Goal: Task Accomplishment & Management: Manage account settings

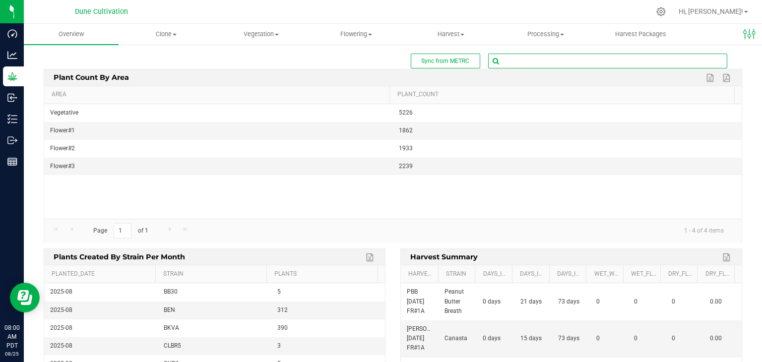
click at [513, 59] on input "text" at bounding box center [608, 61] width 238 height 14
click at [165, 28] on uib-tab-heading "Clone Create plants Cloning groups Cloning plant batches Apply to plants" at bounding box center [166, 34] width 94 height 20
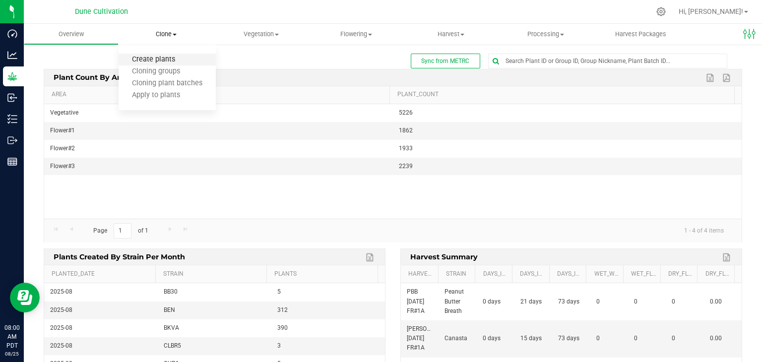
click at [165, 59] on span "Create plants" at bounding box center [154, 60] width 70 height 8
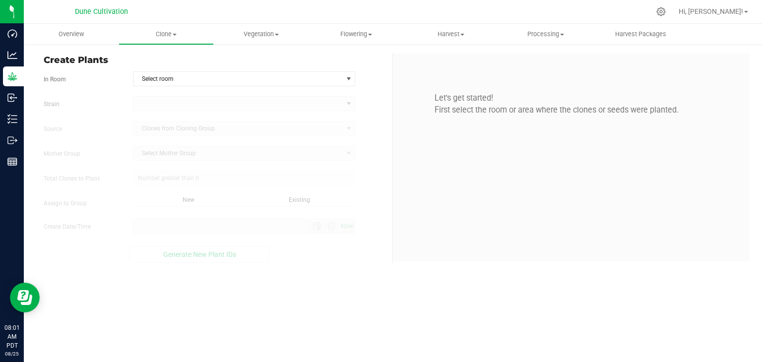
type input "0"
type input "[DATE] 8:01 AM"
click at [345, 76] on span "select" at bounding box center [349, 79] width 8 height 8
click at [147, 76] on span "Select room" at bounding box center [238, 79] width 209 height 14
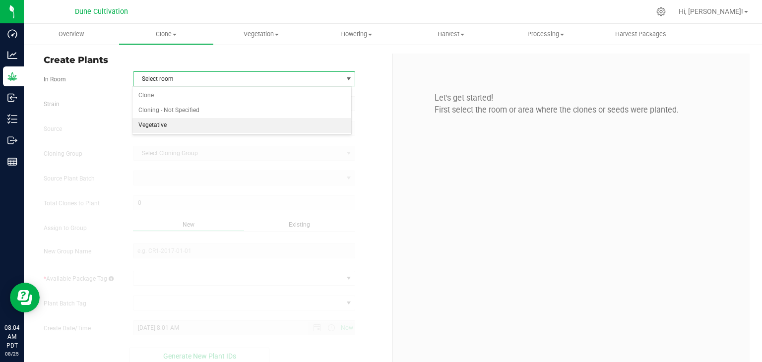
click at [185, 120] on li "Vegetative" at bounding box center [242, 125] width 219 height 15
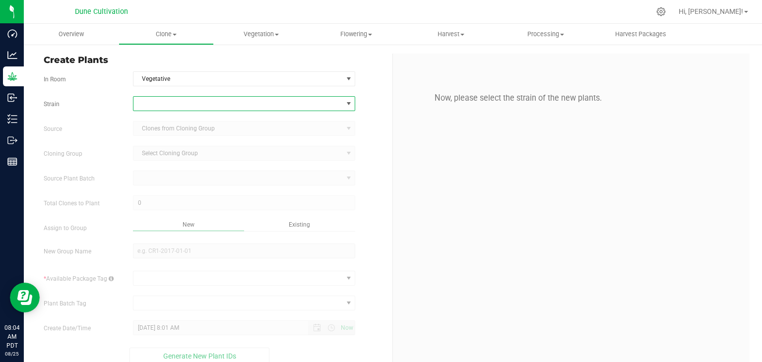
click at [175, 101] on span at bounding box center [238, 104] width 209 height 14
type input "B40"
click at [194, 143] on li "B40" at bounding box center [242, 144] width 219 height 14
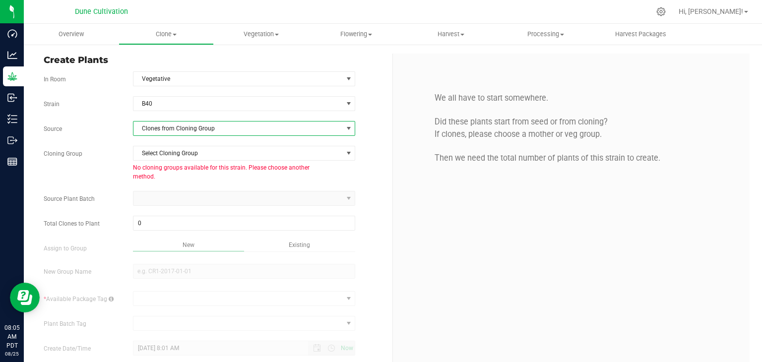
click at [204, 130] on span "Clones from Cloning Group" at bounding box center [238, 129] width 209 height 14
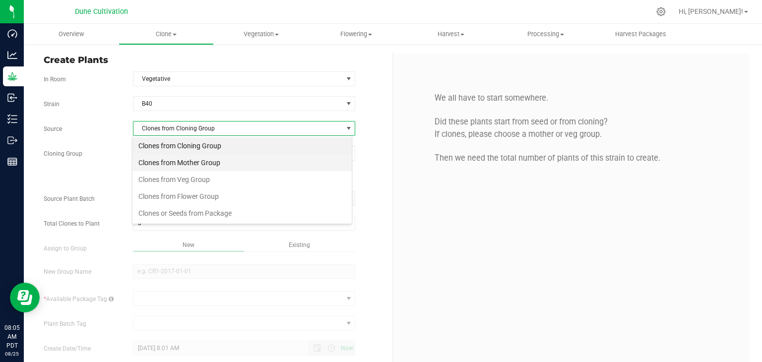
scroll to position [14, 220]
click at [182, 162] on li "Clones from Mother Group" at bounding box center [242, 162] width 219 height 17
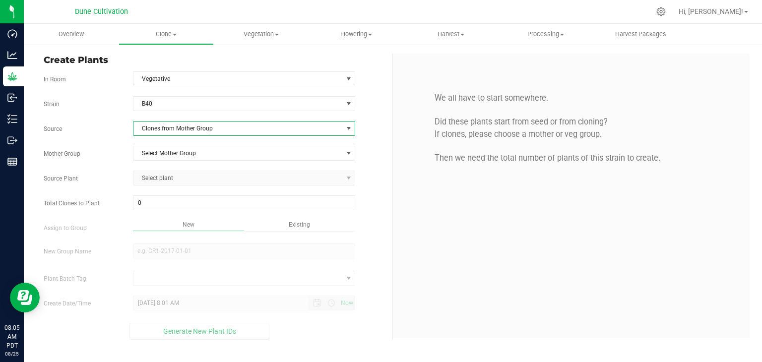
click at [185, 127] on span "Clones from Mother Group" at bounding box center [238, 129] width 209 height 14
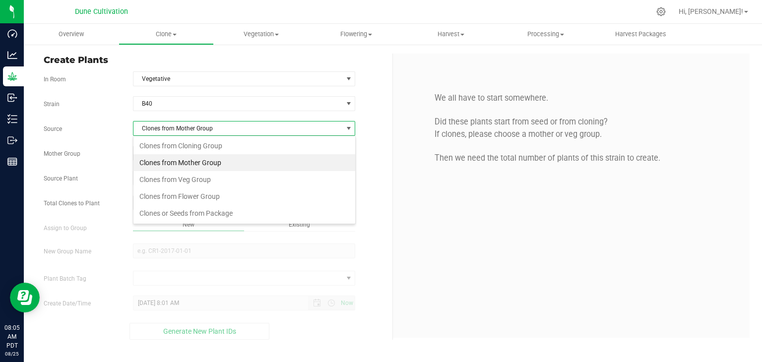
scroll to position [14, 222]
click at [183, 169] on li "Clones from Mother Group" at bounding box center [245, 162] width 222 height 17
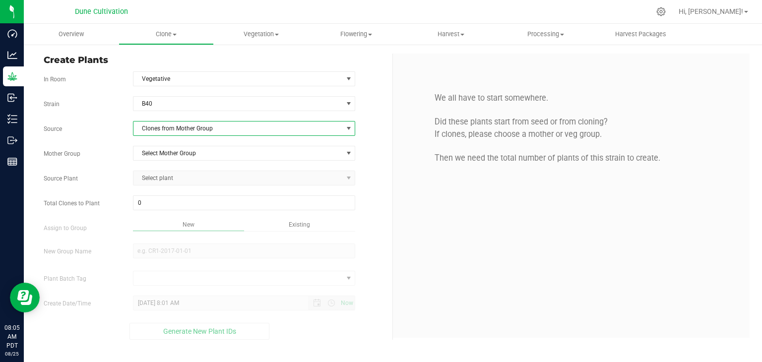
click at [183, 163] on div "Strain B40 Source Clones from Mother Group Mother Group Select Mother Group Sel…" at bounding box center [214, 218] width 341 height 244
click at [183, 158] on span "Select Mother Group" at bounding box center [238, 153] width 209 height 14
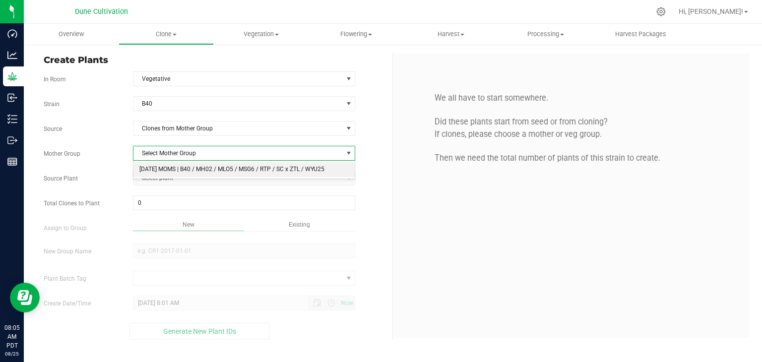
click at [174, 175] on li "[DATE] MOMS | B40 / MH02 / MLO5 / MSG6 / RTP / SC x ZTL / WYU25" at bounding box center [245, 169] width 222 height 15
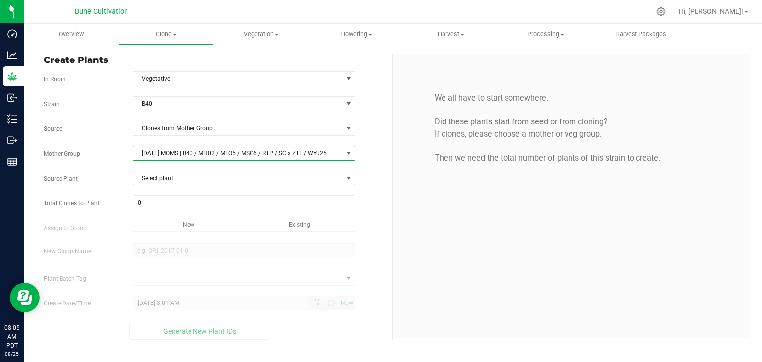
click at [167, 178] on span "Select plant" at bounding box center [238, 178] width 209 height 14
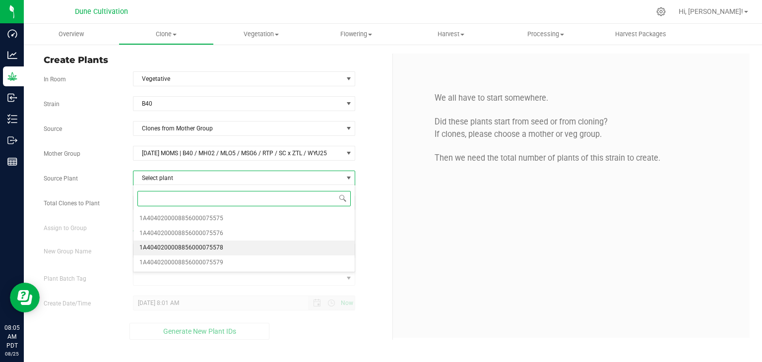
click at [231, 253] on li "1A4040200008856000075578" at bounding box center [245, 248] width 222 height 15
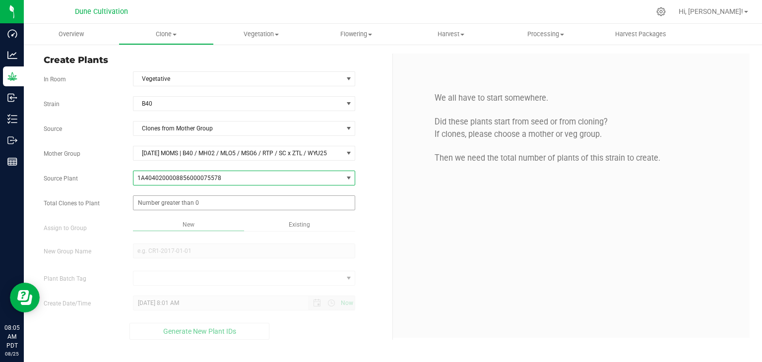
click at [185, 200] on span at bounding box center [244, 203] width 223 height 15
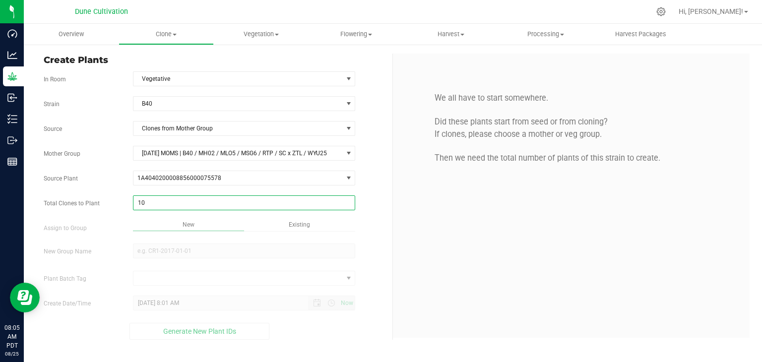
type input "100"
click at [307, 223] on span "Existing" at bounding box center [299, 224] width 21 height 7
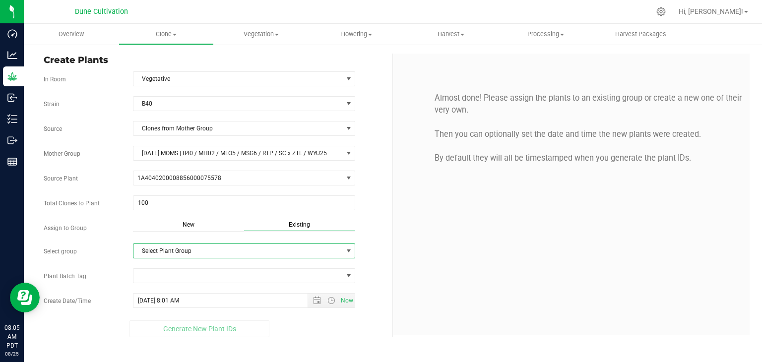
click at [204, 246] on span "Select Plant Group" at bounding box center [238, 251] width 209 height 14
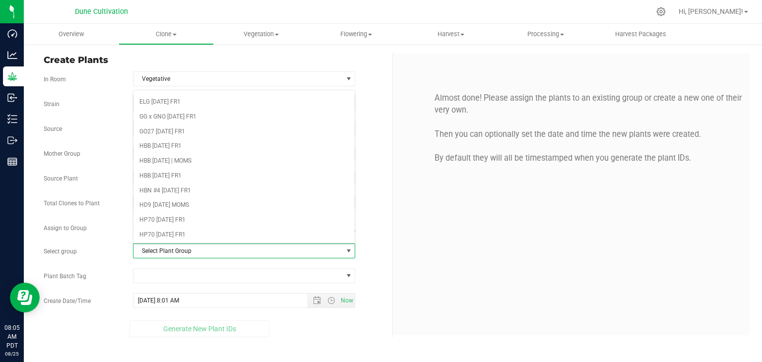
scroll to position [99, 0]
click at [198, 273] on span at bounding box center [238, 276] width 209 height 14
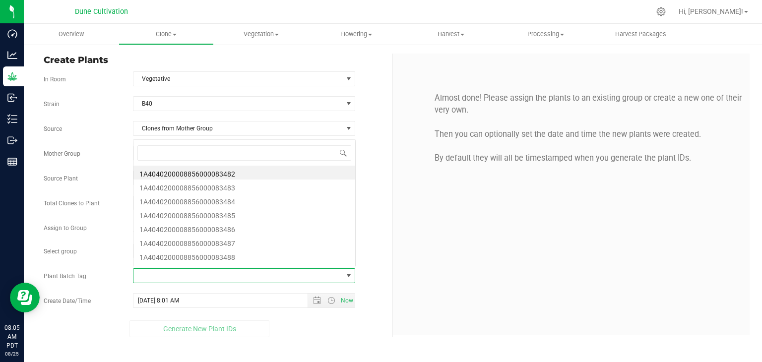
scroll to position [14, 220]
click at [202, 177] on li "1A4040200008856000083482" at bounding box center [245, 173] width 222 height 14
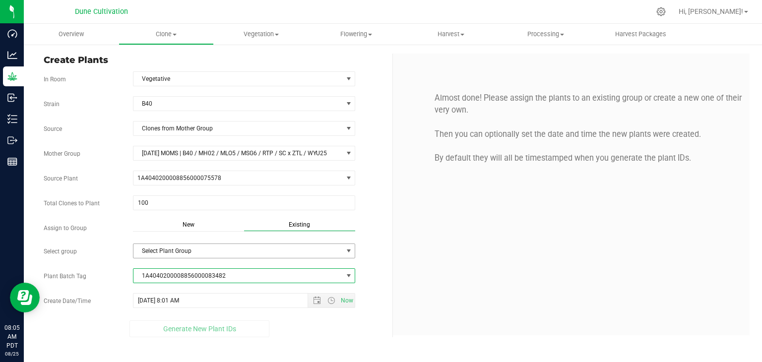
click at [162, 250] on span "Select Plant Group" at bounding box center [238, 251] width 209 height 14
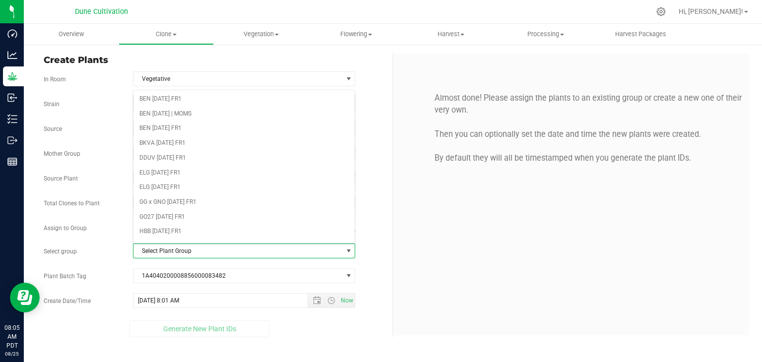
click at [163, 251] on span "Select Plant Group" at bounding box center [238, 251] width 209 height 14
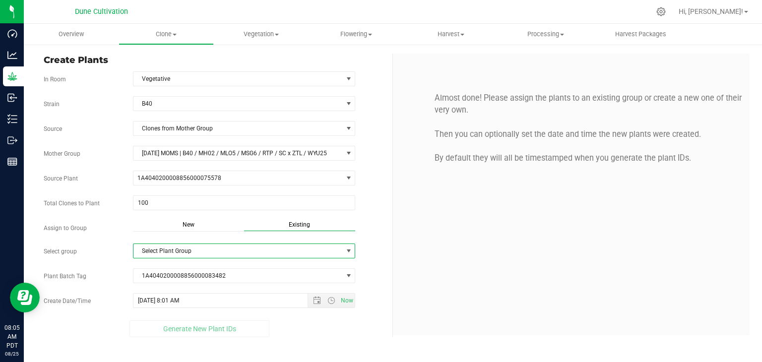
click at [195, 221] on div "New" at bounding box center [188, 225] width 111 height 11
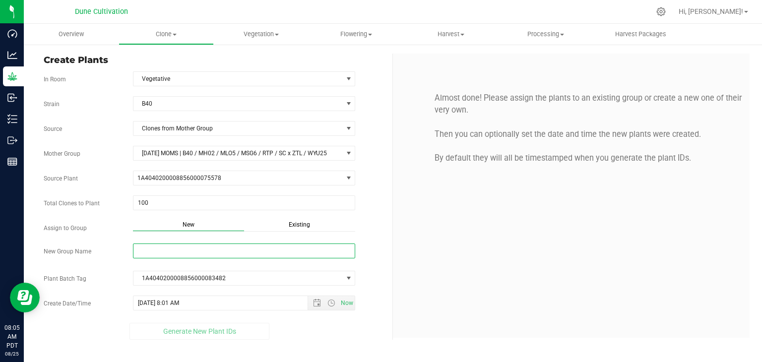
click at [183, 256] on input "New Group Name" at bounding box center [244, 251] width 223 height 15
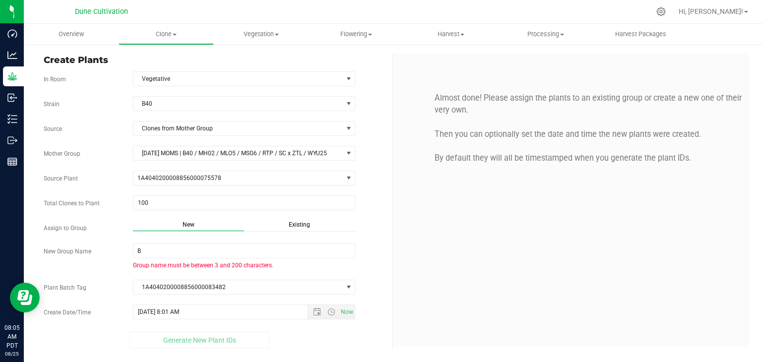
click at [191, 257] on div "B Group name must be between 3 and 200 characters." at bounding box center [245, 257] width 238 height 26
click at [177, 257] on input "B" at bounding box center [244, 251] width 223 height 15
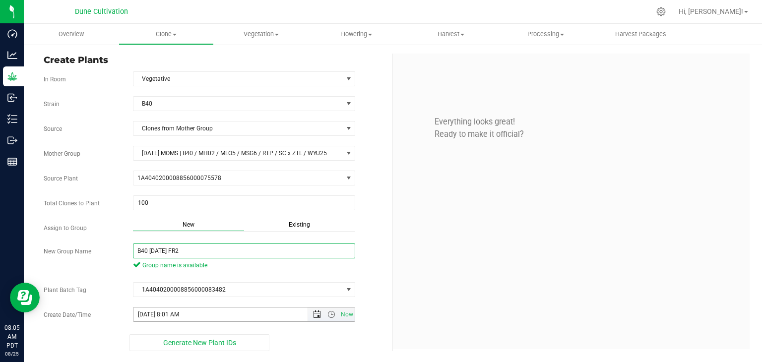
click at [318, 311] on span "Open the date view" at bounding box center [317, 315] width 8 height 8
type input "B40 08.21.25 FR2"
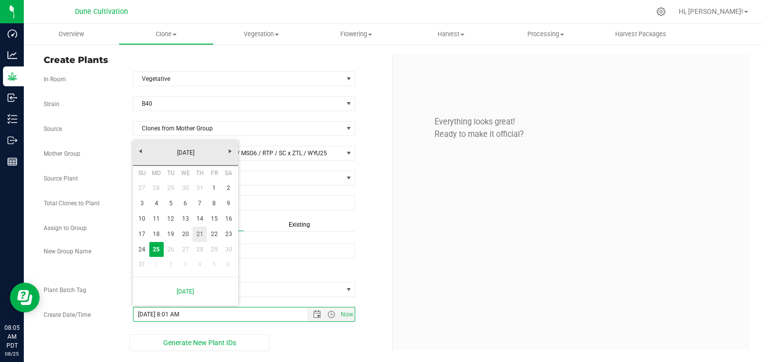
click at [198, 229] on link "21" at bounding box center [200, 234] width 14 height 15
type input "8/21/2025 8:01 AM"
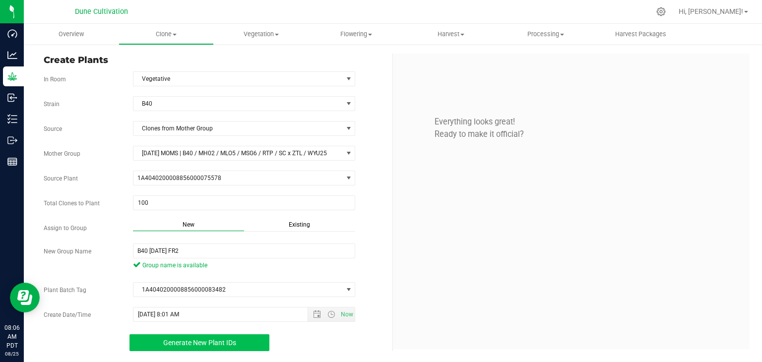
click at [193, 346] on button "Generate New Plant IDs" at bounding box center [200, 343] width 140 height 17
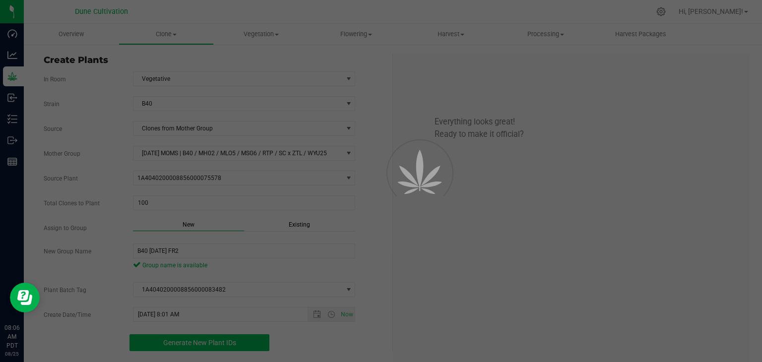
scroll to position [30, 0]
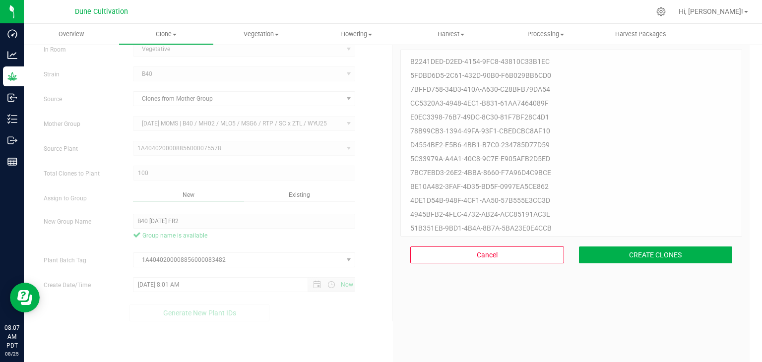
click at [631, 245] on div "Cancel CREATE CLONES" at bounding box center [572, 255] width 342 height 37
click at [633, 255] on button "CREATE CLONES" at bounding box center [656, 255] width 154 height 17
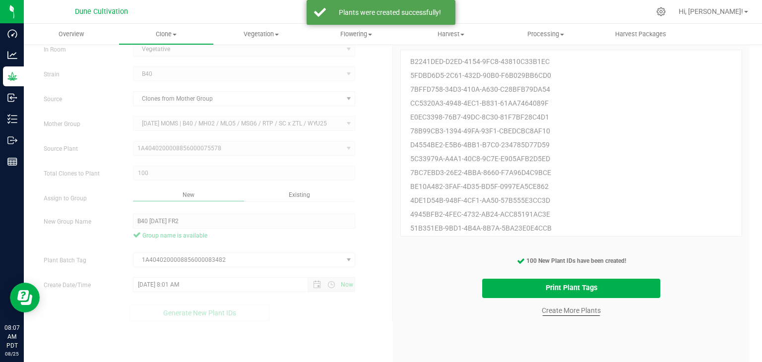
click at [555, 316] on cancel-button "Create More Plants" at bounding box center [572, 310] width 68 height 17
click at [561, 313] on link "Create More Plants" at bounding box center [571, 311] width 59 height 10
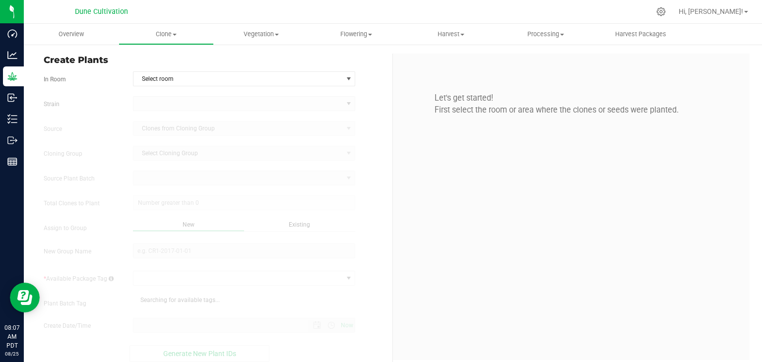
type input "8/25/2025 8:07 AM"
click at [214, 76] on span "Select room" at bounding box center [238, 79] width 209 height 14
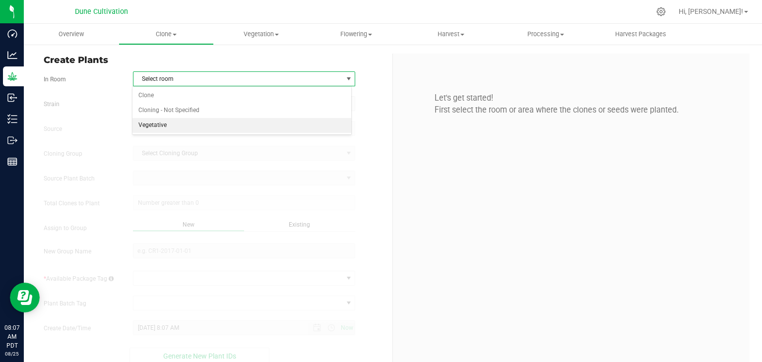
click at [187, 122] on li "Vegetative" at bounding box center [242, 125] width 219 height 15
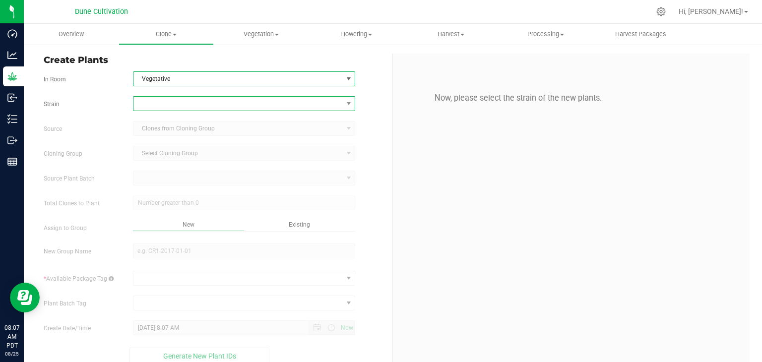
click at [190, 103] on span at bounding box center [238, 104] width 209 height 14
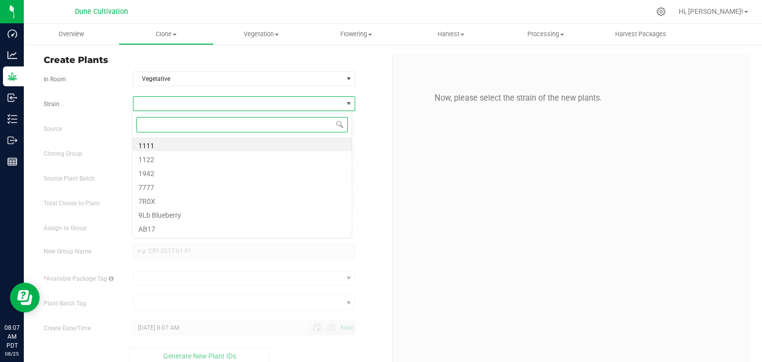
scroll to position [14, 220]
type input "MLO"
click at [185, 142] on li "MLO5" at bounding box center [242, 144] width 219 height 14
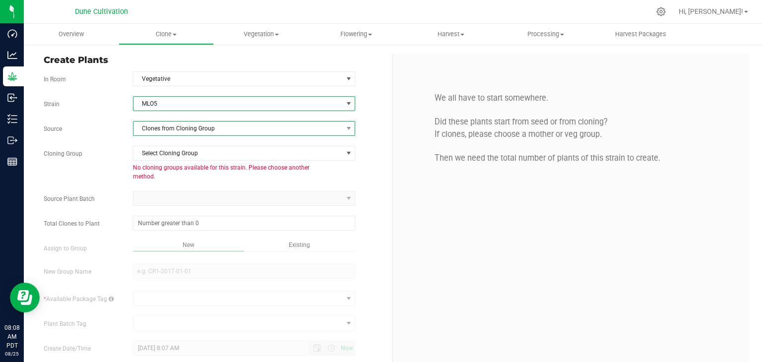
click at [206, 130] on span "Clones from Cloning Group" at bounding box center [238, 129] width 209 height 14
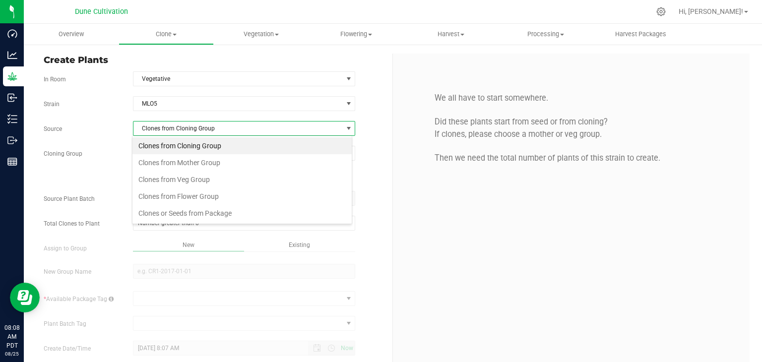
scroll to position [14, 220]
click at [191, 162] on li "Clones from Mother Group" at bounding box center [242, 162] width 219 height 17
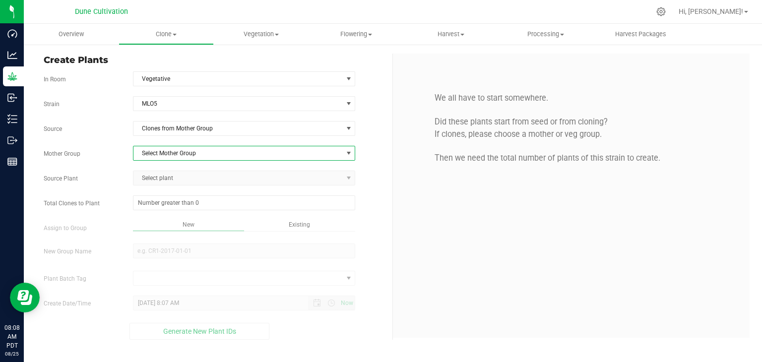
click at [194, 149] on span "Select Mother Group" at bounding box center [238, 153] width 209 height 14
click at [188, 171] on li "[DATE] MOMS | B40 / MH02 / MLO5 / MSG6 / RTP / SC x ZTL / WYU25" at bounding box center [245, 169] width 222 height 15
click at [180, 183] on span "Select plant" at bounding box center [238, 178] width 209 height 14
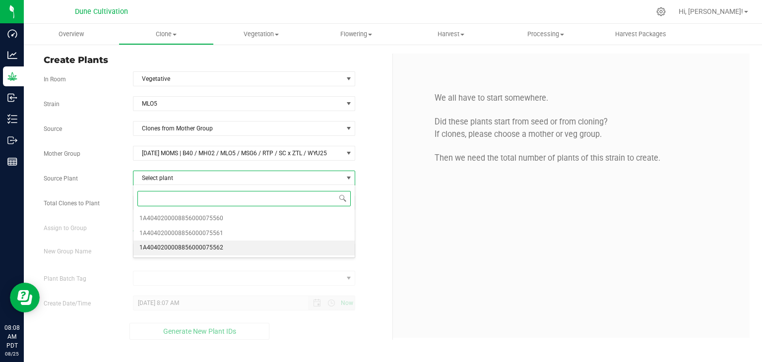
drag, startPoint x: 190, startPoint y: 249, endPoint x: 189, endPoint y: 242, distance: 7.0
click at [191, 247] on span "1A4040200008856000075562" at bounding box center [181, 248] width 84 height 13
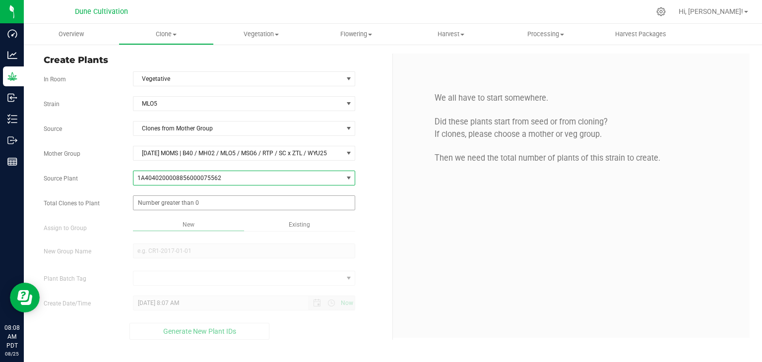
click at [198, 206] on span at bounding box center [244, 203] width 223 height 15
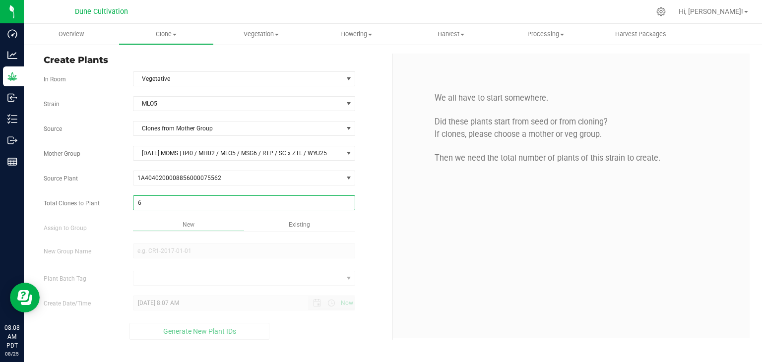
type input "65"
click at [273, 242] on div "Strain MLO5 Source Clones from Mother Group Mother Group 06.20.25 MOMS | B40 / …" at bounding box center [214, 218] width 341 height 244
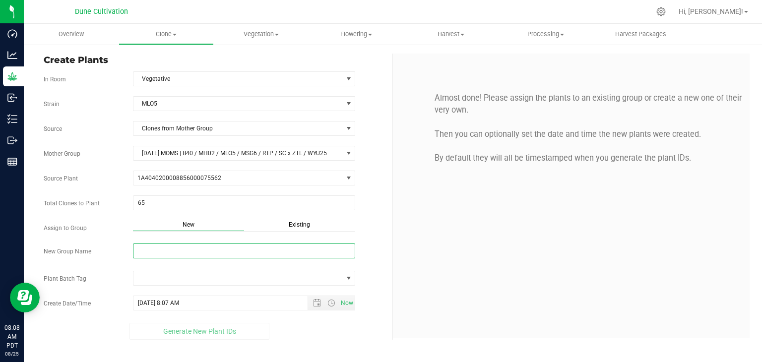
click at [257, 250] on input "New Group Name" at bounding box center [244, 251] width 223 height 15
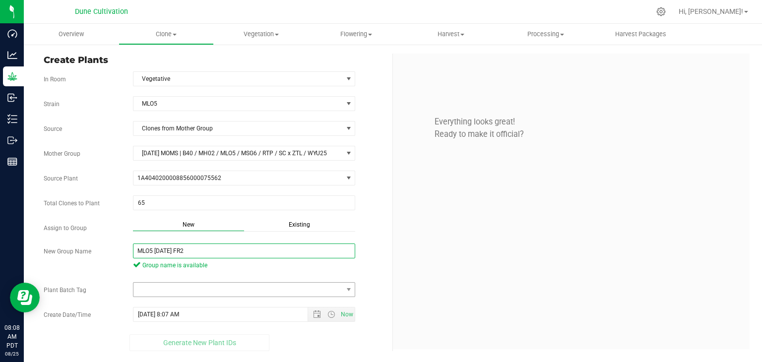
type input "MLO5 [DATE] FR2"
click at [318, 286] on span at bounding box center [238, 290] width 209 height 14
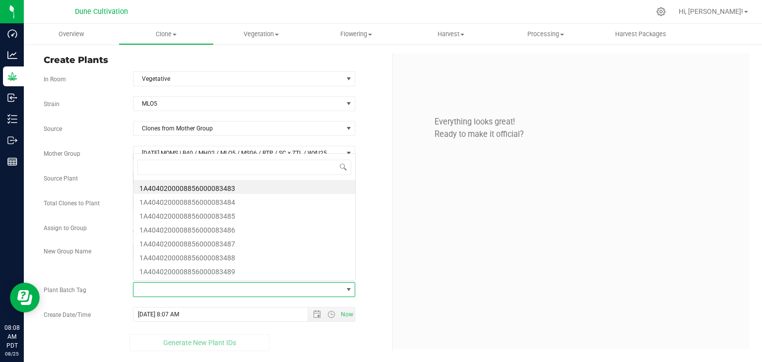
scroll to position [14, 220]
click at [224, 189] on li "1A4040200008856000083483" at bounding box center [245, 187] width 222 height 14
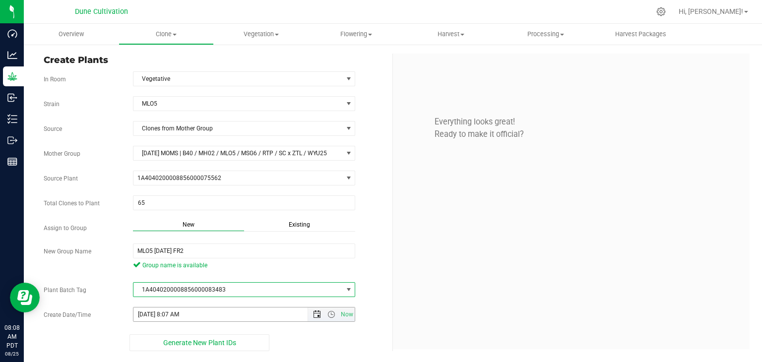
click at [314, 314] on span "Open the date view" at bounding box center [317, 315] width 8 height 8
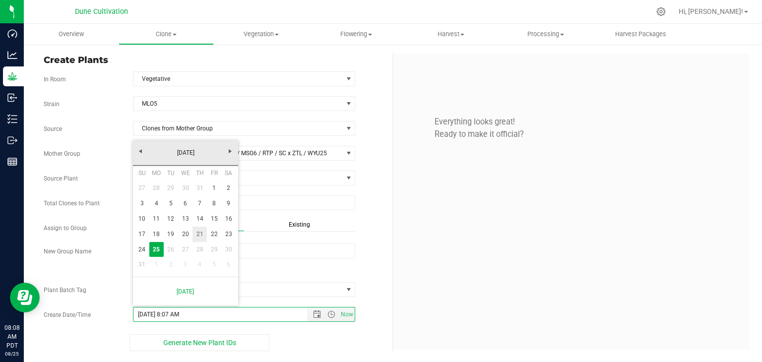
click at [199, 237] on link "21" at bounding box center [200, 234] width 14 height 15
type input "8/21/2025 8:07 AM"
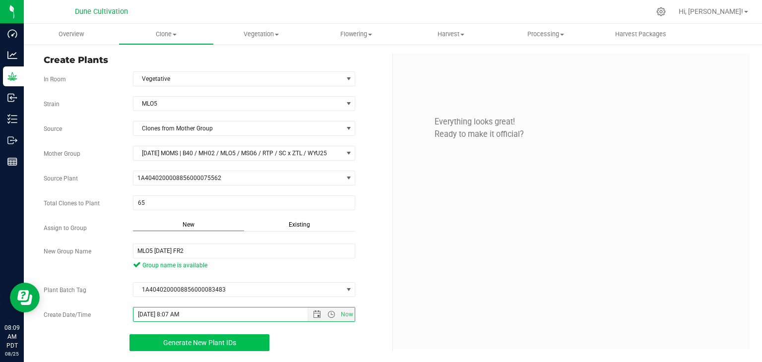
click at [212, 339] on span "Generate New Plant IDs" at bounding box center [199, 343] width 73 height 8
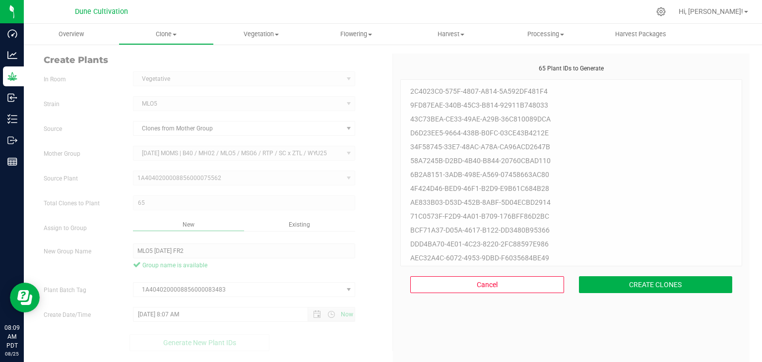
scroll to position [30, 0]
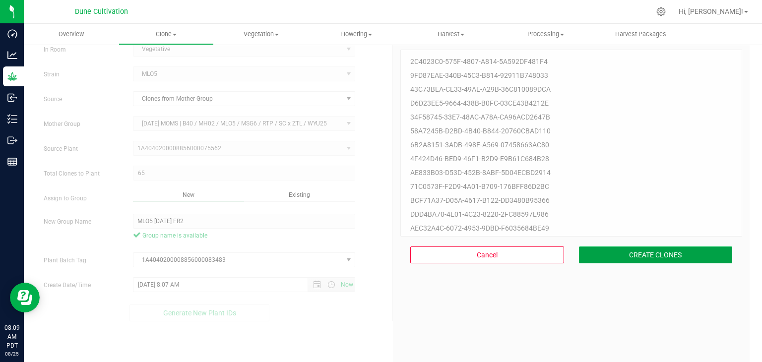
click at [654, 257] on button "CREATE CLONES" at bounding box center [656, 255] width 154 height 17
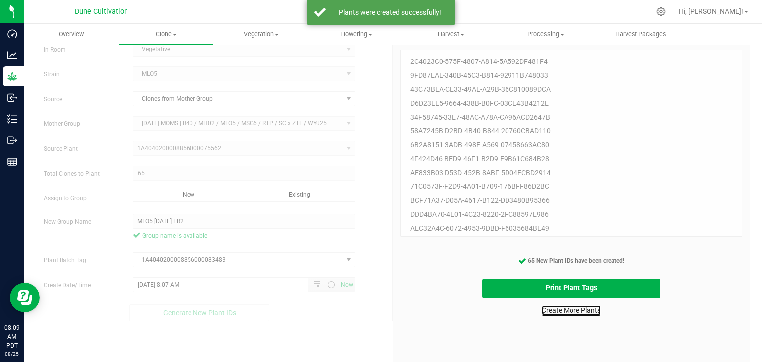
click at [582, 312] on link "Create More Plants" at bounding box center [571, 311] width 59 height 10
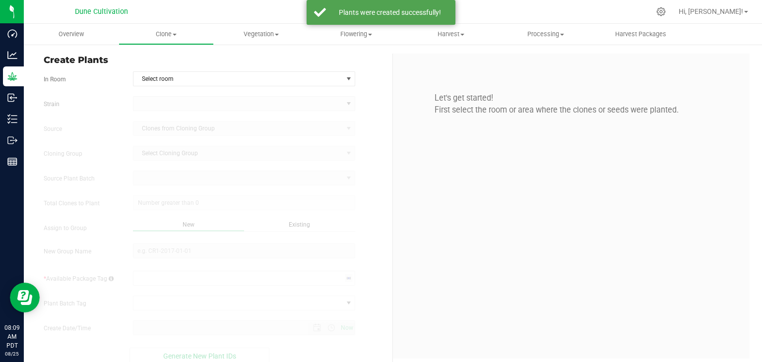
type input "8/25/2025 8:09 AM"
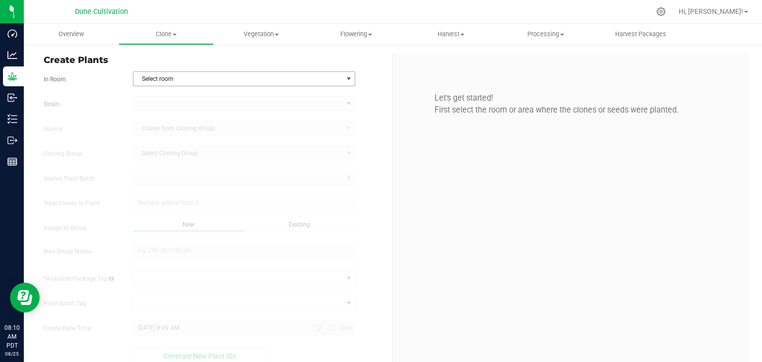
click at [195, 82] on span "Select room" at bounding box center [238, 79] width 209 height 14
click at [175, 124] on li "Vegetative" at bounding box center [242, 125] width 219 height 15
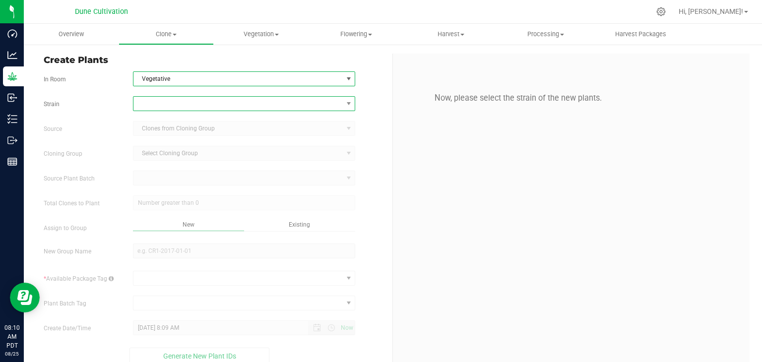
click at [166, 97] on span at bounding box center [238, 104] width 209 height 14
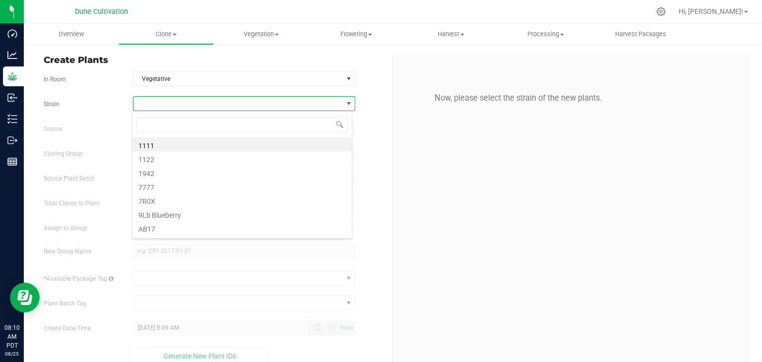
scroll to position [14, 220]
type input "MH"
click at [176, 147] on li "MH02" at bounding box center [242, 144] width 219 height 14
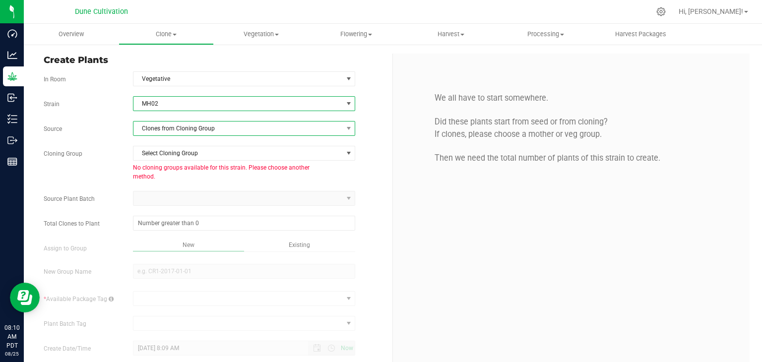
click at [169, 134] on span "Clones from Cloning Group" at bounding box center [238, 129] width 209 height 14
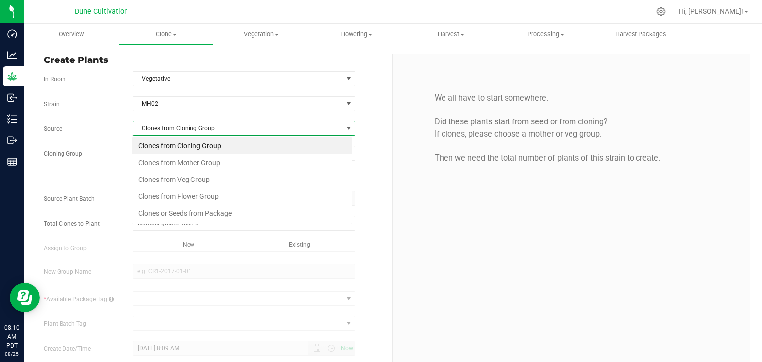
scroll to position [14, 220]
click at [180, 163] on li "Clones from Mother Group" at bounding box center [242, 162] width 219 height 17
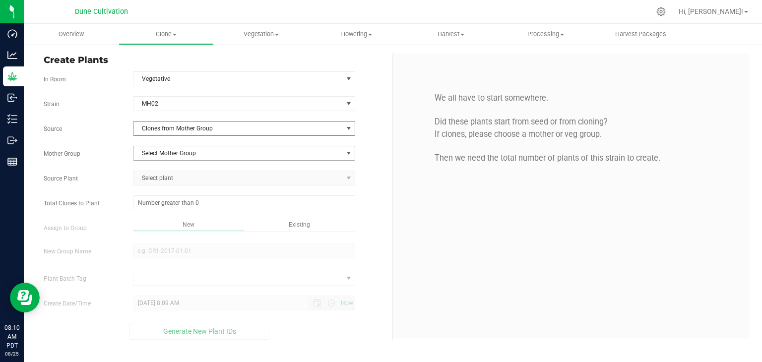
click at [180, 154] on span "Select Mother Group" at bounding box center [238, 153] width 209 height 14
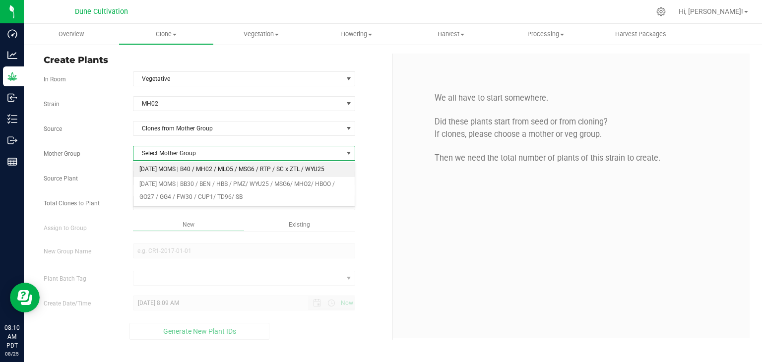
click at [191, 174] on li "[DATE] MOMS | B40 / MH02 / MLO5 / MSG6 / RTP / SC x ZTL / WYU25" at bounding box center [245, 169] width 222 height 15
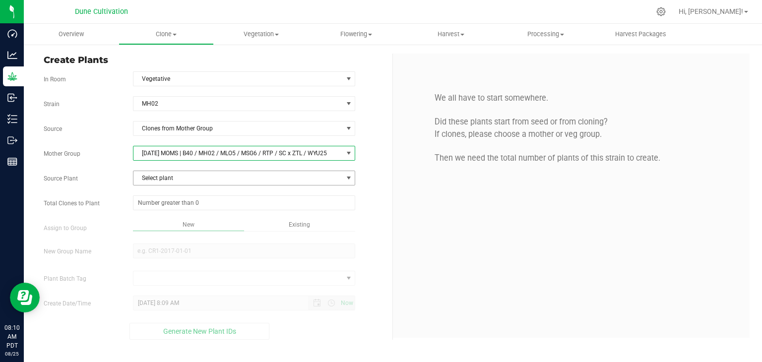
click at [185, 177] on span "Select plant" at bounding box center [238, 178] width 209 height 14
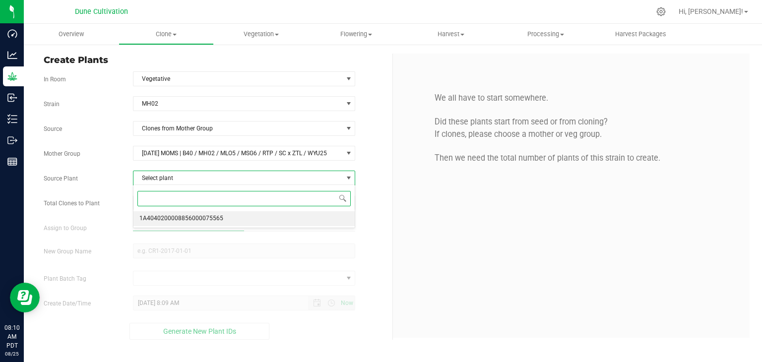
click at [195, 219] on span "1A4040200008856000075565" at bounding box center [181, 218] width 84 height 13
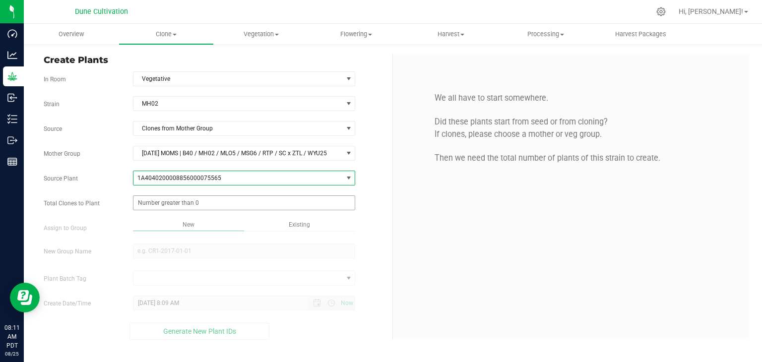
drag, startPoint x: 204, startPoint y: 202, endPoint x: 194, endPoint y: 194, distance: 13.5
click at [195, 196] on span at bounding box center [244, 203] width 223 height 15
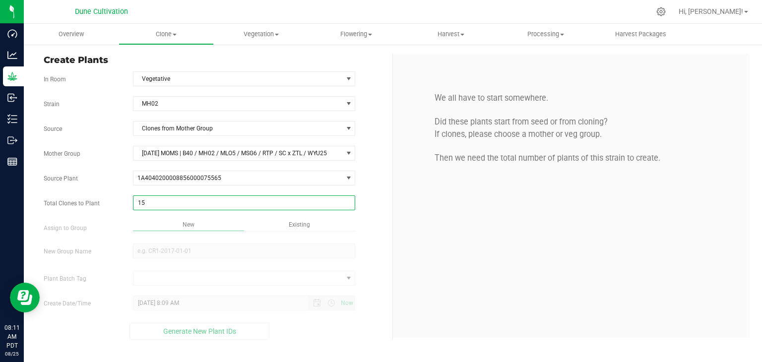
type input "150"
click at [187, 231] on div "Overview Clone Create plants Cloning groups Cloning plant batches Apply to plan…" at bounding box center [393, 193] width 739 height 339
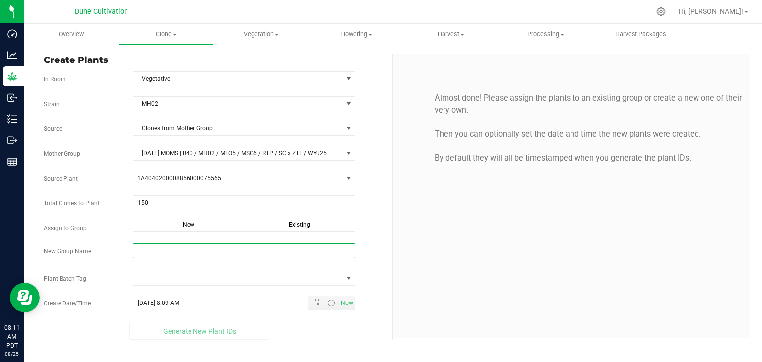
click at [220, 249] on input "New Group Name" at bounding box center [244, 251] width 223 height 15
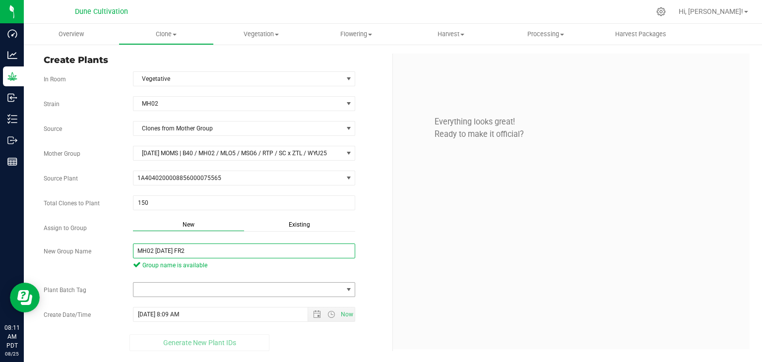
type input "MH02 [DATE] FR2"
click at [348, 289] on span at bounding box center [349, 290] width 8 height 8
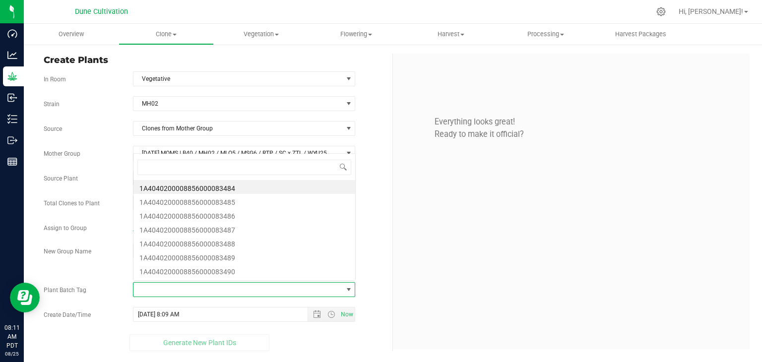
scroll to position [14, 220]
click at [242, 188] on li "1A4040200008856000083484" at bounding box center [245, 187] width 222 height 14
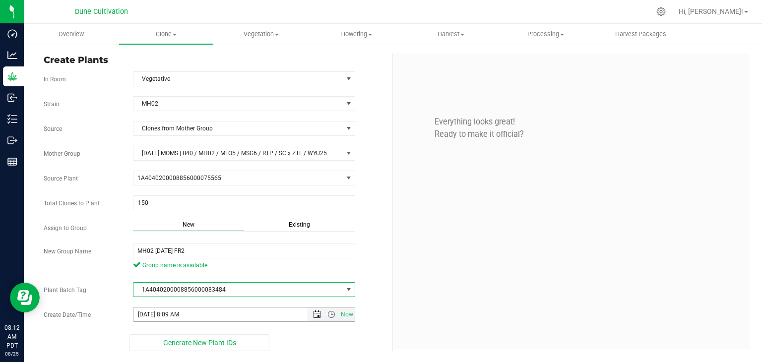
click at [318, 313] on span "Open the date view" at bounding box center [317, 315] width 8 height 8
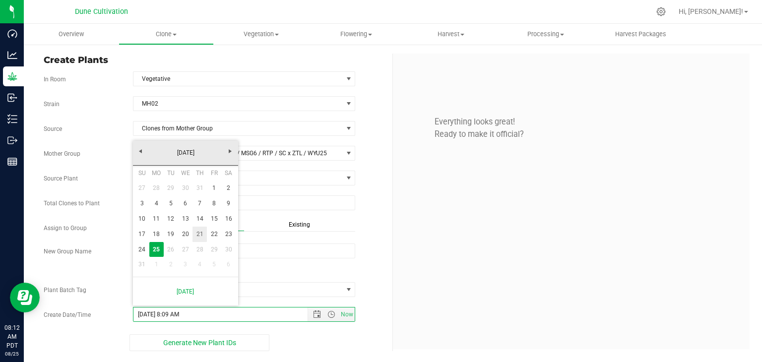
click at [201, 235] on link "21" at bounding box center [200, 234] width 14 height 15
type input "8/21/2025 8:09 AM"
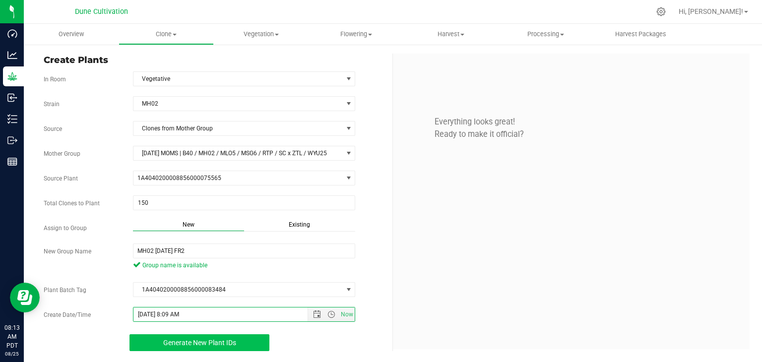
click at [213, 341] on span "Generate New Plant IDs" at bounding box center [199, 343] width 73 height 8
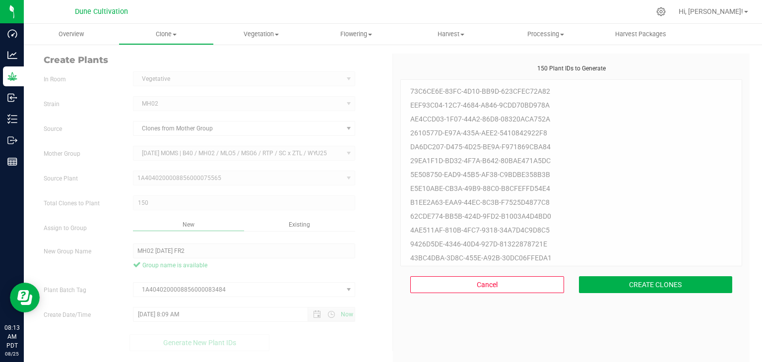
scroll to position [30, 0]
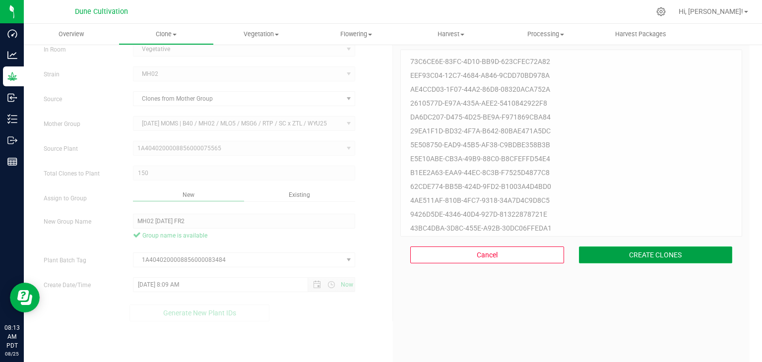
click at [668, 262] on button "CREATE CLONES" at bounding box center [656, 255] width 154 height 17
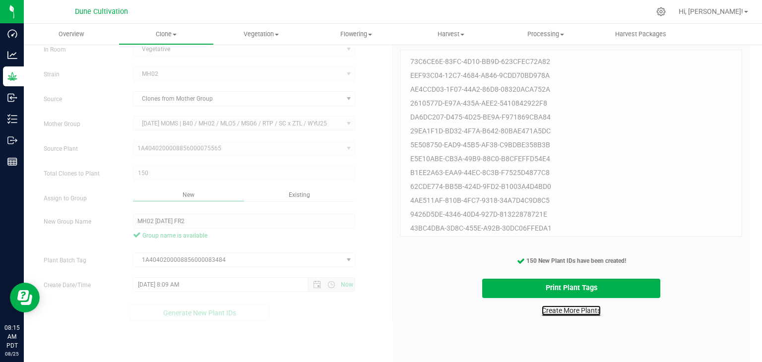
click at [556, 308] on link "Create More Plants" at bounding box center [571, 311] width 59 height 10
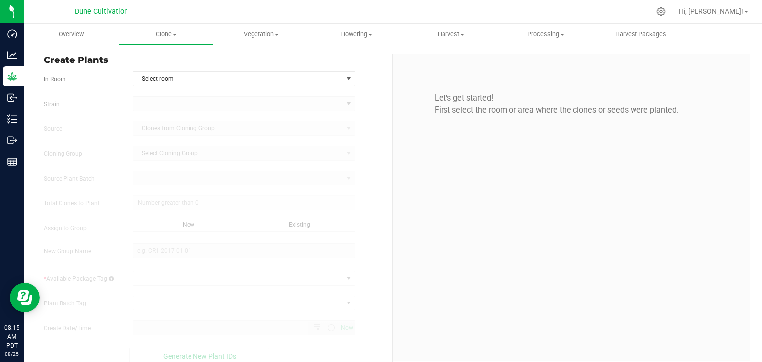
type input "8/25/2025 8:15 AM"
click at [342, 74] on span "select" at bounding box center [348, 79] width 12 height 14
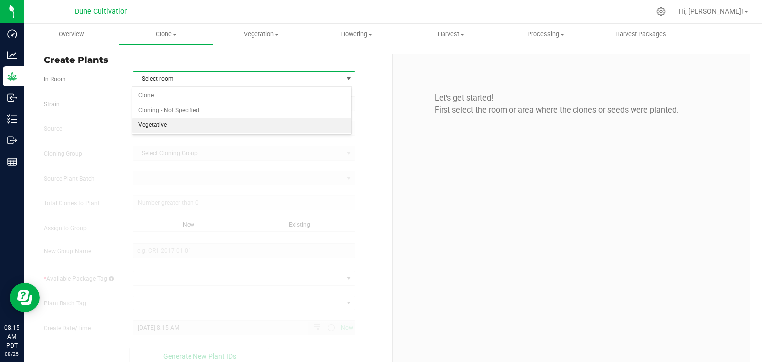
drag, startPoint x: 147, startPoint y: 120, endPoint x: 139, endPoint y: 126, distance: 9.9
click at [146, 119] on li "Vegetative" at bounding box center [242, 125] width 219 height 15
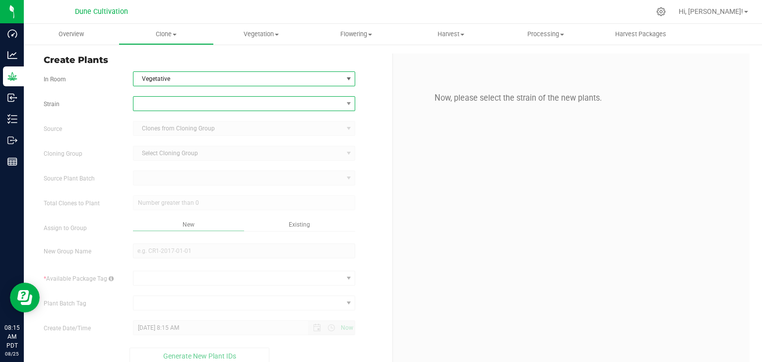
click at [153, 105] on span at bounding box center [238, 104] width 209 height 14
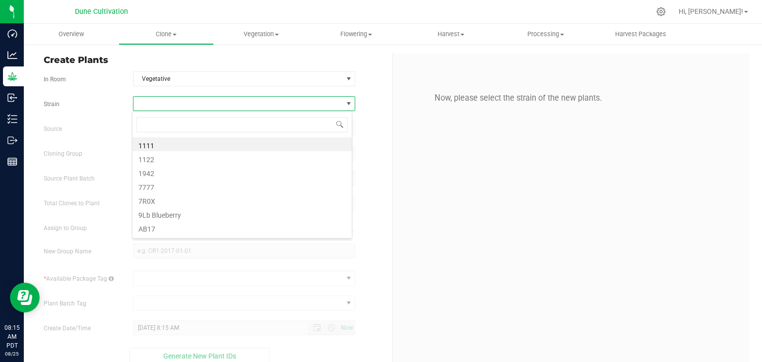
scroll to position [14, 220]
type input "1"
type input "MH"
click at [163, 147] on li "MH02" at bounding box center [242, 144] width 219 height 14
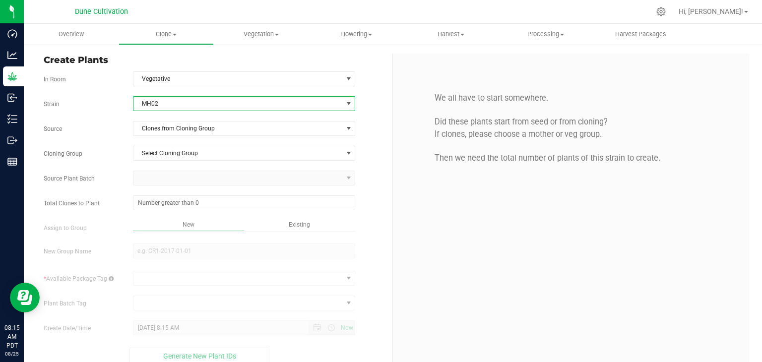
click at [174, 139] on div "Strain MH02 Source Clones from Cloning Group Cloning Group Select Cloning Group…" at bounding box center [214, 230] width 341 height 269
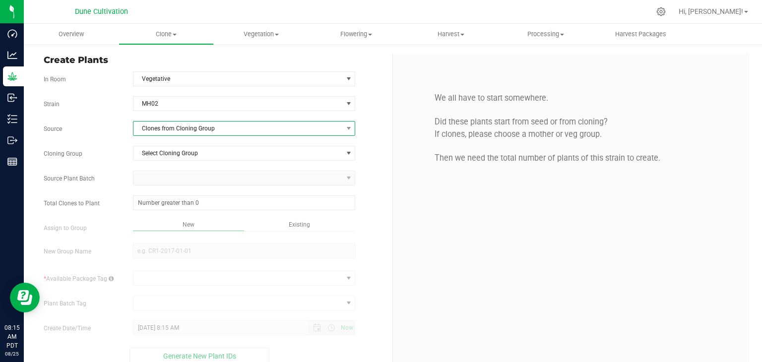
click at [176, 135] on span "Clones from Cloning Group" at bounding box center [244, 128] width 223 height 15
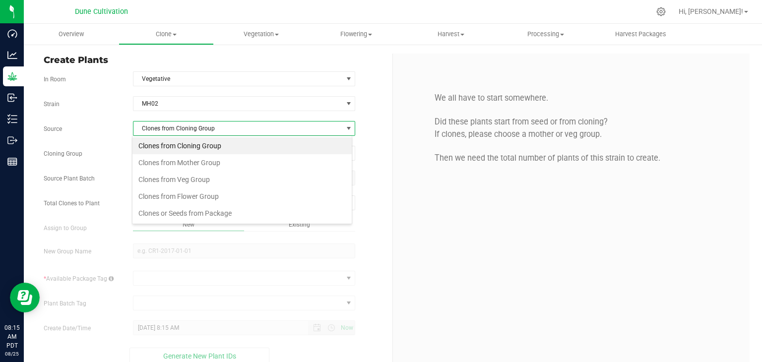
scroll to position [14, 220]
click at [199, 147] on li "Clones from Cloning Group" at bounding box center [242, 145] width 219 height 17
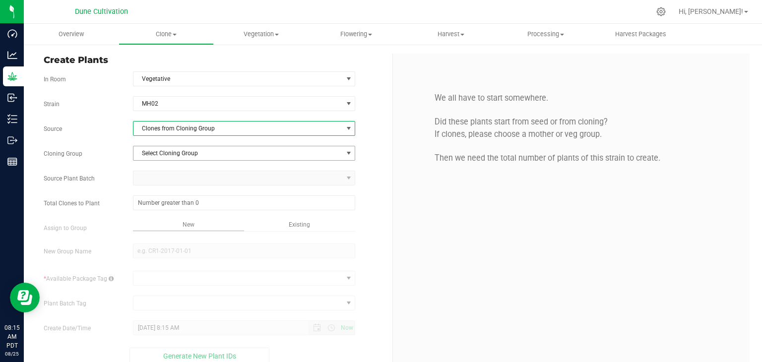
click at [195, 151] on span "Select Cloning Group" at bounding box center [238, 153] width 209 height 14
click at [200, 128] on span "Clones from Cloning Group" at bounding box center [238, 129] width 209 height 14
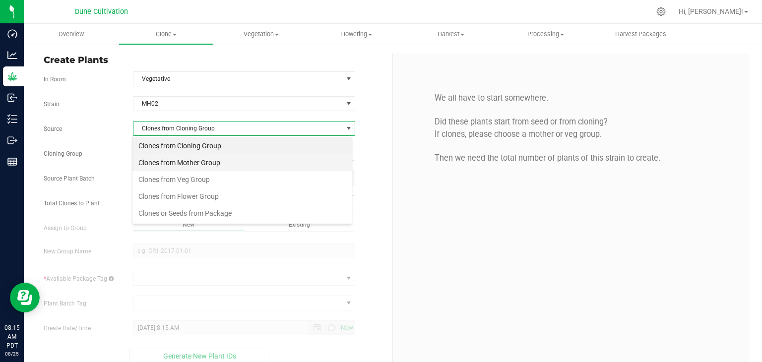
click at [176, 157] on li "Clones from Mother Group" at bounding box center [242, 162] width 219 height 17
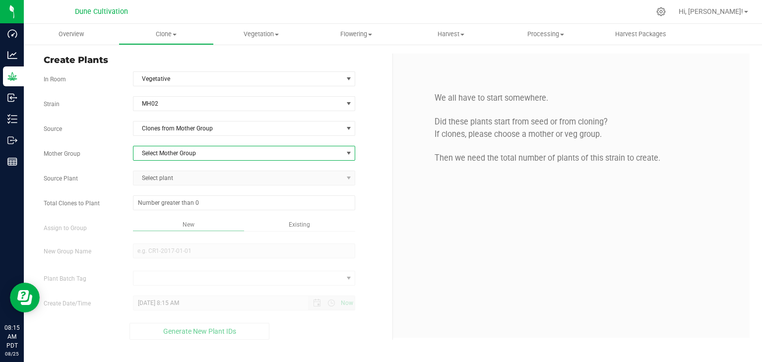
drag, startPoint x: 174, startPoint y: 148, endPoint x: 176, endPoint y: 154, distance: 5.7
click at [175, 148] on span "Select Mother Group" at bounding box center [238, 153] width 209 height 14
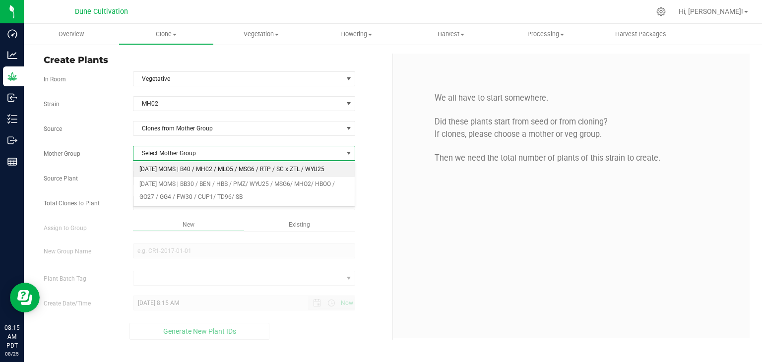
click at [181, 167] on li "[DATE] MOMS | B40 / MH02 / MLO5 / MSG6 / RTP / SC x ZTL / WYU25" at bounding box center [245, 169] width 222 height 15
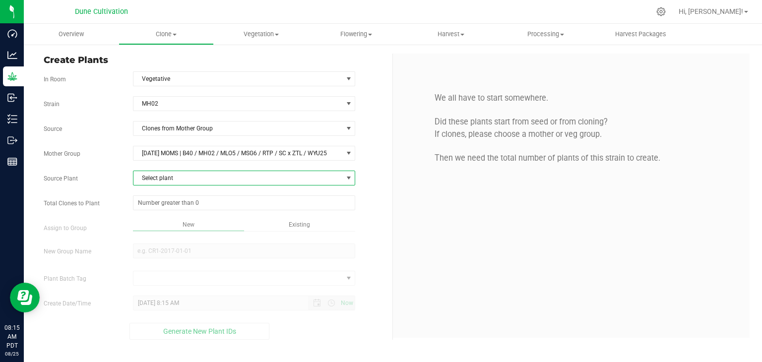
click at [174, 183] on span "Select plant" at bounding box center [238, 178] width 209 height 14
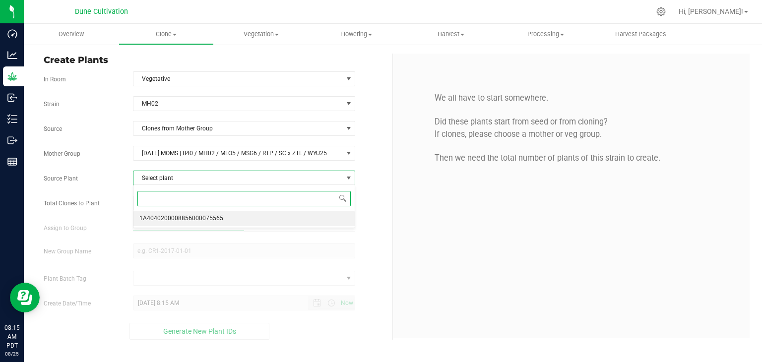
click at [186, 219] on span "1A4040200008856000075565" at bounding box center [181, 218] width 84 height 13
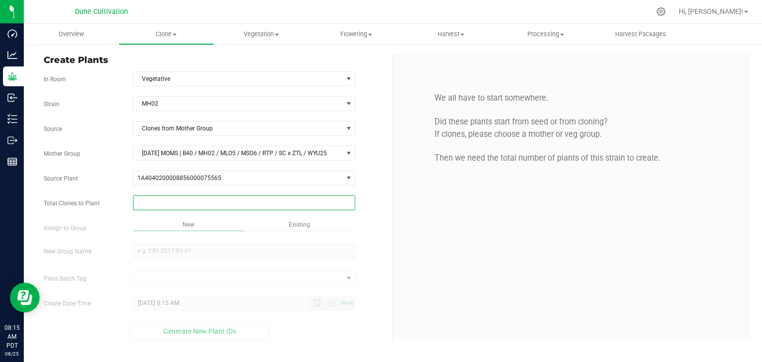
click at [188, 202] on span at bounding box center [244, 203] width 223 height 15
type input "1"
type input "10"
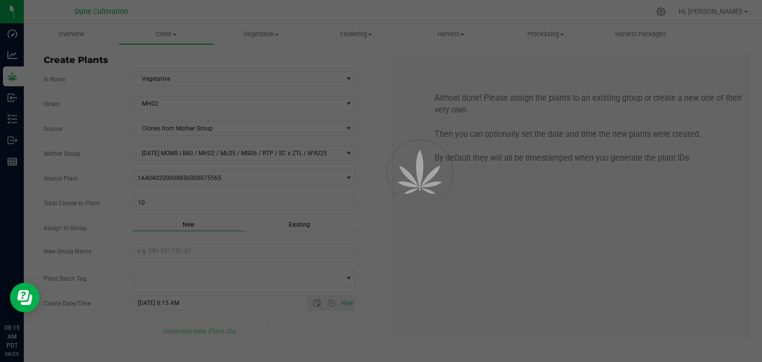
drag, startPoint x: 218, startPoint y: 224, endPoint x: 274, endPoint y: 234, distance: 56.9
click at [219, 225] on div "New" at bounding box center [188, 225] width 111 height 11
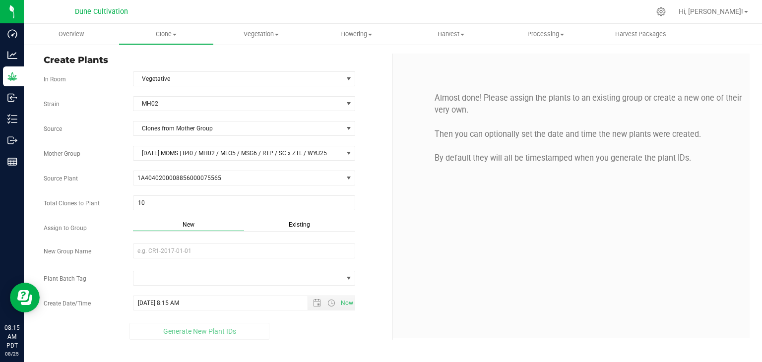
click at [304, 222] on span "Existing" at bounding box center [299, 224] width 21 height 7
click at [228, 242] on div "Strain MH02 Source Clones from Mother Group Mother Group 06.20.25 MOMS | B40 / …" at bounding box center [214, 216] width 341 height 241
click at [218, 248] on span "Select Plant Group" at bounding box center [238, 251] width 209 height 14
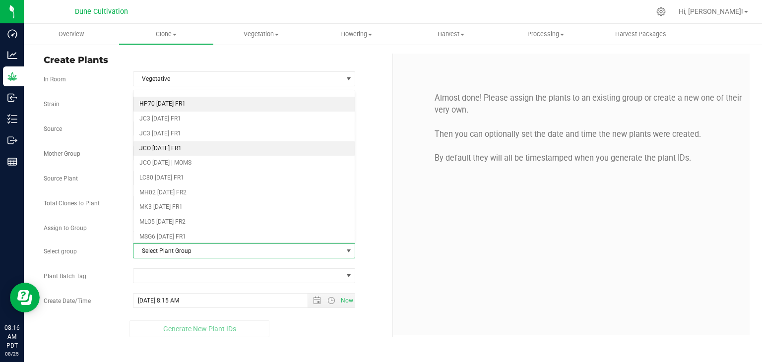
scroll to position [248, 0]
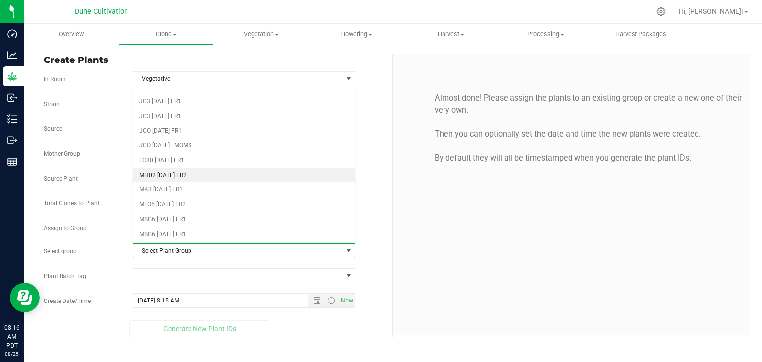
click at [178, 176] on li "MH02 [DATE] FR2" at bounding box center [245, 175] width 222 height 15
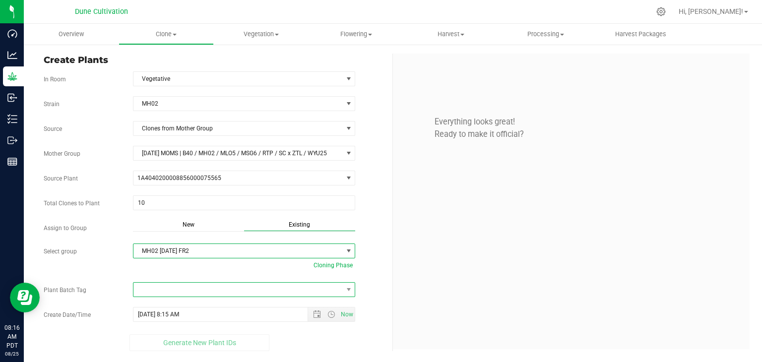
click at [310, 293] on span at bounding box center [238, 290] width 209 height 14
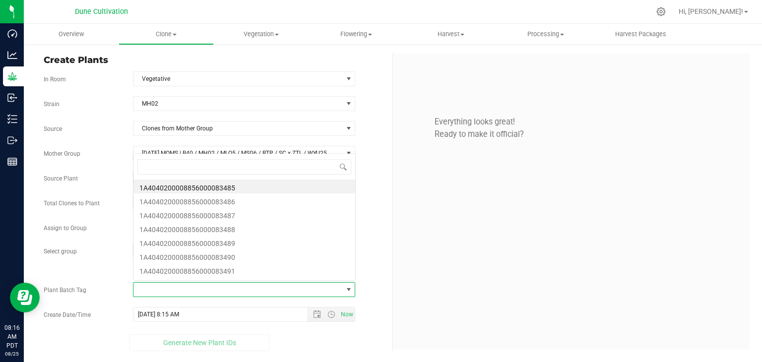
scroll to position [14, 220]
click at [216, 189] on li "1A4040200008856000083485" at bounding box center [245, 187] width 222 height 14
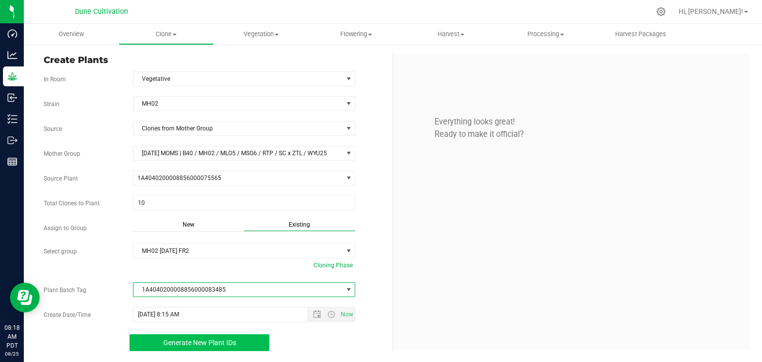
click at [210, 345] on button "Generate New Plant IDs" at bounding box center [200, 343] width 140 height 17
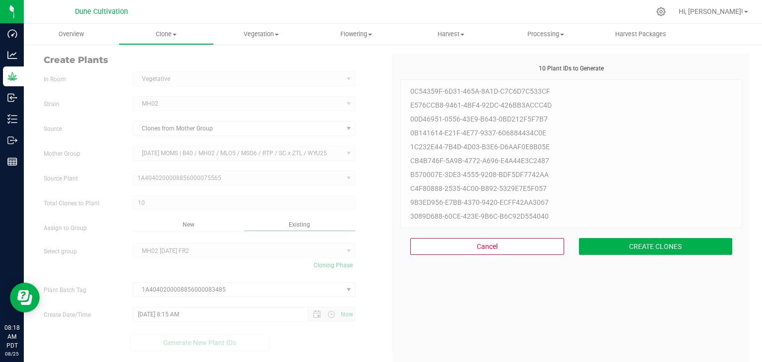
scroll to position [30, 0]
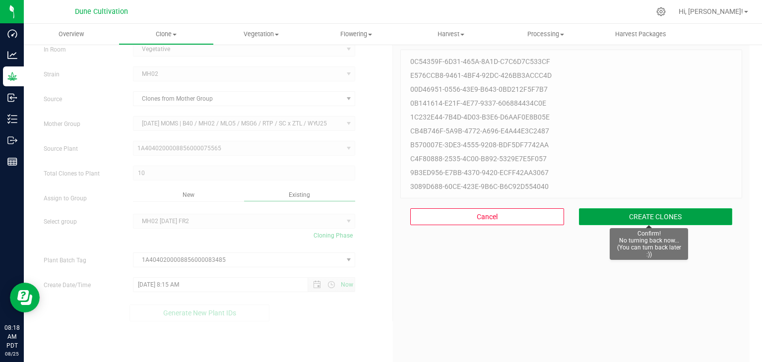
click at [644, 219] on button "CREATE CLONES" at bounding box center [656, 216] width 154 height 17
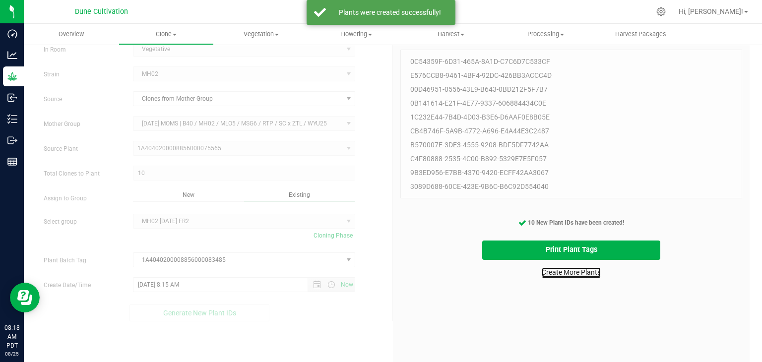
click at [566, 273] on link "Create More Plants" at bounding box center [571, 273] width 59 height 10
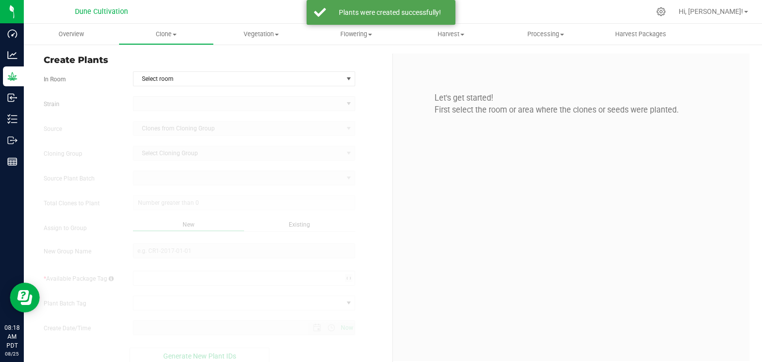
type input "8/25/2025 8:18 AM"
drag, startPoint x: 197, startPoint y: 76, endPoint x: 201, endPoint y: 80, distance: 6.0
click at [197, 75] on span "Select room" at bounding box center [238, 79] width 209 height 14
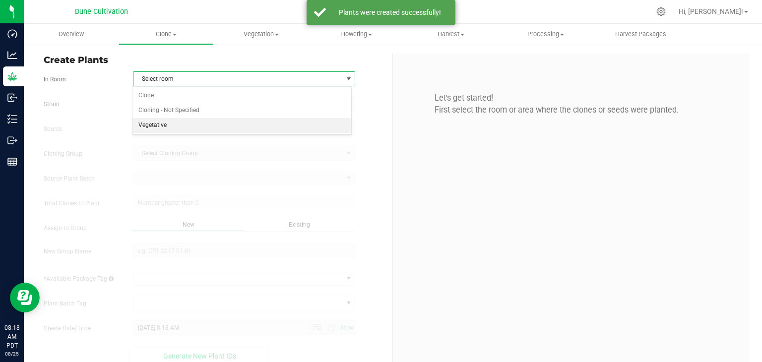
click at [201, 127] on li "Vegetative" at bounding box center [242, 125] width 219 height 15
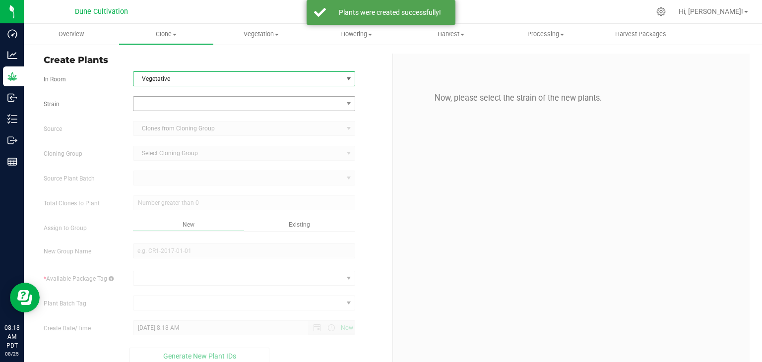
click at [187, 110] on div "Strain Source Clones from Cloning Group Cloning Group Select Cloning Group Sele…" at bounding box center [214, 230] width 341 height 269
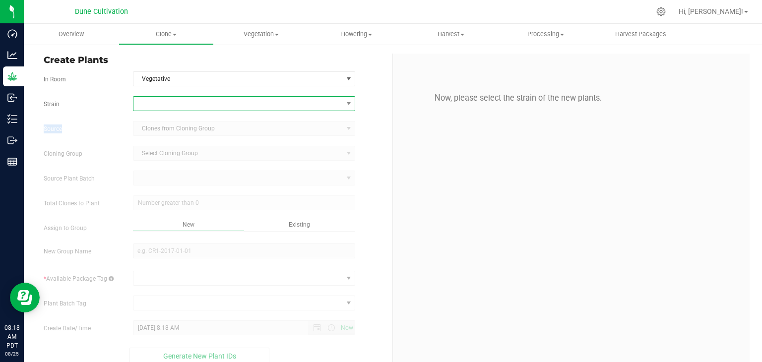
click at [196, 110] on span at bounding box center [238, 104] width 209 height 14
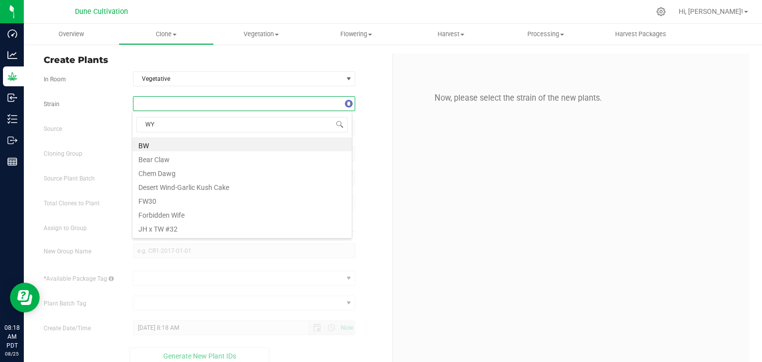
type input "WYU"
click at [175, 142] on li "WYU25" at bounding box center [242, 144] width 219 height 14
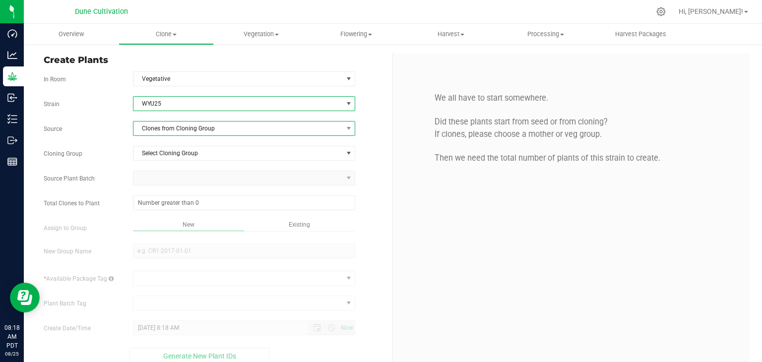
click at [199, 132] on span "Clones from Cloning Group" at bounding box center [238, 129] width 209 height 14
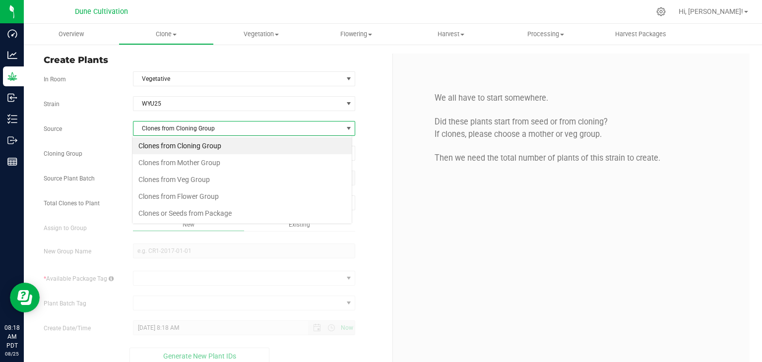
scroll to position [14, 220]
click at [193, 160] on li "Clones from Mother Group" at bounding box center [242, 162] width 219 height 17
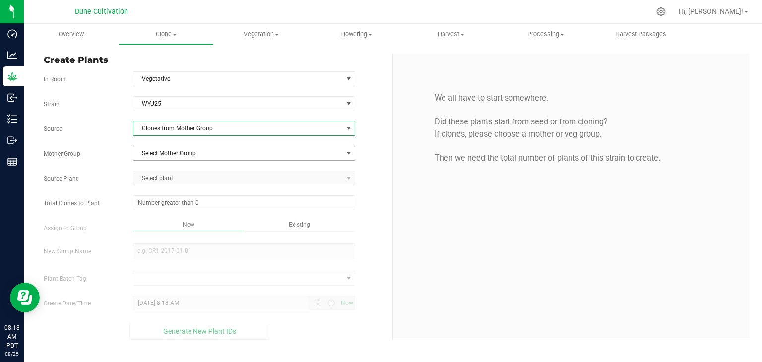
click at [243, 158] on span "Select Mother Group" at bounding box center [238, 153] width 209 height 14
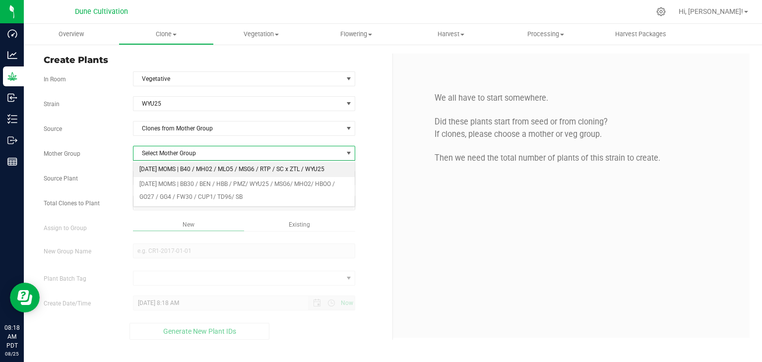
click at [226, 167] on li "[DATE] MOMS | B40 / MH02 / MLO5 / MSG6 / RTP / SC x ZTL / WYU25" at bounding box center [245, 169] width 222 height 15
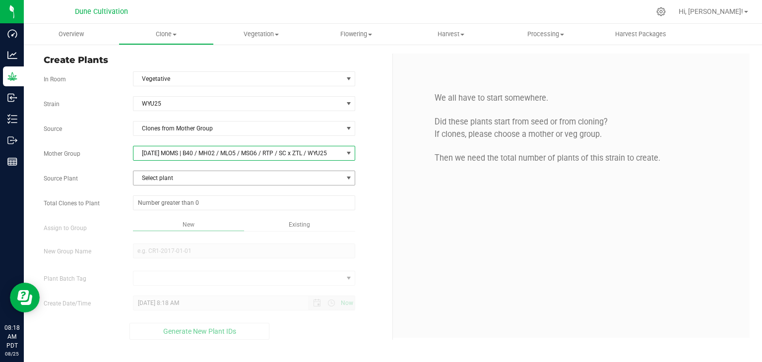
click at [200, 177] on span "Select plant" at bounding box center [238, 178] width 209 height 14
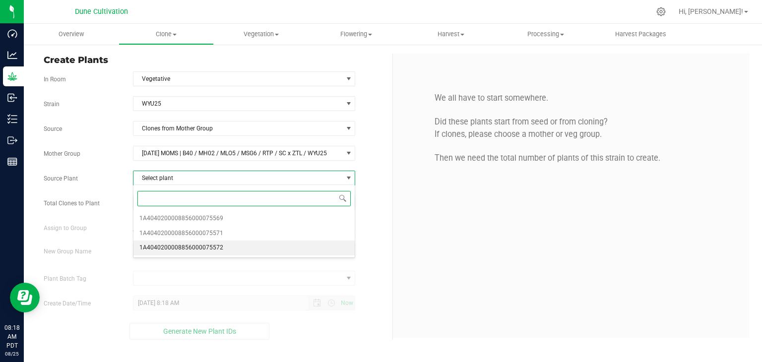
click at [216, 245] on span "1A4040200008856000075572" at bounding box center [181, 248] width 84 height 13
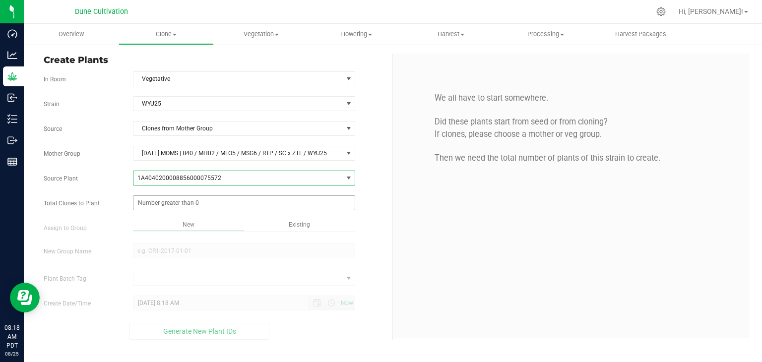
click at [222, 201] on span at bounding box center [244, 203] width 223 height 15
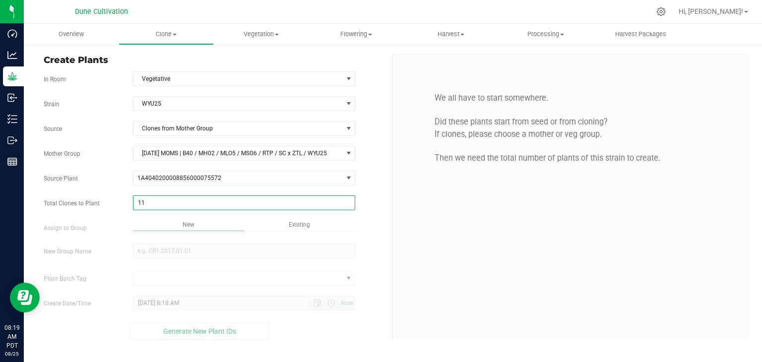
type input "110"
click at [525, 55] on div "Overview Clone Create plants Cloning groups Cloning plant batches Apply to plan…" at bounding box center [393, 193] width 739 height 339
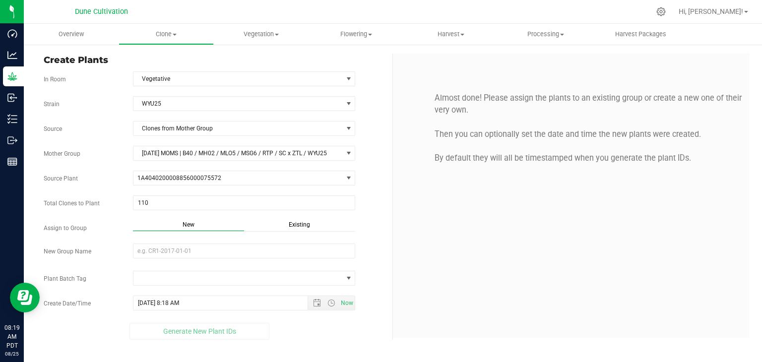
drag, startPoint x: 251, startPoint y: 263, endPoint x: 246, endPoint y: 253, distance: 10.4
click at [250, 263] on div "Strain WYU25 Source Clones from Mother Group Mother Group 06.20.25 MOMS | B40 /…" at bounding box center [214, 218] width 341 height 244
click at [242, 254] on input "New Group Name" at bounding box center [244, 251] width 223 height 15
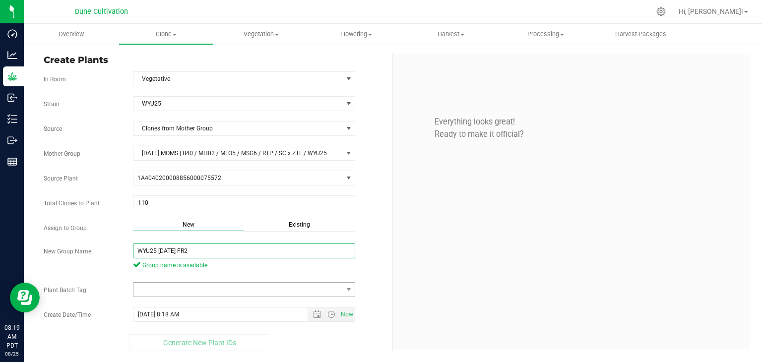
type input "WYU25 [DATE] FR2"
click at [239, 293] on span at bounding box center [238, 290] width 209 height 14
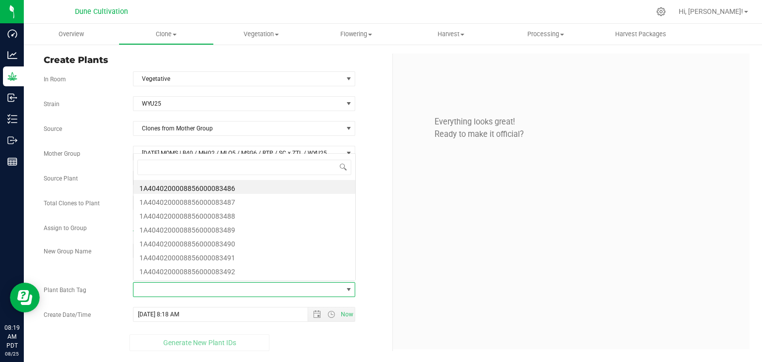
scroll to position [14, 220]
click at [240, 190] on li "1A4040200008856000083486" at bounding box center [245, 187] width 222 height 14
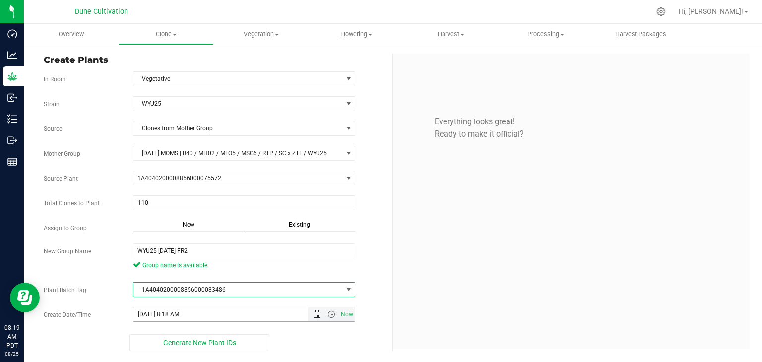
click at [318, 311] on span "Open the date view" at bounding box center [317, 315] width 8 height 8
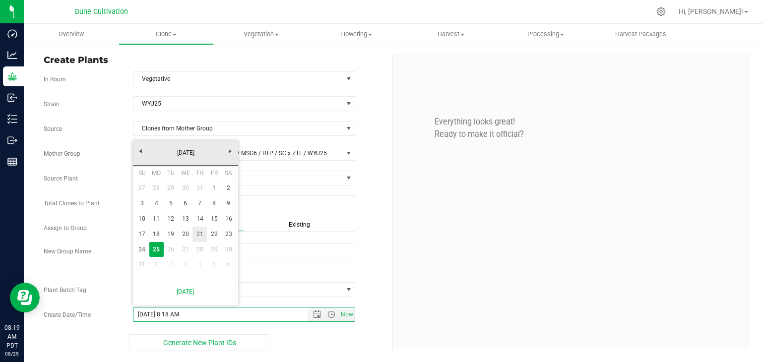
click at [195, 238] on link "21" at bounding box center [200, 234] width 14 height 15
type input "8/21/2025 8:18 AM"
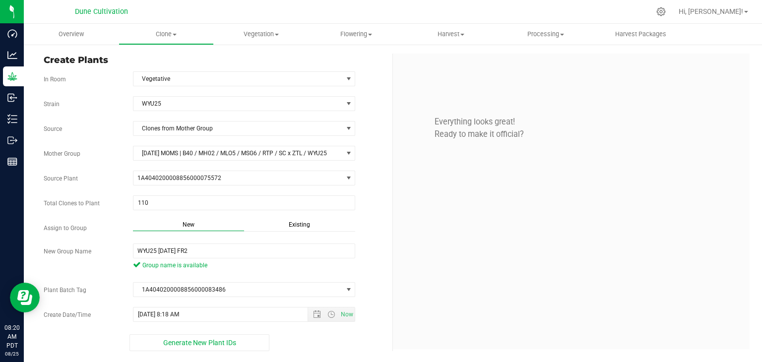
click at [163, 352] on div "Create Plants In Room Vegetative Select room Clone Cloning - Not Specified Vege…" at bounding box center [393, 203] width 739 height 318
click at [168, 342] on span "Generate New Plant IDs" at bounding box center [199, 343] width 73 height 8
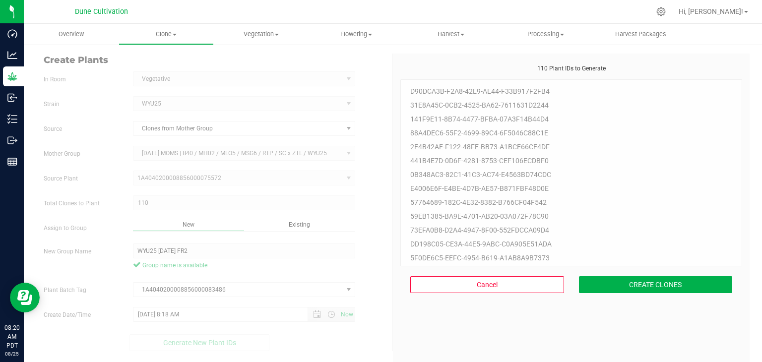
scroll to position [30, 0]
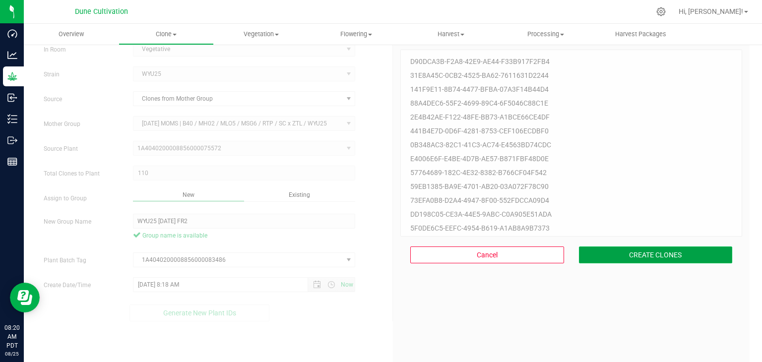
drag, startPoint x: 617, startPoint y: 258, endPoint x: 611, endPoint y: 258, distance: 6.9
click at [613, 258] on button "CREATE CLONES" at bounding box center [656, 255] width 154 height 17
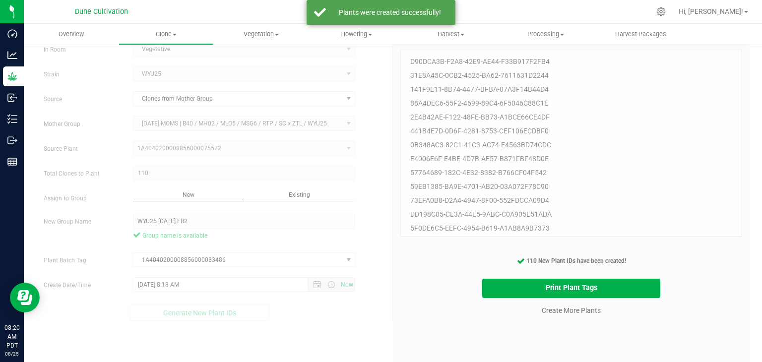
click at [345, 56] on span "Vegetative Select room Clone Cloning - Not Specified Vegetative" at bounding box center [244, 49] width 223 height 15
click at [333, 60] on form "In Room Vegetative Select room Clone Cloning - Not Specified Vegetative Strain …" at bounding box center [214, 182] width 341 height 280
click at [558, 312] on link "Create More Plants" at bounding box center [571, 311] width 59 height 10
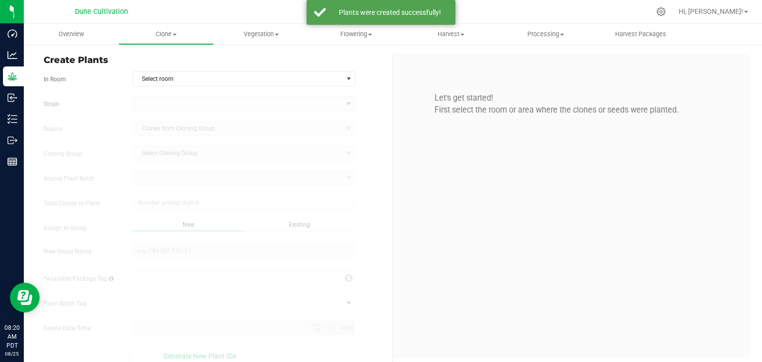
type input "8/25/2025 8:20 AM"
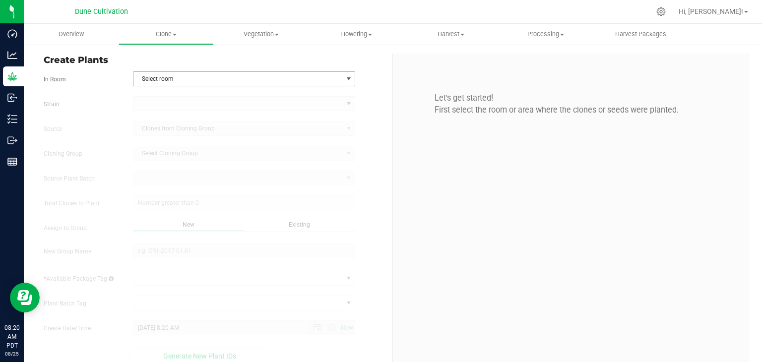
click at [342, 78] on span "select" at bounding box center [348, 79] width 12 height 14
click at [180, 118] on li "Vegetative" at bounding box center [242, 125] width 219 height 15
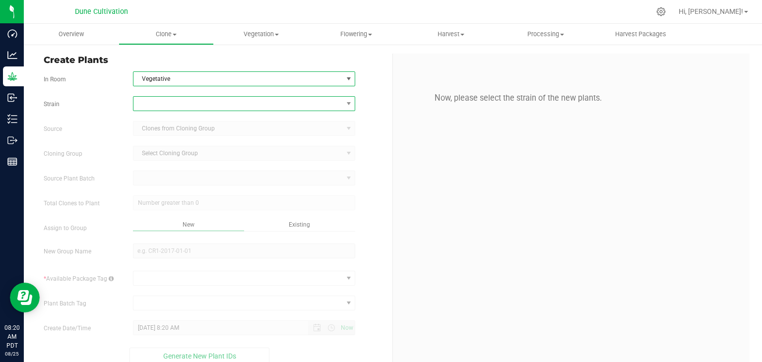
click at [177, 101] on span at bounding box center [238, 104] width 209 height 14
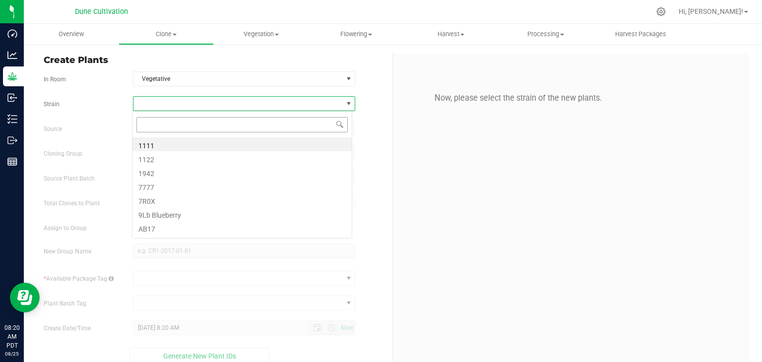
scroll to position [14, 220]
type input "HBN"
drag, startPoint x: 162, startPoint y: 141, endPoint x: 155, endPoint y: 140, distance: 7.1
click at [160, 141] on li "HBN #4" at bounding box center [242, 144] width 219 height 14
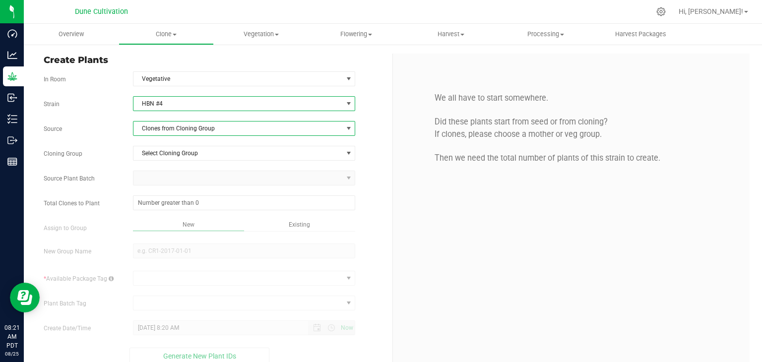
click at [345, 129] on span at bounding box center [349, 129] width 8 height 8
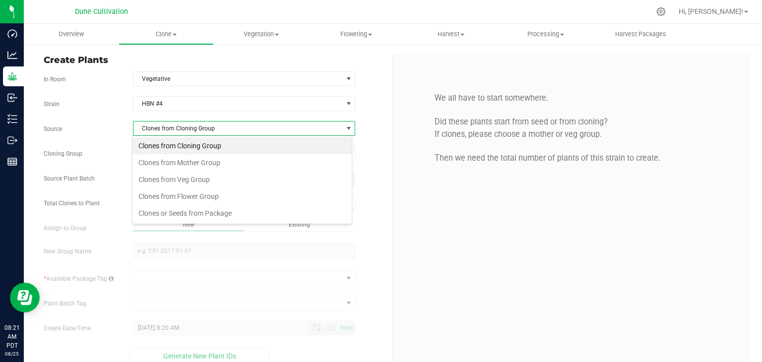
scroll to position [14, 220]
click at [220, 150] on li "Clones from Cloning Group" at bounding box center [242, 145] width 219 height 17
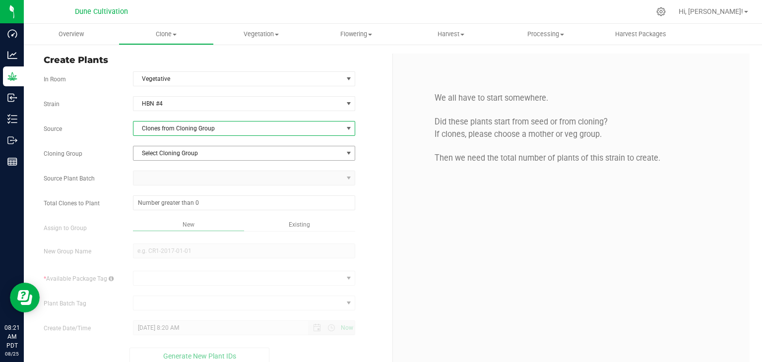
click at [219, 154] on span "Select Cloning Group" at bounding box center [238, 153] width 209 height 14
click at [222, 123] on span "Clones from Cloning Group" at bounding box center [238, 129] width 209 height 14
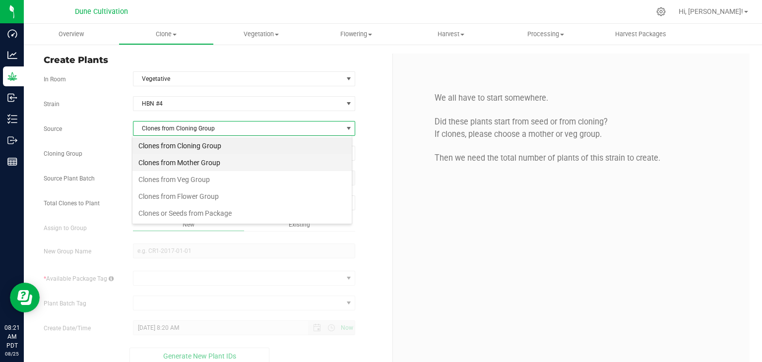
click at [215, 160] on li "Clones from Mother Group" at bounding box center [242, 162] width 219 height 17
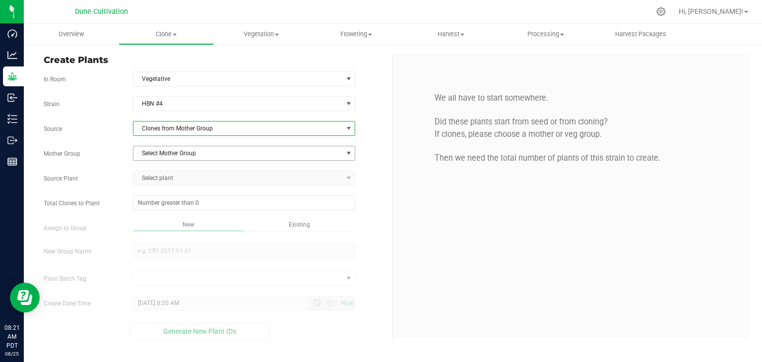
click at [210, 153] on span "Select Mother Group" at bounding box center [238, 153] width 209 height 14
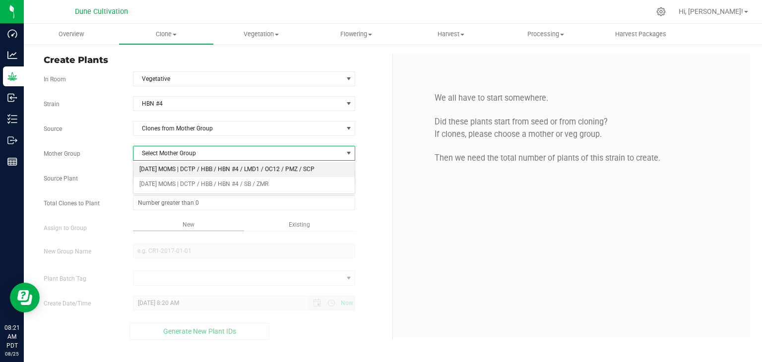
click at [208, 174] on li "[DATE] MOMS | DCTP / HBB / HBN #4 / LMD1 / OC12 / PMZ / SCP" at bounding box center [245, 169] width 222 height 15
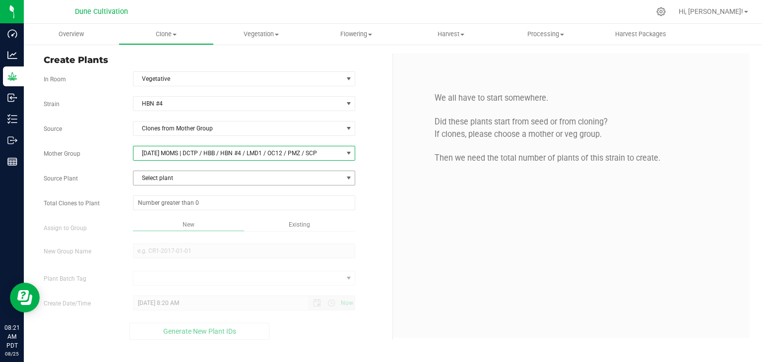
click at [185, 180] on span "Select plant" at bounding box center [238, 178] width 209 height 14
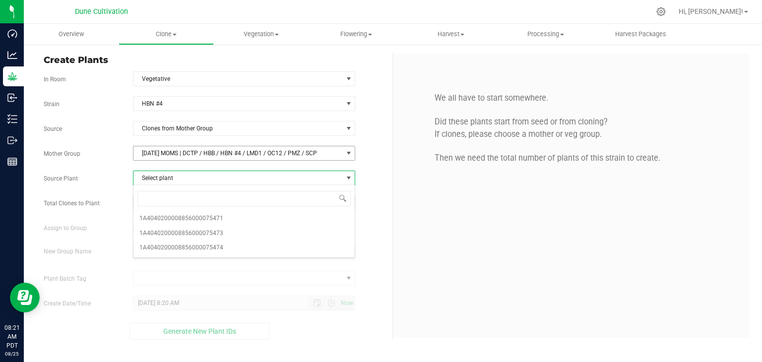
click at [211, 155] on span "[DATE] MOMS | DCTP / HBB / HBN #4 / LMD1 / OC12 / PMZ / SCP" at bounding box center [238, 153] width 209 height 14
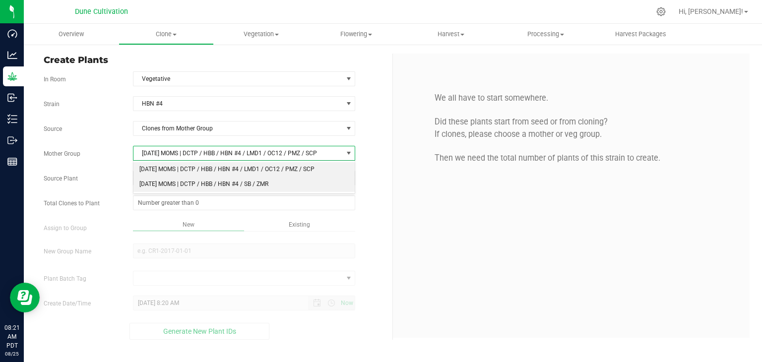
click at [193, 190] on li "[DATE] MOMS | DCTP / HBB / HBN #4 / SB / ZMR" at bounding box center [245, 184] width 222 height 15
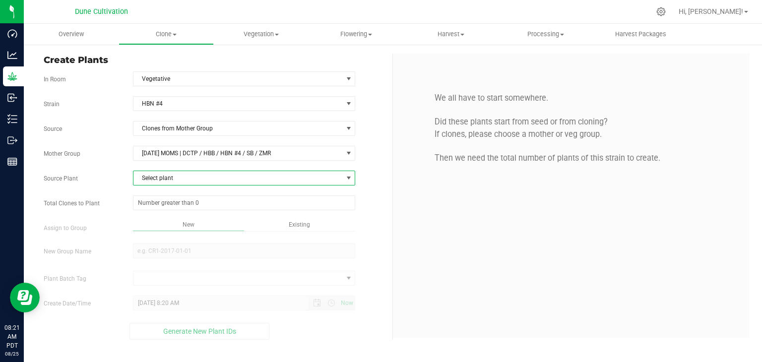
click at [185, 183] on span "Select plant" at bounding box center [238, 178] width 209 height 14
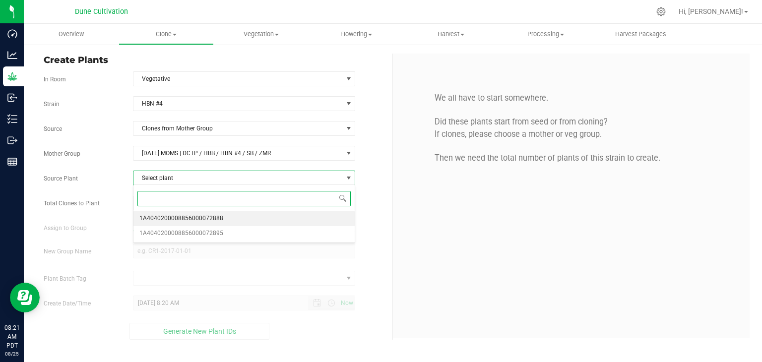
click at [200, 220] on span "1A4040200008856000072888" at bounding box center [181, 218] width 84 height 13
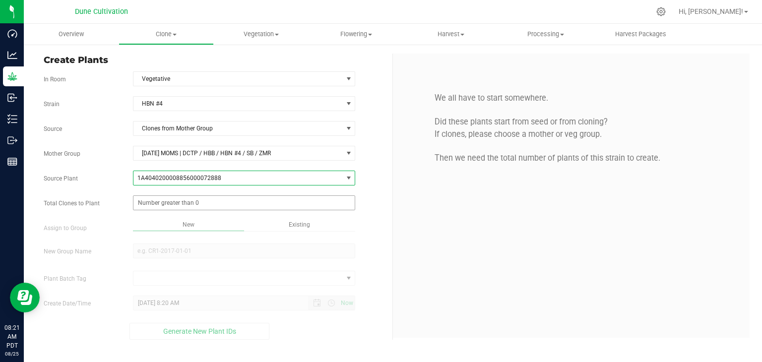
click at [207, 203] on span at bounding box center [244, 203] width 223 height 15
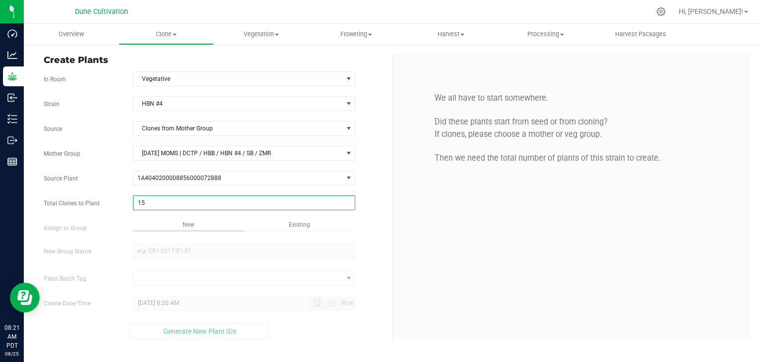
type input "150"
click at [159, 221] on div "Overview Clone Create plants Cloning groups Cloning plant batches Apply to plan…" at bounding box center [393, 193] width 739 height 339
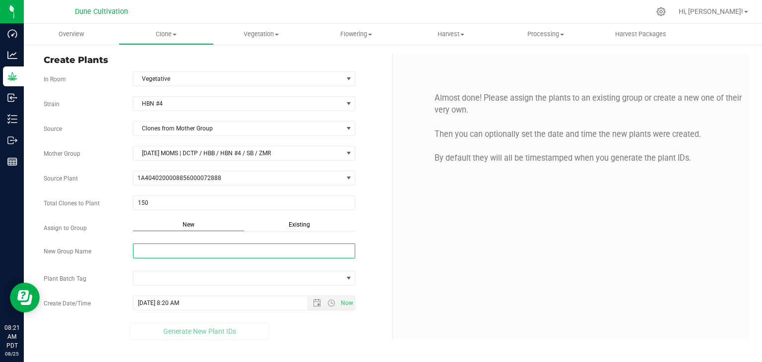
click at [173, 245] on input "New Group Name" at bounding box center [244, 251] width 223 height 15
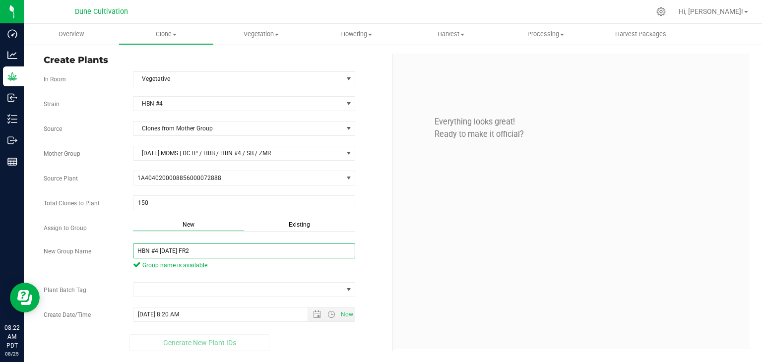
type input "HBN #4 08.21.25 FR2"
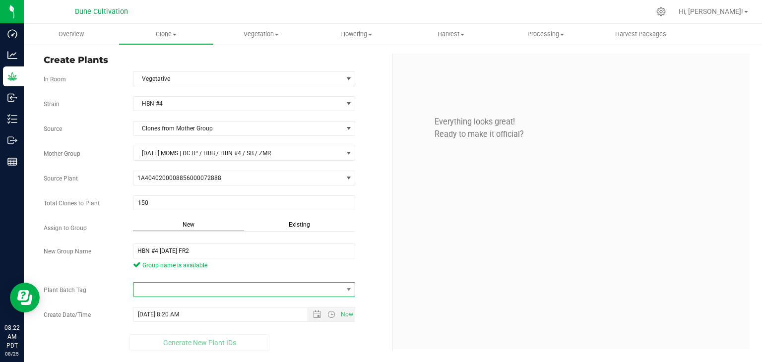
click at [265, 283] on span at bounding box center [238, 290] width 209 height 14
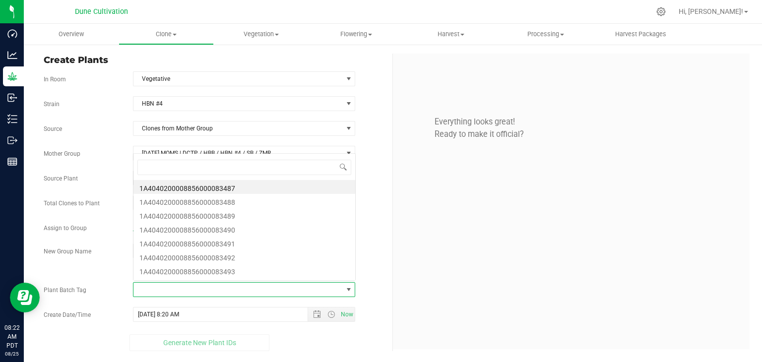
scroll to position [14, 220]
click at [244, 188] on li "1A4040200008856000083487" at bounding box center [245, 187] width 222 height 14
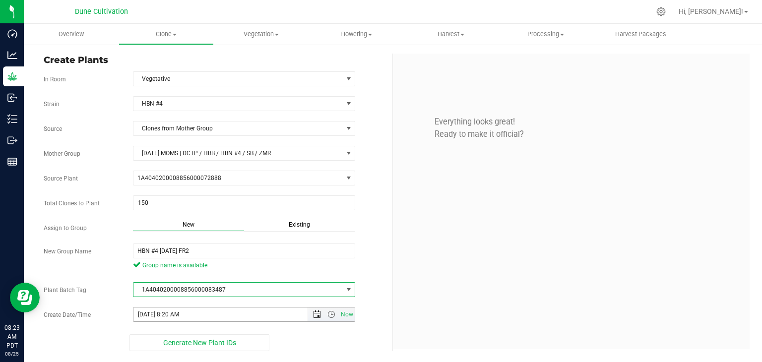
click at [323, 311] on span "Open the date view" at bounding box center [317, 315] width 17 height 8
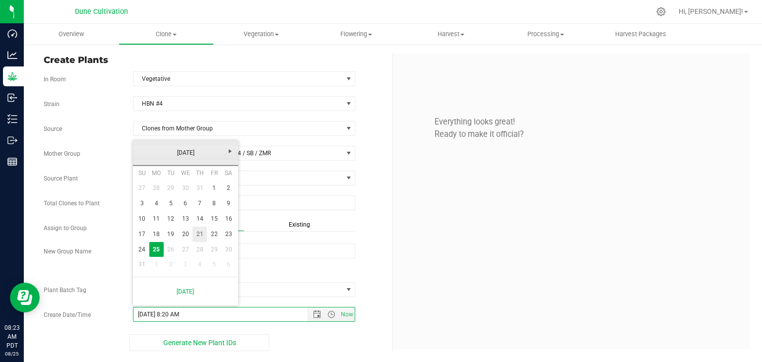
drag, startPoint x: 200, startPoint y: 238, endPoint x: 193, endPoint y: 241, distance: 7.6
click at [200, 238] on link "21" at bounding box center [200, 234] width 14 height 15
type input "8/21/2025 8:20 AM"
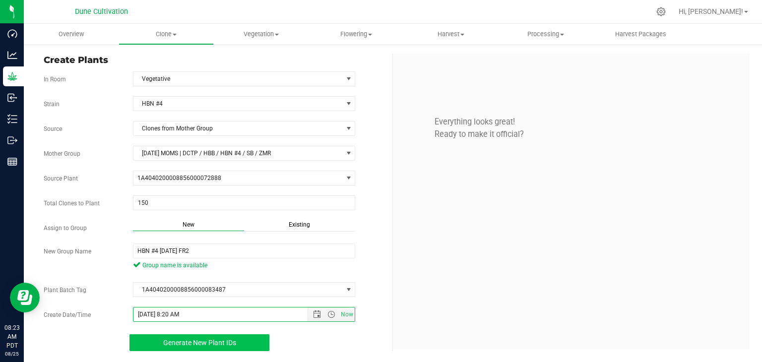
click at [192, 339] on span "Generate New Plant IDs" at bounding box center [199, 343] width 73 height 8
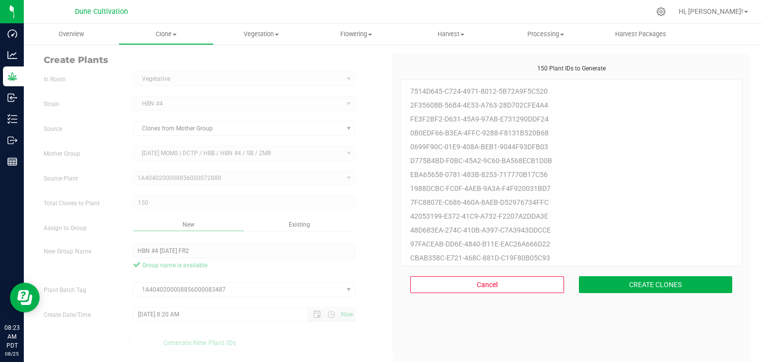
scroll to position [30, 0]
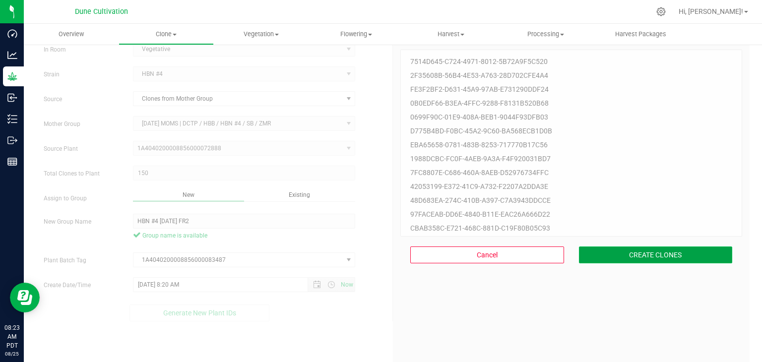
click at [648, 260] on button "CREATE CLONES" at bounding box center [656, 255] width 154 height 17
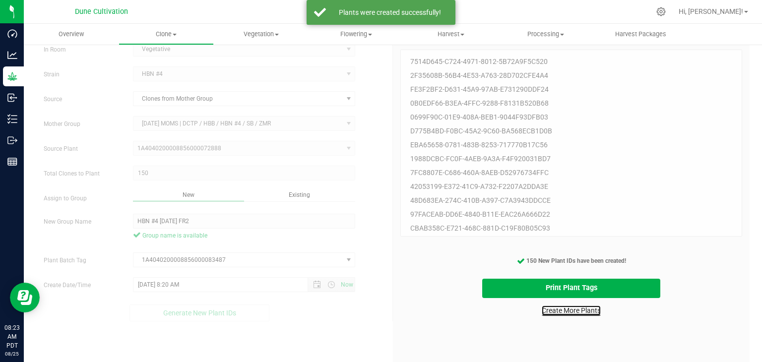
click at [544, 313] on link "Create More Plants" at bounding box center [571, 311] width 59 height 10
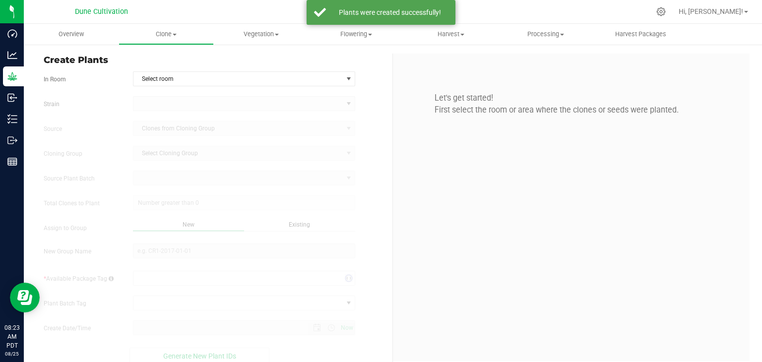
type input "8/25/2025 8:23 AM"
click at [261, 83] on span "Select room" at bounding box center [238, 79] width 209 height 14
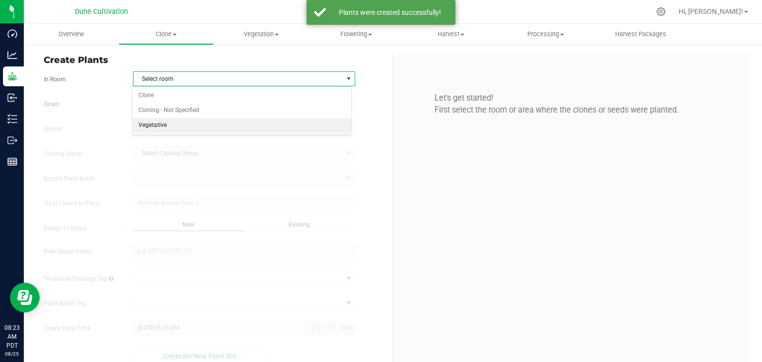
click at [227, 127] on li "Vegetative" at bounding box center [242, 125] width 219 height 15
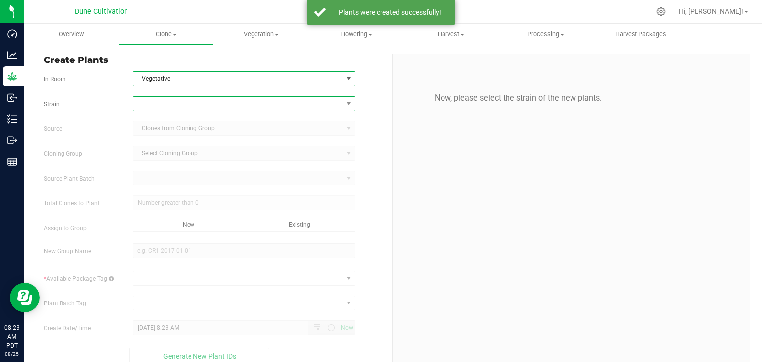
click at [226, 107] on span at bounding box center [238, 104] width 209 height 14
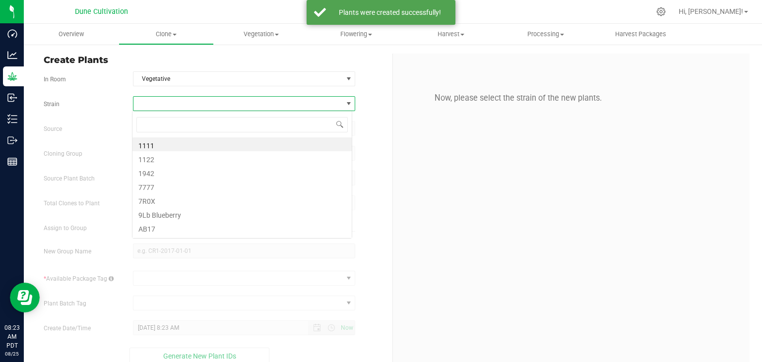
scroll to position [14, 220]
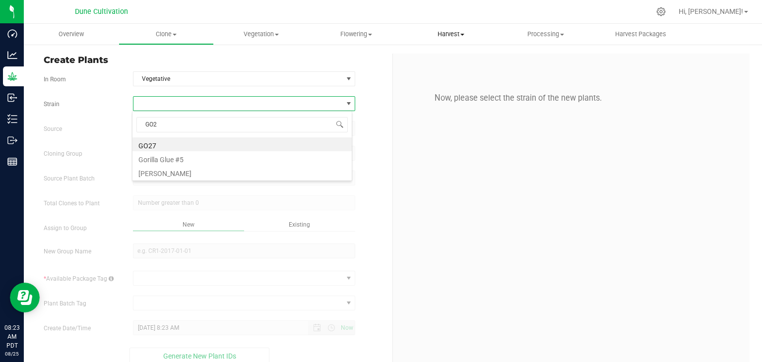
type input "GO27"
click at [197, 139] on li "GO27" at bounding box center [242, 144] width 219 height 14
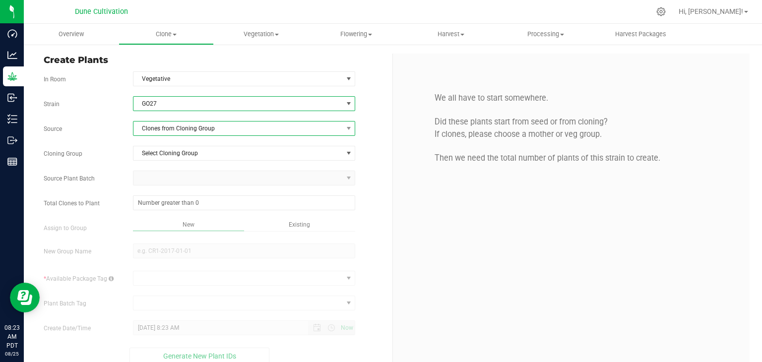
click at [201, 129] on span "Clones from Cloning Group" at bounding box center [238, 129] width 209 height 14
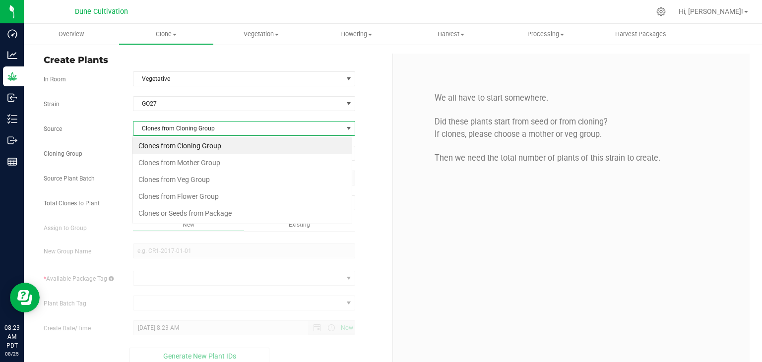
scroll to position [14, 220]
click at [203, 177] on li "Clones from Veg Group" at bounding box center [242, 179] width 219 height 17
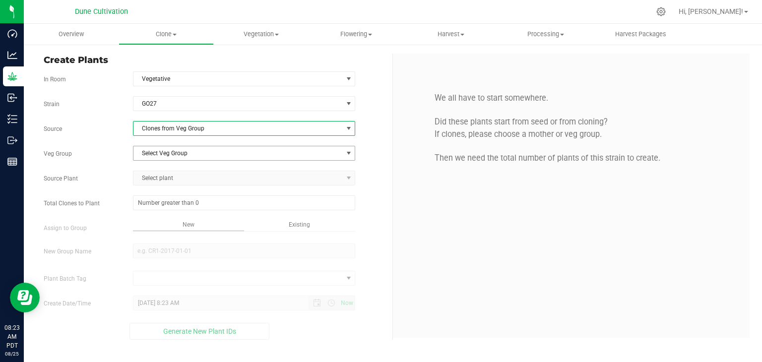
click at [201, 153] on span "Select Veg Group" at bounding box center [238, 153] width 209 height 14
click at [200, 135] on span "Clones from Veg Group" at bounding box center [238, 129] width 209 height 14
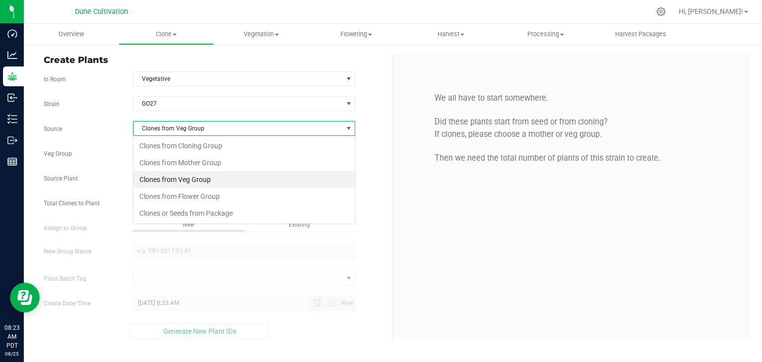
scroll to position [14, 222]
click at [203, 165] on li "Clones from Mother Group" at bounding box center [245, 162] width 222 height 17
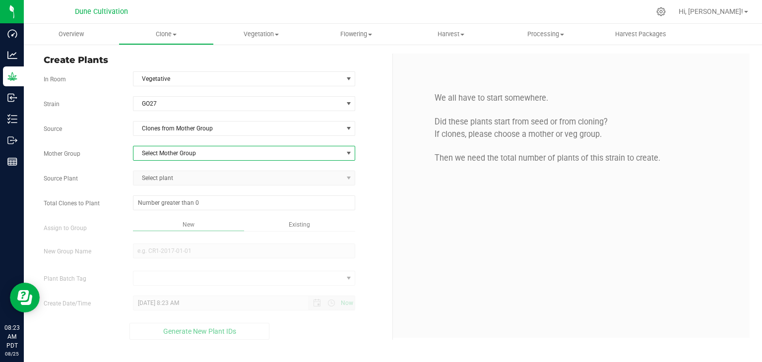
click at [196, 149] on span "Select Mother Group" at bounding box center [238, 153] width 209 height 14
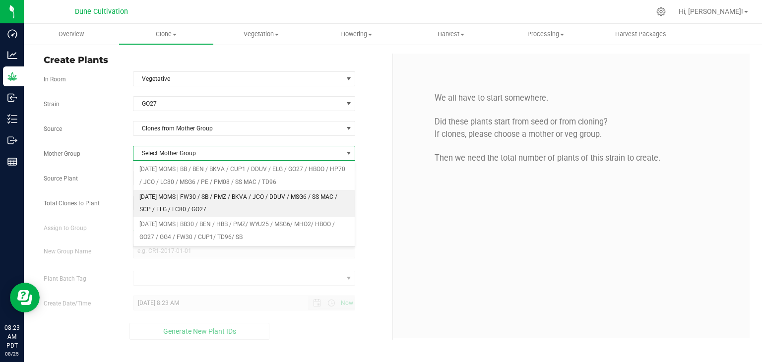
click at [169, 207] on li "[DATE] MOMS | FW30 / SB / PMZ / BKVA / JCO / DDUV / MSG6 / SS MAC / SCP / ELG /…" at bounding box center [245, 203] width 222 height 27
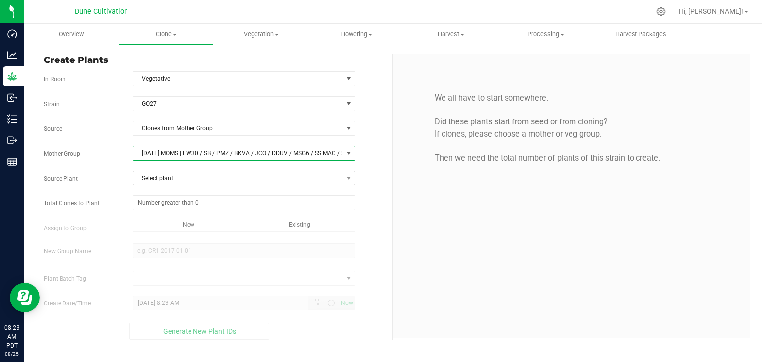
click at [171, 181] on span "Select plant" at bounding box center [238, 178] width 209 height 14
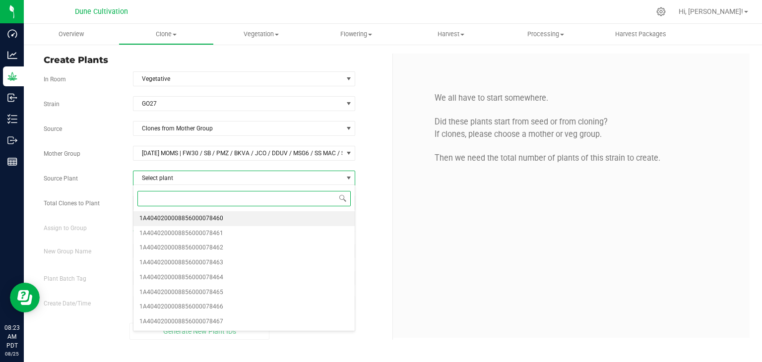
click at [191, 225] on li "1A4040200008856000078460" at bounding box center [245, 218] width 222 height 15
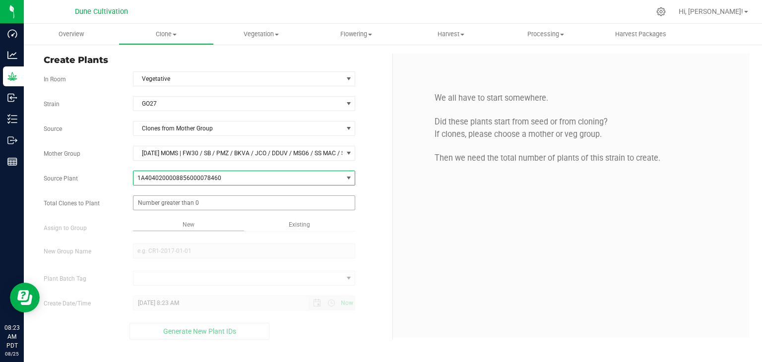
click at [193, 205] on span at bounding box center [244, 203] width 223 height 15
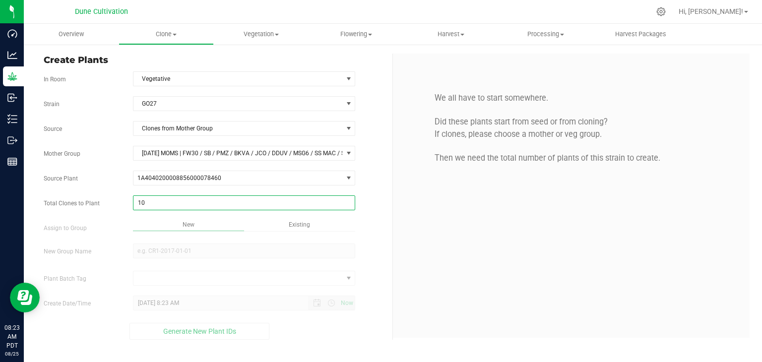
type input "100"
click at [218, 237] on div "Strain GO27 Source Clones from Mother Group Mother Group 06.09.25 MOMS | FW30 /…" at bounding box center [214, 218] width 341 height 244
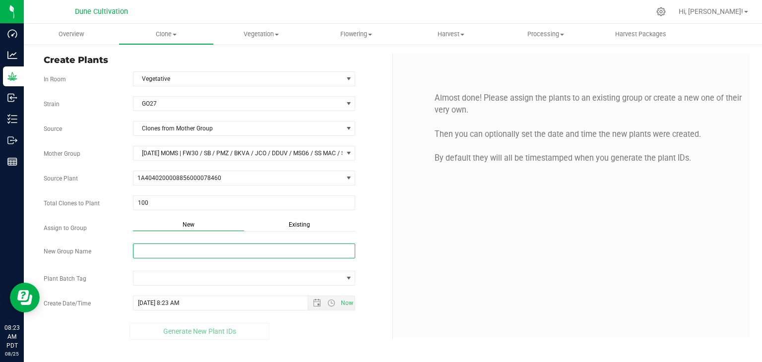
click at [203, 248] on input "New Group Name" at bounding box center [244, 251] width 223 height 15
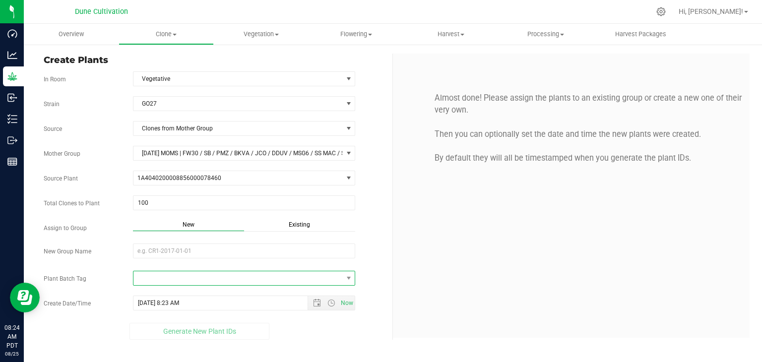
click at [287, 277] on span at bounding box center [238, 279] width 209 height 14
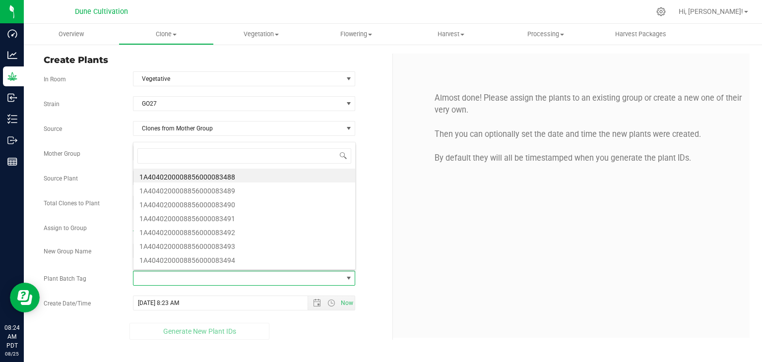
scroll to position [14, 220]
drag, startPoint x: 232, startPoint y: 174, endPoint x: 238, endPoint y: 167, distance: 8.8
click at [235, 173] on li "1A4040200008856000083488" at bounding box center [245, 176] width 222 height 14
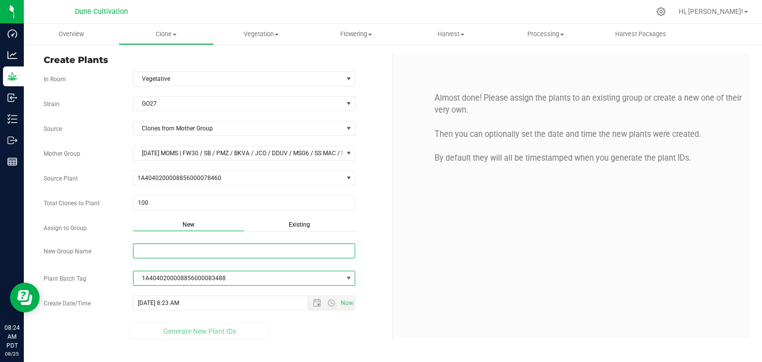
click at [178, 253] on input "New Group Name" at bounding box center [244, 251] width 223 height 15
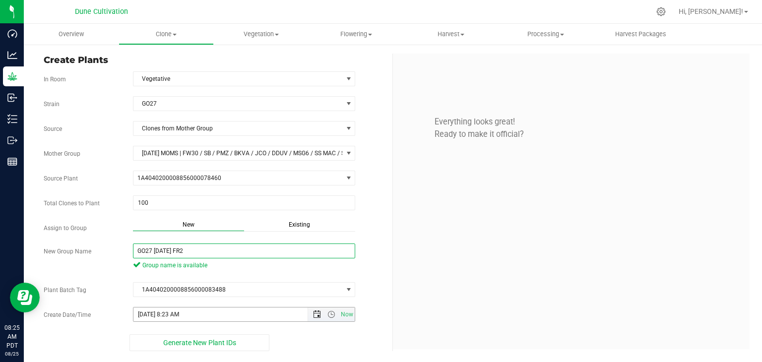
click at [315, 313] on span "Open the date view" at bounding box center [317, 315] width 8 height 8
type input "GO27 08.21.25 FR2"
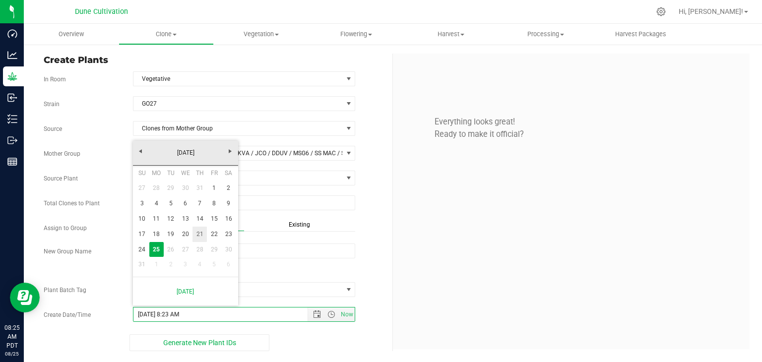
click at [195, 237] on link "21" at bounding box center [200, 234] width 14 height 15
type input "8/21/2025 8:23 AM"
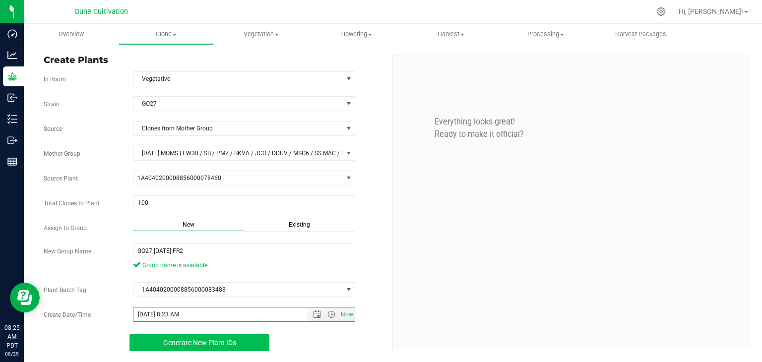
click at [189, 342] on span "Generate New Plant IDs" at bounding box center [199, 343] width 73 height 8
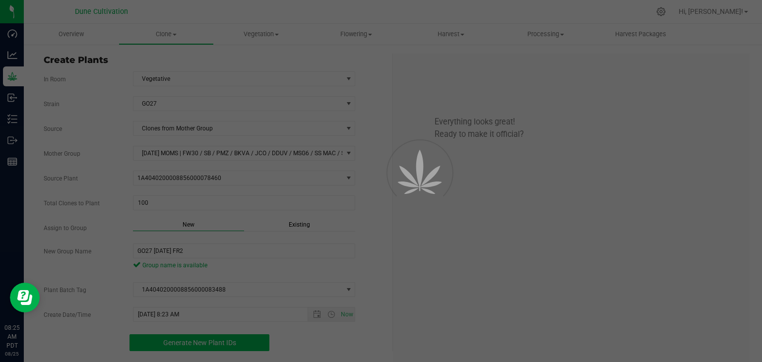
scroll to position [30, 0]
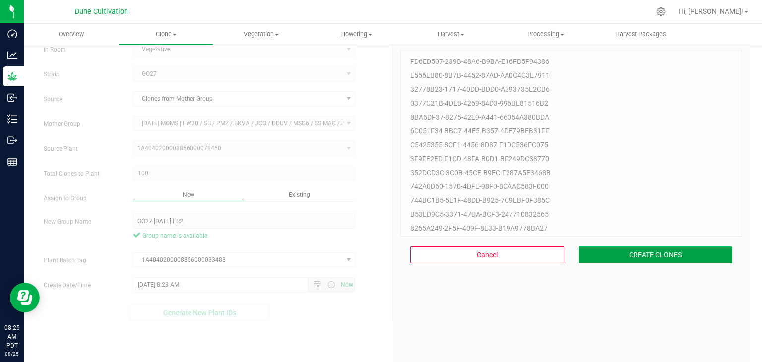
click at [662, 254] on button "CREATE CLONES" at bounding box center [656, 255] width 154 height 17
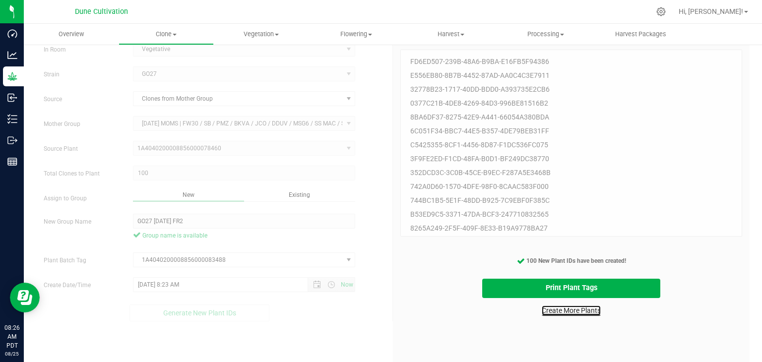
click at [564, 310] on link "Create More Plants" at bounding box center [571, 311] width 59 height 10
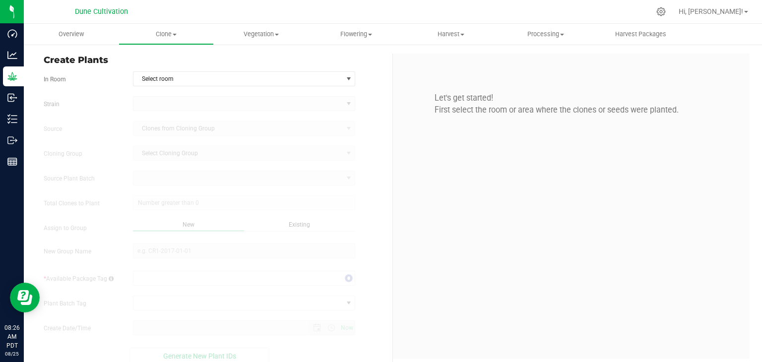
type input "8/25/2025 8:26 AM"
click at [233, 88] on form "In Room Select room Select room Clone Cloning - Not Specified Vegetative Strain…" at bounding box center [214, 217] width 341 height 293
click at [233, 76] on span "Select room" at bounding box center [238, 79] width 209 height 14
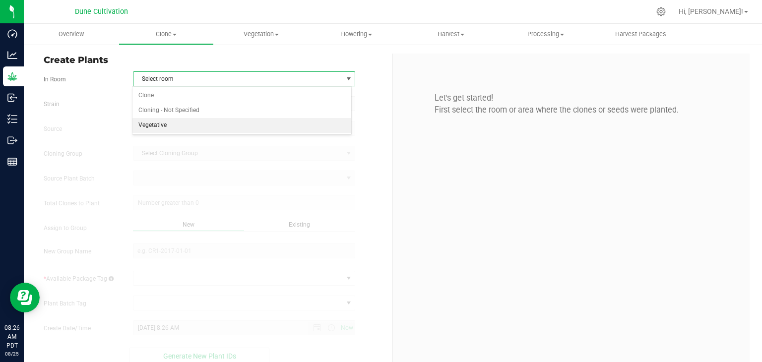
click at [199, 121] on li "Vegetative" at bounding box center [242, 125] width 219 height 15
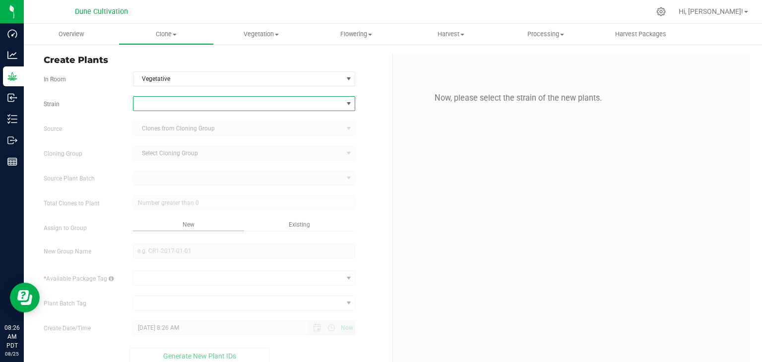
click at [197, 99] on span at bounding box center [238, 104] width 209 height 14
type input "LC8"
click at [197, 147] on li "LC80" at bounding box center [242, 144] width 219 height 14
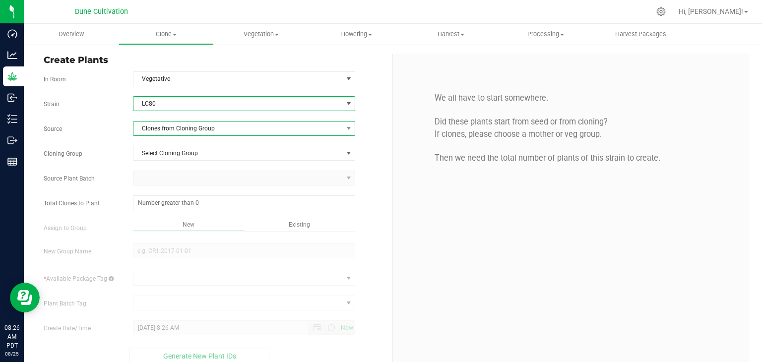
click at [168, 135] on span "Clones from Cloning Group" at bounding box center [238, 129] width 209 height 14
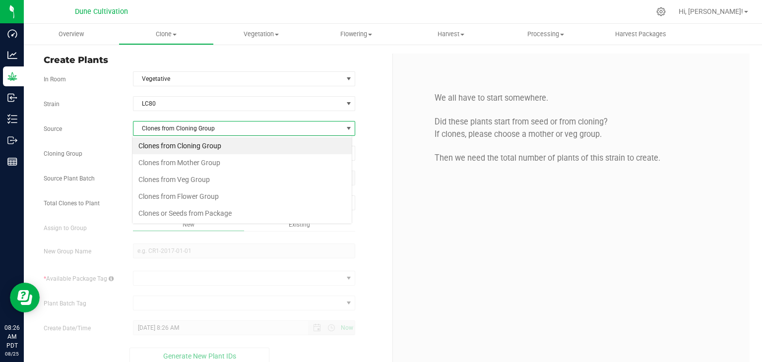
scroll to position [14, 220]
click at [172, 166] on li "Clones from Mother Group" at bounding box center [242, 162] width 219 height 17
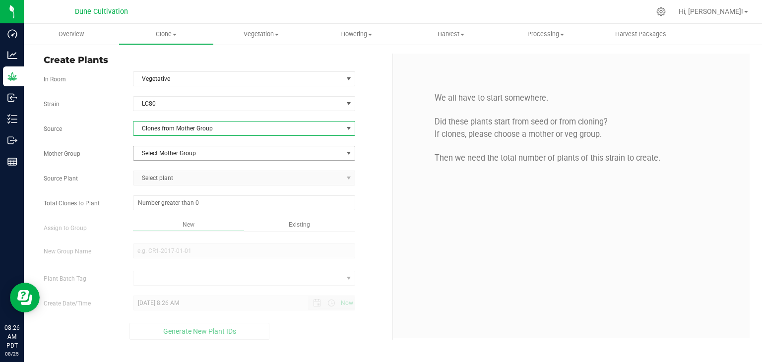
click at [169, 149] on span "Select Mother Group" at bounding box center [238, 153] width 209 height 14
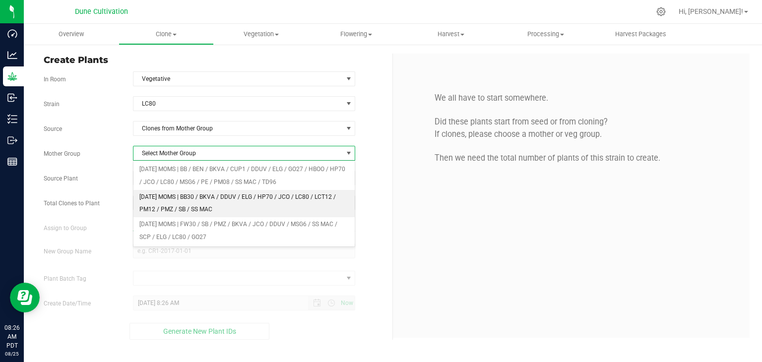
click at [188, 196] on li "[DATE] MOMS | BB30 / BKVA / DDUV / ELG / HP70 / JCO / LC80 / LCT12 / PM12 / PMZ…" at bounding box center [245, 203] width 222 height 27
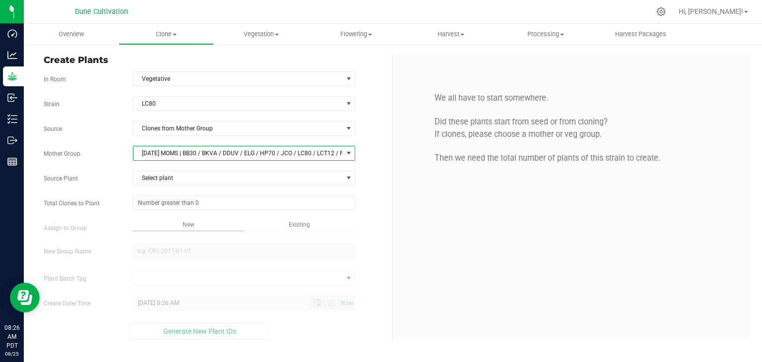
click at [269, 192] on div "Strain LC80 Source Clones from Mother Group Mother Group 06.06.25 MOMS | BB30 /…" at bounding box center [214, 218] width 341 height 244
click at [267, 187] on div "Strain LC80 Source Clones from Mother Group Mother Group 06.06.25 MOMS | BB30 /…" at bounding box center [214, 218] width 341 height 244
click at [265, 186] on div "Strain LC80 Source Clones from Mother Group Mother Group 06.06.25 MOMS | BB30 /…" at bounding box center [214, 218] width 341 height 244
click at [260, 183] on span "Select plant" at bounding box center [238, 178] width 209 height 14
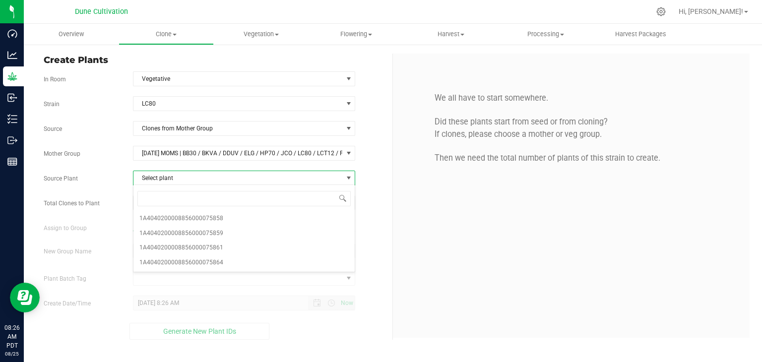
drag, startPoint x: 459, startPoint y: 228, endPoint x: 412, endPoint y: 189, distance: 60.2
click at [457, 228] on div "We all have to start somewhere. Did these plants start from seed or from clonin…" at bounding box center [571, 196] width 357 height 284
click at [337, 175] on span "Select plant" at bounding box center [238, 178] width 209 height 14
click at [441, 201] on div "We all have to start somewhere. Did these plants start from seed or from clonin…" at bounding box center [571, 196] width 357 height 284
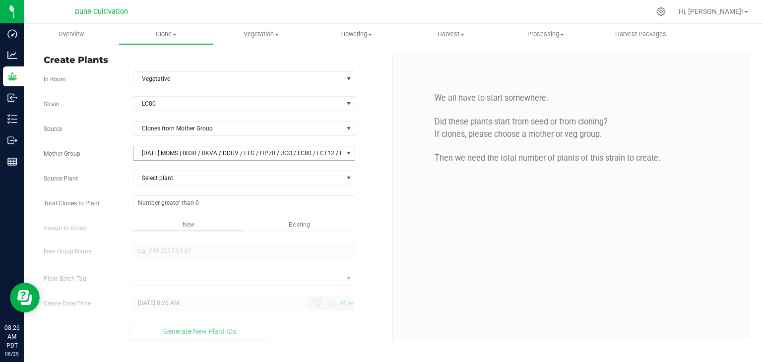
click at [333, 153] on span "[DATE] MOMS | BB30 / BKVA / DDUV / ELG / HP70 / JCO / LC80 / LCT12 / PM12 / PMZ…" at bounding box center [238, 153] width 209 height 14
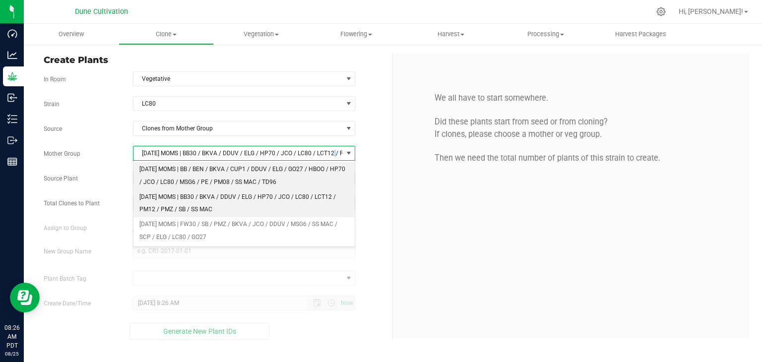
click at [230, 171] on li "[DATE] MOMS | BB / BEN / BKVA / CUP1 / DDUV / ELG / GO27 / HBOO / HP70 / JCO / …" at bounding box center [245, 175] width 222 height 27
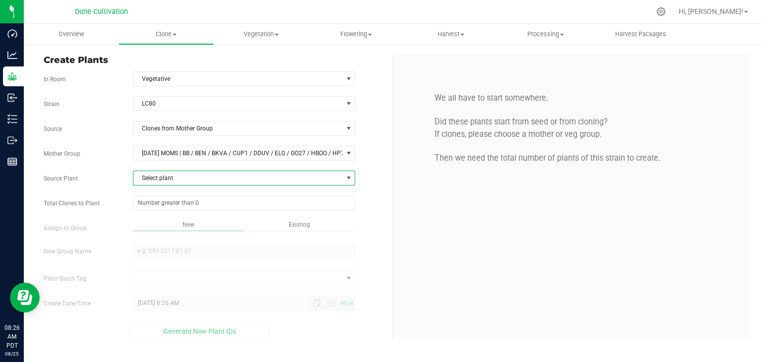
click at [227, 175] on span "Select plant" at bounding box center [238, 178] width 209 height 14
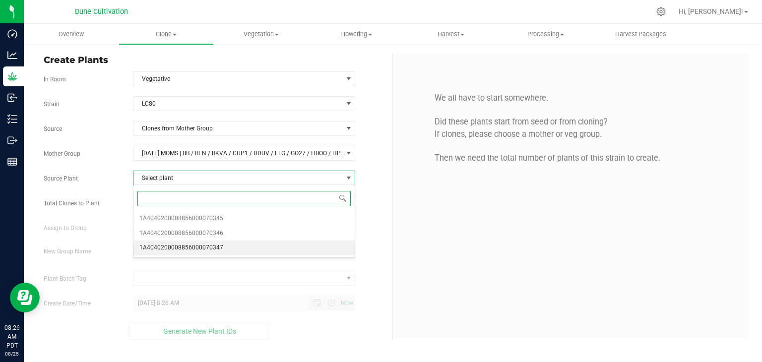
click at [228, 245] on li "1A4040200008856000070347" at bounding box center [245, 248] width 222 height 15
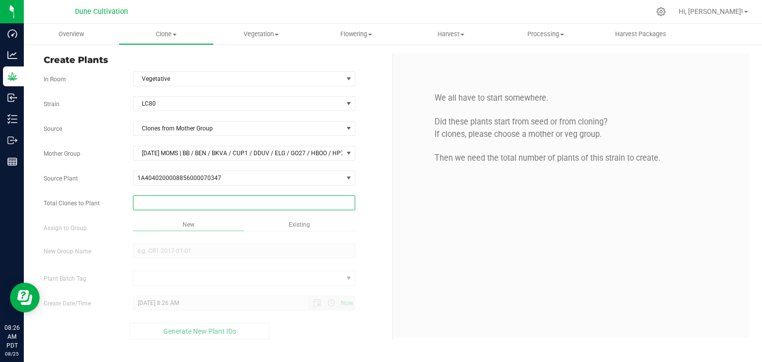
click at [183, 207] on span at bounding box center [244, 203] width 223 height 15
type input "150"
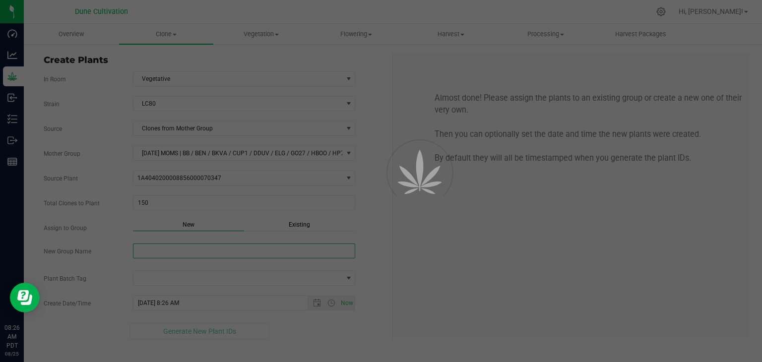
click at [224, 246] on div "Overview Clone Create plants Cloning groups Cloning plant batches Apply to plan…" at bounding box center [393, 193] width 739 height 339
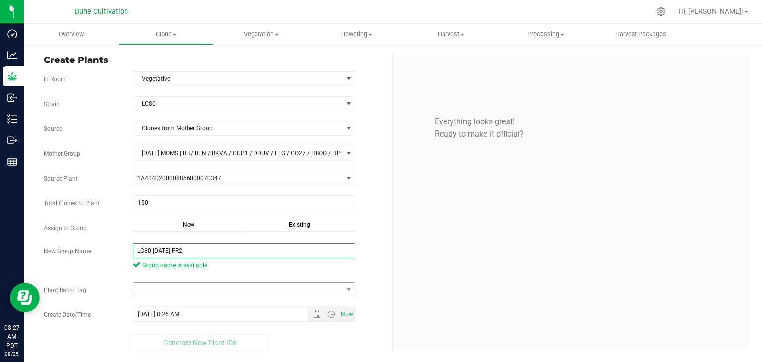
type input "LC80 [DATE] FR2"
click at [210, 285] on span at bounding box center [238, 290] width 209 height 14
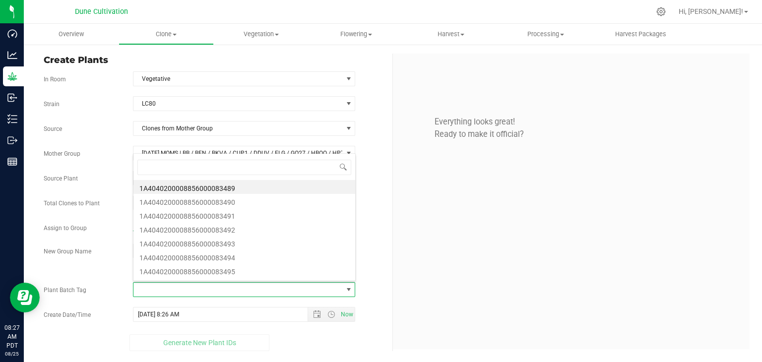
scroll to position [14, 220]
click at [221, 187] on li "1A4040200008856000083489" at bounding box center [245, 187] width 222 height 14
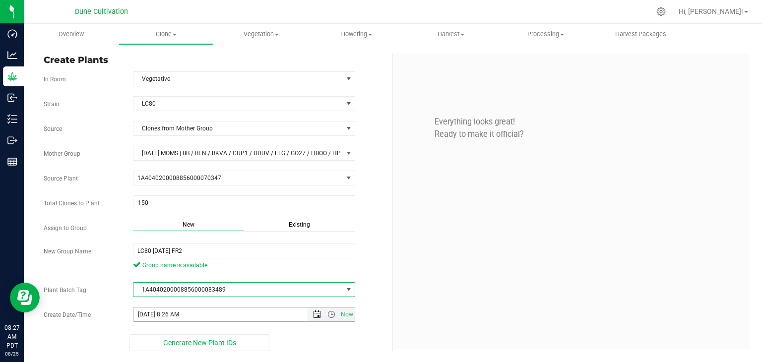
click at [319, 311] on span "Open the date view" at bounding box center [317, 315] width 8 height 8
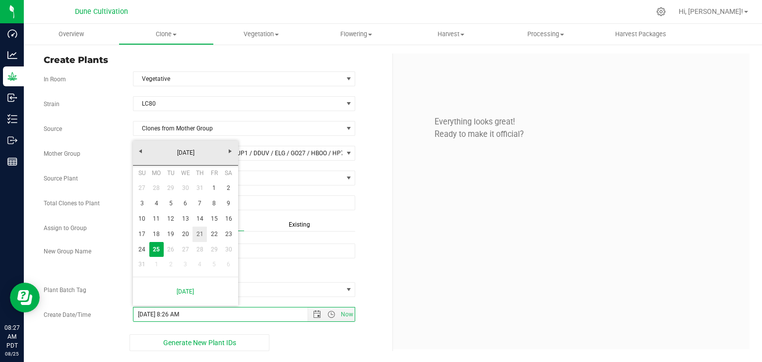
click at [202, 232] on link "21" at bounding box center [200, 234] width 14 height 15
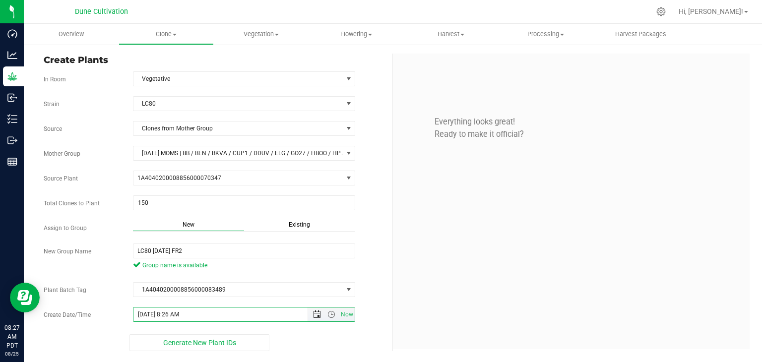
click at [320, 311] on span "Open the date view" at bounding box center [317, 315] width 17 height 8
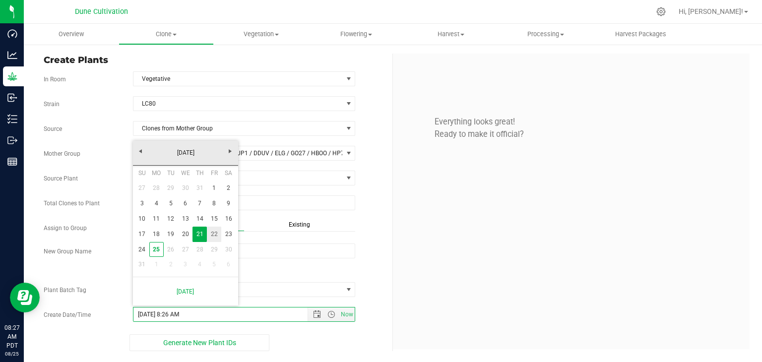
click at [216, 233] on link "22" at bounding box center [214, 234] width 14 height 15
type input "8/22/2025 8:26 AM"
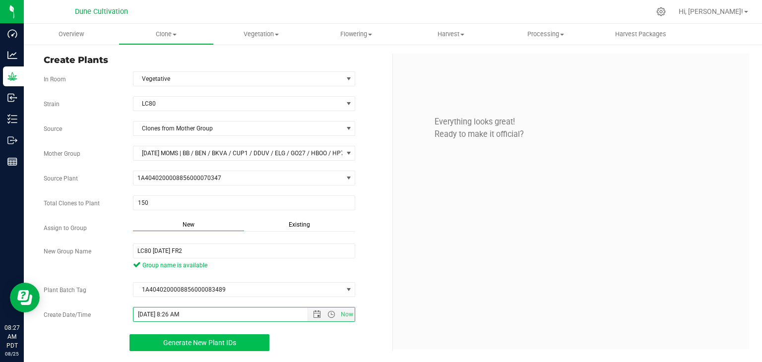
click at [201, 339] on span "Generate New Plant IDs" at bounding box center [199, 343] width 73 height 8
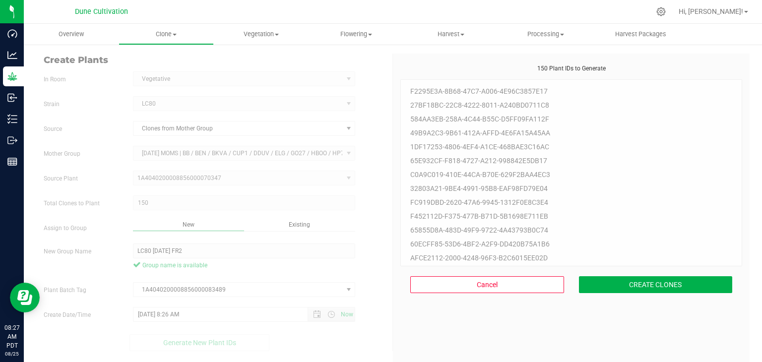
scroll to position [30, 0]
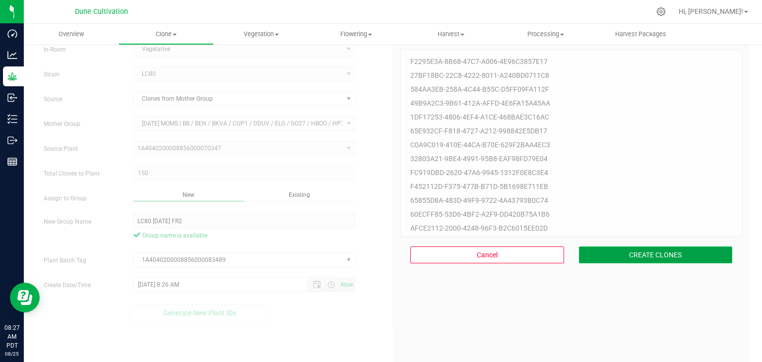
click at [646, 251] on button "CREATE CLONES" at bounding box center [656, 255] width 154 height 17
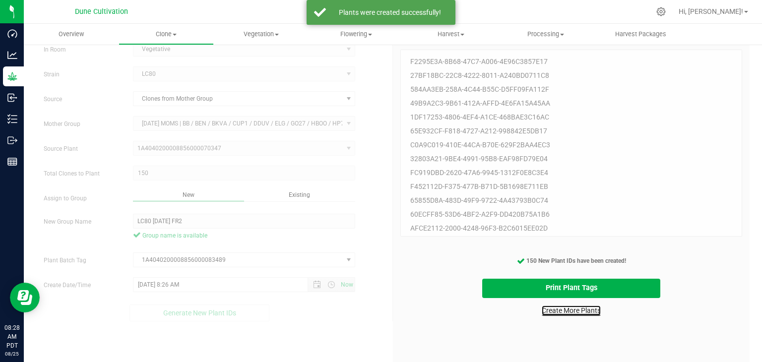
click at [545, 309] on link "Create More Plants" at bounding box center [571, 311] width 59 height 10
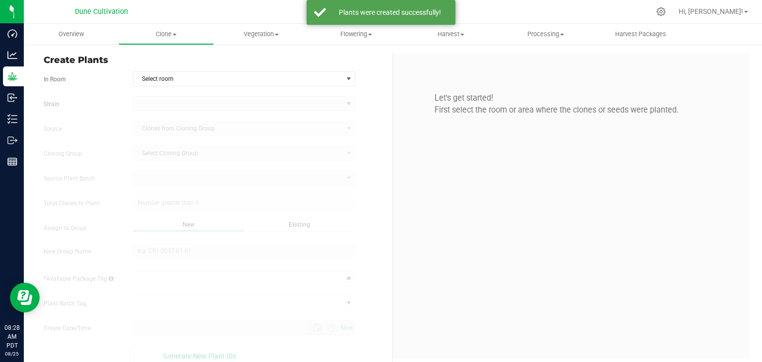
type input "8/25/2025 8:28 AM"
click at [178, 67] on div "Create Plants In Room Select room Select room Clone Cloning - Not Specified Veg…" at bounding box center [214, 209] width 357 height 311
click at [178, 74] on span "Select room" at bounding box center [238, 79] width 209 height 14
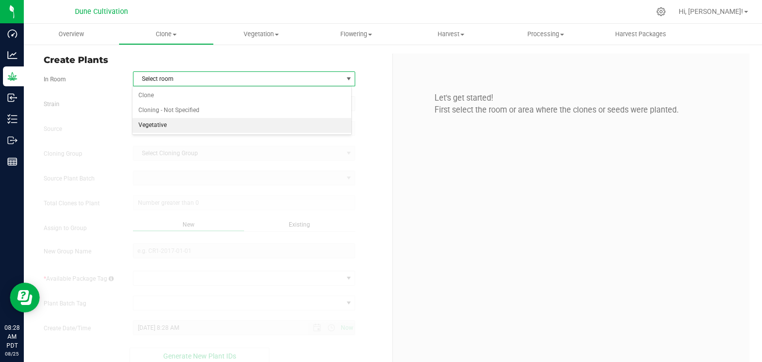
drag, startPoint x: 156, startPoint y: 123, endPoint x: 156, endPoint y: 116, distance: 6.9
click at [156, 122] on li "Vegetative" at bounding box center [242, 125] width 219 height 15
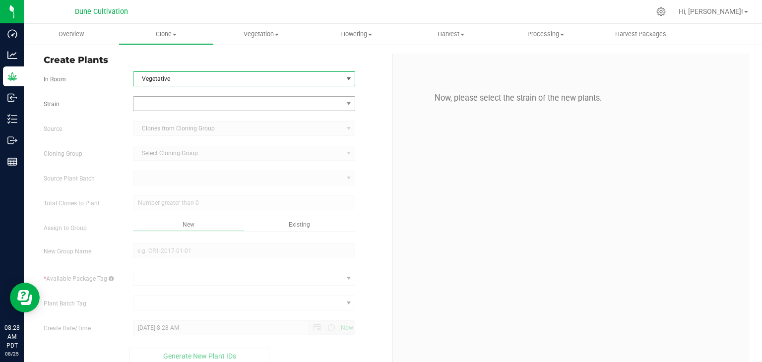
click at [153, 97] on form "In Room Vegetative Select room Clone Cloning - Not Specified Vegetative Strain …" at bounding box center [214, 217] width 341 height 293
click at [154, 99] on span at bounding box center [238, 104] width 209 height 14
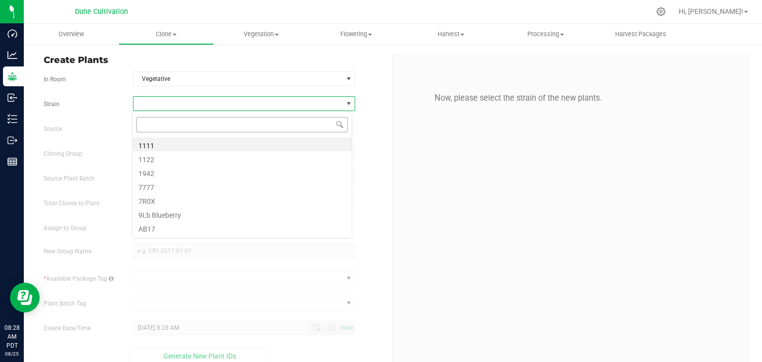
scroll to position [14, 220]
type input "LC80"
click at [167, 140] on li "LC80" at bounding box center [242, 144] width 219 height 14
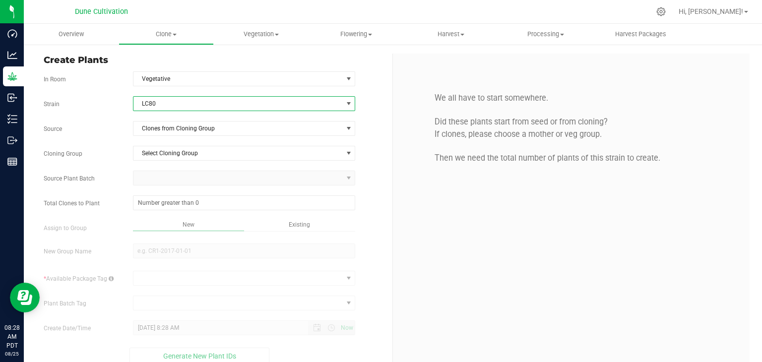
click at [174, 136] on div "Strain LC80 Source Clones from Cloning Group Cloning Group Select Cloning Group…" at bounding box center [214, 230] width 341 height 269
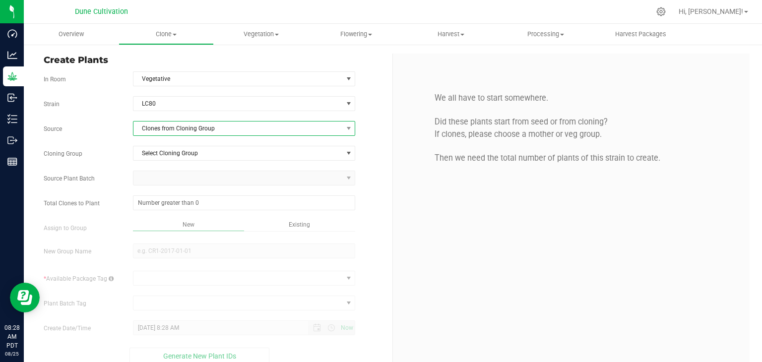
click at [177, 131] on span "Clones from Cloning Group" at bounding box center [238, 129] width 209 height 14
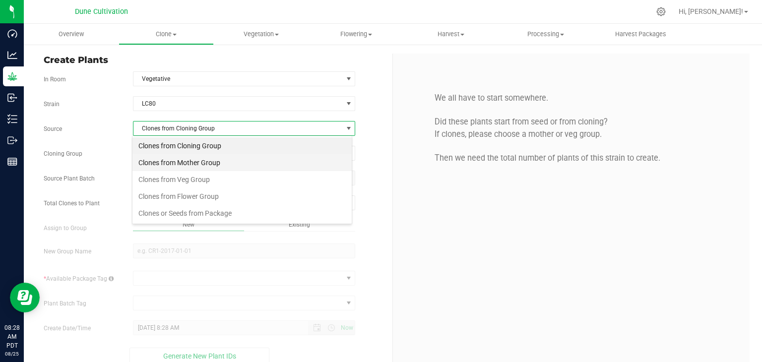
scroll to position [14, 220]
click at [170, 159] on li "Clones from Mother Group" at bounding box center [242, 162] width 219 height 17
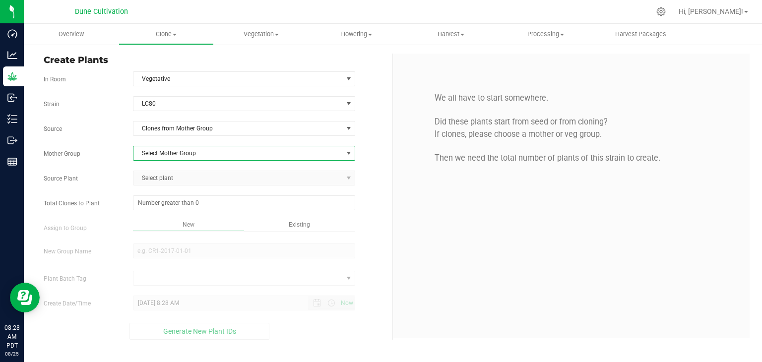
click at [176, 151] on span "Select Mother Group" at bounding box center [238, 153] width 209 height 14
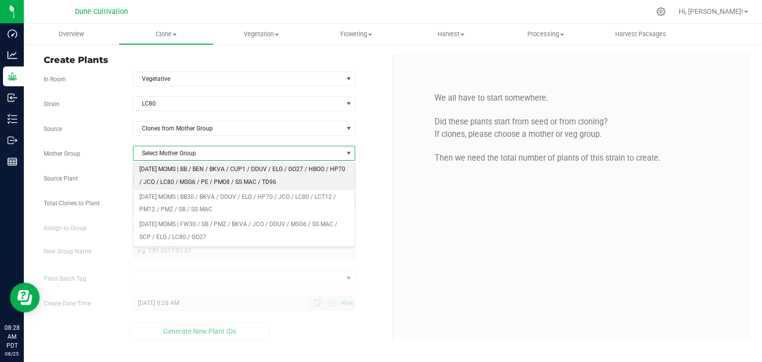
click at [187, 180] on li "[DATE] MOMS | BB / BEN / BKVA / CUP1 / DDUV / ELG / GO27 / HBOO / HP70 / JCO / …" at bounding box center [245, 175] width 222 height 27
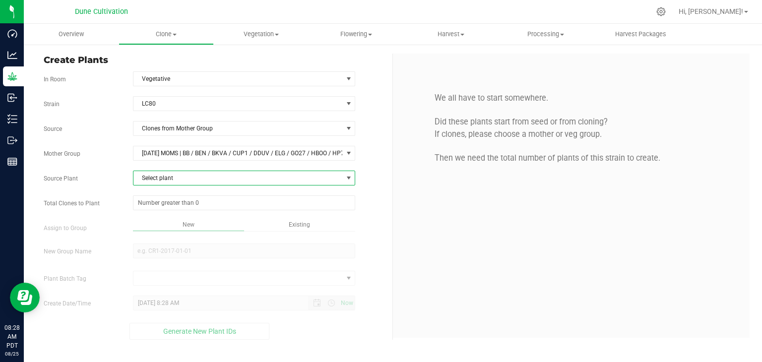
click at [194, 183] on span "Select plant" at bounding box center [238, 178] width 209 height 14
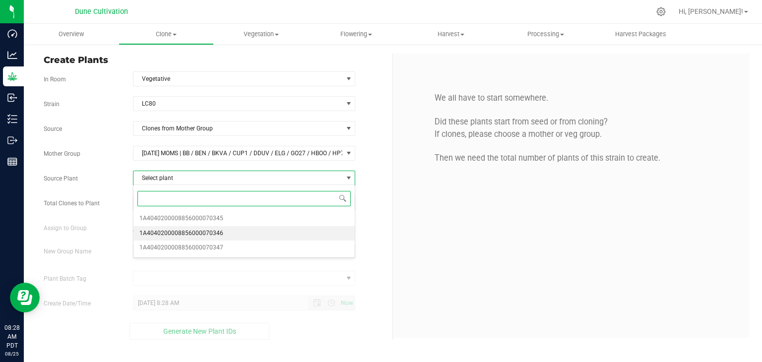
click at [194, 235] on span "1A4040200008856000070346" at bounding box center [181, 233] width 84 height 13
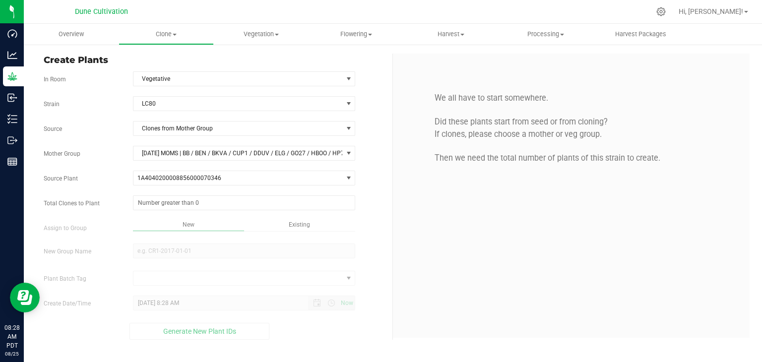
click at [328, 223] on div "Existing" at bounding box center [299, 225] width 111 height 11
click at [216, 193] on div "Strain LC80 Source Clones from Mother Group Mother Group 05.12.25 MOMS | BB / B…" at bounding box center [214, 218] width 341 height 244
click at [208, 209] on div "Strain LC80 Source Clones from Mother Group Mother Group 05.12.25 MOMS | BB / B…" at bounding box center [214, 218] width 341 height 244
click at [204, 207] on span at bounding box center [244, 203] width 223 height 15
type input "150"
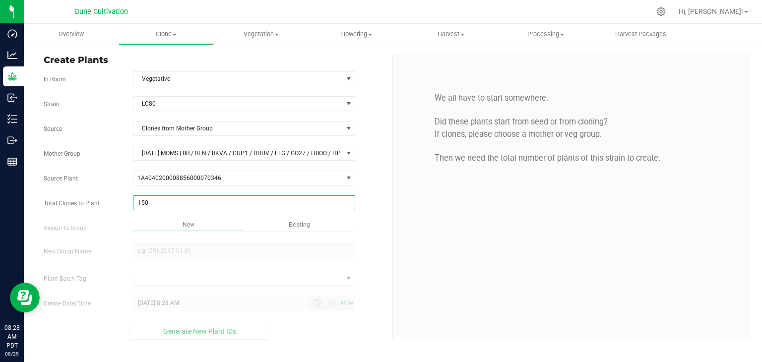
type input "150"
click at [308, 230] on div "Overview Clone Create plants Cloning groups Cloning plant batches Apply to plan…" at bounding box center [393, 193] width 739 height 339
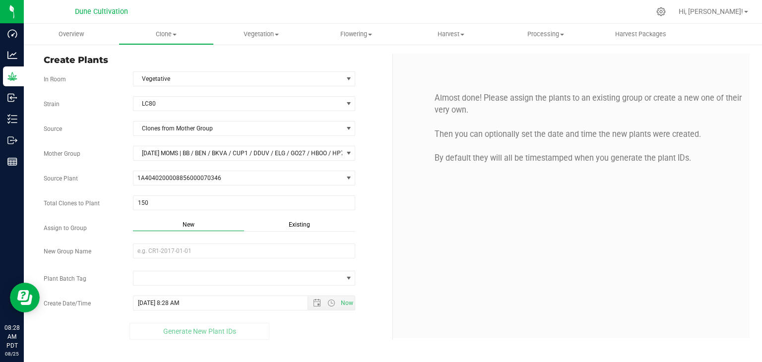
click at [308, 225] on span "Existing" at bounding box center [299, 224] width 21 height 7
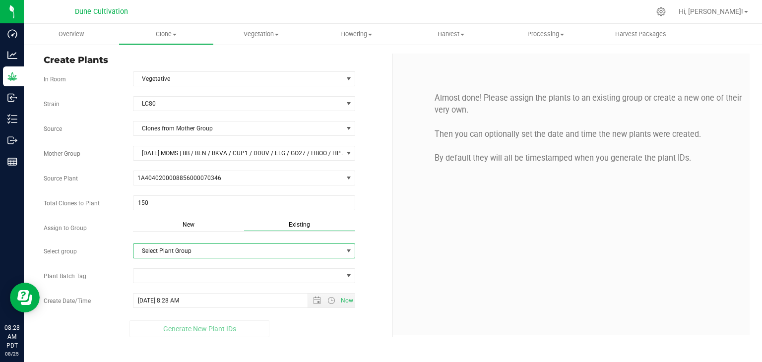
click at [276, 246] on span "Select Plant Group" at bounding box center [238, 251] width 209 height 14
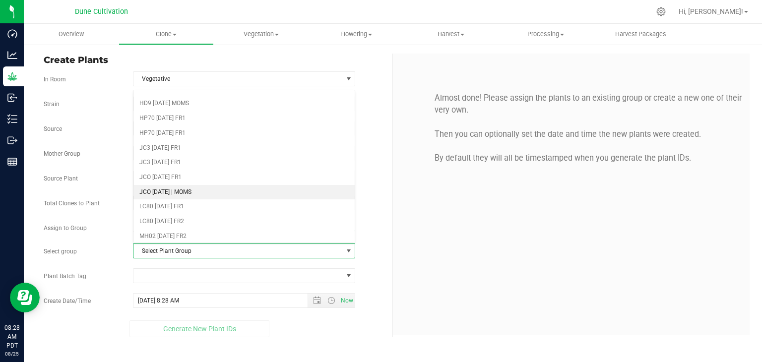
scroll to position [248, 0]
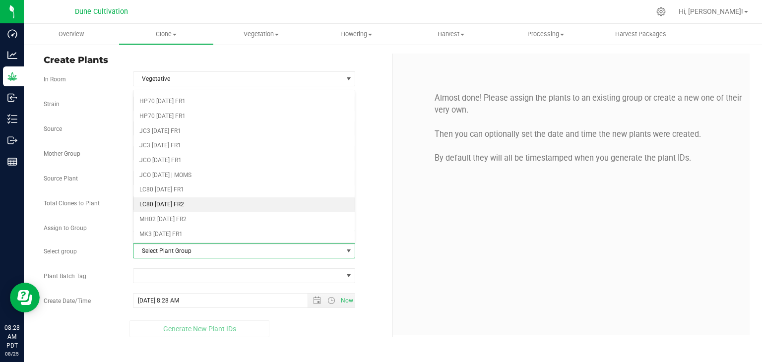
click at [169, 202] on li "LC80 [DATE] FR2" at bounding box center [245, 205] width 222 height 15
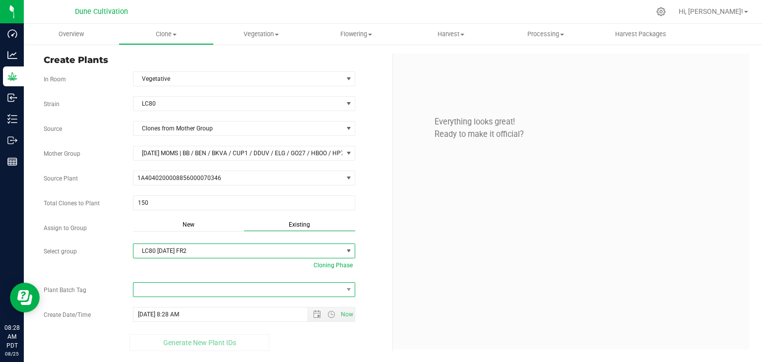
click at [171, 288] on span at bounding box center [238, 290] width 209 height 14
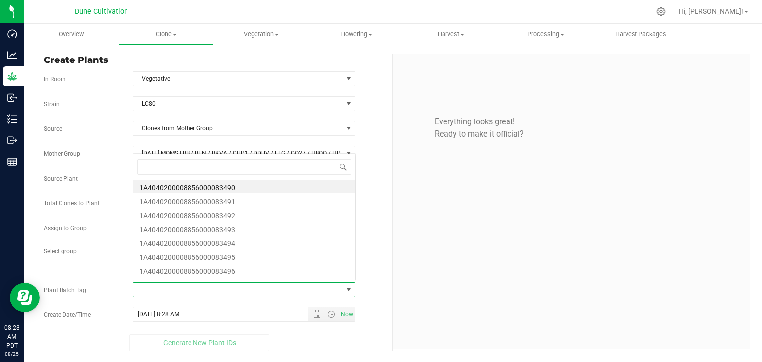
scroll to position [14, 220]
click at [529, 181] on div "Everything looks great! Ready to make it official?" at bounding box center [571, 202] width 357 height 296
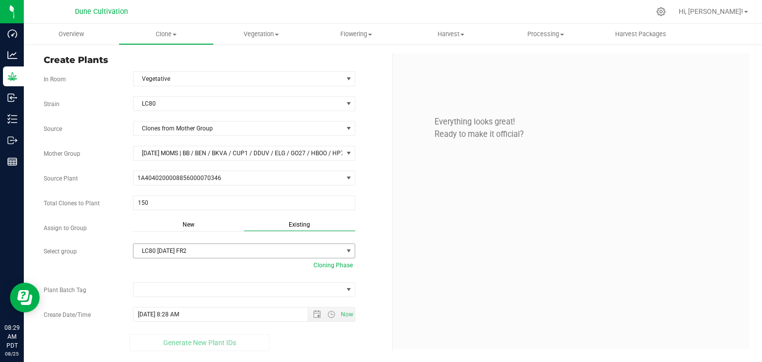
click at [197, 251] on span "LC80 [DATE] FR2" at bounding box center [238, 251] width 209 height 14
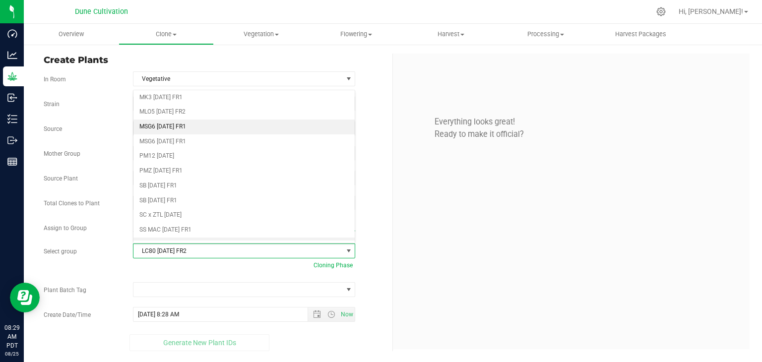
scroll to position [433, 0]
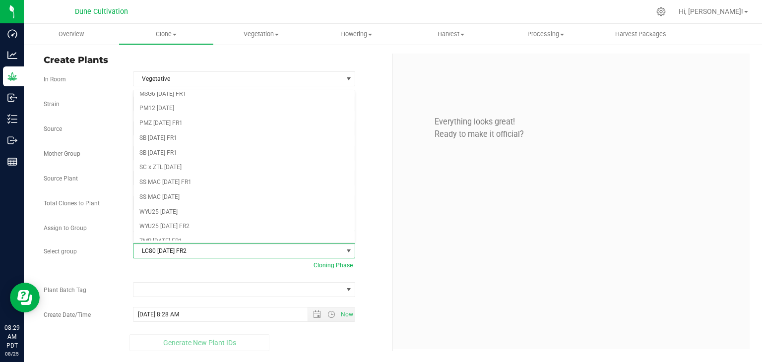
click at [220, 247] on span "LC80 [DATE] FR2" at bounding box center [238, 251] width 209 height 14
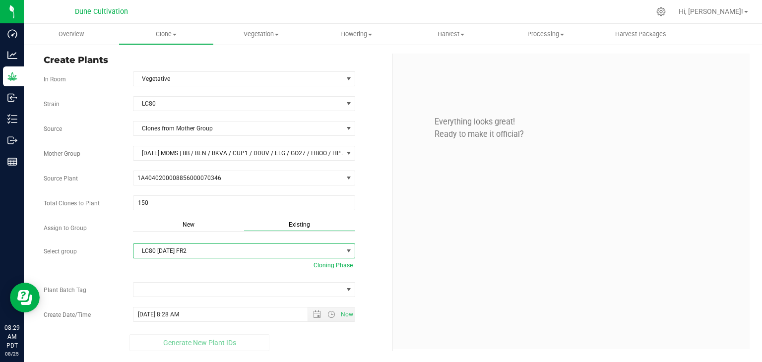
click at [204, 253] on span "LC80 [DATE] FR2" at bounding box center [238, 251] width 209 height 14
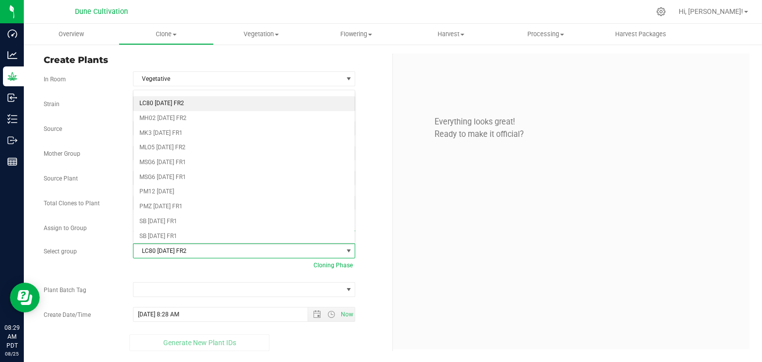
click at [204, 269] on div "LC80 08.22.25 FR2 Select Plant Group B40 08.21.25 FR2 BEN 07.29.25 FR1 BEN 08.0…" at bounding box center [245, 258] width 238 height 29
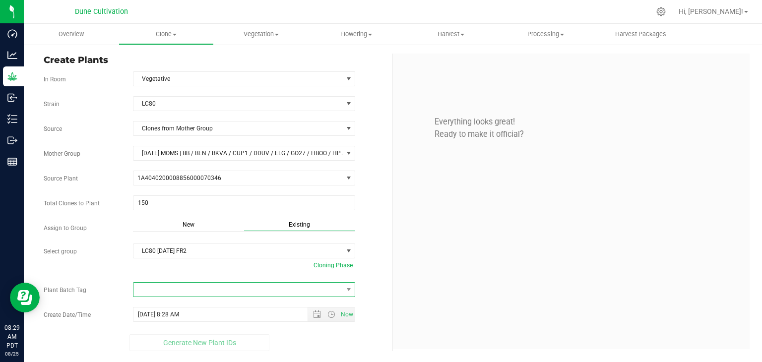
click at [248, 283] on span at bounding box center [238, 290] width 209 height 14
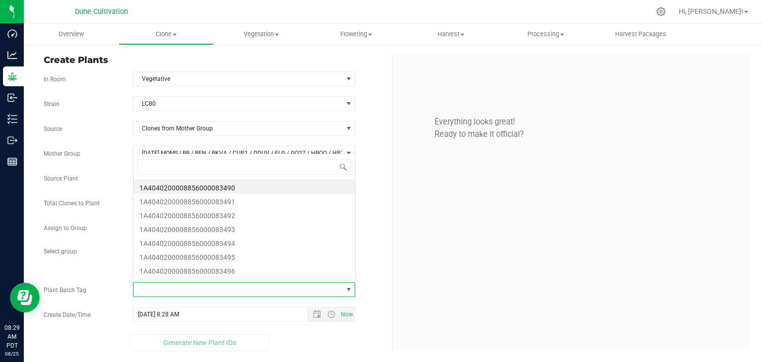
scroll to position [14, 220]
click at [227, 188] on li "1A4040200008856000083490" at bounding box center [245, 187] width 222 height 14
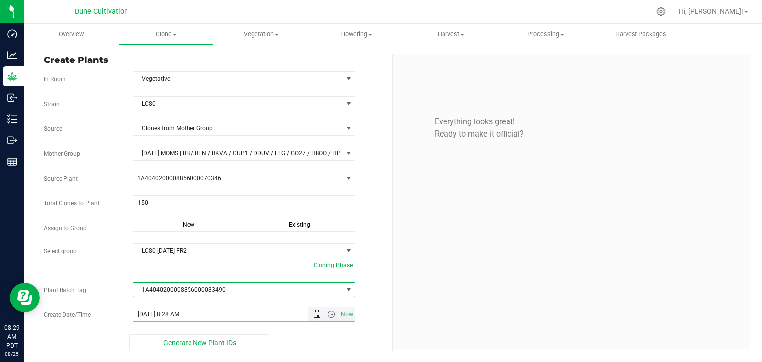
click at [317, 315] on span "Open the date view" at bounding box center [317, 315] width 8 height 8
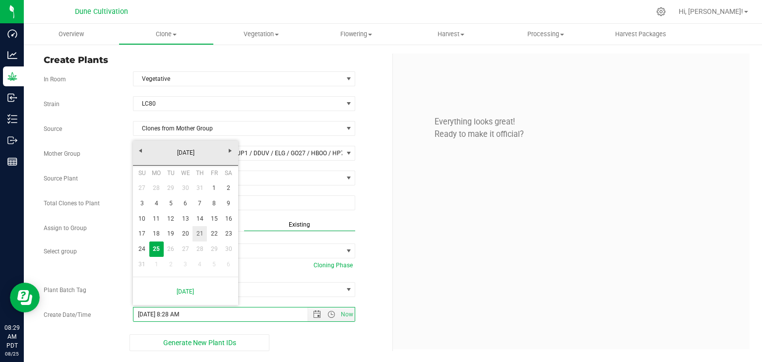
click at [203, 238] on link "21" at bounding box center [200, 233] width 14 height 15
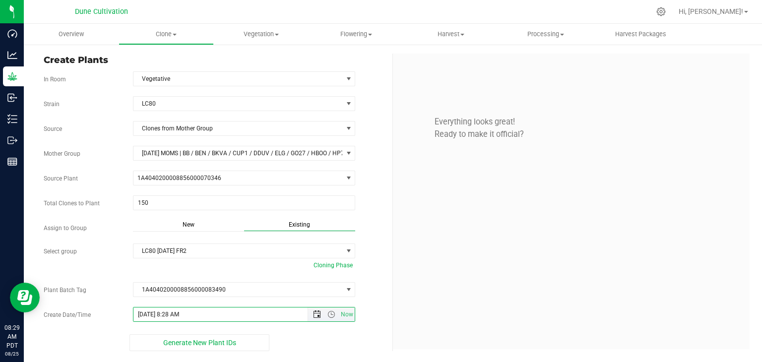
click at [319, 312] on span "Open the date view" at bounding box center [317, 315] width 8 height 8
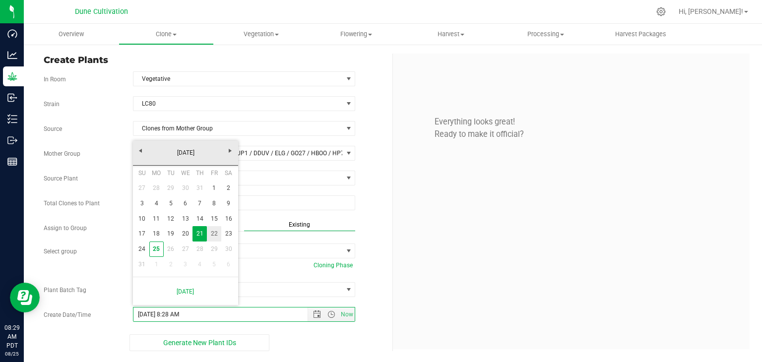
click at [213, 237] on link "22" at bounding box center [214, 233] width 14 height 15
type input "8/22/2025 8:28 AM"
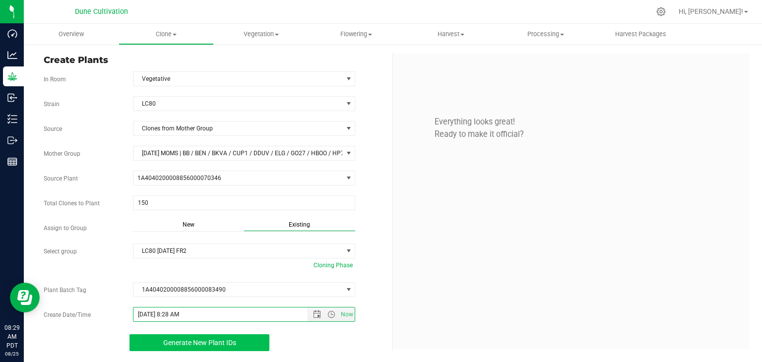
click at [208, 339] on span "Generate New Plant IDs" at bounding box center [199, 343] width 73 height 8
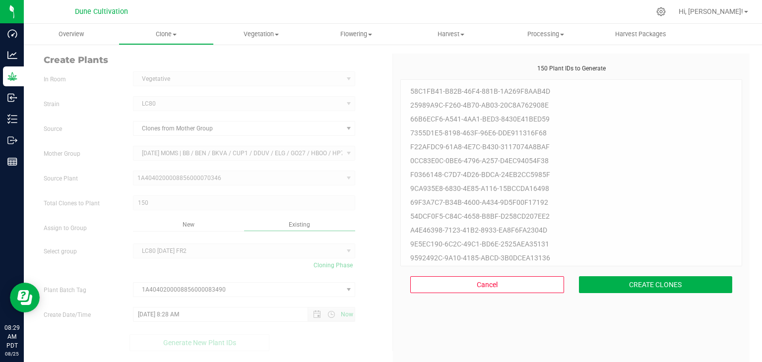
scroll to position [30, 0]
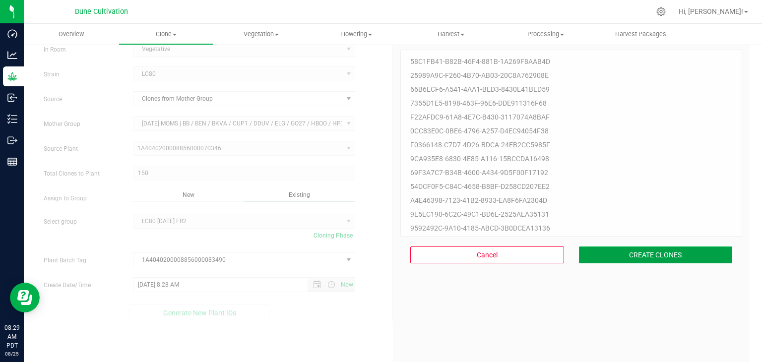
click at [606, 256] on button "CREATE CLONES" at bounding box center [656, 255] width 154 height 17
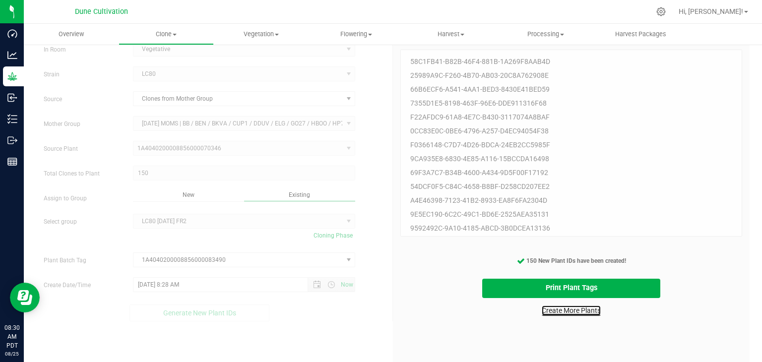
click at [574, 308] on link "Create More Plants" at bounding box center [571, 311] width 59 height 10
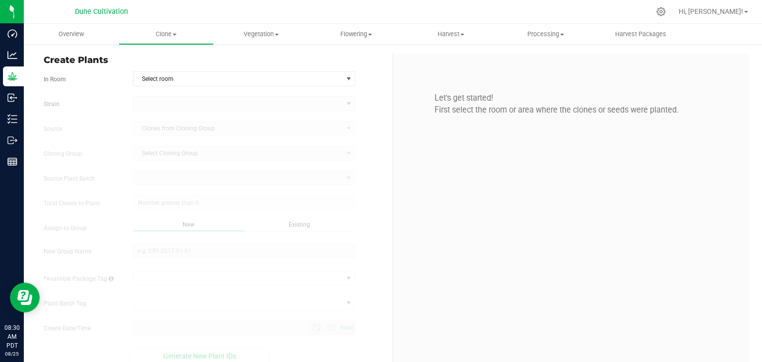
type input "8/25/2025 8:30 AM"
click at [185, 76] on span "Select room" at bounding box center [238, 79] width 209 height 14
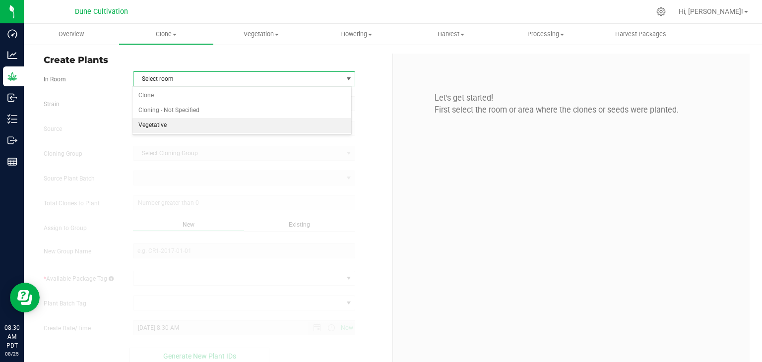
click at [163, 124] on li "Vegetative" at bounding box center [242, 125] width 219 height 15
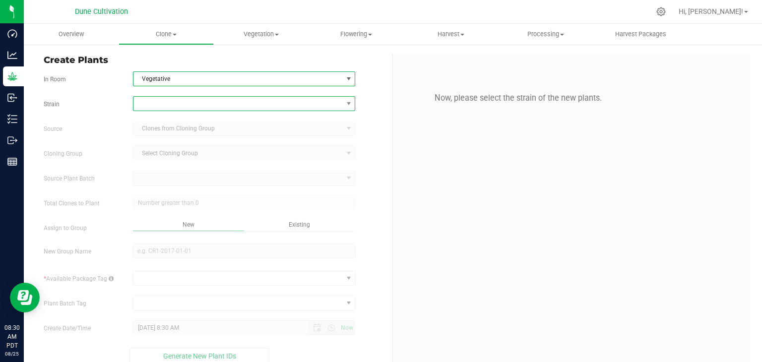
click at [153, 104] on span at bounding box center [238, 104] width 209 height 14
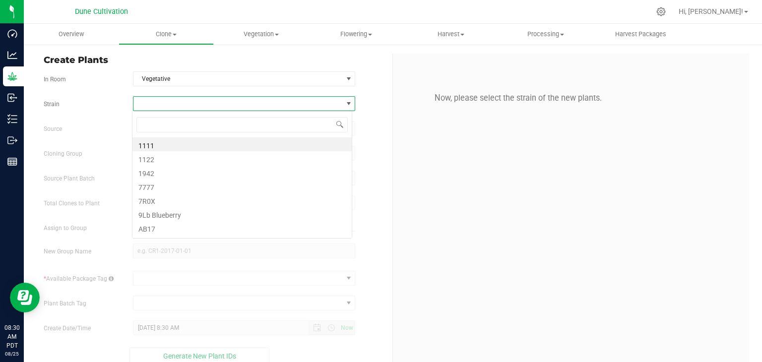
scroll to position [14, 220]
type input "JC"
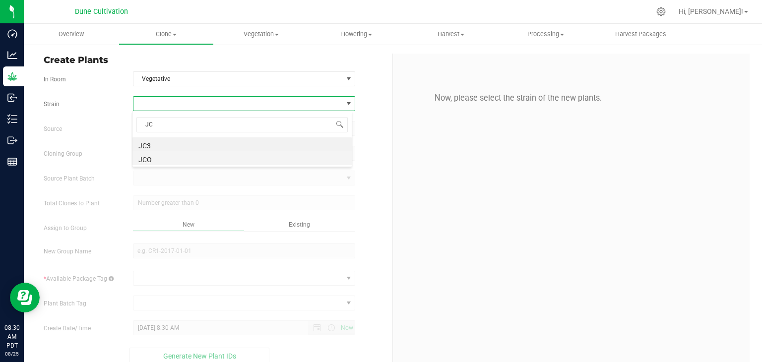
click at [153, 154] on li "JCO" at bounding box center [242, 158] width 219 height 14
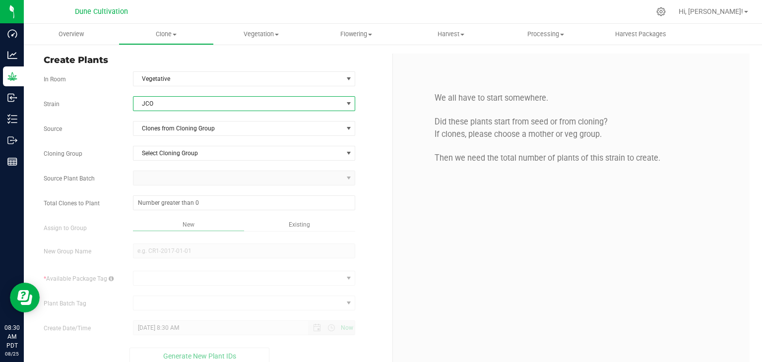
click at [171, 137] on div "Strain JCO Source Clones from Cloning Group Cloning Group Select Cloning Group …" at bounding box center [214, 230] width 341 height 269
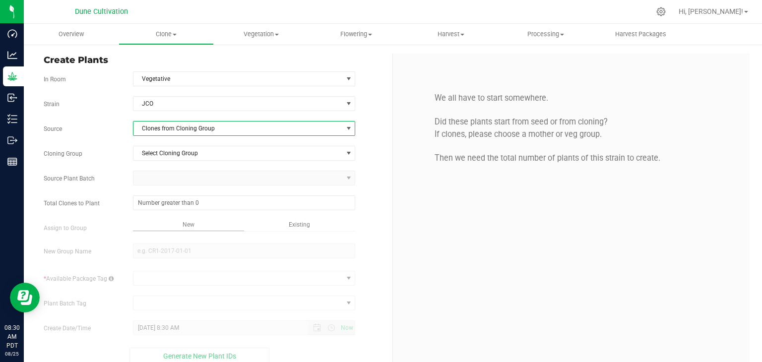
click at [177, 133] on span "Clones from Cloning Group" at bounding box center [238, 129] width 209 height 14
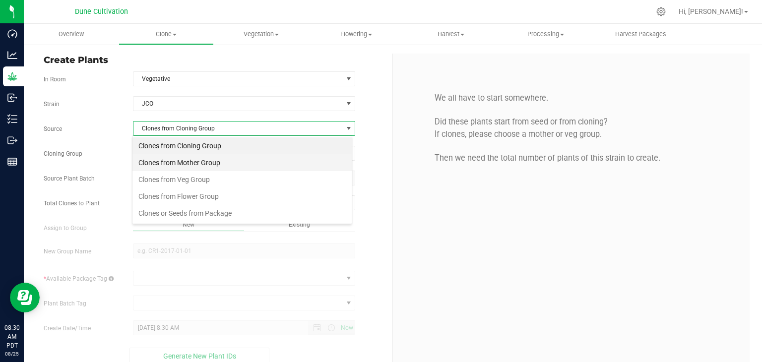
scroll to position [14, 220]
click at [178, 164] on li "Clones from Mother Group" at bounding box center [242, 162] width 219 height 17
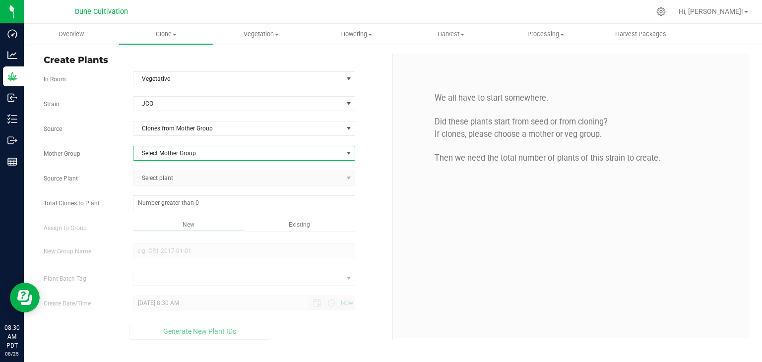
click at [193, 157] on span "Select Mother Group" at bounding box center [238, 153] width 209 height 14
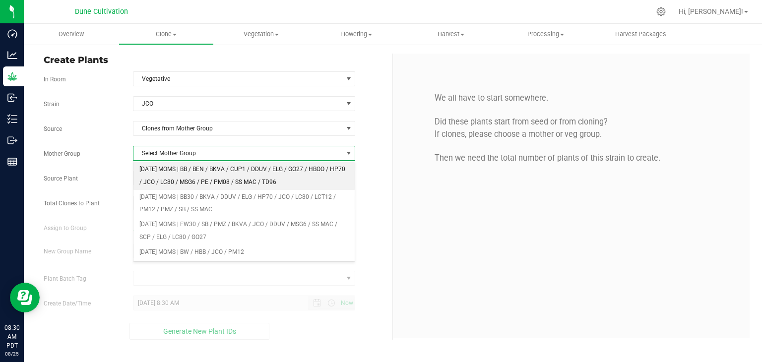
click at [183, 174] on li "[DATE] MOMS | BB / BEN / BKVA / CUP1 / DDUV / ELG / GO27 / HBOO / HP70 / JCO / …" at bounding box center [245, 175] width 222 height 27
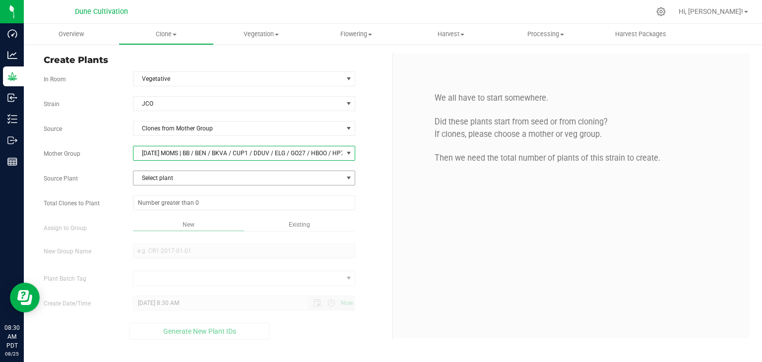
click at [180, 173] on span "Select plant" at bounding box center [238, 178] width 209 height 14
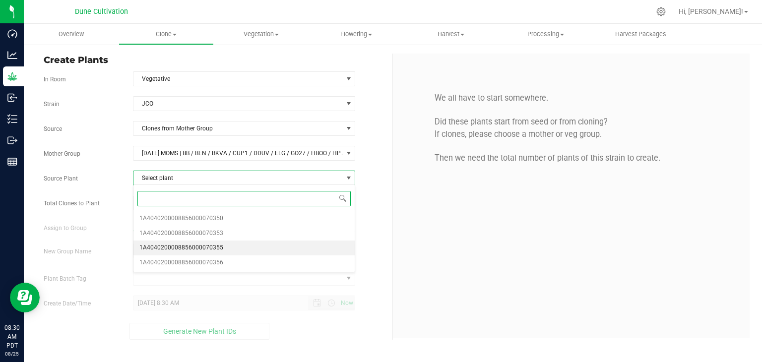
click at [210, 251] on span "1A4040200008856000070355" at bounding box center [181, 248] width 84 height 13
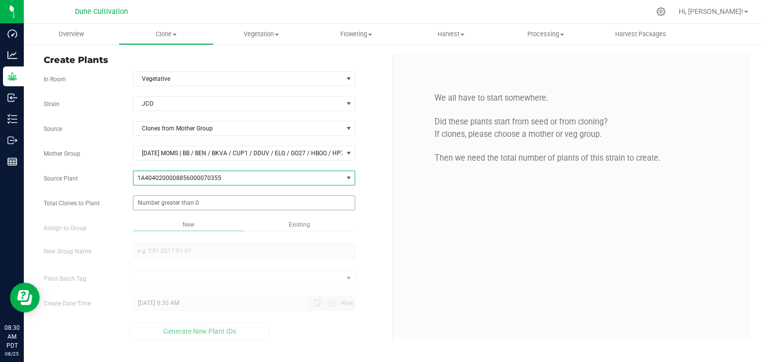
click at [228, 201] on span at bounding box center [244, 203] width 223 height 15
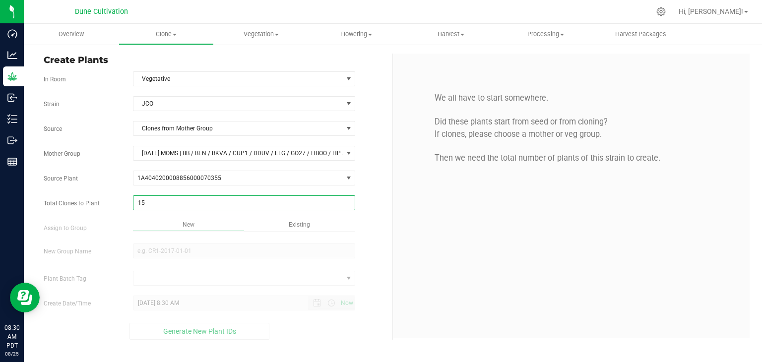
type input "150"
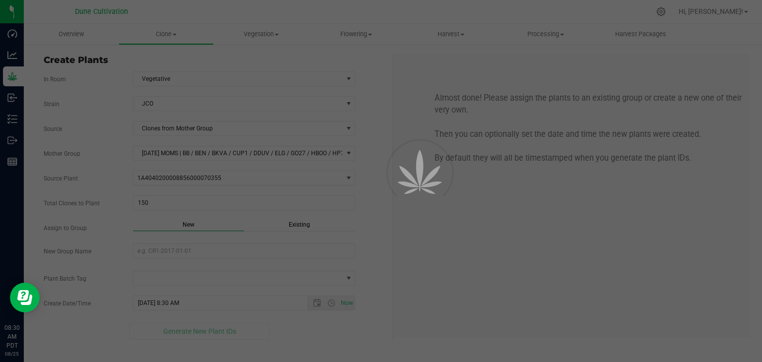
click at [243, 257] on div "Overview Clone Create plants Cloning groups Cloning plant batches Apply to plan…" at bounding box center [393, 193] width 739 height 339
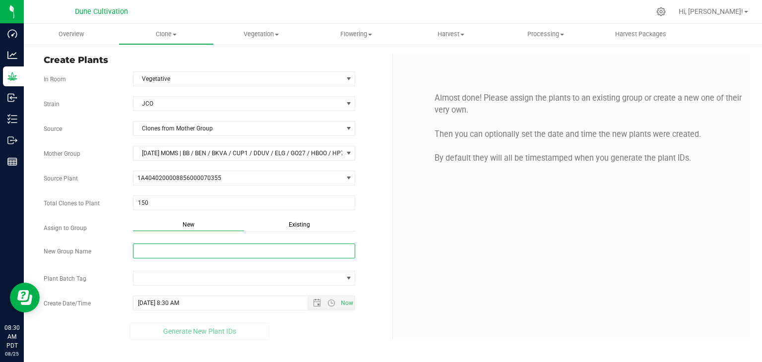
click at [236, 253] on input "New Group Name" at bounding box center [244, 251] width 223 height 15
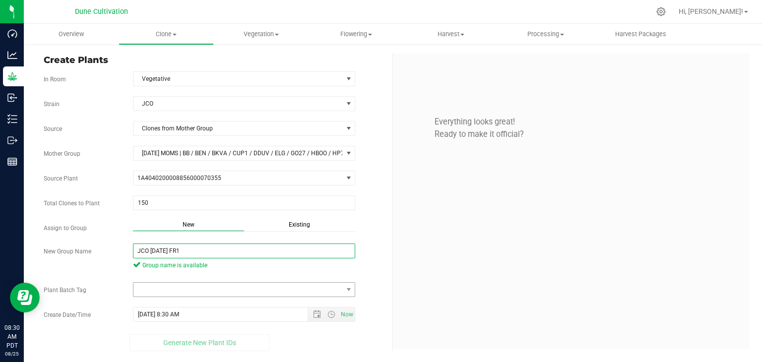
type input "JCO [DATE] FR1"
click at [218, 293] on span at bounding box center [238, 290] width 209 height 14
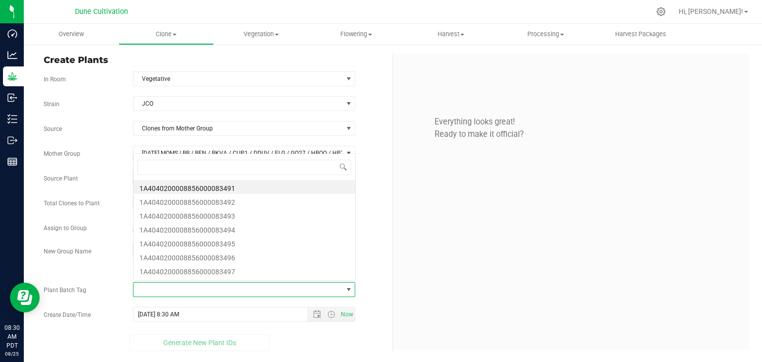
scroll to position [14, 220]
click at [206, 189] on li "1A4040200008856000083491" at bounding box center [245, 187] width 222 height 14
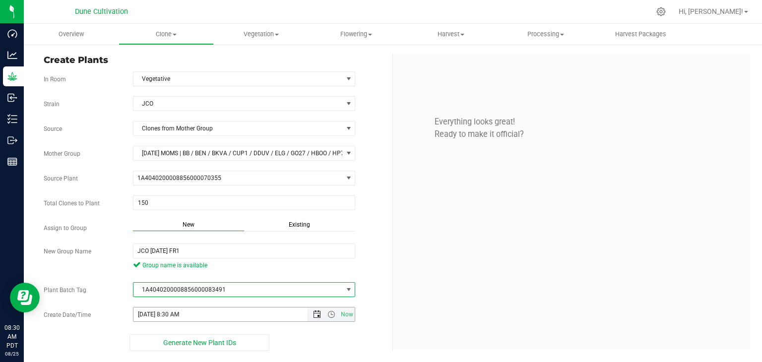
click at [317, 312] on span "Open the date view" at bounding box center [317, 315] width 8 height 8
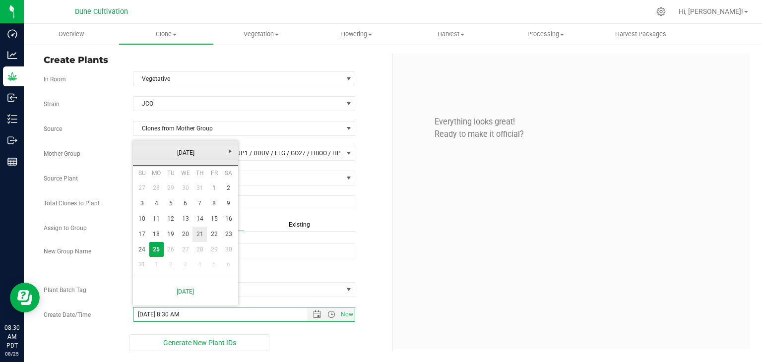
click at [203, 239] on link "21" at bounding box center [200, 234] width 14 height 15
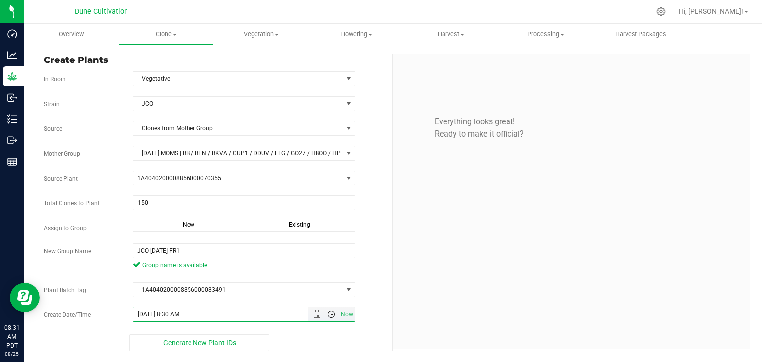
click at [324, 311] on span "Open the time view" at bounding box center [331, 315] width 17 height 8
click at [318, 308] on span "Now" at bounding box center [331, 315] width 47 height 14
click at [316, 308] on span "Now" at bounding box center [331, 315] width 47 height 14
click at [307, 308] on input "8/21/2025 8:30 AM" at bounding box center [230, 315] width 192 height 14
click at [300, 312] on input "8/21/2025 8:30 AM" at bounding box center [230, 315] width 192 height 14
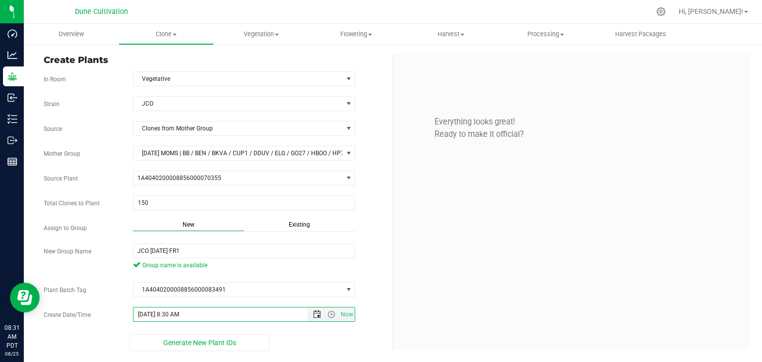
click at [315, 315] on span "Open the date view" at bounding box center [317, 315] width 8 height 8
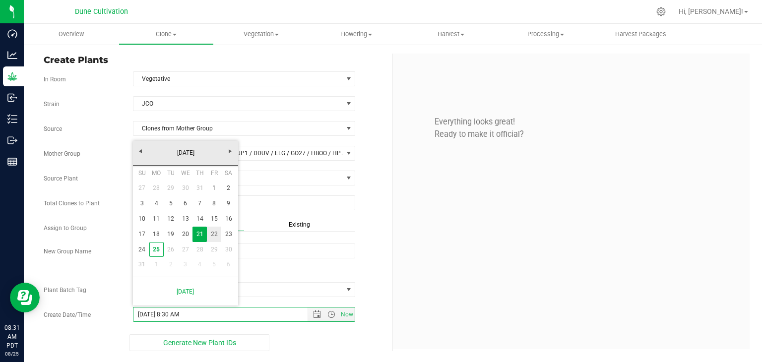
click at [215, 236] on link "22" at bounding box center [214, 234] width 14 height 15
type input "8/22/2025 8:30 AM"
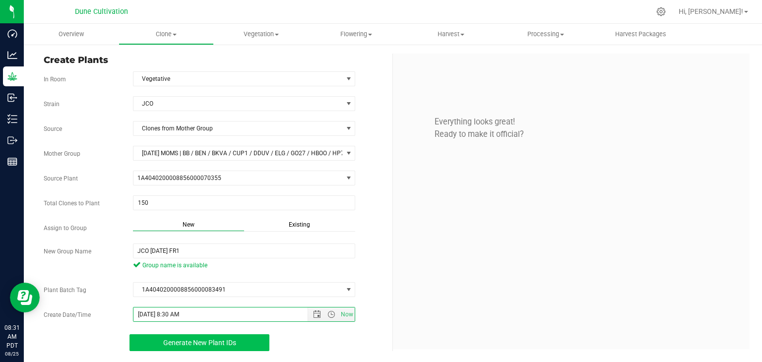
click at [250, 347] on button "Generate New Plant IDs" at bounding box center [200, 343] width 140 height 17
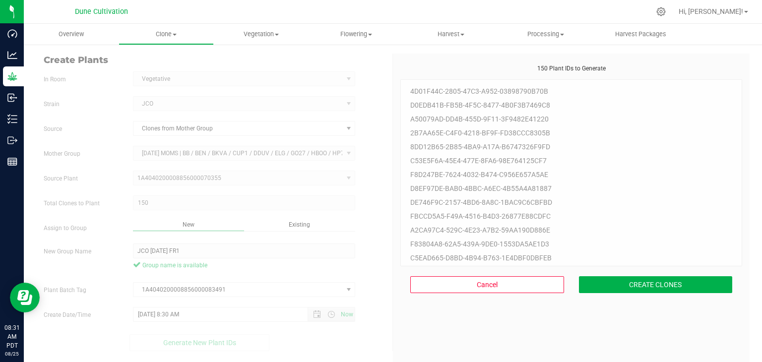
scroll to position [30, 0]
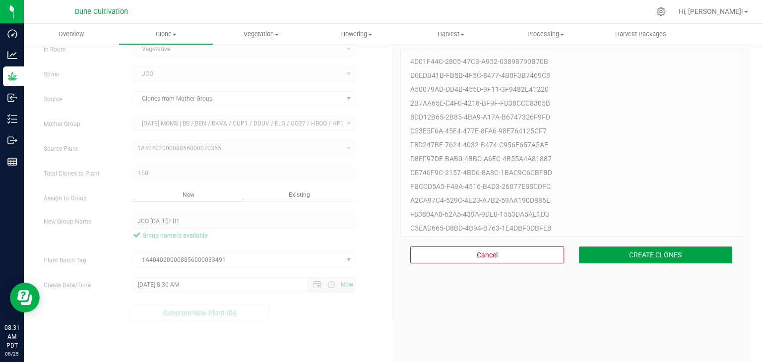
drag, startPoint x: 652, startPoint y: 255, endPoint x: 658, endPoint y: 260, distance: 7.7
click at [653, 255] on button "CREATE CLONES" at bounding box center [656, 255] width 154 height 17
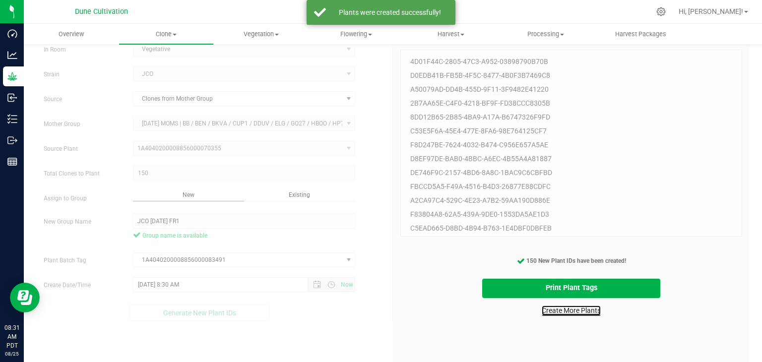
click at [552, 306] on link "Create More Plants" at bounding box center [571, 311] width 59 height 10
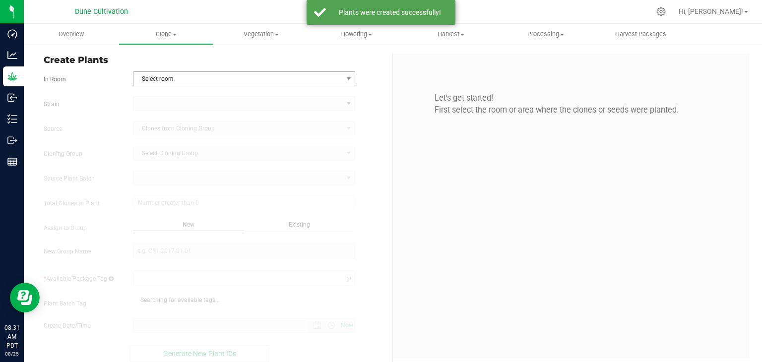
type input "8/25/2025 8:31 AM"
click at [268, 72] on div "Create Plants In Room Select room Select room Clone Cloning - Not Specified Veg…" at bounding box center [214, 209] width 357 height 311
click at [239, 75] on span "Select room" at bounding box center [238, 79] width 209 height 14
click at [203, 118] on li "Vegetative" at bounding box center [242, 125] width 219 height 15
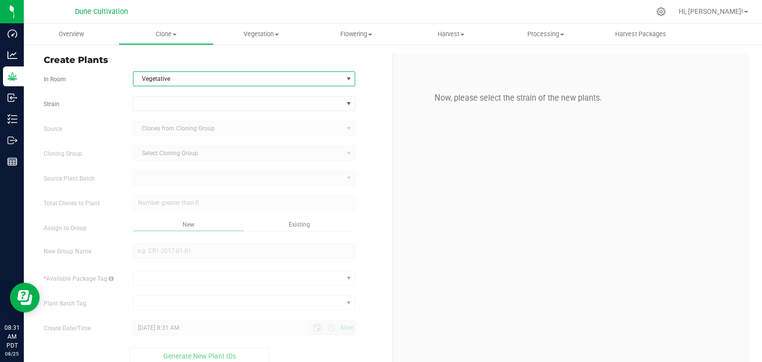
click at [192, 92] on form "In Room Vegetative Select room Clone Cloning - Not Specified Vegetative Strain …" at bounding box center [214, 217] width 341 height 293
click at [186, 111] on div "Strain Source Clones from Cloning Group Cloning Group Select Cloning Group Sele…" at bounding box center [214, 230] width 341 height 269
click at [185, 108] on span at bounding box center [238, 104] width 209 height 14
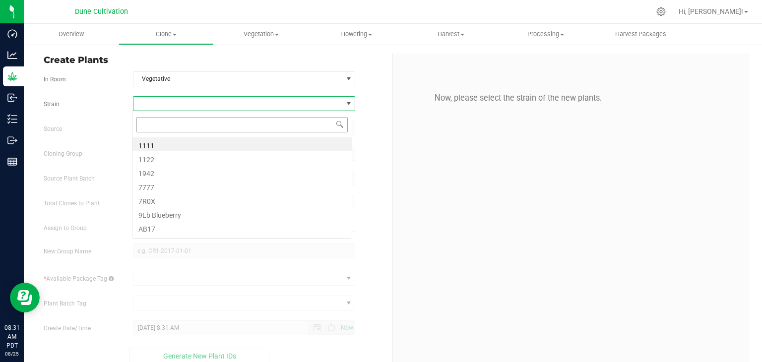
scroll to position [14, 220]
type input "JC"
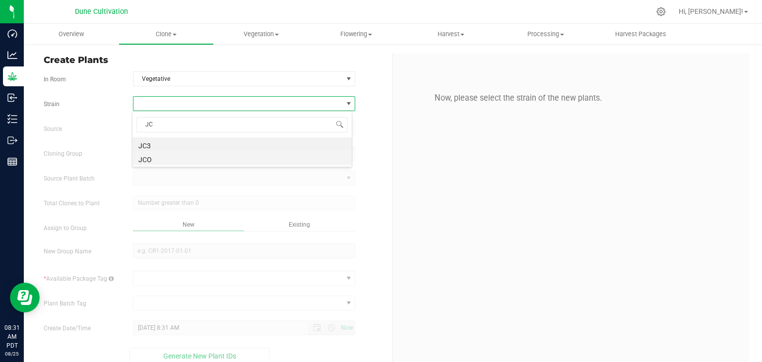
click at [153, 159] on li "JCO" at bounding box center [242, 158] width 219 height 14
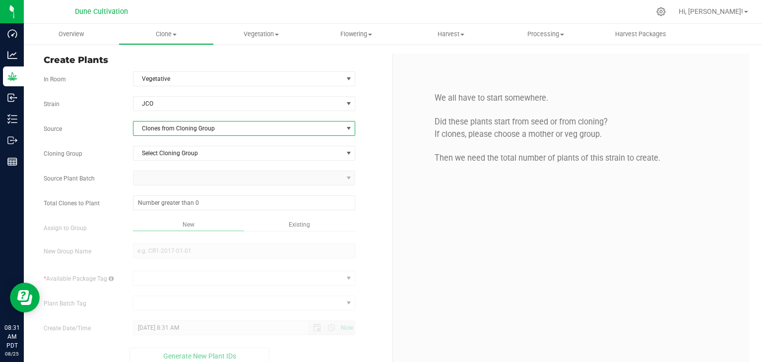
click at [187, 126] on span "Clones from Cloning Group" at bounding box center [238, 129] width 209 height 14
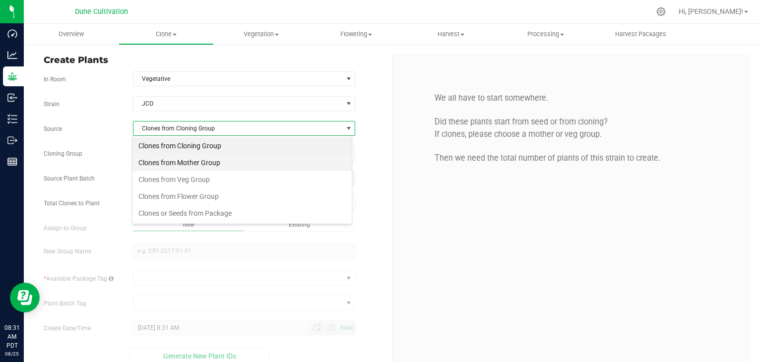
scroll to position [14, 220]
click at [186, 157] on li "Clones from Mother Group" at bounding box center [242, 162] width 219 height 17
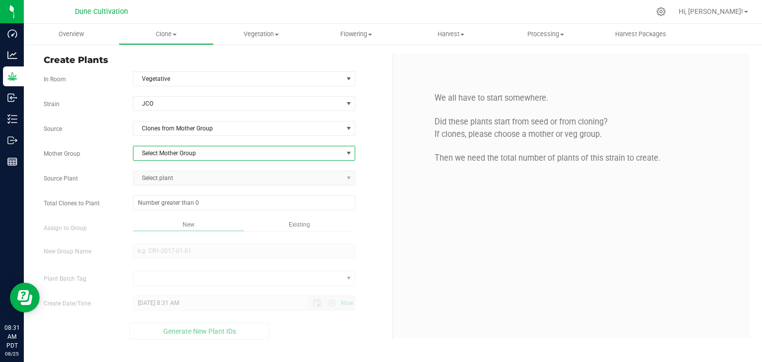
click at [188, 157] on span "Select Mother Group" at bounding box center [238, 153] width 209 height 14
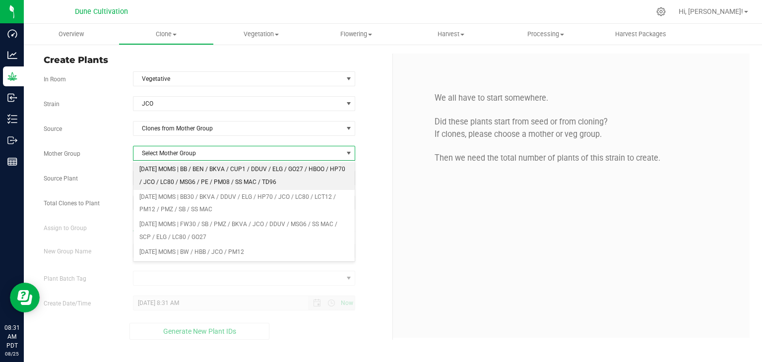
click at [187, 175] on li "[DATE] MOMS | BB / BEN / BKVA / CUP1 / DDUV / ELG / GO27 / HBOO / HP70 / JCO / …" at bounding box center [245, 175] width 222 height 27
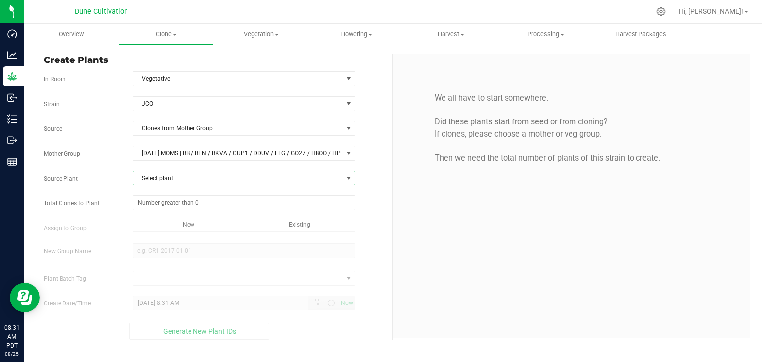
click at [180, 181] on span "Select plant" at bounding box center [238, 178] width 209 height 14
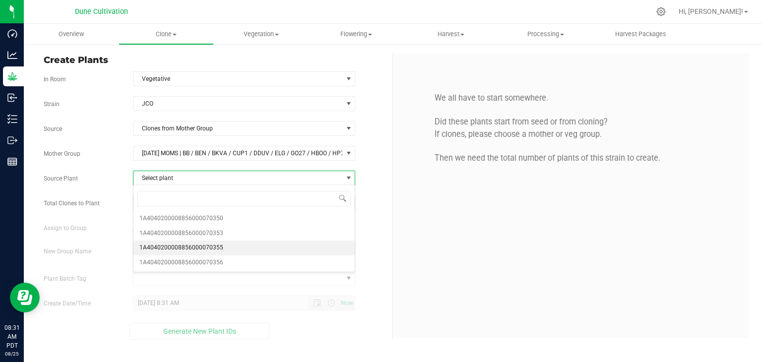
drag, startPoint x: 204, startPoint y: 250, endPoint x: 209, endPoint y: 249, distance: 5.1
click at [206, 250] on span "1A4040200008856000070355" at bounding box center [181, 248] width 84 height 13
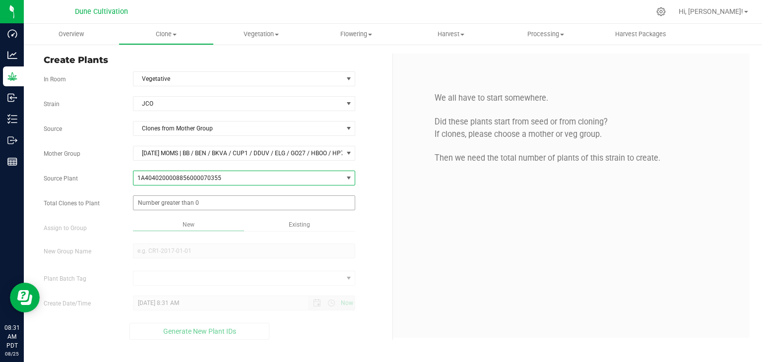
click at [227, 205] on span at bounding box center [244, 203] width 223 height 15
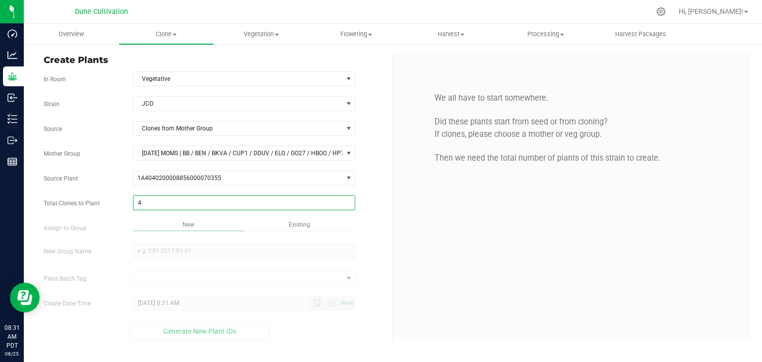
type input "40"
click at [222, 265] on div "Overview Clone Create plants Cloning groups Cloning plant batches Apply to plan…" at bounding box center [393, 193] width 739 height 339
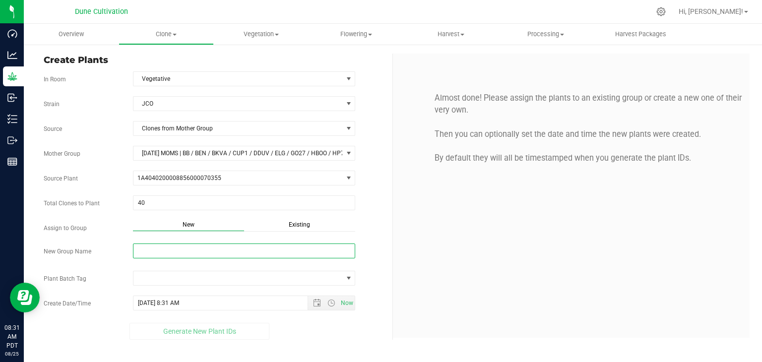
click at [215, 245] on input "New Group Name" at bounding box center [244, 251] width 223 height 15
click at [263, 231] on div "New Existing" at bounding box center [244, 226] width 223 height 13
click at [289, 229] on div "Existing" at bounding box center [299, 225] width 111 height 11
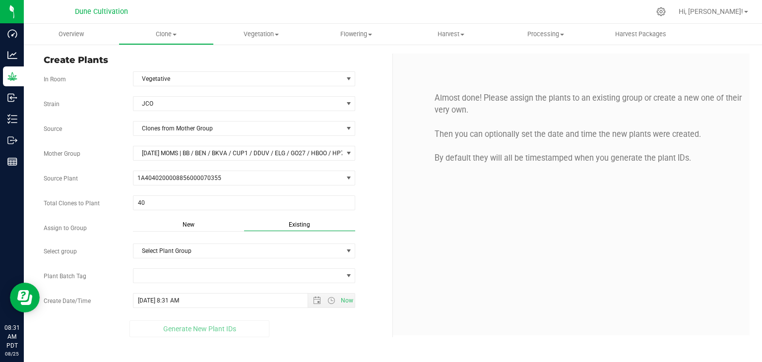
click at [292, 226] on span "Existing" at bounding box center [299, 224] width 21 height 7
click at [248, 249] on span "Select Plant Group" at bounding box center [238, 251] width 209 height 14
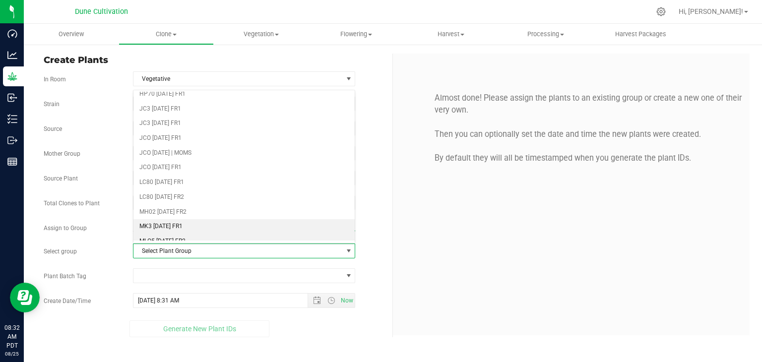
scroll to position [298, 0]
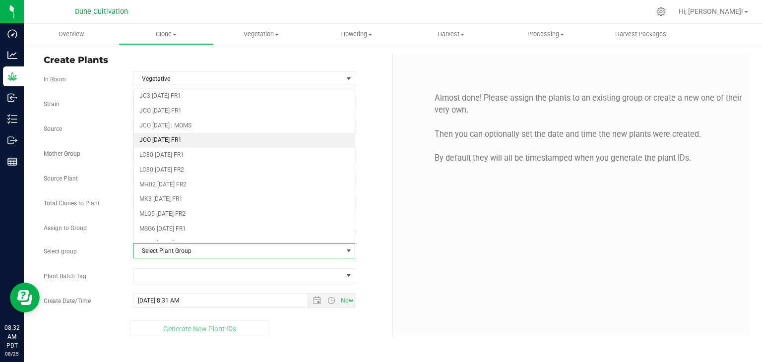
click at [180, 139] on li "JCO [DATE] FR1" at bounding box center [245, 140] width 222 height 15
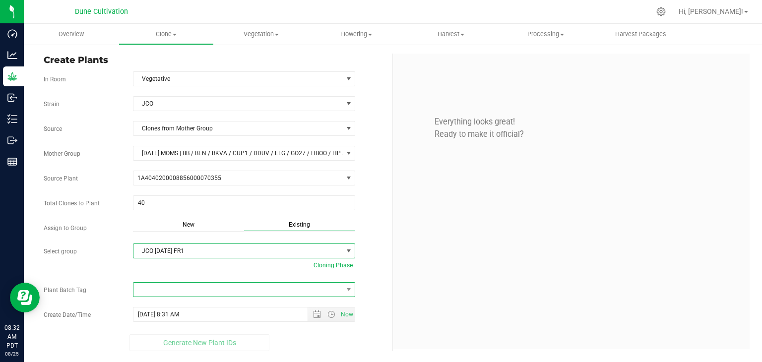
click at [256, 282] on span at bounding box center [244, 289] width 223 height 15
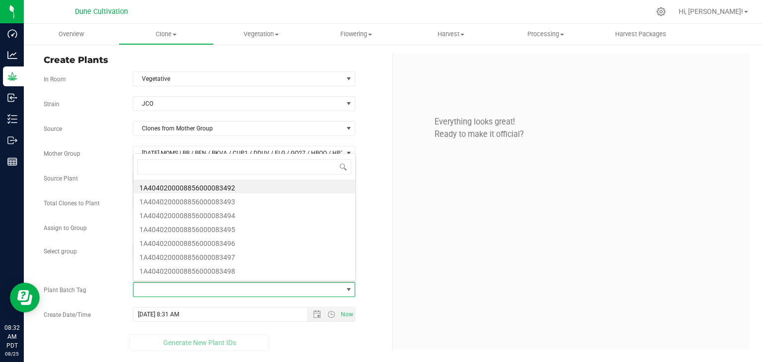
scroll to position [14, 220]
click at [214, 186] on li "1A4040200008856000083492" at bounding box center [245, 187] width 222 height 14
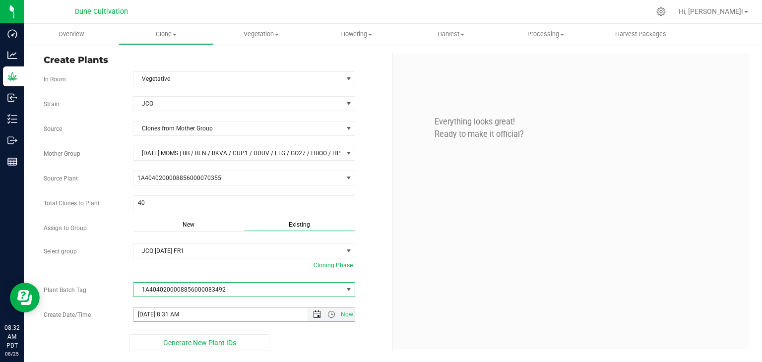
click at [321, 314] on span "Open the date view" at bounding box center [317, 315] width 8 height 8
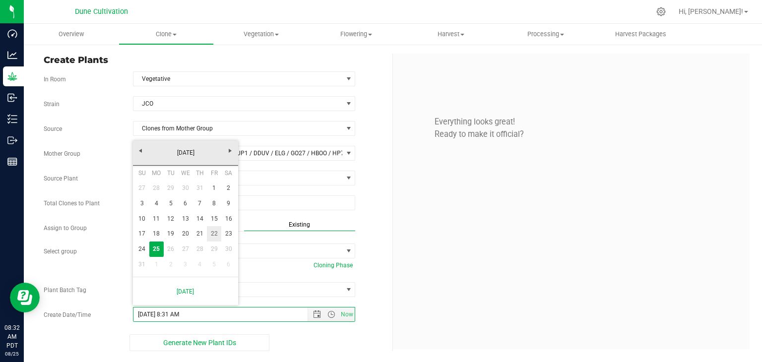
click at [208, 231] on link "22" at bounding box center [214, 233] width 14 height 15
type input "8/22/2025 8:31 AM"
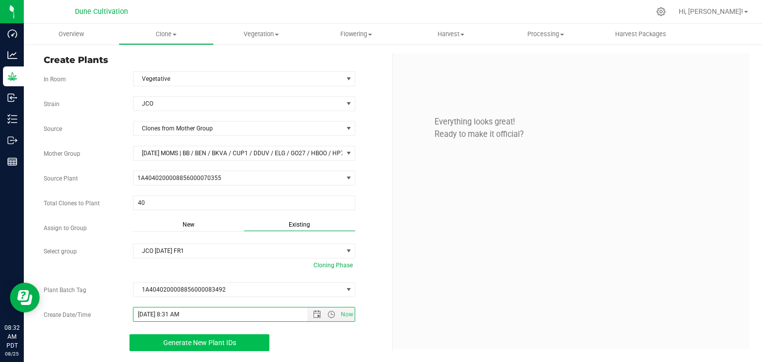
click at [211, 341] on span "Generate New Plant IDs" at bounding box center [199, 343] width 73 height 8
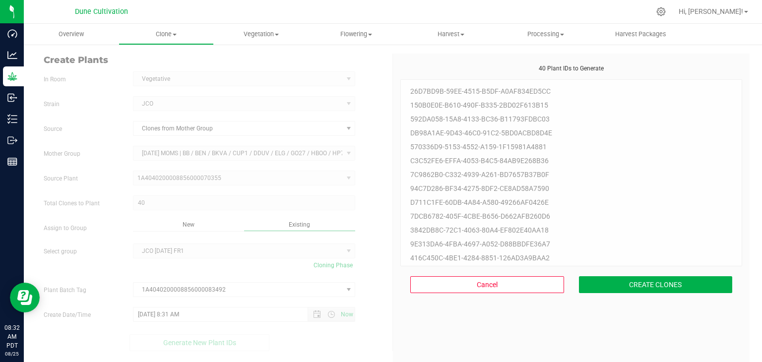
scroll to position [30, 0]
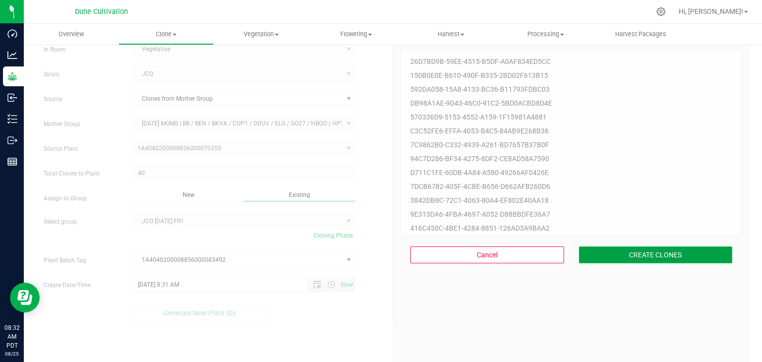
click at [619, 257] on button "CREATE CLONES" at bounding box center [656, 255] width 154 height 17
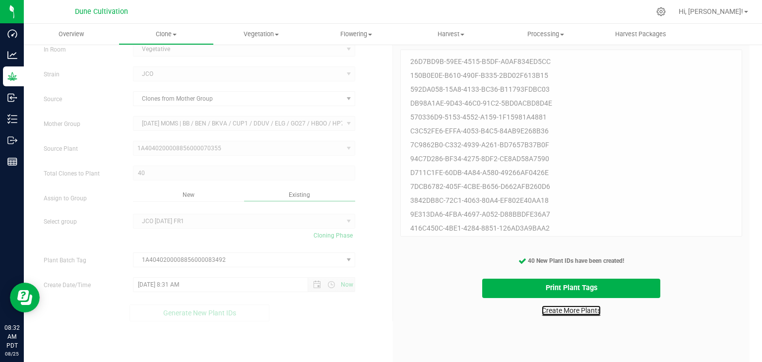
click at [573, 308] on link "Create More Plants" at bounding box center [571, 311] width 59 height 10
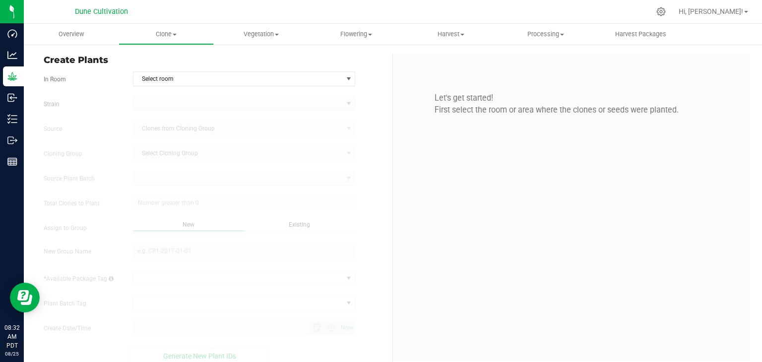
type input "8/25/2025 8:32 AM"
click at [252, 81] on span "Select room" at bounding box center [238, 79] width 209 height 14
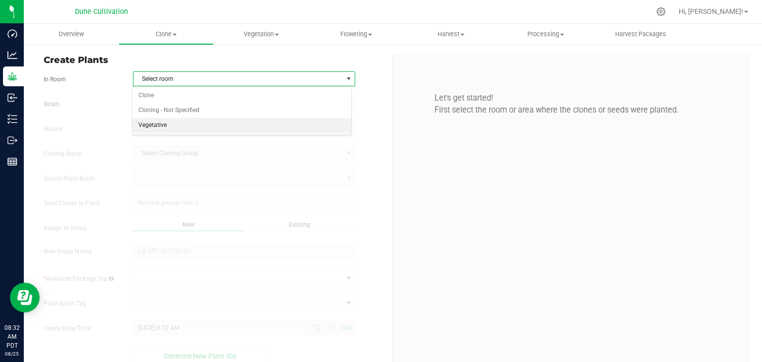
click at [181, 122] on li "Vegetative" at bounding box center [242, 125] width 219 height 15
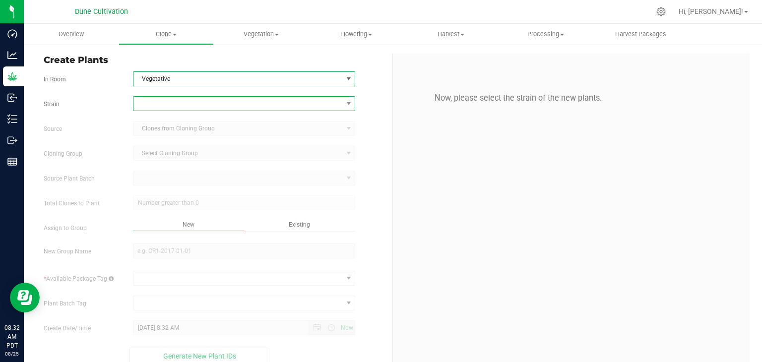
click at [194, 107] on span at bounding box center [238, 104] width 209 height 14
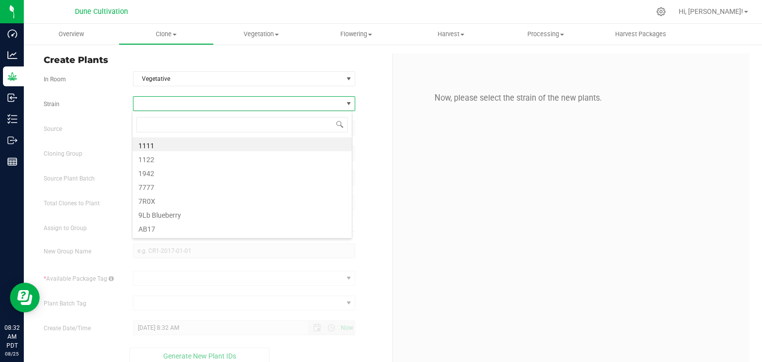
scroll to position [14, 220]
type input "5"
type input "GG x"
click at [226, 143] on li "GG x GNO" at bounding box center [242, 144] width 219 height 14
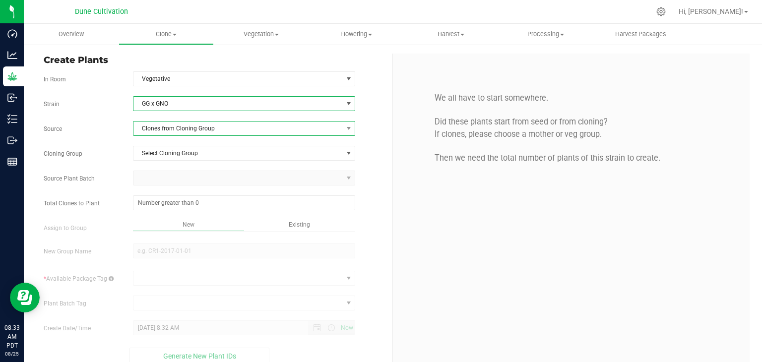
click at [205, 132] on span "Clones from Cloning Group" at bounding box center [238, 129] width 209 height 14
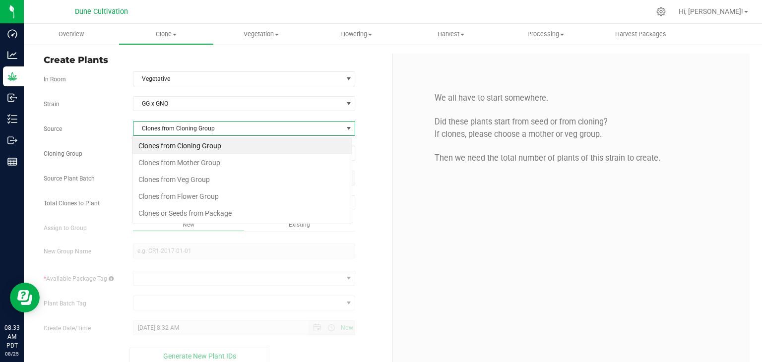
scroll to position [14, 220]
click at [207, 156] on li "Clones from Mother Group" at bounding box center [242, 162] width 219 height 17
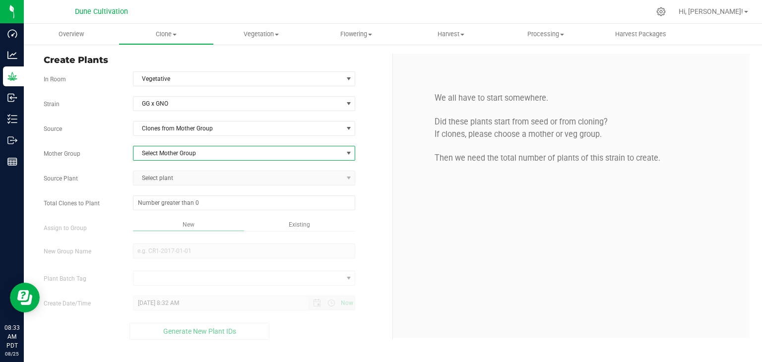
click at [215, 149] on span "Select Mother Group" at bounding box center [238, 153] width 209 height 14
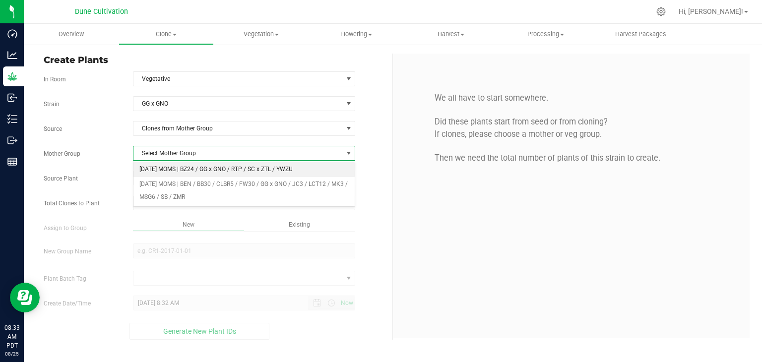
click at [223, 175] on li "[DATE] MOMS | BZ24 / GG x GNO / RTP / SC x ZTL / YWZU" at bounding box center [245, 169] width 222 height 15
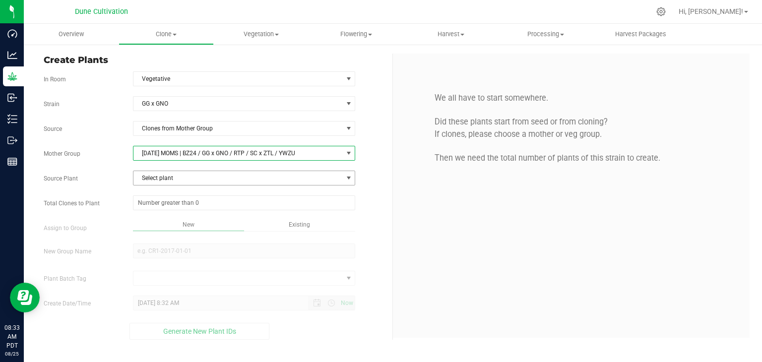
click at [209, 183] on span "Select plant" at bounding box center [238, 178] width 209 height 14
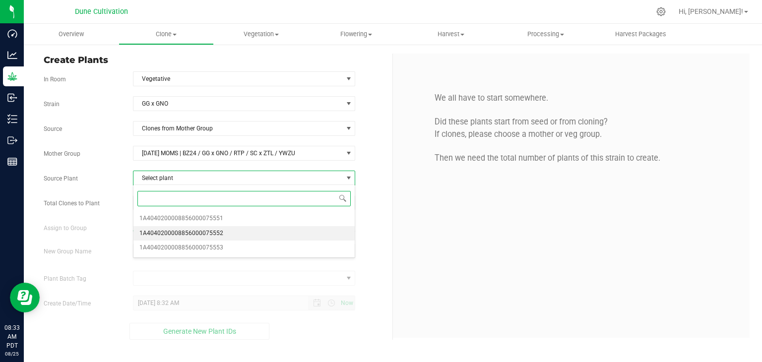
click at [228, 230] on li "1A4040200008856000075552" at bounding box center [245, 233] width 222 height 15
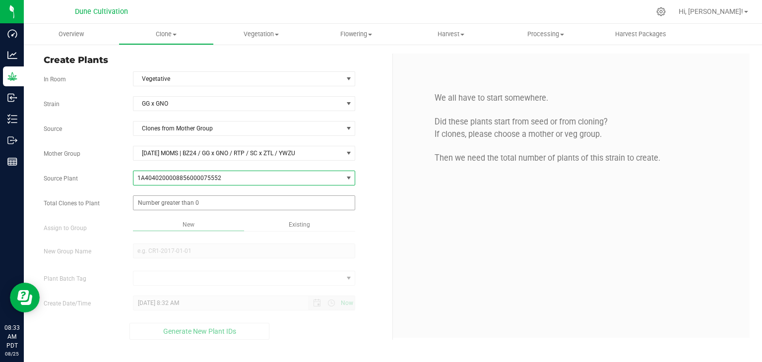
click at [207, 205] on span at bounding box center [244, 203] width 223 height 15
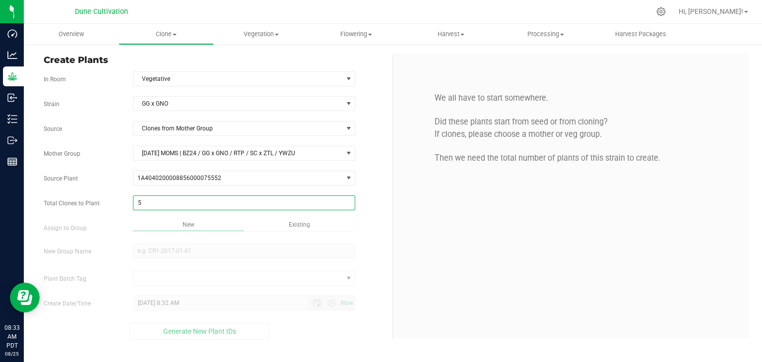
type input "50"
click at [257, 228] on div "Overview Clone Create plants Cloning groups Cloning plant batches Apply to plan…" at bounding box center [393, 193] width 739 height 339
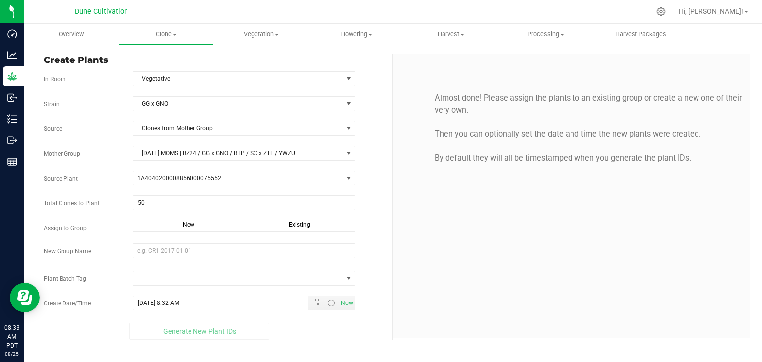
click at [242, 241] on div "Strain GG x GNO Source Clones from Mother Group Mother Group 06.18.25 MOMS | BZ…" at bounding box center [214, 218] width 341 height 244
click at [234, 252] on input "New Group Name" at bounding box center [244, 251] width 223 height 15
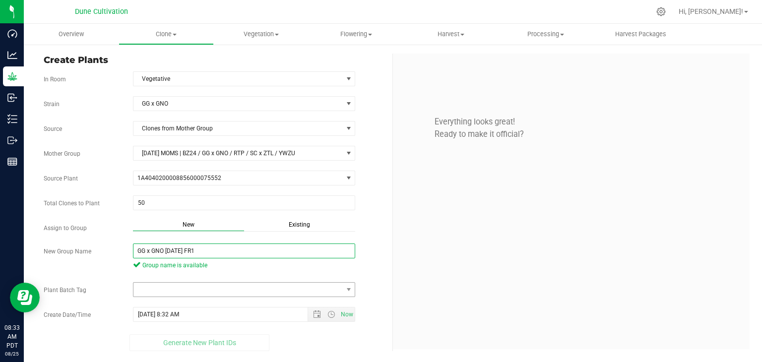
type input "GG x GNO [DATE] FR1"
click at [201, 283] on span at bounding box center [238, 290] width 209 height 14
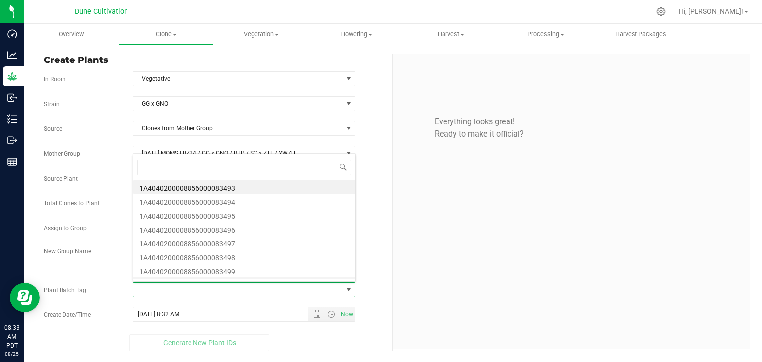
scroll to position [14, 220]
click at [217, 184] on li "1A4040200008856000083493" at bounding box center [245, 187] width 222 height 14
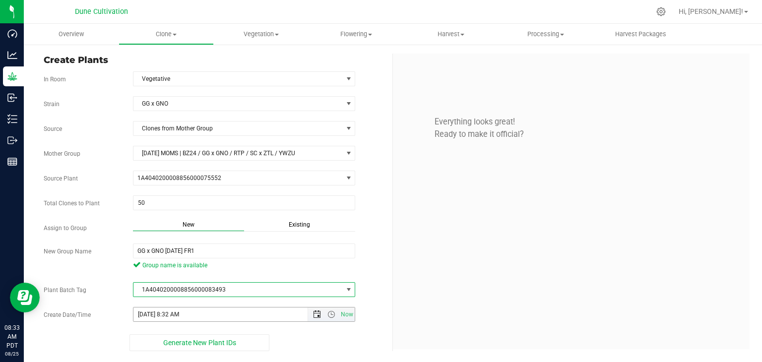
click at [319, 314] on span "Open the date view" at bounding box center [317, 315] width 8 height 8
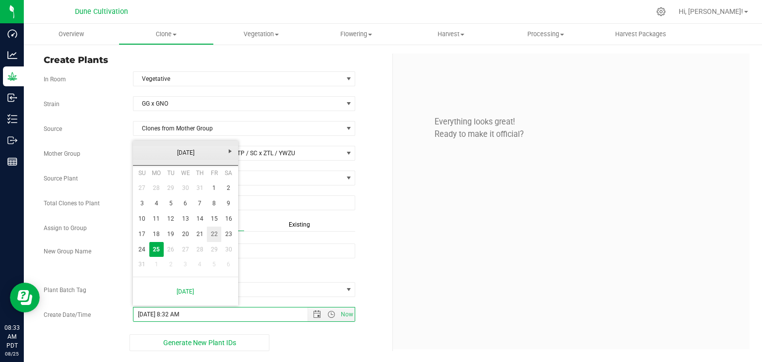
click at [215, 237] on link "22" at bounding box center [214, 234] width 14 height 15
type input "8/22/2025 8:32 AM"
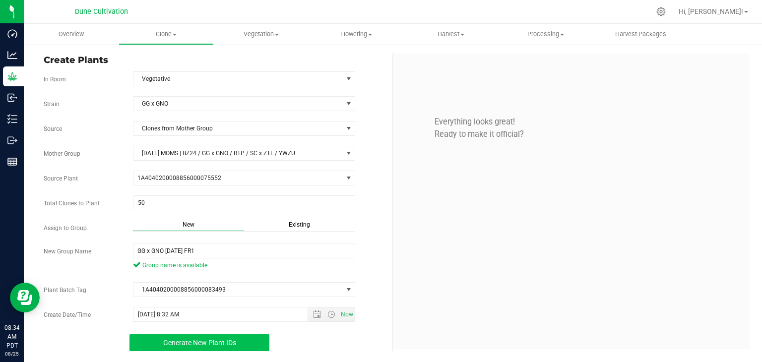
click at [220, 336] on button "Generate New Plant IDs" at bounding box center [200, 343] width 140 height 17
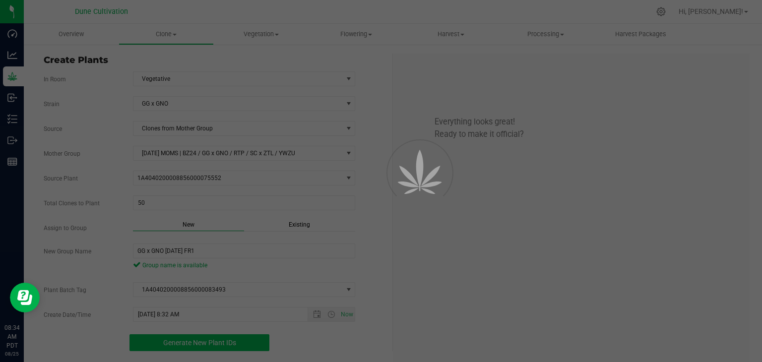
scroll to position [30, 0]
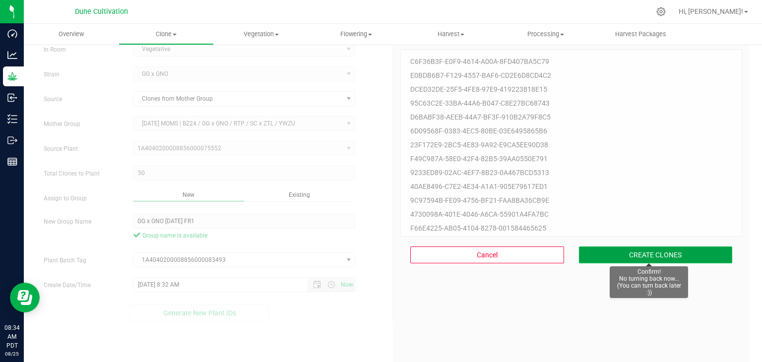
click at [669, 259] on button "CREATE CLONES" at bounding box center [656, 255] width 154 height 17
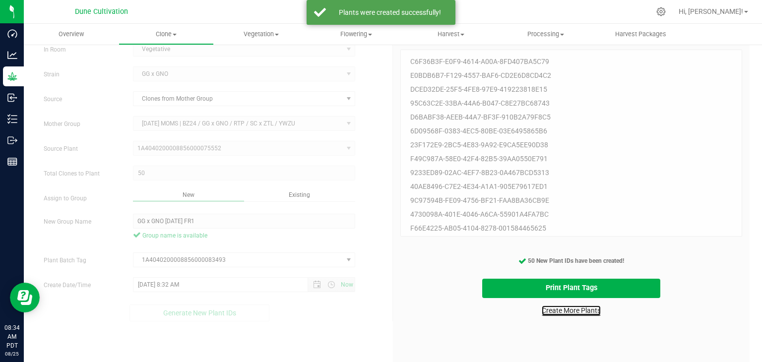
click at [564, 314] on link "Create More Plants" at bounding box center [571, 311] width 59 height 10
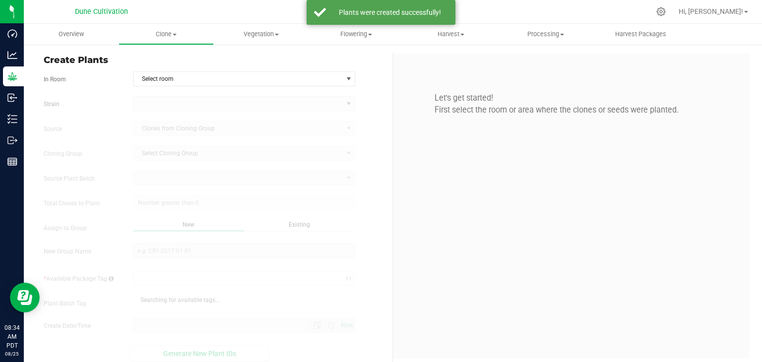
type input "8/25/2025 8:34 AM"
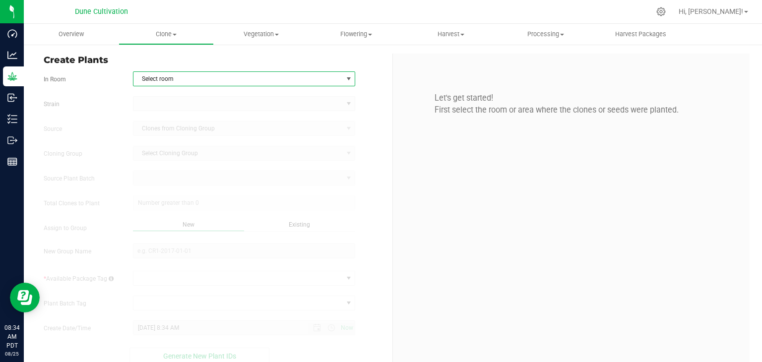
click at [345, 81] on span "select" at bounding box center [349, 79] width 8 height 8
click at [162, 123] on li "Vegetative" at bounding box center [242, 125] width 219 height 15
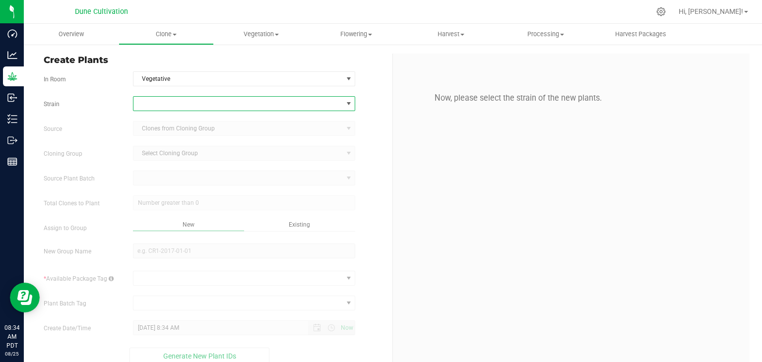
click at [169, 104] on span at bounding box center [238, 104] width 209 height 14
type input "PMZ"
click at [185, 147] on li "PMZ" at bounding box center [242, 144] width 219 height 14
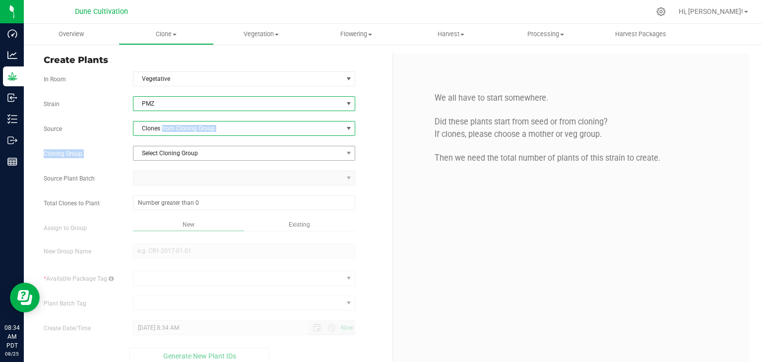
drag, startPoint x: 161, startPoint y: 132, endPoint x: 141, endPoint y: 145, distance: 23.7
click at [144, 145] on div "Strain PMZ Source Clones from Cloning Group Cloning Group Select Cloning Group …" at bounding box center [214, 230] width 341 height 269
drag, startPoint x: 157, startPoint y: 124, endPoint x: 150, endPoint y: 126, distance: 6.9
click at [152, 124] on span "Clones from Cloning Group" at bounding box center [238, 129] width 209 height 14
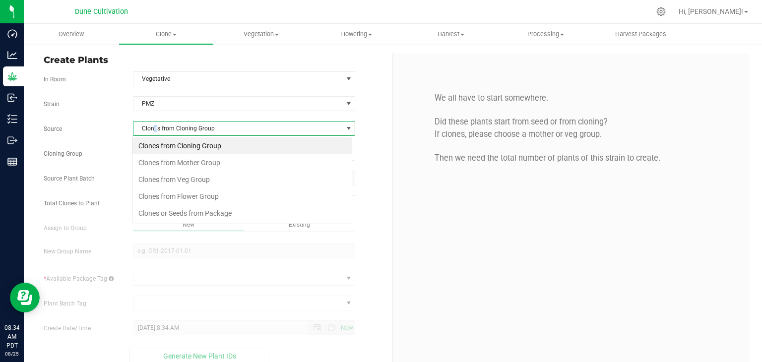
scroll to position [14, 220]
click at [166, 159] on li "Clones from Mother Group" at bounding box center [242, 162] width 219 height 17
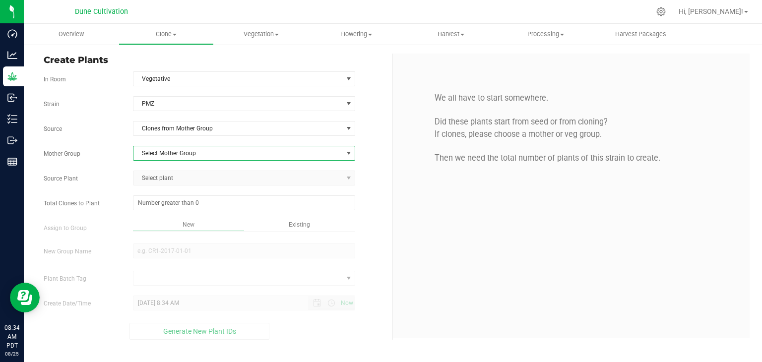
click at [174, 150] on span "Select Mother Group" at bounding box center [238, 153] width 209 height 14
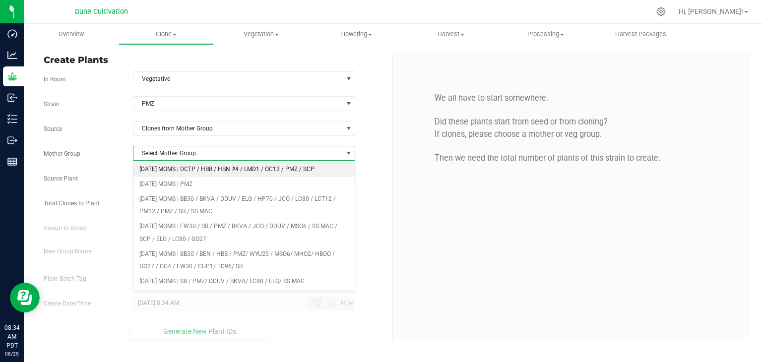
drag, startPoint x: 189, startPoint y: 174, endPoint x: 173, endPoint y: 176, distance: 16.4
click at [189, 174] on li "[DATE] MOMS | DCTP / HBB / HBN #4 / LMD1 / OC12 / PMZ / SCP" at bounding box center [245, 169] width 222 height 15
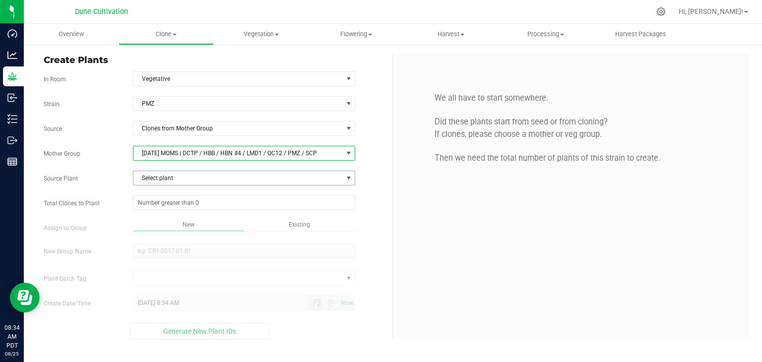
click at [172, 175] on span "Select plant" at bounding box center [238, 178] width 209 height 14
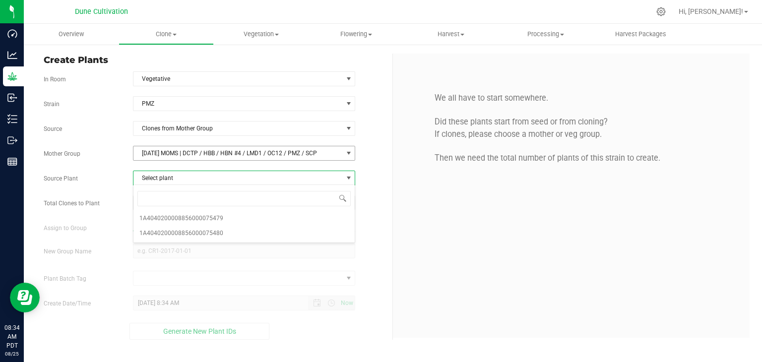
click at [236, 158] on span "[DATE] MOMS | DCTP / HBB / HBN #4 / LMD1 / OC12 / PMZ / SCP" at bounding box center [238, 153] width 209 height 14
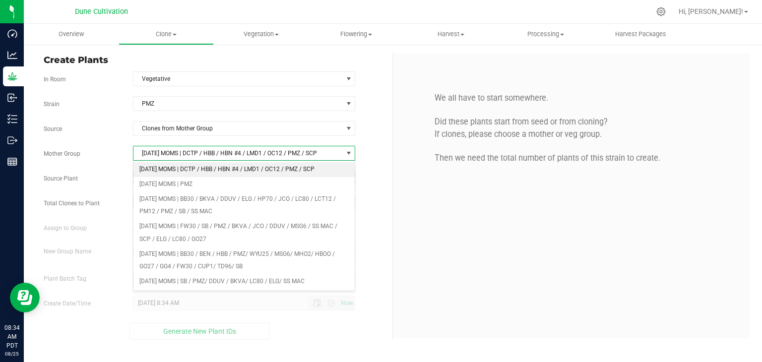
click at [243, 167] on li "[DATE] MOMS | DCTP / HBB / HBN #4 / LMD1 / OC12 / PMZ / SCP" at bounding box center [245, 169] width 222 height 15
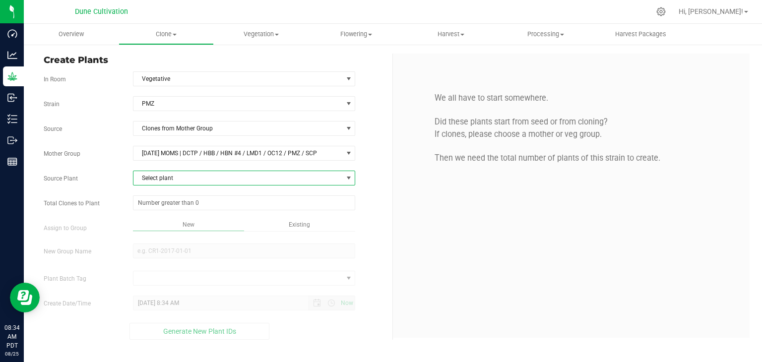
click at [212, 174] on span "Select plant" at bounding box center [238, 178] width 209 height 14
click at [242, 173] on span "Select plant" at bounding box center [238, 178] width 209 height 14
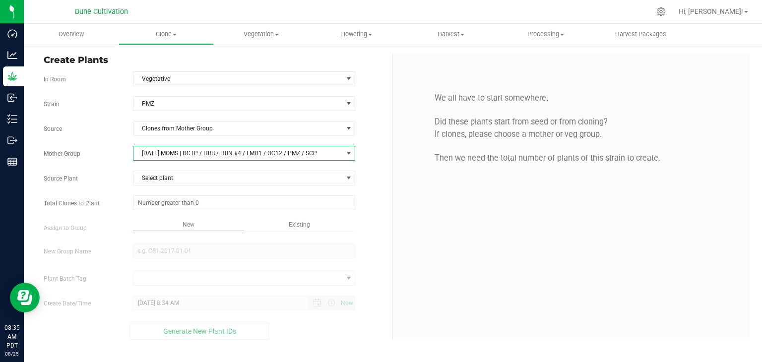
drag, startPoint x: 258, startPoint y: 157, endPoint x: 251, endPoint y: 159, distance: 7.7
click at [258, 157] on span "[DATE] MOMS | DCTP / HBB / HBN #4 / LMD1 / OC12 / PMZ / SCP" at bounding box center [238, 153] width 209 height 14
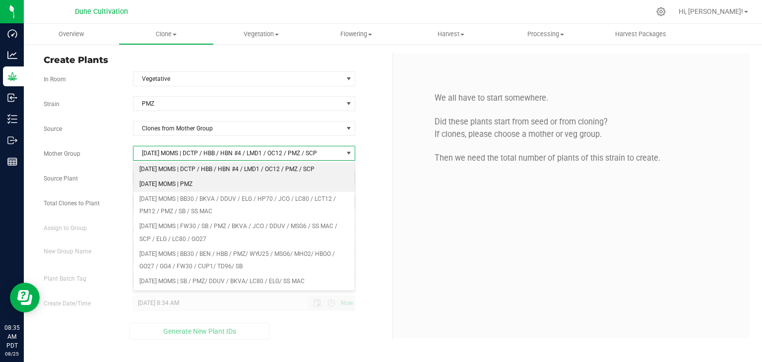
click at [216, 184] on li "[DATE] MOMS | PMZ" at bounding box center [245, 184] width 222 height 15
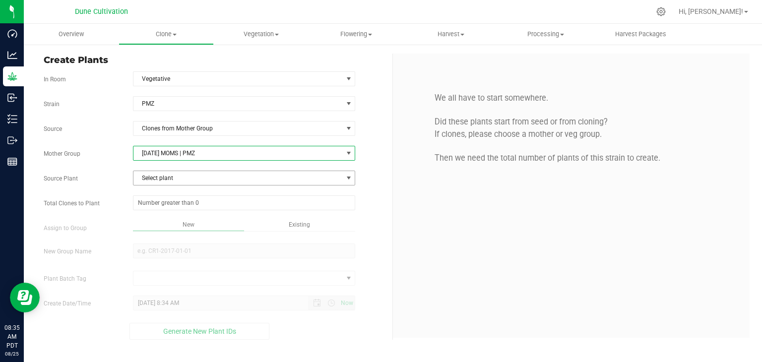
click at [192, 171] on span "Select plant" at bounding box center [244, 178] width 223 height 15
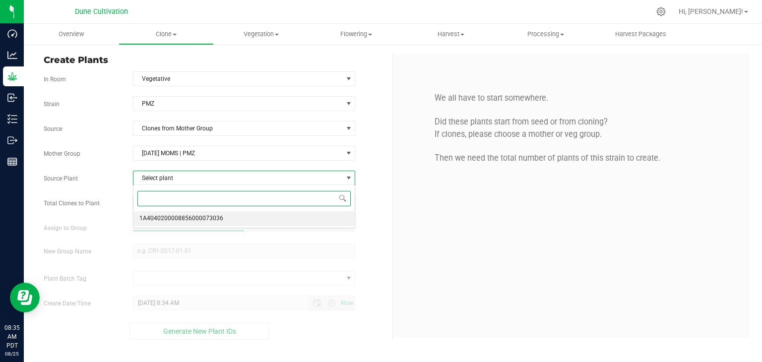
click at [195, 223] on span "1A4040200008856000073036" at bounding box center [181, 218] width 84 height 13
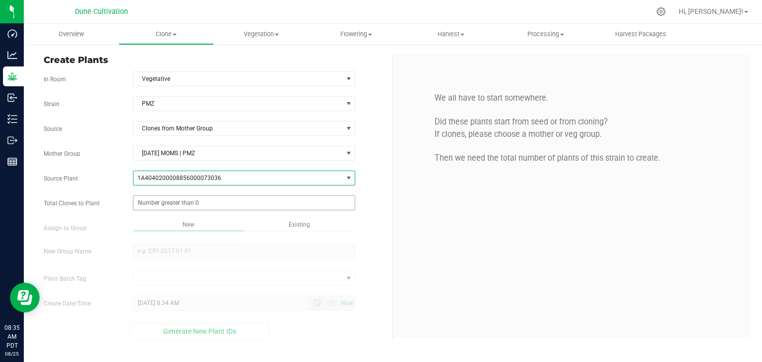
click at [224, 206] on span at bounding box center [244, 203] width 223 height 15
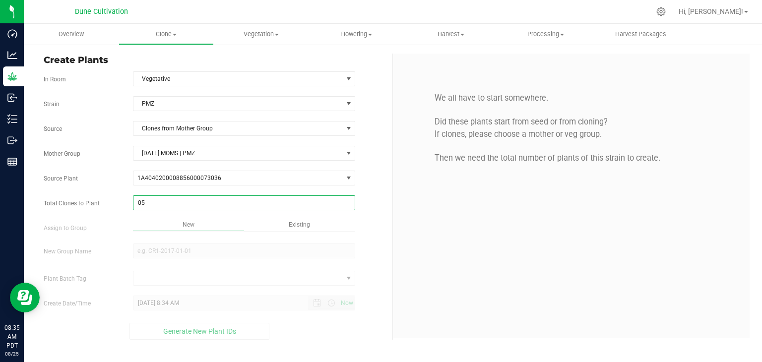
type input "0"
type input "150"
click at [176, 241] on div "Overview Clone Create plants Cloning groups Cloning plant batches Apply to plan…" at bounding box center [393, 193] width 739 height 339
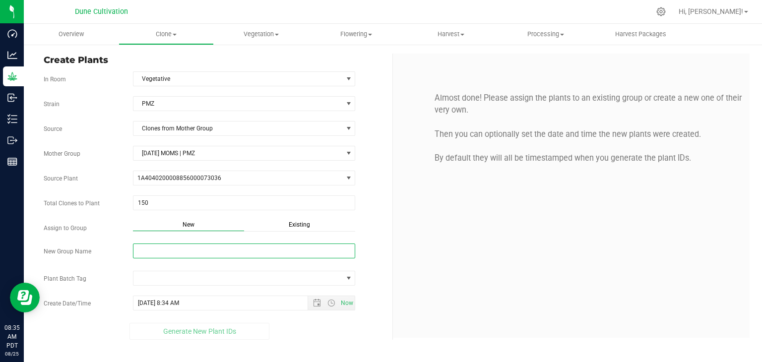
click at [169, 246] on input "New Group Name" at bounding box center [244, 251] width 223 height 15
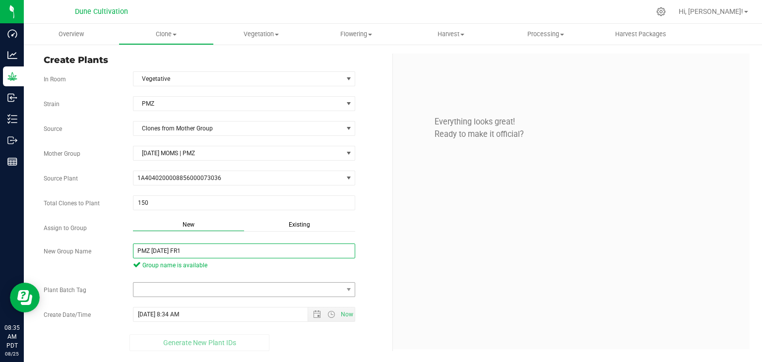
type input "PMZ [DATE] FR1"
click at [280, 283] on span at bounding box center [238, 290] width 209 height 14
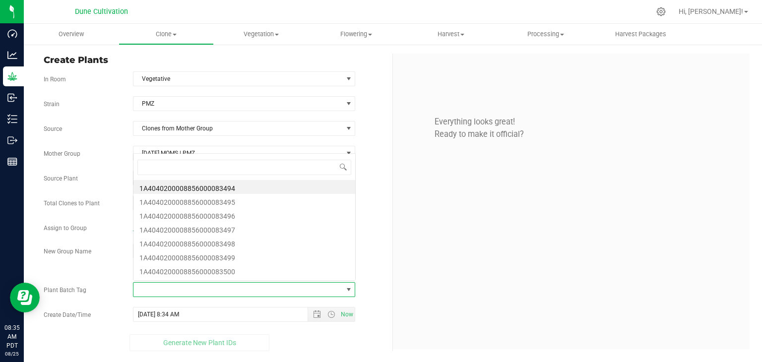
scroll to position [14, 220]
click at [225, 193] on li "1A4040200008856000083494" at bounding box center [245, 187] width 222 height 14
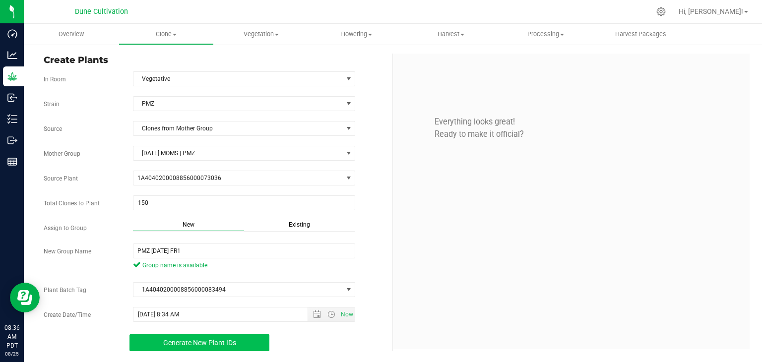
click at [236, 339] on span "Generate New Plant IDs" at bounding box center [199, 343] width 73 height 8
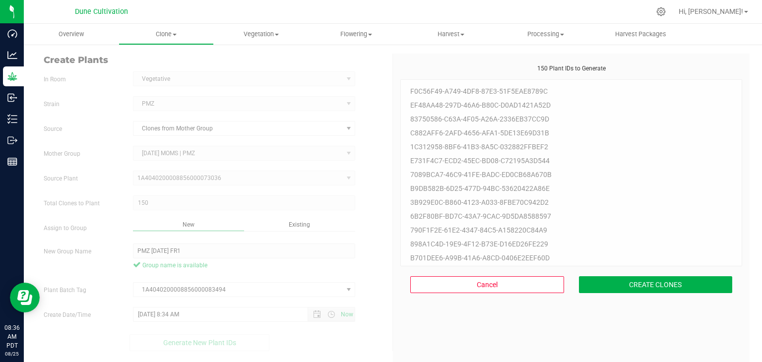
scroll to position [30, 0]
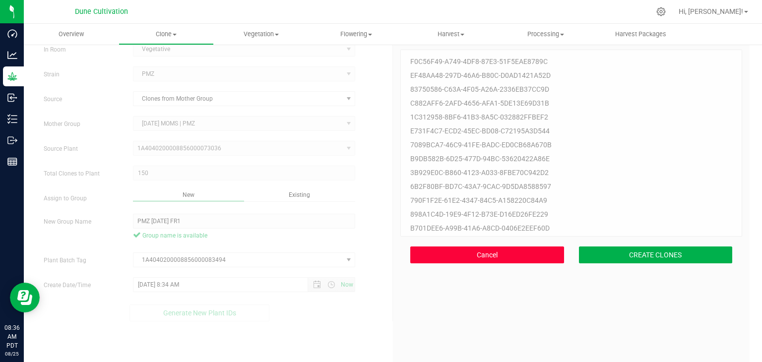
click at [458, 250] on button "Cancel" at bounding box center [487, 255] width 154 height 17
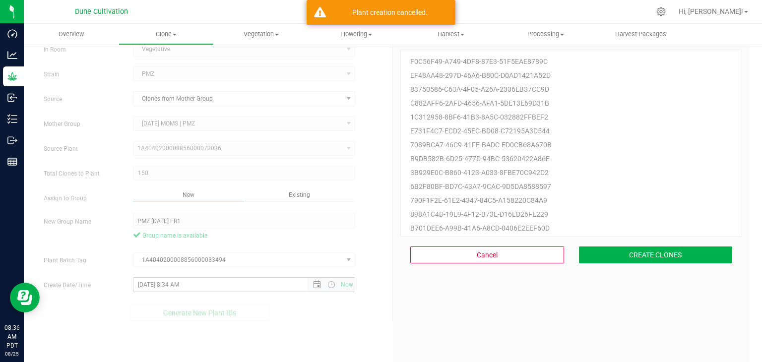
click at [314, 285] on span "Open the date view" at bounding box center [317, 285] width 8 height 8
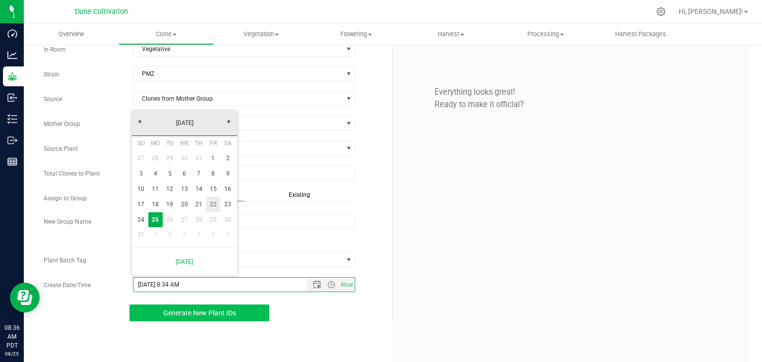
click at [206, 204] on link "22" at bounding box center [213, 204] width 14 height 15
type input "8/22/2025 8:34 AM"
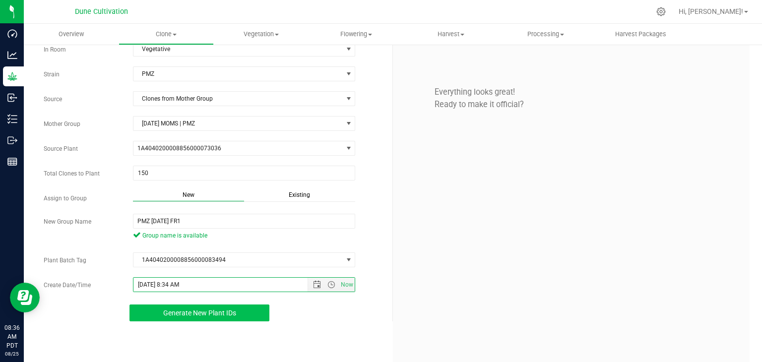
click at [212, 311] on span "Generate New Plant IDs" at bounding box center [199, 313] width 73 height 8
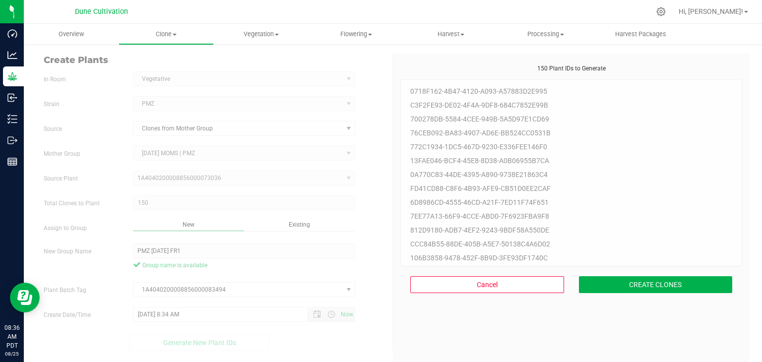
scroll to position [30, 0]
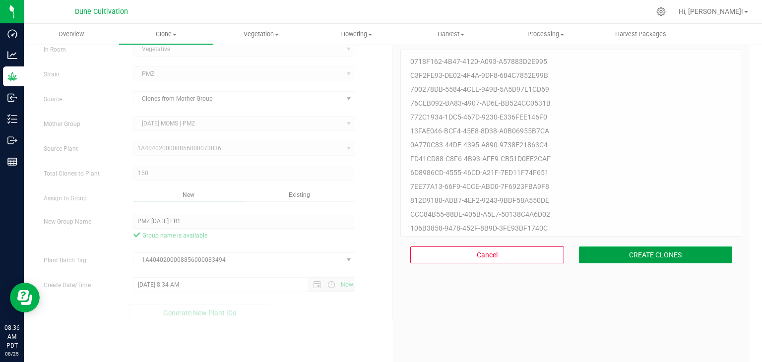
click at [604, 248] on button "CREATE CLONES" at bounding box center [656, 255] width 154 height 17
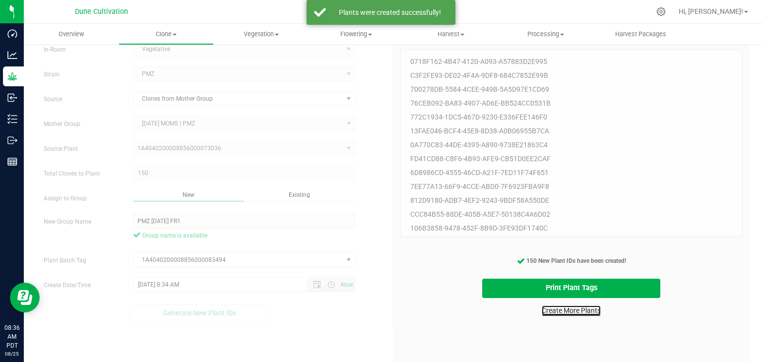
click at [569, 309] on link "Create More Plants" at bounding box center [571, 311] width 59 height 10
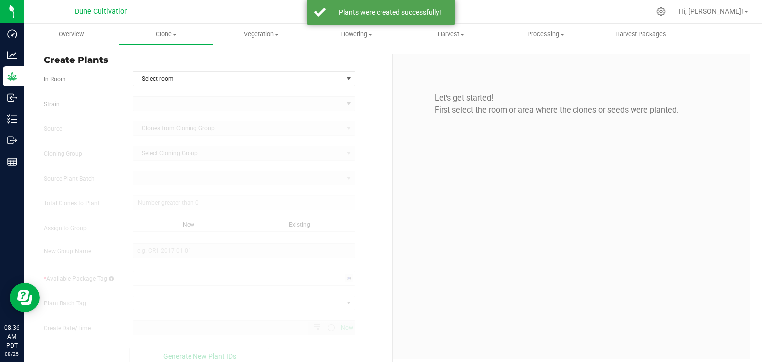
type input "8/25/2025 8:36 AM"
click at [178, 82] on span "Select room" at bounding box center [238, 79] width 209 height 14
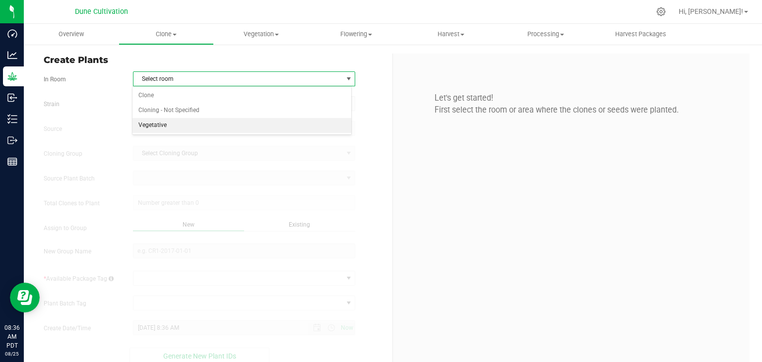
click at [159, 128] on li "Vegetative" at bounding box center [242, 125] width 219 height 15
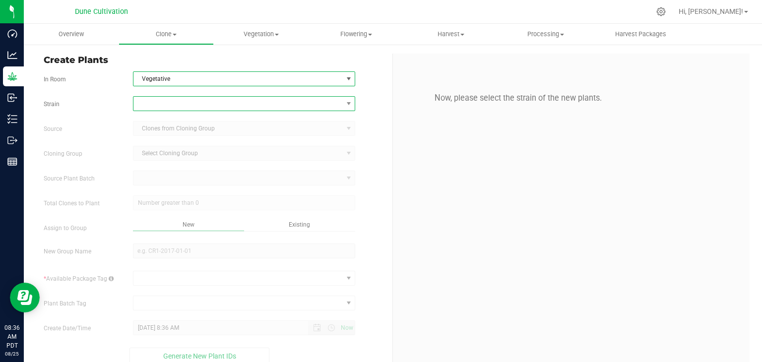
click at [205, 97] on span at bounding box center [238, 104] width 209 height 14
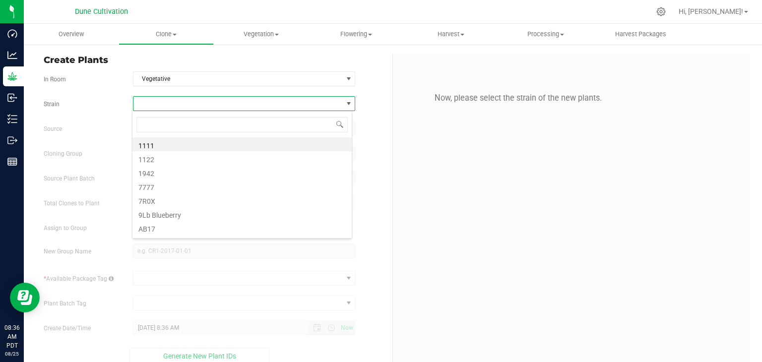
scroll to position [14, 220]
type input "PMZ"
click at [183, 141] on li "PMZ" at bounding box center [242, 144] width 219 height 14
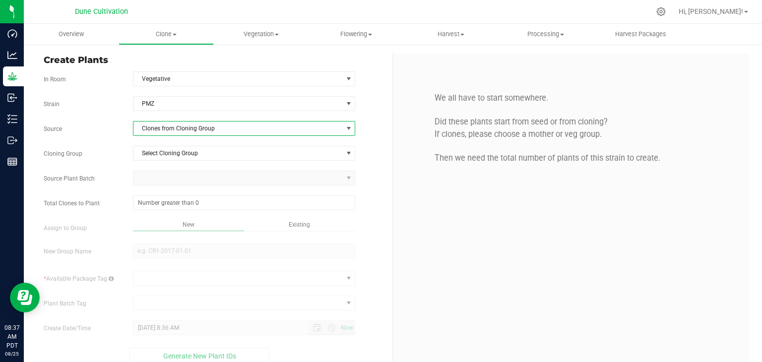
click at [184, 132] on span "Clones from Cloning Group" at bounding box center [238, 129] width 209 height 14
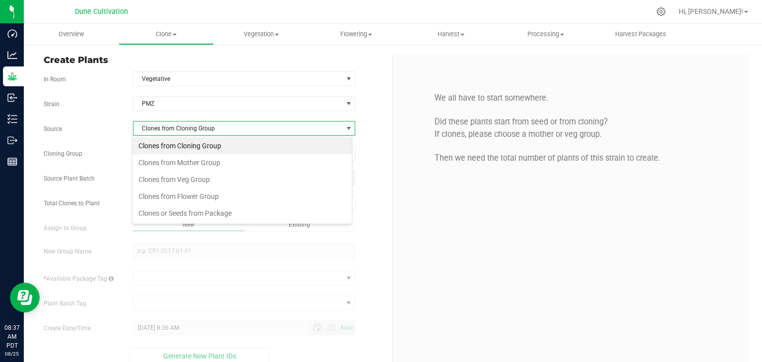
scroll to position [14, 220]
click at [178, 157] on li "Clones from Mother Group" at bounding box center [242, 162] width 219 height 17
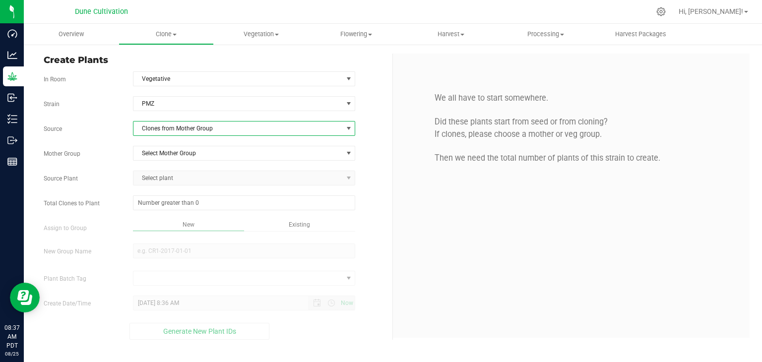
click at [166, 131] on span "Clones from Mother Group" at bounding box center [238, 129] width 209 height 14
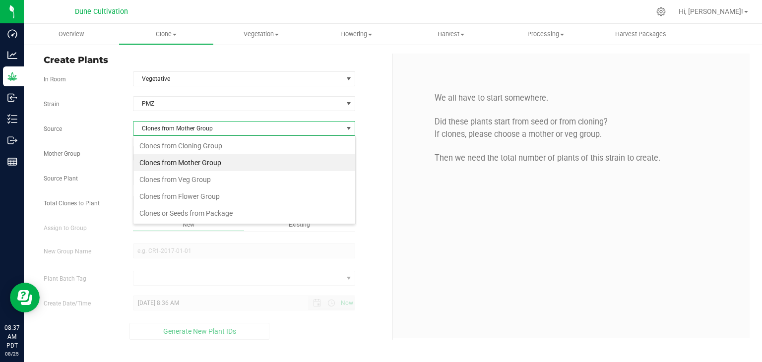
click at [176, 147] on li "Clones from Cloning Group" at bounding box center [245, 145] width 222 height 17
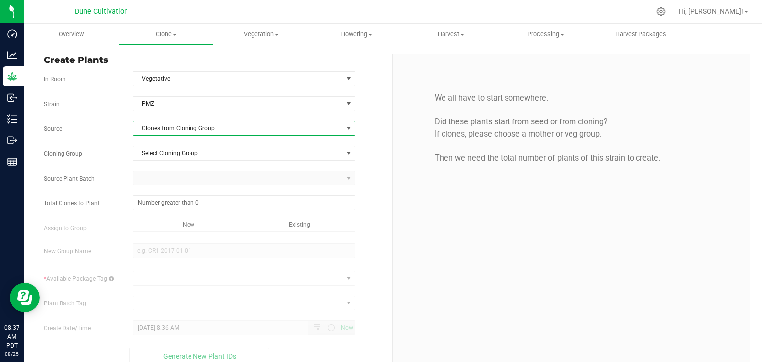
click at [181, 133] on span "Clones from Cloning Group" at bounding box center [238, 129] width 209 height 14
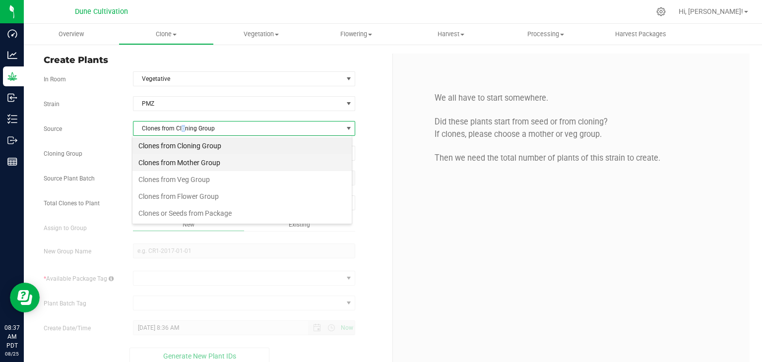
scroll to position [14, 220]
click at [191, 163] on li "Clones from Mother Group" at bounding box center [242, 162] width 219 height 17
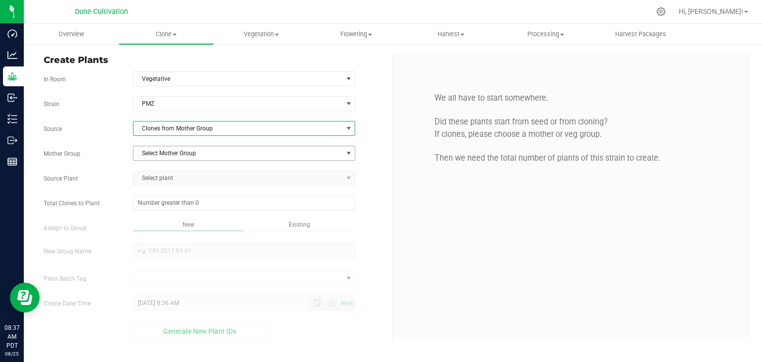
click at [180, 154] on span "Select Mother Group" at bounding box center [238, 153] width 209 height 14
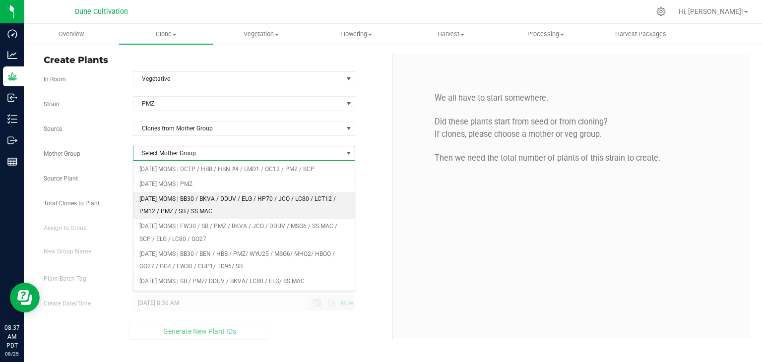
click at [179, 201] on li "[DATE] MOMS | BB30 / BKVA / DDUV / ELG / HP70 / JCO / LC80 / LCT12 / PM12 / PMZ…" at bounding box center [245, 205] width 222 height 27
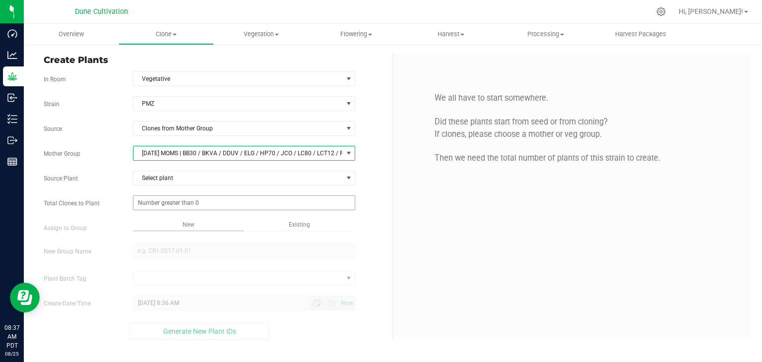
click at [176, 199] on span at bounding box center [244, 203] width 223 height 15
type input "0"
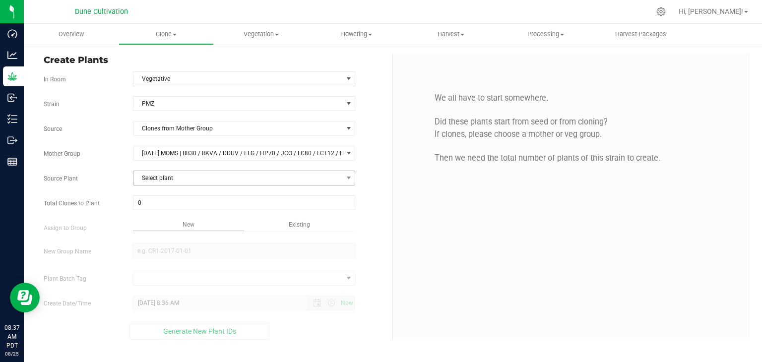
drag, startPoint x: 176, startPoint y: 168, endPoint x: 180, endPoint y: 171, distance: 5.1
click at [178, 168] on div "Strain PMZ Source Clones from Mother Group Mother Group 06.06.25 MOMS | BB30 / …" at bounding box center [214, 218] width 341 height 244
click at [180, 175] on span "Select plant" at bounding box center [238, 178] width 209 height 14
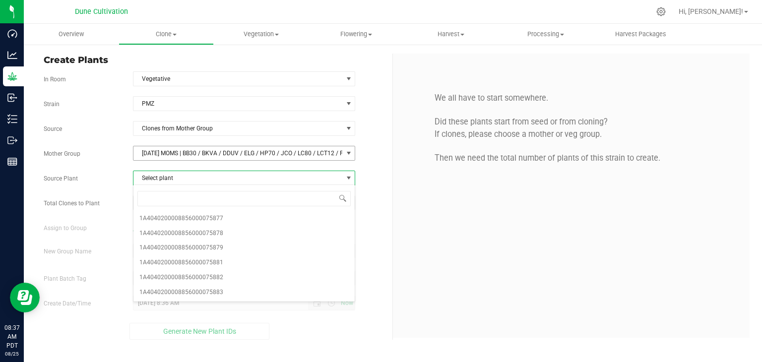
click at [236, 157] on span "[DATE] MOMS | BB30 / BKVA / DDUV / ELG / HP70 / JCO / LC80 / LCT12 / PM12 / PMZ…" at bounding box center [238, 153] width 209 height 14
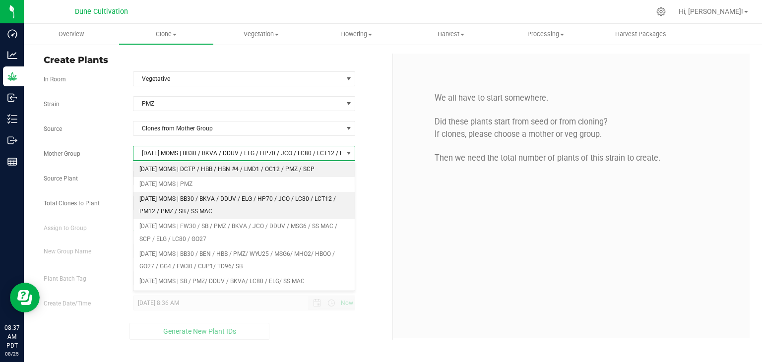
click at [185, 173] on li "[DATE] MOMS | DCTP / HBB / HBN #4 / LMD1 / OC12 / PMZ / SCP" at bounding box center [245, 169] width 222 height 15
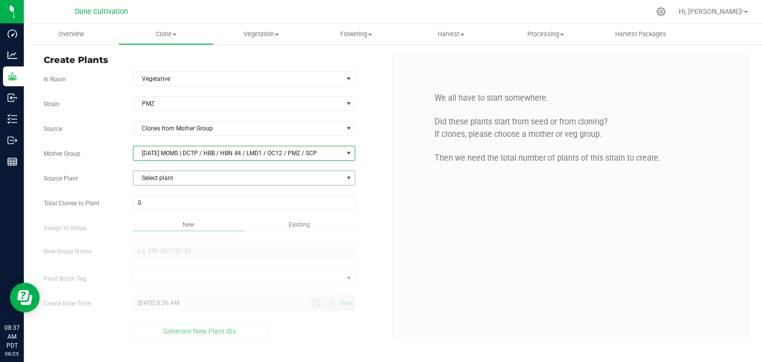
click at [183, 177] on span "Select plant" at bounding box center [238, 178] width 209 height 14
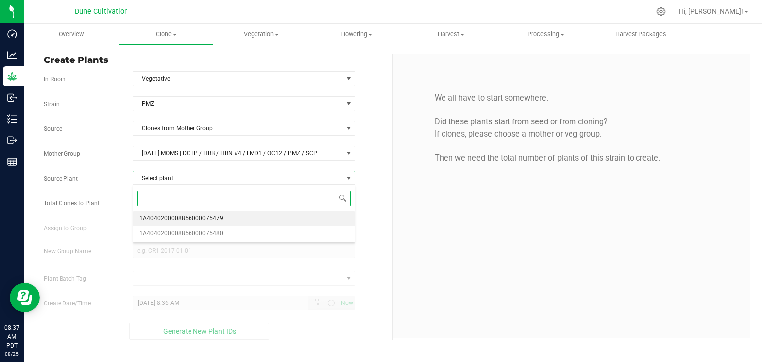
click at [198, 221] on span "1A4040200008856000075479" at bounding box center [181, 218] width 84 height 13
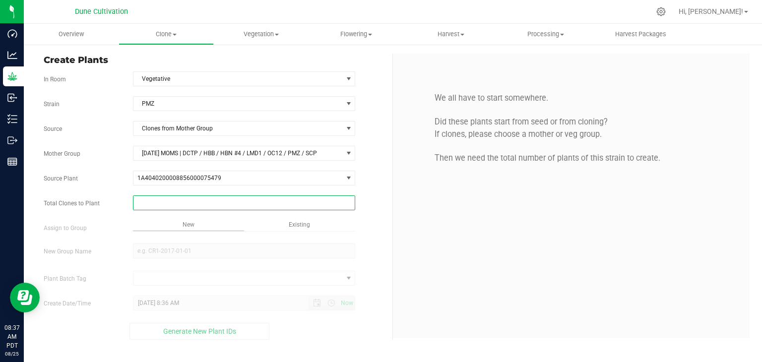
click at [167, 204] on span at bounding box center [244, 203] width 223 height 15
type input "50"
click at [168, 250] on input "New Group Name" at bounding box center [244, 251] width 223 height 15
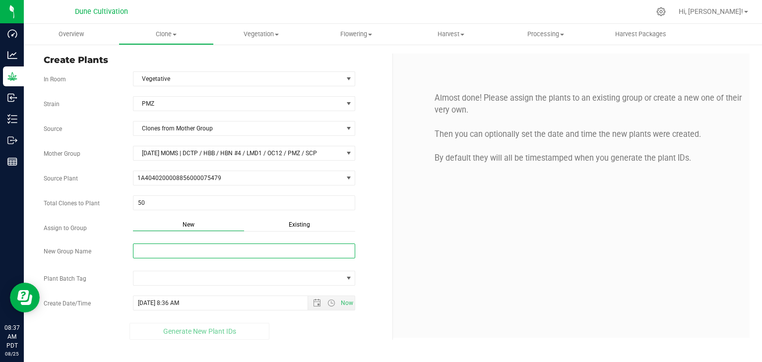
type input "P"
click at [282, 223] on div "Existing" at bounding box center [299, 225] width 111 height 11
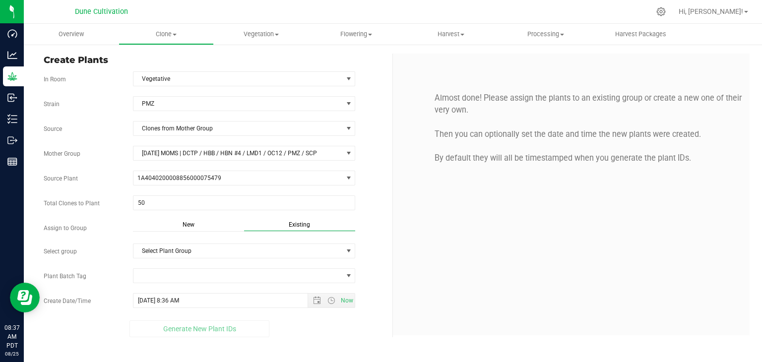
click at [289, 223] on div "Existing" at bounding box center [299, 225] width 111 height 11
click at [278, 241] on div "Strain PMZ Source Clones from Mother Group Mother Group 05.23.25 MOMS | DCTP / …" at bounding box center [214, 216] width 341 height 241
click at [275, 244] on span "Select Plant Group" at bounding box center [238, 251] width 209 height 14
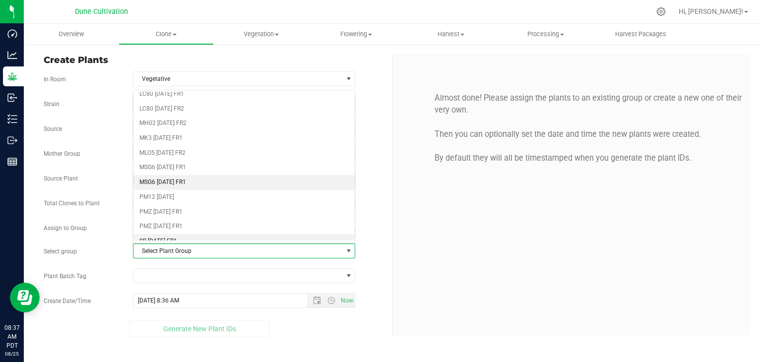
scroll to position [397, 0]
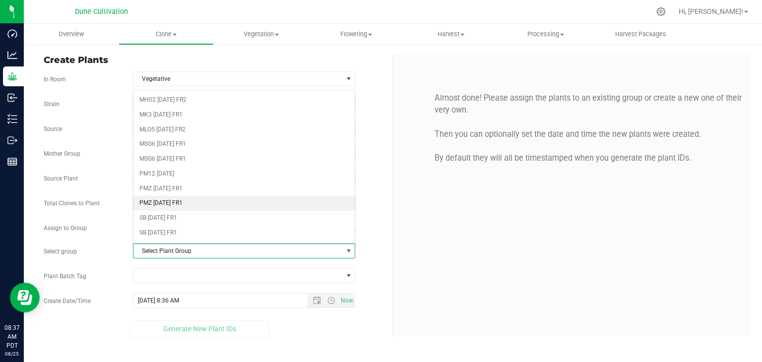
click at [188, 197] on li "PMZ [DATE] FR1" at bounding box center [245, 203] width 222 height 15
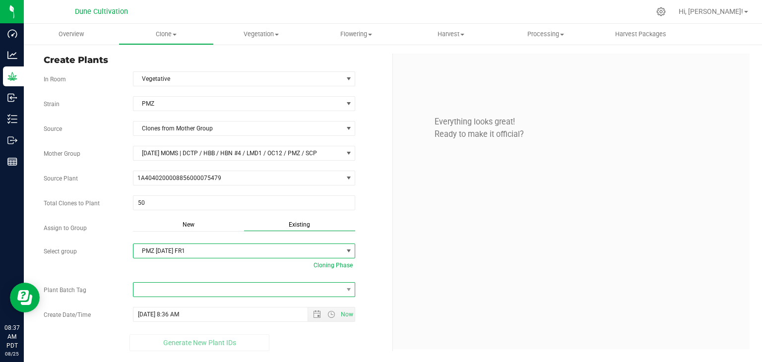
click at [270, 285] on span at bounding box center [238, 290] width 209 height 14
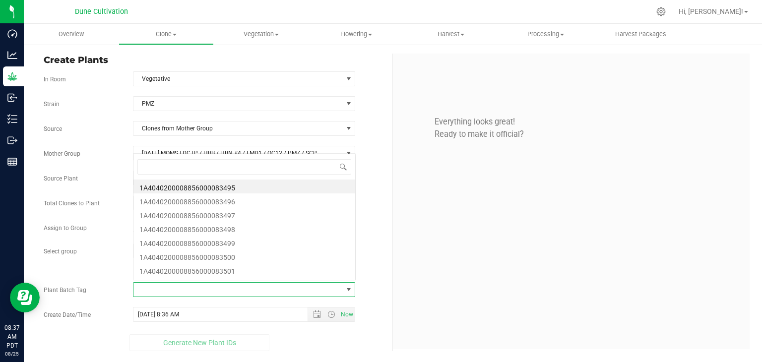
scroll to position [14, 220]
click at [219, 188] on li "1A4040200008856000083495" at bounding box center [245, 187] width 222 height 14
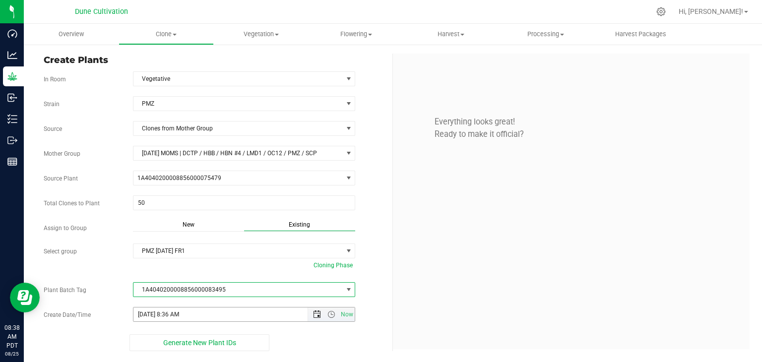
click at [315, 311] on span "Open the date view" at bounding box center [317, 315] width 8 height 8
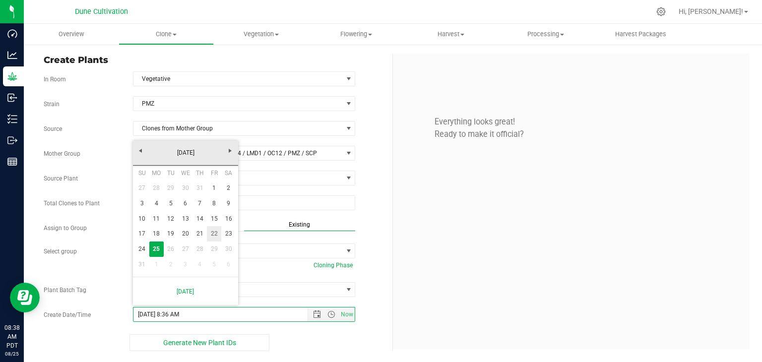
click at [216, 232] on link "22" at bounding box center [214, 233] width 14 height 15
type input "8/22/2025 8:36 AM"
click at [216, 231] on div "August 2025 Su Mo Tu We Th Fr Sa 27 28 29 30 31 1 2 3 4 5 6 7 8 9 10 11 12 13 1…" at bounding box center [185, 223] width 105 height 165
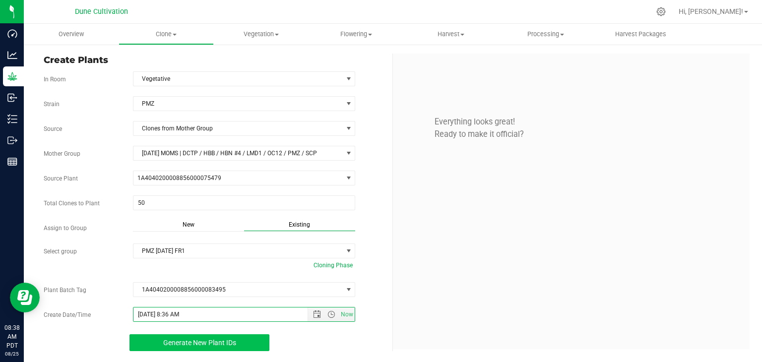
click at [219, 339] on span "Generate New Plant IDs" at bounding box center [199, 343] width 73 height 8
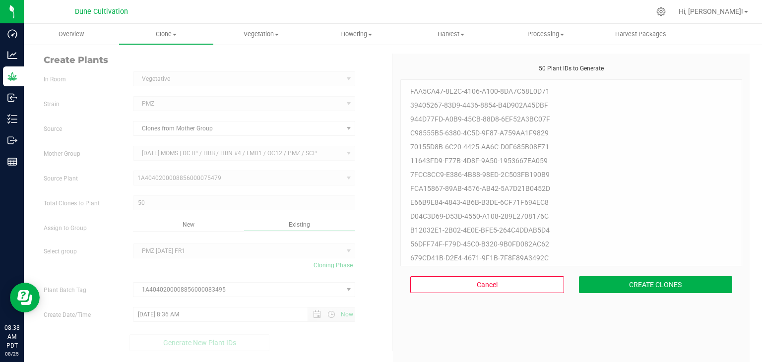
scroll to position [30, 0]
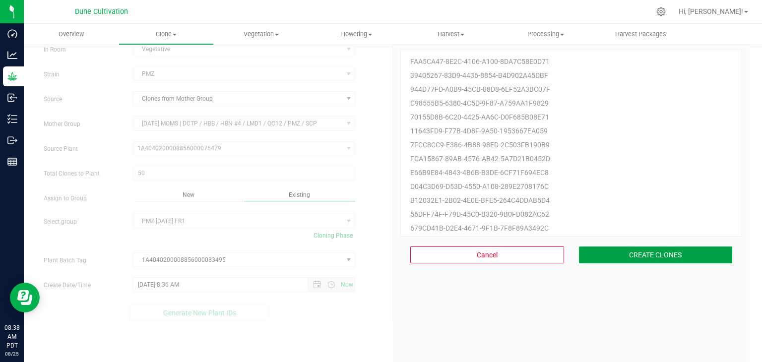
click at [606, 255] on button "CREATE CLONES" at bounding box center [656, 255] width 154 height 17
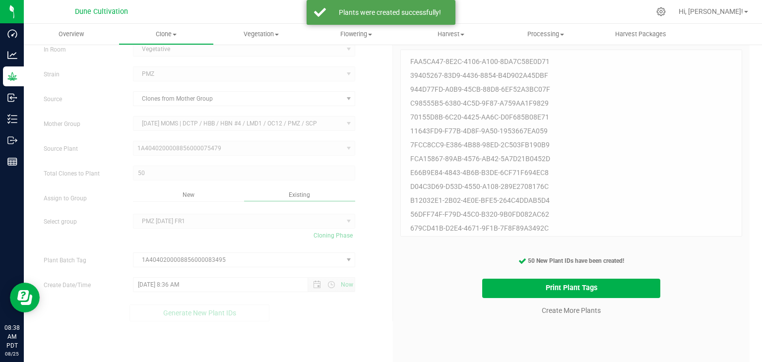
click at [556, 324] on div "50 Plant IDs to Generate faa5ca47-8e2c-4106-a100-8da7c58e0d71 39405267-83d9-443…" at bounding box center [572, 215] width 342 height 362
click at [558, 312] on link "Create More Plants" at bounding box center [571, 311] width 59 height 10
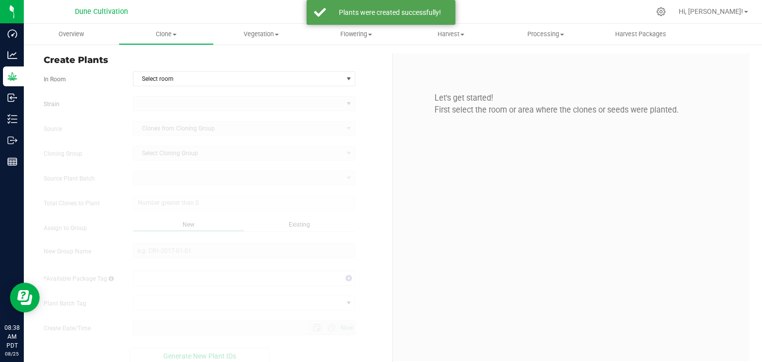
type input "8/25/2025 8:38 AM"
click at [228, 74] on span "Select room" at bounding box center [238, 79] width 209 height 14
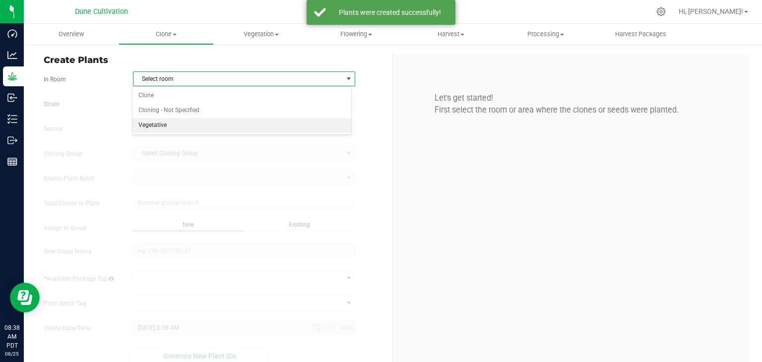
click at [177, 124] on li "Vegetative" at bounding box center [242, 125] width 219 height 15
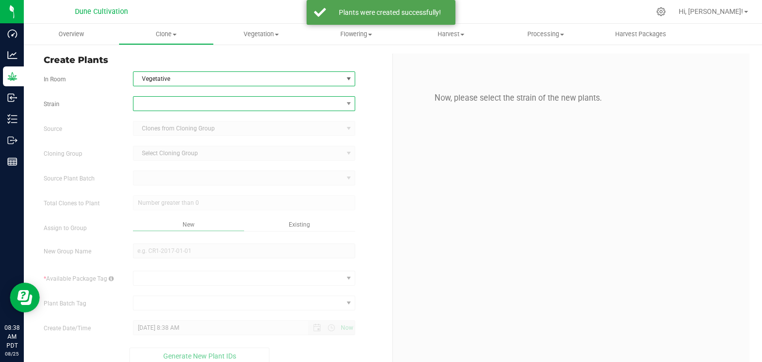
click at [165, 104] on span at bounding box center [238, 104] width 209 height 14
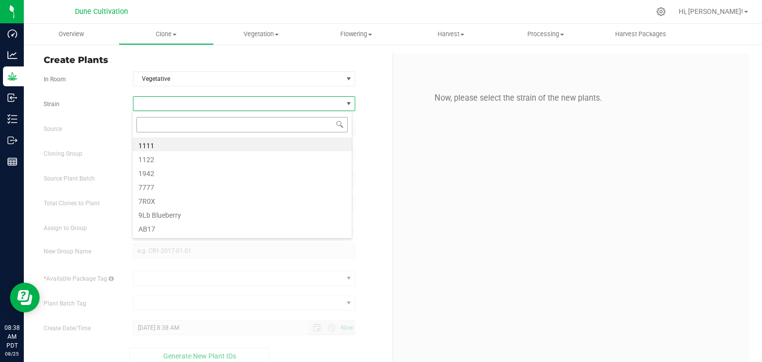
scroll to position [14, 220]
type input "DD"
click at [145, 159] on li "DDUV" at bounding box center [242, 158] width 219 height 14
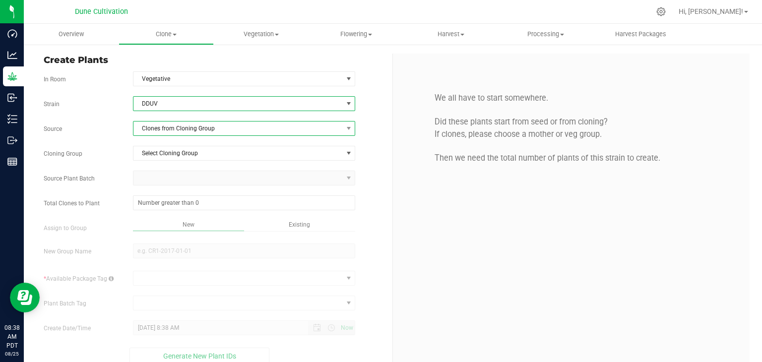
click at [188, 129] on span "Clones from Cloning Group" at bounding box center [238, 129] width 209 height 14
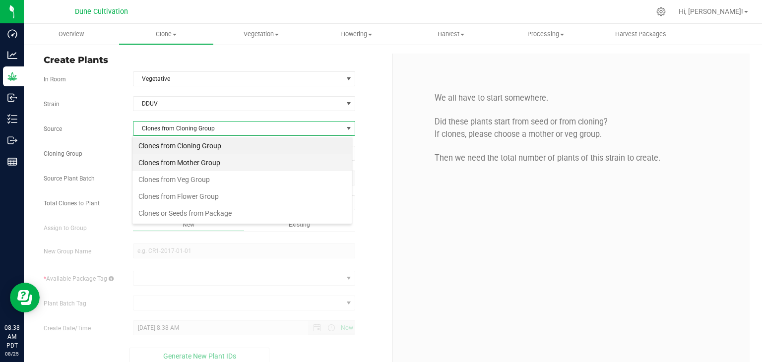
scroll to position [14, 220]
click at [193, 159] on li "Clones from Mother Group" at bounding box center [242, 162] width 219 height 17
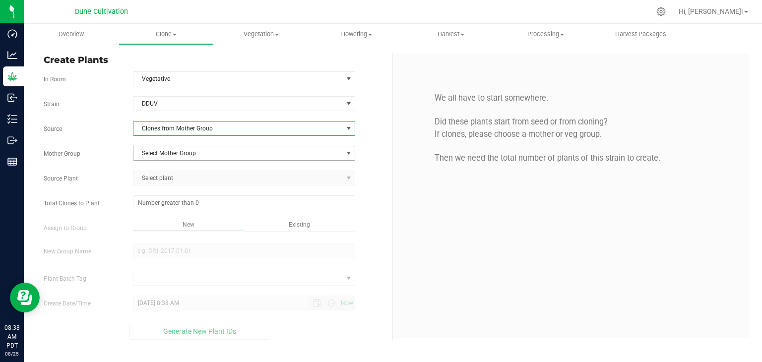
click at [185, 151] on span "Select Mother Group" at bounding box center [238, 153] width 209 height 14
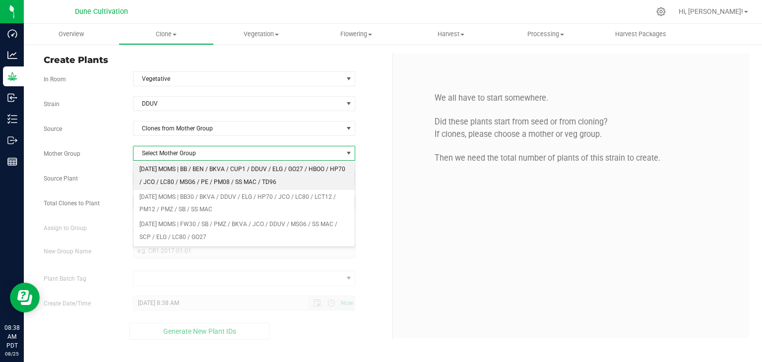
click at [182, 165] on li "[DATE] MOMS | BB / BEN / BKVA / CUP1 / DDUV / ELG / GO27 / HBOO / HP70 / JCO / …" at bounding box center [245, 175] width 222 height 27
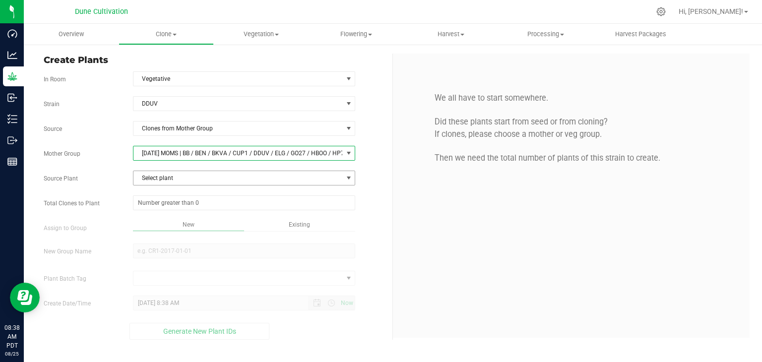
click at [183, 173] on span "Select plant" at bounding box center [238, 178] width 209 height 14
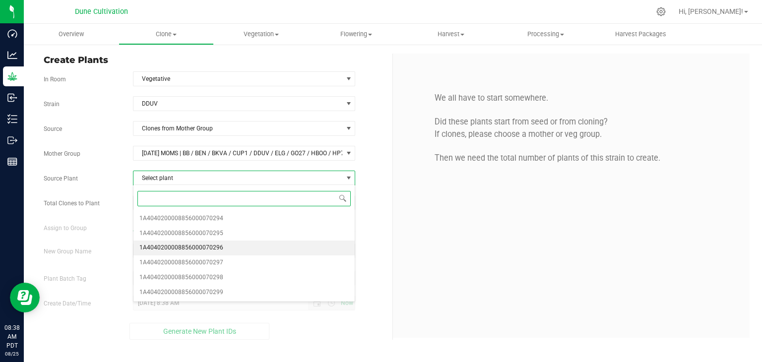
click at [226, 253] on li "1A4040200008856000070296" at bounding box center [245, 248] width 222 height 15
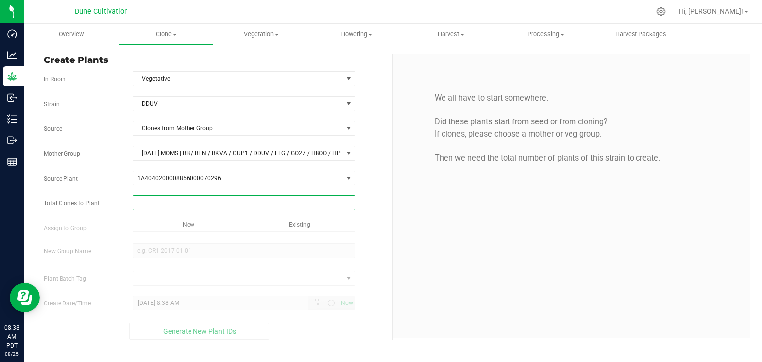
click at [194, 199] on span at bounding box center [244, 203] width 223 height 15
type input "150"
click at [240, 231] on div "Overview Clone Create plants Cloning groups Cloning plant batches Apply to plan…" at bounding box center [393, 193] width 739 height 339
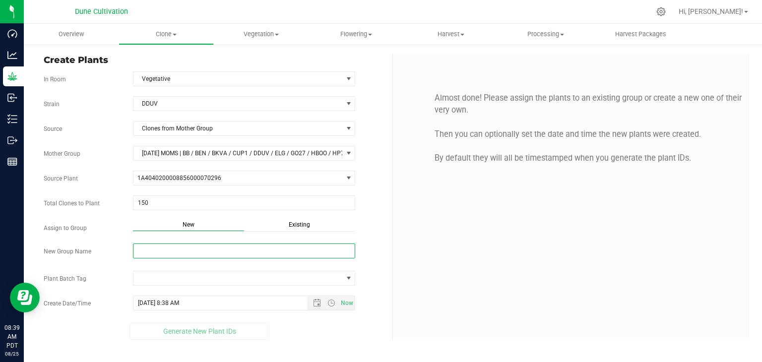
click at [226, 253] on input "New Group Name" at bounding box center [244, 251] width 223 height 15
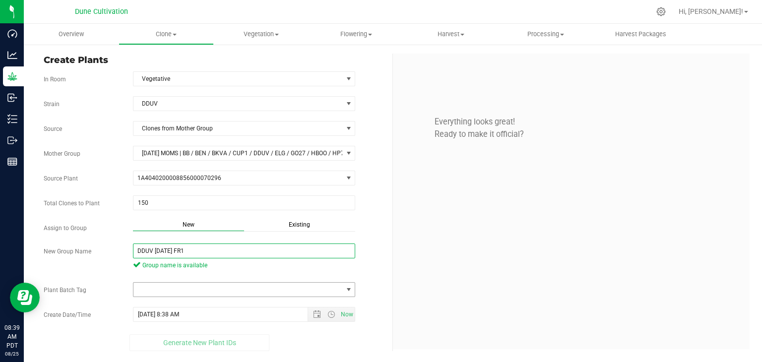
type input "DDUV [DATE] FR1"
click at [345, 292] on span at bounding box center [349, 290] width 8 height 8
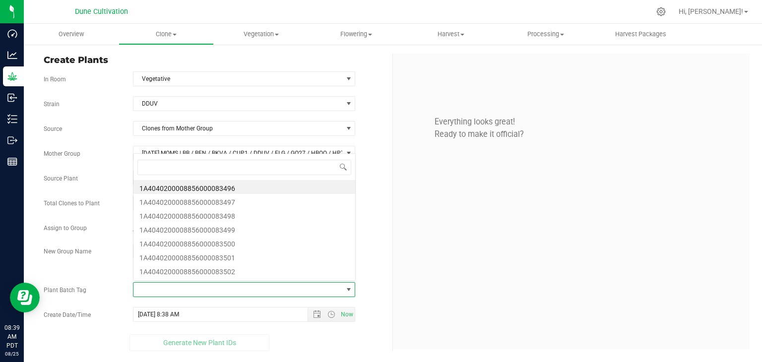
scroll to position [14, 220]
click at [249, 186] on li "1A4040200008856000083496" at bounding box center [245, 187] width 222 height 14
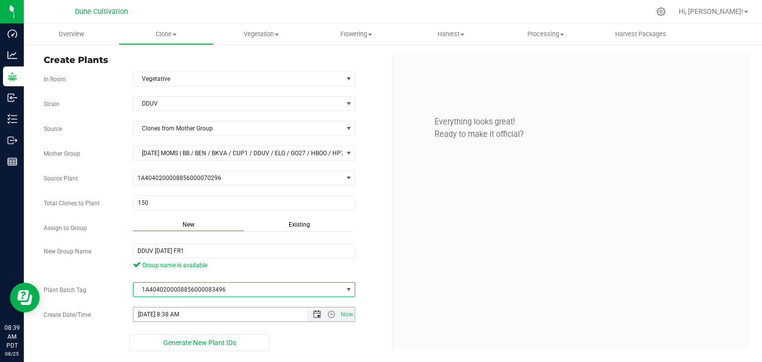
click at [316, 314] on span "Open the date view" at bounding box center [317, 315] width 8 height 8
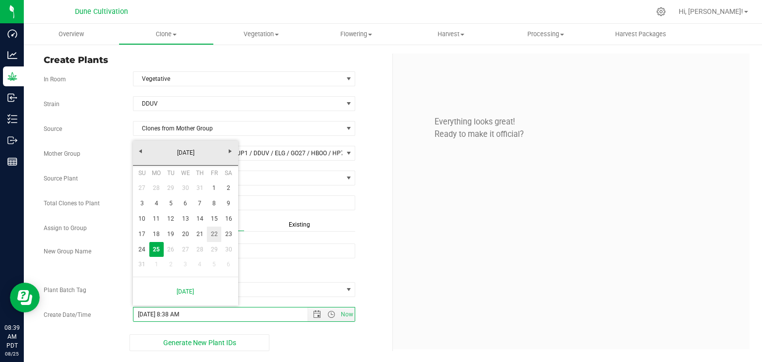
click at [210, 233] on link "22" at bounding box center [214, 234] width 14 height 15
type input "8/22/2025 8:38 AM"
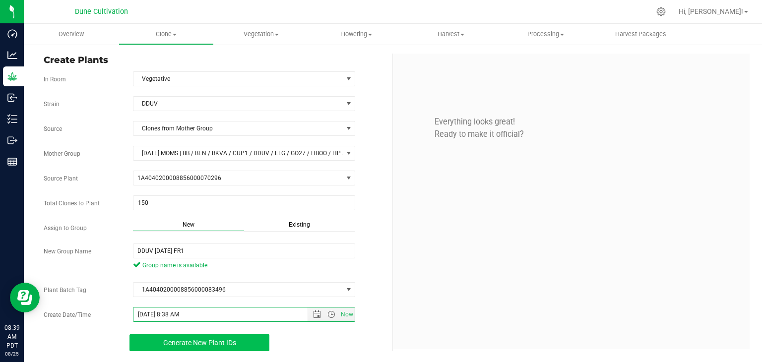
click at [205, 344] on span "Generate New Plant IDs" at bounding box center [199, 343] width 73 height 8
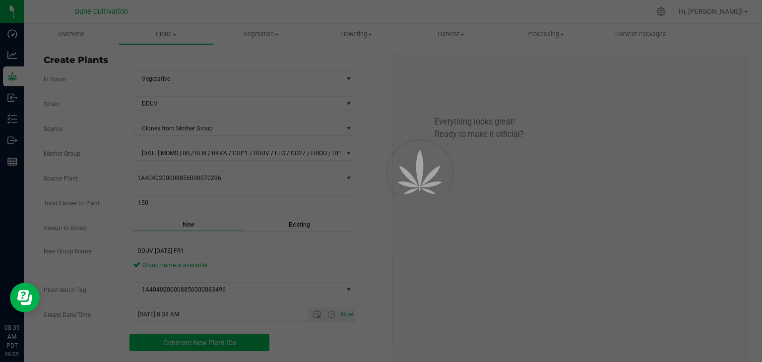
scroll to position [30, 0]
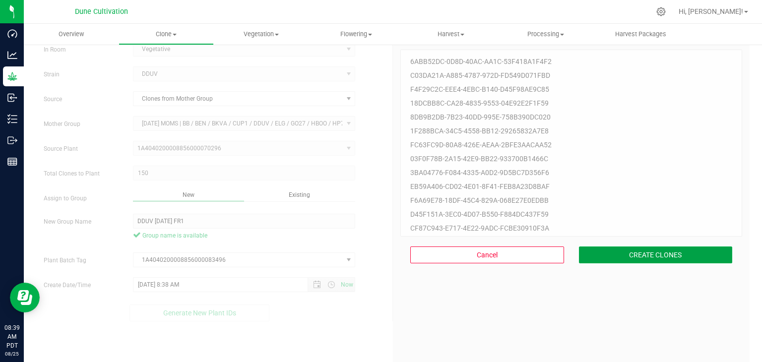
click at [692, 261] on button "CREATE CLONES" at bounding box center [656, 255] width 154 height 17
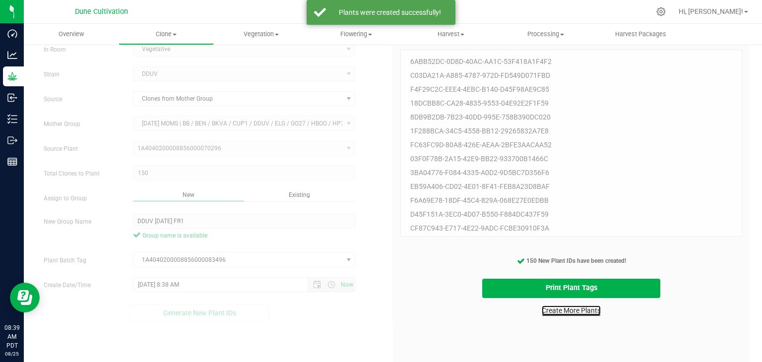
click at [557, 310] on link "Create More Plants" at bounding box center [571, 311] width 59 height 10
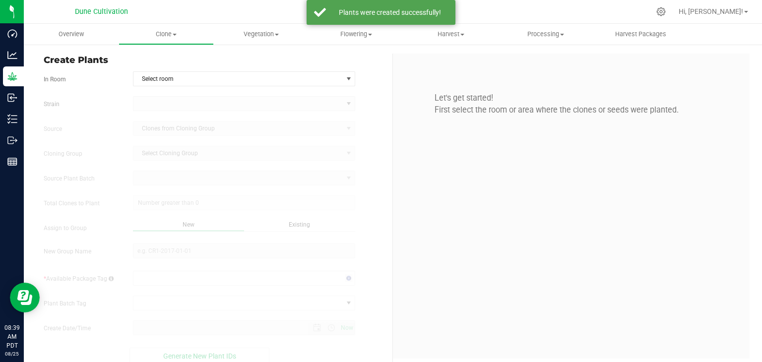
type input "8/25/2025 8:39 AM"
click at [174, 84] on span "Select room" at bounding box center [238, 79] width 209 height 14
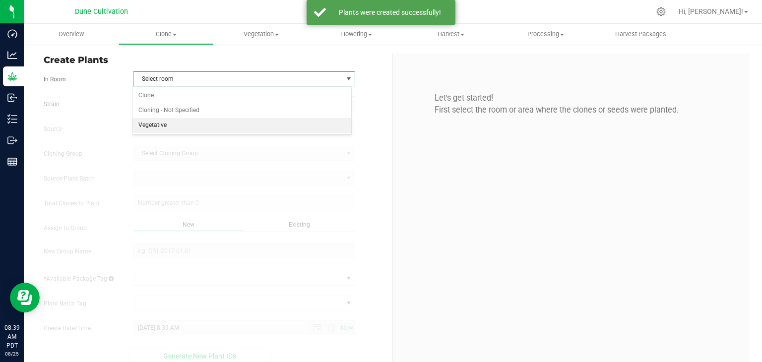
drag, startPoint x: 180, startPoint y: 120, endPoint x: 174, endPoint y: 120, distance: 6.0
click at [178, 120] on li "Vegetative" at bounding box center [242, 125] width 219 height 15
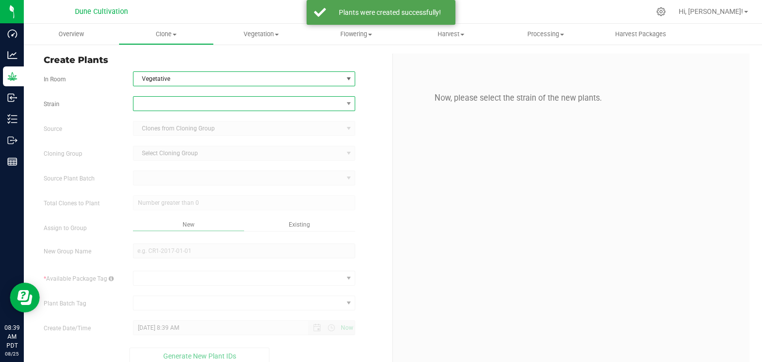
click at [165, 100] on span at bounding box center [238, 104] width 209 height 14
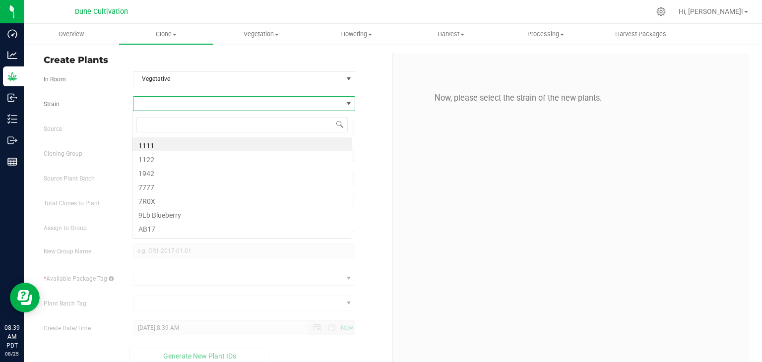
scroll to position [14, 220]
type input "DD"
click at [153, 157] on li "DDUV" at bounding box center [242, 158] width 219 height 14
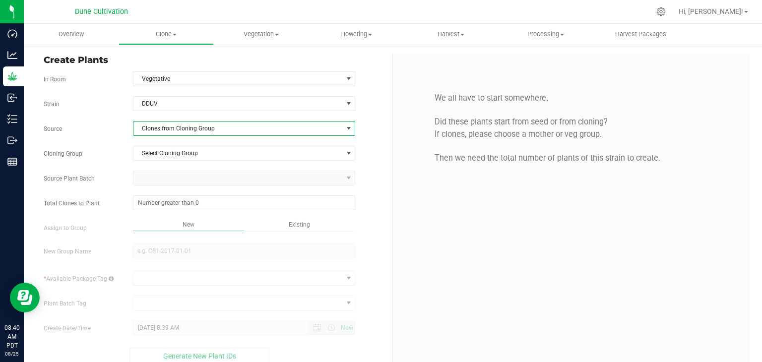
click at [187, 126] on span "Clones from Cloning Group" at bounding box center [238, 129] width 209 height 14
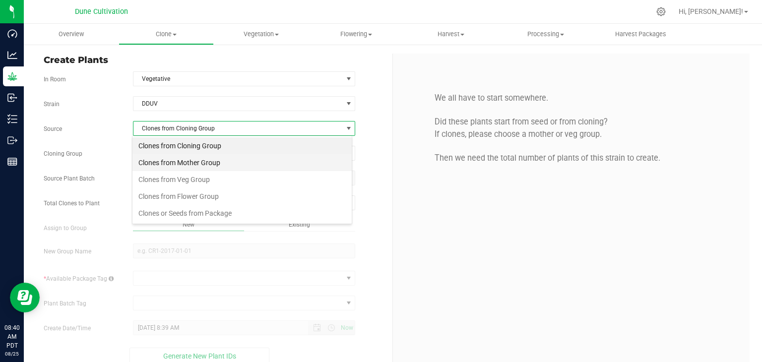
scroll to position [14, 220]
click at [206, 163] on li "Clones from Mother Group" at bounding box center [242, 162] width 219 height 17
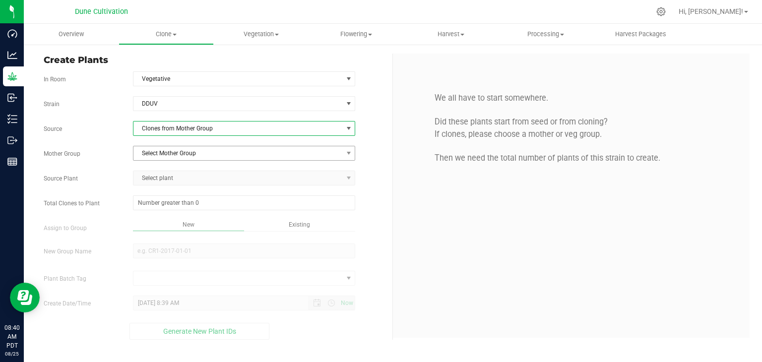
click at [208, 156] on span "Select Mother Group" at bounding box center [238, 153] width 209 height 14
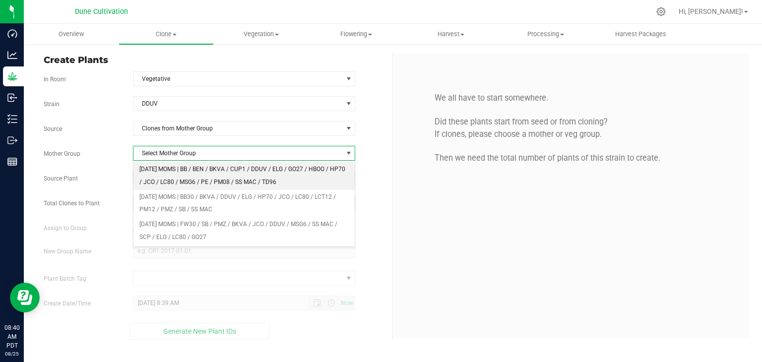
click at [202, 169] on li "[DATE] MOMS | BB / BEN / BKVA / CUP1 / DDUV / ELG / GO27 / HBOO / HP70 / JCO / …" at bounding box center [245, 175] width 222 height 27
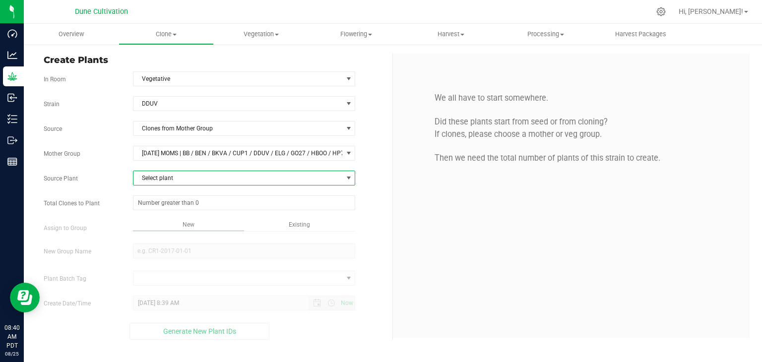
click at [198, 177] on span "Select plant" at bounding box center [238, 178] width 209 height 14
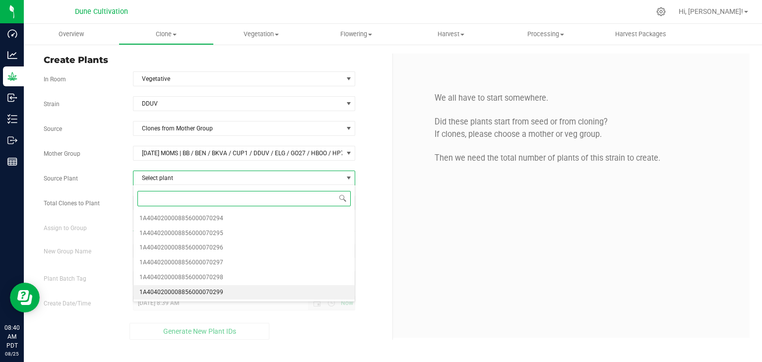
click at [223, 292] on li "1A4040200008856000070299" at bounding box center [245, 292] width 222 height 15
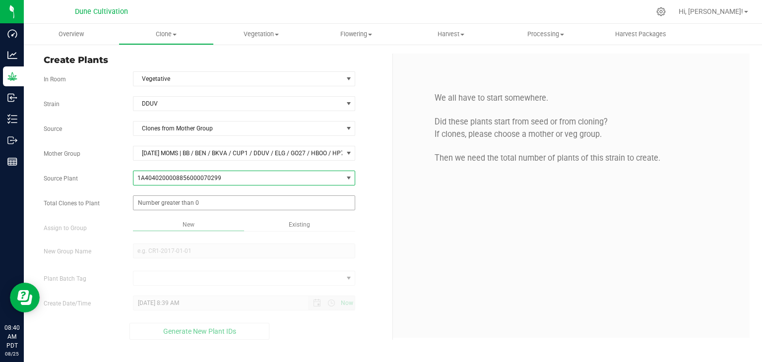
click at [216, 206] on span at bounding box center [244, 203] width 223 height 15
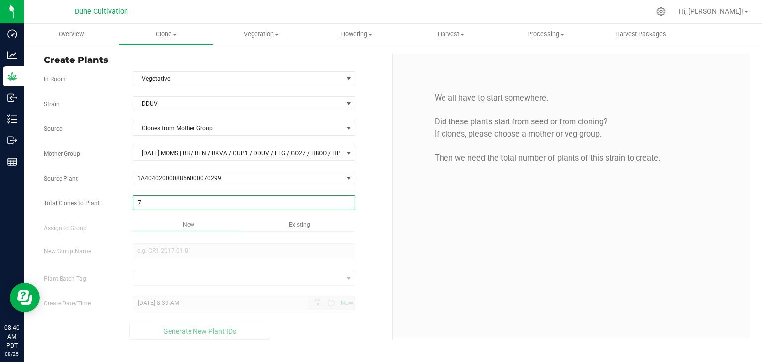
type input "72"
click at [175, 247] on input "New Group Name" at bounding box center [244, 251] width 223 height 15
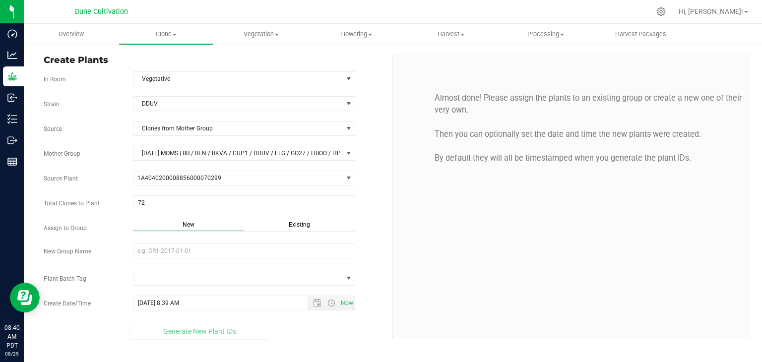
click at [301, 223] on span "Existing" at bounding box center [299, 224] width 21 height 7
click at [214, 250] on span "Select Plant Group" at bounding box center [238, 251] width 209 height 14
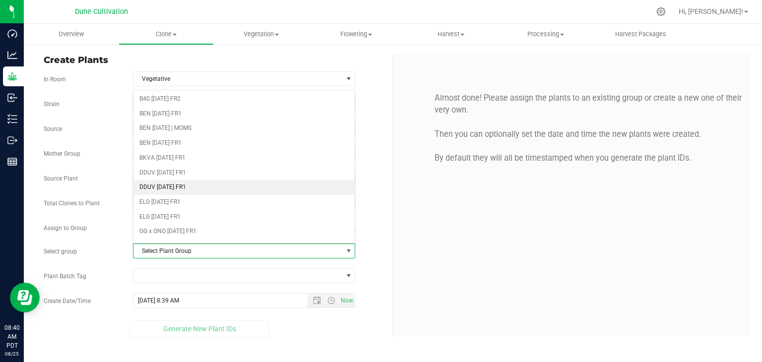
click at [208, 192] on li "DDUV [DATE] FR1" at bounding box center [245, 187] width 222 height 15
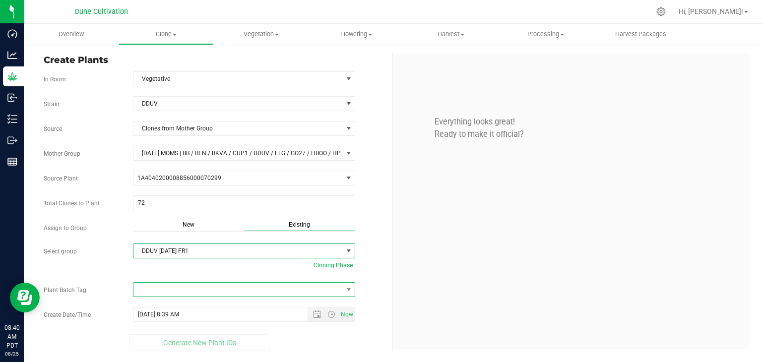
click at [330, 289] on span at bounding box center [238, 290] width 209 height 14
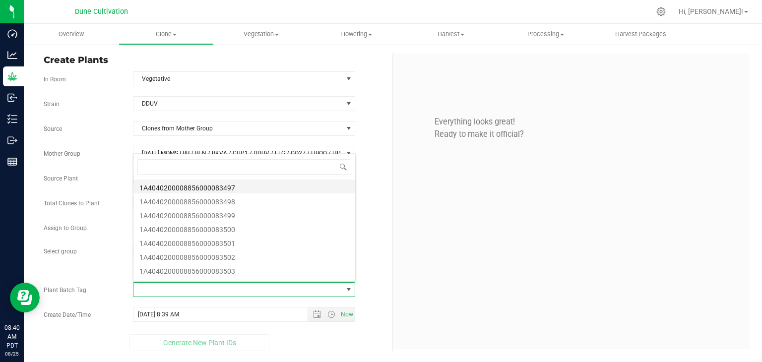
click at [236, 189] on li "1A4040200008856000083497" at bounding box center [245, 187] width 222 height 14
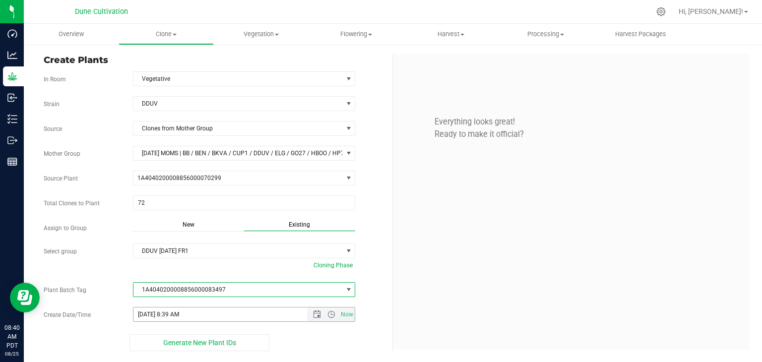
drag, startPoint x: 314, startPoint y: 312, endPoint x: 315, endPoint y: 306, distance: 6.0
click at [315, 308] on span "Now" at bounding box center [331, 315] width 47 height 14
click at [319, 314] on span "Open the date view" at bounding box center [317, 315] width 8 height 8
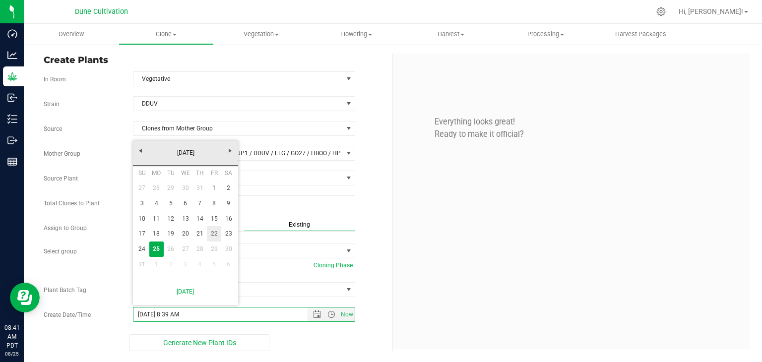
click at [216, 235] on link "22" at bounding box center [214, 233] width 14 height 15
type input "8/22/2025 8:39 AM"
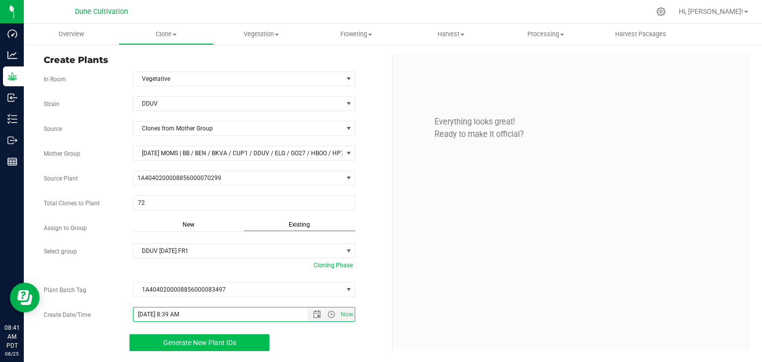
click at [197, 342] on span "Generate New Plant IDs" at bounding box center [199, 343] width 73 height 8
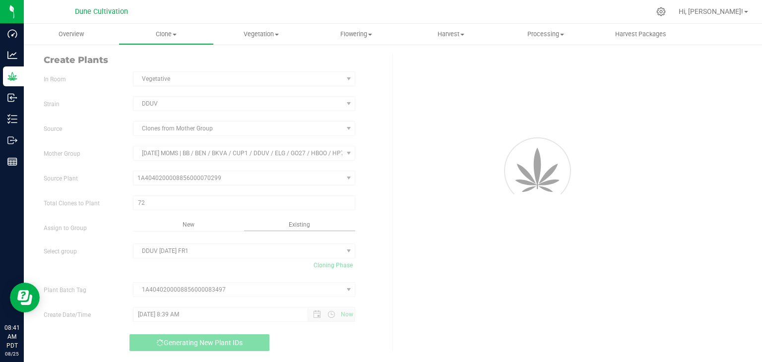
scroll to position [30, 0]
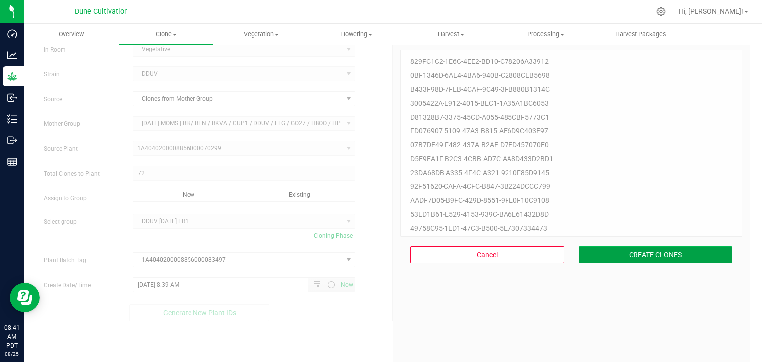
click at [692, 258] on button "CREATE CLONES" at bounding box center [656, 255] width 154 height 17
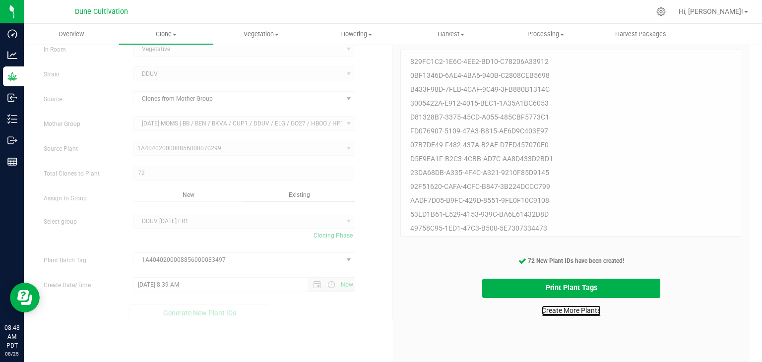
click at [556, 310] on link "Create More Plants" at bounding box center [571, 311] width 59 height 10
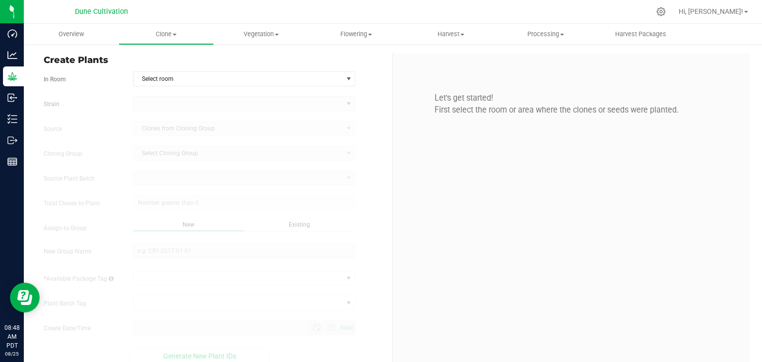
type input "8/25/2025 8:48 AM"
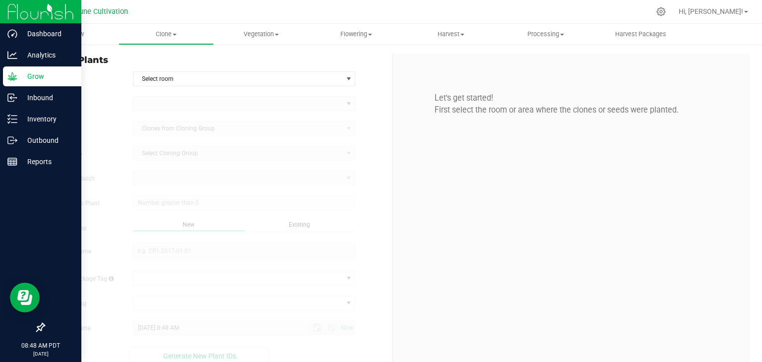
click at [39, 73] on p "Grow" at bounding box center [47, 76] width 60 height 12
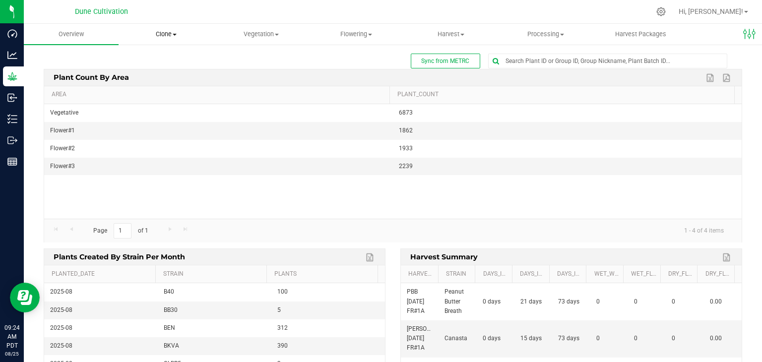
click at [158, 26] on uib-tab-heading "Clone Create plants Cloning groups Cloning plant batches Apply to plants" at bounding box center [166, 34] width 94 height 20
click at [159, 32] on span "Clone" at bounding box center [166, 34] width 95 height 9
click at [163, 24] on uib-tab-heading "Clone Create plants Cloning groups Cloning plant batches Apply to plants" at bounding box center [166, 34] width 95 height 21
click at [171, 39] on uib-tab-heading "Clone Create plants Cloning groups Cloning plant batches Apply to plants" at bounding box center [166, 34] width 95 height 21
click at [169, 36] on span "Clone" at bounding box center [166, 34] width 95 height 9
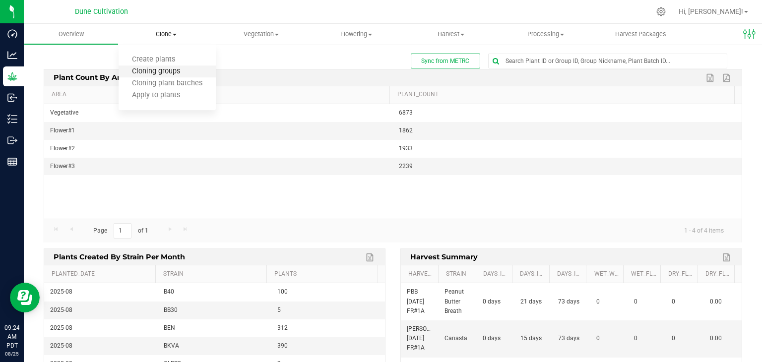
click at [178, 70] on span "Cloning groups" at bounding box center [156, 72] width 75 height 8
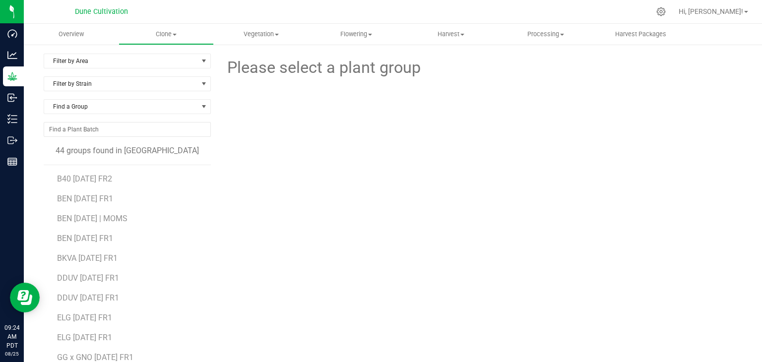
click at [123, 176] on li "B40 08.21.25 FR2" at bounding box center [130, 175] width 147 height 20
click at [122, 176] on li "B40 08.21.25 FR2" at bounding box center [130, 175] width 147 height 20
click at [112, 176] on span "B40 08.21.25 FR2" at bounding box center [84, 178] width 55 height 9
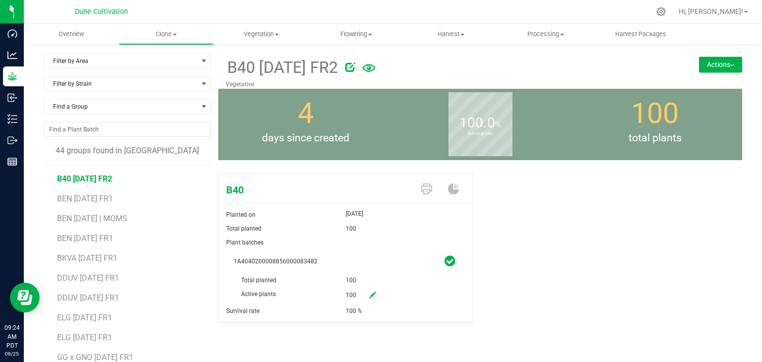
click at [338, 66] on span "B40 08.21.25 FR2" at bounding box center [282, 68] width 112 height 24
click at [353, 68] on div at bounding box center [493, 66] width 310 height 20
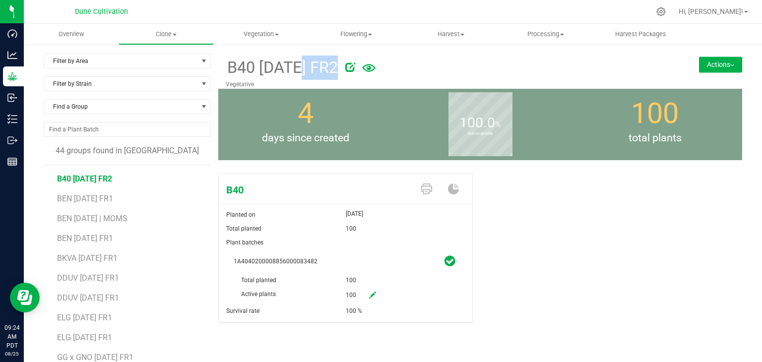
click at [355, 69] on icon at bounding box center [350, 67] width 10 height 10
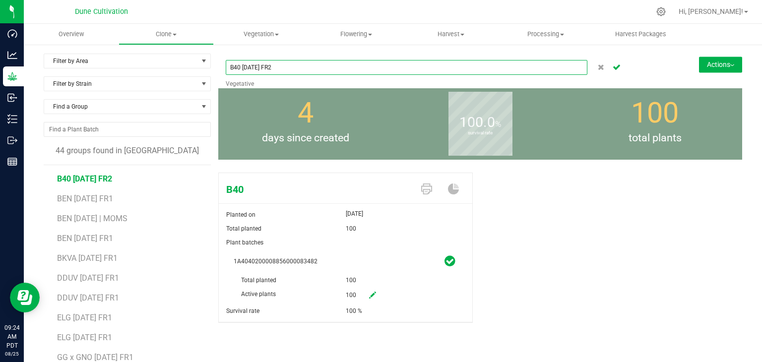
click at [324, 69] on input "B40 08.21.25 FR2" at bounding box center [407, 67] width 362 height 15
type input "B40 [DATE] FR1"
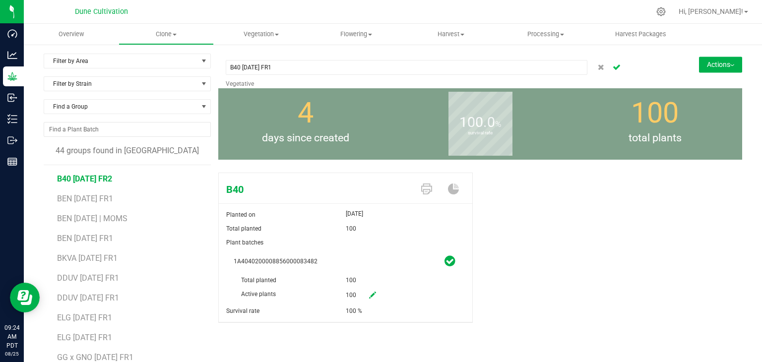
click at [613, 66] on icon "Cancel button" at bounding box center [617, 67] width 8 height 6
click at [78, 201] on span "BEN 07.29.25 FR1" at bounding box center [85, 198] width 56 height 9
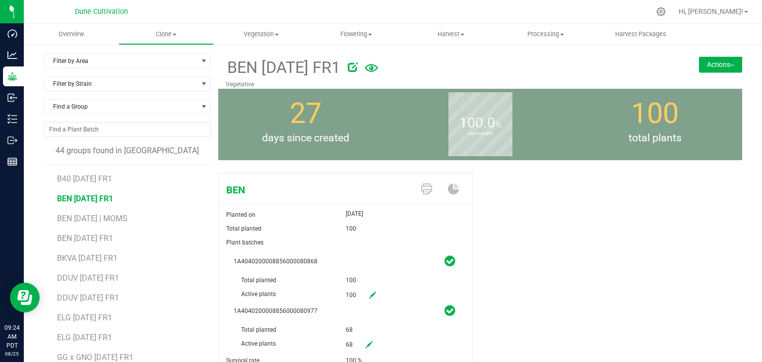
click at [723, 60] on button "Actions" at bounding box center [720, 65] width 43 height 16
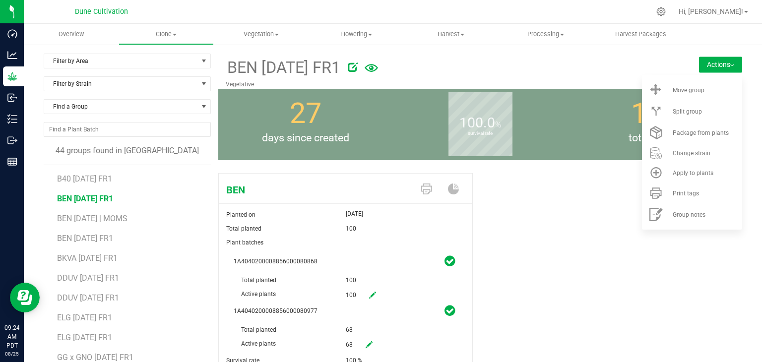
click at [560, 195] on div "BEN Planted on Jul 29, 2025 Total planted 100 Plant batches 1A40402000088560000…" at bounding box center [480, 283] width 524 height 229
click at [557, 190] on div "BEN Planted on Jul 29, 2025 Total planted 100 Plant batches 1A40402000088560000…" at bounding box center [480, 283] width 524 height 229
click at [557, 133] on div "100.0 % survival rate" at bounding box center [480, 124] width 175 height 71
click at [565, 52] on div "Filter by Area Filter by Area All Clone Cloning - Not Specified Vegetative Filt…" at bounding box center [393, 234] width 739 height 380
click at [712, 54] on div "BEN 07.29.25 FR1 Vegetative Actions Move group Split group" at bounding box center [480, 71] width 524 height 35
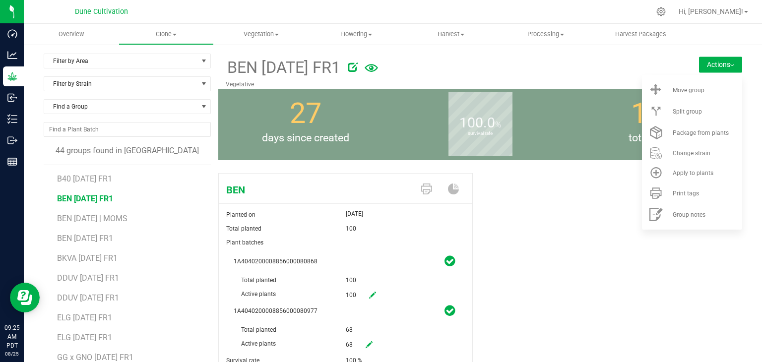
click at [712, 59] on button "Actions" at bounding box center [720, 65] width 43 height 16
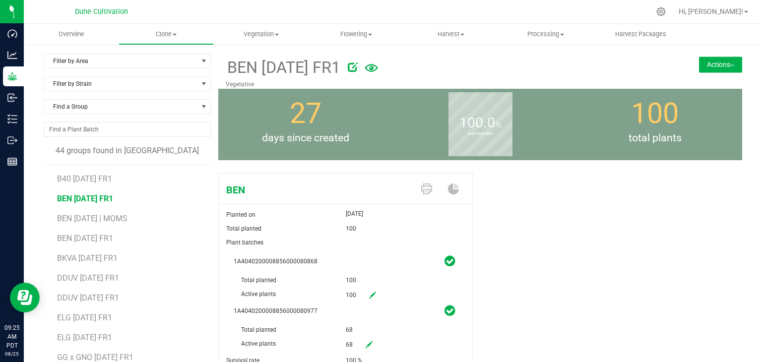
click at [369, 298] on icon at bounding box center [372, 295] width 7 height 7
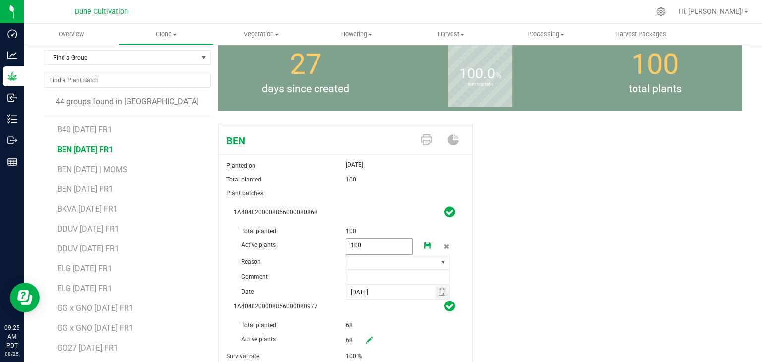
scroll to position [89, 0]
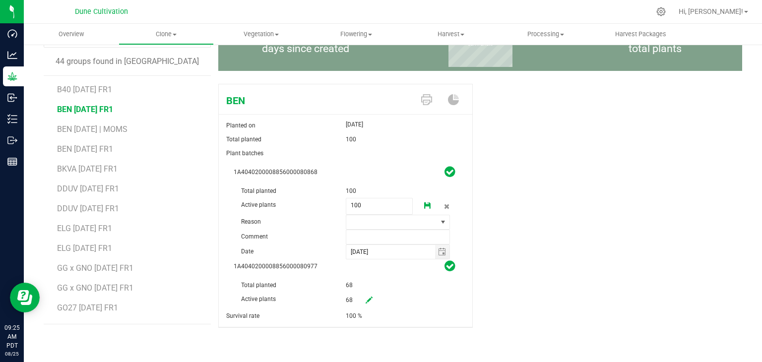
click at [424, 204] on icon at bounding box center [427, 206] width 7 height 7
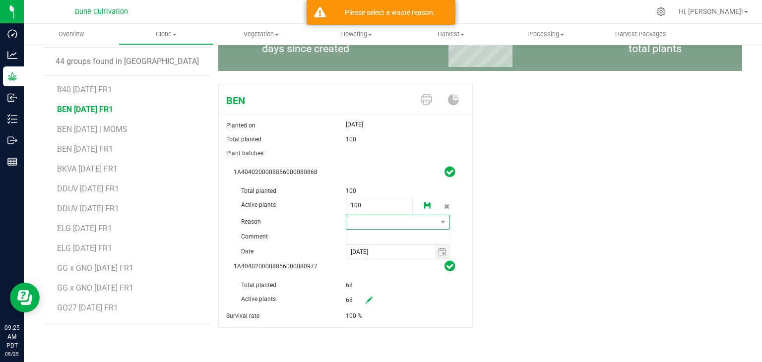
click at [377, 225] on span at bounding box center [391, 222] width 91 height 14
click at [371, 236] on li "Pruning" at bounding box center [394, 239] width 102 height 17
click at [367, 235] on input "text" at bounding box center [398, 237] width 105 height 15
click at [385, 207] on span "100 100" at bounding box center [379, 206] width 67 height 17
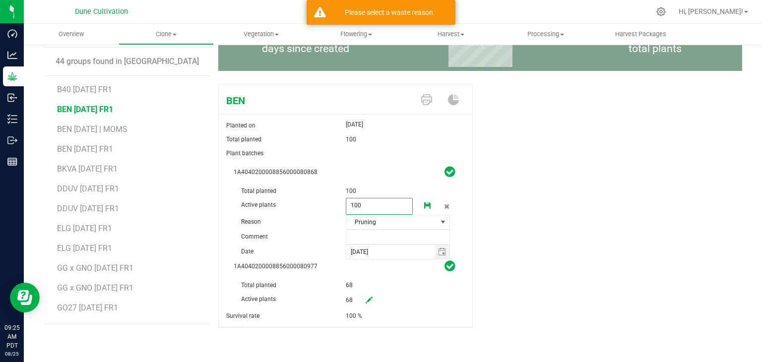
drag, startPoint x: 385, startPoint y: 207, endPoint x: 350, endPoint y: 210, distance: 34.8
click at [350, 210] on input "100" at bounding box center [379, 206] width 66 height 14
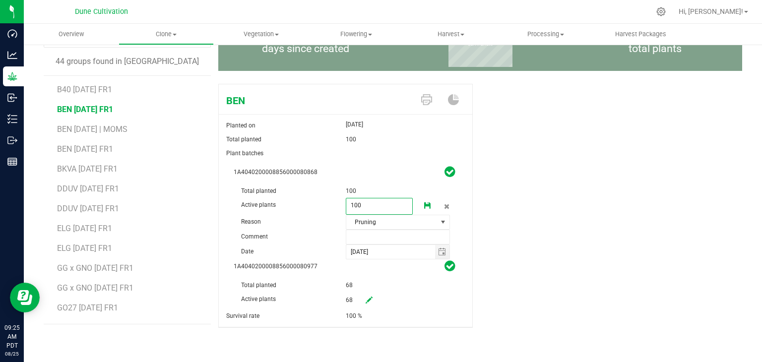
click at [367, 205] on input "100" at bounding box center [379, 206] width 66 height 14
drag, startPoint x: 357, startPoint y: 207, endPoint x: 324, endPoint y: 211, distance: 33.0
click at [324, 184] on div "Active plants 100 100" at bounding box center [346, 184] width 224 height 0
type input "0"
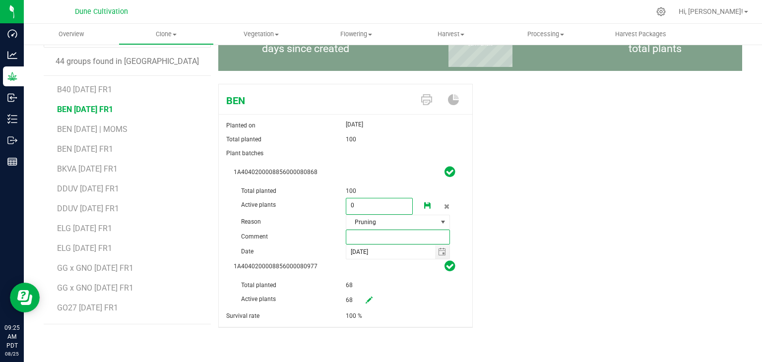
click at [373, 236] on input "text" at bounding box center [398, 237] width 105 height 15
type input "U"
type input "unheathy"
click at [380, 257] on input "[DATE]" at bounding box center [390, 252] width 89 height 14
click at [425, 203] on icon at bounding box center [427, 206] width 7 height 7
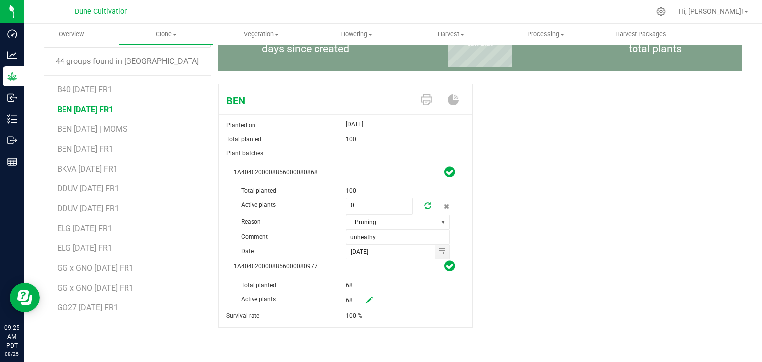
scroll to position [61, 0]
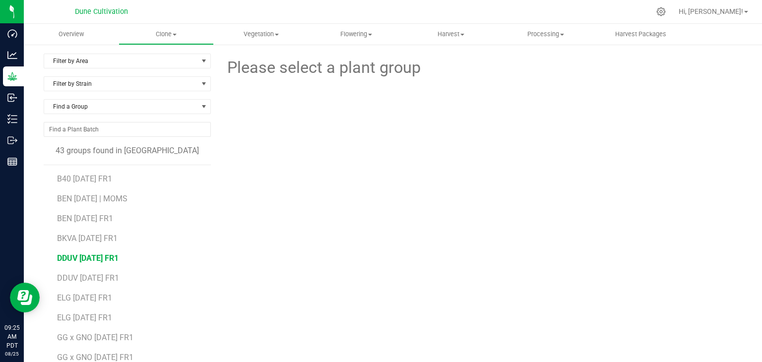
click at [96, 261] on span "DDUV 07.29.25 FR1" at bounding box center [88, 258] width 62 height 9
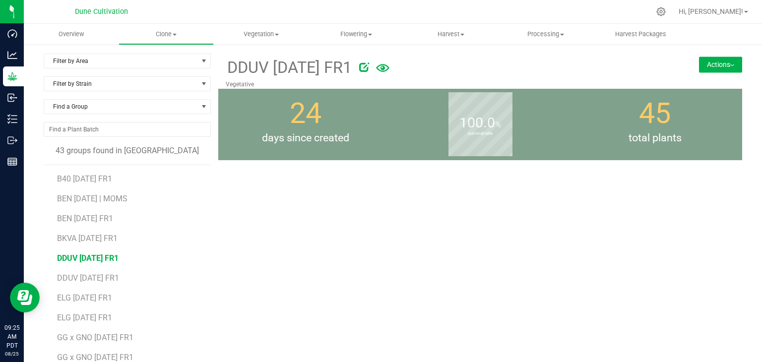
click at [91, 259] on span "DDUV 07.29.25 FR1" at bounding box center [88, 258] width 62 height 9
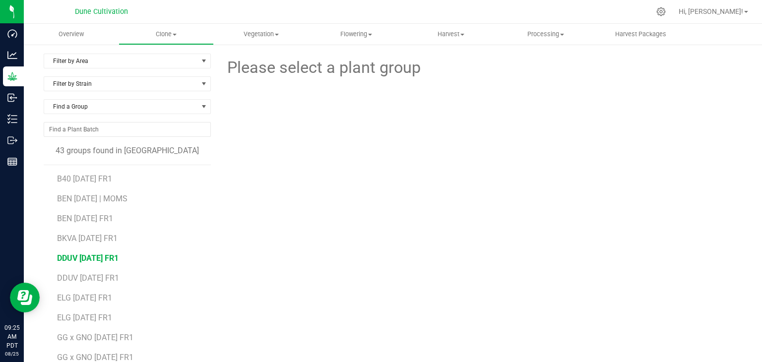
click at [91, 259] on span "DDUV 07.29.25 FR1" at bounding box center [88, 258] width 62 height 9
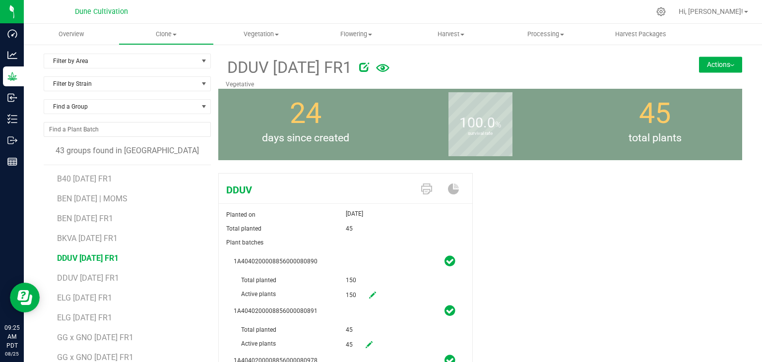
scroll to position [95, 0]
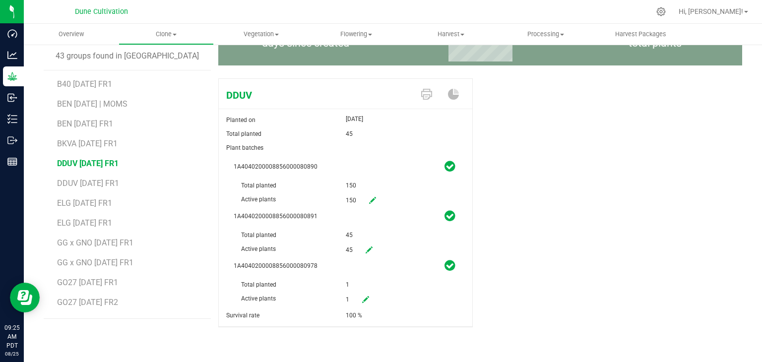
click at [367, 251] on icon at bounding box center [369, 250] width 7 height 7
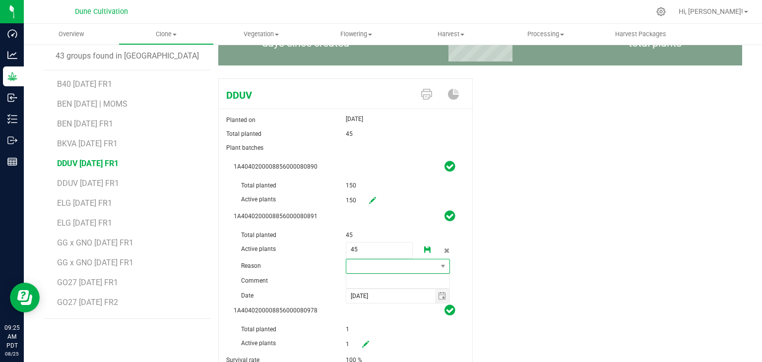
click at [355, 264] on span at bounding box center [391, 267] width 91 height 14
click at [370, 280] on li "Pruning" at bounding box center [394, 284] width 102 height 17
click at [361, 279] on input "text" at bounding box center [398, 281] width 105 height 15
type input "U"
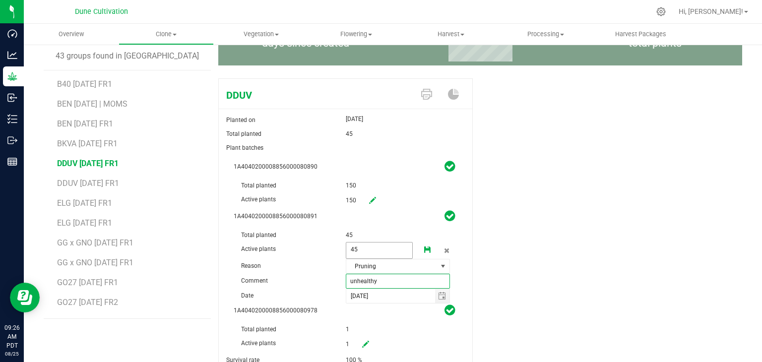
type input "unhealthy"
drag, startPoint x: 373, startPoint y: 251, endPoint x: 330, endPoint y: 257, distance: 44.0
click at [332, 228] on div "Active plants 45 45" at bounding box center [346, 228] width 224 height 0
type input "0"
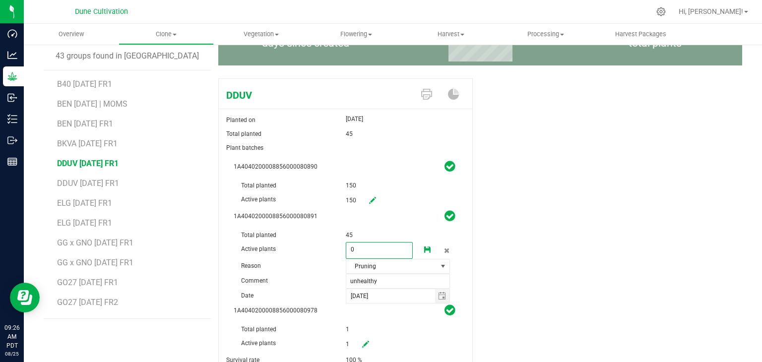
click at [427, 251] on link at bounding box center [428, 250] width 20 height 17
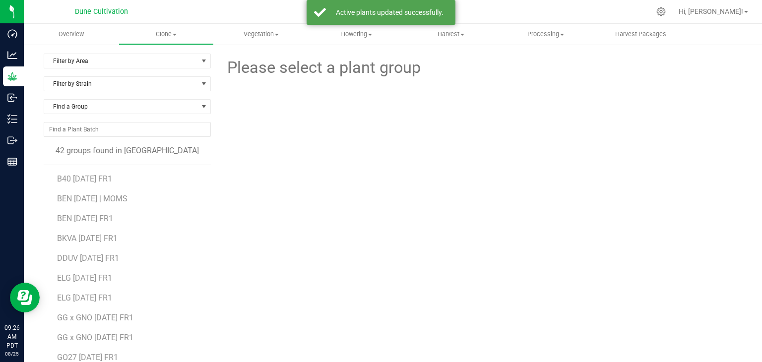
click at [106, 282] on li "ELG 07.29.25 FR1" at bounding box center [130, 275] width 147 height 20
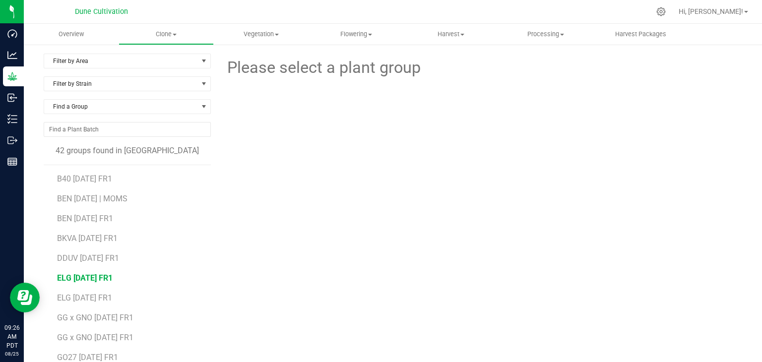
click at [105, 280] on span "ELG 07.29.25 FR1" at bounding box center [85, 277] width 56 height 9
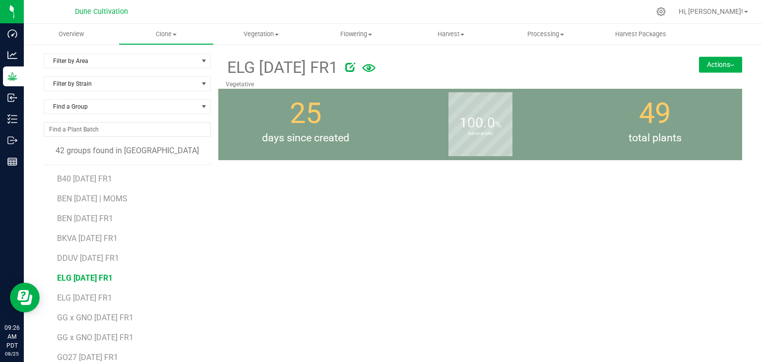
click at [81, 282] on li "ELG 07.29.25 FR1" at bounding box center [130, 275] width 147 height 20
click at [89, 278] on span "ELG 07.29.25 FR1" at bounding box center [85, 277] width 56 height 9
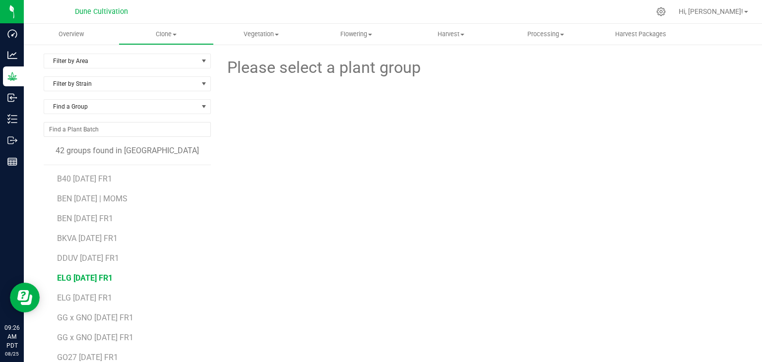
click at [89, 278] on span "ELG 07.29.25 FR1" at bounding box center [85, 277] width 56 height 9
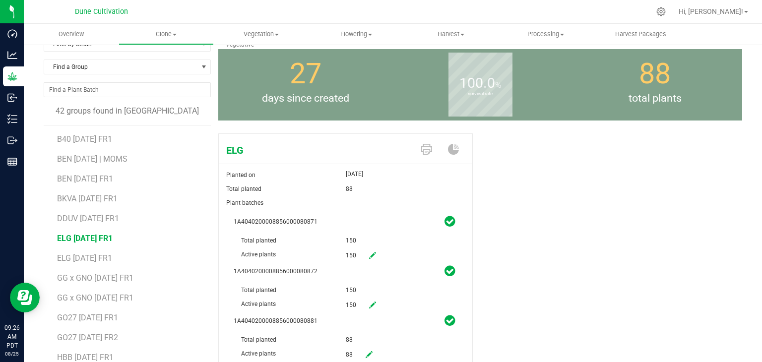
scroll to position [95, 0]
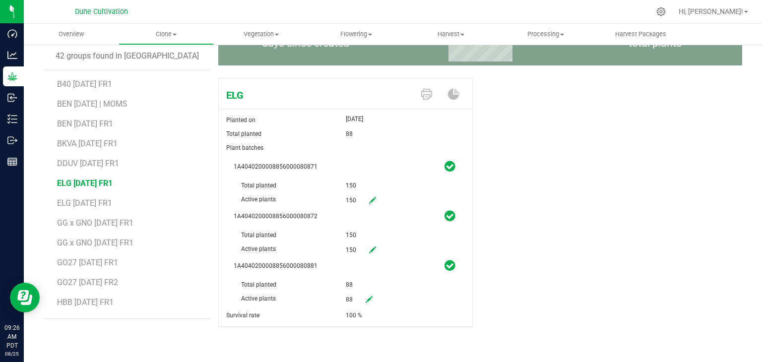
click at [366, 298] on icon at bounding box center [369, 299] width 7 height 7
drag, startPoint x: 393, startPoint y: 302, endPoint x: 340, endPoint y: 309, distance: 53.6
click at [340, 310] on div "1A4040200008856000080881 Total planted 88 Active plants 88 88 Reason Comment 20…" at bounding box center [345, 306] width 239 height 94
type input "0"
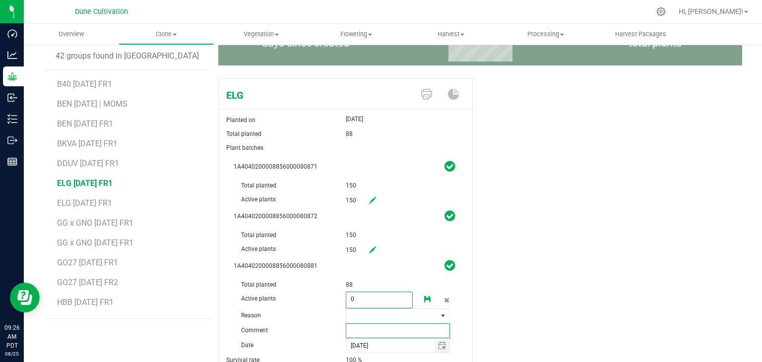
type input "0"
click at [383, 331] on input "text" at bounding box center [398, 331] width 105 height 15
click at [380, 309] on span at bounding box center [398, 316] width 105 height 15
click at [367, 331] on li "Pruning" at bounding box center [394, 334] width 102 height 17
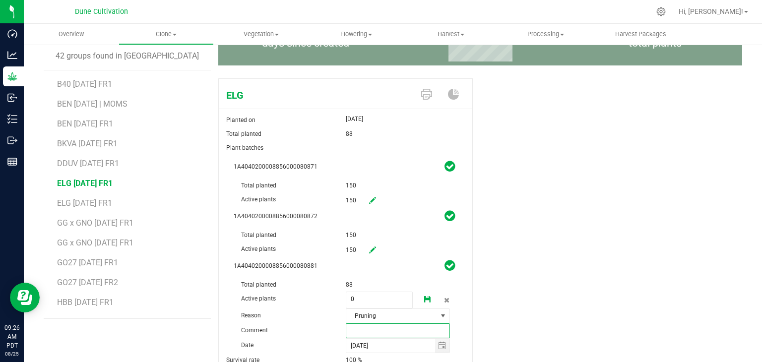
click at [367, 328] on input "text" at bounding box center [398, 331] width 105 height 15
type input "U"
type input "unhealthy"
click at [567, 331] on div "ELG Planted on Jul 31, 2025 Total planted 88 Plant batches 1A404020000885600008…" at bounding box center [480, 235] width 524 height 323
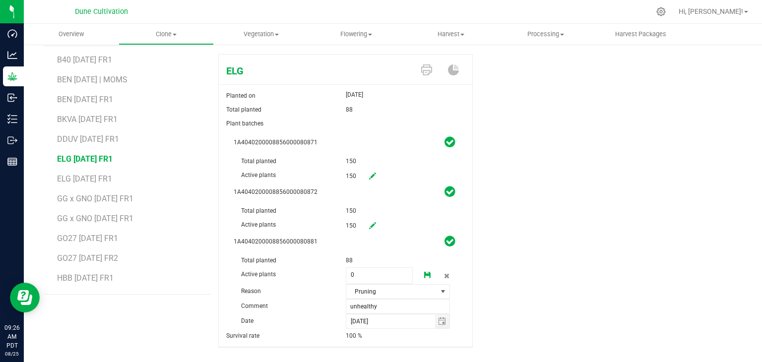
scroll to position [139, 0]
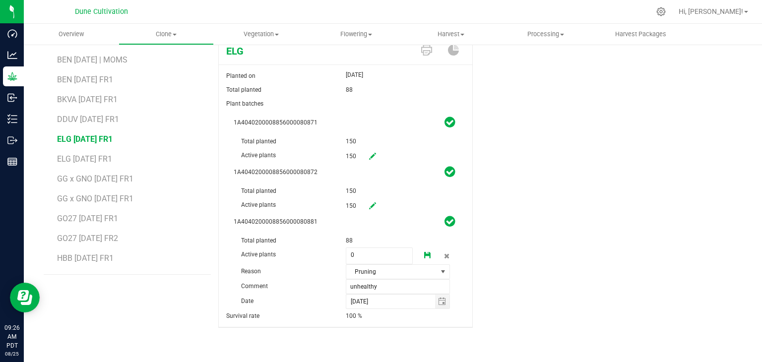
click at [427, 255] on link at bounding box center [428, 256] width 20 height 17
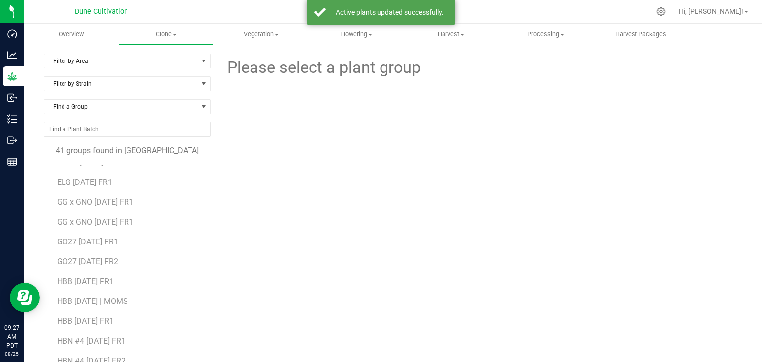
scroll to position [99, 0]
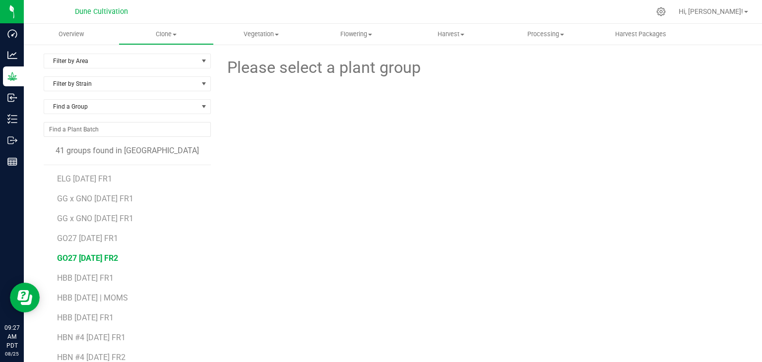
click at [118, 257] on span "GO27 08.21.25 FR2" at bounding box center [87, 258] width 61 height 9
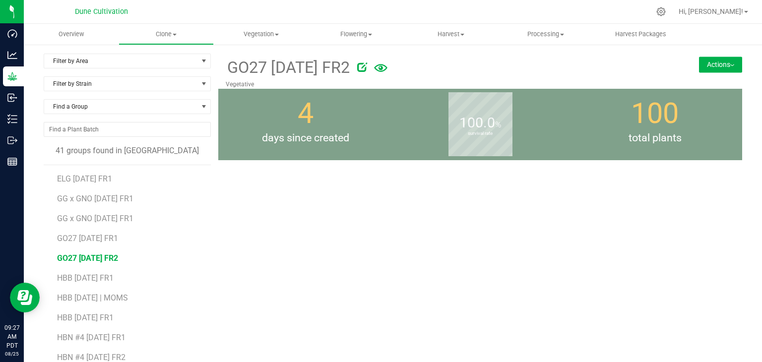
click at [367, 63] on icon at bounding box center [362, 67] width 10 height 10
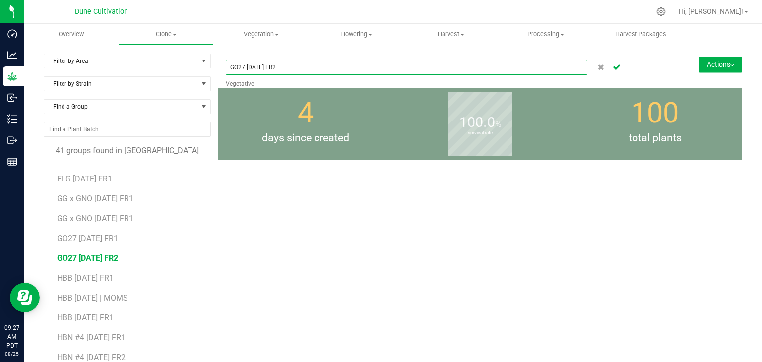
click at [294, 65] on input "GO27 08.21.25 FR2" at bounding box center [407, 67] width 362 height 15
type input "GO27 [DATE] FR1"
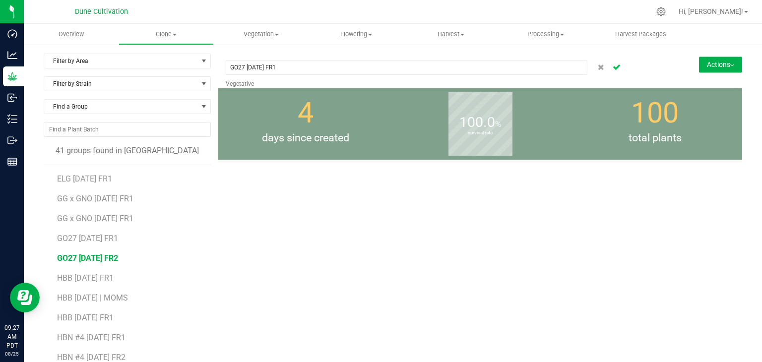
click at [613, 66] on icon "Cancel button" at bounding box center [617, 67] width 8 height 6
click at [121, 197] on span "GG x GNO 07.29.25 FR1" at bounding box center [95, 198] width 76 height 9
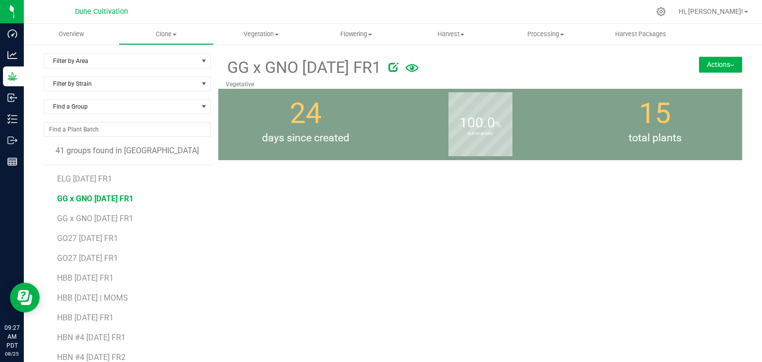
click at [85, 200] on span "GG x GNO 07.29.25 FR1" at bounding box center [95, 198] width 76 height 9
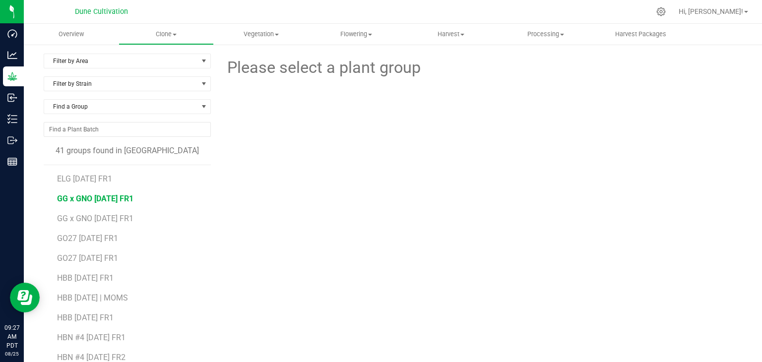
click at [85, 200] on span "GG x GNO 07.29.25 FR1" at bounding box center [95, 198] width 76 height 9
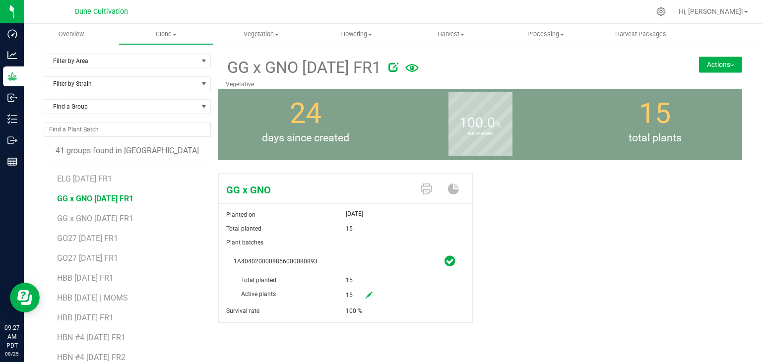
click at [366, 295] on icon at bounding box center [369, 295] width 7 height 7
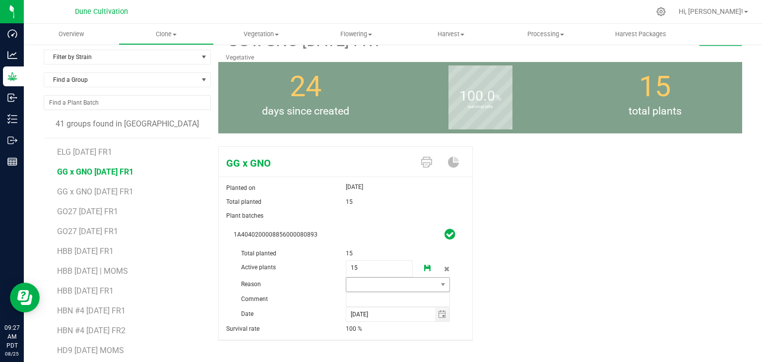
scroll to position [50, 0]
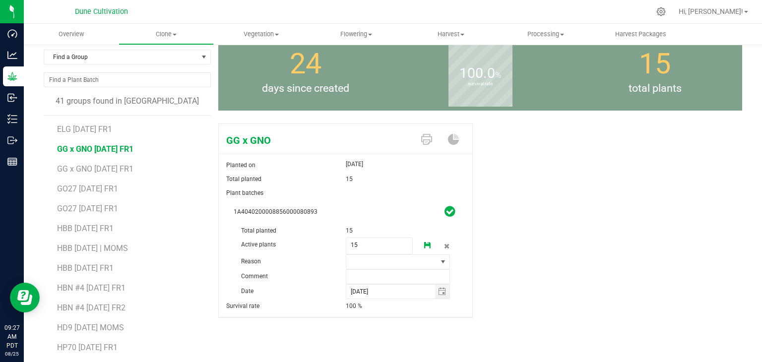
click at [424, 248] on icon at bounding box center [427, 245] width 7 height 7
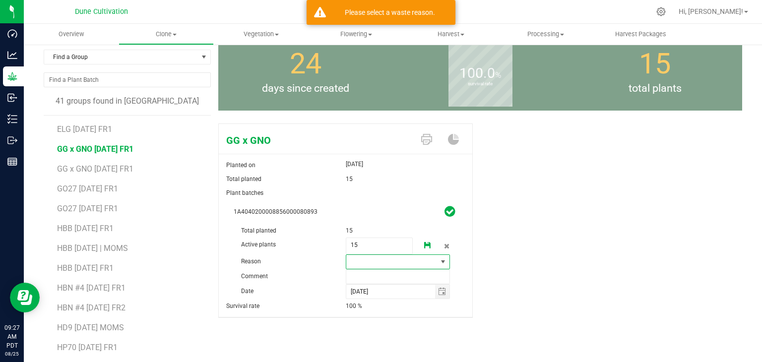
click at [418, 259] on span at bounding box center [391, 262] width 91 height 14
click at [388, 284] on li "Pruning" at bounding box center [394, 280] width 102 height 17
click at [373, 274] on input "text" at bounding box center [398, 277] width 105 height 15
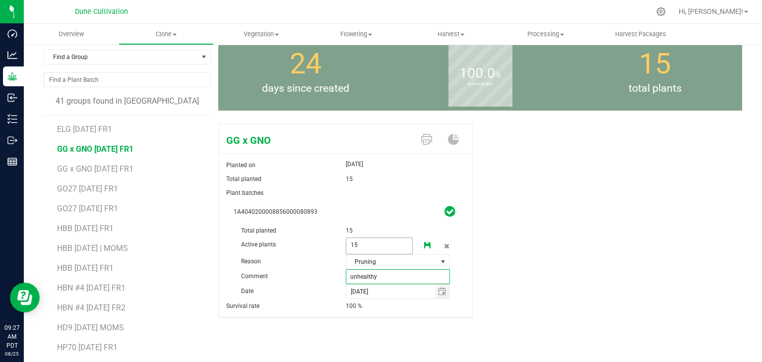
type input "unhealthy"
drag, startPoint x: 363, startPoint y: 244, endPoint x: 318, endPoint y: 244, distance: 45.7
click at [318, 224] on div "Active plants 15 15" at bounding box center [346, 224] width 224 height 0
type input "0"
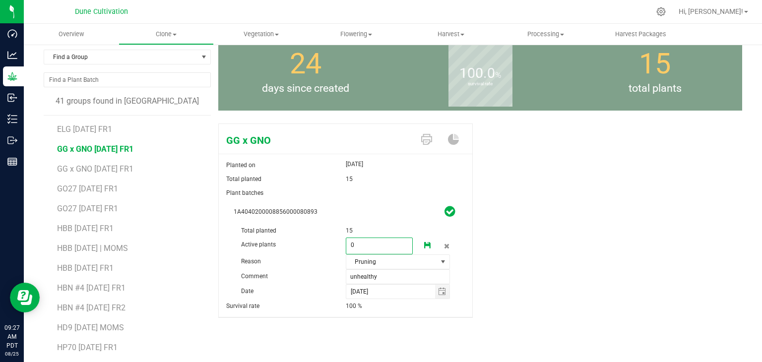
click at [425, 243] on icon at bounding box center [427, 245] width 7 height 7
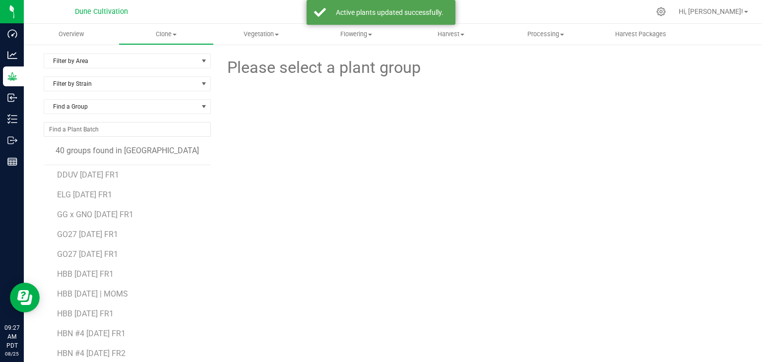
scroll to position [99, 0]
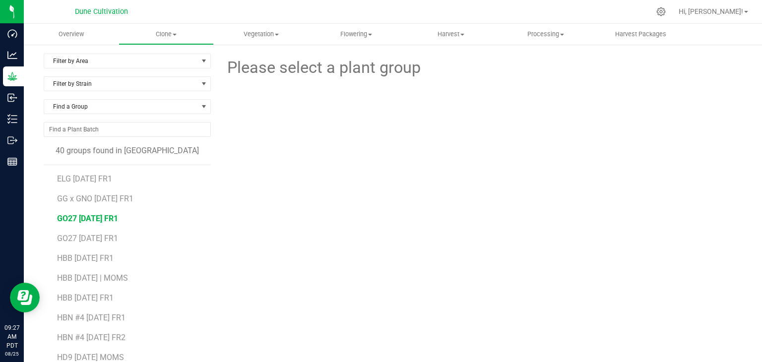
click at [106, 221] on span "GO27 07.29.25 FR1" at bounding box center [87, 218] width 61 height 9
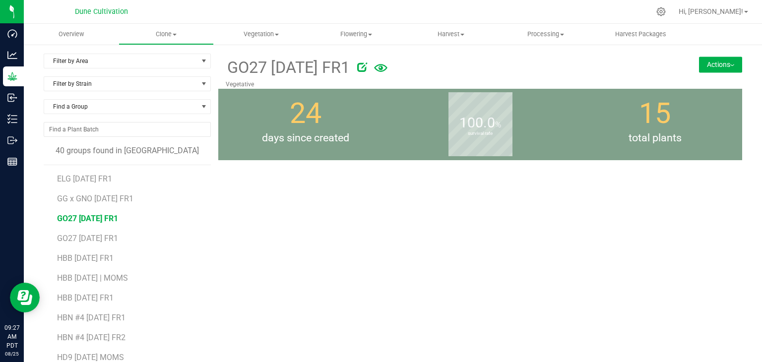
click at [81, 217] on span "GO27 07.29.25 FR1" at bounding box center [87, 218] width 61 height 9
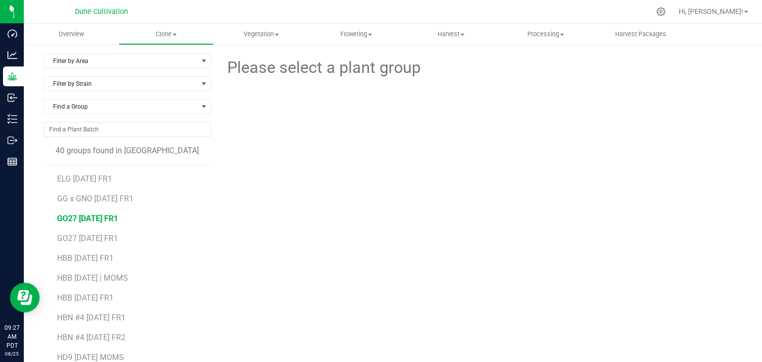
click at [81, 217] on span "GO27 07.29.25 FR1" at bounding box center [87, 218] width 61 height 9
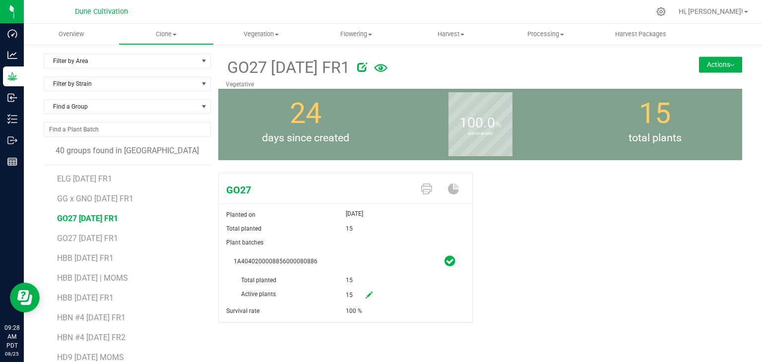
click at [366, 292] on icon at bounding box center [369, 295] width 7 height 7
drag, startPoint x: 369, startPoint y: 294, endPoint x: 333, endPoint y: 291, distance: 36.4
click at [333, 273] on div "Active plants 15 15" at bounding box center [346, 273] width 224 height 0
type input "0"
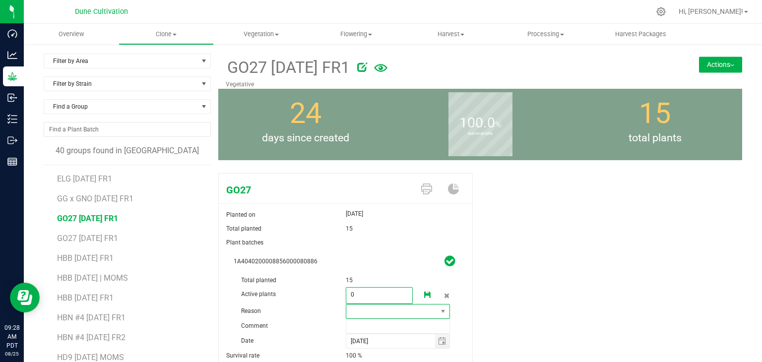
type input "0"
click at [366, 310] on span at bounding box center [391, 312] width 91 height 14
click at [363, 335] on li "Pruning" at bounding box center [394, 329] width 102 height 17
click at [363, 321] on input "text" at bounding box center [398, 326] width 105 height 15
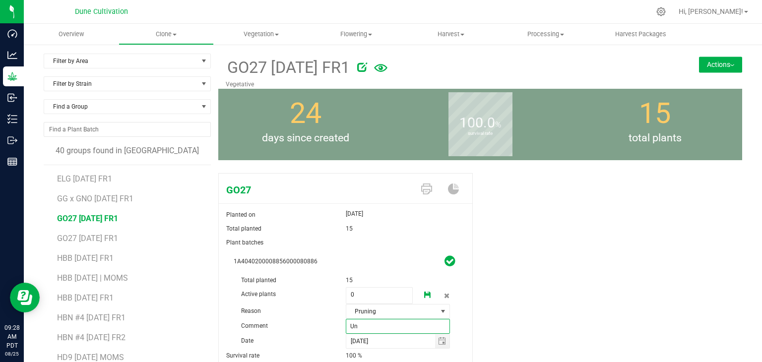
type input "U"
type input "unhealthy"
click at [425, 296] on icon at bounding box center [427, 295] width 7 height 7
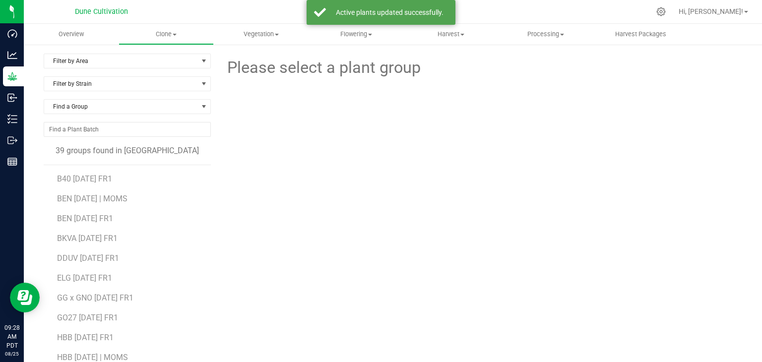
scroll to position [50, 0]
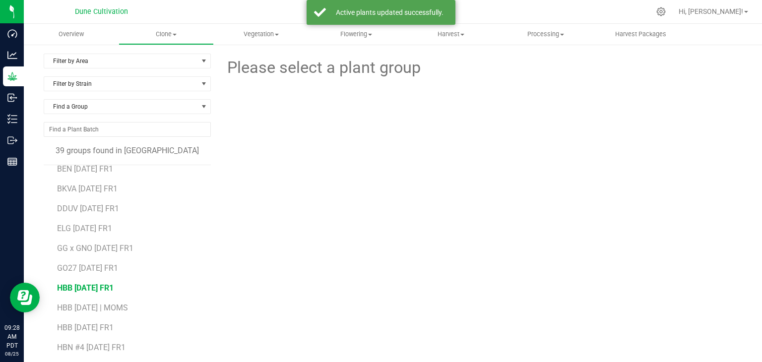
click at [91, 284] on span "HBB 07.29.25 FR1" at bounding box center [85, 287] width 57 height 9
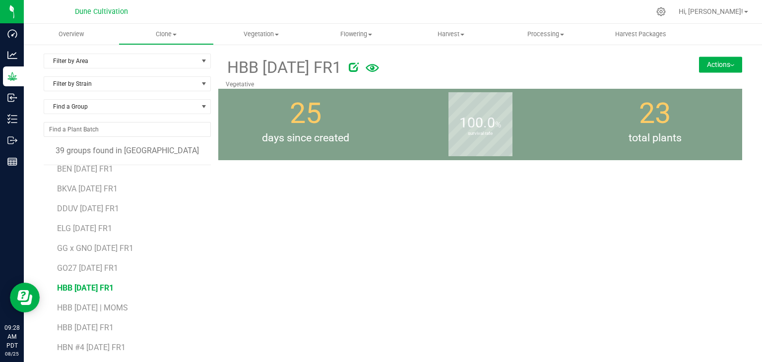
click at [114, 288] on span "HBB 07.29.25 FR1" at bounding box center [85, 287] width 57 height 9
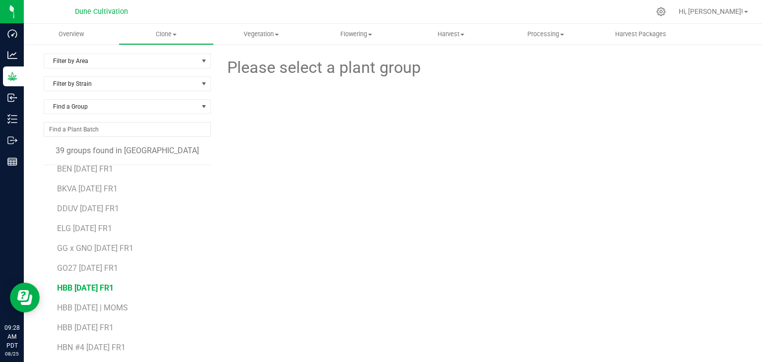
click at [114, 283] on span "HBB 07.29.25 FR1" at bounding box center [85, 287] width 57 height 9
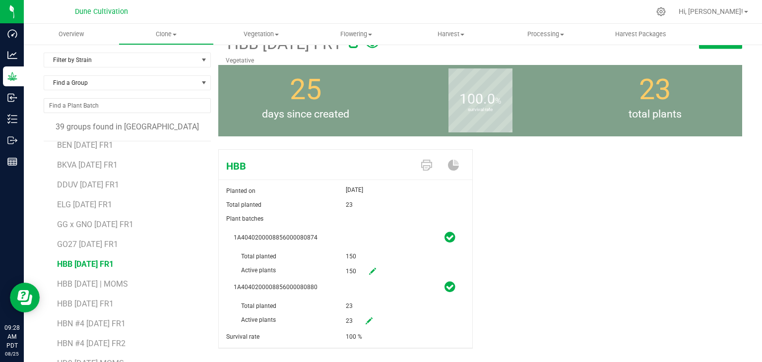
scroll to position [61, 0]
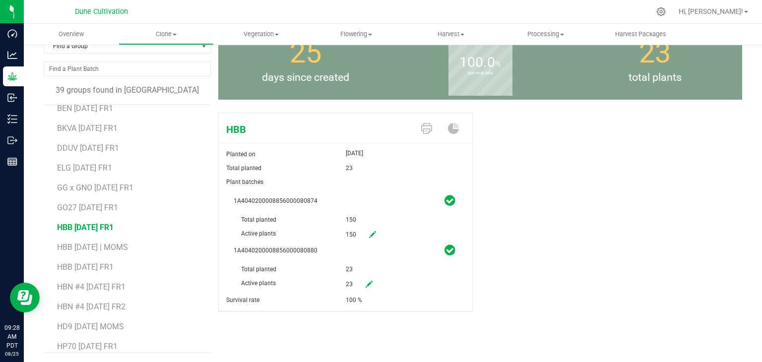
click at [369, 283] on link at bounding box center [369, 284] width 20 height 17
click at [374, 287] on span "23 23" at bounding box center [379, 284] width 67 height 17
drag, startPoint x: 373, startPoint y: 288, endPoint x: 338, endPoint y: 284, distance: 34.9
click at [338, 263] on div "Active plants 23 23" at bounding box center [346, 263] width 224 height 0
type input "0"
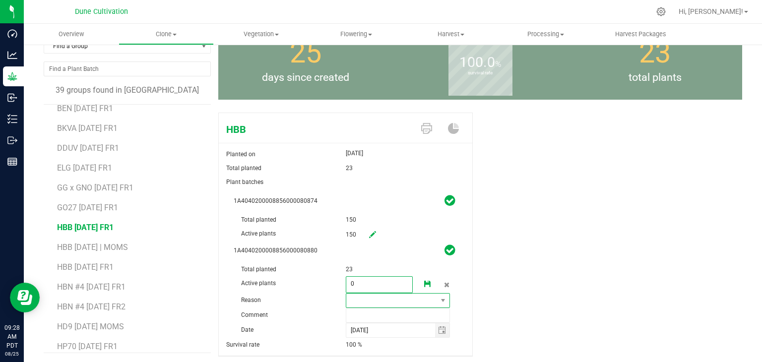
type input "0"
click at [371, 304] on span at bounding box center [391, 301] width 91 height 14
click at [369, 316] on li "Pruning" at bounding box center [394, 318] width 102 height 17
click at [368, 316] on input "text" at bounding box center [398, 315] width 105 height 15
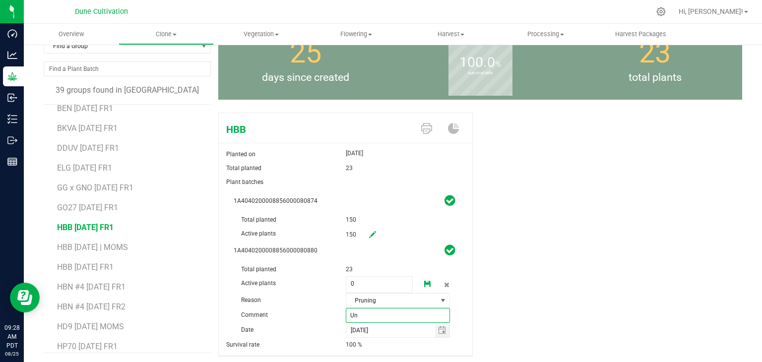
type input "U"
type input "unhealthy"
click at [425, 283] on icon at bounding box center [427, 284] width 7 height 7
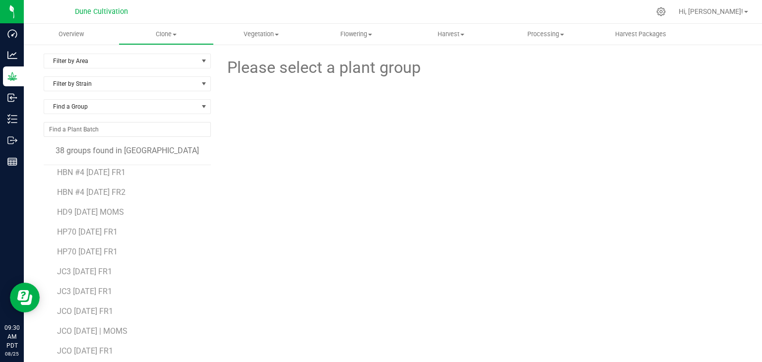
scroll to position [149, 0]
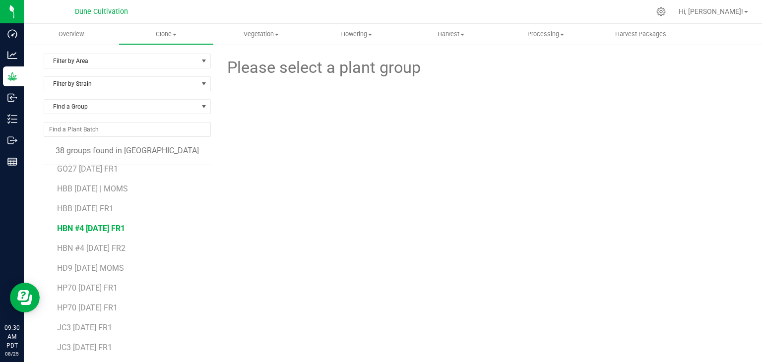
click at [111, 230] on span "HBN #4 07.29.25 FR1" at bounding box center [91, 228] width 68 height 9
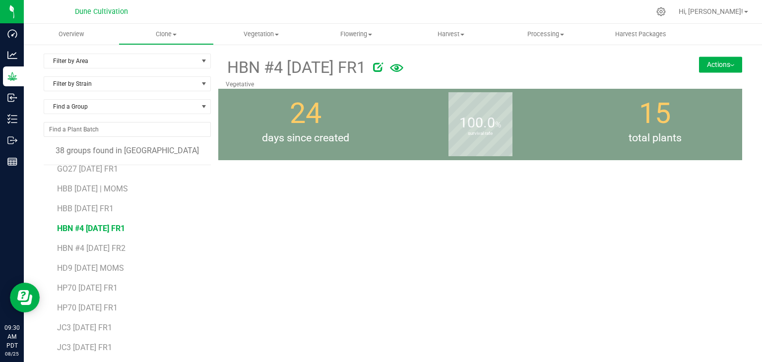
click at [101, 227] on span "HBN #4 07.29.25 FR1" at bounding box center [91, 228] width 68 height 9
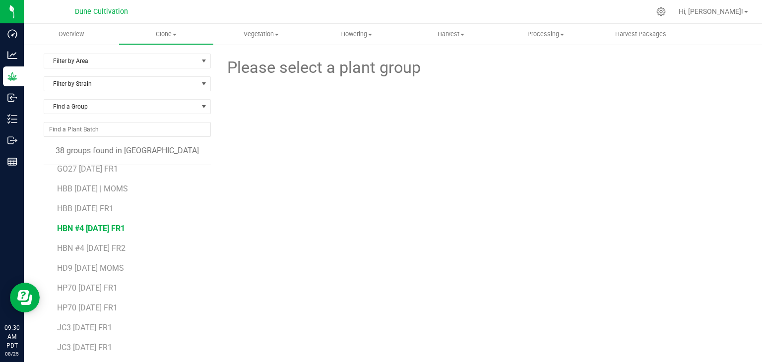
click at [115, 224] on span "HBN #4 07.29.25 FR1" at bounding box center [91, 228] width 68 height 9
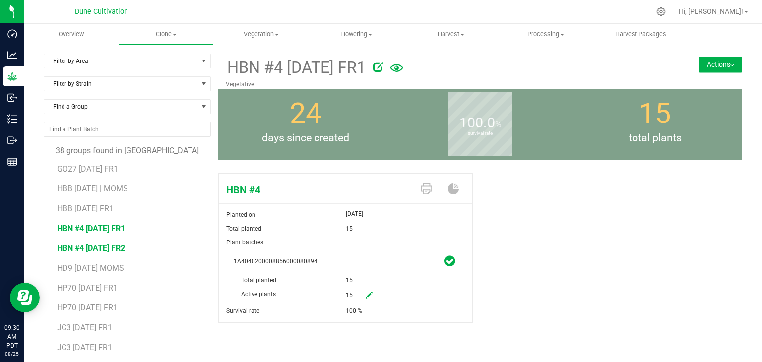
click at [125, 251] on span "HBN #4 08.21.25 FR2" at bounding box center [91, 248] width 68 height 9
click at [383, 68] on icon at bounding box center [378, 67] width 10 height 10
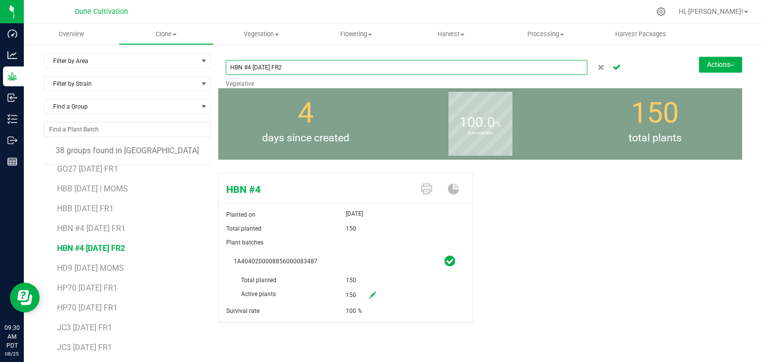
click at [351, 69] on input "HBN #4 08.21.25 FR2" at bounding box center [407, 67] width 362 height 15
type input "HBN #4 [DATE] FR1"
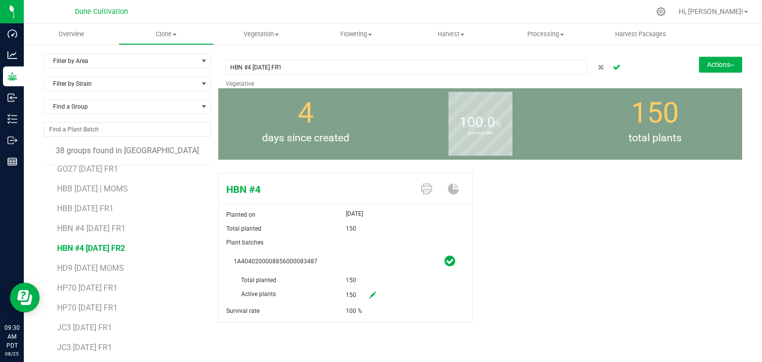
click at [613, 69] on icon "Cancel button" at bounding box center [617, 67] width 8 height 6
click at [91, 228] on span "HBN #4 07.29.25 FR1" at bounding box center [91, 228] width 68 height 9
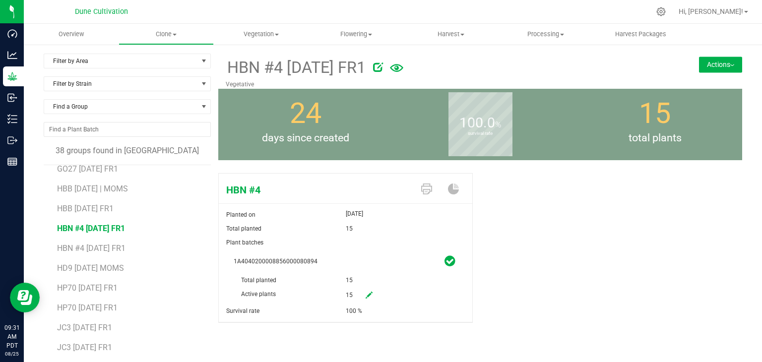
click at [366, 295] on icon at bounding box center [369, 295] width 7 height 7
drag, startPoint x: 396, startPoint y: 294, endPoint x: 328, endPoint y: 295, distance: 68.0
click at [328, 273] on div "Active plants 15 15" at bounding box center [346, 273] width 224 height 0
type input "0"
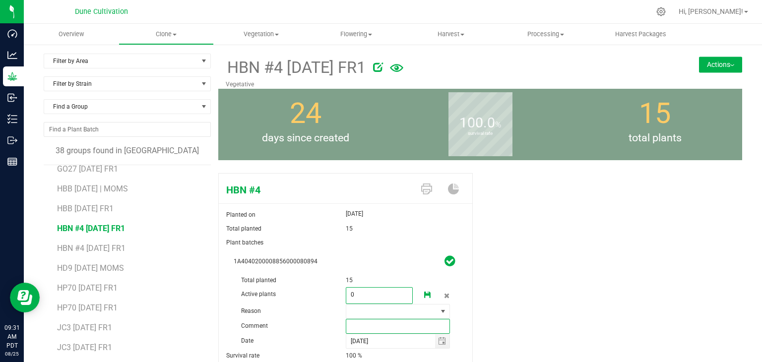
type input "0"
click at [365, 321] on input "text" at bounding box center [398, 326] width 105 height 15
click at [369, 312] on span at bounding box center [391, 312] width 91 height 14
click at [367, 322] on li "Pruning" at bounding box center [394, 329] width 102 height 17
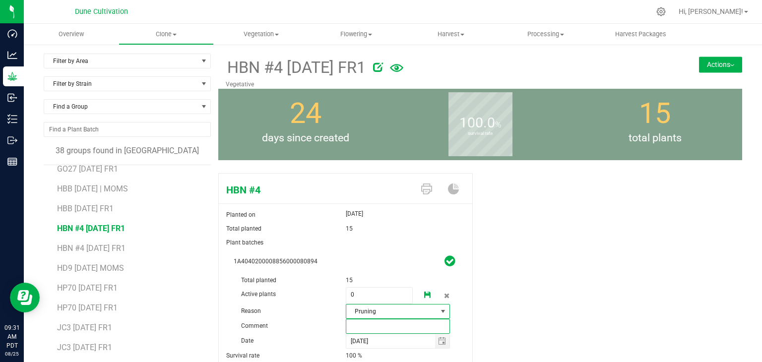
click at [351, 330] on input "text" at bounding box center [398, 326] width 105 height 15
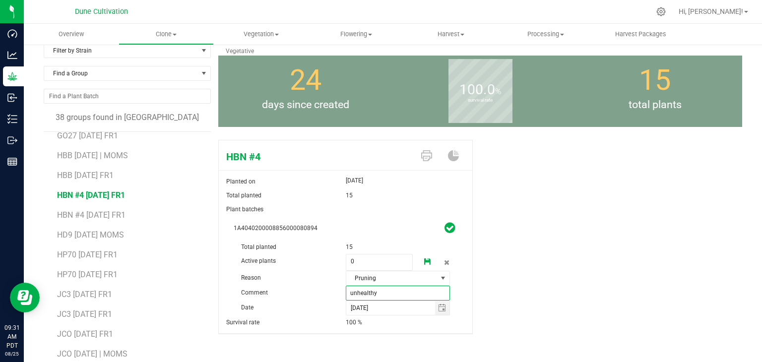
scroll to position [61, 0]
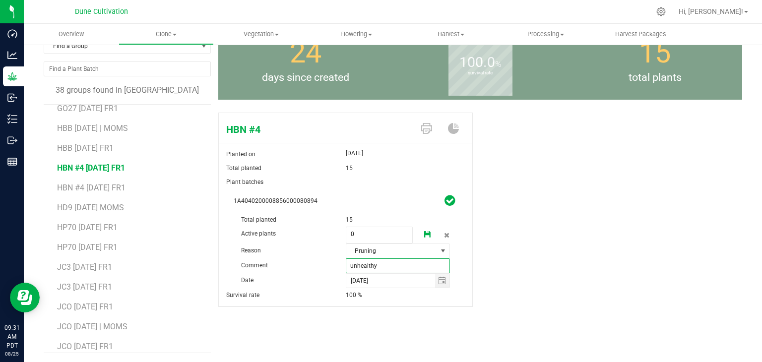
type input "unhealthy"
click at [424, 233] on icon at bounding box center [427, 234] width 7 height 7
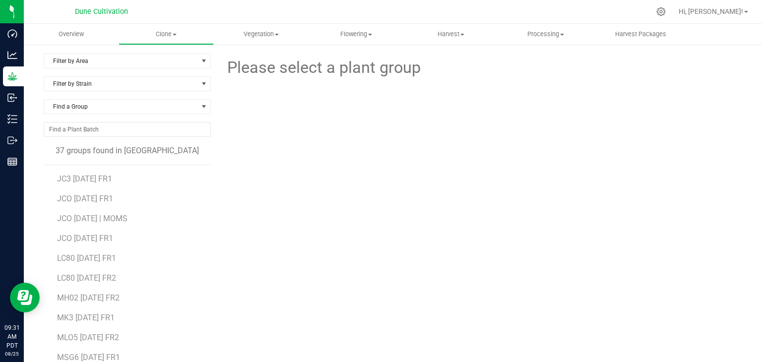
scroll to position [149, 0]
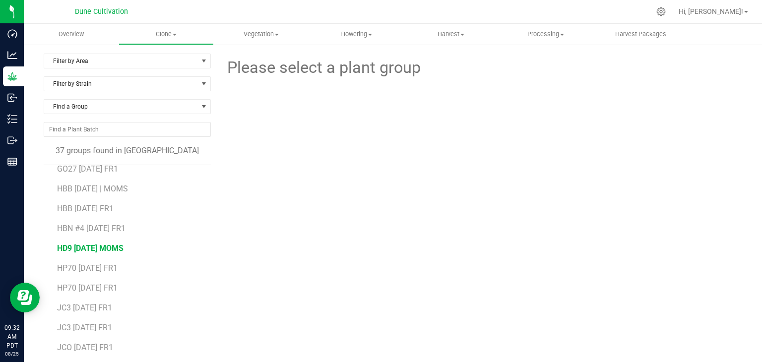
click at [119, 250] on span "HD9 [DATE] MOMS" at bounding box center [90, 248] width 67 height 9
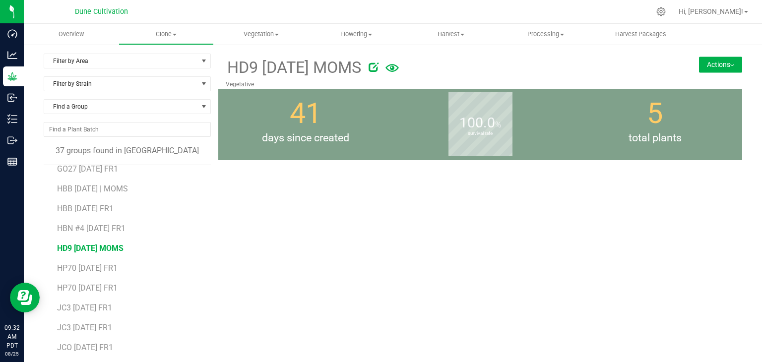
click at [106, 251] on span "HD9 [DATE] MOMS" at bounding box center [90, 248] width 67 height 9
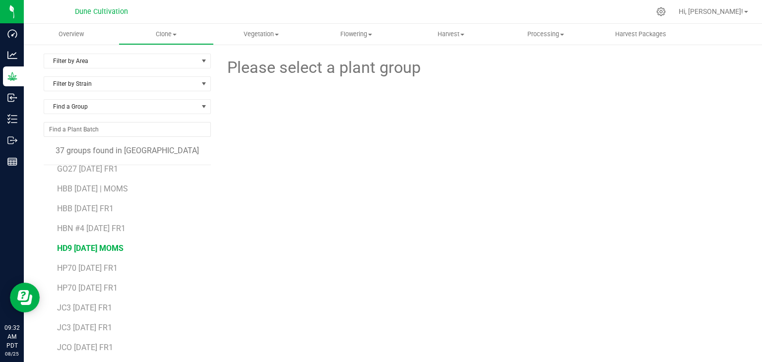
click at [124, 249] on span "HD9 [DATE] MOMS" at bounding box center [90, 248] width 67 height 9
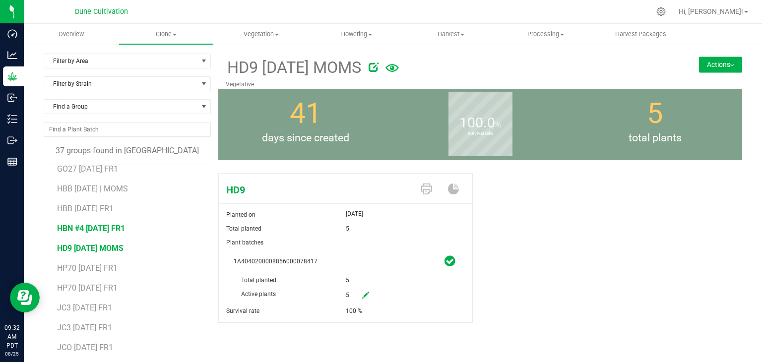
click at [117, 228] on span "HBN #4 [DATE] FR1" at bounding box center [91, 228] width 68 height 9
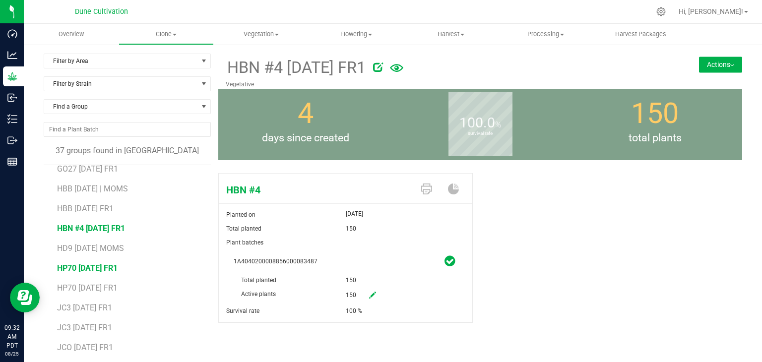
click at [92, 267] on span "HP70 07.29.25 FR1" at bounding box center [87, 268] width 61 height 9
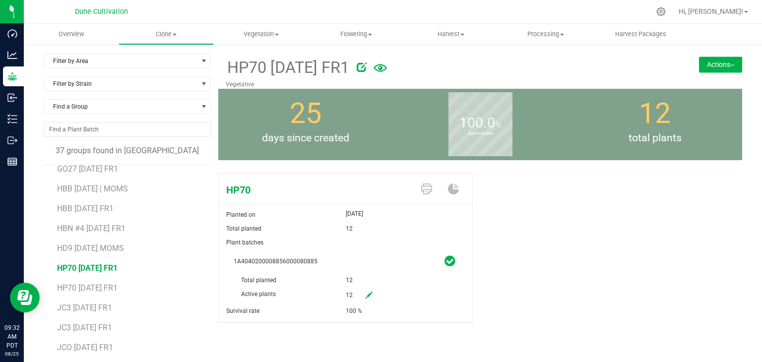
click at [366, 295] on icon at bounding box center [369, 295] width 7 height 7
drag, startPoint x: 373, startPoint y: 297, endPoint x: 295, endPoint y: 288, distance: 78.4
click at [295, 273] on div "Active plants 12 12" at bounding box center [346, 273] width 224 height 0
type input "0"
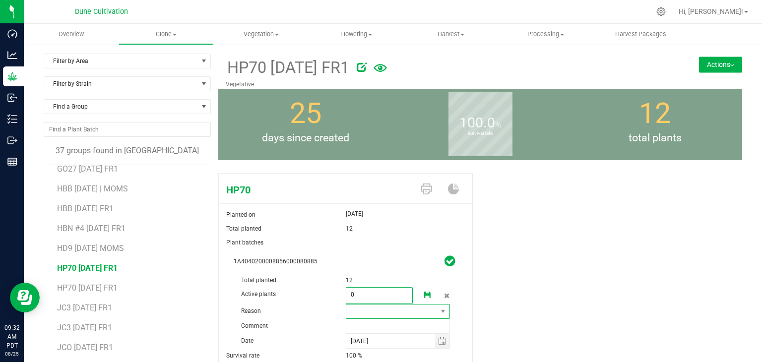
type input "0"
click at [355, 309] on span at bounding box center [391, 312] width 91 height 14
click at [385, 330] on li "Pruning" at bounding box center [394, 329] width 102 height 17
click at [376, 328] on input "text" at bounding box center [398, 326] width 105 height 15
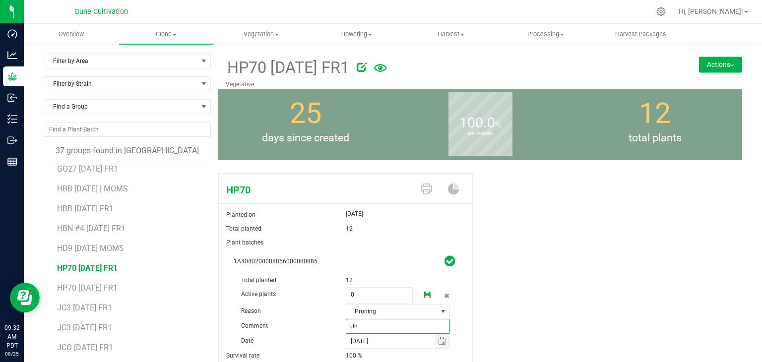
type input "U"
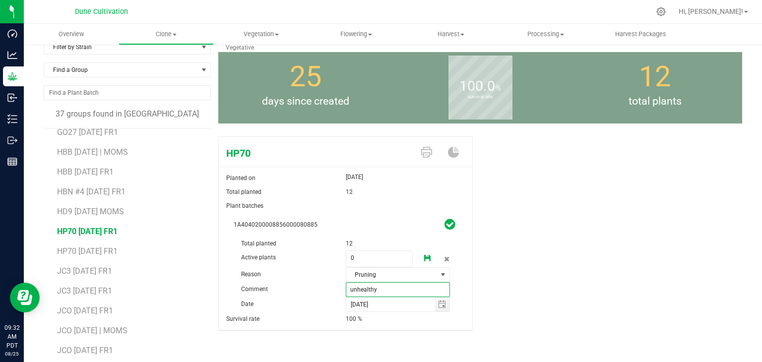
scroll to position [61, 0]
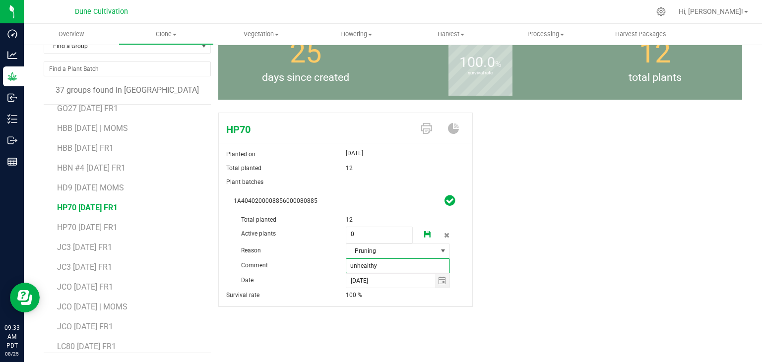
type input "unhealthy"
click at [383, 295] on div "100 %" at bounding box center [409, 295] width 127 height 14
click at [425, 235] on icon at bounding box center [427, 234] width 7 height 7
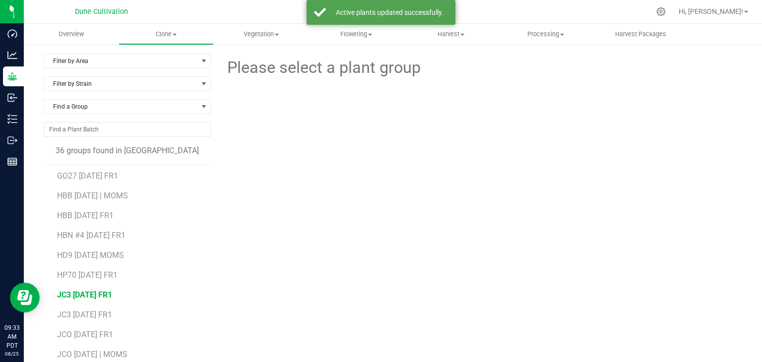
scroll to position [149, 0]
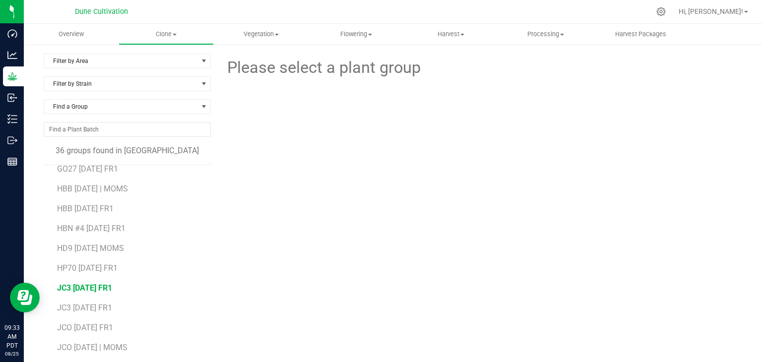
click at [101, 286] on span "JC3 07.29.25 FR1" at bounding box center [84, 287] width 55 height 9
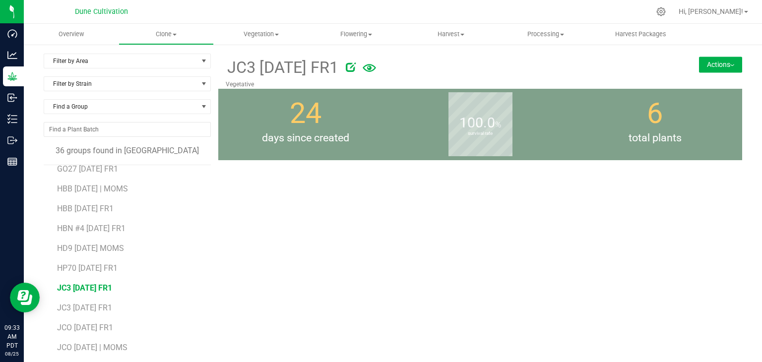
click at [112, 288] on span "JC3 07.29.25 FR1" at bounding box center [84, 287] width 55 height 9
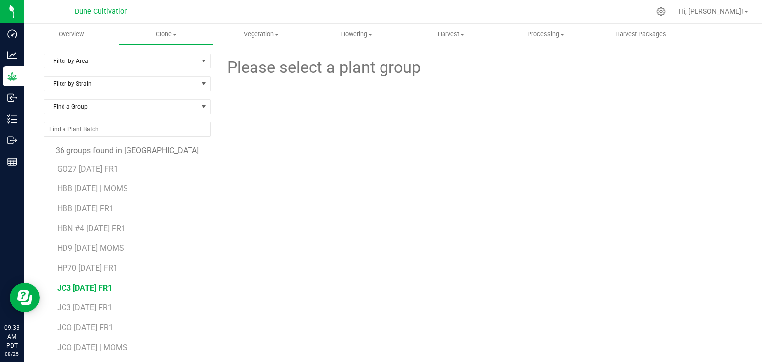
click at [112, 285] on span "JC3 07.29.25 FR1" at bounding box center [84, 287] width 55 height 9
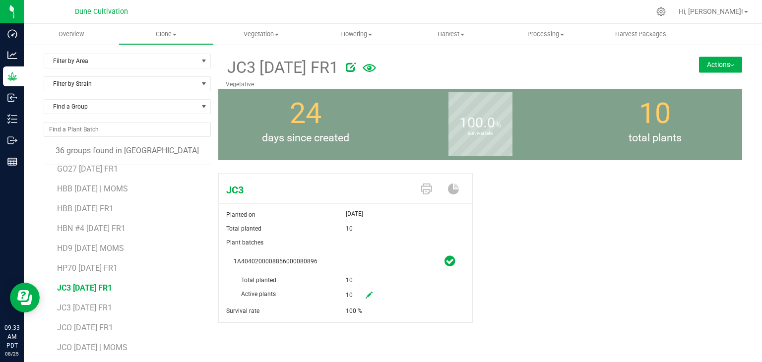
click at [370, 295] on link at bounding box center [369, 295] width 20 height 17
drag, startPoint x: 379, startPoint y: 294, endPoint x: 293, endPoint y: 292, distance: 85.9
click at [293, 273] on div "Active plants 10 10" at bounding box center [346, 273] width 224 height 0
type input "0"
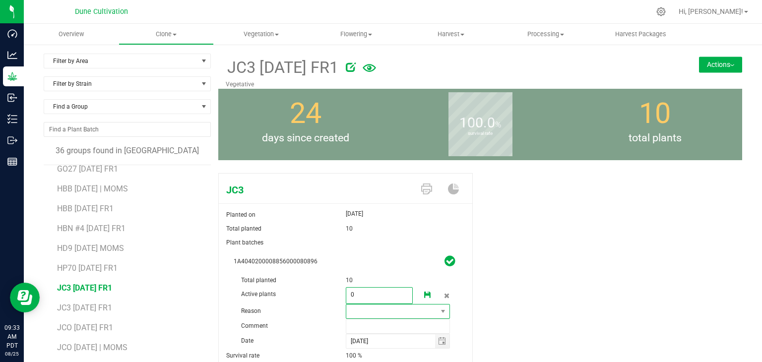
type input "0"
click at [354, 312] on span at bounding box center [391, 312] width 91 height 14
click at [360, 335] on li "Pruning" at bounding box center [394, 329] width 102 height 17
click at [365, 326] on input "text" at bounding box center [398, 326] width 105 height 15
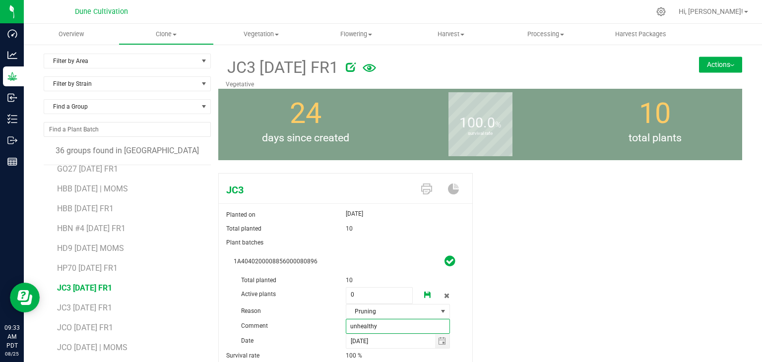
scroll to position [61, 0]
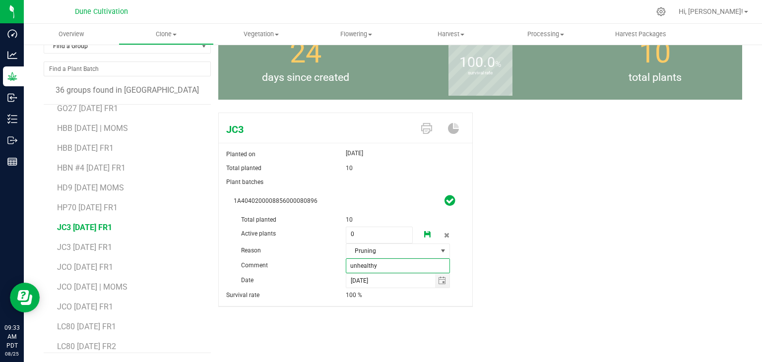
type input "unhealthy"
click at [424, 235] on icon at bounding box center [427, 234] width 7 height 7
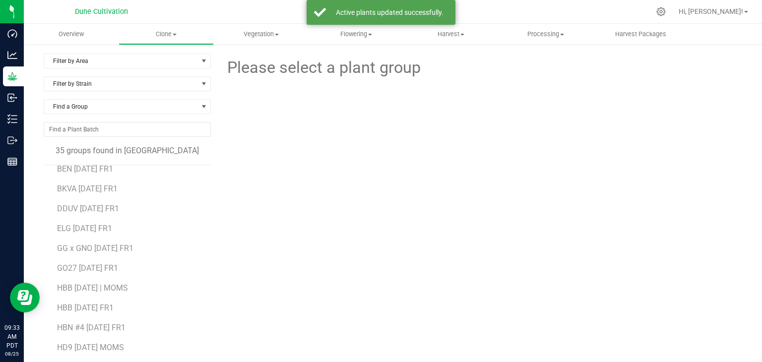
scroll to position [149, 0]
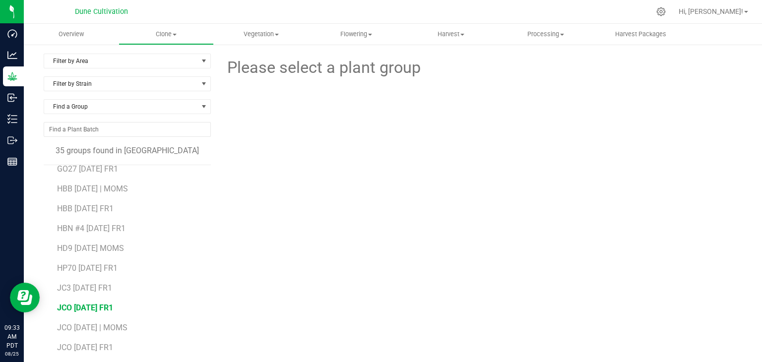
click at [81, 310] on span "JCO 07.29.25 FR1" at bounding box center [85, 307] width 56 height 9
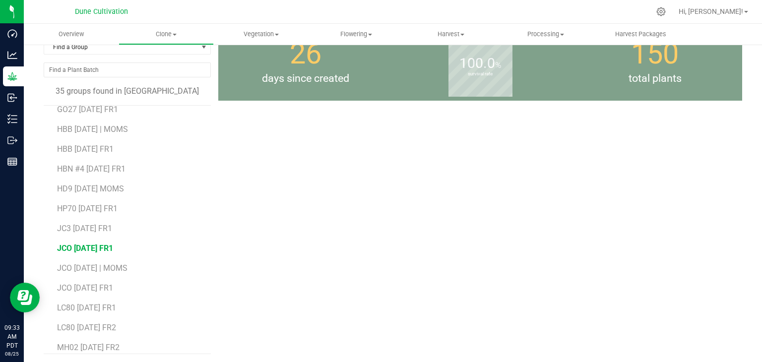
scroll to position [61, 0]
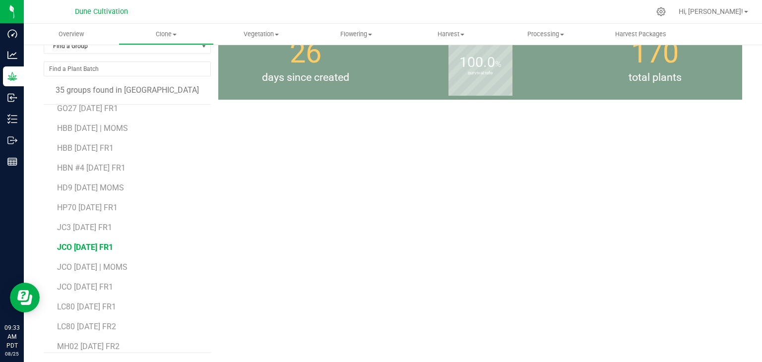
click at [93, 248] on span "JCO 07.29.25 FR1" at bounding box center [85, 247] width 56 height 9
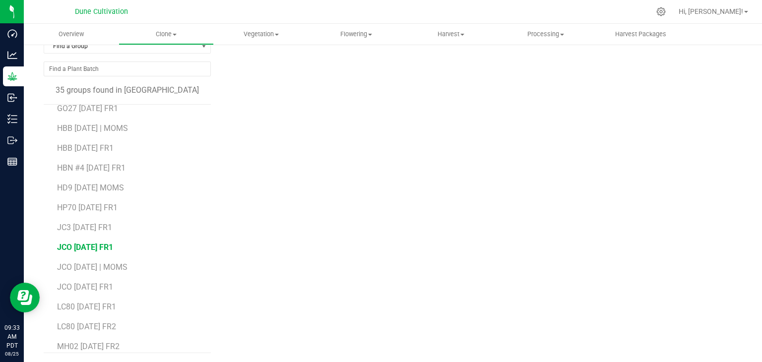
click at [93, 248] on span "JCO 07.29.25 FR1" at bounding box center [85, 247] width 56 height 9
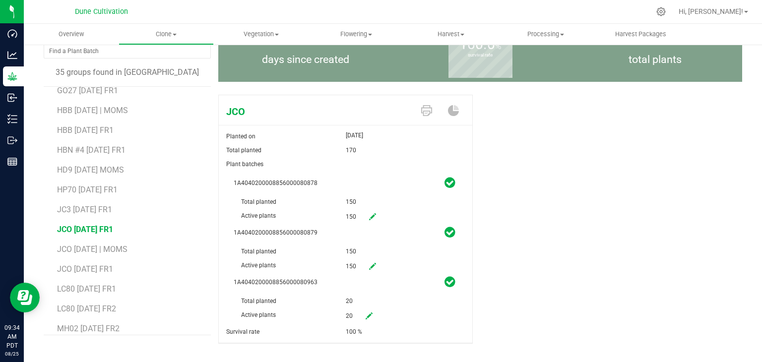
scroll to position [95, 0]
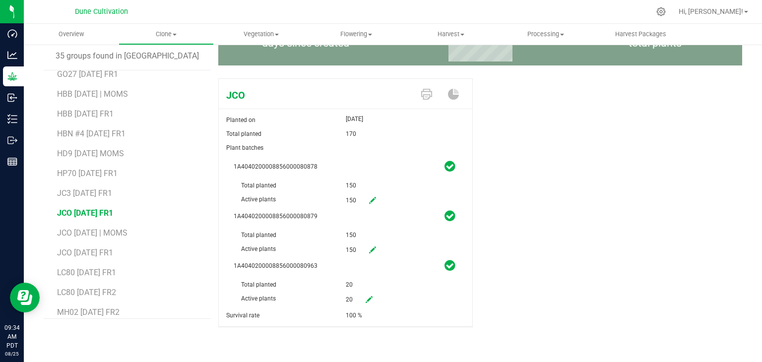
click at [369, 248] on icon at bounding box center [372, 250] width 7 height 7
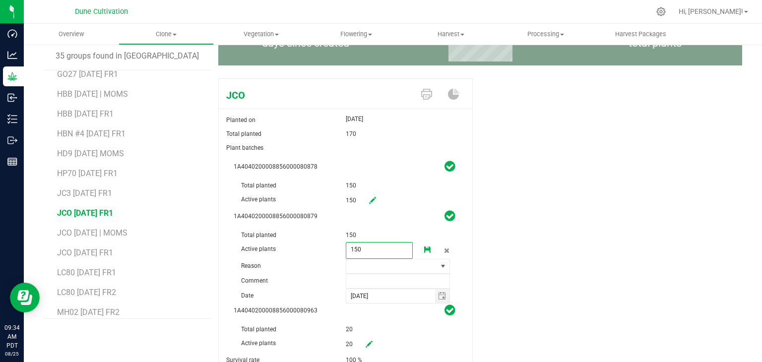
drag, startPoint x: 367, startPoint y: 245, endPoint x: 285, endPoint y: 248, distance: 82.4
click at [285, 228] on div "Active plants 150 150" at bounding box center [346, 228] width 224 height 0
type input "0"
click at [394, 269] on span at bounding box center [391, 267] width 91 height 14
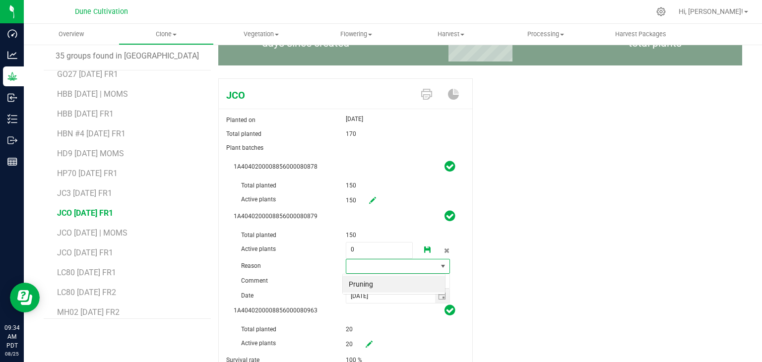
scroll to position [14, 103]
click at [365, 284] on li "Pruning" at bounding box center [394, 284] width 102 height 17
click at [369, 276] on input "text" at bounding box center [398, 281] width 105 height 15
type input "U"
type input "unhealthy"
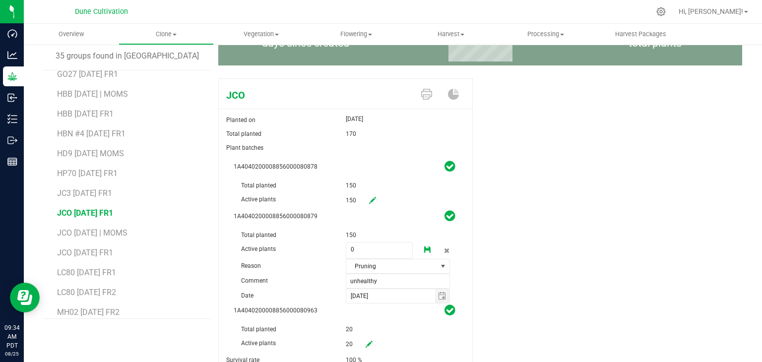
click at [424, 250] on icon at bounding box center [427, 250] width 7 height 7
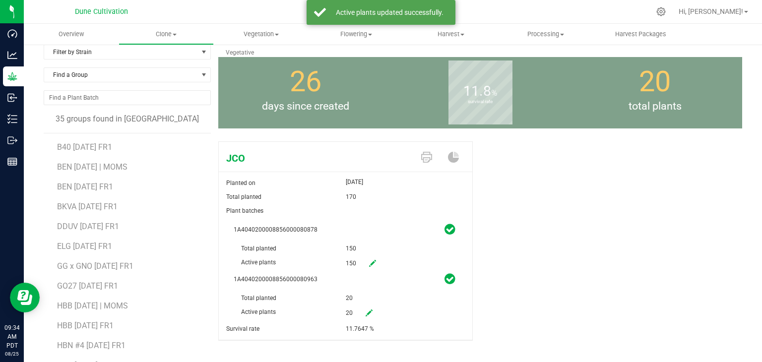
scroll to position [61, 0]
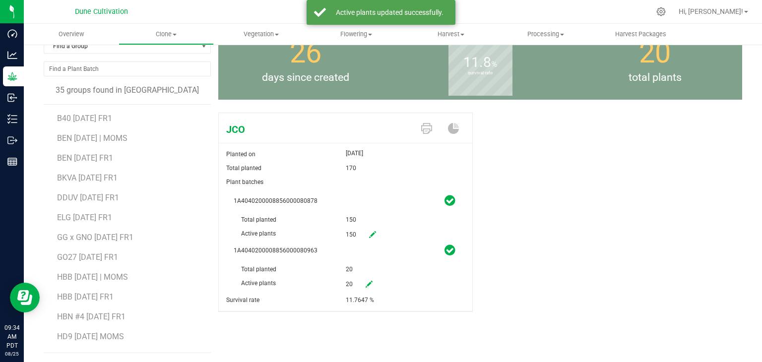
click at [362, 289] on link at bounding box center [369, 284] width 20 height 17
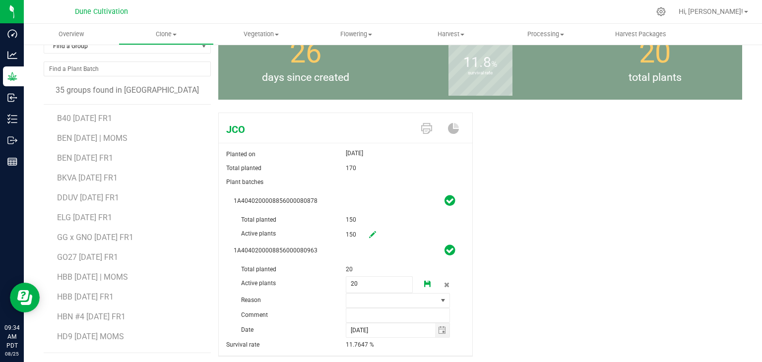
click at [424, 284] on icon at bounding box center [427, 284] width 7 height 7
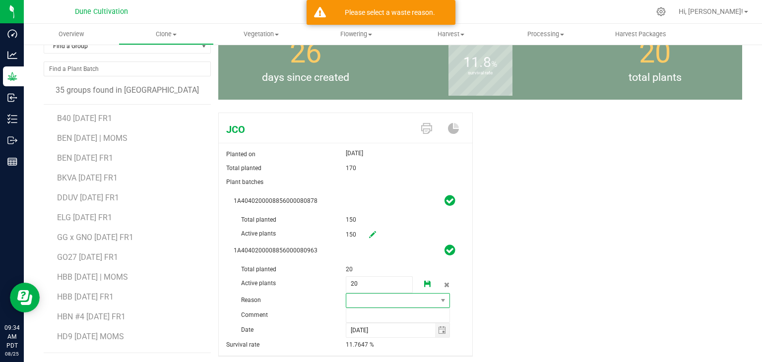
click at [349, 304] on span at bounding box center [391, 301] width 91 height 14
click at [356, 291] on span "20 20" at bounding box center [379, 284] width 67 height 17
click at [359, 286] on span "20 20" at bounding box center [379, 284] width 67 height 17
type input "2"
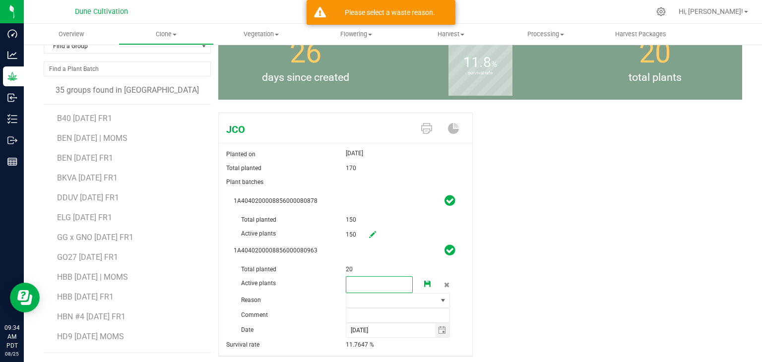
type input "0"
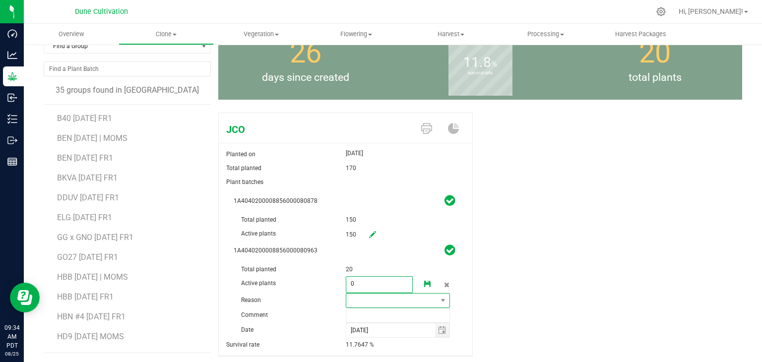
type input "0"
click at [346, 301] on span at bounding box center [391, 301] width 91 height 14
click at [358, 313] on li "Pruning" at bounding box center [394, 318] width 102 height 17
click at [359, 312] on input "text" at bounding box center [398, 315] width 105 height 15
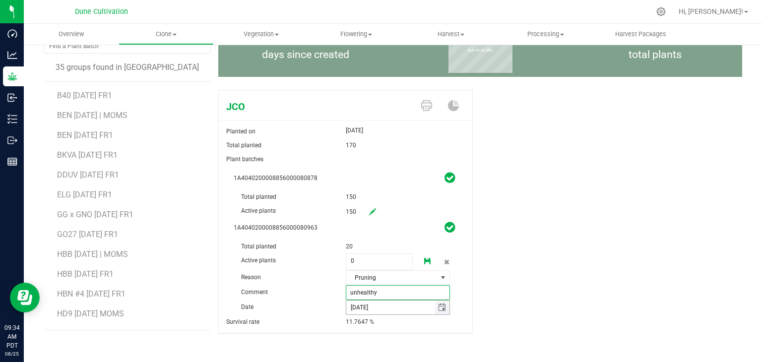
scroll to position [89, 0]
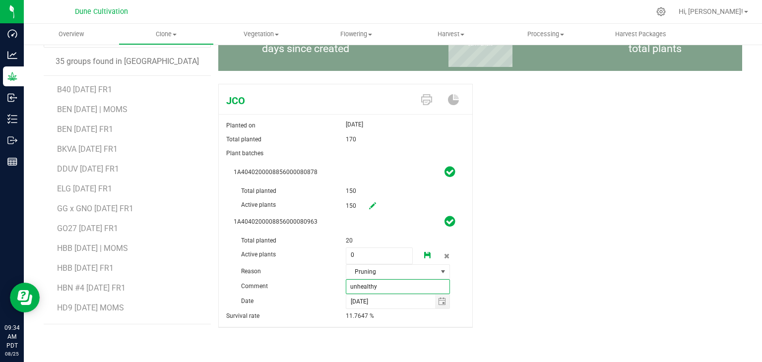
type input "unhealthy"
click at [426, 255] on icon at bounding box center [427, 255] width 7 height 7
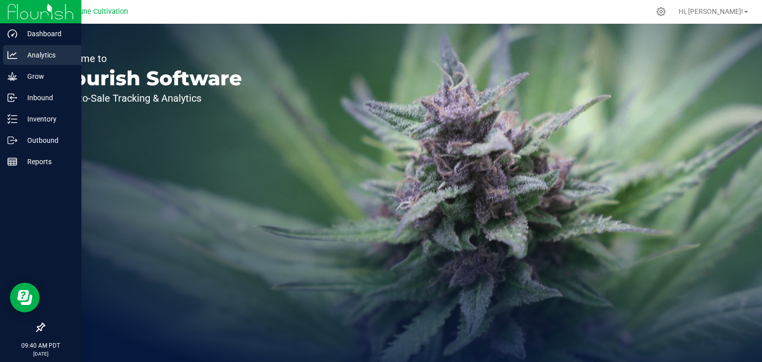
click at [23, 51] on p "Analytics" at bounding box center [47, 55] width 60 height 12
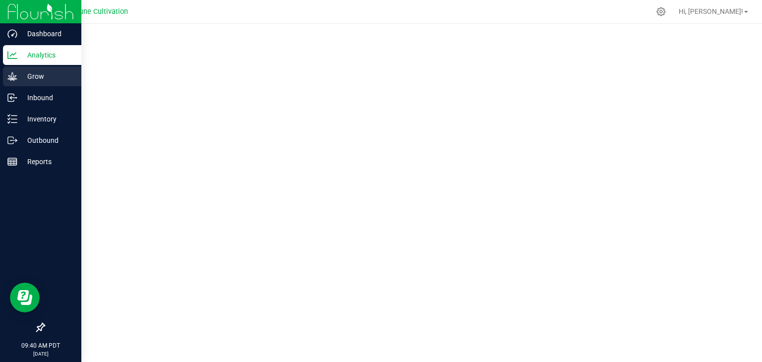
click at [40, 76] on p "Grow" at bounding box center [47, 76] width 60 height 12
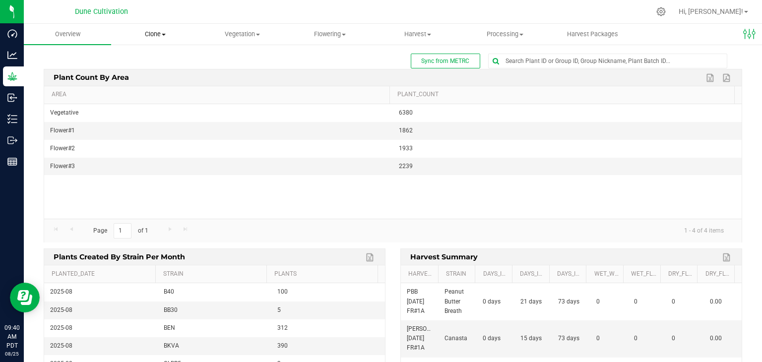
click at [156, 36] on span "Clone" at bounding box center [155, 34] width 86 height 9
click at [152, 74] on span "Cloning groups" at bounding box center [148, 72] width 75 height 8
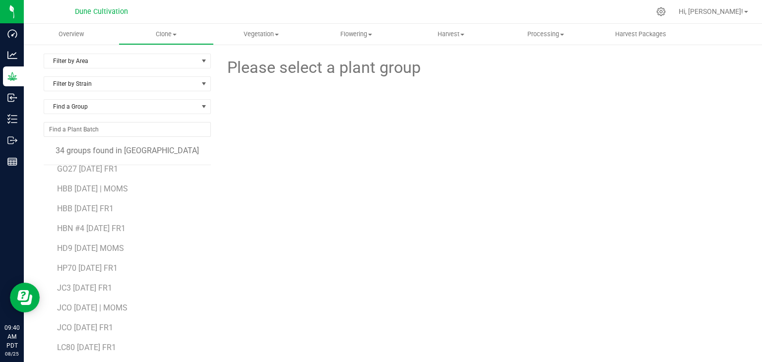
scroll to position [199, 0]
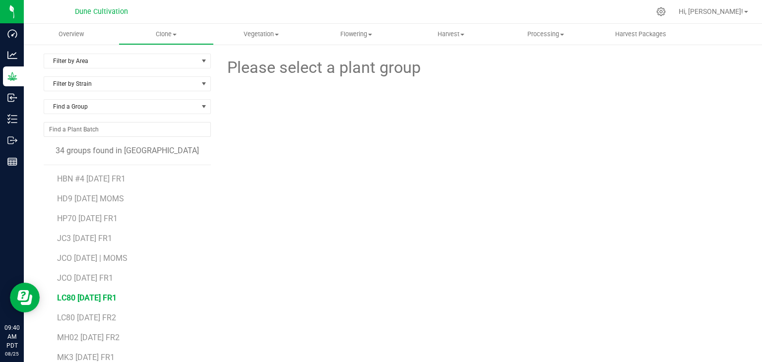
click at [88, 297] on span "LC80 [DATE] FR1" at bounding box center [87, 297] width 60 height 9
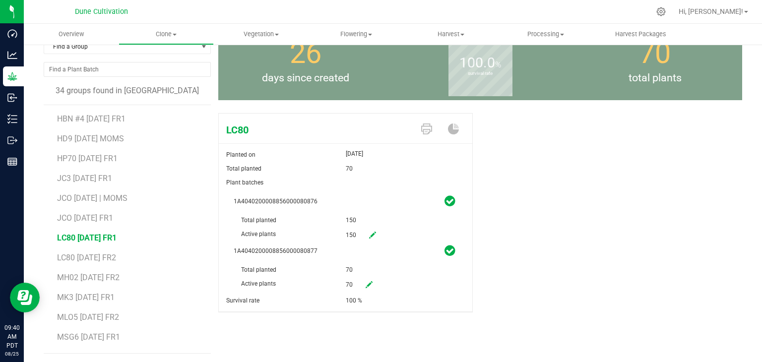
scroll to position [61, 0]
click at [364, 289] on link at bounding box center [369, 284] width 20 height 17
drag, startPoint x: 376, startPoint y: 280, endPoint x: 317, endPoint y: 280, distance: 59.6
click at [317, 263] on div "Active plants 70 70" at bounding box center [346, 263] width 224 height 0
type input "0"
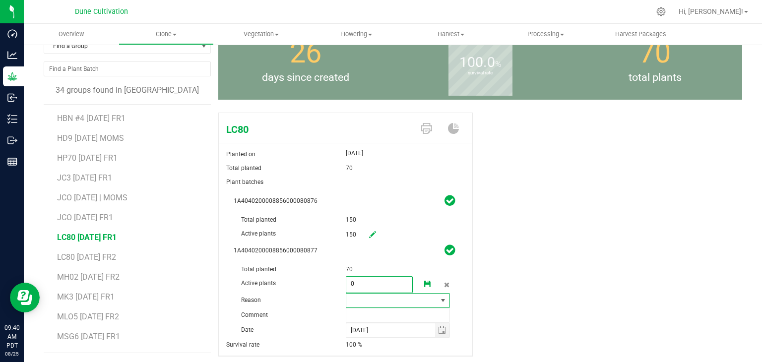
type input "0"
click at [439, 300] on span at bounding box center [443, 301] width 8 height 8
click at [379, 315] on li "Pruning" at bounding box center [394, 318] width 102 height 17
click at [379, 312] on input "text" at bounding box center [398, 315] width 105 height 15
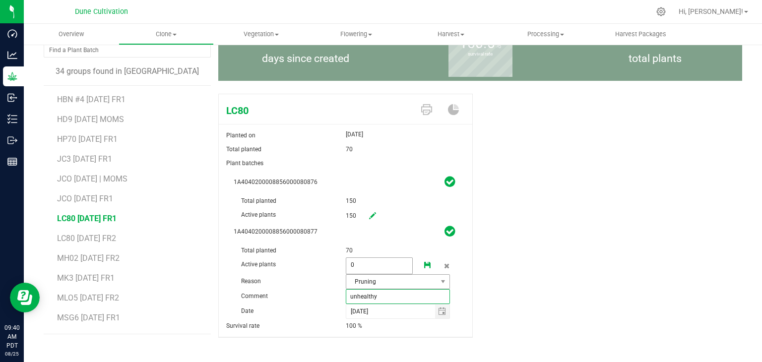
scroll to position [89, 0]
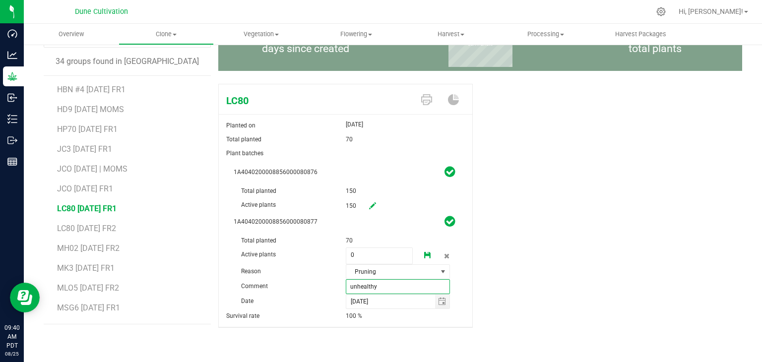
type input "unhealthy"
click at [425, 256] on icon at bounding box center [427, 255] width 7 height 7
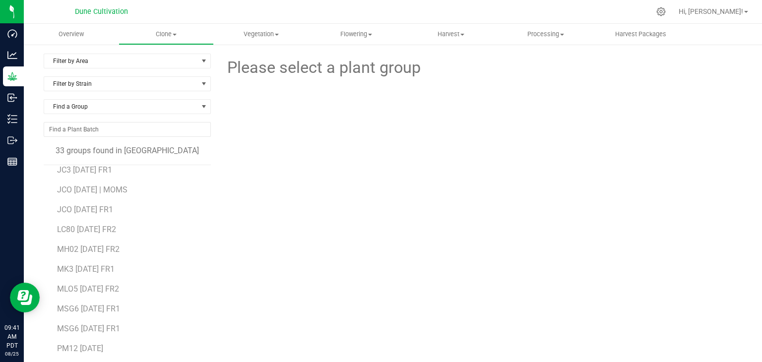
scroll to position [298, 0]
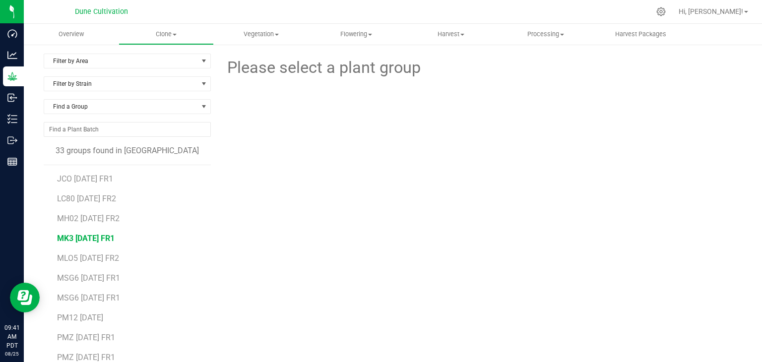
click at [93, 240] on span "MK3 [DATE] FR1" at bounding box center [86, 238] width 58 height 9
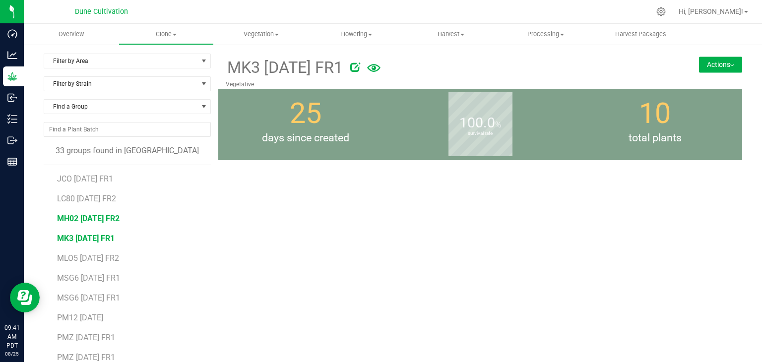
click at [90, 221] on span "MH02 [DATE] FR2" at bounding box center [88, 218] width 63 height 9
click at [371, 67] on icon at bounding box center [366, 67] width 10 height 10
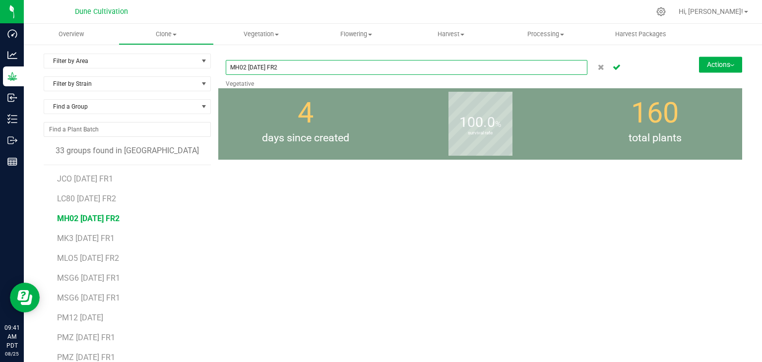
click at [330, 72] on input "MH02 [DATE] FR2" at bounding box center [407, 67] width 362 height 15
type input "MH02 [DATE] FR1"
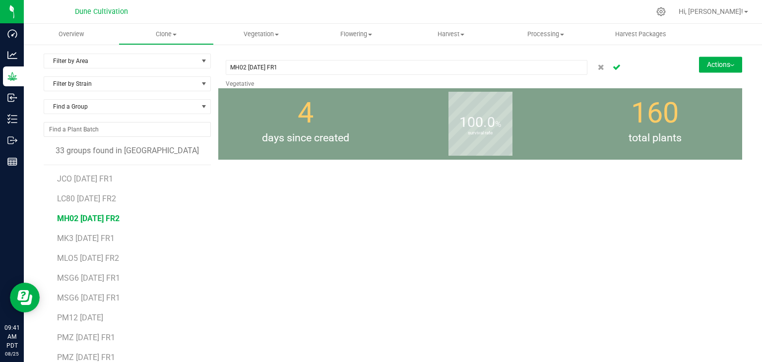
click at [613, 66] on icon "Cancel button" at bounding box center [617, 67] width 8 height 6
click at [109, 235] on span "MK3 [DATE] FR1" at bounding box center [86, 238] width 58 height 9
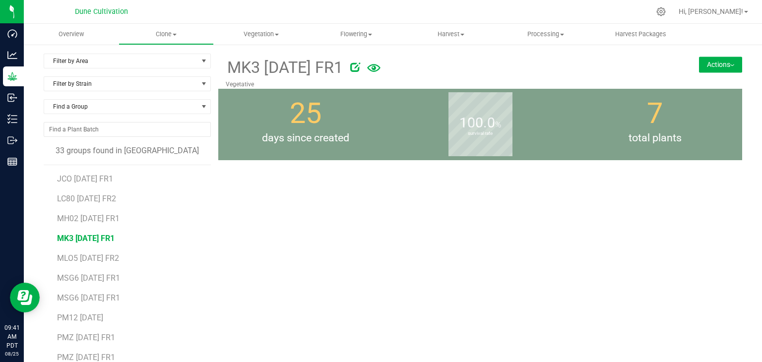
click at [95, 241] on span "MK3 [DATE] FR1" at bounding box center [86, 238] width 58 height 9
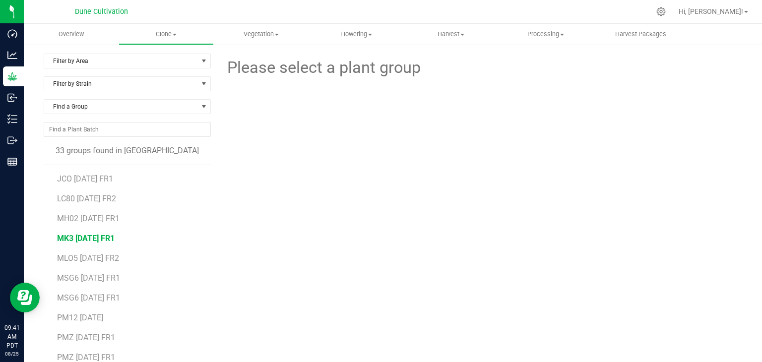
click at [98, 237] on span "MK3 [DATE] FR1" at bounding box center [86, 238] width 58 height 9
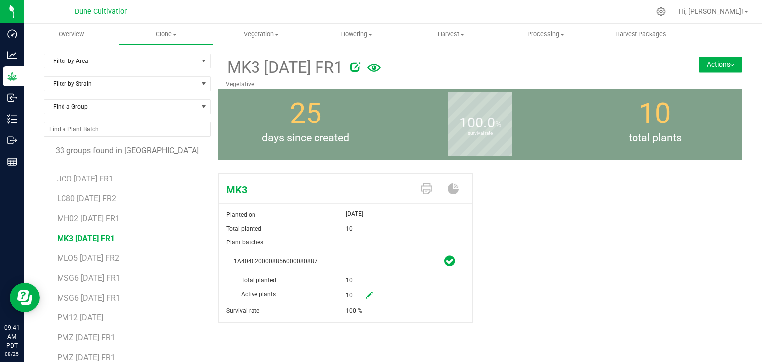
click at [366, 297] on icon at bounding box center [369, 295] width 7 height 7
drag, startPoint x: 357, startPoint y: 292, endPoint x: 304, endPoint y: 281, distance: 54.7
click at [305, 279] on div "1A4040200008856000080887 Total planted 10 Active plants 10 10 Reason Comment [D…" at bounding box center [345, 302] width 239 height 94
type input "0"
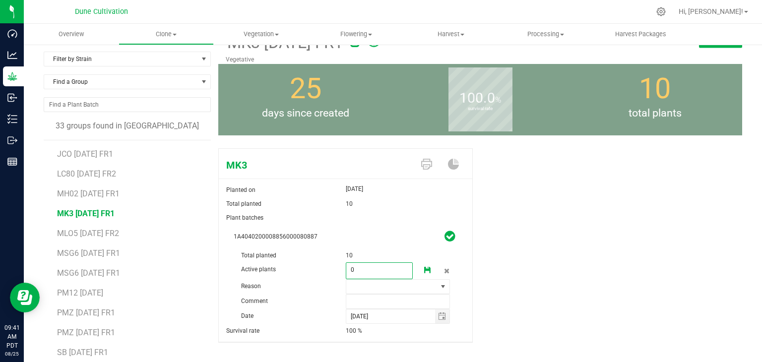
scroll to position [61, 0]
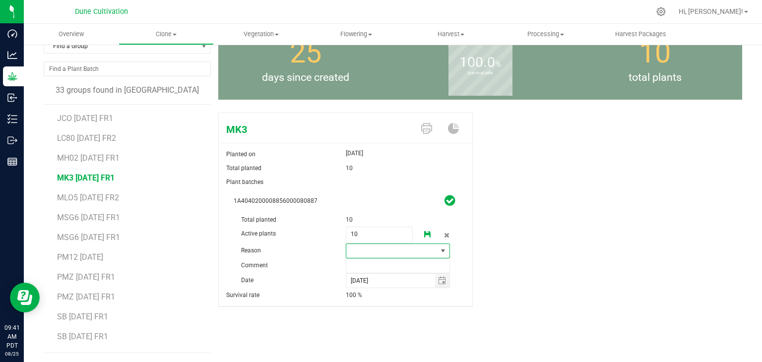
type input "0"
click at [360, 252] on span at bounding box center [391, 251] width 91 height 14
click at [360, 261] on li "Pruning" at bounding box center [394, 269] width 102 height 17
click at [357, 265] on input "text" at bounding box center [398, 266] width 105 height 15
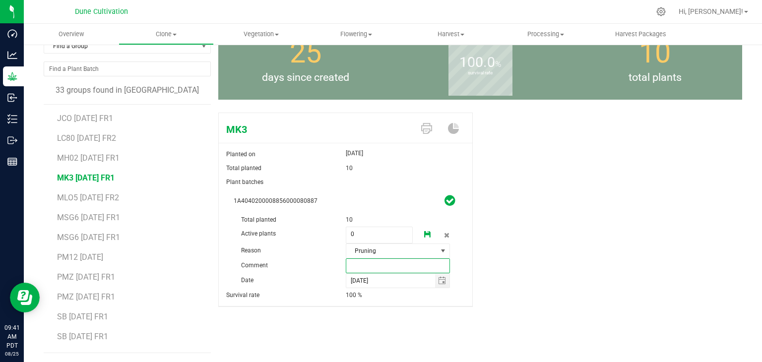
type input "U"
type input "unhealthy"
click at [424, 236] on icon at bounding box center [427, 234] width 7 height 7
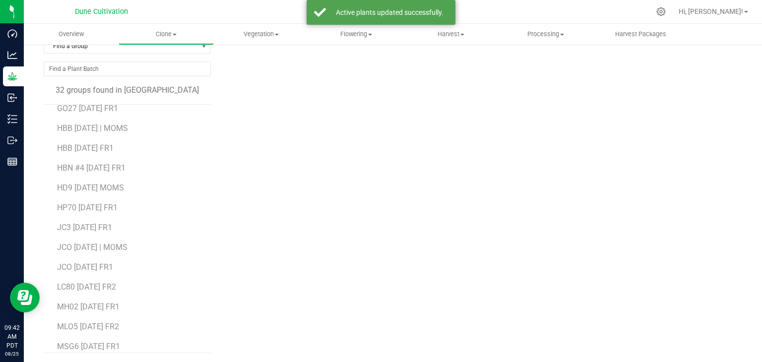
scroll to position [199, 0]
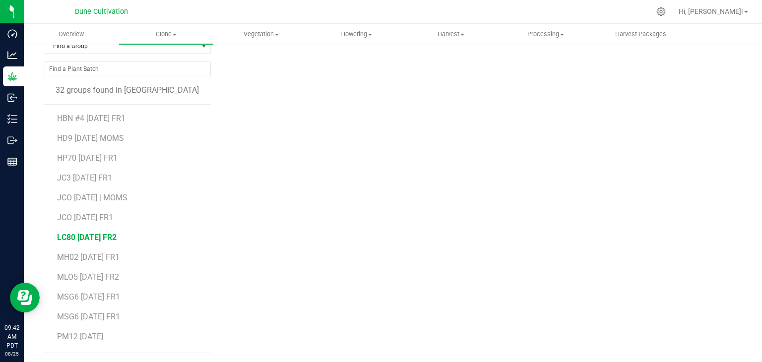
click at [111, 237] on span "LC80 [DATE] FR2" at bounding box center [87, 237] width 60 height 9
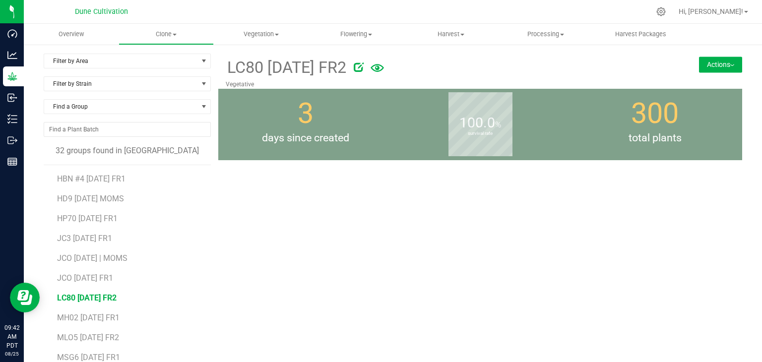
click at [364, 66] on icon at bounding box center [359, 67] width 10 height 10
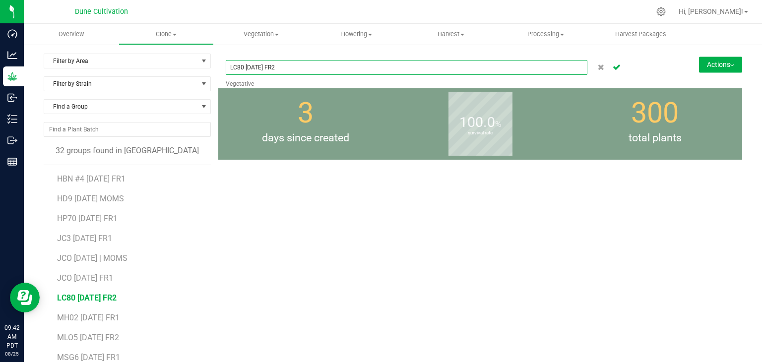
click at [290, 67] on input "LC80 [DATE] FR2" at bounding box center [407, 67] width 362 height 15
type input "LC80 [DATE] FR1"
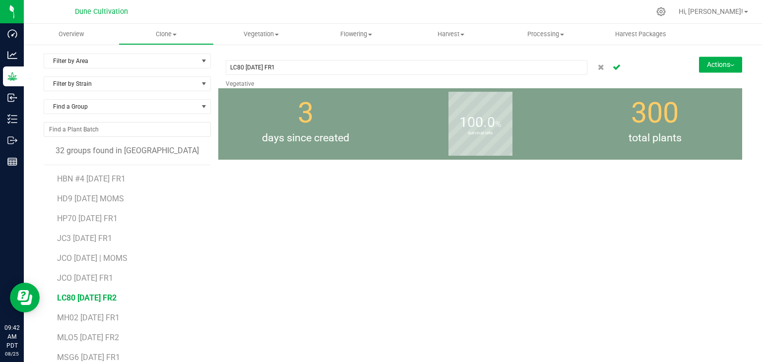
click at [332, 223] on div "LC80 [DATE] FR1 Vegetative Actions Move group Split group 3" at bounding box center [480, 234] width 524 height 360
click at [613, 68] on icon "Cancel button" at bounding box center [617, 67] width 8 height 6
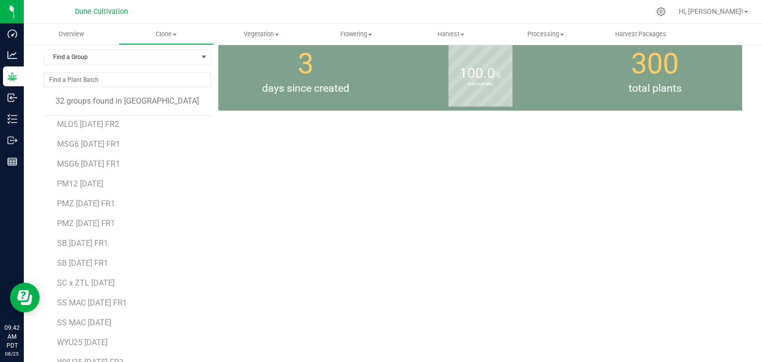
scroll to position [345, 0]
click at [125, 154] on li "MSG6 [DATE] FR1" at bounding box center [130, 157] width 147 height 20
click at [112, 157] on span "MSG6 [DATE] FR1" at bounding box center [88, 160] width 63 height 9
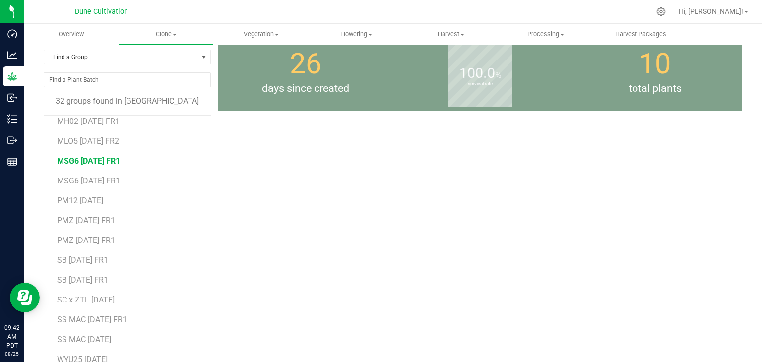
click at [110, 164] on span "MSG6 [DATE] FR1" at bounding box center [88, 160] width 63 height 9
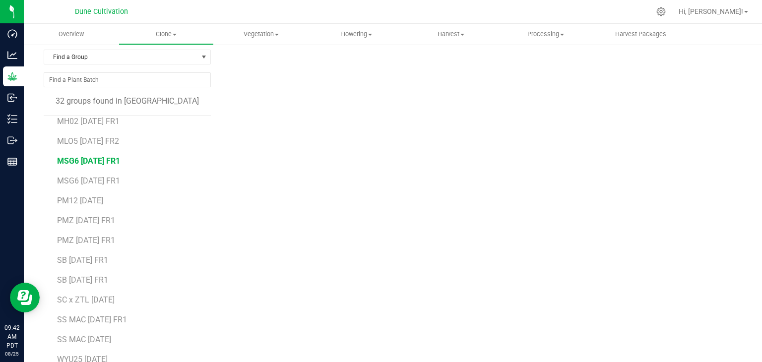
click at [110, 164] on span "MSG6 [DATE] FR1" at bounding box center [88, 160] width 63 height 9
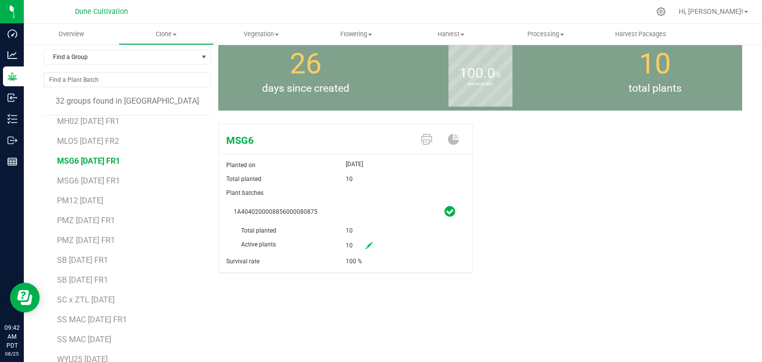
click at [366, 249] on icon at bounding box center [369, 245] width 7 height 7
drag, startPoint x: 370, startPoint y: 249, endPoint x: 336, endPoint y: 252, distance: 34.4
click at [336, 252] on div "1A4040200008856000080875 Total planted 10 Active plants 10 10 Reason Comment [D…" at bounding box center [345, 252] width 239 height 94
type input "0"
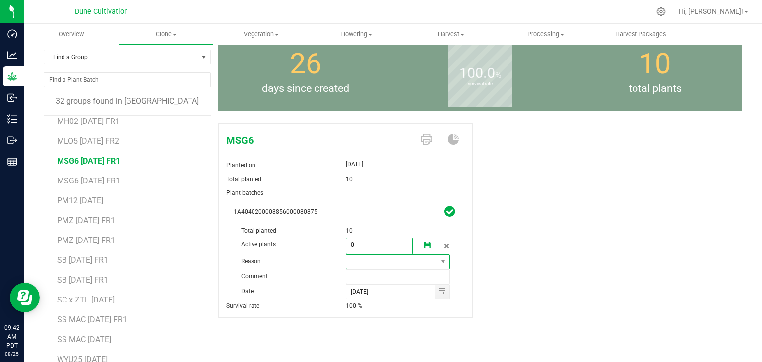
type input "0"
click at [387, 260] on span at bounding box center [391, 262] width 91 height 14
click at [378, 285] on li "Pruning" at bounding box center [394, 280] width 102 height 17
click at [369, 281] on input "text" at bounding box center [398, 277] width 105 height 15
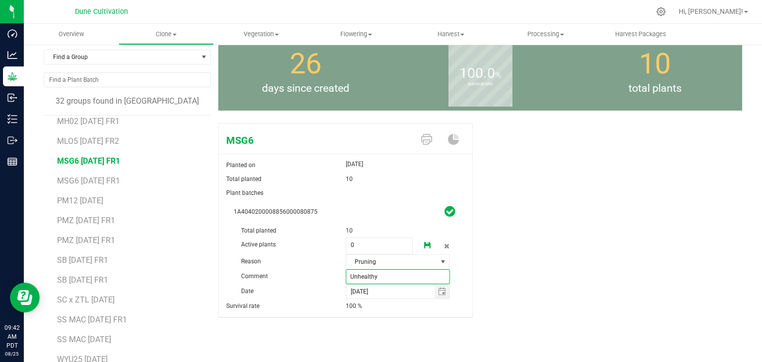
click at [347, 276] on input "Unhealthy" at bounding box center [398, 277] width 105 height 15
click at [353, 273] on input "Unhealthy" at bounding box center [398, 277] width 105 height 15
click at [352, 276] on input "Unhealthy" at bounding box center [398, 277] width 105 height 15
type input "unhealthy"
click at [424, 244] on icon at bounding box center [427, 245] width 7 height 7
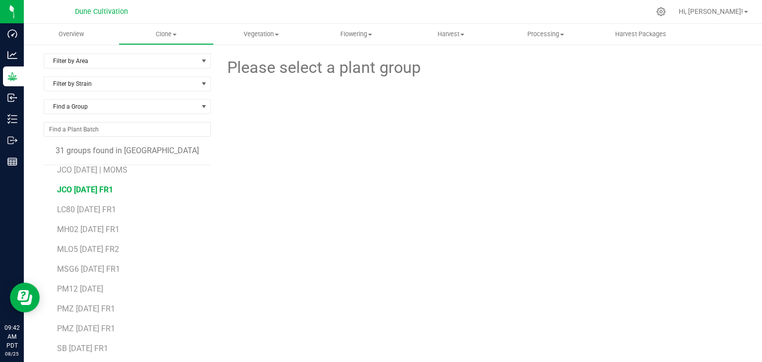
scroll to position [298, 0]
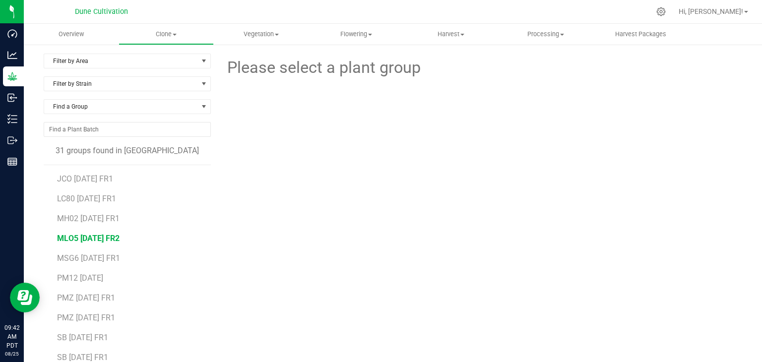
click at [118, 237] on span "MLO5 [DATE] FR2" at bounding box center [88, 238] width 63 height 9
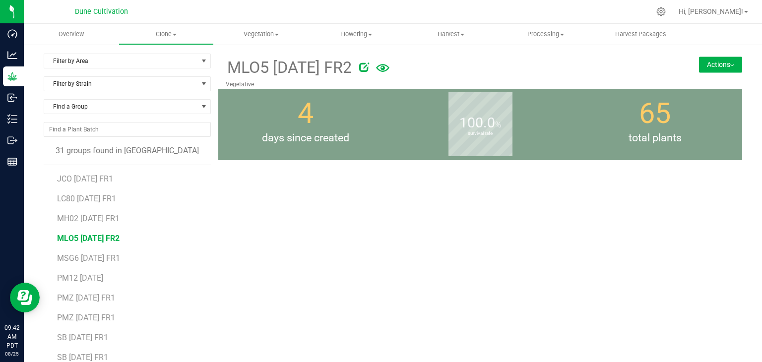
click at [369, 70] on icon at bounding box center [364, 67] width 10 height 10
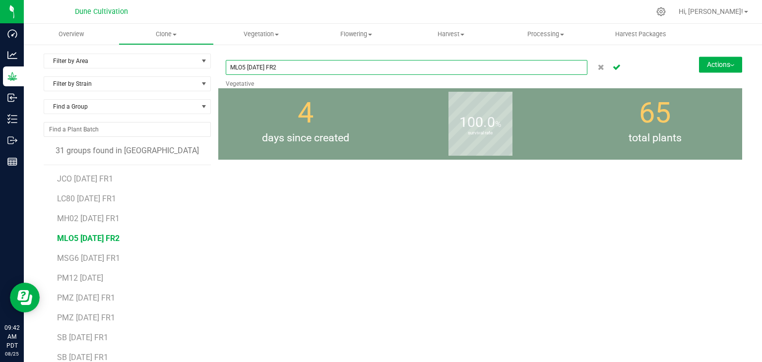
click at [317, 72] on input "MLO5 [DATE] FR2" at bounding box center [407, 67] width 362 height 15
type input "MLO5 [DATE] FR1"
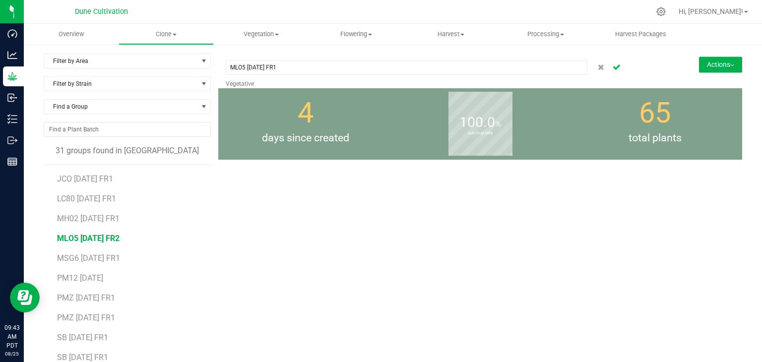
click at [613, 68] on icon "Cancel button" at bounding box center [617, 67] width 8 height 6
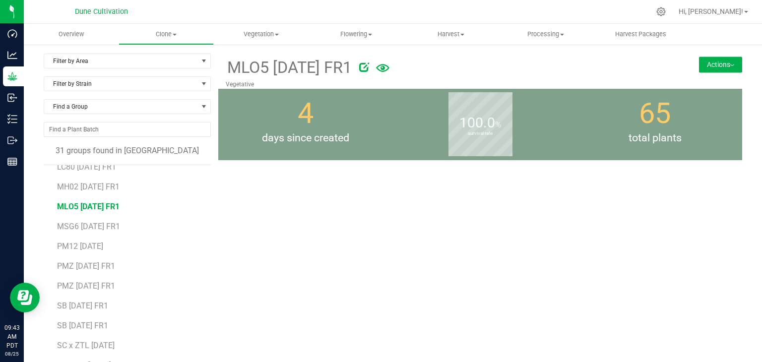
scroll to position [347, 0]
click at [114, 244] on span "PMZ [DATE] FR1" at bounding box center [86, 248] width 58 height 9
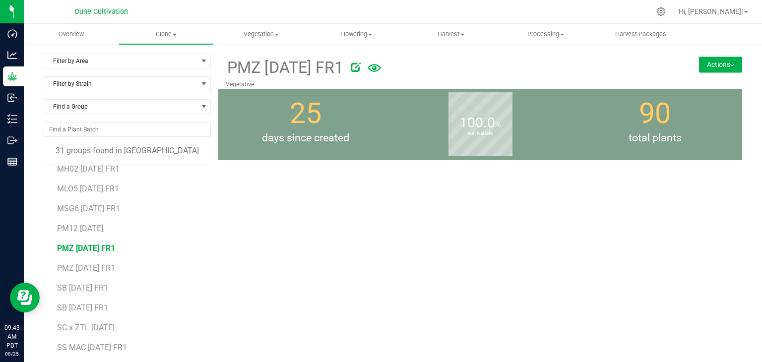
click at [707, 65] on button "Actions" at bounding box center [720, 65] width 43 height 16
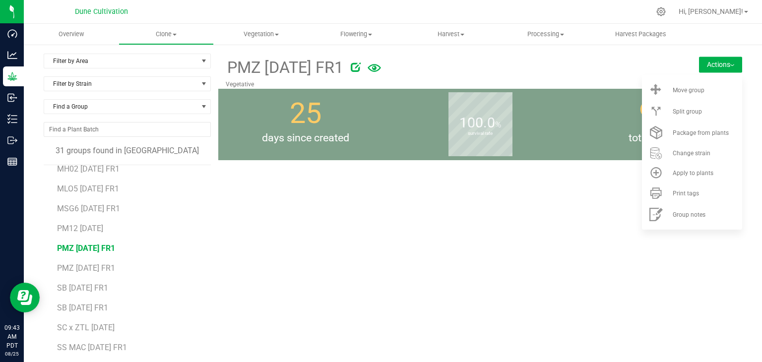
click at [543, 219] on div "PMZ [DATE] FR1 Vegetative Actions Move group Split group 25" at bounding box center [480, 234] width 524 height 360
click at [118, 241] on li "PMZ [DATE] FR1" at bounding box center [130, 245] width 147 height 20
click at [112, 248] on span "PMZ [DATE] FR1" at bounding box center [86, 248] width 58 height 9
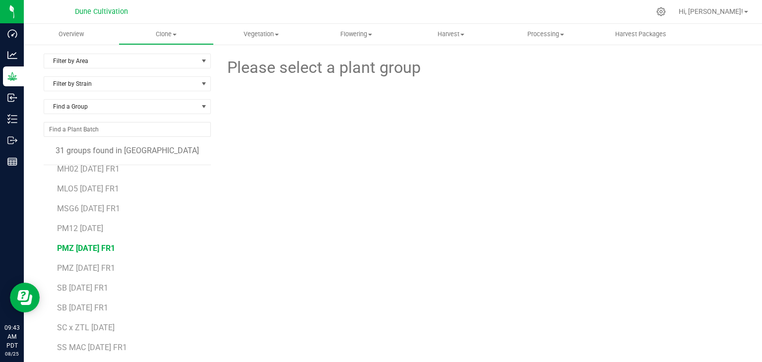
click at [115, 247] on span "PMZ [DATE] FR1" at bounding box center [86, 248] width 58 height 9
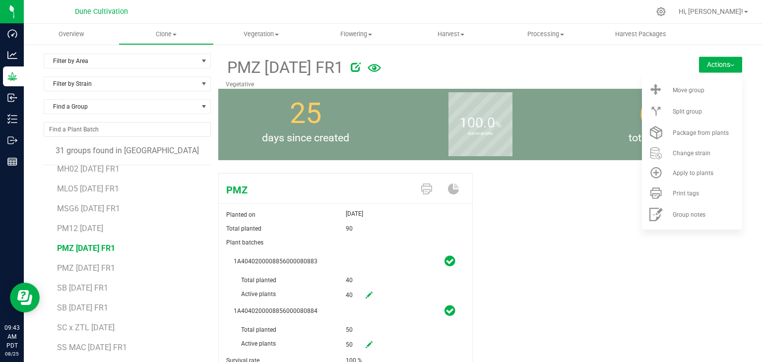
drag, startPoint x: 553, startPoint y: 238, endPoint x: 547, endPoint y: 238, distance: 6.0
click at [551, 238] on div "PMZ Planted on [DATE] Total planted 90 Plant batches 1A4040200008856000080883 T…" at bounding box center [480, 283] width 524 height 229
drag, startPoint x: 715, startPoint y: 61, endPoint x: 698, endPoint y: 65, distance: 16.9
click at [714, 62] on button "Actions" at bounding box center [720, 65] width 43 height 16
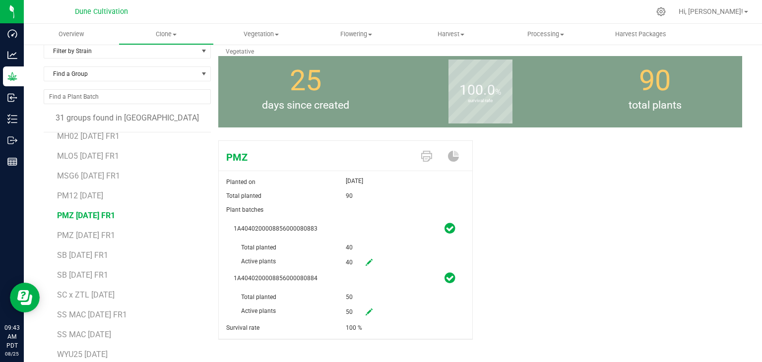
scroll to position [61, 0]
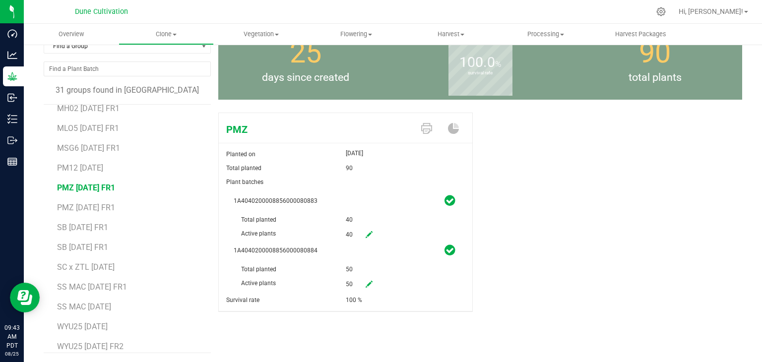
click at [366, 232] on icon at bounding box center [369, 234] width 7 height 7
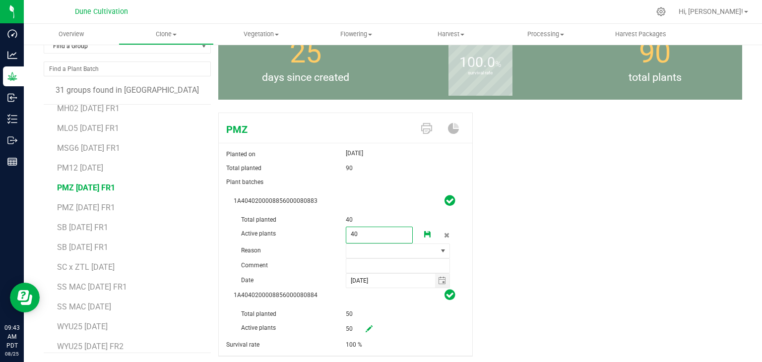
drag, startPoint x: 367, startPoint y: 233, endPoint x: 356, endPoint y: 235, distance: 10.5
click at [356, 235] on span "40 40" at bounding box center [379, 235] width 67 height 17
drag, startPoint x: 356, startPoint y: 235, endPoint x: 332, endPoint y: 239, distance: 24.7
click at [332, 213] on div "Active plants 40 40" at bounding box center [346, 213] width 224 height 0
type input "0"
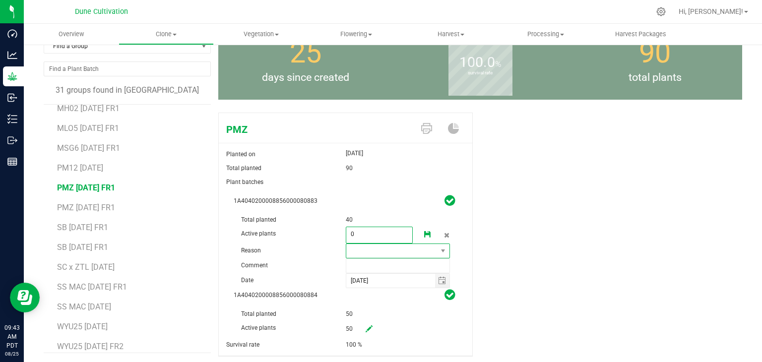
type input "0"
click at [360, 253] on span at bounding box center [391, 251] width 91 height 14
click at [365, 266] on li "Pruning" at bounding box center [394, 269] width 102 height 17
click at [366, 263] on input "text" at bounding box center [398, 266] width 105 height 15
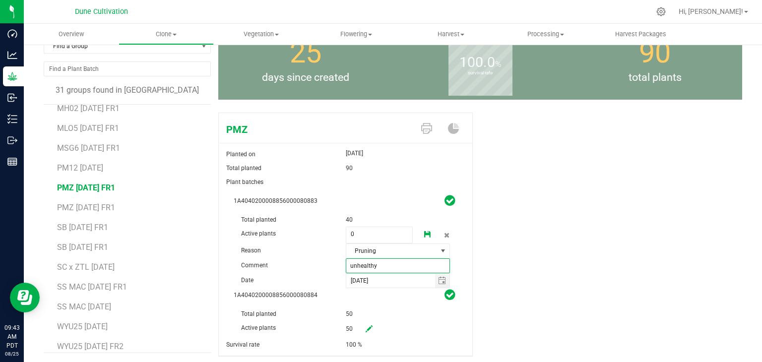
type input "unhealthy"
drag, startPoint x: 420, startPoint y: 230, endPoint x: 415, endPoint y: 233, distance: 5.8
click at [418, 231] on link at bounding box center [428, 235] width 20 height 17
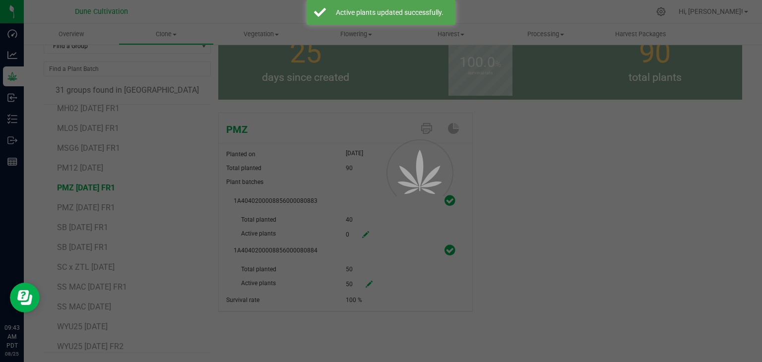
scroll to position [0, 0]
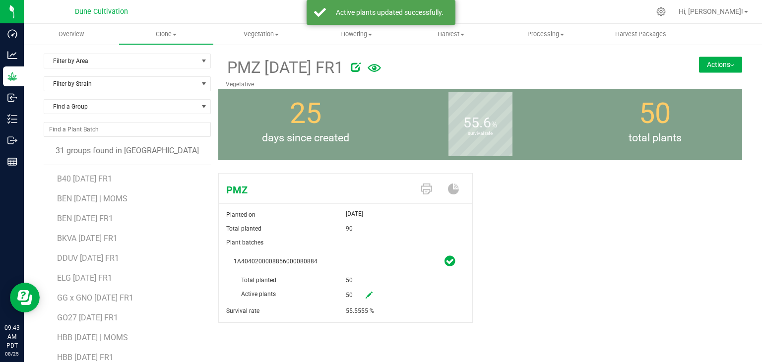
click at [366, 296] on icon at bounding box center [369, 295] width 7 height 7
drag, startPoint x: 366, startPoint y: 290, endPoint x: 337, endPoint y: 291, distance: 29.8
click at [337, 273] on div "Active plants 50 50" at bounding box center [346, 273] width 224 height 0
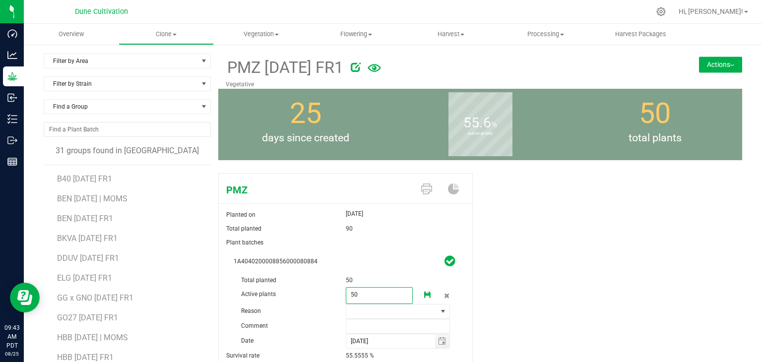
type input "0"
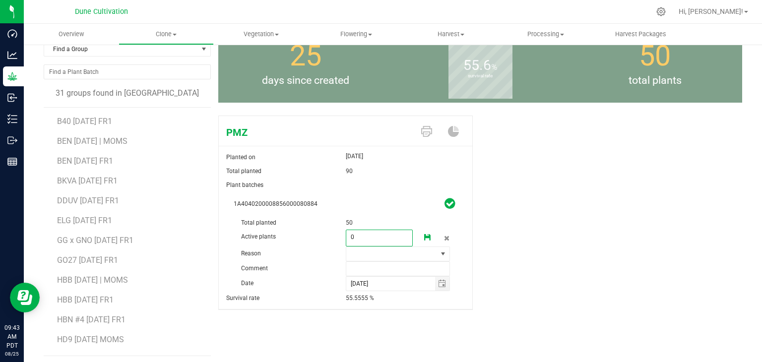
scroll to position [61, 0]
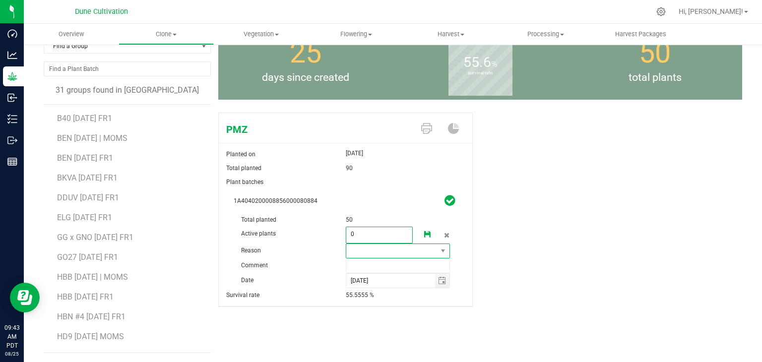
type input "0"
click at [386, 249] on span at bounding box center [391, 251] width 91 height 14
click at [371, 272] on li "Pruning" at bounding box center [394, 269] width 102 height 17
click at [371, 265] on input "text" at bounding box center [398, 266] width 105 height 15
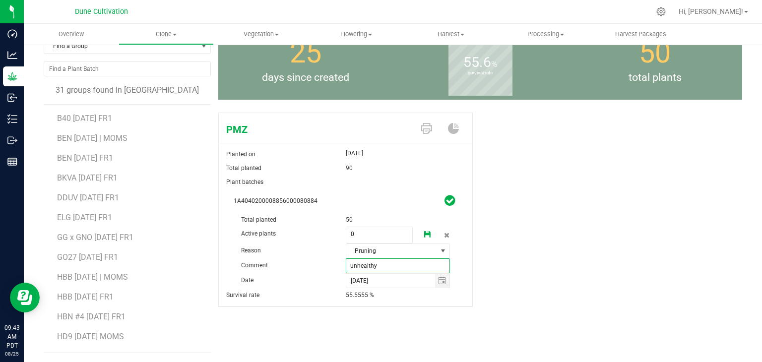
type input "unhealthy"
click at [419, 237] on link at bounding box center [428, 235] width 20 height 17
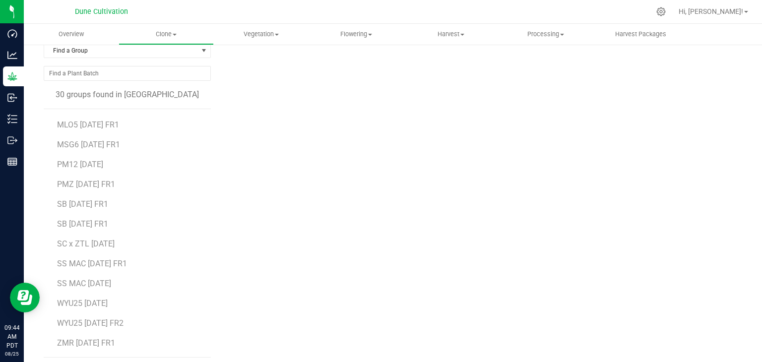
scroll to position [61, 0]
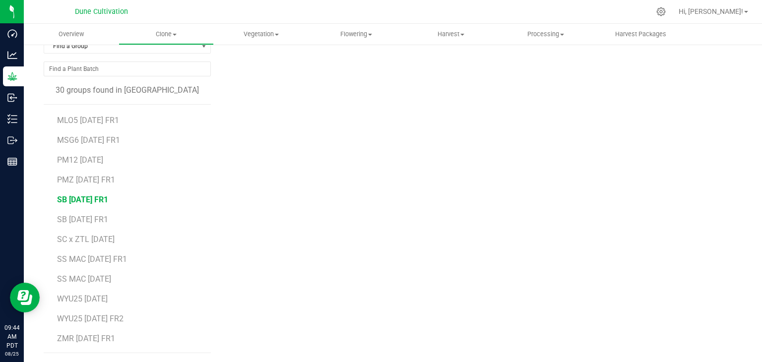
click at [89, 199] on span "SB [DATE] FR1" at bounding box center [82, 199] width 51 height 9
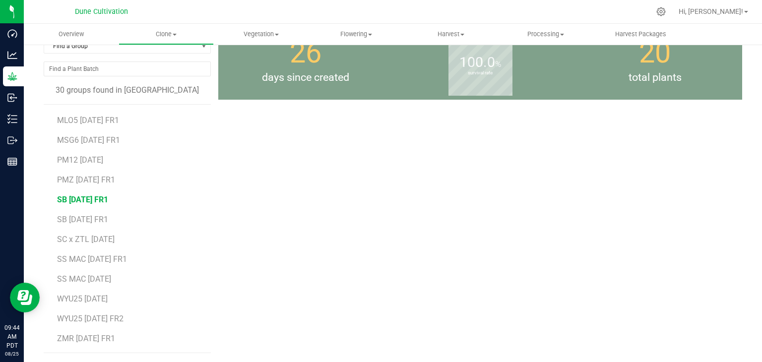
click at [94, 201] on span "SB [DATE] FR1" at bounding box center [82, 199] width 51 height 9
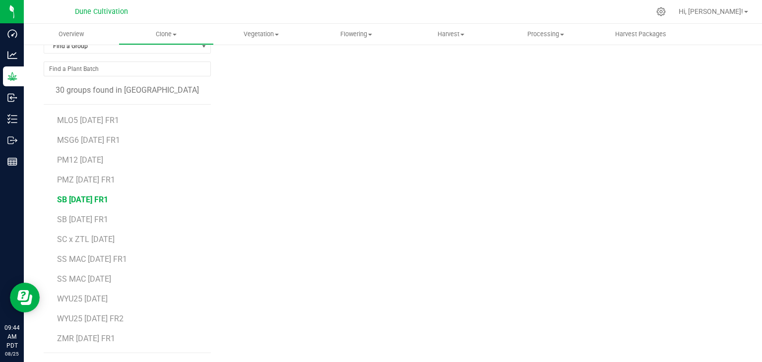
click at [98, 201] on span "SB [DATE] FR1" at bounding box center [82, 199] width 51 height 9
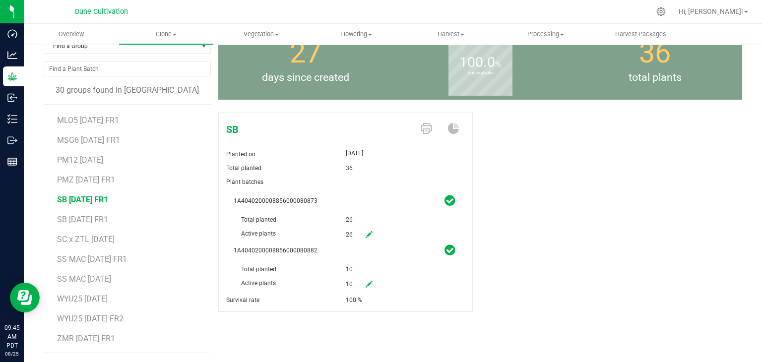
click at [366, 238] on icon at bounding box center [369, 234] width 7 height 7
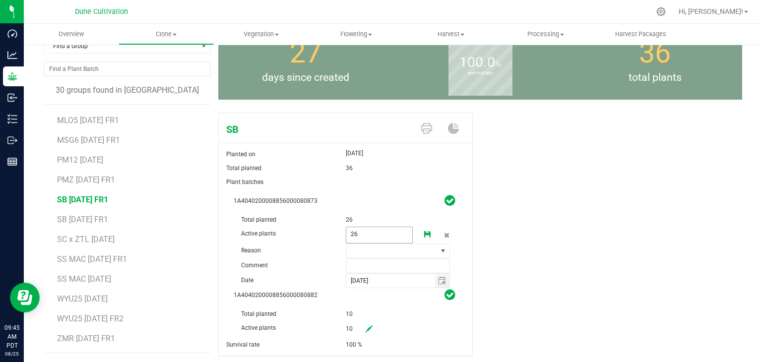
drag, startPoint x: 364, startPoint y: 232, endPoint x: 307, endPoint y: 232, distance: 57.1
click at [308, 213] on div "Active plants 26 26" at bounding box center [346, 213] width 224 height 0
type input "0"
click at [409, 271] on input "text" at bounding box center [398, 266] width 105 height 15
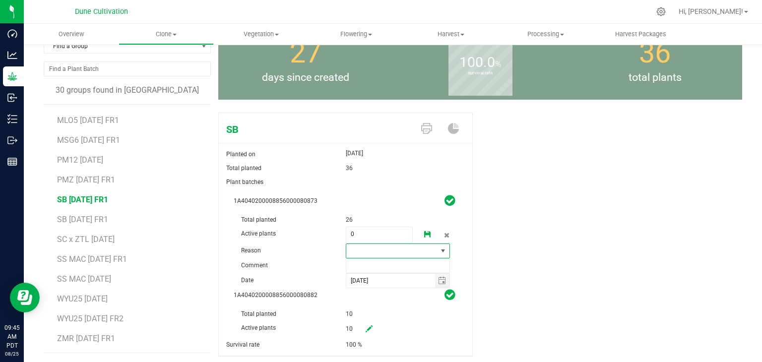
click at [394, 245] on span at bounding box center [391, 251] width 91 height 14
click at [367, 271] on li "Pruning" at bounding box center [394, 269] width 102 height 17
click at [360, 264] on input "text" at bounding box center [398, 266] width 105 height 15
type input "unhealthy"
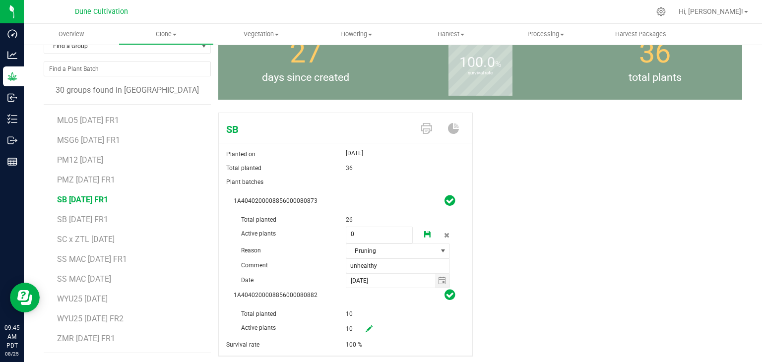
drag, startPoint x: 422, startPoint y: 232, endPoint x: 429, endPoint y: 225, distance: 9.8
click at [424, 231] on icon at bounding box center [427, 234] width 7 height 7
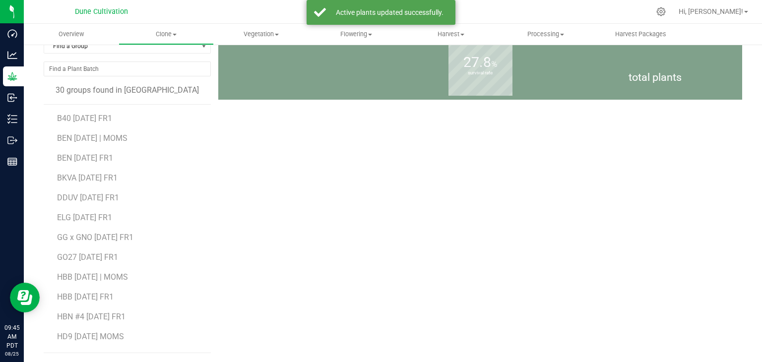
scroll to position [0, 0]
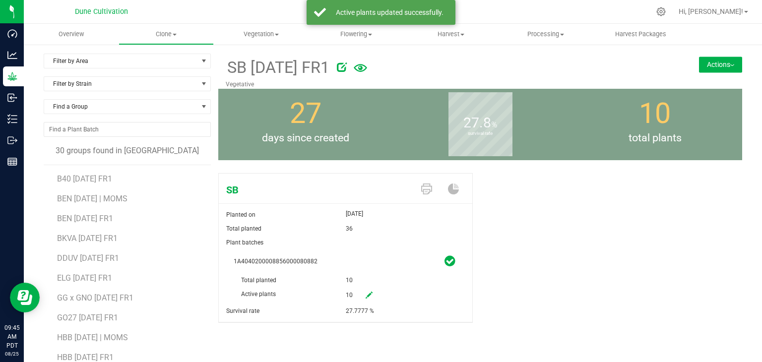
click at [366, 297] on icon at bounding box center [369, 295] width 7 height 7
drag, startPoint x: 366, startPoint y: 300, endPoint x: 299, endPoint y: 294, distance: 67.8
click at [300, 273] on div "Active plants 10 10" at bounding box center [346, 273] width 224 height 0
type input "0"
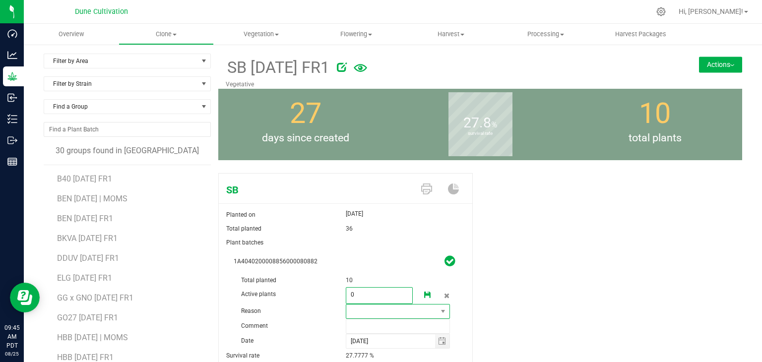
type input "0"
click at [356, 305] on span at bounding box center [391, 312] width 91 height 14
click at [371, 328] on li "Pruning" at bounding box center [394, 329] width 102 height 17
click at [369, 326] on input "text" at bounding box center [398, 326] width 105 height 15
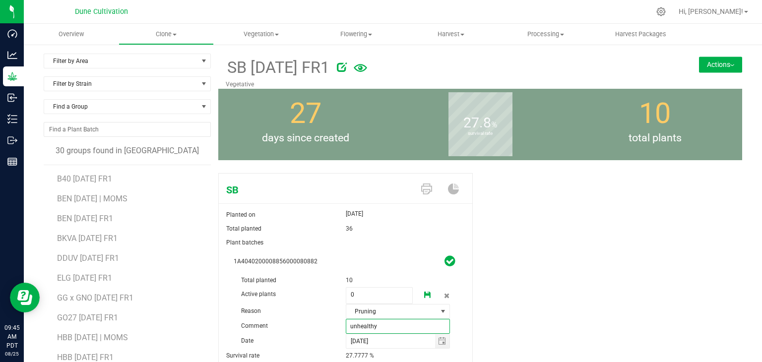
type input "unhealthy"
click at [424, 292] on icon at bounding box center [427, 295] width 7 height 7
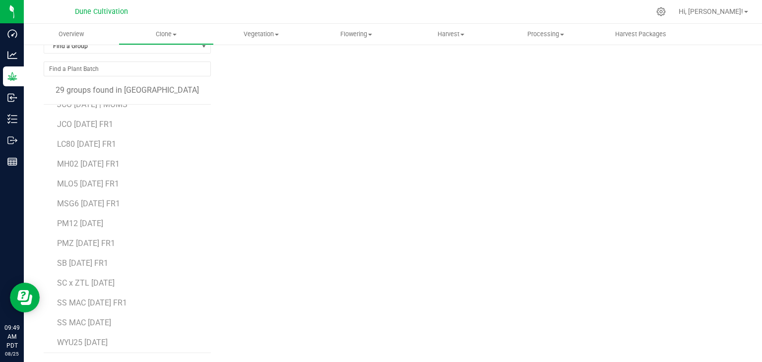
scroll to position [336, 0]
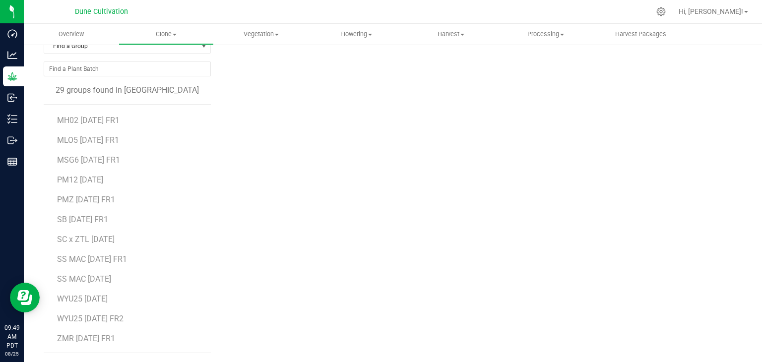
click at [135, 315] on li "WYU25 [DATE] FR2" at bounding box center [130, 315] width 147 height 20
click at [124, 317] on span "WYU25 [DATE] FR2" at bounding box center [90, 318] width 67 height 9
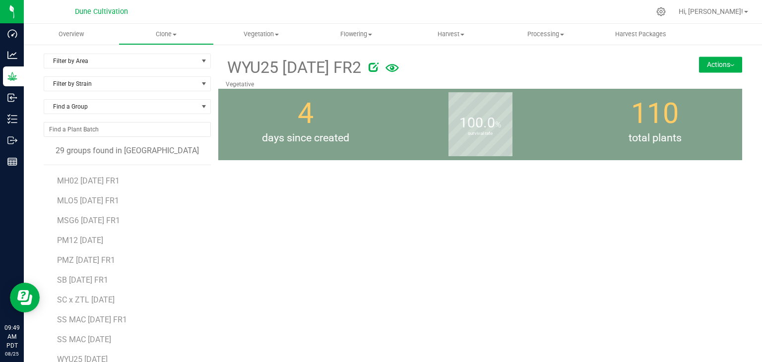
click at [379, 67] on icon at bounding box center [374, 67] width 10 height 10
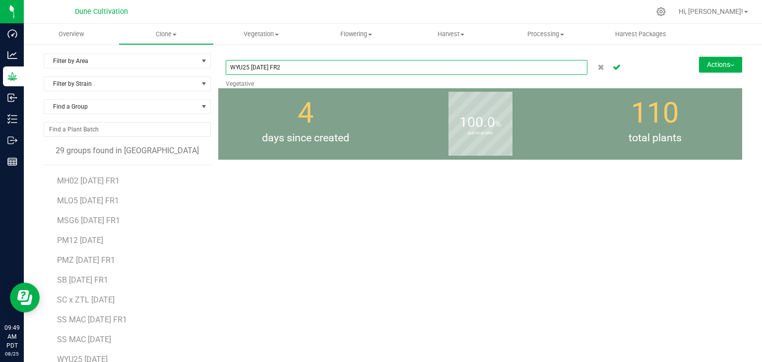
click at [351, 72] on input "WYU25 [DATE] FR2" at bounding box center [407, 67] width 362 height 15
type input "WYU25 [DATE] FR1"
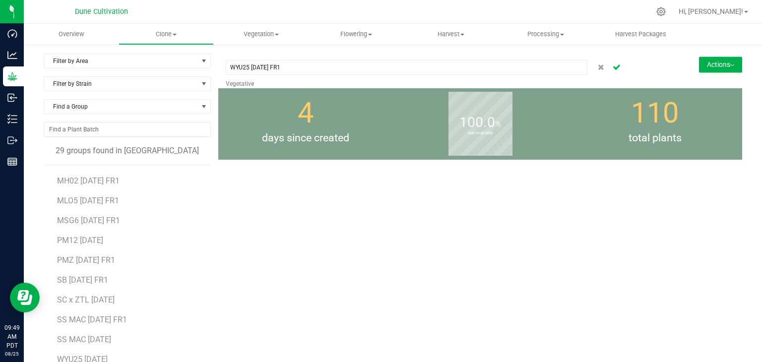
click at [613, 65] on icon "Cancel button" at bounding box center [617, 67] width 8 height 6
click at [512, 214] on div "WYU25 [DATE] FR1 Vegetative Actions Move group Split group 4" at bounding box center [480, 234] width 524 height 360
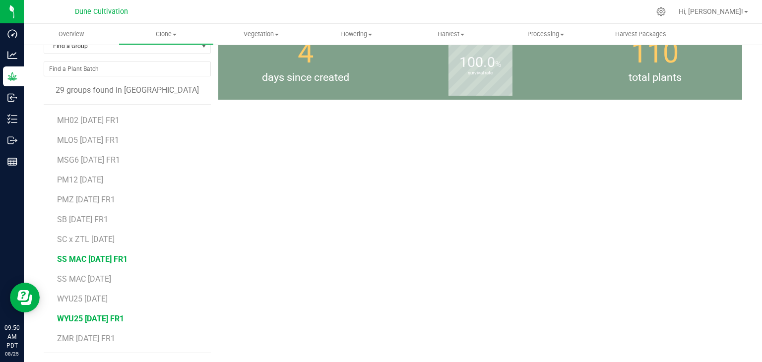
click at [111, 261] on span "SS MAC [DATE] FR1" at bounding box center [92, 259] width 70 height 9
click at [103, 246] on li "SS MAC [DATE] FR1" at bounding box center [130, 256] width 147 height 20
click at [103, 239] on span "SC x ZTL [DATE]" at bounding box center [86, 239] width 58 height 9
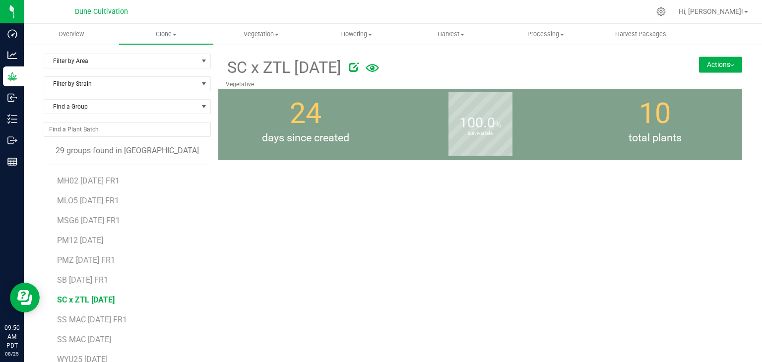
click at [79, 303] on span "SC x ZTL [DATE]" at bounding box center [86, 299] width 58 height 9
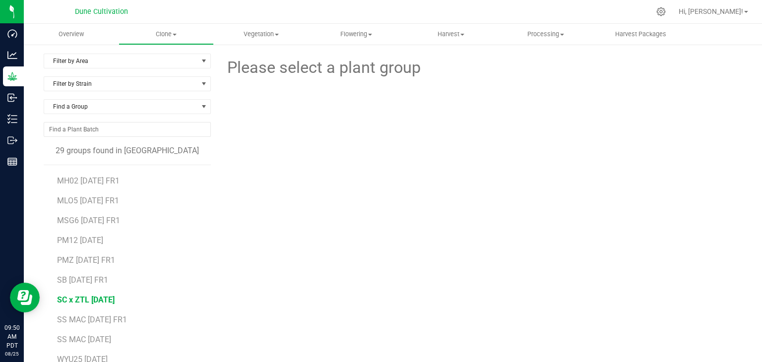
click at [96, 297] on span "SC x ZTL [DATE]" at bounding box center [86, 299] width 58 height 9
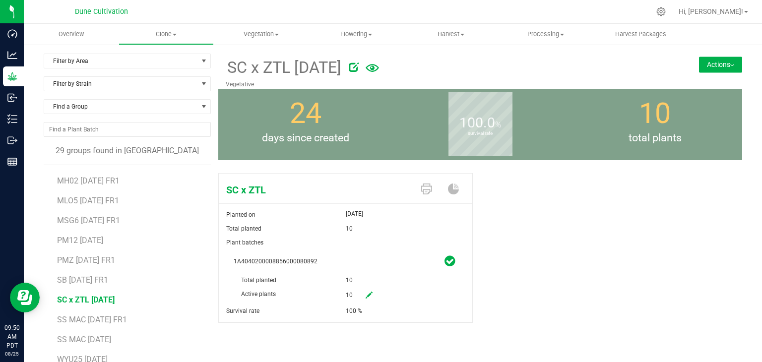
click at [366, 294] on icon at bounding box center [369, 295] width 7 height 7
click at [375, 298] on span "10 10" at bounding box center [379, 295] width 67 height 17
type input "1"
type input "0"
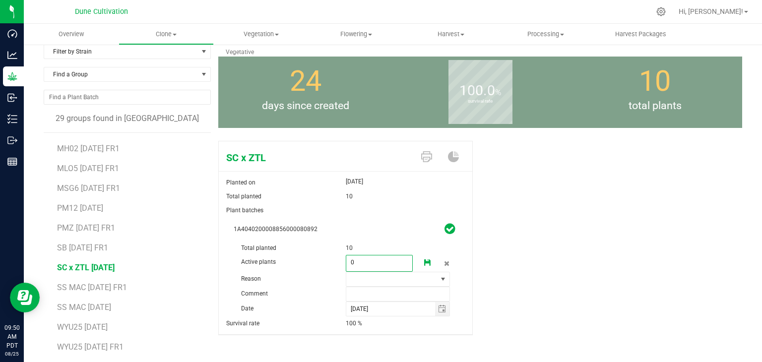
scroll to position [61, 0]
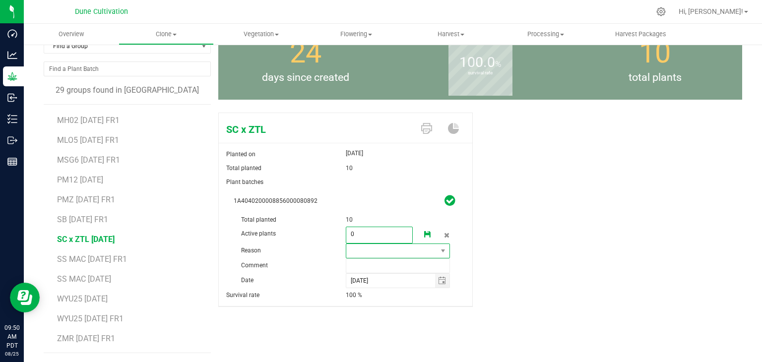
type input "0"
drag, startPoint x: 358, startPoint y: 243, endPoint x: 355, endPoint y: 248, distance: 5.8
click at [358, 244] on span at bounding box center [398, 251] width 105 height 15
click at [353, 265] on li "Pruning" at bounding box center [394, 269] width 102 height 17
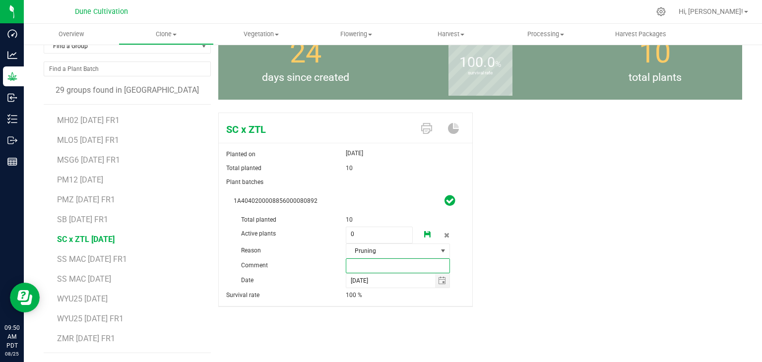
click at [368, 269] on input "text" at bounding box center [398, 266] width 105 height 15
type input "unhealthy"
click at [424, 234] on icon at bounding box center [427, 234] width 7 height 7
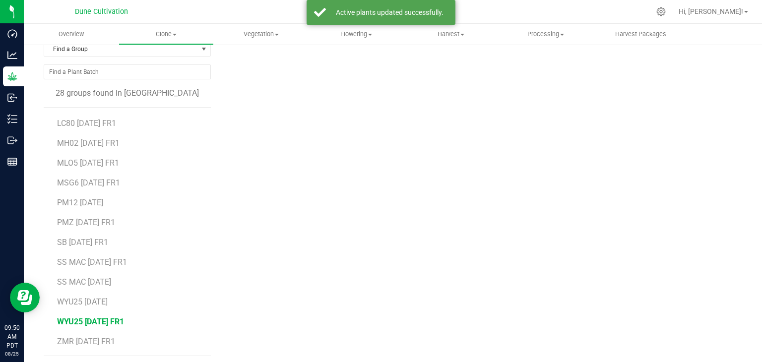
scroll to position [61, 0]
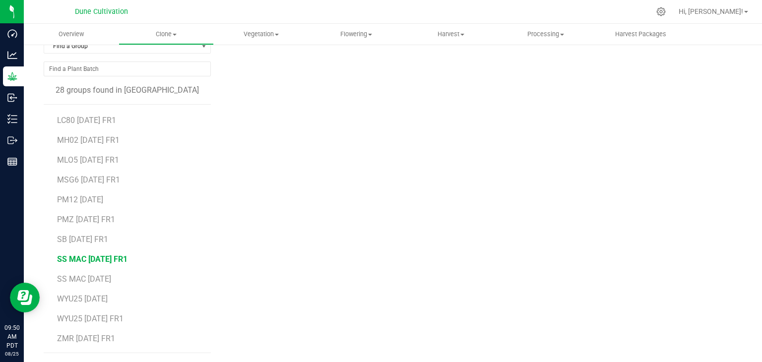
click at [107, 259] on span "SS MAC [DATE] FR1" at bounding box center [92, 259] width 70 height 9
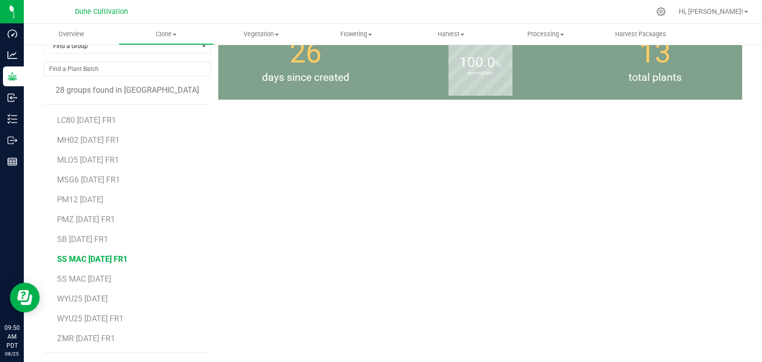
click at [107, 259] on span "SS MAC [DATE] FR1" at bounding box center [92, 259] width 70 height 9
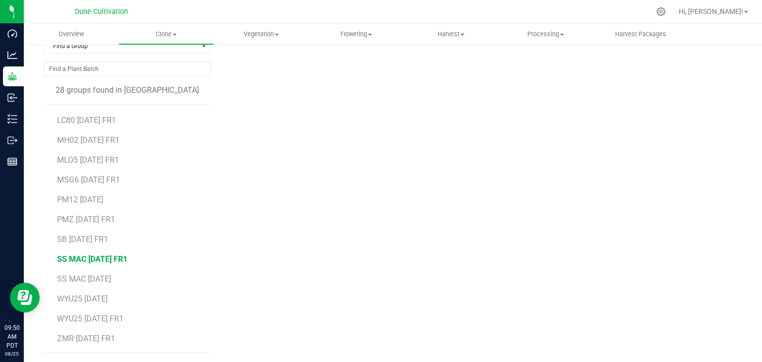
click at [107, 259] on span "SS MAC [DATE] FR1" at bounding box center [92, 259] width 70 height 9
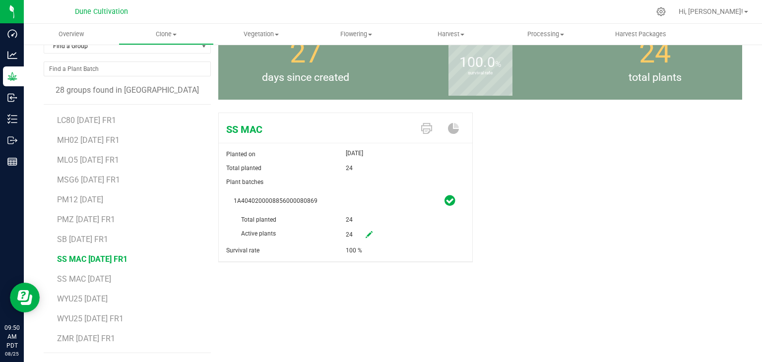
click at [366, 235] on icon at bounding box center [369, 234] width 7 height 7
drag, startPoint x: 367, startPoint y: 232, endPoint x: 312, endPoint y: 225, distance: 55.0
click at [312, 225] on div "1A4040200008856000080869 Total planted 24 Active plants 24 24 Reason Comment [D…" at bounding box center [345, 241] width 239 height 94
type input "0"
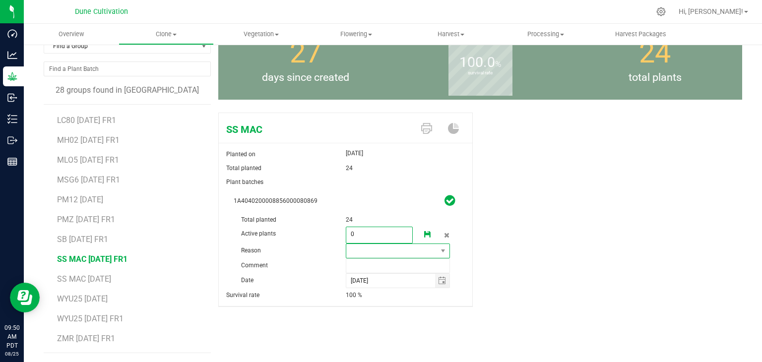
type input "0"
click at [415, 248] on span at bounding box center [391, 251] width 91 height 14
drag, startPoint x: 387, startPoint y: 268, endPoint x: 382, endPoint y: 267, distance: 5.1
click at [387, 267] on li "Pruning" at bounding box center [394, 269] width 102 height 17
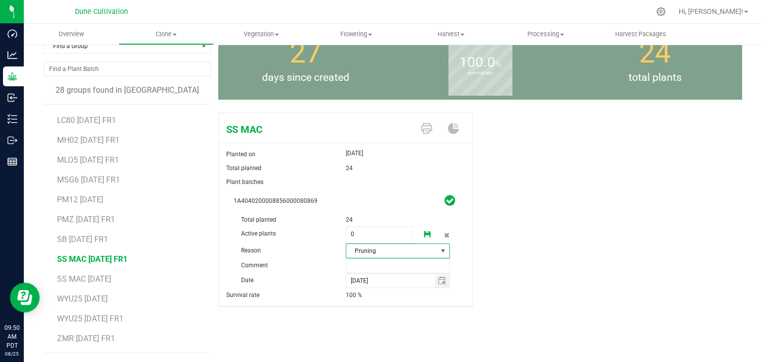
click at [353, 257] on span "Pruning" at bounding box center [391, 251] width 91 height 14
click at [357, 255] on span "Pruning" at bounding box center [391, 251] width 91 height 14
click at [362, 265] on input "text" at bounding box center [398, 266] width 105 height 15
type input "unhealthy"
click at [422, 229] on link at bounding box center [428, 235] width 20 height 17
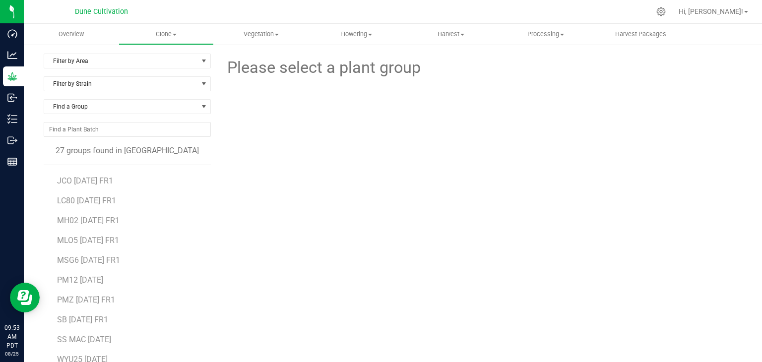
scroll to position [61, 0]
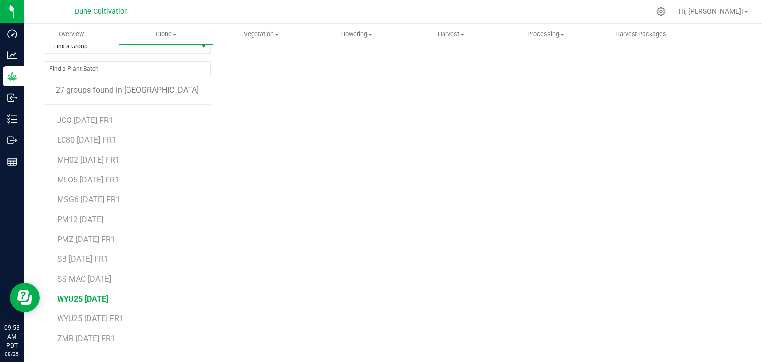
click at [108, 297] on span "WYU25 [DATE]" at bounding box center [82, 298] width 51 height 9
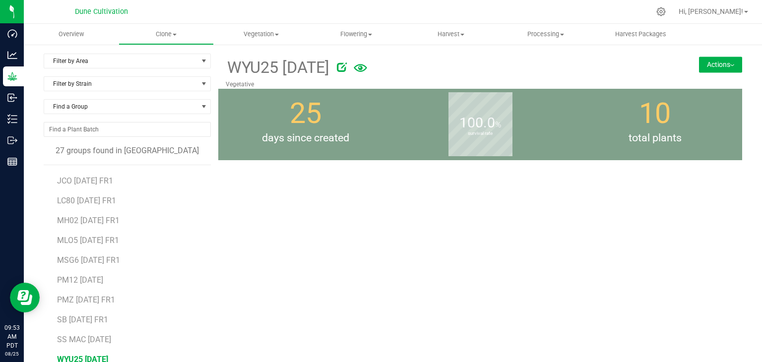
scroll to position [61, 0]
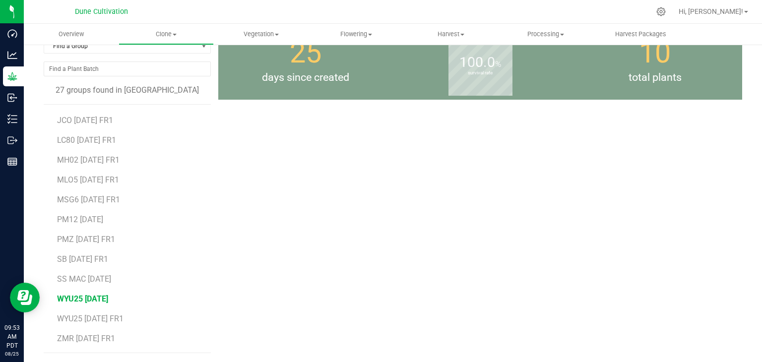
click at [93, 298] on span "WYU25 [DATE]" at bounding box center [82, 298] width 51 height 9
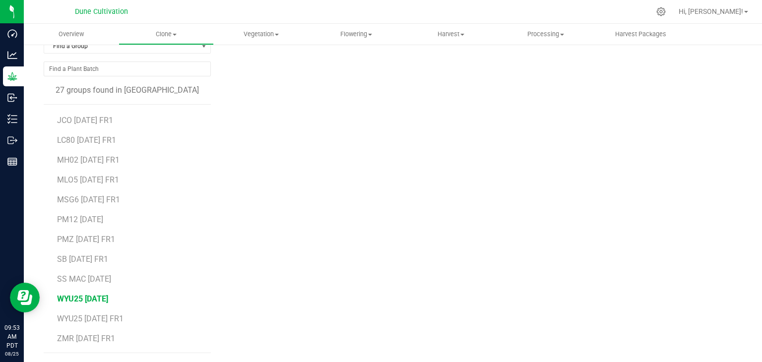
click at [93, 298] on span "WYU25 [DATE]" at bounding box center [82, 298] width 51 height 9
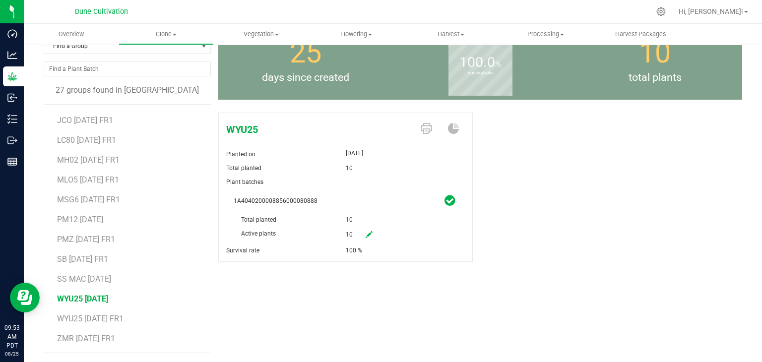
click at [366, 234] on icon at bounding box center [369, 234] width 7 height 7
drag, startPoint x: 367, startPoint y: 233, endPoint x: 353, endPoint y: 239, distance: 15.1
click at [353, 239] on span "10 10" at bounding box center [379, 235] width 67 height 17
type input "1"
type input "0"
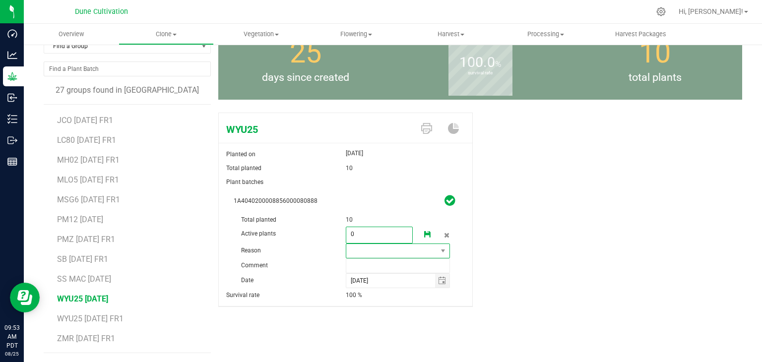
type input "0"
click at [359, 253] on span at bounding box center [391, 251] width 91 height 14
click at [363, 269] on li "Pruning" at bounding box center [394, 269] width 102 height 17
click at [363, 264] on input "text" at bounding box center [398, 266] width 105 height 15
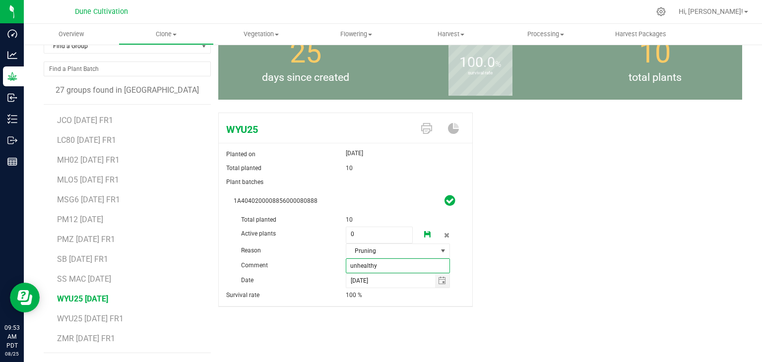
type input "unhealthy"
click at [425, 232] on icon at bounding box center [427, 234] width 7 height 7
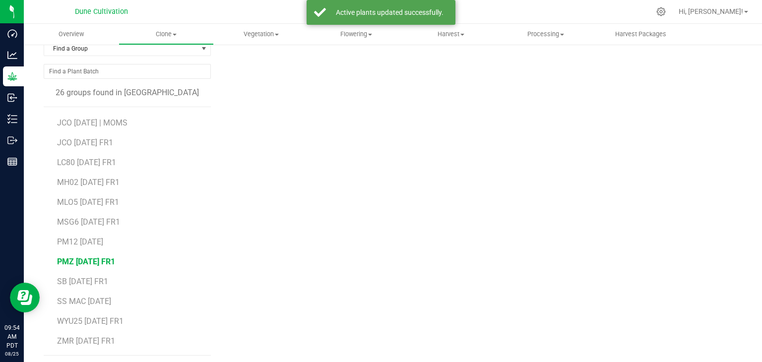
scroll to position [61, 0]
click at [107, 334] on span "ZMR [DATE] FR1" at bounding box center [86, 338] width 58 height 9
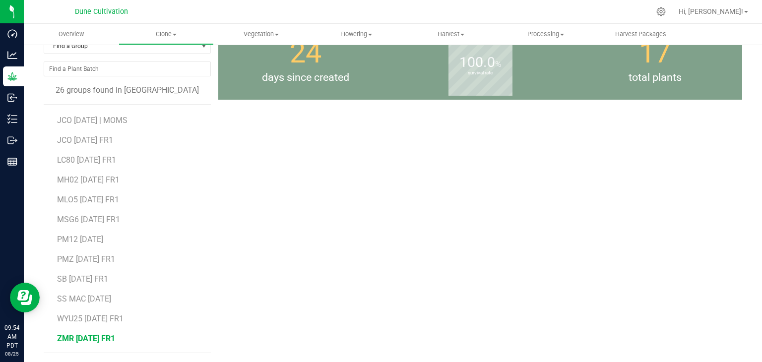
click at [115, 337] on span "ZMR [DATE] FR1" at bounding box center [86, 338] width 58 height 9
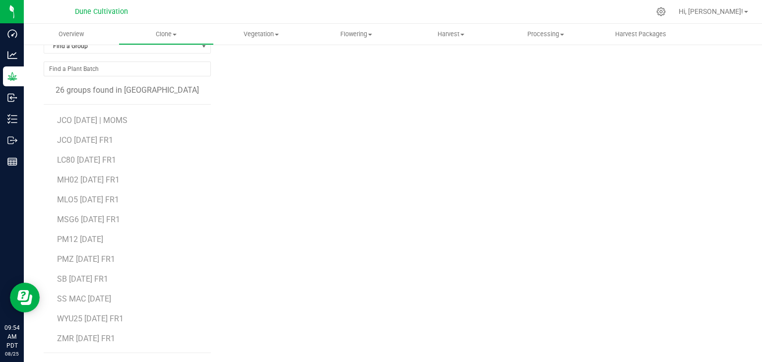
click at [89, 332] on li "ZMR [DATE] FR1" at bounding box center [130, 339] width 147 height 28
click at [101, 337] on span "ZMR [DATE] FR1" at bounding box center [86, 338] width 58 height 9
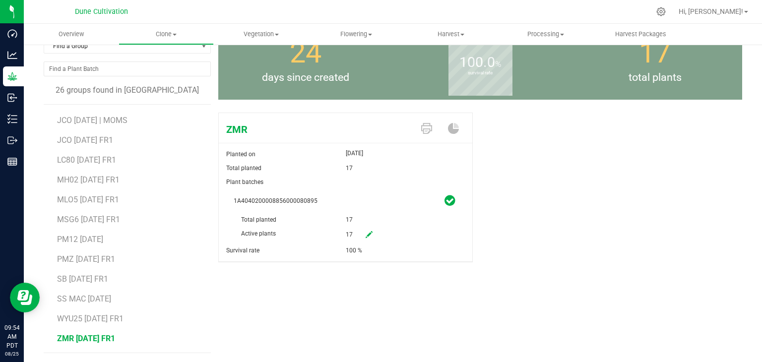
click at [370, 240] on link at bounding box center [369, 235] width 20 height 17
drag, startPoint x: 364, startPoint y: 229, endPoint x: 316, endPoint y: 238, distance: 49.1
click at [316, 213] on div "Active plants 17 17" at bounding box center [346, 213] width 224 height 0
type input "0"
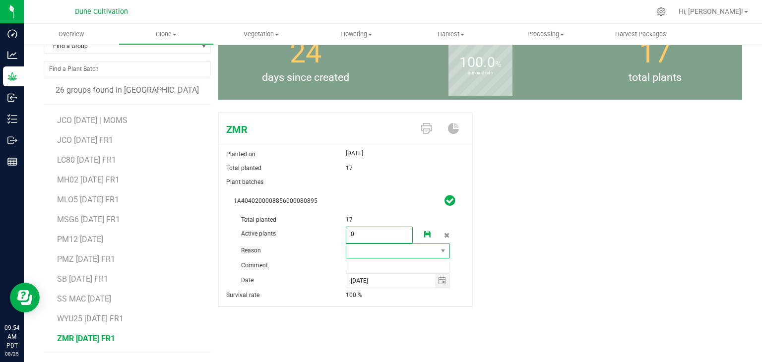
type input "0"
click at [355, 249] on span at bounding box center [391, 251] width 91 height 14
click at [356, 273] on li "Pruning" at bounding box center [394, 269] width 102 height 17
click at [355, 267] on input "text" at bounding box center [398, 266] width 105 height 15
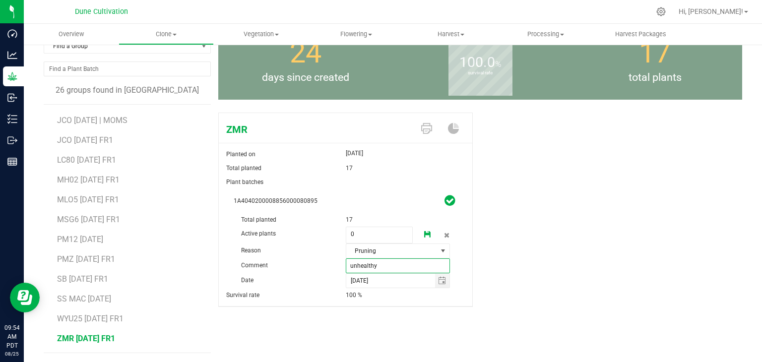
type input "unhealthy"
click at [427, 235] on icon at bounding box center [427, 234] width 7 height 7
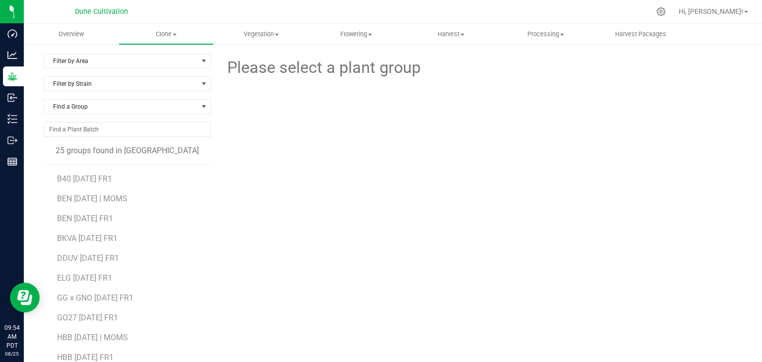
click at [305, 139] on div at bounding box center [480, 123] width 539 height 86
click at [252, 37] on span "Vegetation" at bounding box center [261, 34] width 94 height 9
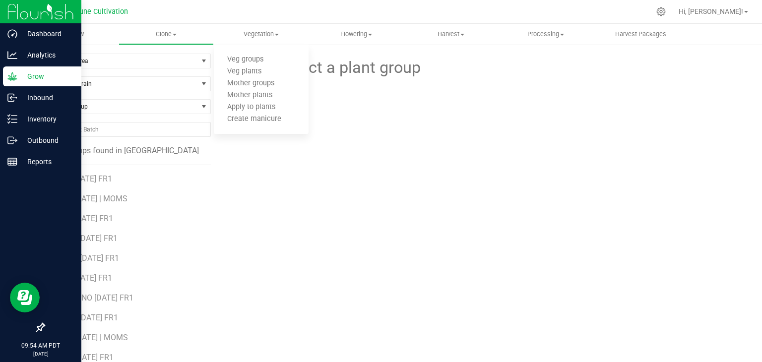
click at [30, 74] on p "Grow" at bounding box center [47, 76] width 60 height 12
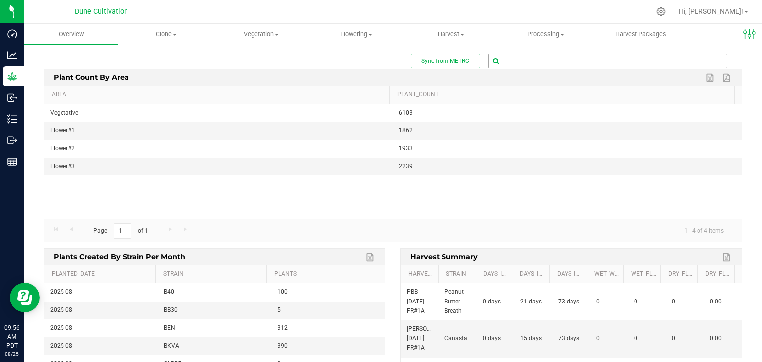
click at [515, 59] on input "text" at bounding box center [608, 61] width 238 height 14
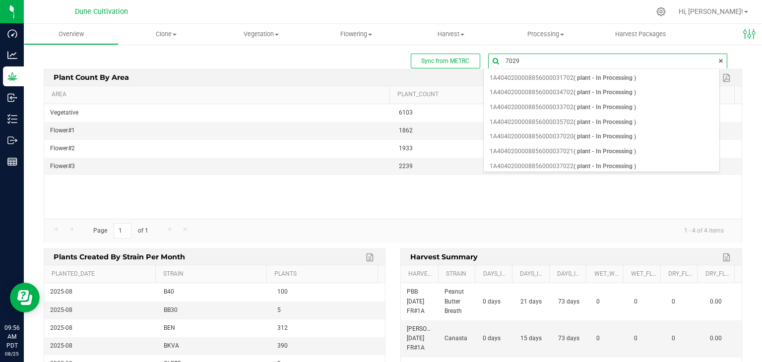
type input "70297"
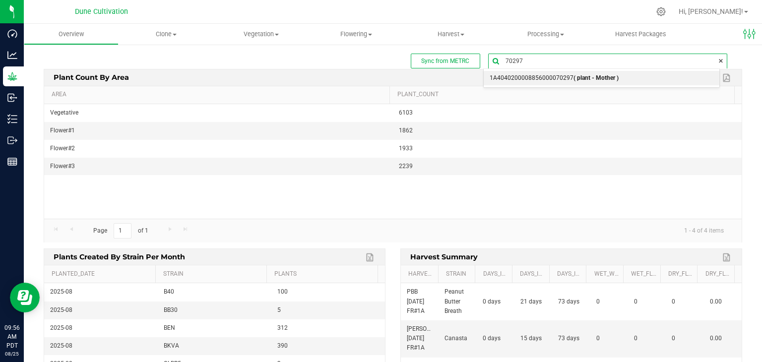
click at [579, 77] on b "( plant - Mother )" at bounding box center [596, 77] width 45 height 7
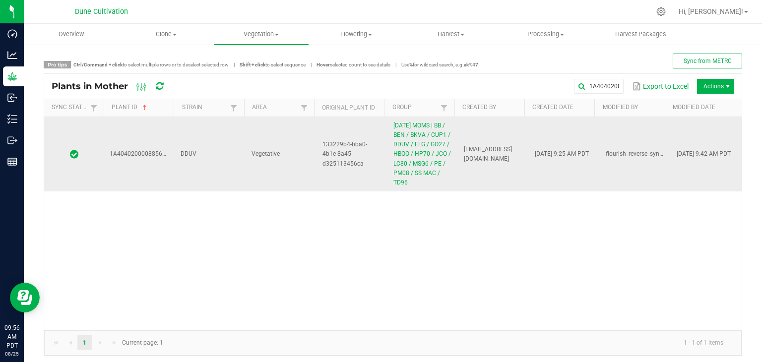
click at [239, 166] on td "DDUV" at bounding box center [210, 154] width 71 height 74
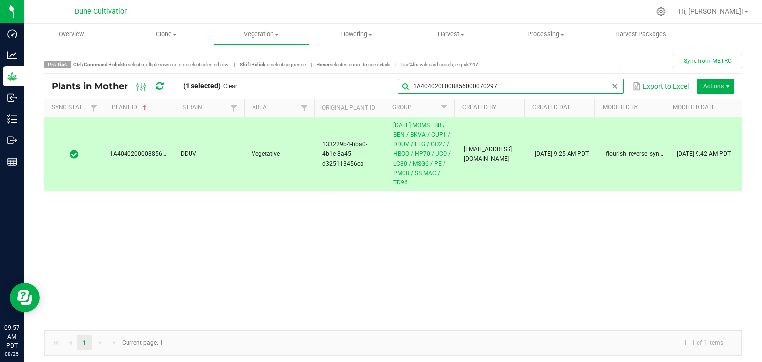
click at [589, 83] on input "1A4040200008856000070297" at bounding box center [511, 86] width 226 height 15
click at [508, 86] on input "1A4040200008856000070297" at bounding box center [511, 86] width 226 height 15
type input "1"
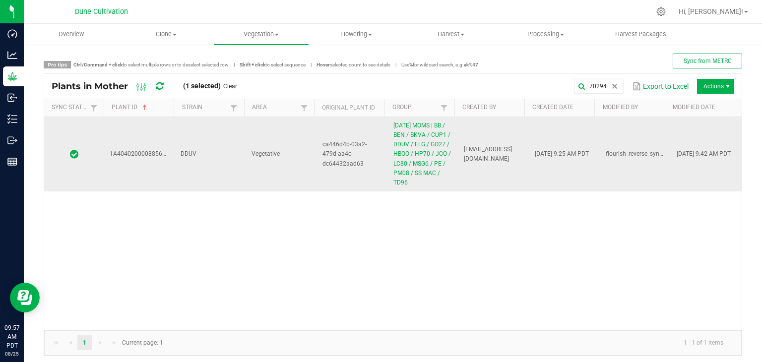
click at [246, 170] on td "Vegetative" at bounding box center [281, 154] width 71 height 74
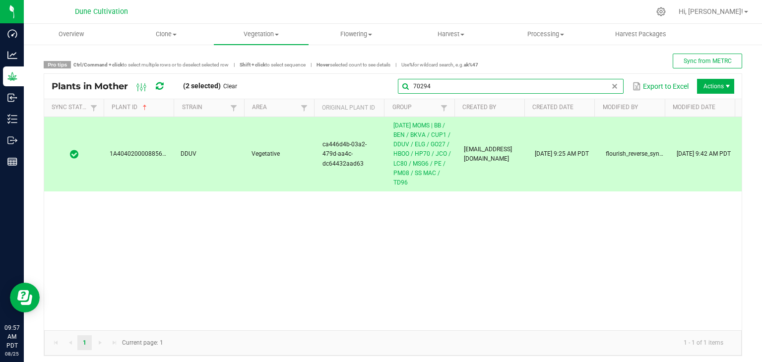
click at [591, 83] on input "70294" at bounding box center [511, 86] width 226 height 15
click at [480, 87] on input "70294" at bounding box center [511, 86] width 226 height 15
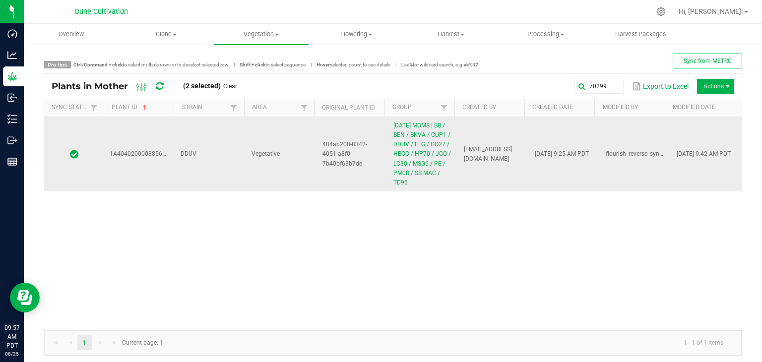
click at [250, 161] on td "Vegetative" at bounding box center [281, 154] width 71 height 74
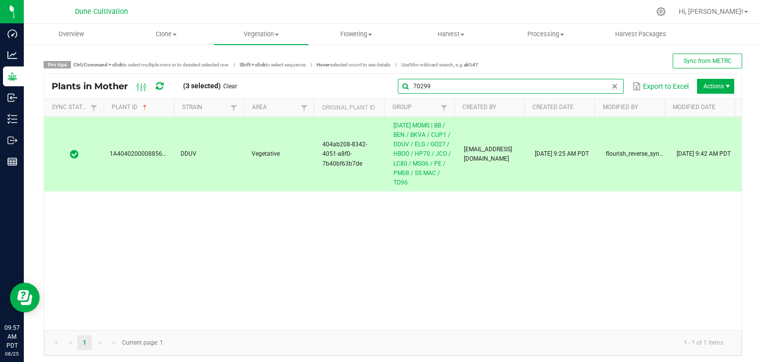
click at [599, 88] on input "70299" at bounding box center [511, 86] width 226 height 15
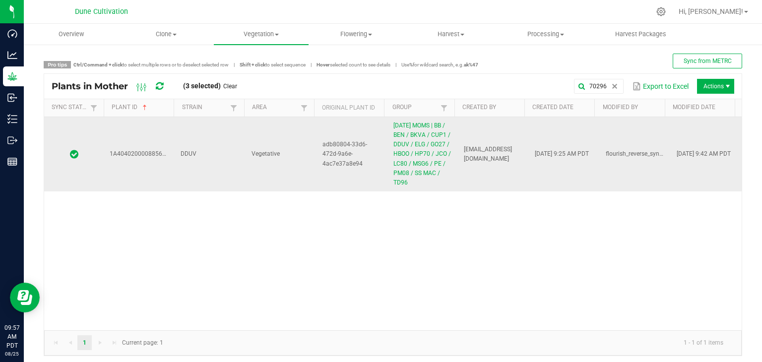
click at [220, 187] on td "DDUV" at bounding box center [210, 154] width 71 height 74
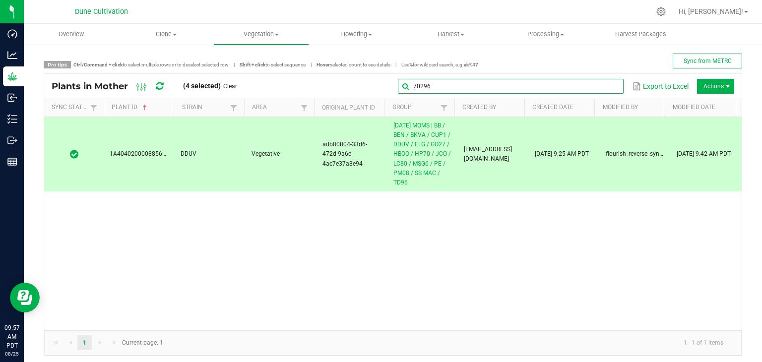
click at [609, 90] on input "70296" at bounding box center [511, 86] width 226 height 15
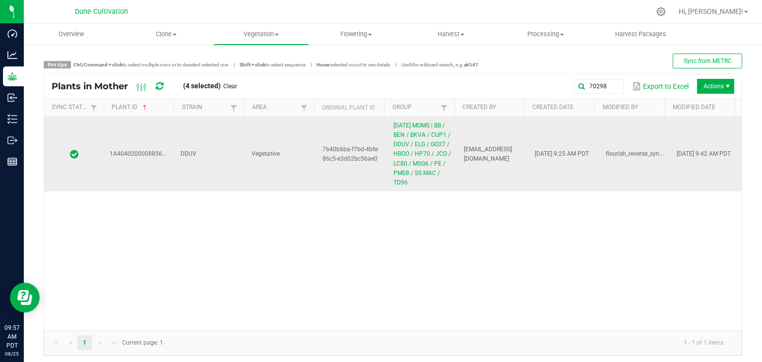
click at [268, 167] on td "Vegetative" at bounding box center [281, 154] width 71 height 74
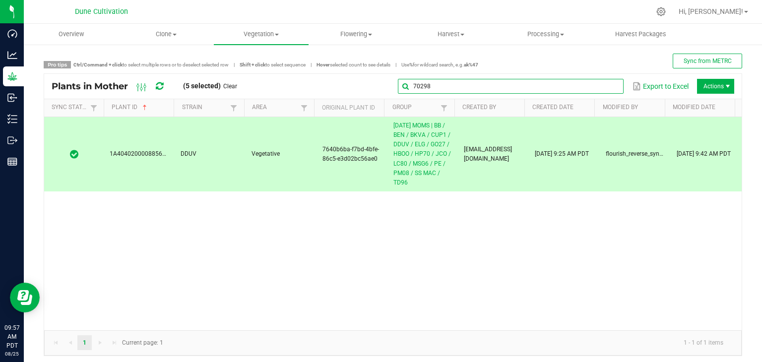
click at [598, 87] on input "70298" at bounding box center [511, 86] width 226 height 15
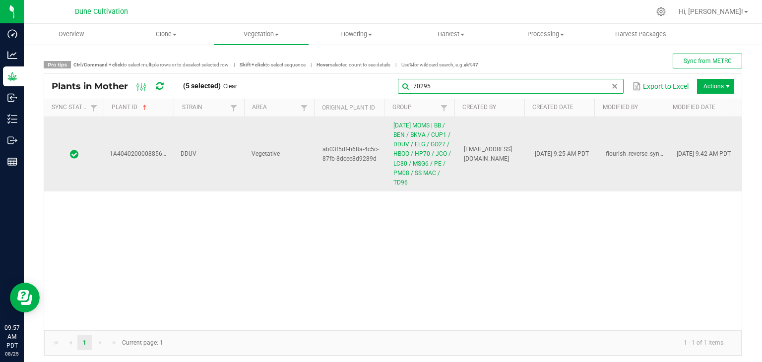
type input "70295"
click at [187, 167] on td "DDUV" at bounding box center [210, 154] width 71 height 74
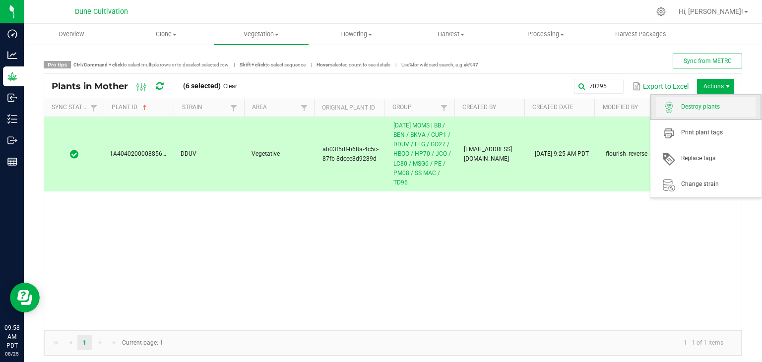
click at [681, 114] on span at bounding box center [669, 107] width 25 height 14
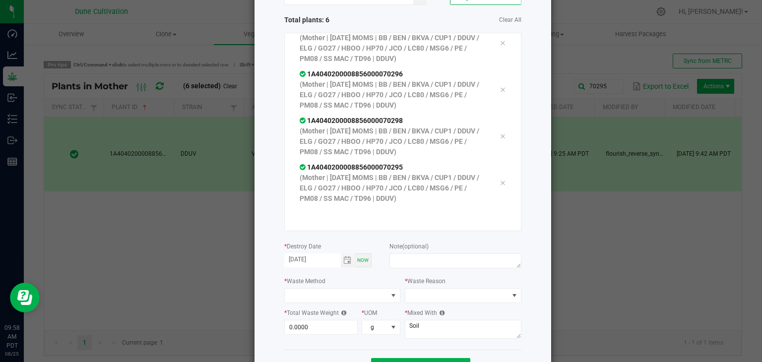
scroll to position [113, 0]
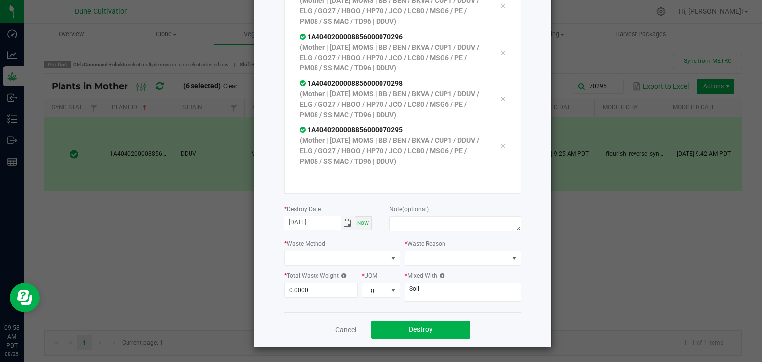
click at [343, 223] on span "Toggle calendar" at bounding box center [347, 223] width 8 height 8
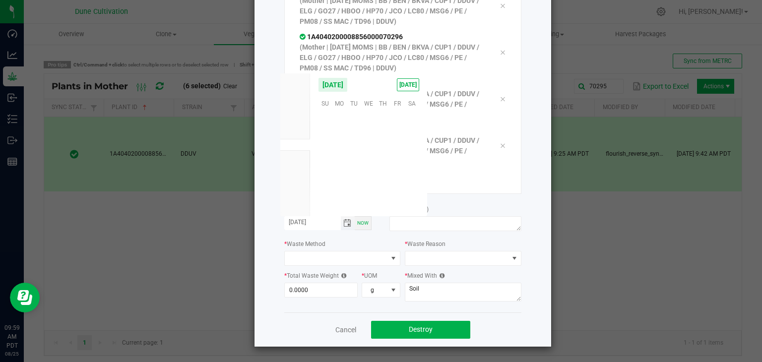
scroll to position [160898, 0]
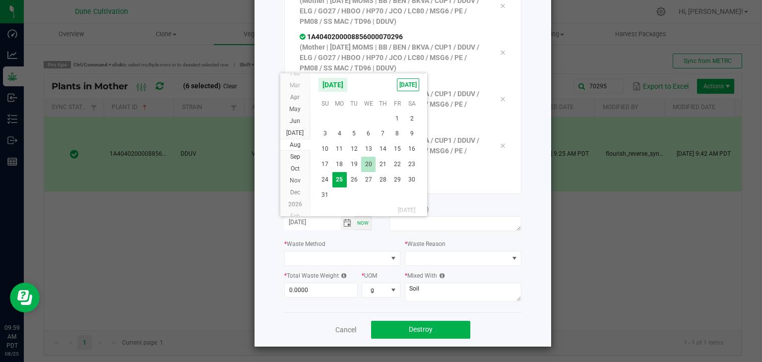
click at [371, 163] on span "20" at bounding box center [368, 164] width 14 height 15
type input "[DATE]"
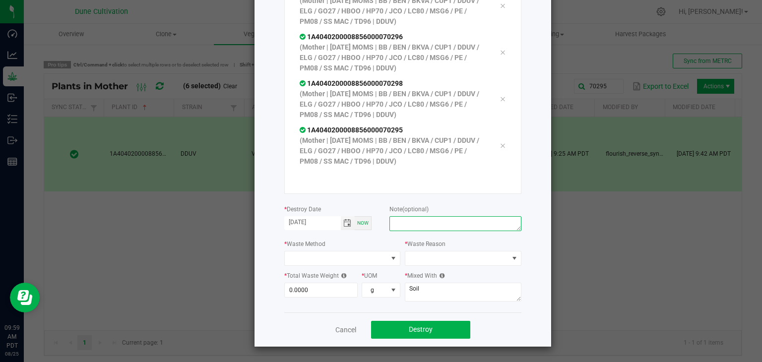
click at [396, 222] on textarea at bounding box center [456, 223] width 132 height 15
type textarea "unhealthy"
click at [381, 253] on span at bounding box center [336, 259] width 103 height 14
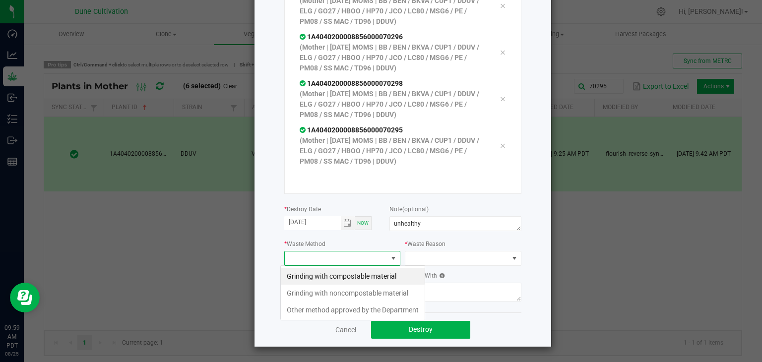
scroll to position [14, 117]
drag, startPoint x: 346, startPoint y: 273, endPoint x: 356, endPoint y: 271, distance: 10.1
click at [347, 273] on li "Grinding with compostable material" at bounding box center [353, 276] width 144 height 17
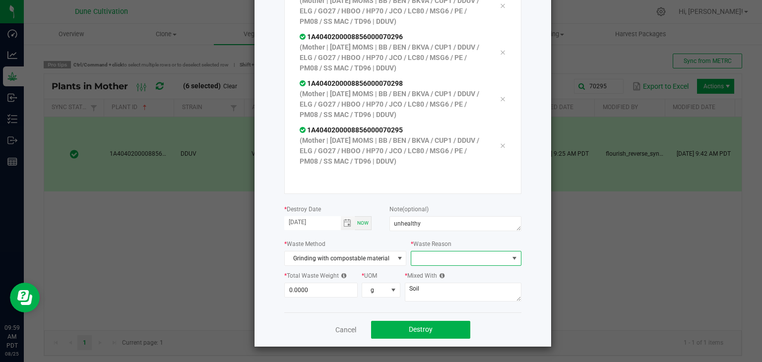
click at [461, 257] on span at bounding box center [459, 259] width 97 height 14
click at [442, 271] on li "Pruning" at bounding box center [462, 276] width 112 height 17
click at [334, 285] on div "* Total Waste Weight 0.0000" at bounding box center [322, 284] width 77 height 27
type input "742.0000"
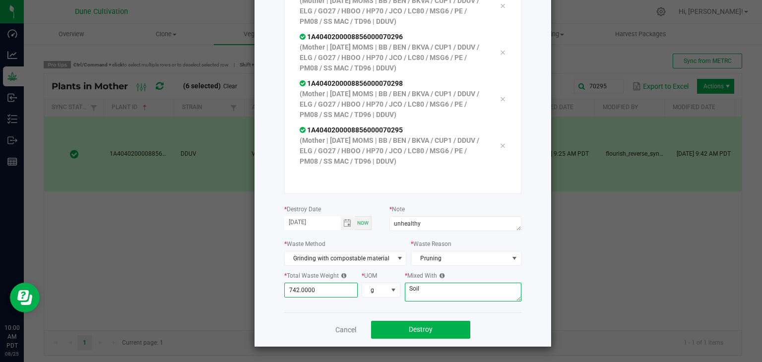
click at [428, 290] on textarea "Soil" at bounding box center [463, 292] width 117 height 19
type textarea "S"
type textarea "wood chips"
click at [439, 328] on button "Destroy" at bounding box center [420, 330] width 99 height 18
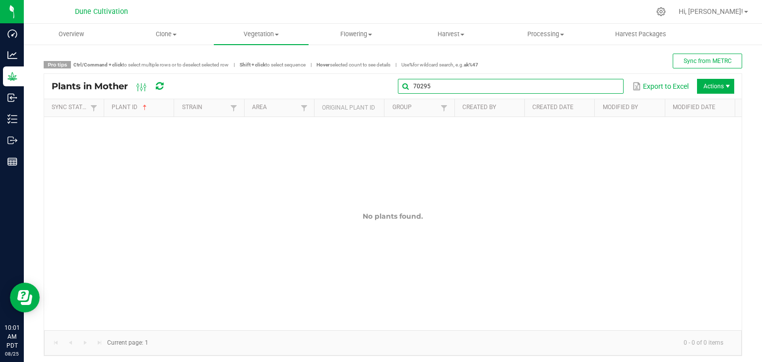
click at [606, 90] on input "70295" at bounding box center [511, 86] width 226 height 15
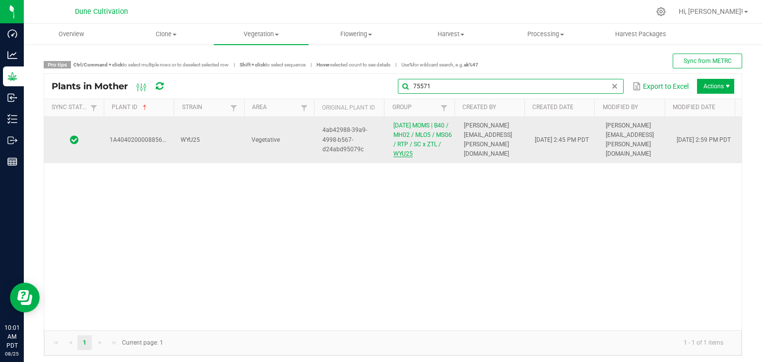
type input "75571"
click at [435, 145] on link "[DATE] MOMS | B40 / MH02 / MLO5 / MSG6 / RTP / SC x ZTL / WYU25" at bounding box center [423, 140] width 59 height 36
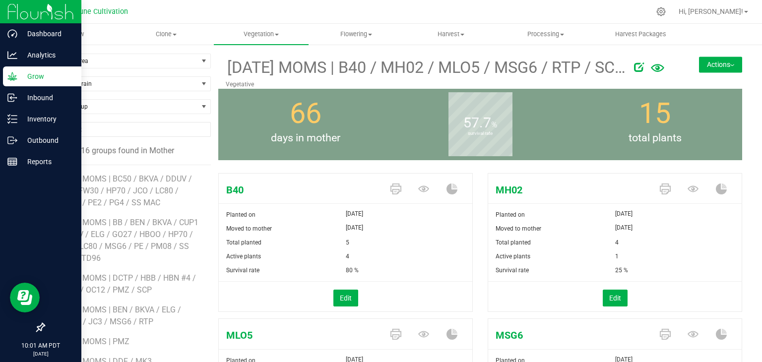
click at [33, 74] on p "Grow" at bounding box center [47, 76] width 60 height 12
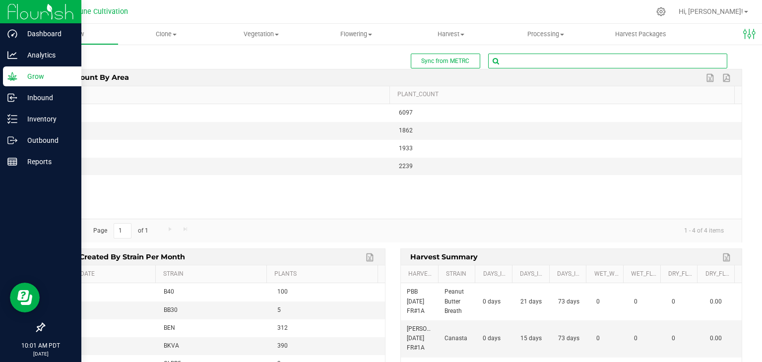
click at [528, 65] on input "text" at bounding box center [608, 61] width 238 height 14
type input "75571"
click at [563, 81] on span "1A4040200008856000075571 ( plant - Mother )" at bounding box center [554, 78] width 129 height 13
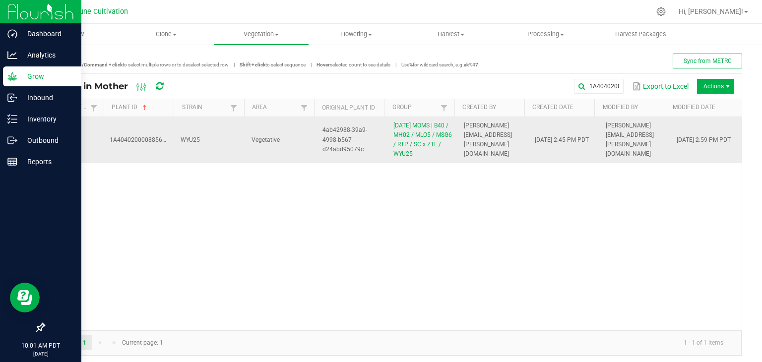
click at [463, 150] on td "[PERSON_NAME][EMAIL_ADDRESS][PERSON_NAME][DOMAIN_NAME]" at bounding box center [493, 140] width 71 height 46
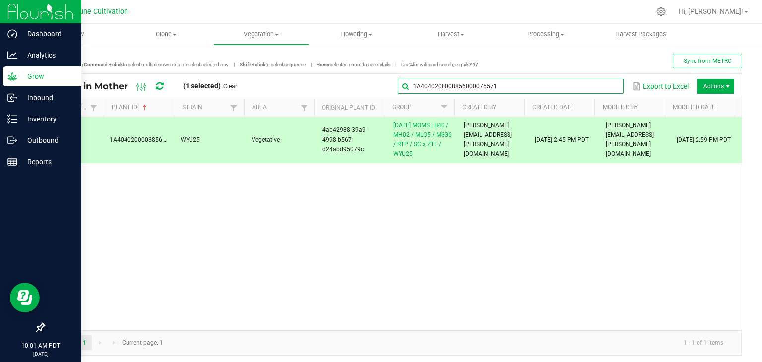
click at [594, 87] on input "1A4040200008856000075571" at bounding box center [511, 86] width 226 height 15
click at [529, 93] on input "1A4040200008856000075571" at bounding box center [511, 86] width 226 height 15
drag, startPoint x: 511, startPoint y: 93, endPoint x: 275, endPoint y: 110, distance: 236.8
click at [275, 110] on kendo-grid "Plants in Mother (1 selected) Clear 1A4040200008856000075571 Export to Excel Ac…" at bounding box center [393, 214] width 699 height 283
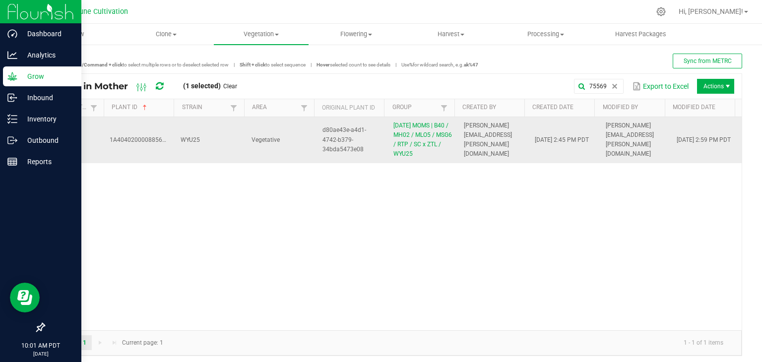
click at [205, 138] on td "WYU25" at bounding box center [210, 140] width 71 height 46
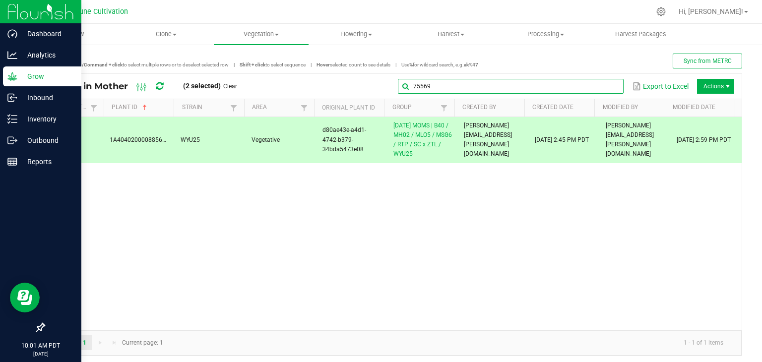
click at [595, 88] on input "75569" at bounding box center [511, 86] width 226 height 15
click at [593, 90] on input "75569" at bounding box center [511, 86] width 226 height 15
type input "7"
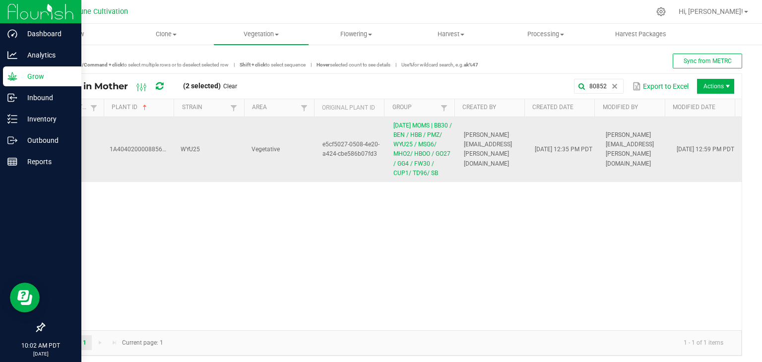
click at [294, 162] on td "Vegetative" at bounding box center [281, 149] width 71 height 65
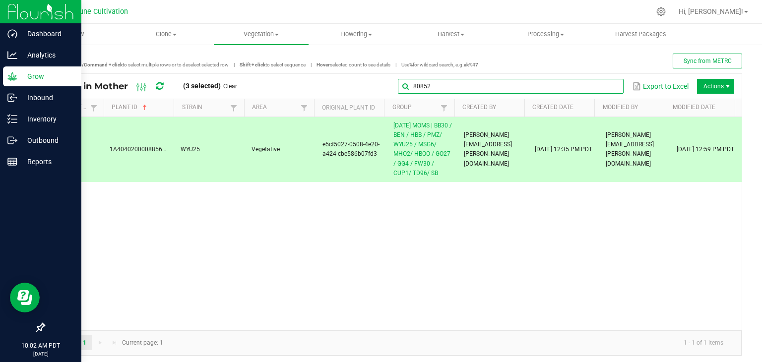
click at [597, 88] on input "80852" at bounding box center [511, 86] width 226 height 15
type input "8"
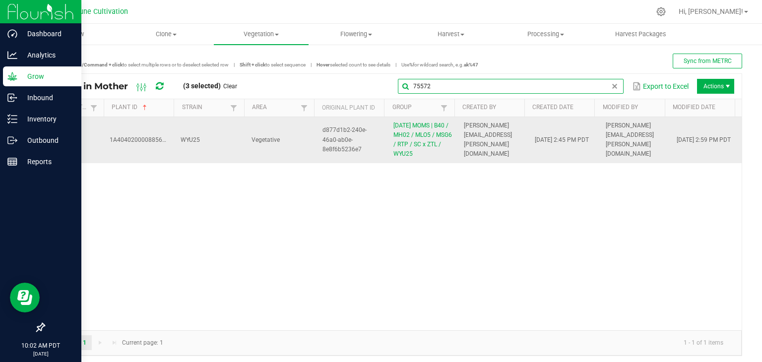
type input "75572"
click at [311, 155] on td "Vegetative" at bounding box center [281, 140] width 71 height 46
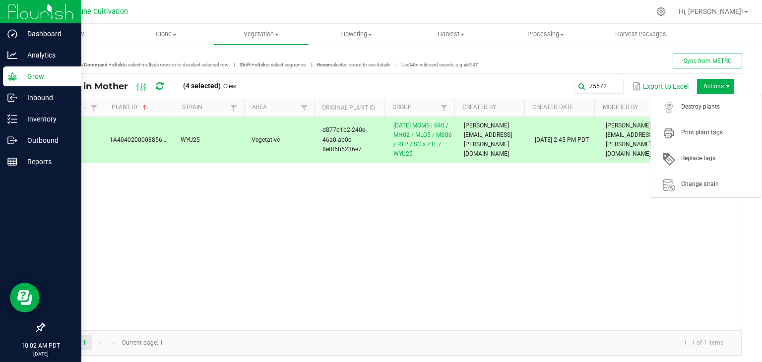
click at [709, 87] on span "Actions" at bounding box center [715, 86] width 37 height 15
click at [707, 104] on span "Destroy plants" at bounding box center [719, 107] width 74 height 8
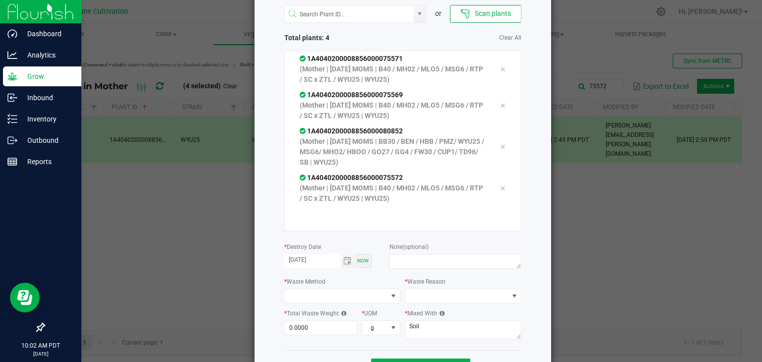
scroll to position [95, 0]
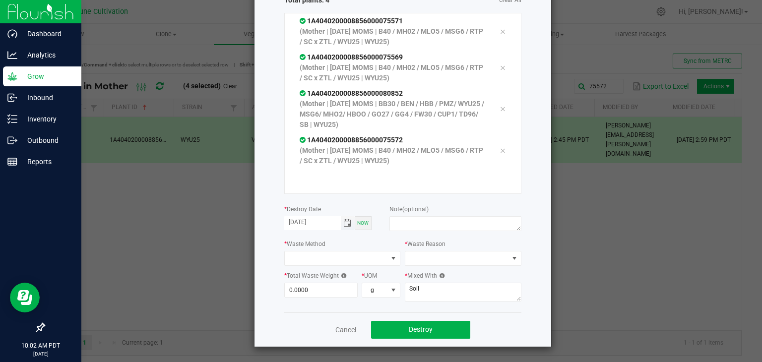
click at [346, 222] on span "Toggle calendar" at bounding box center [347, 223] width 8 height 8
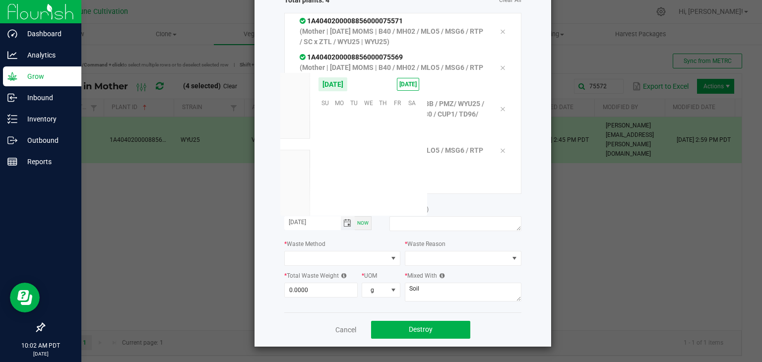
scroll to position [160898, 0]
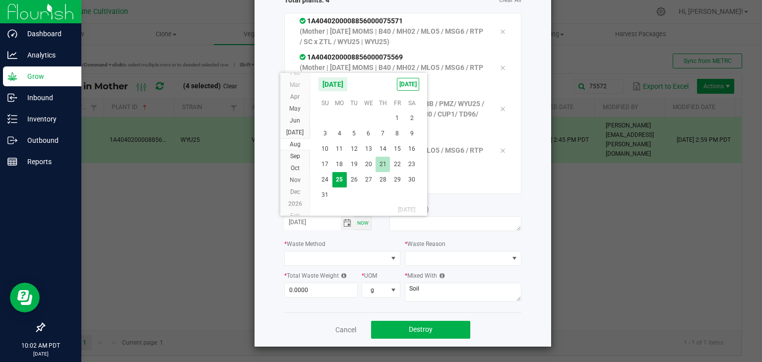
click at [386, 170] on span "21" at bounding box center [383, 164] width 14 height 15
type input "[DATE]"
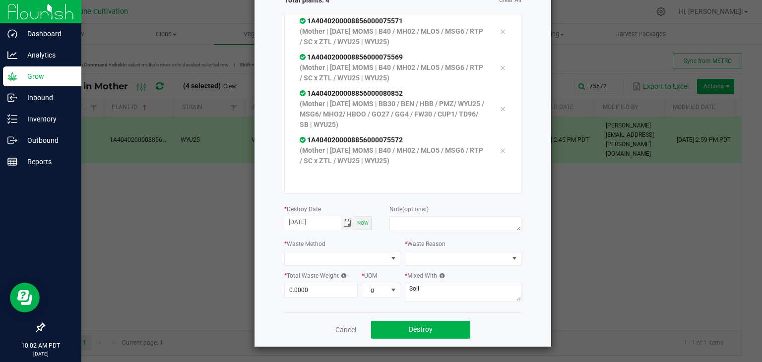
click at [425, 237] on div "or Scan plants Total plants: 4 Clear All 1A4040200008856000075571 (Mother | [DA…" at bounding box center [402, 134] width 237 height 355
click at [422, 224] on textarea at bounding box center [456, 223] width 132 height 15
type textarea "unhealthy"
click at [326, 261] on span at bounding box center [336, 259] width 103 height 14
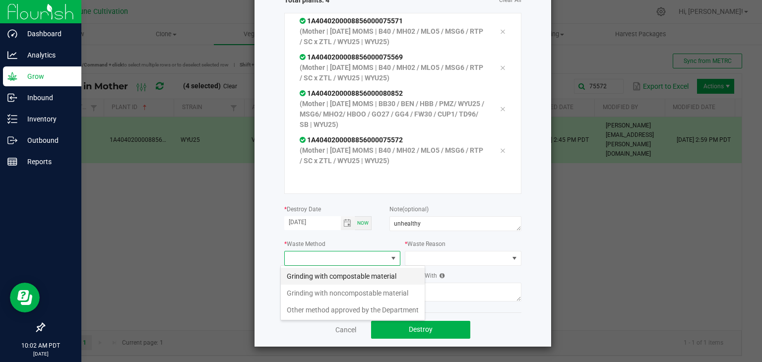
scroll to position [14, 117]
drag, startPoint x: 325, startPoint y: 273, endPoint x: 392, endPoint y: 271, distance: 67.0
click at [325, 273] on li "Grinding with compostable material" at bounding box center [353, 276] width 144 height 17
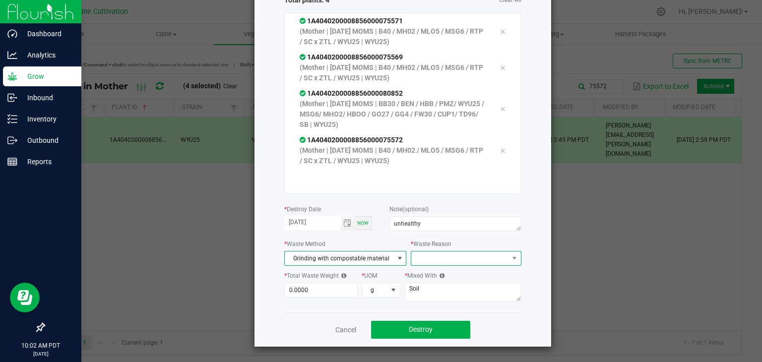
click at [445, 253] on span at bounding box center [459, 259] width 97 height 14
click at [424, 280] on li "Pruning" at bounding box center [462, 276] width 112 height 17
click at [299, 290] on input "0" at bounding box center [321, 290] width 73 height 14
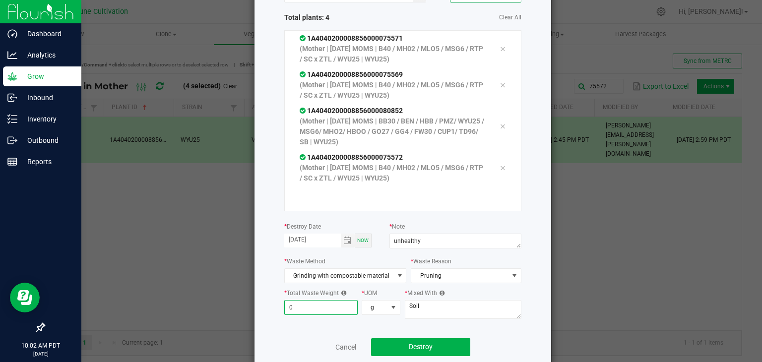
scroll to position [95, 0]
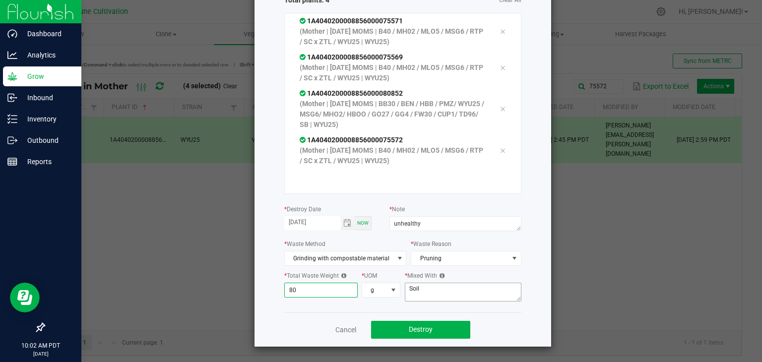
type input "8"
type input "391.0000"
click at [469, 294] on textarea "Soil" at bounding box center [463, 292] width 117 height 19
type textarea "S"
type textarea "wood chips"
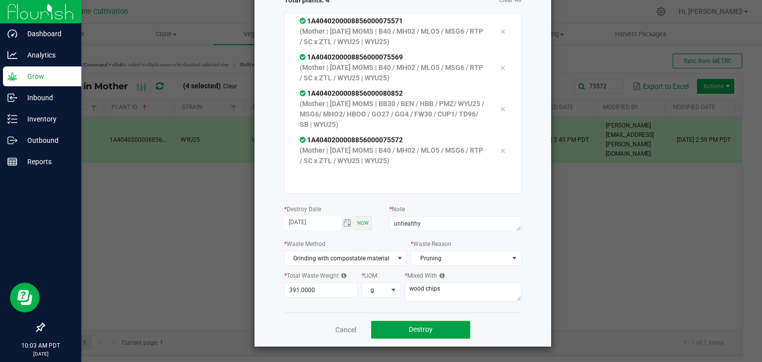
click at [452, 327] on button "Destroy" at bounding box center [420, 330] width 99 height 18
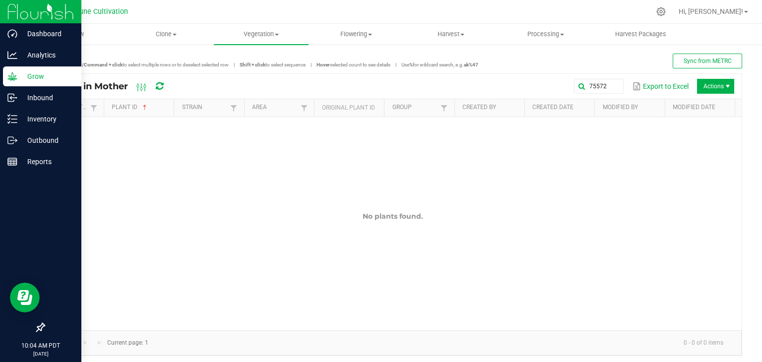
click at [608, 78] on div "75572 Export to Excel Actions" at bounding box center [458, 86] width 554 height 17
click at [603, 83] on global-search-input-ngx "75572" at bounding box center [511, 86] width 226 height 7
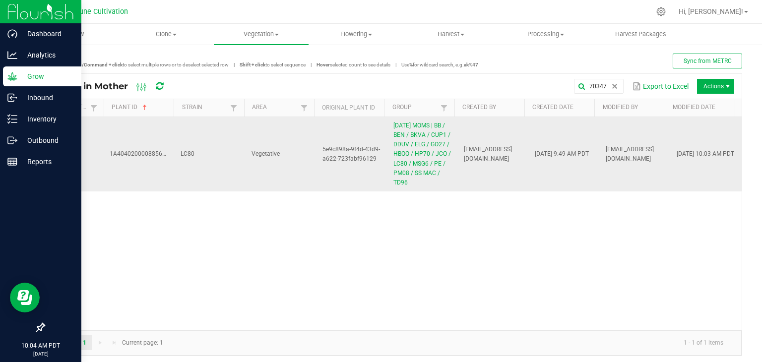
click at [252, 163] on td "Vegetative" at bounding box center [281, 154] width 71 height 74
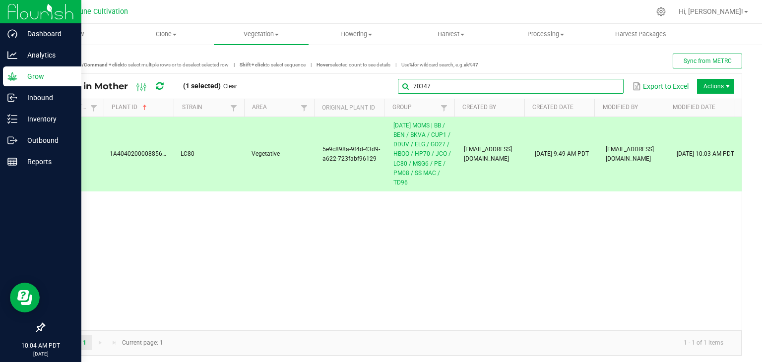
click at [602, 88] on global-search-input-ngx "70347" at bounding box center [511, 86] width 226 height 7
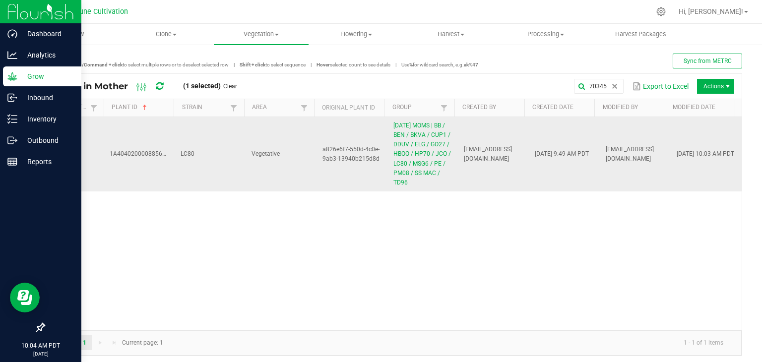
click at [319, 188] on td "a826e6f7-550d-4c0e-9ab3-13940b215d8d" at bounding box center [352, 154] width 71 height 74
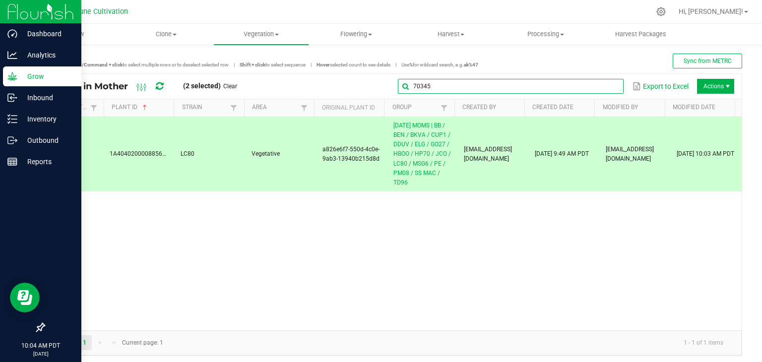
click at [610, 84] on global-search-input-ngx "70345" at bounding box center [511, 86] width 226 height 7
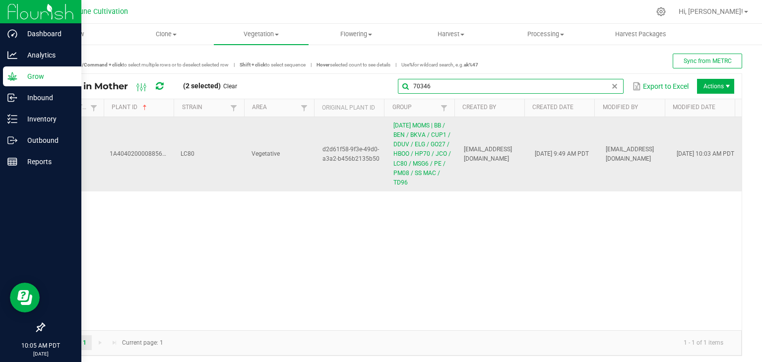
type input "70346"
click at [317, 169] on td "d2d61f58-9f3e-49d0-a3a2-b456b2135b50" at bounding box center [352, 154] width 71 height 74
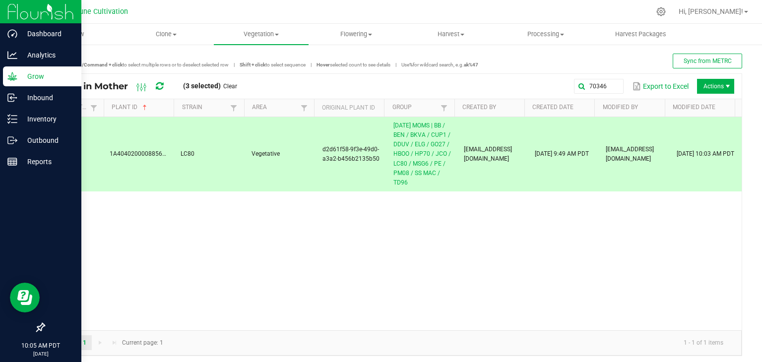
click at [724, 83] on span "Actions" at bounding box center [728, 86] width 8 height 8
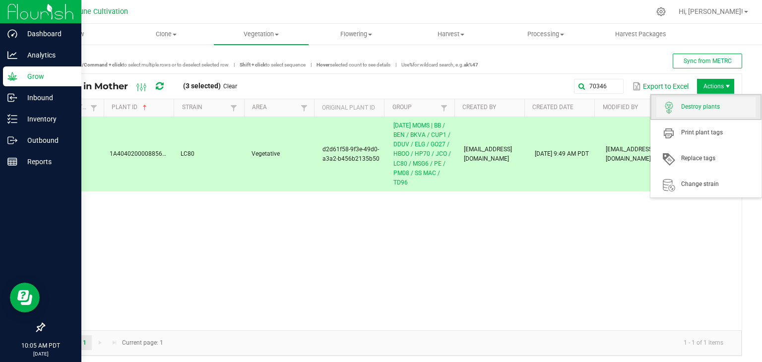
click at [714, 104] on span "Destroy plants" at bounding box center [719, 107] width 74 height 8
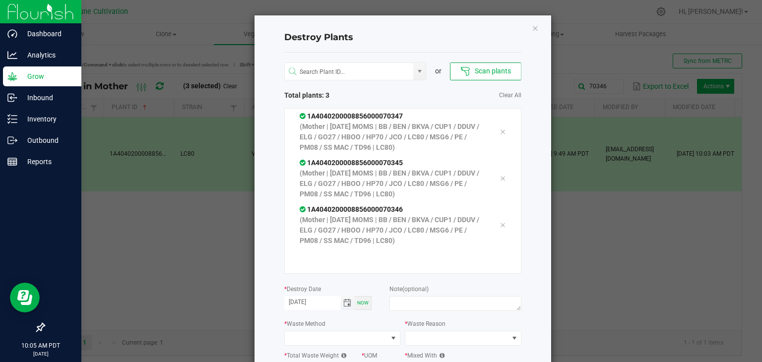
click at [347, 300] on span "Toggle calendar" at bounding box center [347, 303] width 8 height 8
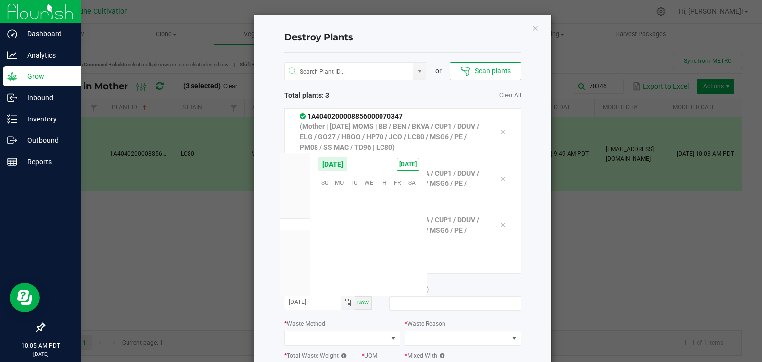
scroll to position [160898, 0]
click at [382, 246] on span "21" at bounding box center [383, 244] width 14 height 15
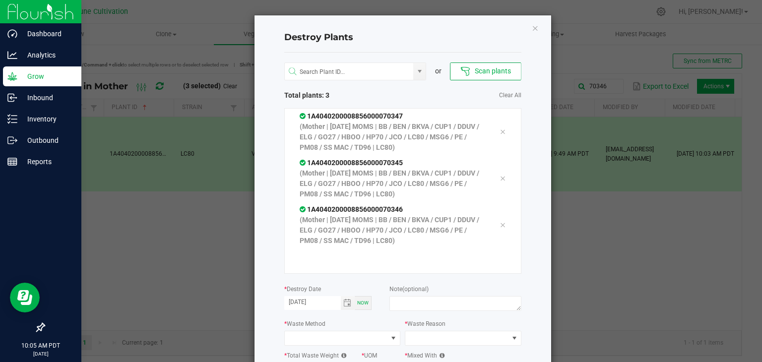
click at [413, 292] on label "Note (optional)" at bounding box center [409, 289] width 39 height 9
click at [341, 304] on span "Toggle calendar" at bounding box center [348, 303] width 14 height 14
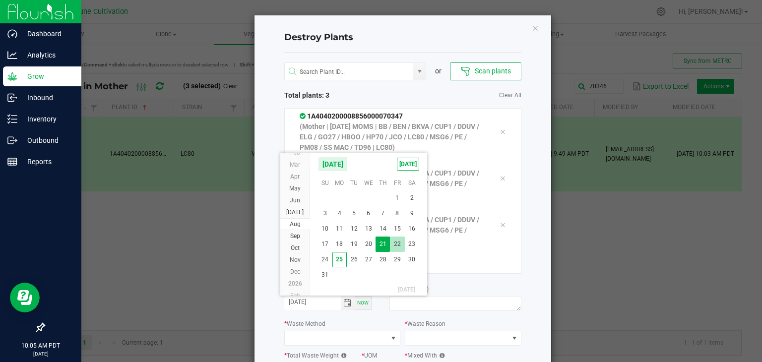
click at [394, 249] on span "22" at bounding box center [397, 244] width 14 height 15
type input "[DATE]"
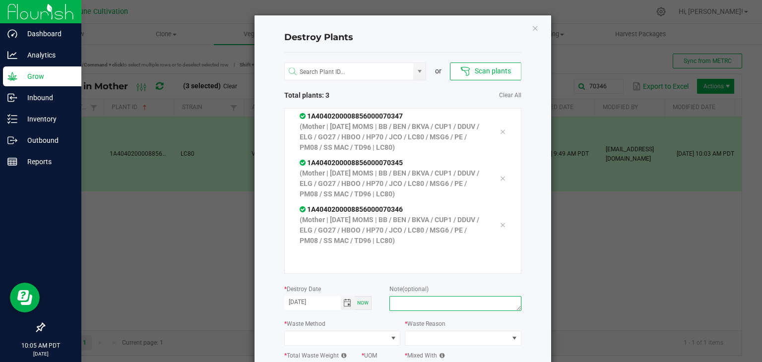
click at [413, 298] on textarea at bounding box center [456, 303] width 132 height 15
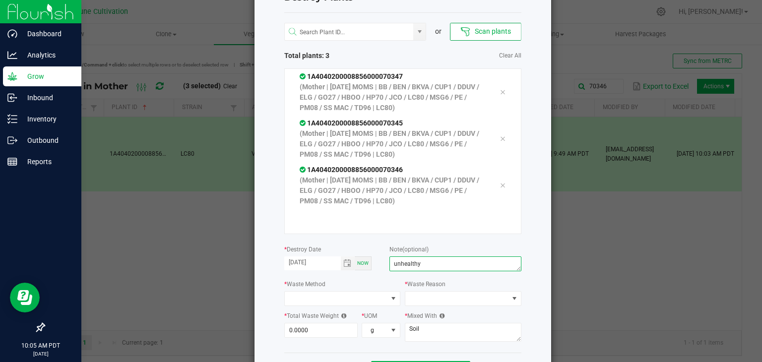
scroll to position [79, 0]
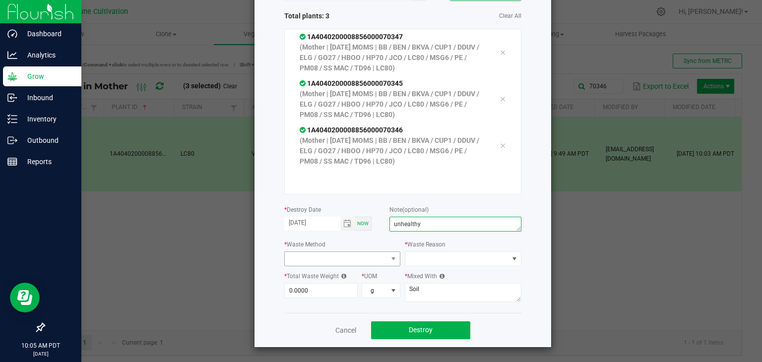
type textarea "unhealthy"
click at [374, 262] on span at bounding box center [336, 259] width 103 height 14
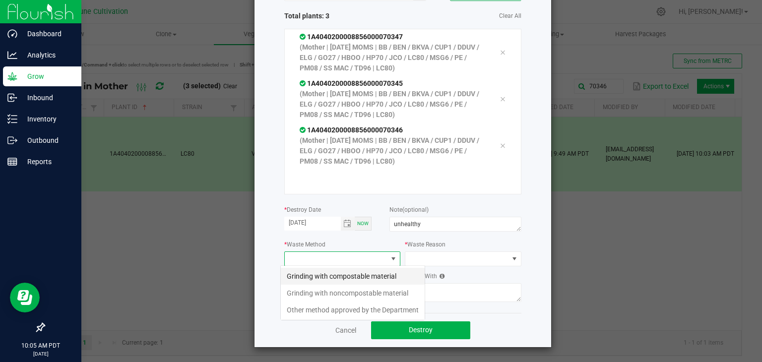
scroll to position [14, 117]
click at [336, 278] on li "Grinding with compostable material" at bounding box center [353, 276] width 144 height 17
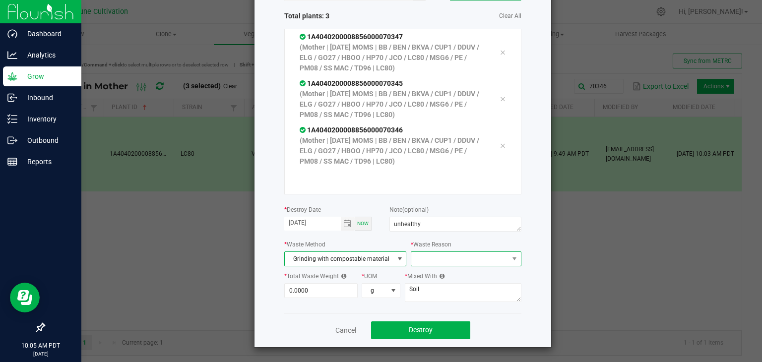
click at [436, 264] on span at bounding box center [459, 259] width 97 height 14
click at [429, 274] on li "Pruning" at bounding box center [462, 276] width 112 height 17
click at [306, 289] on input "0" at bounding box center [321, 291] width 73 height 14
type input "397.0000"
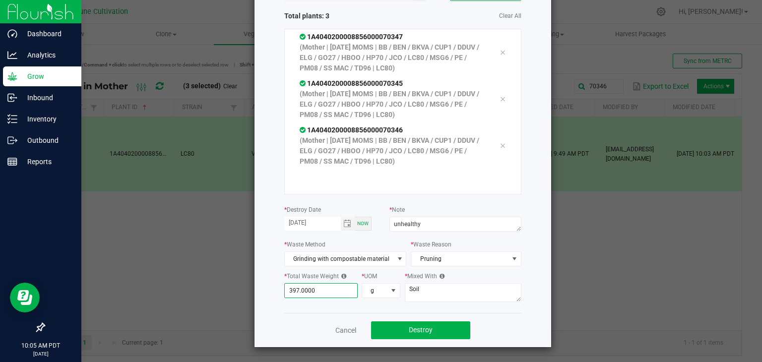
click at [433, 277] on label "* Mixed With" at bounding box center [425, 276] width 40 height 9
click at [433, 283] on textarea "Soil" at bounding box center [463, 292] width 117 height 19
type textarea "S"
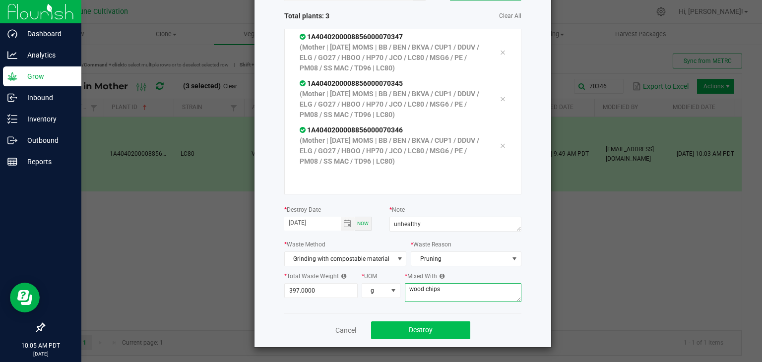
type textarea "wood chips"
click at [449, 332] on button "Destroy" at bounding box center [420, 331] width 99 height 18
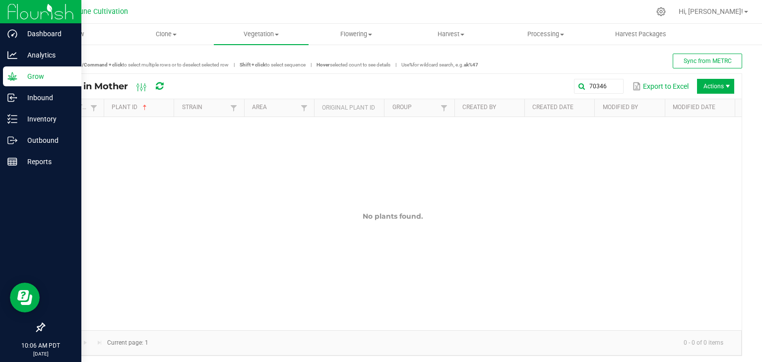
click at [26, 77] on p "Grow" at bounding box center [47, 76] width 60 height 12
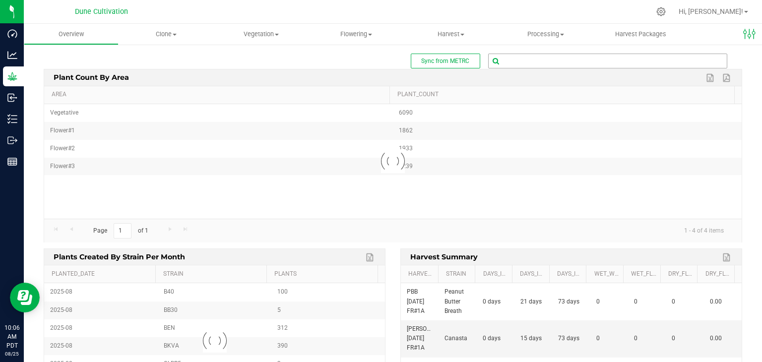
click at [540, 61] on input "text" at bounding box center [608, 61] width 238 height 14
type input "7"
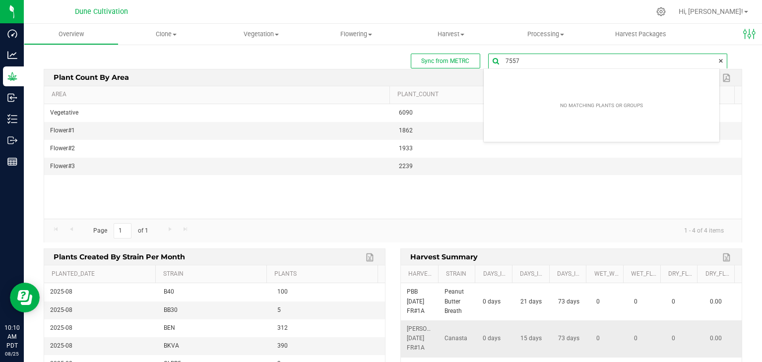
type input "75578"
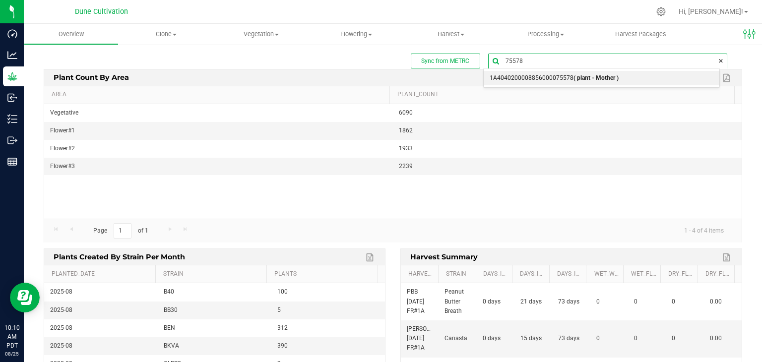
click at [556, 78] on span "1A4040200008856000075578 ( plant - Mother )" at bounding box center [554, 78] width 129 height 13
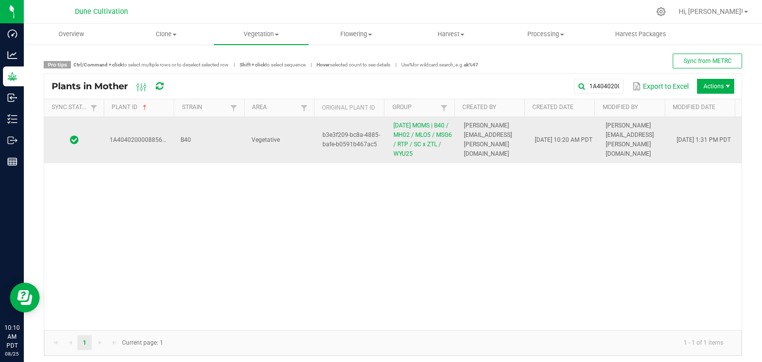
click at [201, 143] on td "B40" at bounding box center [210, 140] width 71 height 46
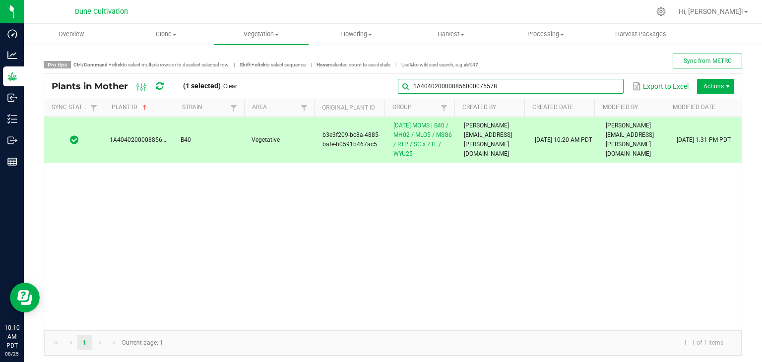
click at [573, 86] on input "1A4040200008856000075578" at bounding box center [511, 86] width 226 height 15
click at [539, 81] on input "1A4040200008856000075578" at bounding box center [511, 86] width 226 height 15
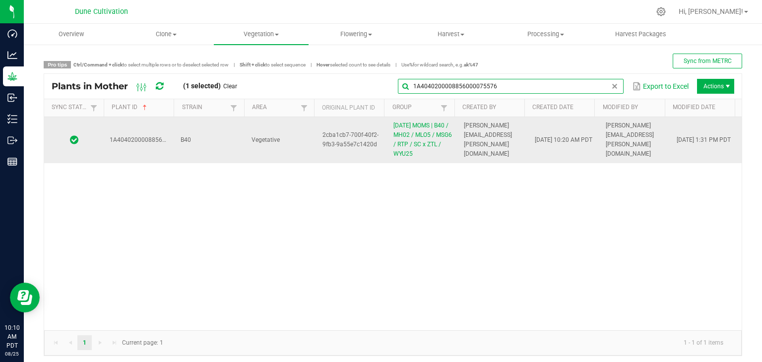
type input "1A4040200008856000075576"
drag, startPoint x: 457, startPoint y: 152, endPoint x: 453, endPoint y: 146, distance: 6.8
click at [458, 152] on td "[PERSON_NAME][EMAIL_ADDRESS][PERSON_NAME][DOMAIN_NAME]" at bounding box center [493, 140] width 71 height 46
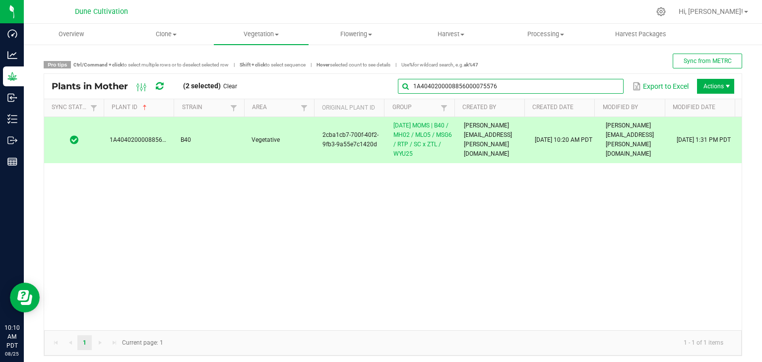
click at [604, 86] on global-search-input-ngx "1A4040200008856000075576" at bounding box center [511, 86] width 226 height 7
drag, startPoint x: 552, startPoint y: 92, endPoint x: 385, endPoint y: 71, distance: 169.1
click at [385, 70] on div "Pro tips Ctrl/Command + click to select multiple rows or to deselect selected r…" at bounding box center [393, 205] width 699 height 303
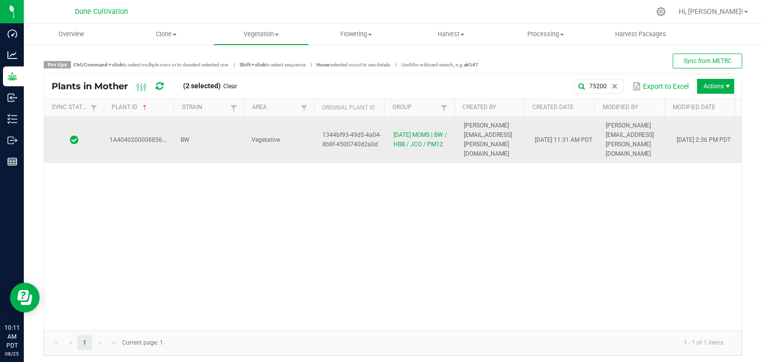
click at [307, 130] on td "Vegetative" at bounding box center [281, 140] width 71 height 46
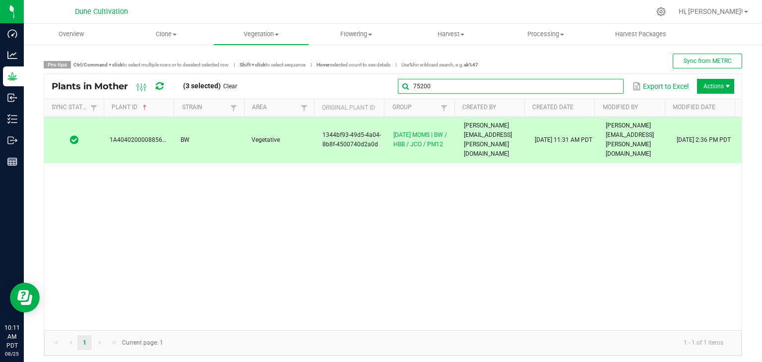
click at [608, 90] on input "75200" at bounding box center [511, 86] width 226 height 15
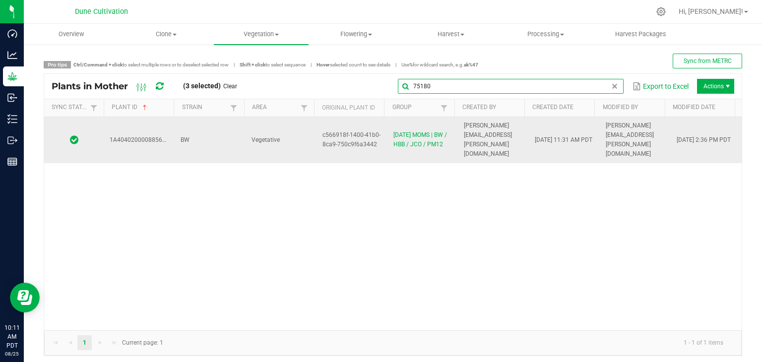
type input "75180"
click at [288, 132] on td "Vegetative" at bounding box center [281, 140] width 71 height 46
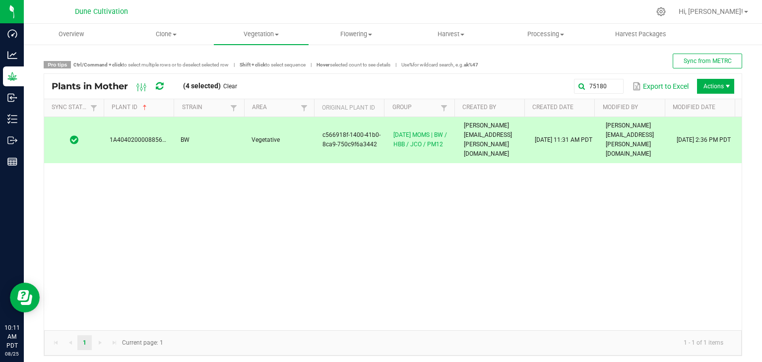
click at [711, 84] on span "Actions" at bounding box center [715, 86] width 37 height 15
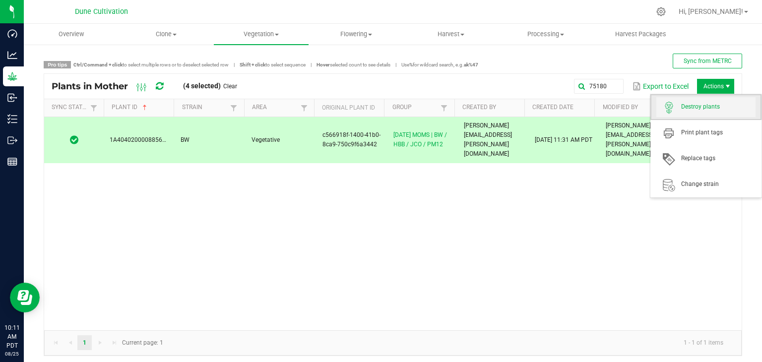
click at [713, 113] on span "Destroy plants" at bounding box center [706, 107] width 99 height 20
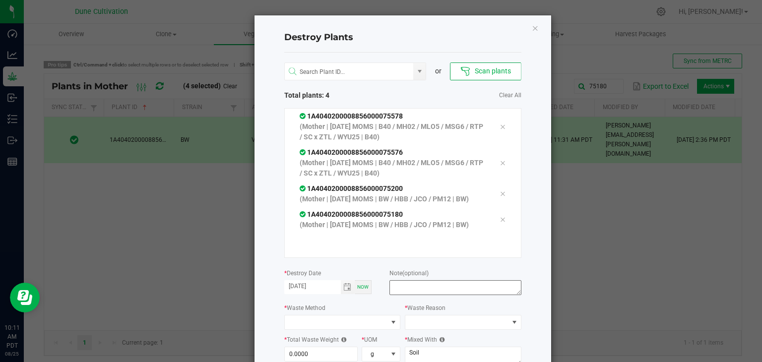
scroll to position [84, 0]
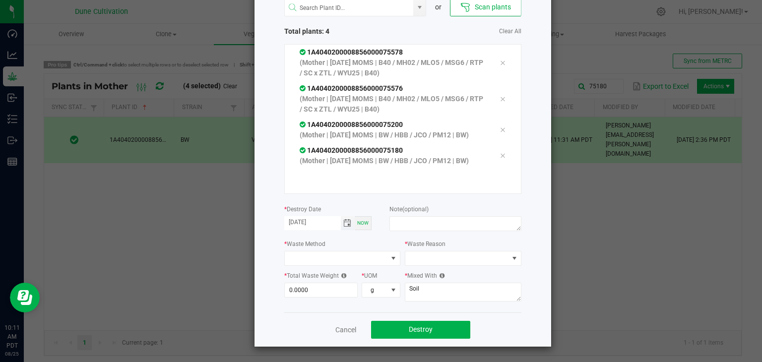
click at [345, 221] on span "Toggle calendar" at bounding box center [347, 223] width 8 height 8
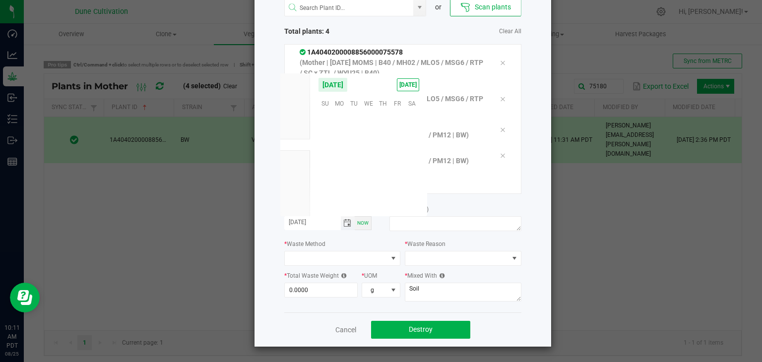
scroll to position [160898, 0]
click at [392, 162] on span "22" at bounding box center [397, 164] width 14 height 15
type input "[DATE]"
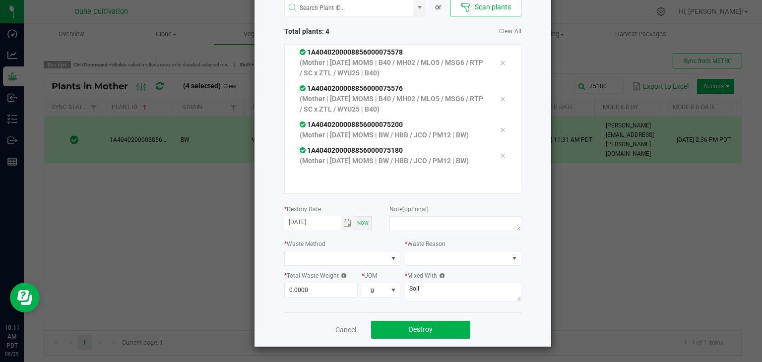
click at [411, 215] on div "Note (optional)" at bounding box center [456, 219] width 132 height 30
click at [408, 224] on textarea at bounding box center [456, 223] width 132 height 15
type textarea "unhealthy"
click at [358, 263] on span at bounding box center [336, 259] width 103 height 14
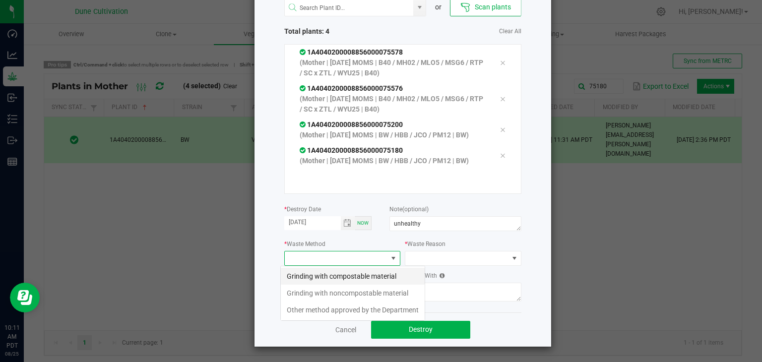
scroll to position [14, 117]
click at [353, 274] on li "Grinding with compostable material" at bounding box center [353, 276] width 144 height 17
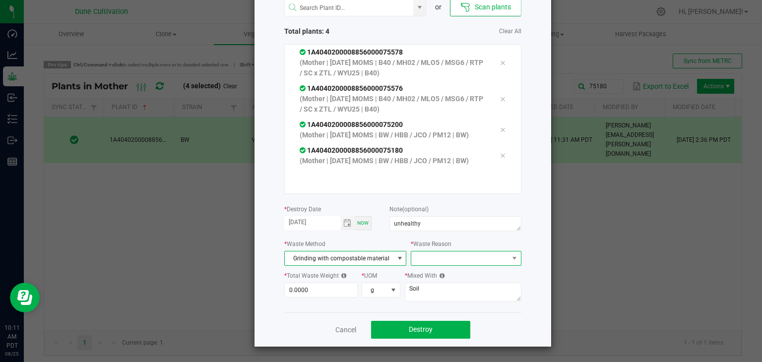
click at [438, 260] on span at bounding box center [459, 259] width 97 height 14
click at [429, 276] on li "Pruning" at bounding box center [462, 276] width 112 height 17
click at [310, 290] on input "0" at bounding box center [321, 290] width 73 height 14
type input "4"
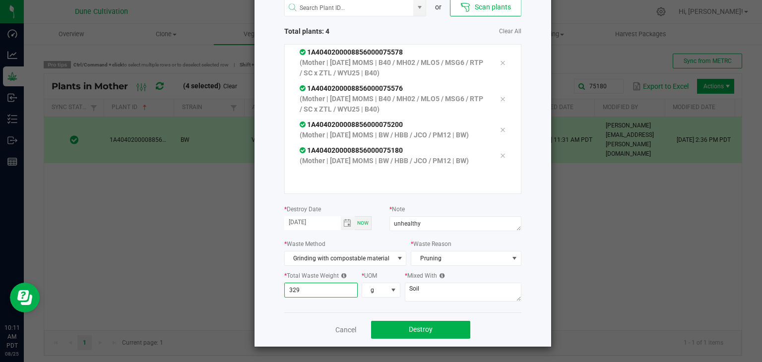
type input "329.0000"
drag, startPoint x: 450, startPoint y: 308, endPoint x: 449, endPoint y: 294, distance: 14.4
click at [450, 309] on div "or Scan plants Total plants: 4 Clear All 1A4040200008856000075578 (Mother | [DA…" at bounding box center [402, 151] width 237 height 324
click at [445, 298] on textarea "Soil" at bounding box center [463, 292] width 117 height 19
type textarea "S"
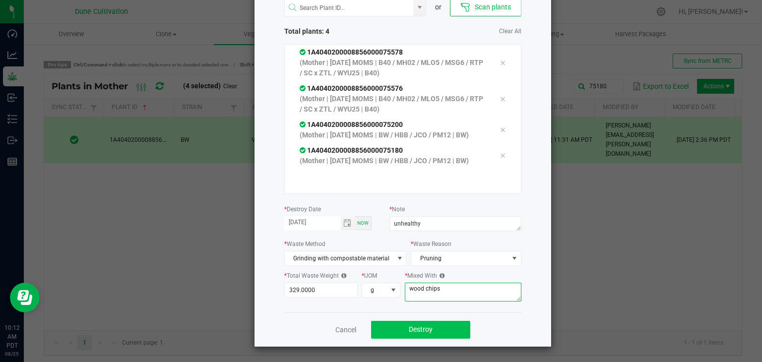
type textarea "wood chips"
click at [415, 338] on button "Destroy" at bounding box center [420, 330] width 99 height 18
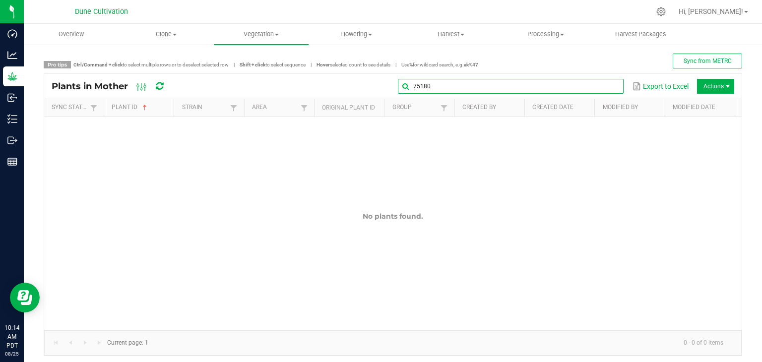
click at [599, 85] on input "75180" at bounding box center [511, 86] width 226 height 15
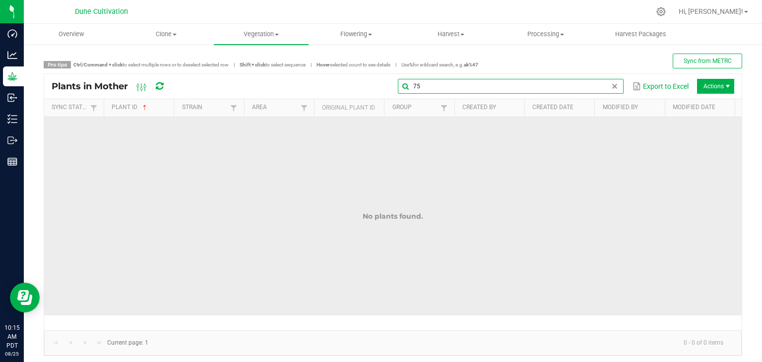
type input "7"
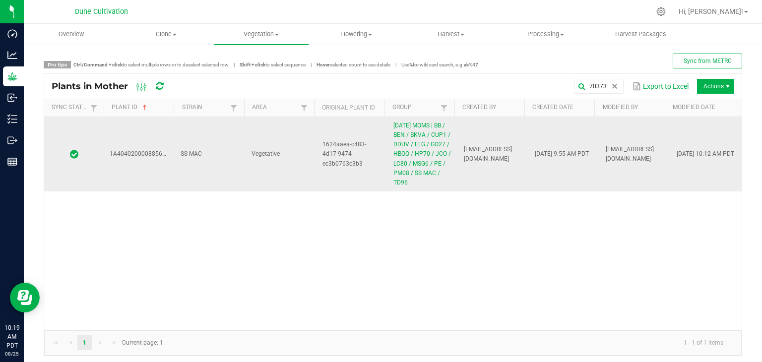
click at [136, 137] on td "1A4040200008856000070373" at bounding box center [139, 154] width 71 height 74
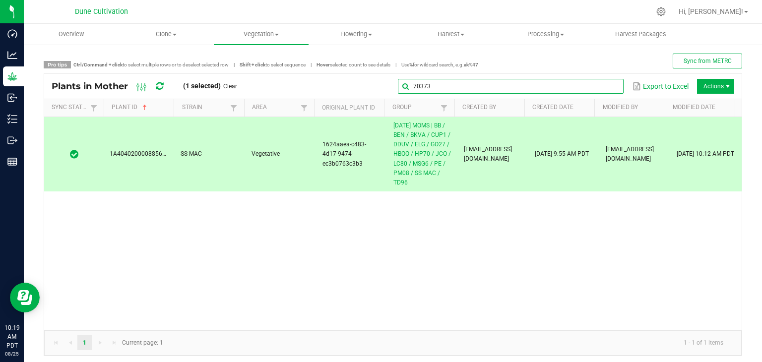
click at [608, 90] on input "70373" at bounding box center [511, 86] width 226 height 15
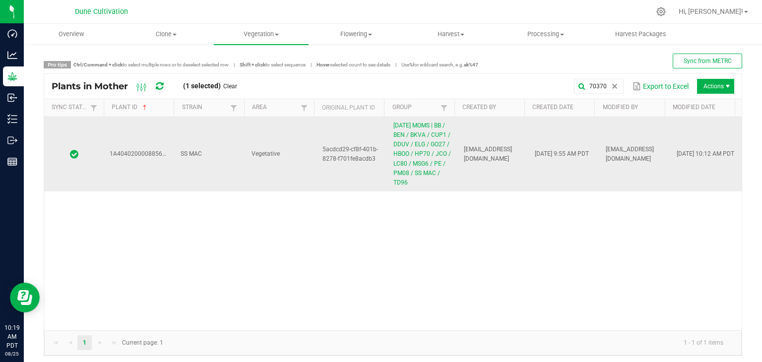
click at [233, 154] on td "SS MAC" at bounding box center [210, 154] width 71 height 74
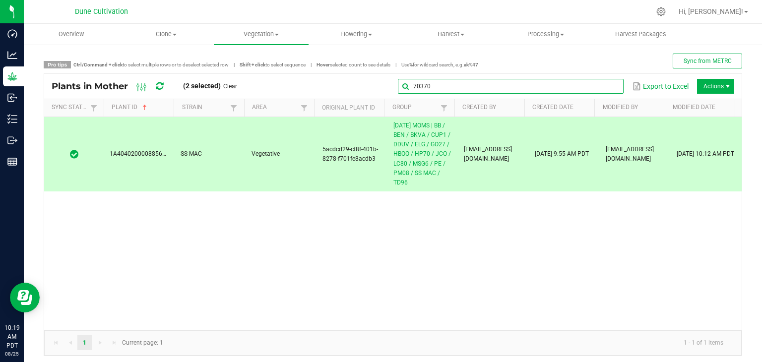
click at [601, 84] on input "70370" at bounding box center [511, 86] width 226 height 15
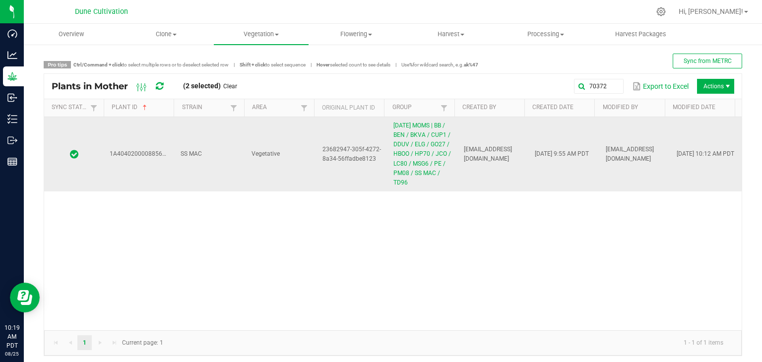
click at [236, 160] on td "SS MAC" at bounding box center [210, 154] width 71 height 74
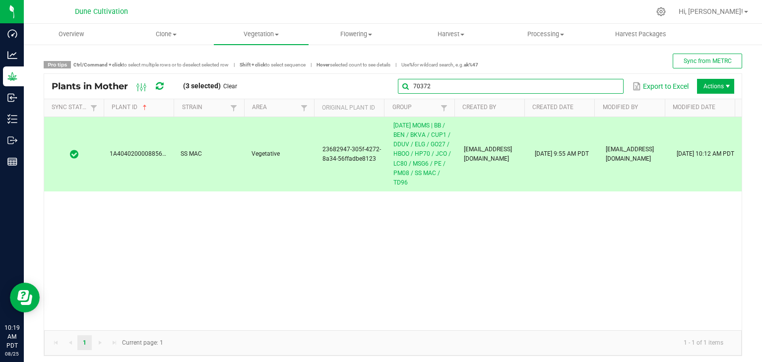
click at [606, 85] on global-search-input-ngx "70372" at bounding box center [511, 86] width 226 height 7
type input "7"
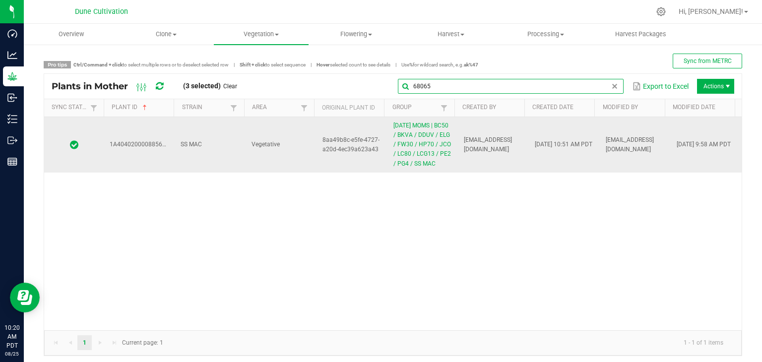
type input "68065"
click at [278, 164] on td "Vegetative" at bounding box center [281, 145] width 71 height 56
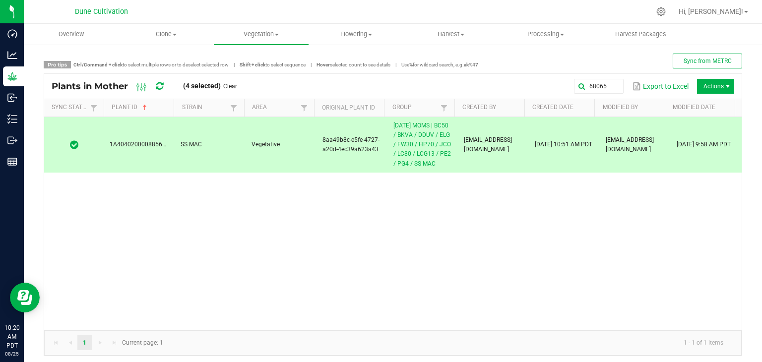
click at [727, 86] on div "Plants in Mother (4 selected) Clear 68065 Export to Excel Actions" at bounding box center [393, 86] width 698 height 25
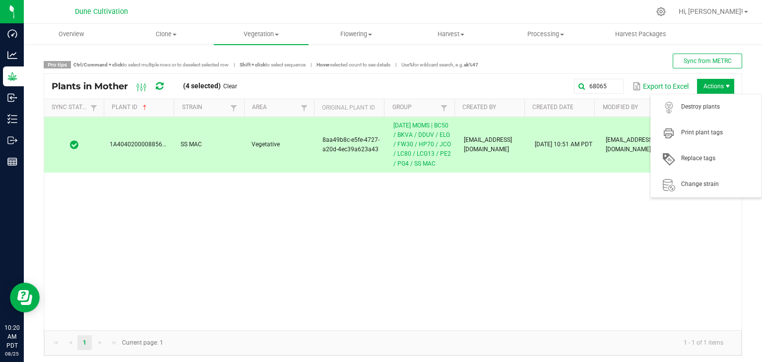
click at [724, 90] on span "Actions" at bounding box center [728, 86] width 8 height 8
click at [704, 103] on span "Destroy plants" at bounding box center [719, 107] width 74 height 8
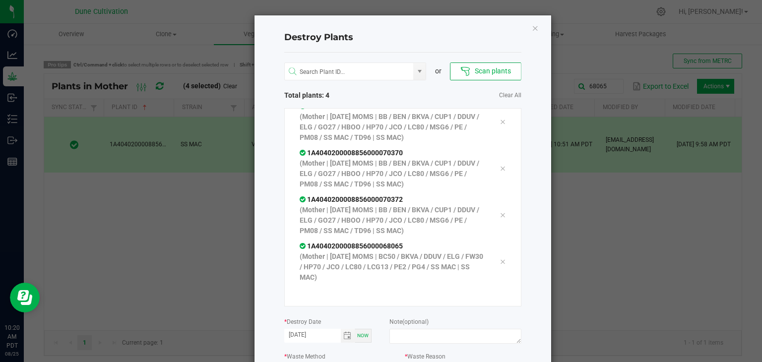
scroll to position [13, 0]
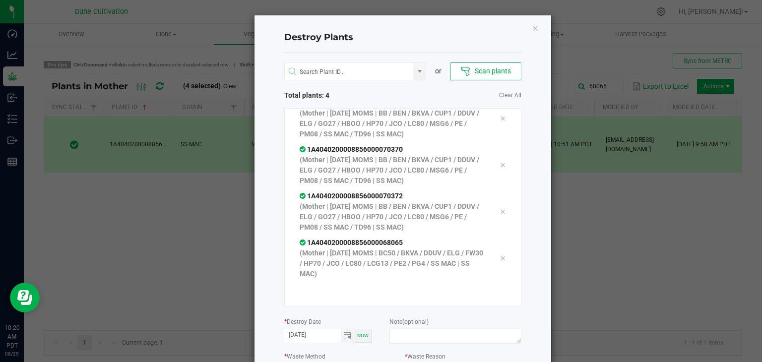
click at [346, 340] on span "Toggle calendar" at bounding box center [348, 336] width 14 height 14
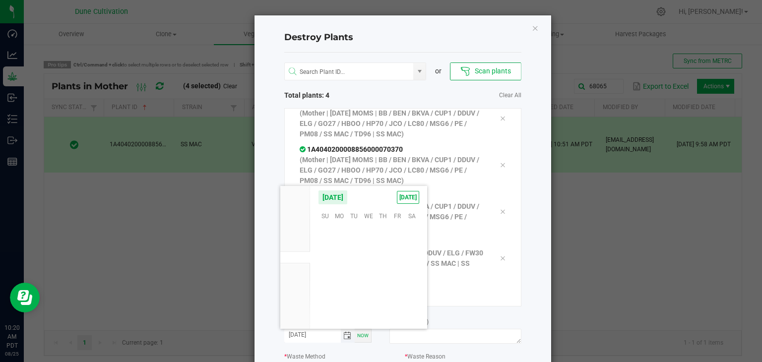
scroll to position [160898, 0]
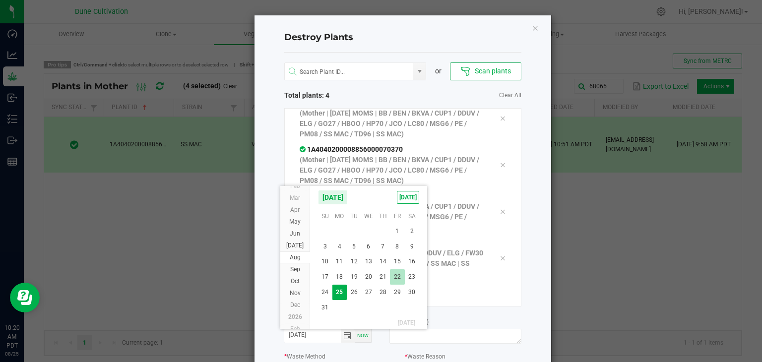
click at [394, 281] on span "22" at bounding box center [397, 277] width 14 height 15
type input "[DATE]"
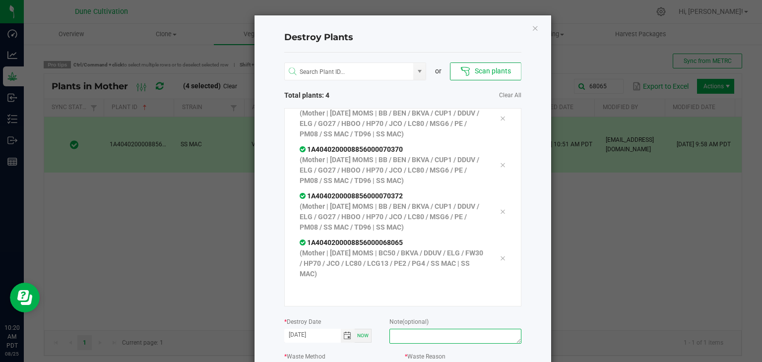
click at [419, 332] on textarea at bounding box center [456, 336] width 132 height 15
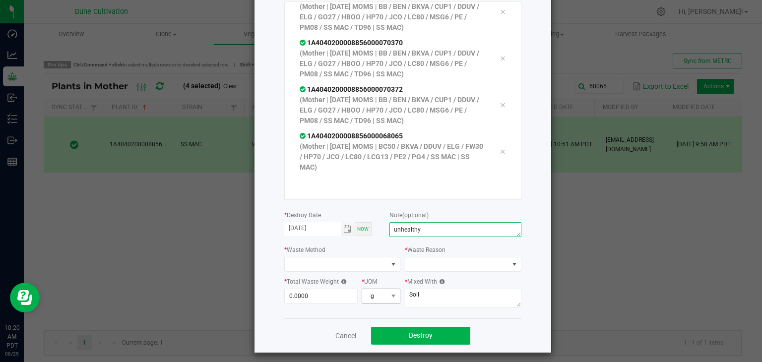
scroll to position [113, 0]
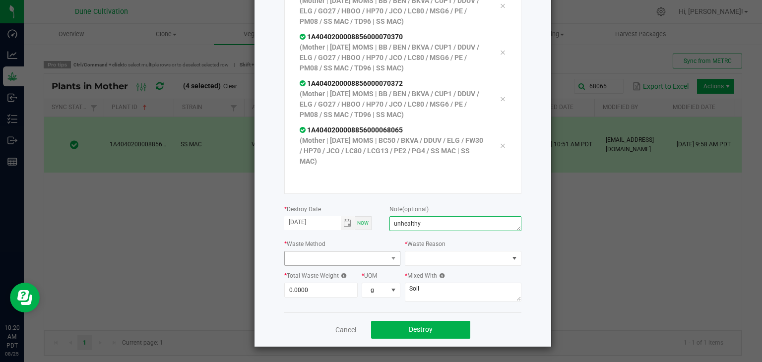
type textarea "unhealthy"
click at [340, 262] on span at bounding box center [336, 259] width 103 height 14
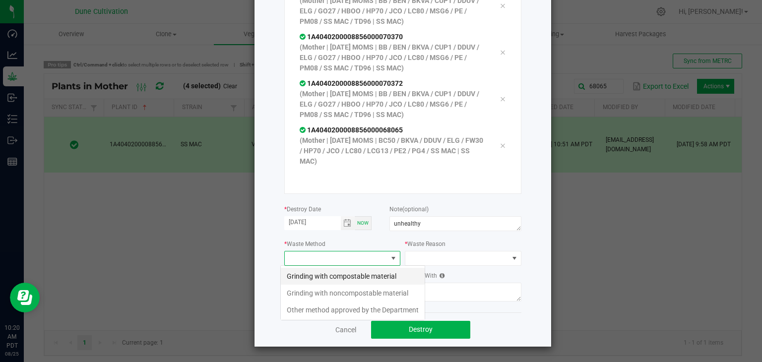
scroll to position [14, 117]
click at [321, 276] on li "Grinding with compostable material" at bounding box center [353, 276] width 144 height 17
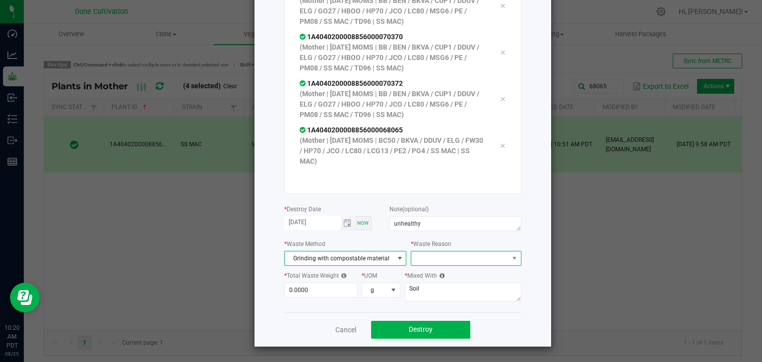
click at [471, 258] on span at bounding box center [459, 259] width 97 height 14
click at [427, 282] on li "Pruning" at bounding box center [462, 276] width 112 height 17
click at [333, 285] on input "0" at bounding box center [321, 290] width 73 height 14
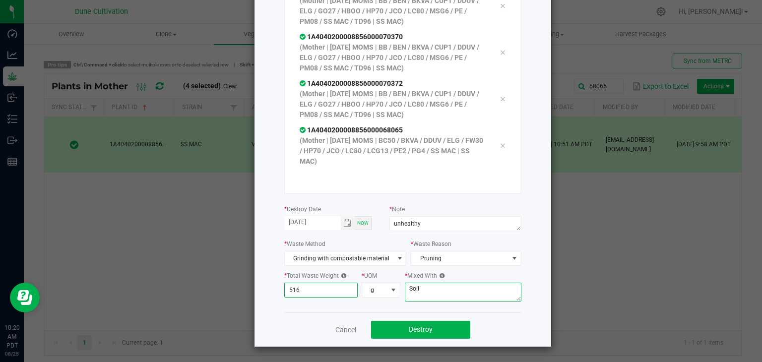
type input "516.0000"
drag, startPoint x: 458, startPoint y: 290, endPoint x: 451, endPoint y: 290, distance: 6.5
click at [456, 290] on textarea "Soil" at bounding box center [463, 292] width 117 height 19
type textarea "S"
type textarea "wood chips"
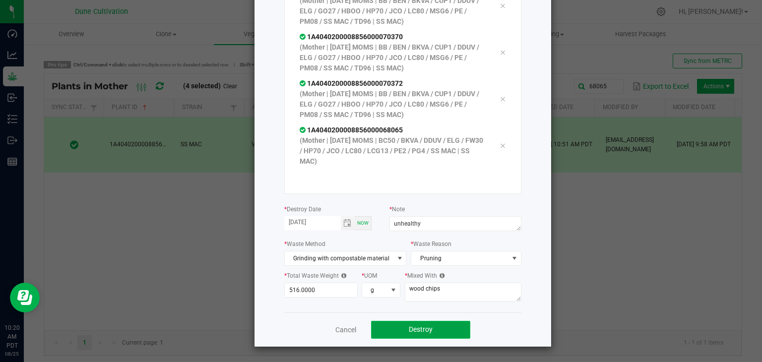
click at [401, 323] on button "Destroy" at bounding box center [420, 330] width 99 height 18
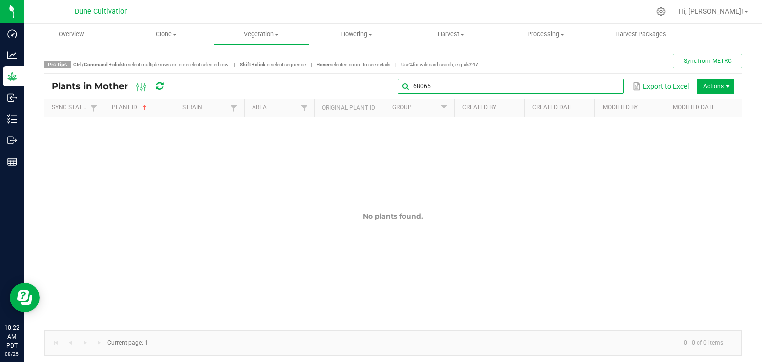
click at [608, 90] on global-search-input-ngx "68065" at bounding box center [511, 86] width 226 height 7
type input "6"
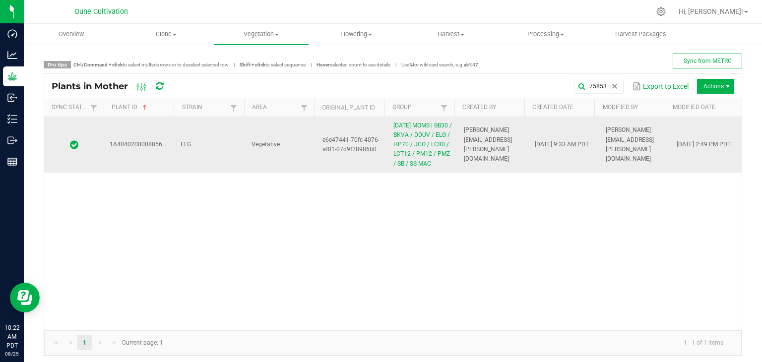
click at [298, 144] on td "Vegetative" at bounding box center [281, 145] width 71 height 56
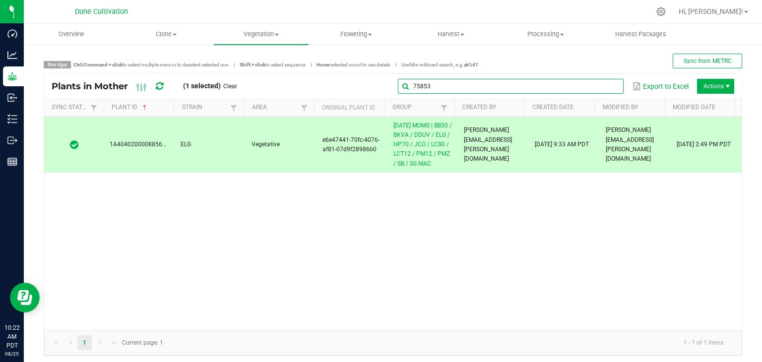
click at [599, 88] on input "75853" at bounding box center [511, 86] width 226 height 15
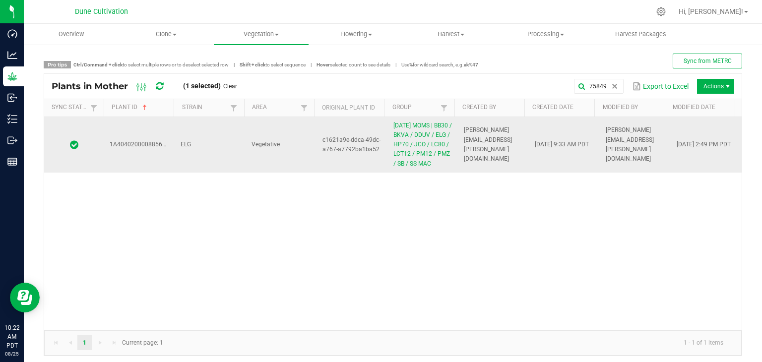
click at [185, 144] on span "ELG" at bounding box center [186, 144] width 10 height 7
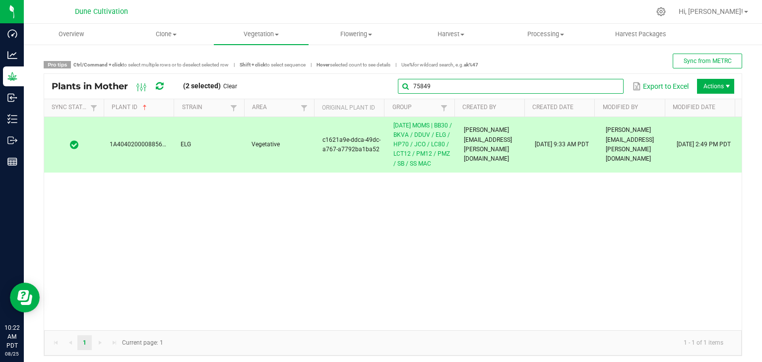
click at [587, 85] on input "75849" at bounding box center [511, 86] width 226 height 15
click at [575, 86] on input "75849" at bounding box center [511, 86] width 226 height 15
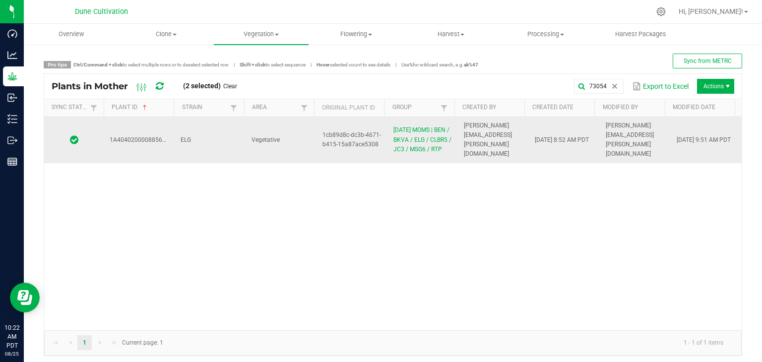
click at [210, 136] on td "ELG" at bounding box center [210, 140] width 71 height 46
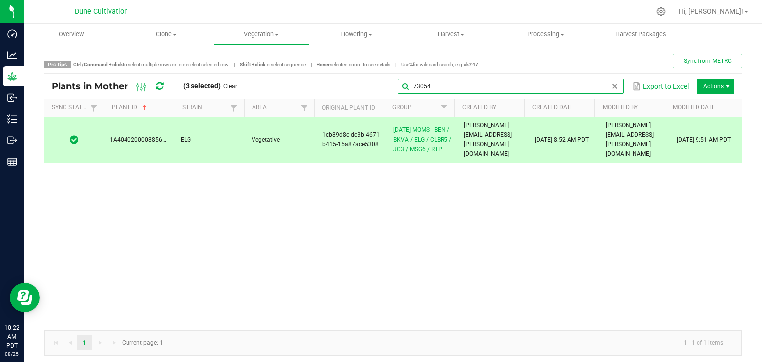
click at [614, 89] on input "73054" at bounding box center [511, 86] width 226 height 15
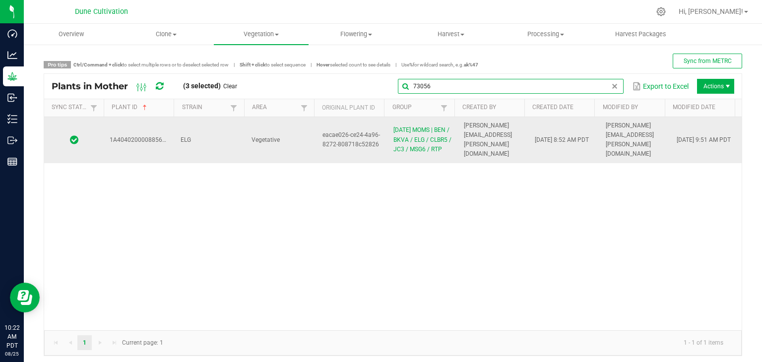
type input "73056"
click at [226, 151] on td "ELG" at bounding box center [210, 140] width 71 height 46
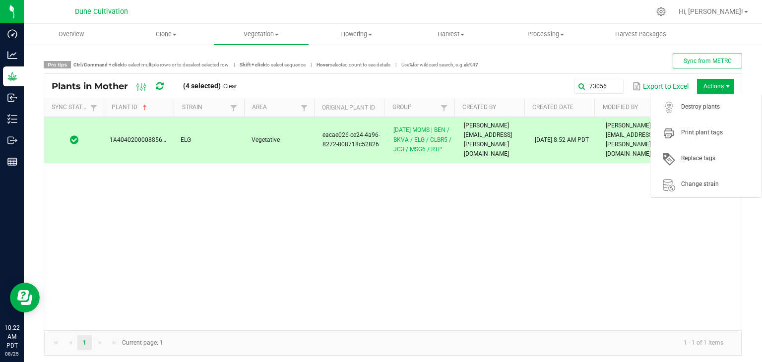
click at [711, 86] on span "Actions" at bounding box center [715, 86] width 37 height 15
click at [708, 116] on span "Destroy plants" at bounding box center [706, 107] width 99 height 20
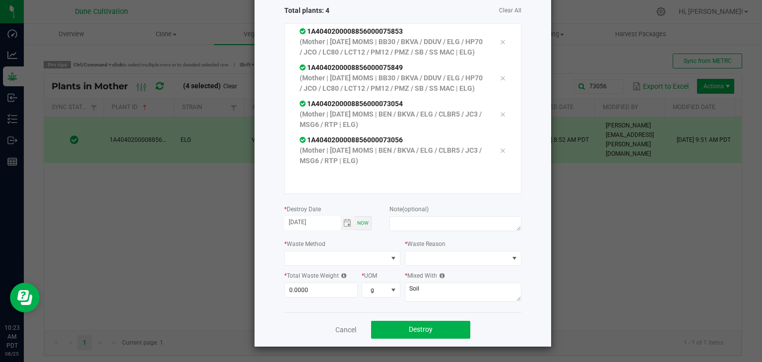
scroll to position [105, 0]
click at [343, 223] on span "Toggle calendar" at bounding box center [347, 223] width 8 height 8
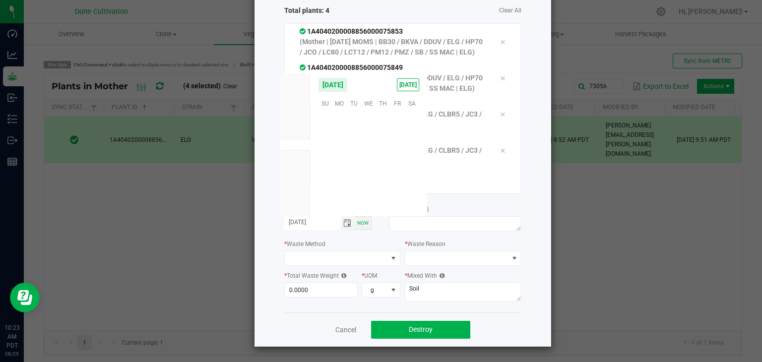
scroll to position [160898, 0]
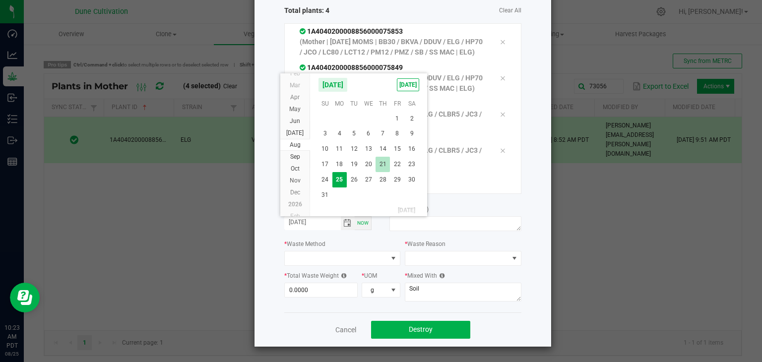
click at [384, 164] on span "21" at bounding box center [383, 164] width 14 height 15
type input "[DATE]"
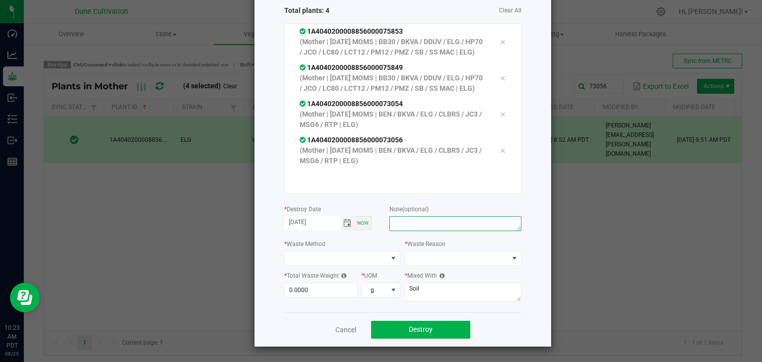
click at [431, 217] on textarea at bounding box center [456, 223] width 132 height 15
type textarea "unhealthy"
click at [322, 264] on span at bounding box center [336, 259] width 103 height 14
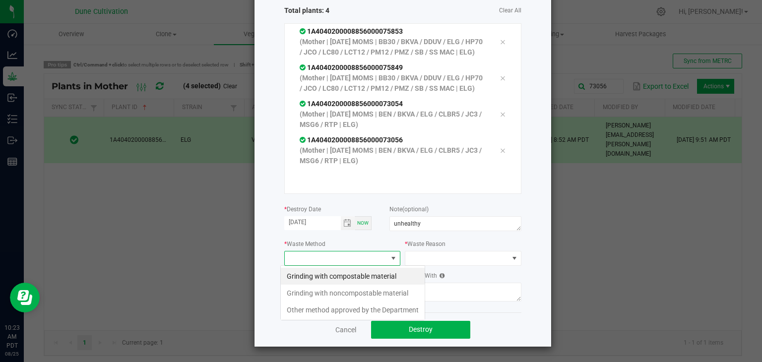
scroll to position [14, 117]
click at [340, 270] on li "Grinding with compostable material" at bounding box center [353, 276] width 144 height 17
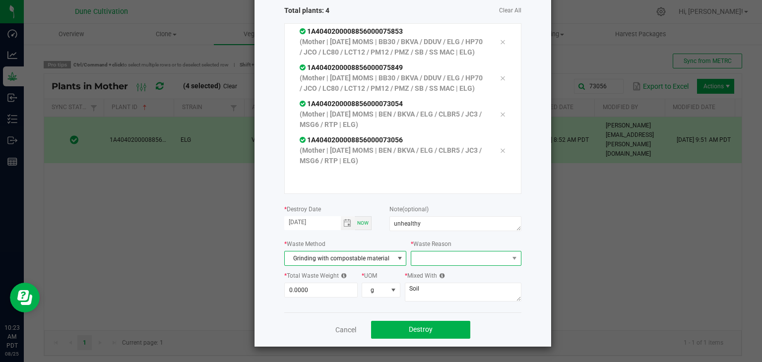
click at [479, 256] on span at bounding box center [459, 259] width 97 height 14
click at [442, 280] on li "Pruning" at bounding box center [462, 276] width 112 height 17
click at [305, 282] on div "* Total Waste Weight 0.0000" at bounding box center [322, 284] width 77 height 27
click at [310, 285] on input "0" at bounding box center [321, 290] width 73 height 14
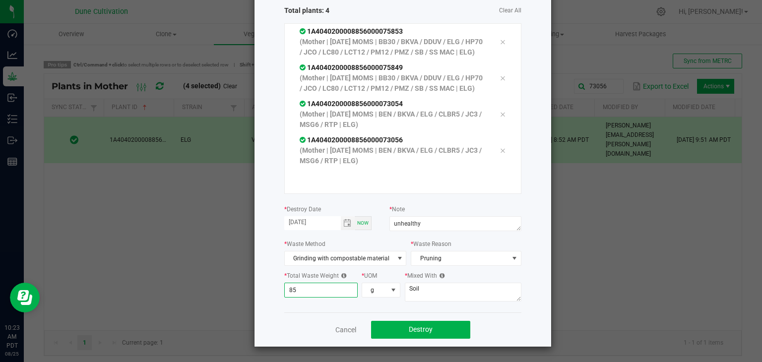
type input "8"
type input "427.0000"
click at [433, 299] on textarea "Soil" at bounding box center [463, 292] width 117 height 19
type textarea "S"
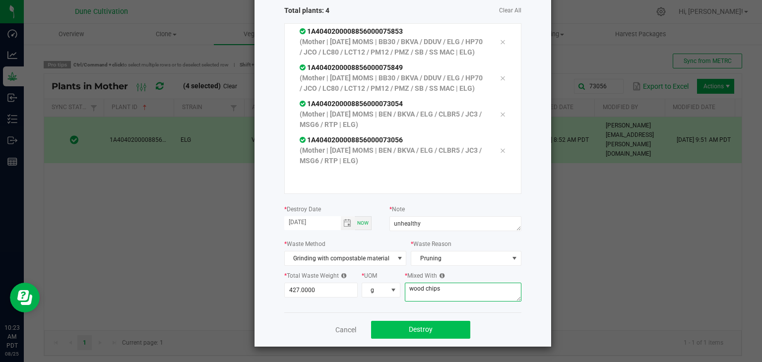
type textarea "wood chips"
click at [421, 323] on button "Destroy" at bounding box center [420, 330] width 99 height 18
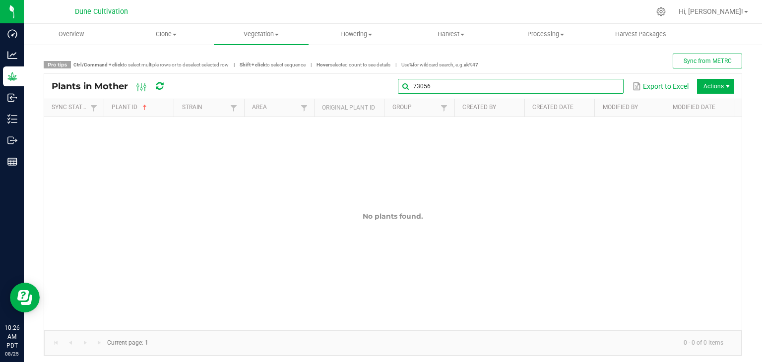
click at [600, 83] on input "73056" at bounding box center [511, 86] width 226 height 15
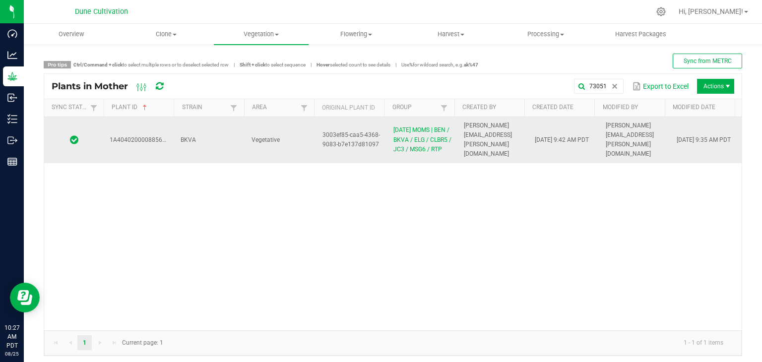
click at [280, 137] on td "Vegetative" at bounding box center [281, 140] width 71 height 46
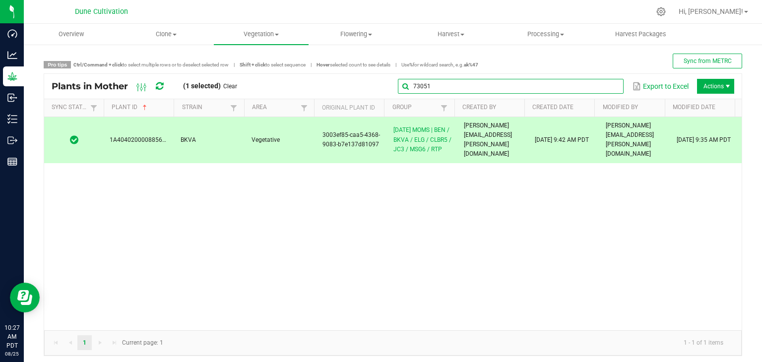
click at [610, 86] on input "73051" at bounding box center [511, 86] width 226 height 15
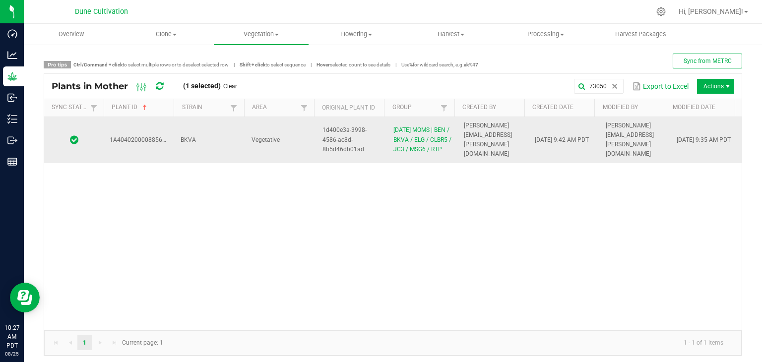
click at [308, 156] on td "Vegetative" at bounding box center [281, 140] width 71 height 46
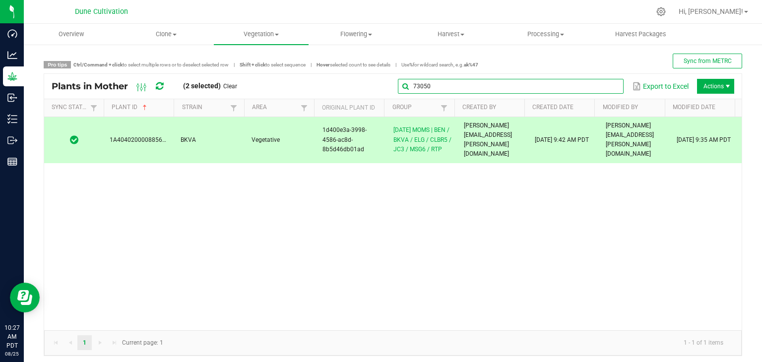
click at [592, 81] on input "73050" at bounding box center [511, 86] width 226 height 15
click at [546, 80] on input "73050" at bounding box center [511, 86] width 226 height 15
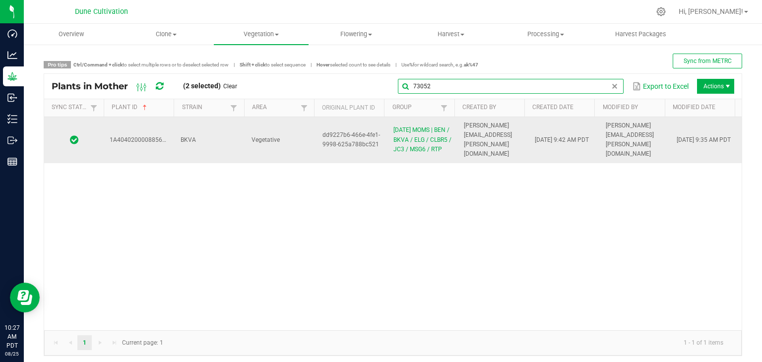
type input "73052"
click at [225, 144] on td "BKVA" at bounding box center [210, 140] width 71 height 46
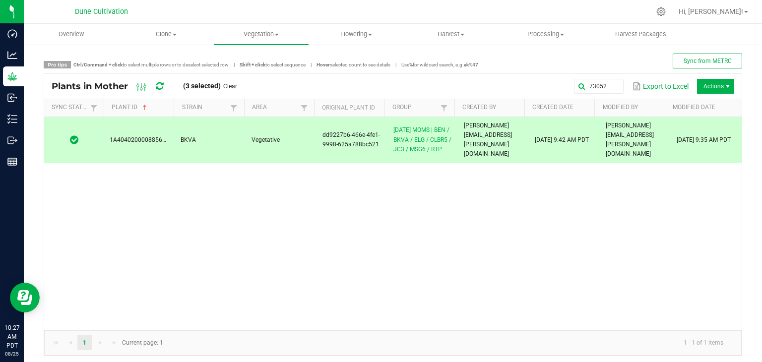
click at [716, 88] on span "Actions" at bounding box center [715, 86] width 37 height 15
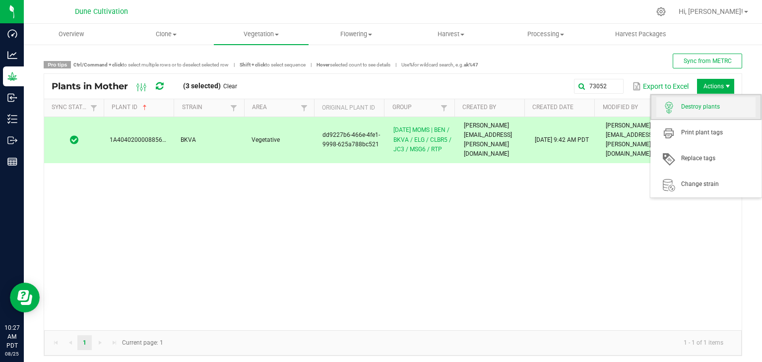
click at [709, 115] on span "Destroy plants" at bounding box center [706, 107] width 99 height 20
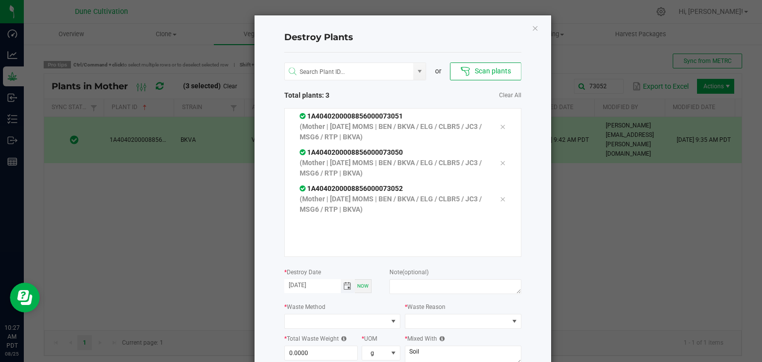
click at [343, 284] on span "Toggle calendar" at bounding box center [347, 286] width 8 height 8
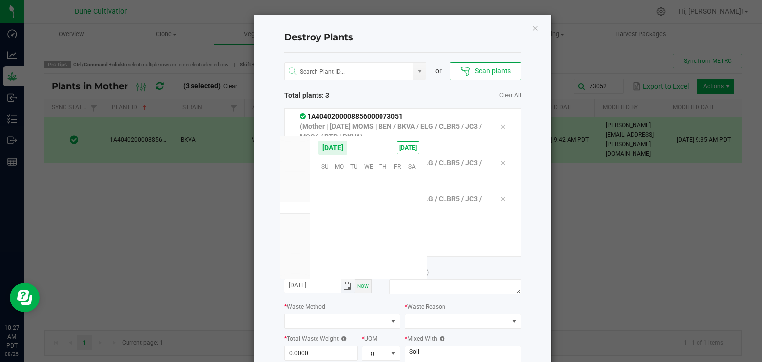
scroll to position [160898, 0]
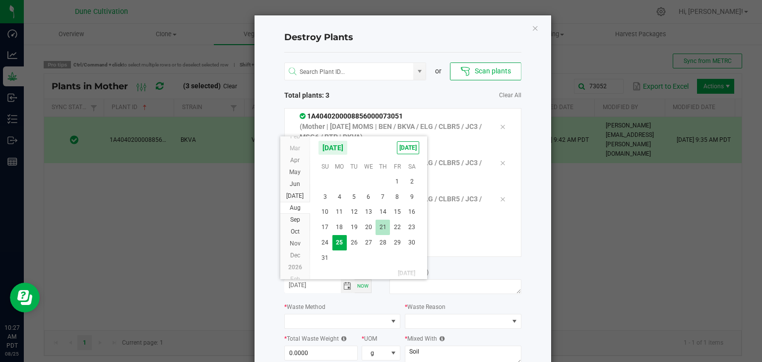
click at [385, 230] on span "21" at bounding box center [383, 227] width 14 height 15
type input "[DATE]"
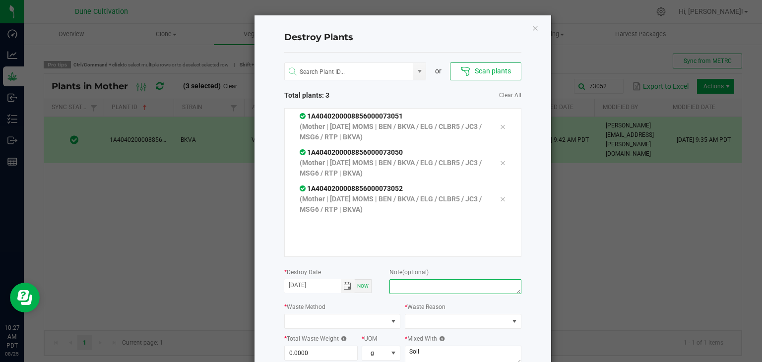
click at [420, 290] on textarea at bounding box center [456, 286] width 132 height 15
type textarea "unhealthy"
click at [296, 311] on label "* Waste Method" at bounding box center [304, 307] width 41 height 9
click at [297, 316] on span at bounding box center [336, 322] width 103 height 14
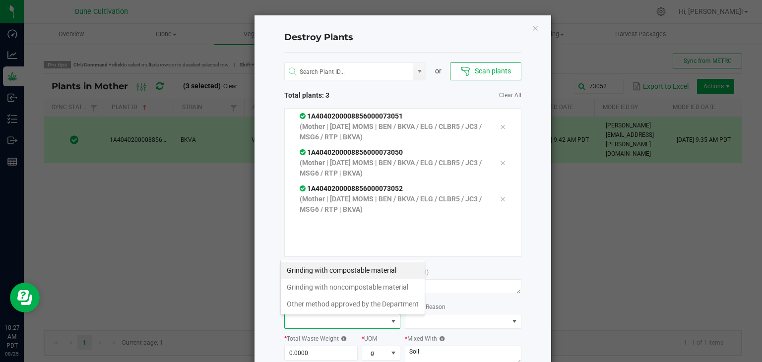
scroll to position [14, 117]
click at [340, 274] on li "Grinding with compostable material" at bounding box center [353, 270] width 144 height 17
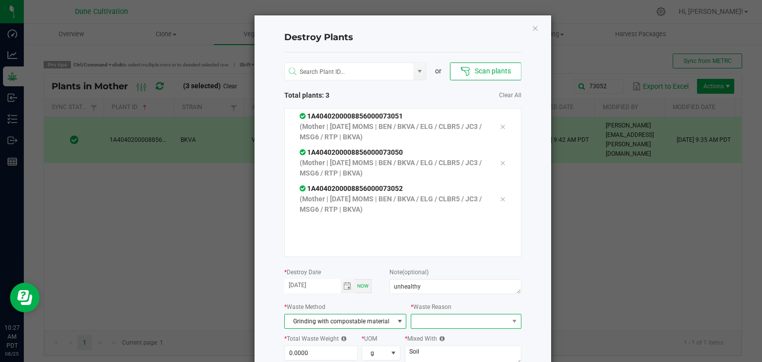
click at [454, 321] on span at bounding box center [459, 322] width 97 height 14
drag, startPoint x: 441, startPoint y: 341, endPoint x: 425, endPoint y: 343, distance: 16.5
click at [441, 341] on li "Pruning" at bounding box center [462, 339] width 112 height 17
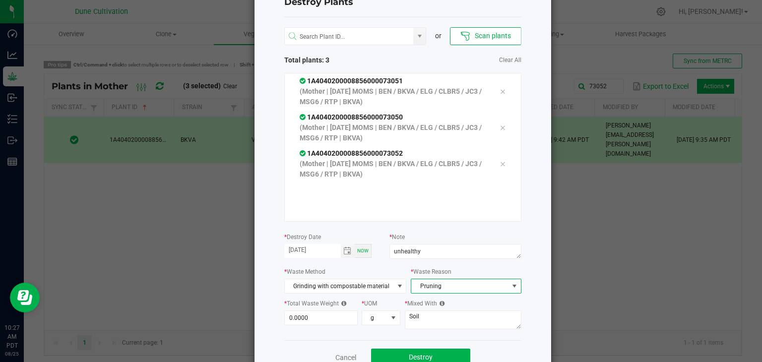
scroll to position [63, 0]
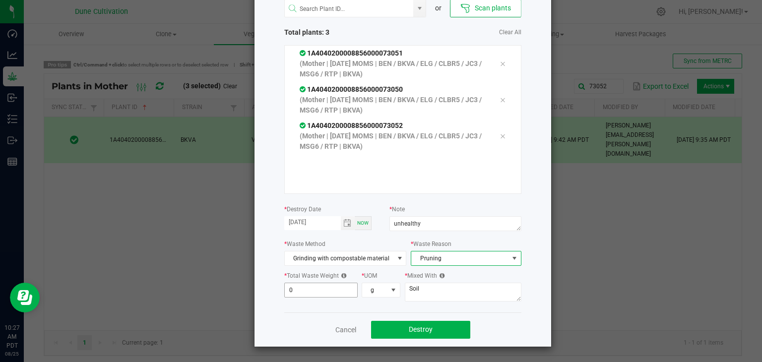
click at [308, 290] on input "0" at bounding box center [321, 290] width 73 height 14
type input "7"
type input "315.0000"
click at [456, 287] on textarea "Soil" at bounding box center [463, 292] width 117 height 19
type textarea "S"
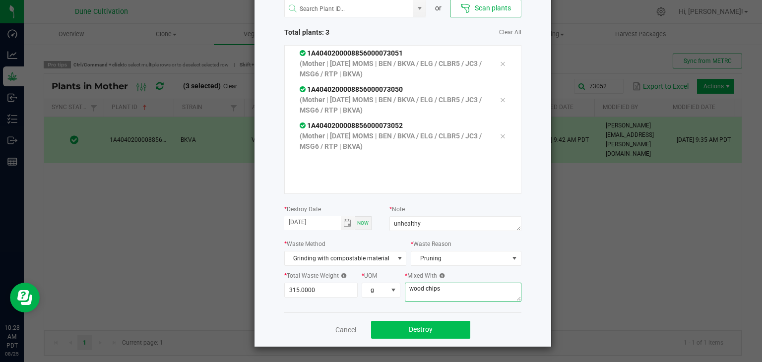
type textarea "wood chips"
click at [421, 328] on span "Destroy" at bounding box center [421, 330] width 24 height 8
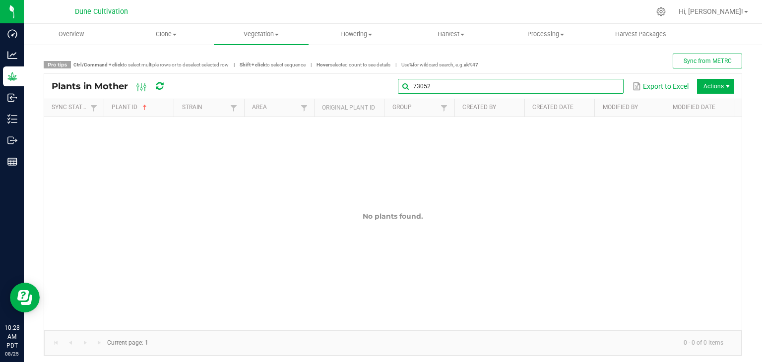
click at [608, 81] on input "73052" at bounding box center [511, 86] width 226 height 15
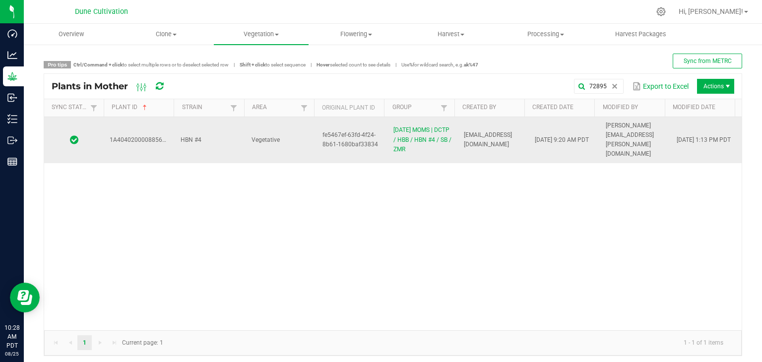
click at [289, 141] on td "Vegetative" at bounding box center [281, 140] width 71 height 46
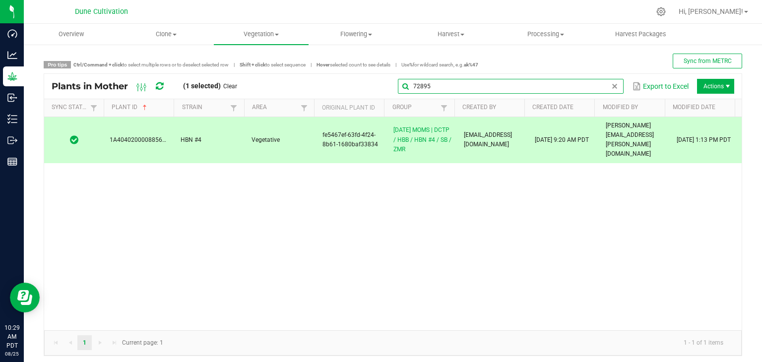
click at [609, 86] on global-search-input-ngx "72895" at bounding box center [511, 86] width 226 height 7
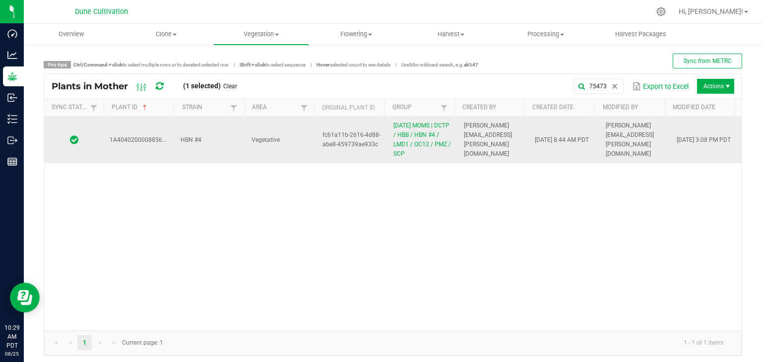
click at [221, 153] on td "HBN #4" at bounding box center [210, 140] width 71 height 46
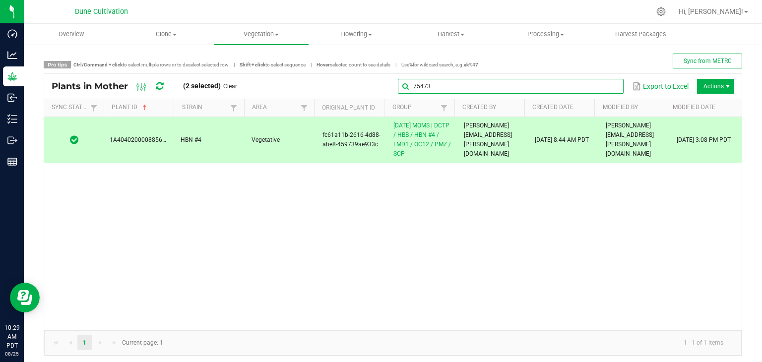
click at [607, 85] on global-search-input-ngx "75473" at bounding box center [511, 86] width 226 height 7
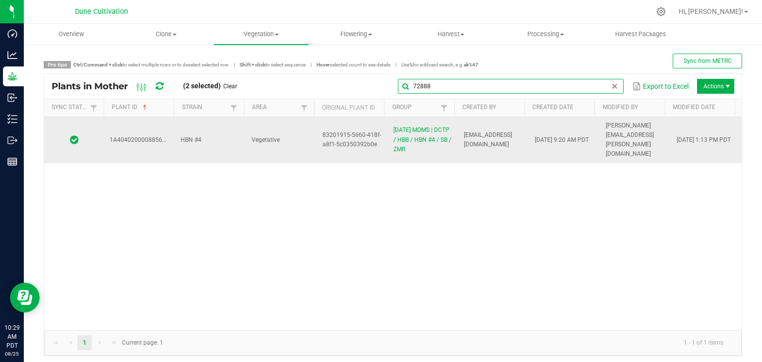
type input "72888"
click at [318, 145] on td "83201915-5660-418f-a8f1-5c0350392b0e" at bounding box center [352, 140] width 71 height 46
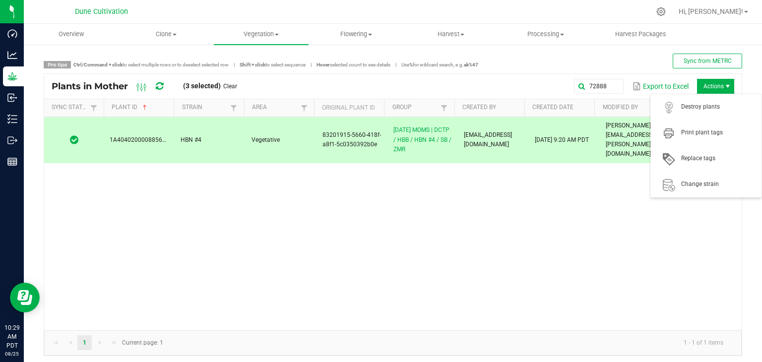
click at [724, 90] on span "Actions" at bounding box center [728, 86] width 8 height 8
click at [717, 115] on span "Destroy plants" at bounding box center [706, 107] width 99 height 20
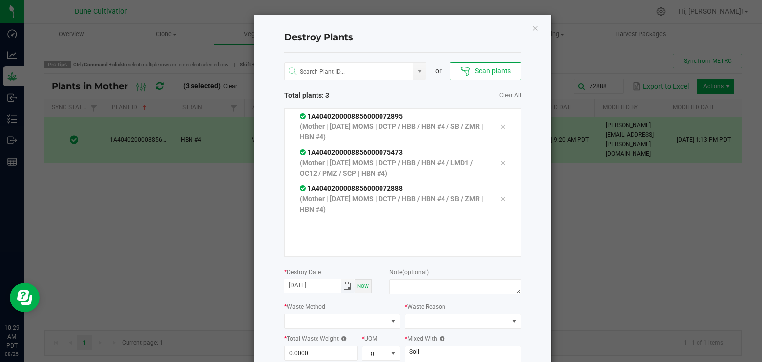
click at [343, 288] on span "Toggle calendar" at bounding box center [347, 286] width 8 height 8
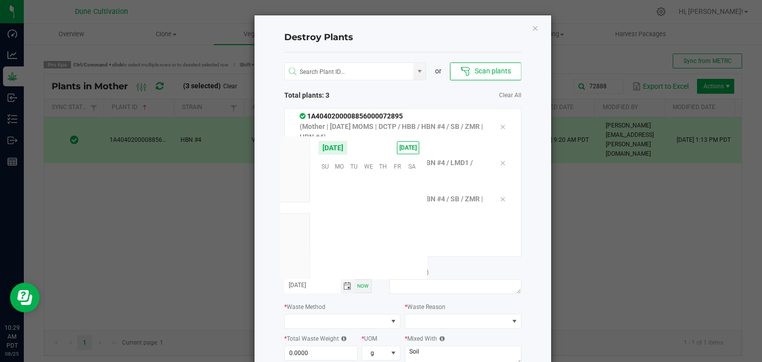
scroll to position [160898, 0]
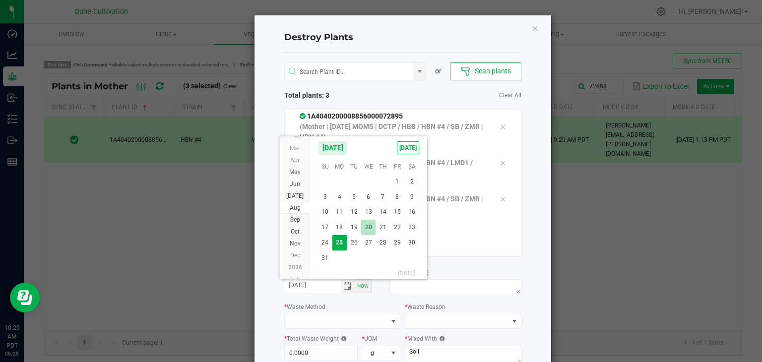
click at [374, 229] on span "20" at bounding box center [368, 227] width 14 height 15
type input "[DATE]"
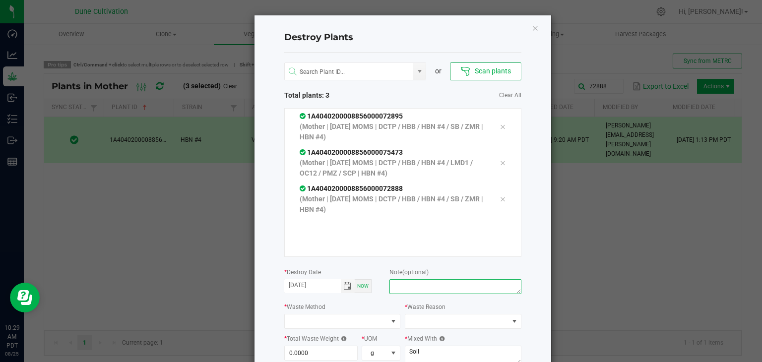
click at [427, 283] on textarea at bounding box center [456, 286] width 132 height 15
type textarea "unhealthy"
click at [336, 324] on span at bounding box center [336, 322] width 103 height 14
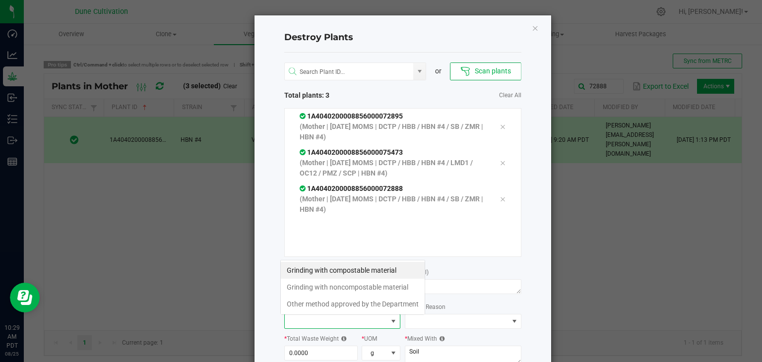
scroll to position [14, 117]
click at [353, 267] on li "Grinding with compostable material" at bounding box center [353, 270] width 144 height 17
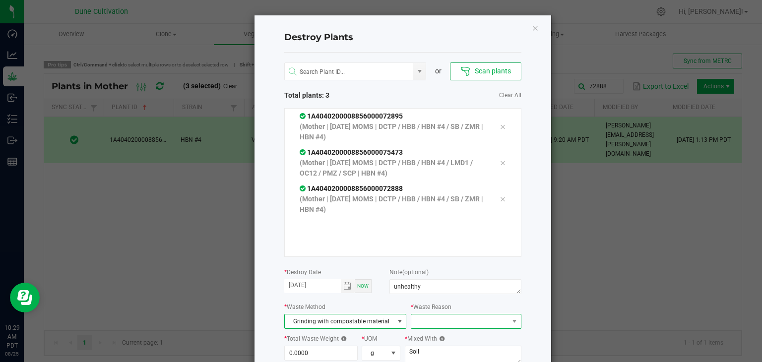
click at [446, 320] on span at bounding box center [459, 322] width 97 height 14
click at [435, 321] on span at bounding box center [459, 322] width 97 height 14
drag, startPoint x: 445, startPoint y: 330, endPoint x: 440, endPoint y: 326, distance: 6.7
click at [442, 329] on div "or Scan plants Total plants: 3 Clear All 1A4040200008856000072895 (Mother | [DA…" at bounding box center [402, 214] width 237 height 323
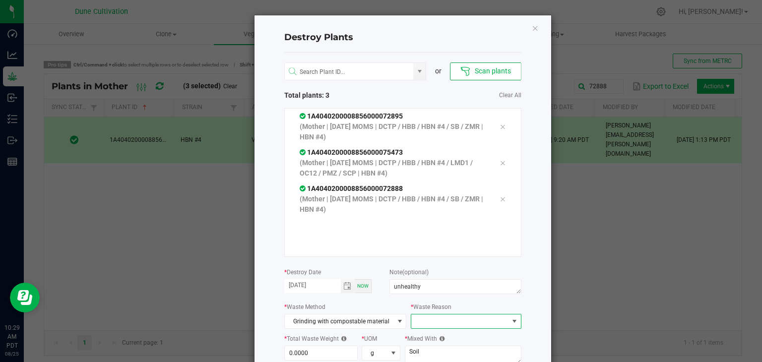
drag, startPoint x: 443, startPoint y: 328, endPoint x: 438, endPoint y: 333, distance: 7.1
click at [442, 331] on div "or Scan plants Total plants: 3 Clear All 1A4040200008856000072895 (Mother | [DA…" at bounding box center [402, 214] width 237 height 323
click at [424, 324] on span at bounding box center [459, 322] width 97 height 14
drag, startPoint x: 431, startPoint y: 339, endPoint x: 384, endPoint y: 346, distance: 47.2
click at [429, 341] on li "Pruning" at bounding box center [462, 339] width 112 height 17
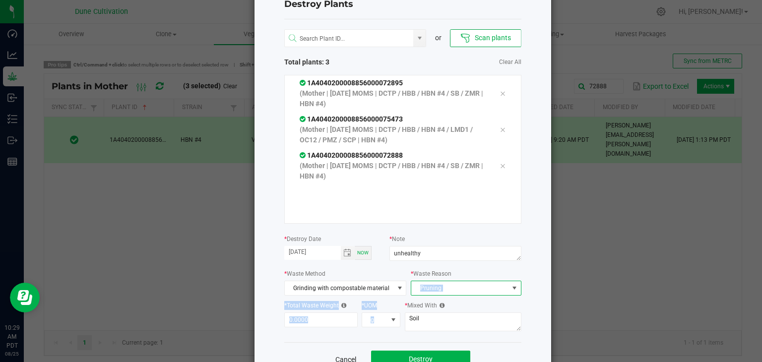
scroll to position [63, 0]
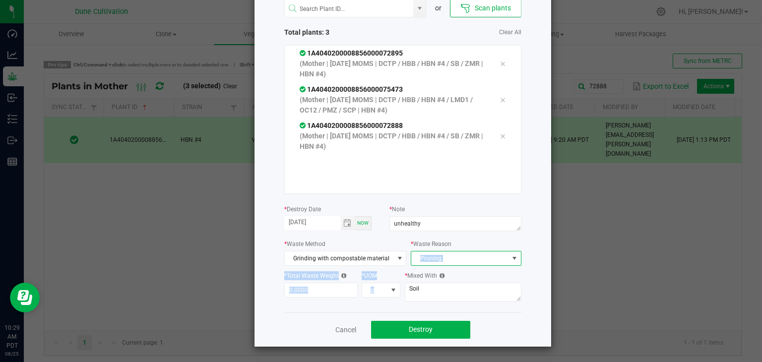
click at [326, 302] on div "* Total Waste Weight 0.0000 * UOM g" at bounding box center [342, 288] width 117 height 34
click at [322, 295] on input "0" at bounding box center [321, 290] width 73 height 14
type input "1"
type input "5"
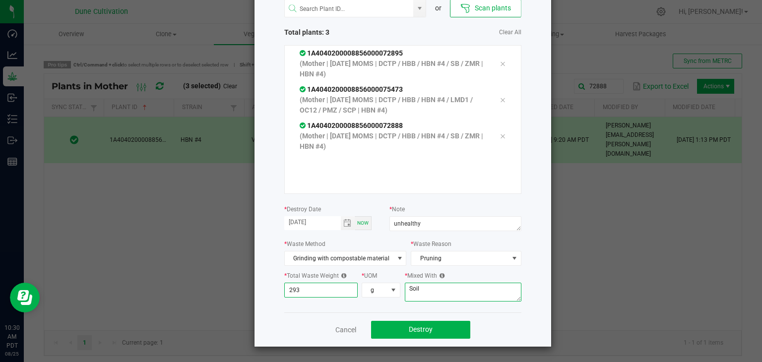
type input "293.0000"
click at [441, 293] on textarea "Soil" at bounding box center [463, 292] width 117 height 19
type textarea "S"
type textarea "wood chips"
click at [455, 328] on button "Destroy" at bounding box center [420, 330] width 99 height 18
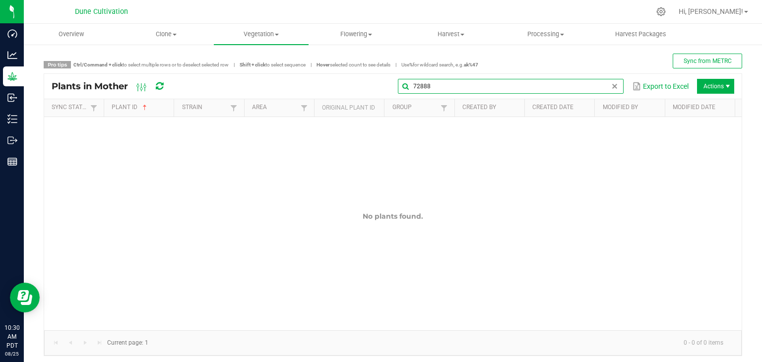
click at [608, 89] on global-search-input-ngx "72888" at bounding box center [511, 86] width 226 height 7
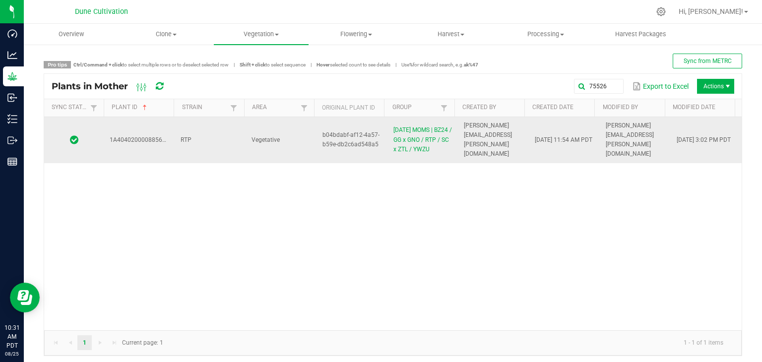
click at [228, 161] on td "RTP" at bounding box center [210, 140] width 71 height 46
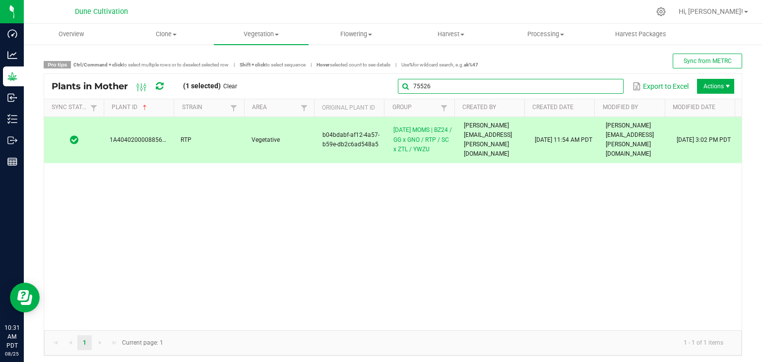
click at [603, 86] on global-search-input-ngx "75526" at bounding box center [511, 86] width 226 height 7
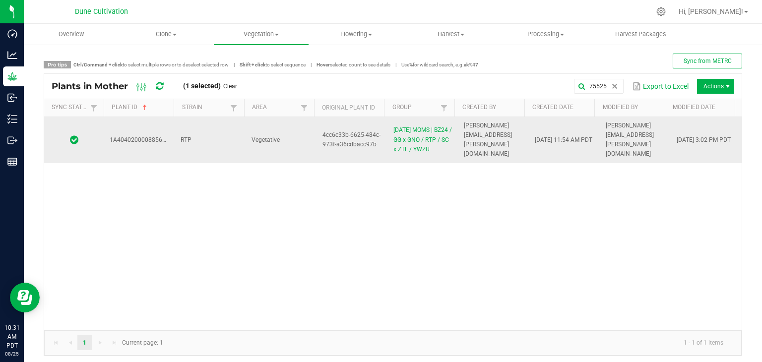
click at [203, 125] on td "RTP" at bounding box center [210, 140] width 71 height 46
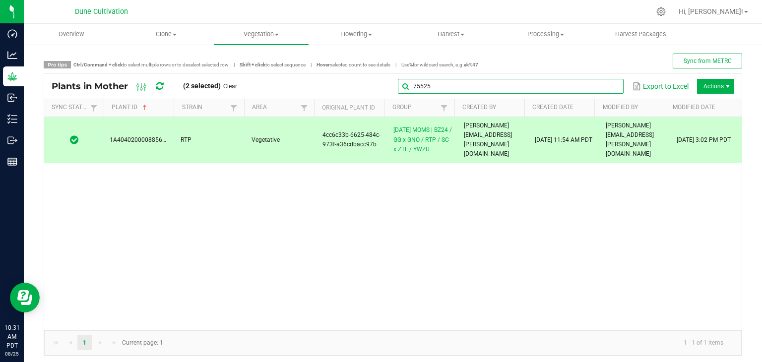
click at [602, 88] on global-search-input-ngx "75525" at bounding box center [511, 86] width 226 height 7
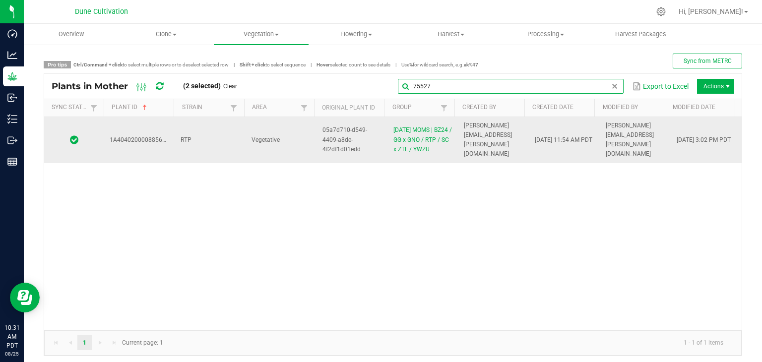
type input "75527"
click at [238, 122] on td "RTP" at bounding box center [210, 140] width 71 height 46
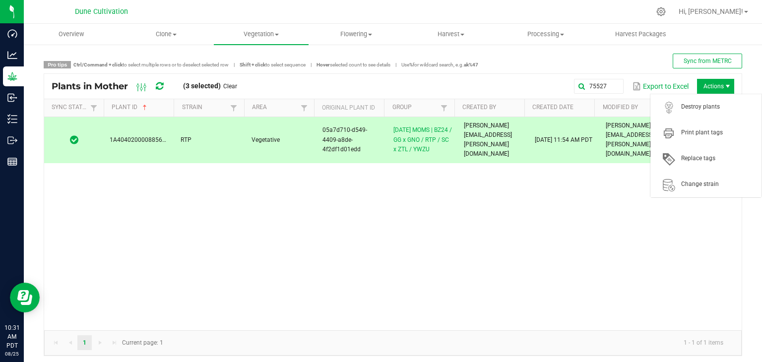
click at [706, 89] on span "Actions" at bounding box center [715, 86] width 37 height 15
click at [701, 102] on span "Destroy plants" at bounding box center [706, 107] width 99 height 20
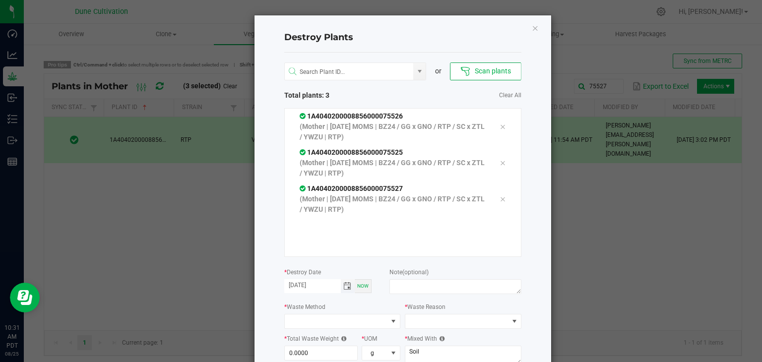
click at [343, 288] on span "Toggle calendar" at bounding box center [347, 286] width 8 height 8
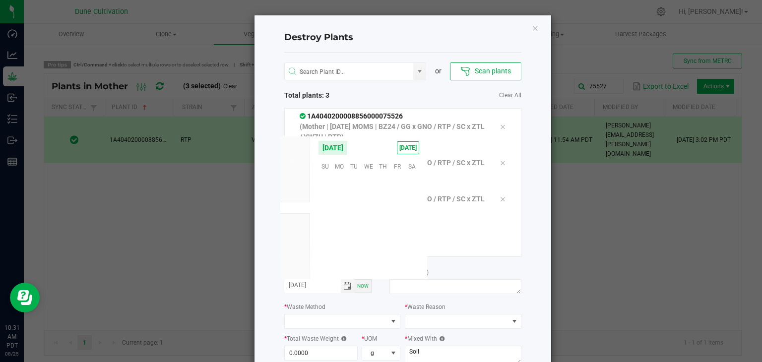
scroll to position [160898, 0]
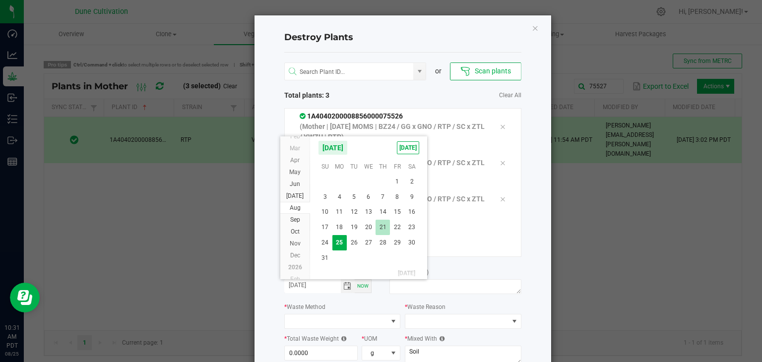
click at [386, 231] on span "21" at bounding box center [383, 227] width 14 height 15
type input "[DATE]"
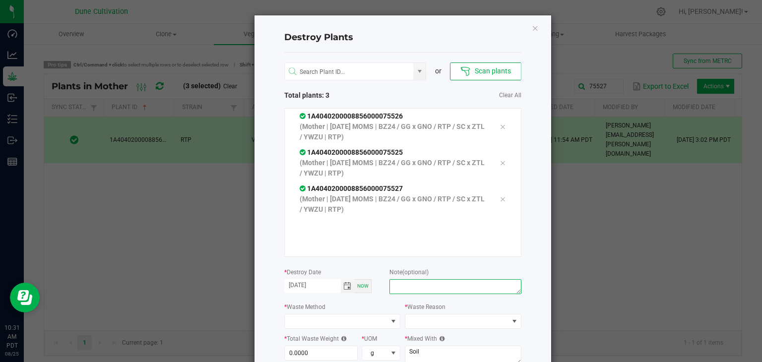
click at [406, 286] on textarea at bounding box center [456, 286] width 132 height 15
type textarea "unhealthy"
click at [331, 326] on span at bounding box center [336, 322] width 103 height 14
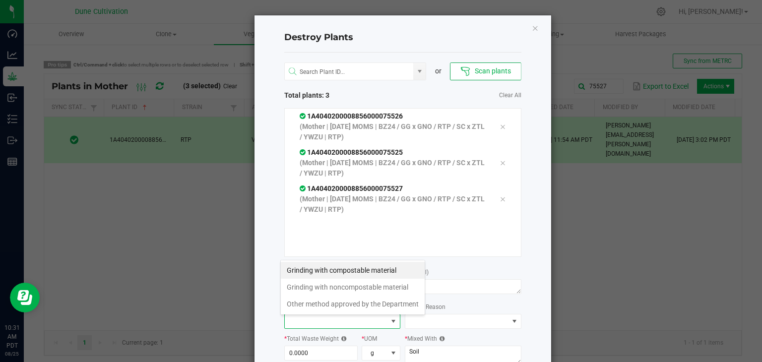
scroll to position [14, 117]
click at [367, 273] on li "Grinding with compostable material" at bounding box center [353, 270] width 144 height 17
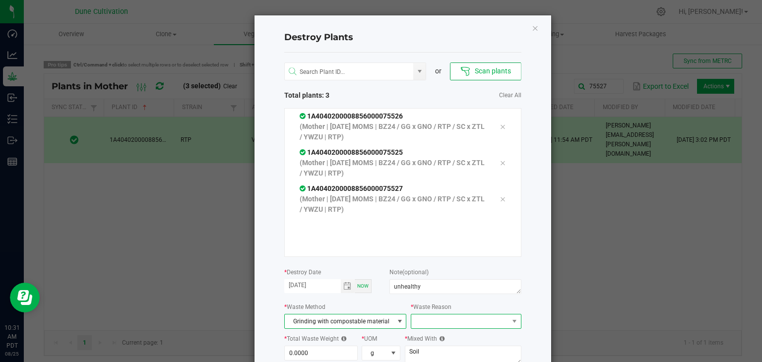
click at [411, 323] on span at bounding box center [459, 322] width 97 height 14
click at [413, 335] on li "Pruning" at bounding box center [462, 339] width 112 height 17
click at [328, 342] on label "* Total Waste Weight" at bounding box center [315, 339] width 62 height 9
click at [325, 355] on input "0" at bounding box center [321, 353] width 73 height 14
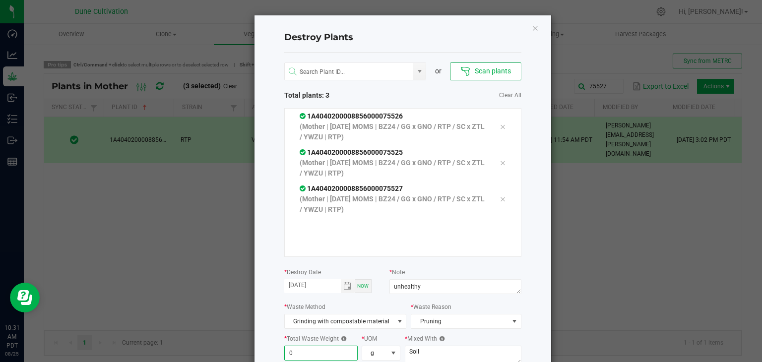
type input "8"
type input "274.0000"
click at [453, 344] on div "* Mixed With Soil" at bounding box center [463, 351] width 117 height 34
click at [450, 348] on textarea "Soil" at bounding box center [463, 355] width 117 height 19
type textarea "S"
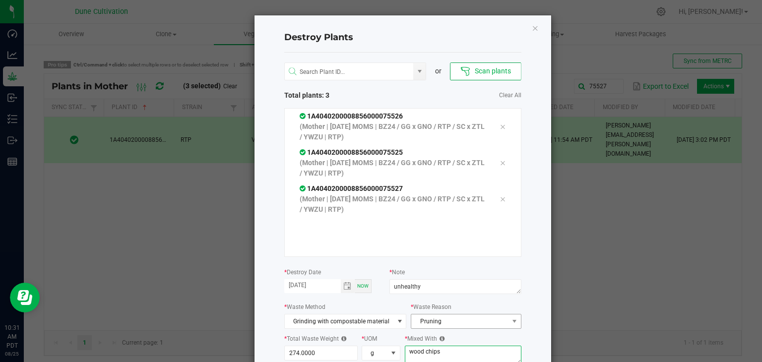
scroll to position [63, 0]
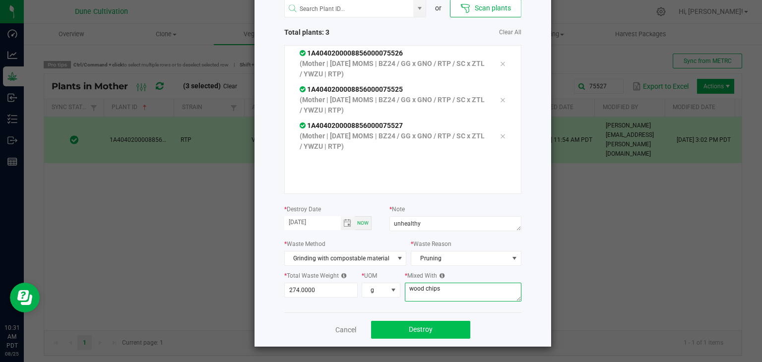
type textarea "wood chips"
click at [393, 326] on button "Destroy" at bounding box center [420, 330] width 99 height 18
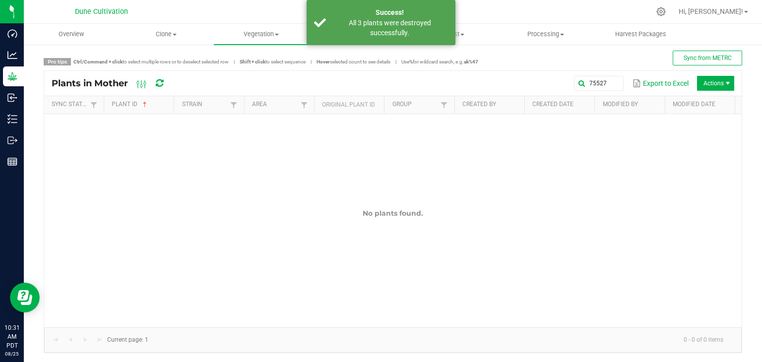
scroll to position [4, 0]
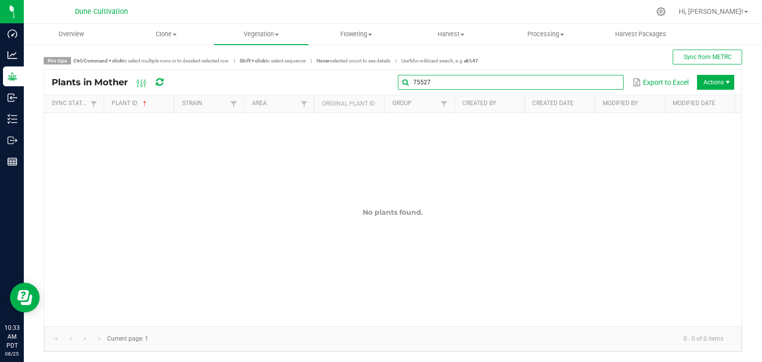
click at [605, 84] on global-search-input-ngx "75527" at bounding box center [511, 82] width 226 height 7
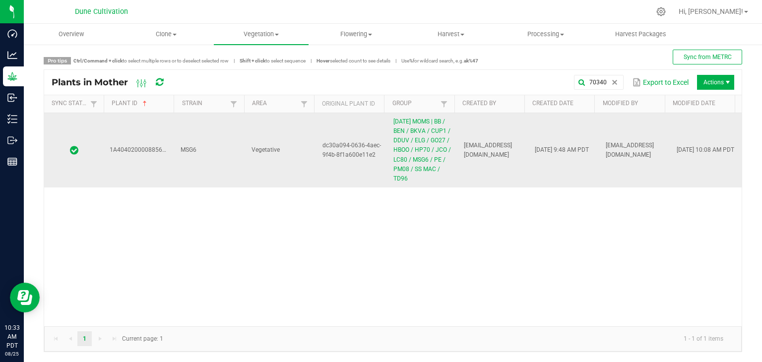
click at [235, 169] on td "MSG6" at bounding box center [210, 150] width 71 height 74
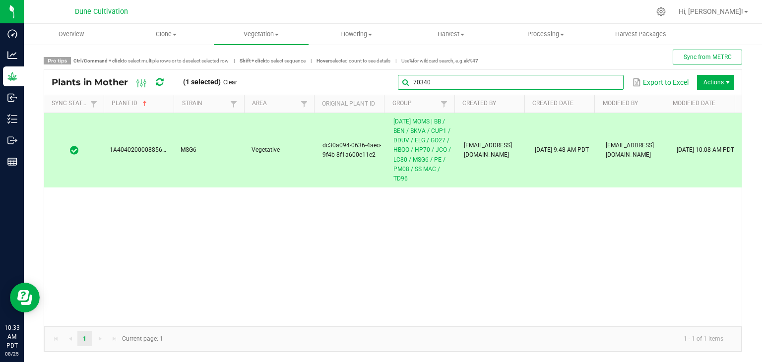
click at [600, 86] on input "70340" at bounding box center [511, 82] width 226 height 15
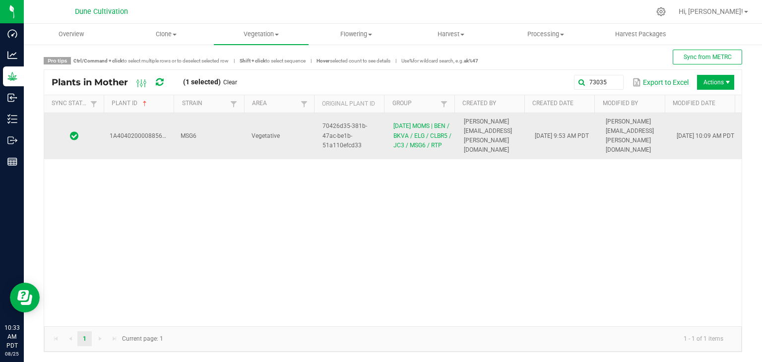
click at [300, 140] on td "Vegetative" at bounding box center [281, 136] width 71 height 46
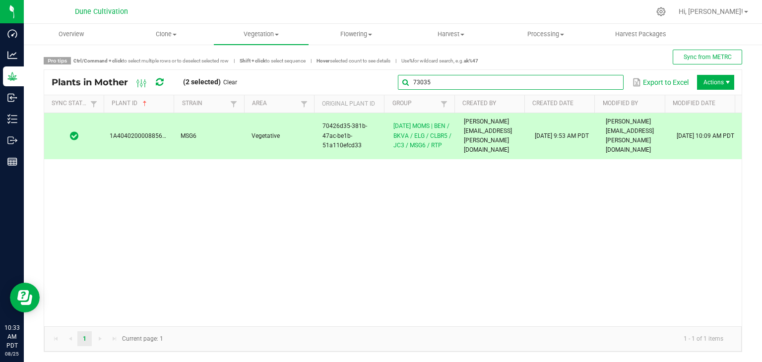
click at [601, 84] on input "73035" at bounding box center [511, 82] width 226 height 15
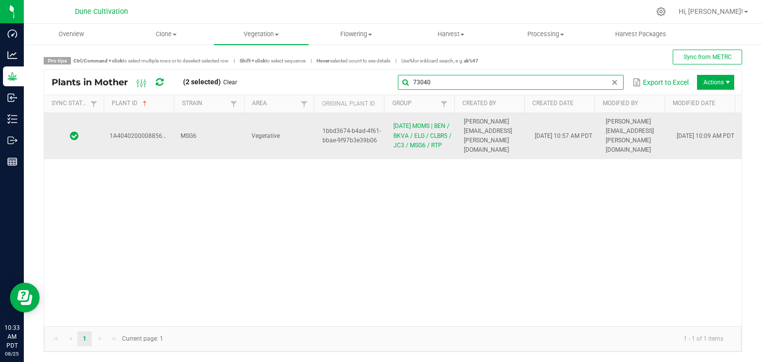
type input "73040"
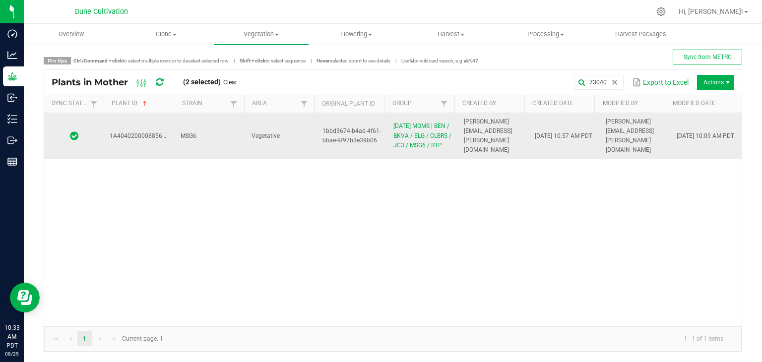
click at [246, 146] on td "Vegetative" at bounding box center [281, 136] width 71 height 46
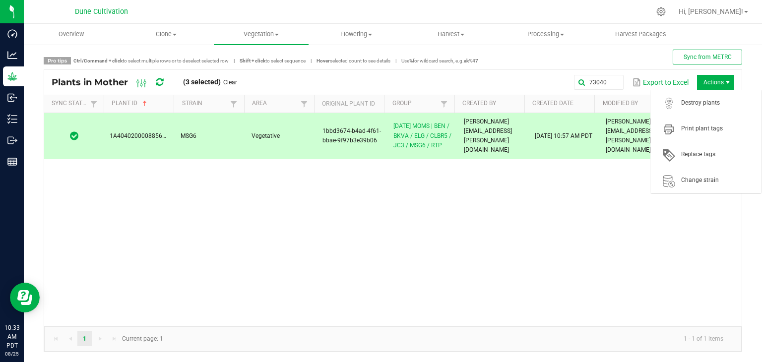
click at [712, 76] on span "Actions" at bounding box center [715, 82] width 37 height 15
click at [705, 100] on span "Destroy plants" at bounding box center [719, 103] width 74 height 8
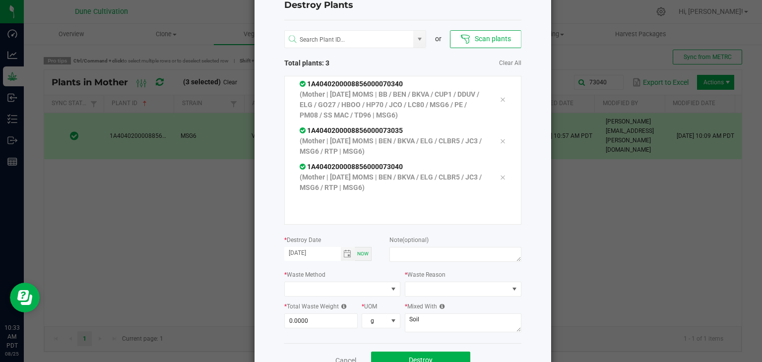
scroll to position [63, 0]
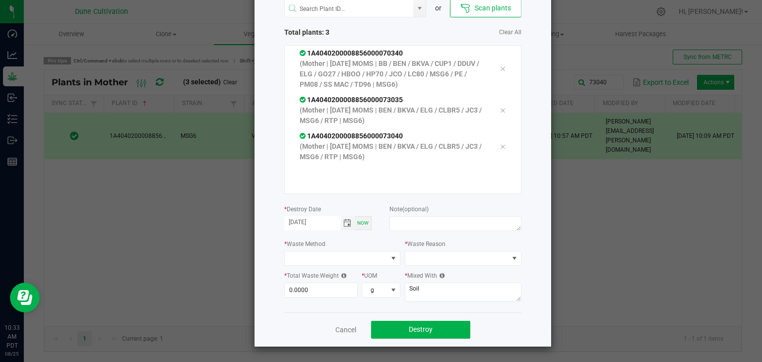
click at [345, 224] on span "Toggle calendar" at bounding box center [347, 223] width 8 height 8
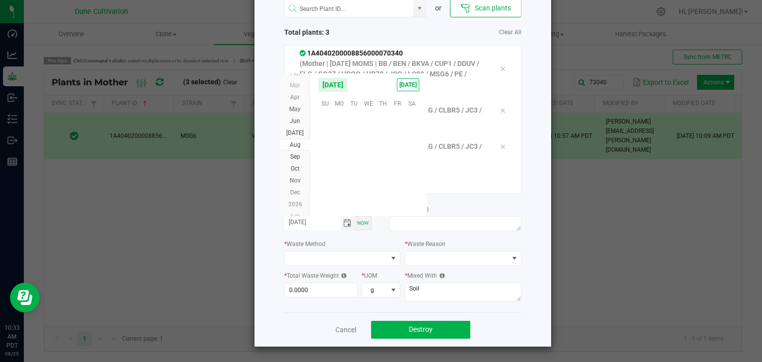
scroll to position [160898, 0]
click at [395, 162] on span "22" at bounding box center [397, 164] width 14 height 15
type input "[DATE]"
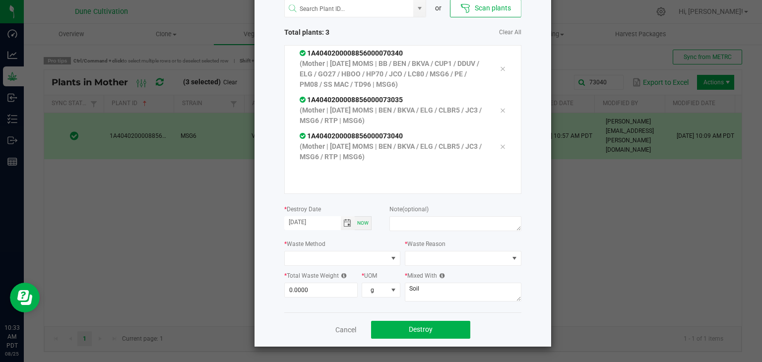
click at [445, 215] on div "Note (optional)" at bounding box center [456, 219] width 132 height 30
click at [444, 219] on textarea at bounding box center [456, 223] width 132 height 15
type textarea "unhealthy"
click at [290, 258] on span at bounding box center [336, 259] width 103 height 14
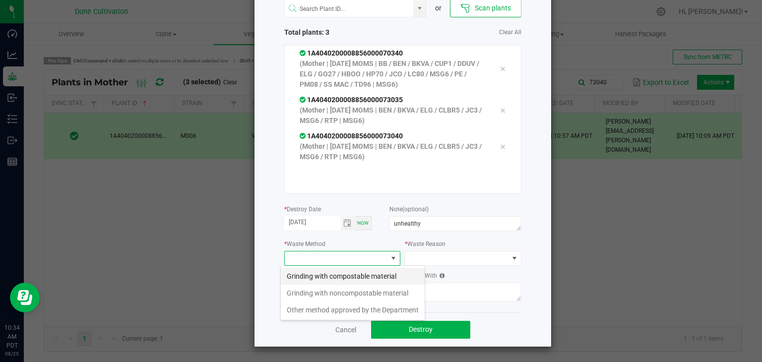
scroll to position [14, 117]
click at [367, 278] on li "Grinding with compostable material" at bounding box center [353, 276] width 144 height 17
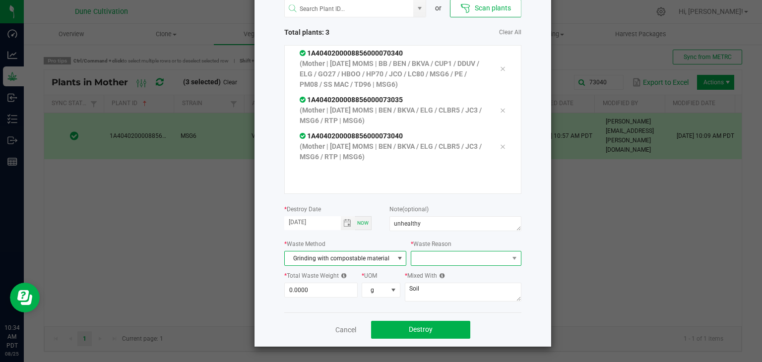
click at [421, 259] on span at bounding box center [459, 259] width 97 height 14
click at [429, 280] on li "Pruning" at bounding box center [462, 276] width 112 height 17
click at [343, 290] on input "0" at bounding box center [321, 290] width 73 height 14
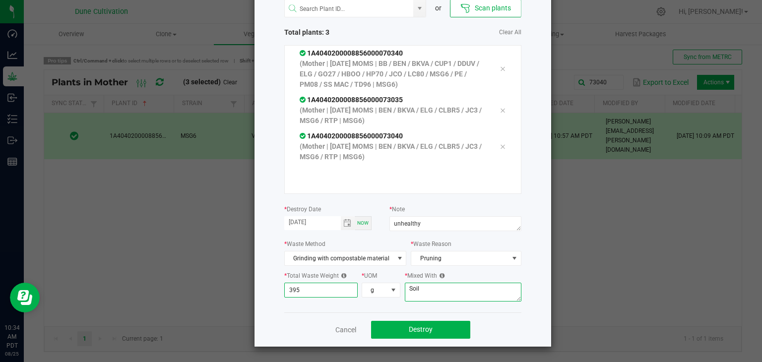
type input "395.0000"
click at [421, 289] on textarea "Soil" at bounding box center [463, 292] width 117 height 19
type textarea "S"
type textarea "wood chips"
click at [401, 322] on button "Destroy" at bounding box center [420, 330] width 99 height 18
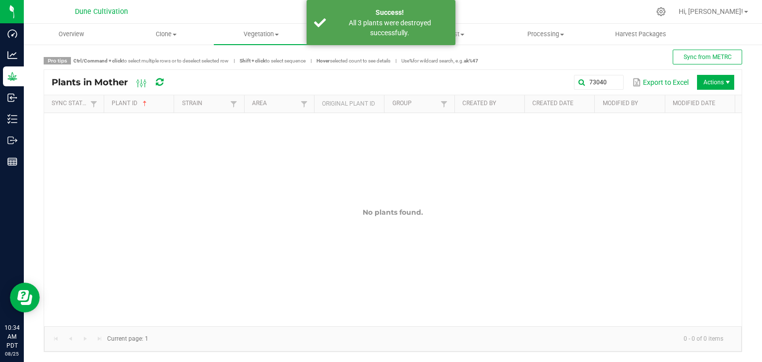
click at [31, 76] on div "Pro tips Ctrl/Command + click to select multiple rows or to deselect selected r…" at bounding box center [393, 201] width 739 height 323
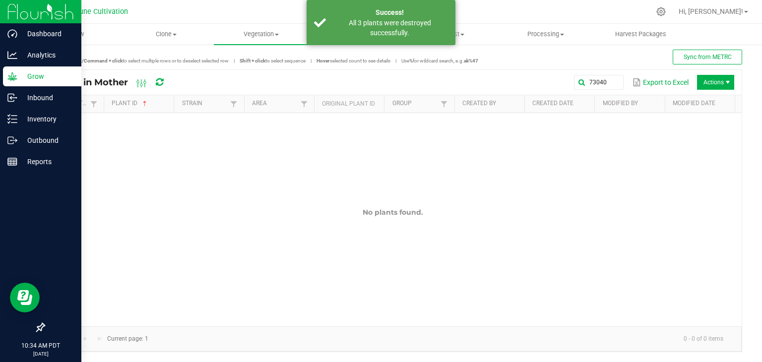
click at [21, 76] on p "Grow" at bounding box center [47, 76] width 60 height 12
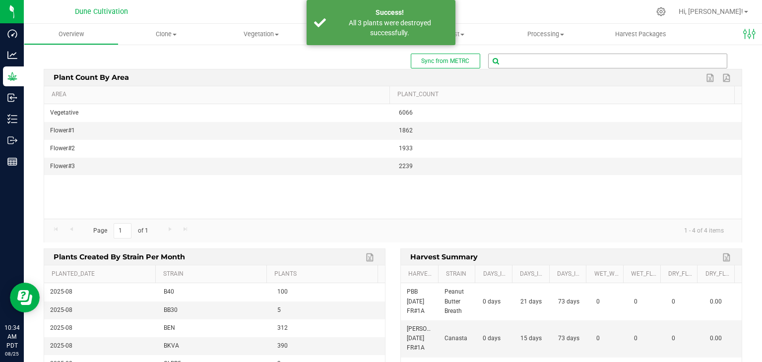
click at [562, 65] on input "text" at bounding box center [608, 61] width 238 height 14
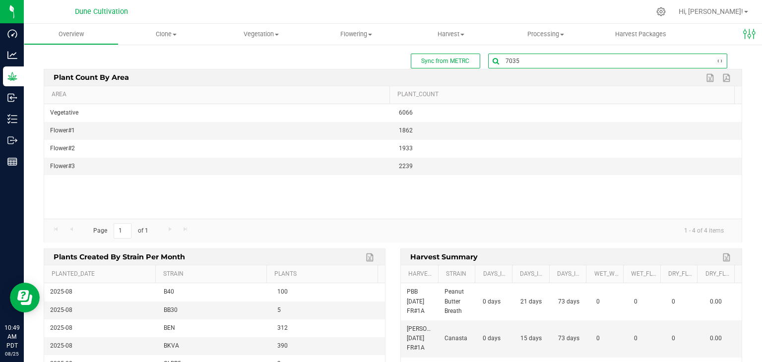
type input "70355"
click at [534, 74] on span "1A4040200008856000070355 ( plant - Mother )" at bounding box center [554, 78] width 129 height 13
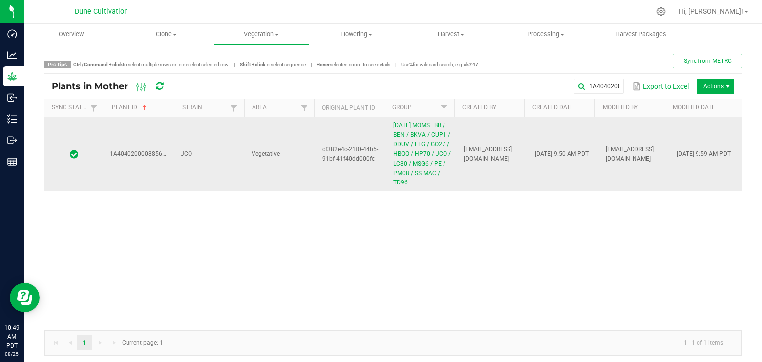
click at [271, 181] on td "Vegetative" at bounding box center [281, 154] width 71 height 74
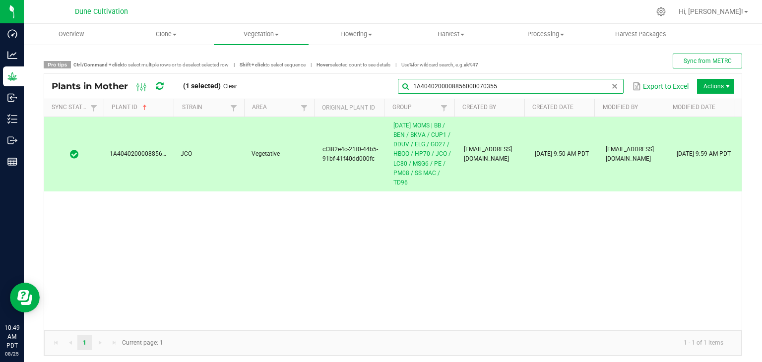
click at [598, 86] on input "1A4040200008856000070355" at bounding box center [511, 86] width 226 height 15
drag, startPoint x: 563, startPoint y: 93, endPoint x: 554, endPoint y: 93, distance: 8.4
click at [562, 93] on input "1A4040200008856000070355" at bounding box center [511, 86] width 226 height 15
drag, startPoint x: 554, startPoint y: 93, endPoint x: 387, endPoint y: 86, distance: 166.9
click at [387, 88] on div "1A4040200008856000070355 Export to Excel Actions" at bounding box center [490, 86] width 490 height 17
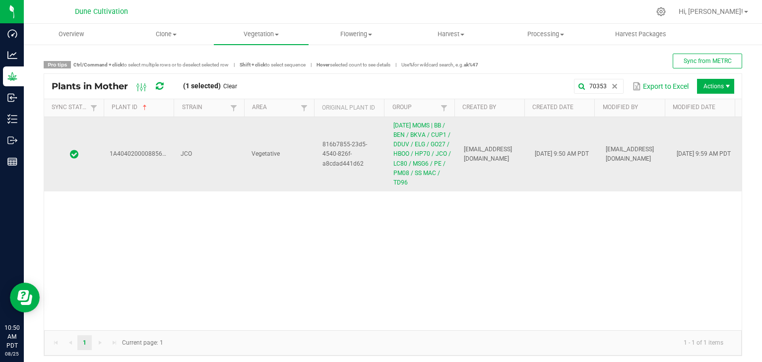
click at [212, 159] on td "JCO" at bounding box center [210, 154] width 71 height 74
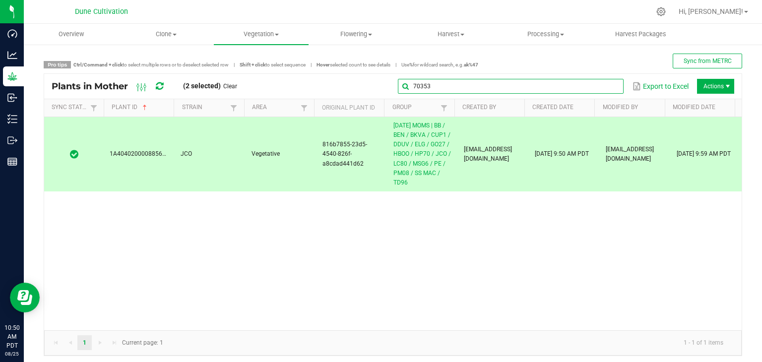
click at [600, 90] on input "70353" at bounding box center [511, 86] width 226 height 15
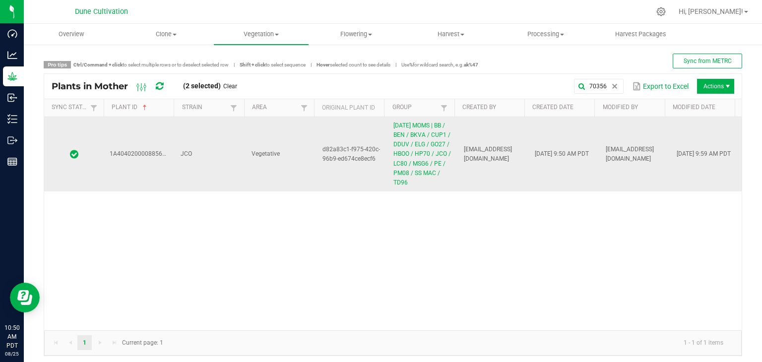
click at [202, 178] on td "JCO" at bounding box center [210, 154] width 71 height 74
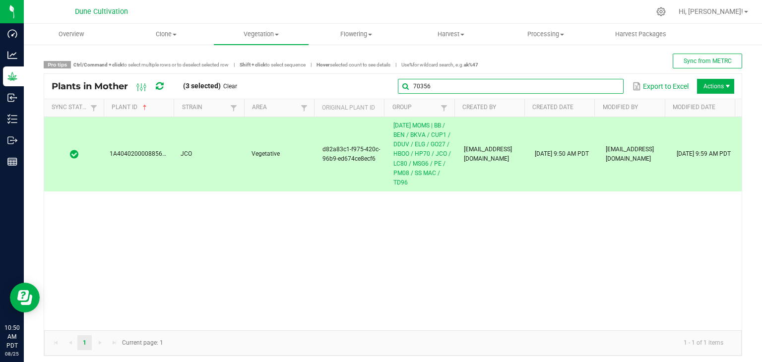
click at [604, 85] on global-search-input-ngx "70356" at bounding box center [511, 86] width 226 height 7
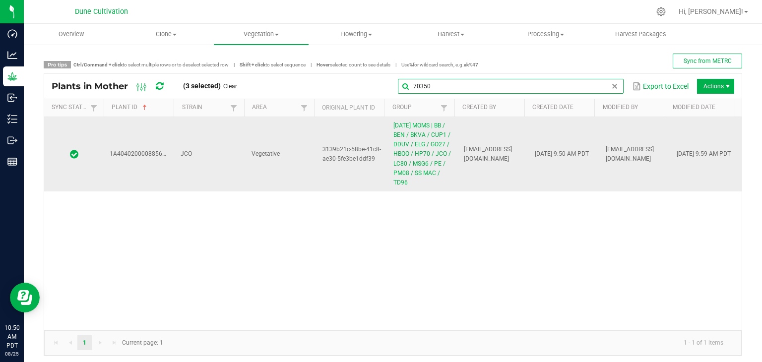
type input "70350"
click at [304, 169] on td "Vegetative" at bounding box center [281, 154] width 71 height 74
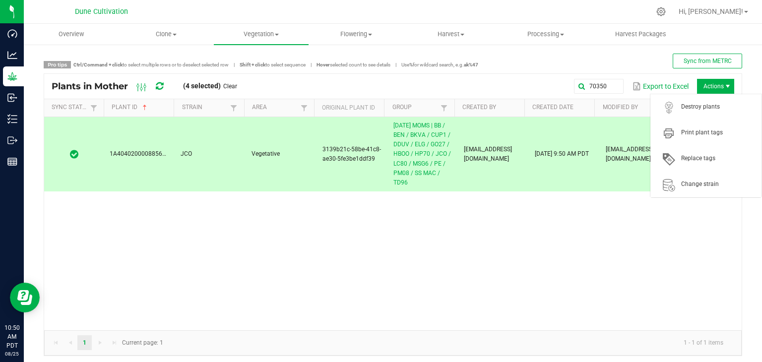
click at [723, 79] on span "Actions" at bounding box center [715, 86] width 37 height 15
click at [686, 111] on span "Destroy plants" at bounding box center [719, 107] width 74 height 8
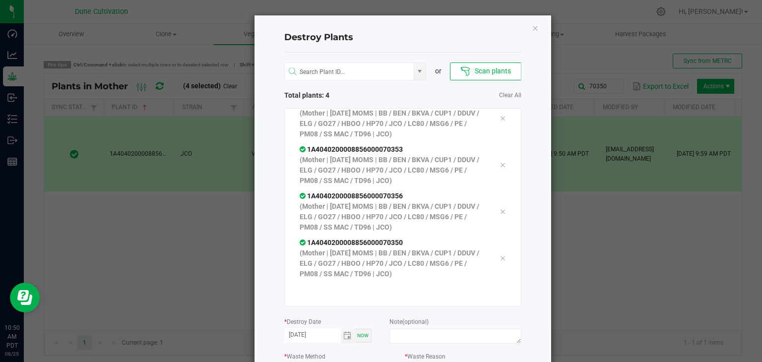
scroll to position [113, 0]
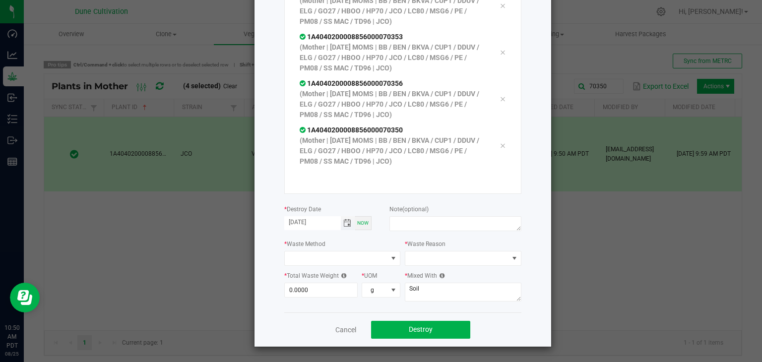
click at [343, 221] on span "Toggle calendar" at bounding box center [347, 223] width 8 height 8
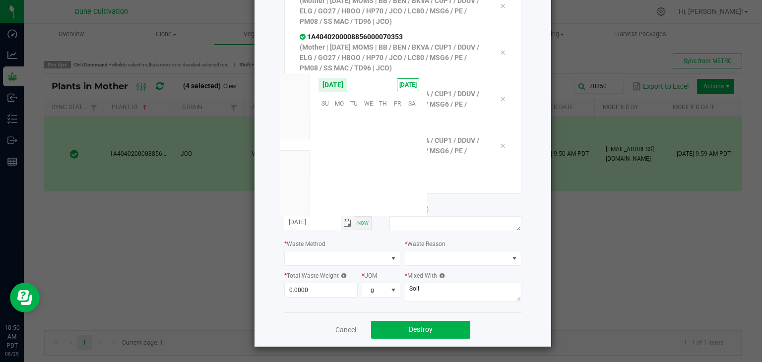
scroll to position [160898, 0]
click at [396, 160] on span "22" at bounding box center [397, 164] width 14 height 15
type input "[DATE]"
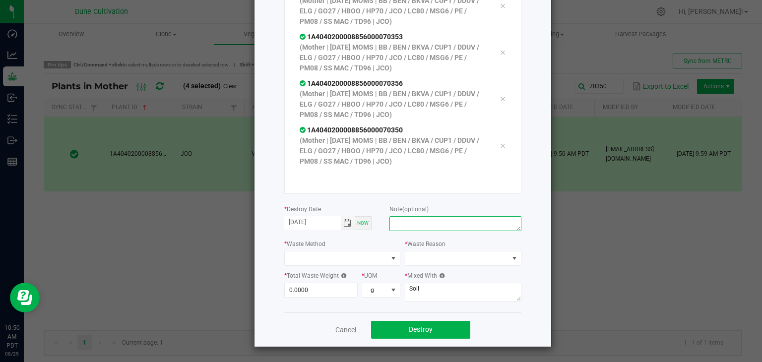
click at [408, 221] on textarea at bounding box center [456, 223] width 132 height 15
type textarea "unhealthy"
click at [320, 254] on span at bounding box center [336, 259] width 103 height 14
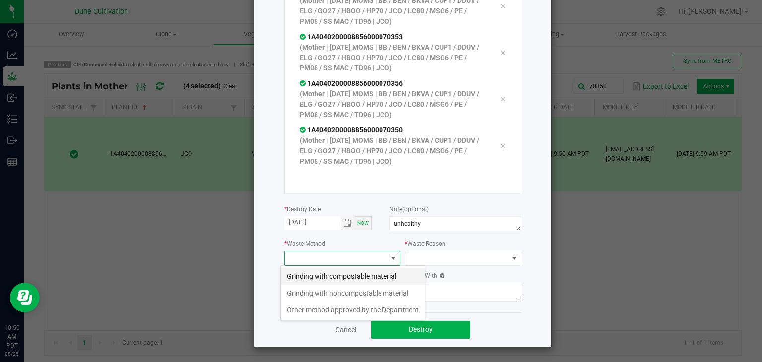
scroll to position [14, 117]
click at [321, 276] on li "Grinding with compostable material" at bounding box center [353, 276] width 144 height 17
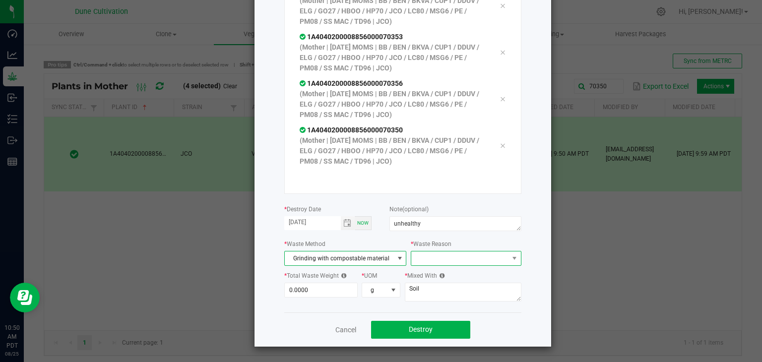
click at [479, 259] on span at bounding box center [459, 259] width 97 height 14
click at [441, 286] on div "Pruning" at bounding box center [461, 276] width 113 height 21
click at [426, 273] on li "Pruning" at bounding box center [462, 276] width 112 height 17
click at [307, 289] on input "0" at bounding box center [321, 290] width 73 height 14
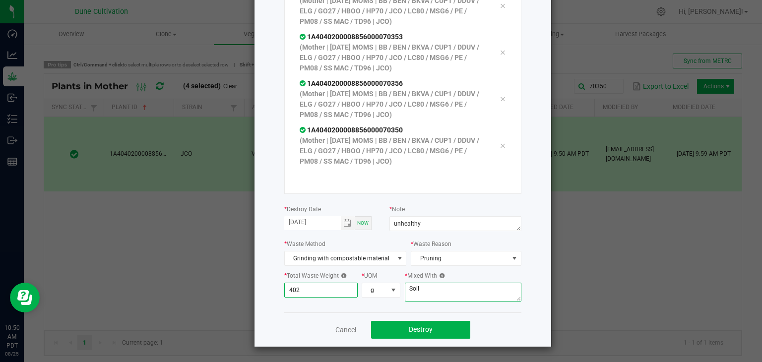
type input "402.0000"
click at [431, 294] on textarea "Soil" at bounding box center [463, 292] width 117 height 19
type textarea "S"
type textarea "wood chips"
drag, startPoint x: 446, startPoint y: 336, endPoint x: 447, endPoint y: 328, distance: 8.5
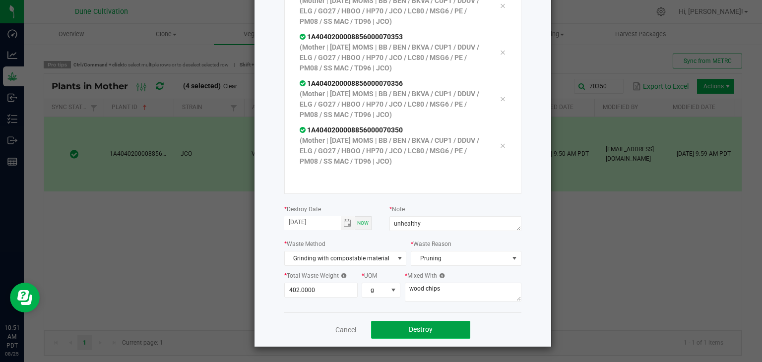
click at [447, 334] on button "Destroy" at bounding box center [420, 330] width 99 height 18
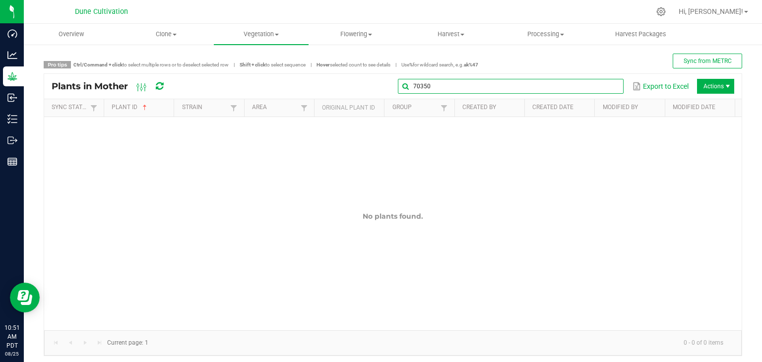
drag, startPoint x: 602, startPoint y: 91, endPoint x: 592, endPoint y: 94, distance: 10.8
click at [596, 93] on input "70350" at bounding box center [511, 86] width 226 height 15
type input "7"
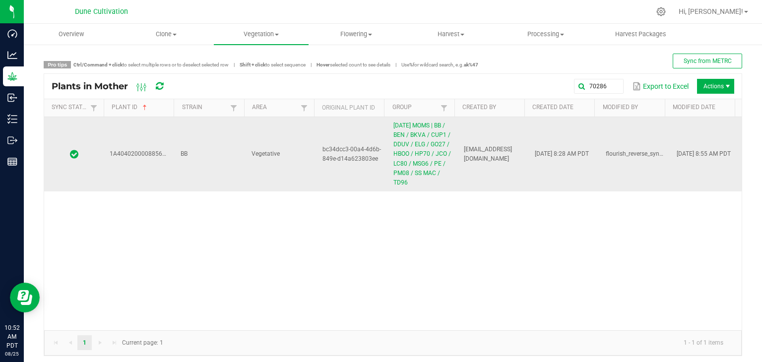
click at [227, 153] on td "BB" at bounding box center [210, 154] width 71 height 74
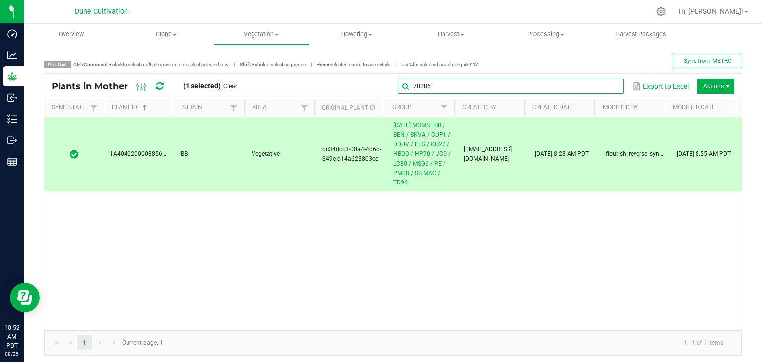
click at [610, 86] on global-search-input-ngx "70286" at bounding box center [511, 86] width 226 height 7
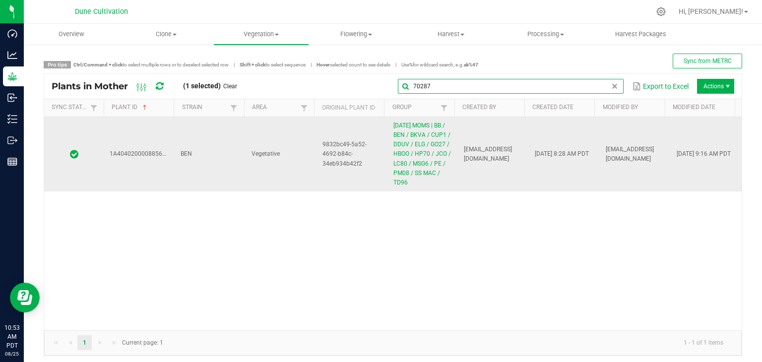
type input "70287"
click at [234, 157] on td "BEN" at bounding box center [210, 154] width 71 height 74
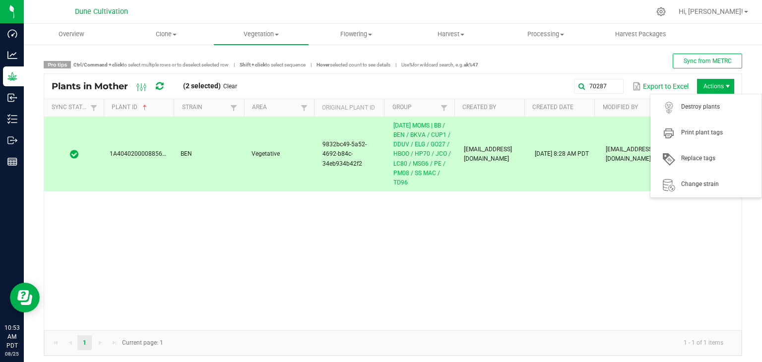
click at [697, 82] on span "Actions" at bounding box center [715, 86] width 37 height 15
click at [697, 102] on span "Destroy plants" at bounding box center [706, 107] width 99 height 20
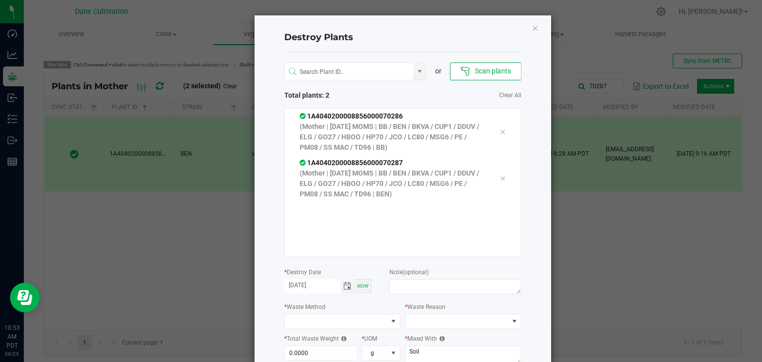
click at [346, 286] on span "Toggle calendar" at bounding box center [347, 286] width 8 height 8
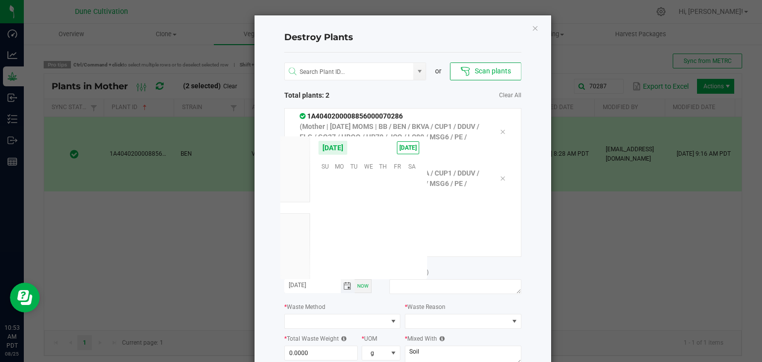
scroll to position [160898, 0]
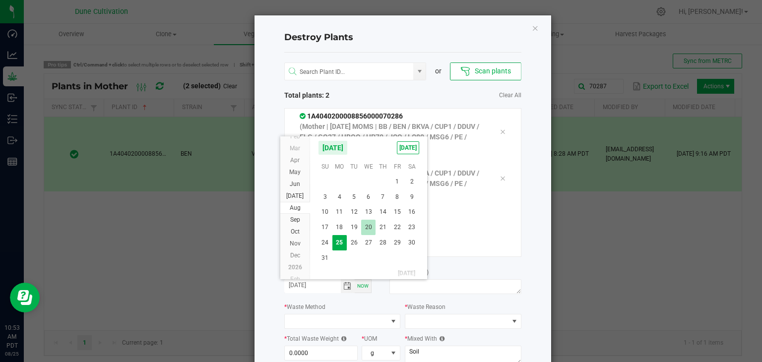
drag, startPoint x: 371, startPoint y: 221, endPoint x: 369, endPoint y: 236, distance: 15.0
click at [371, 222] on span "20" at bounding box center [368, 227] width 14 height 15
type input "[DATE]"
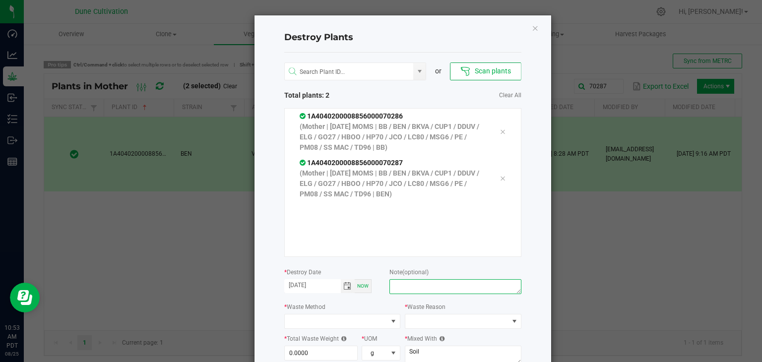
click at [417, 286] on textarea at bounding box center [456, 286] width 132 height 15
type textarea "unhealthy"
click at [425, 322] on span at bounding box center [457, 322] width 103 height 14
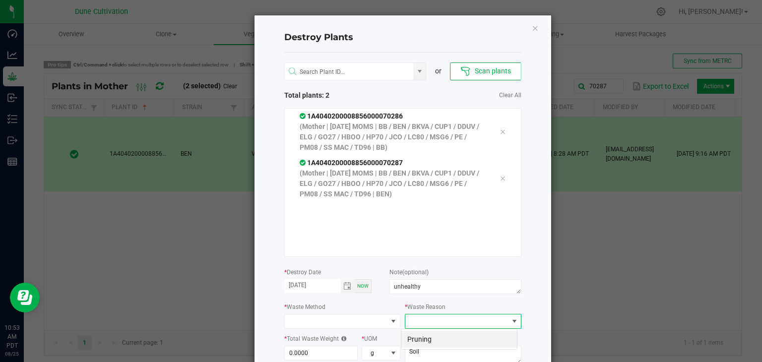
scroll to position [14, 117]
click at [425, 341] on li "Pruning" at bounding box center [460, 339] width 116 height 17
click at [355, 317] on span at bounding box center [336, 322] width 103 height 14
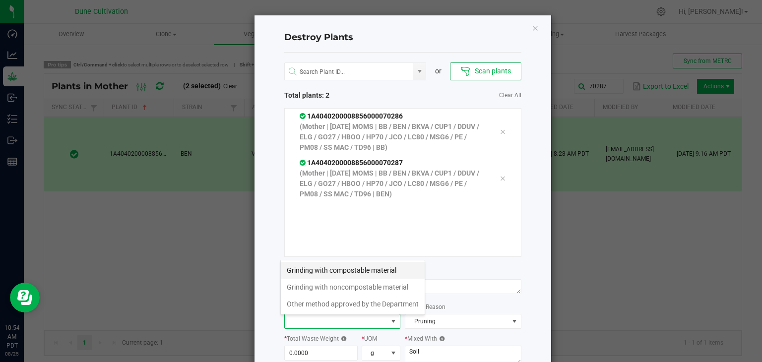
click at [331, 270] on li "Grinding with compostable material" at bounding box center [353, 270] width 144 height 17
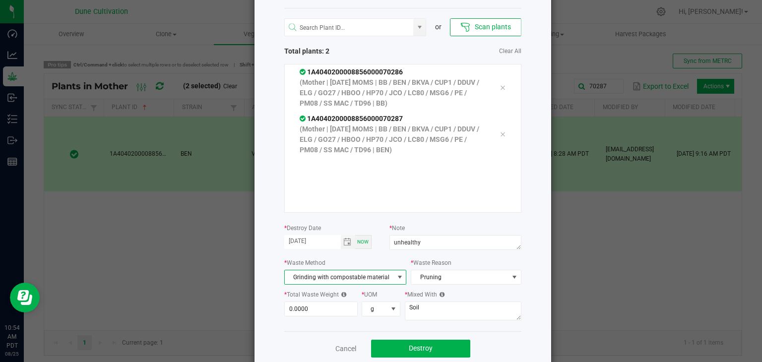
scroll to position [63, 0]
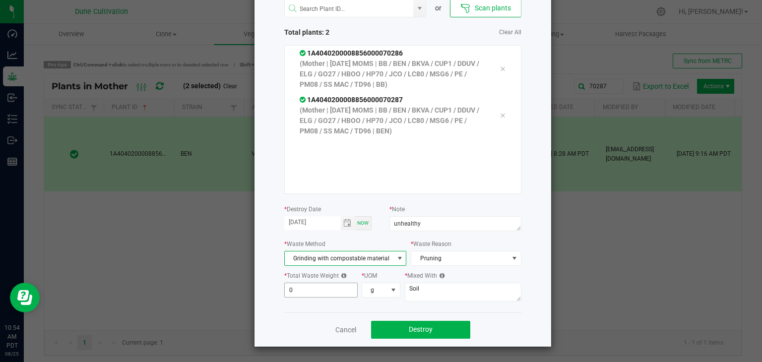
click at [328, 288] on input "0" at bounding box center [321, 290] width 73 height 14
type input "684.0000"
click at [432, 283] on textarea "Soil" at bounding box center [463, 292] width 117 height 19
type textarea "S"
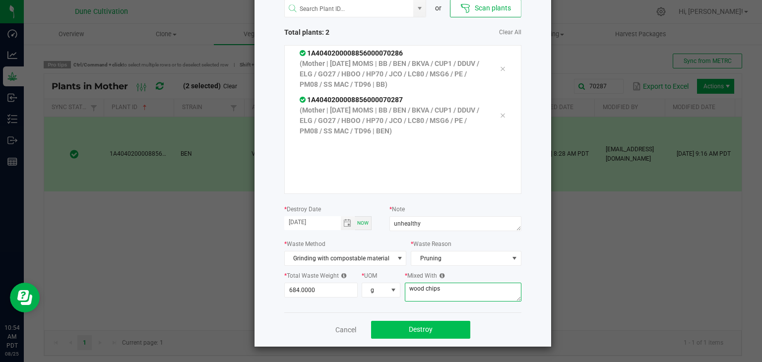
type textarea "wood chips"
click at [396, 333] on button "Destroy" at bounding box center [420, 330] width 99 height 18
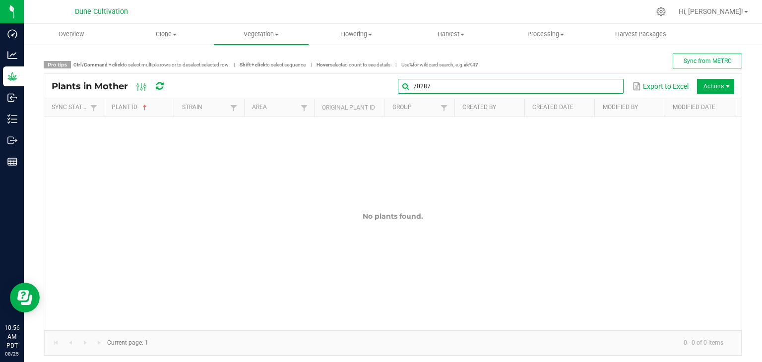
click at [601, 89] on input "70287" at bounding box center [511, 86] width 226 height 15
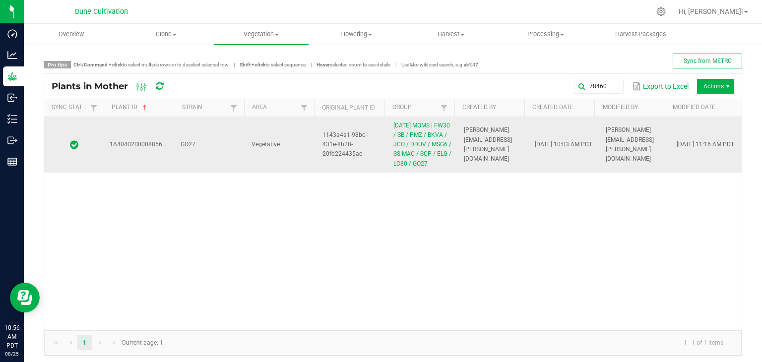
click at [286, 147] on td "Vegetative" at bounding box center [281, 145] width 71 height 56
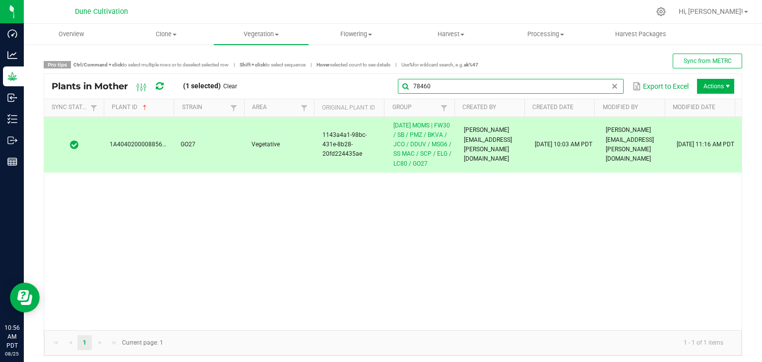
click at [594, 91] on input "78460" at bounding box center [511, 86] width 226 height 15
click at [572, 81] on input "78460" at bounding box center [511, 86] width 226 height 15
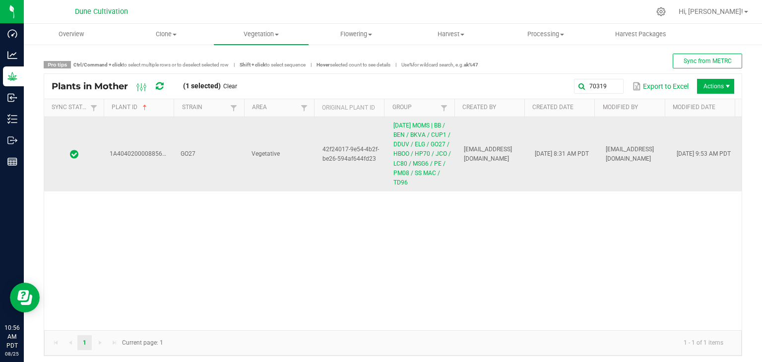
click at [289, 129] on td "Vegetative" at bounding box center [281, 154] width 71 height 74
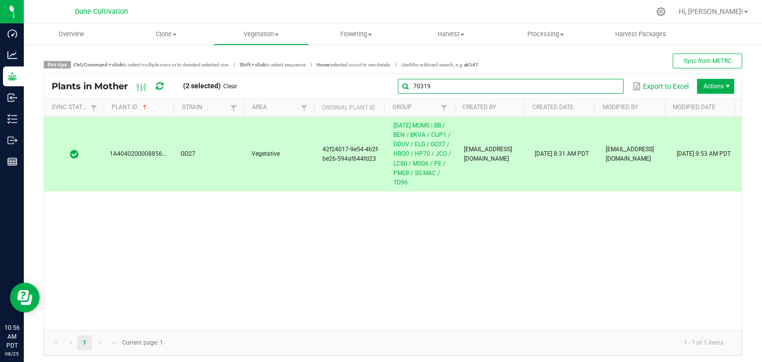
click at [604, 84] on global-search-input-ngx "70319" at bounding box center [511, 86] width 226 height 7
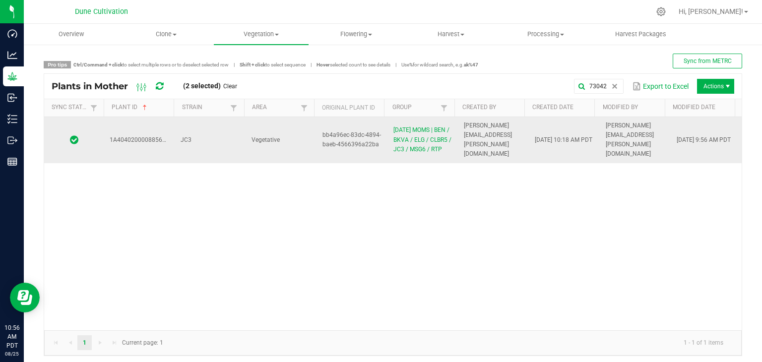
click at [216, 153] on td "JC3" at bounding box center [210, 140] width 71 height 46
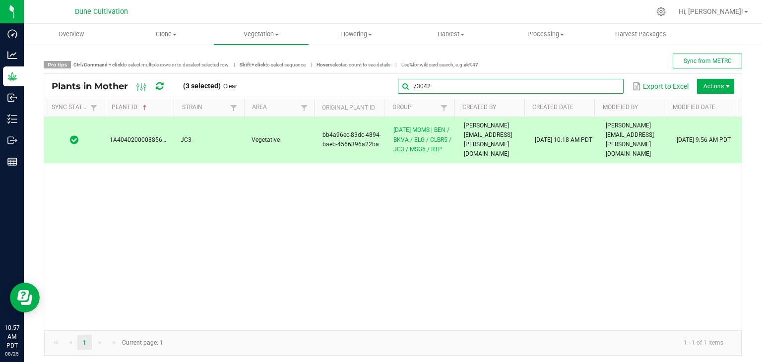
click at [601, 88] on input "73042" at bounding box center [511, 86] width 226 height 15
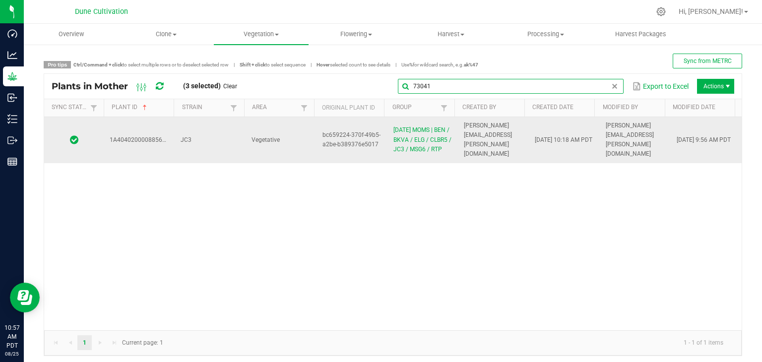
type input "73041"
click at [317, 137] on td "bc659224-370f-49b5-a2be-b389376e5017" at bounding box center [352, 140] width 71 height 46
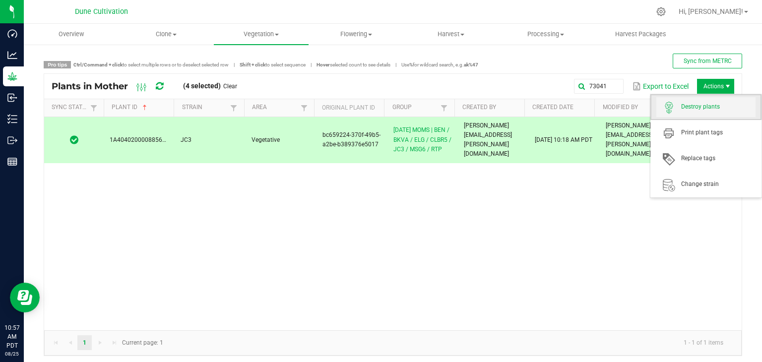
click at [704, 116] on span "Destroy plants" at bounding box center [706, 107] width 99 height 20
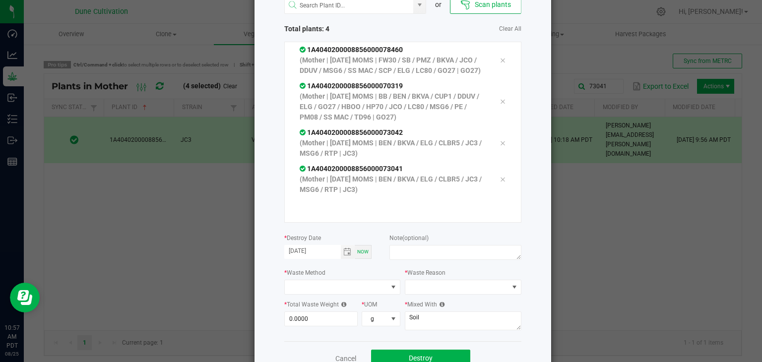
scroll to position [105, 0]
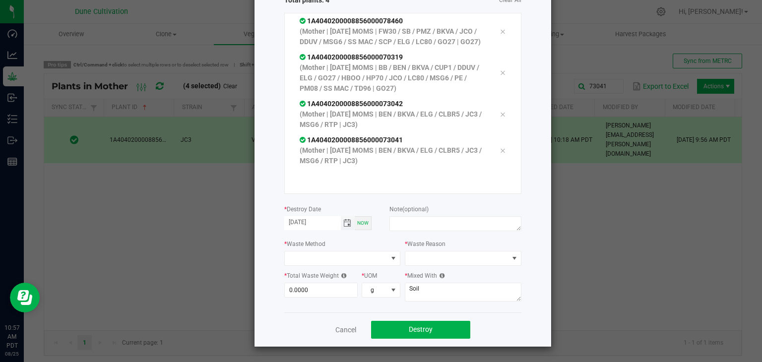
click at [344, 225] on span "Toggle calendar" at bounding box center [347, 223] width 8 height 8
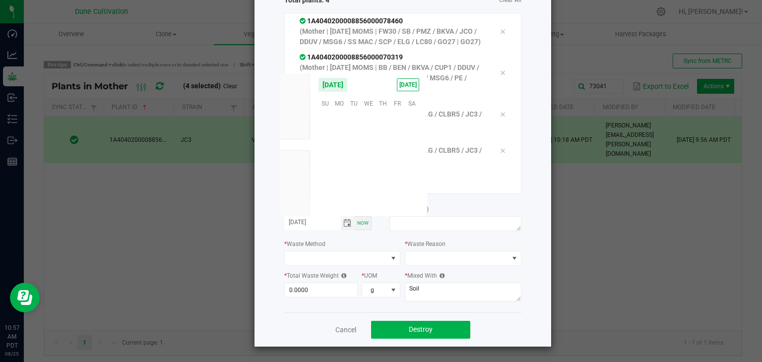
scroll to position [160898, 0]
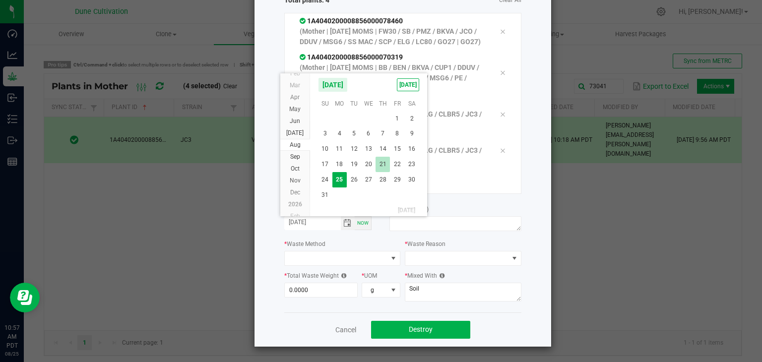
click at [382, 163] on span "21" at bounding box center [383, 164] width 14 height 15
type input "[DATE]"
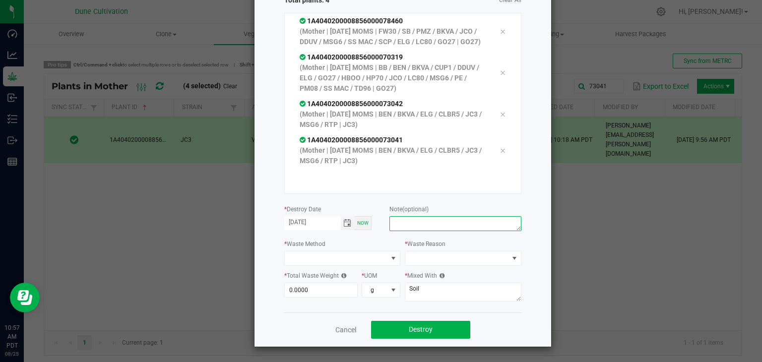
click at [420, 222] on textarea at bounding box center [456, 223] width 132 height 15
type textarea "unhealthy"
click at [342, 253] on span at bounding box center [336, 259] width 103 height 14
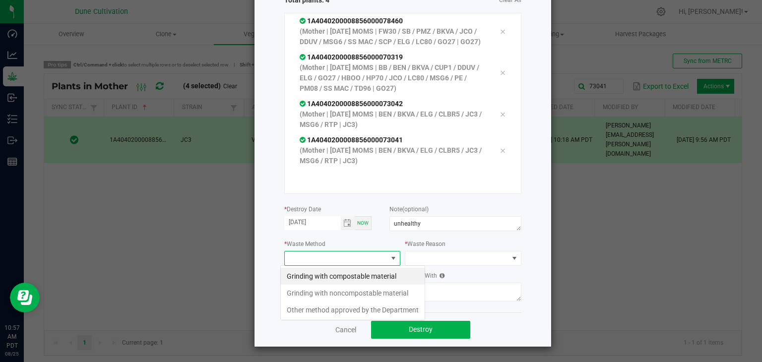
scroll to position [14, 117]
drag, startPoint x: 350, startPoint y: 273, endPoint x: 378, endPoint y: 270, distance: 28.0
click at [350, 273] on li "Grinding with compostable material" at bounding box center [353, 276] width 144 height 17
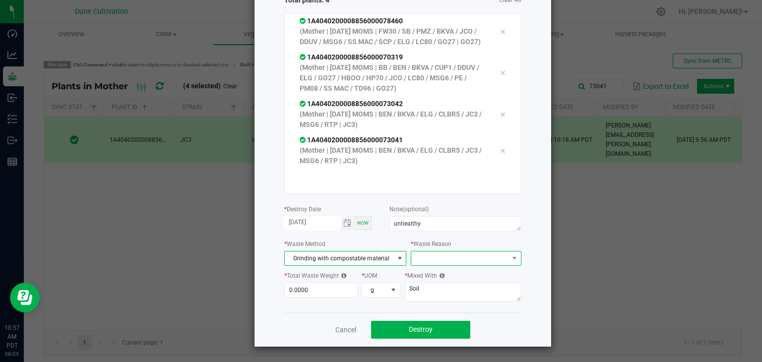
click at [444, 260] on span at bounding box center [459, 259] width 97 height 14
click at [425, 276] on li "Pruning" at bounding box center [462, 276] width 112 height 17
click at [327, 286] on input "0" at bounding box center [321, 290] width 73 height 14
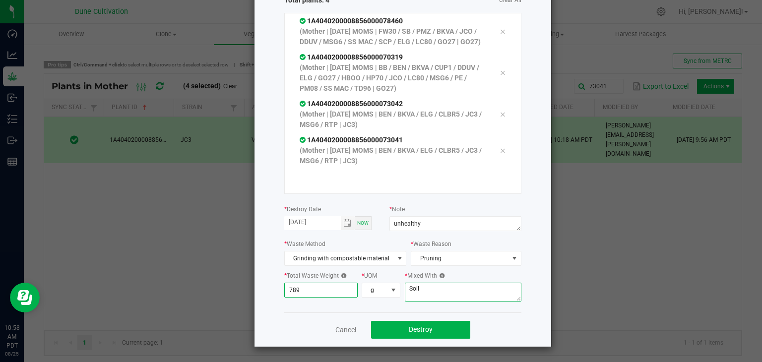
type input "789.0000"
click at [439, 298] on textarea "Soil" at bounding box center [463, 292] width 117 height 19
type textarea "S"
type textarea "wood chips"
click at [450, 328] on button "Destroy" at bounding box center [420, 330] width 99 height 18
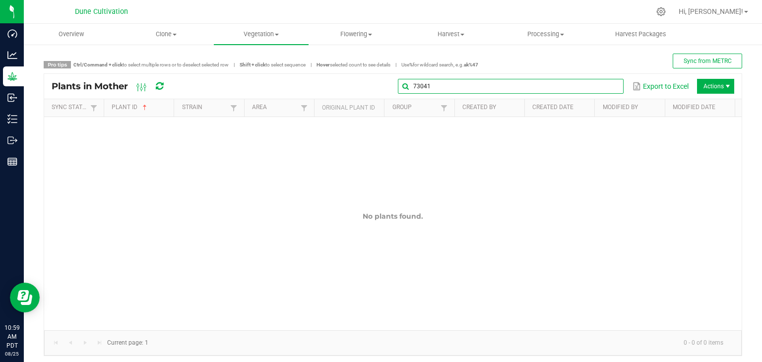
click at [596, 85] on input "73041" at bounding box center [511, 86] width 226 height 15
click at [590, 88] on input "73041" at bounding box center [511, 86] width 226 height 15
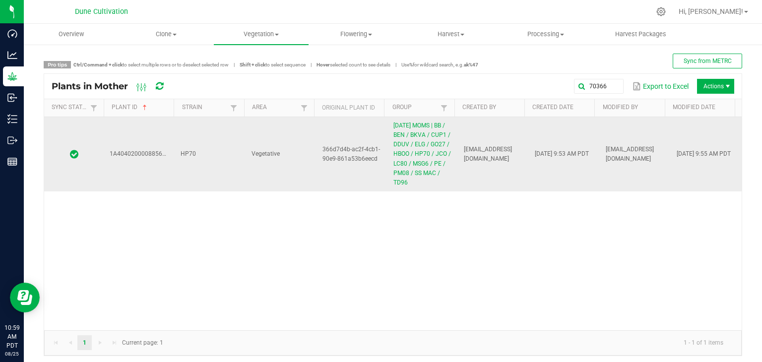
click at [300, 157] on td "Vegetative" at bounding box center [281, 154] width 71 height 74
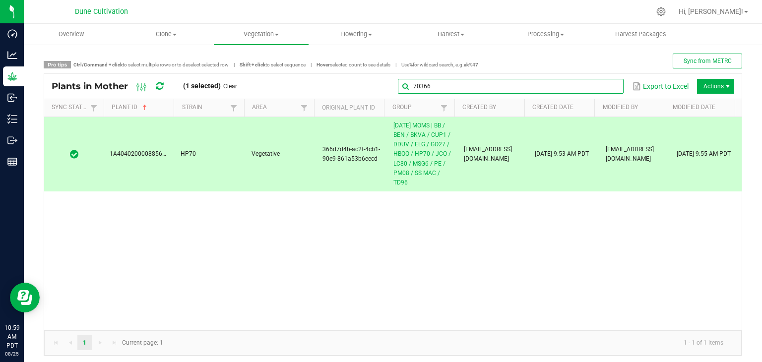
click at [607, 88] on global-search-input-ngx "70366" at bounding box center [511, 86] width 226 height 7
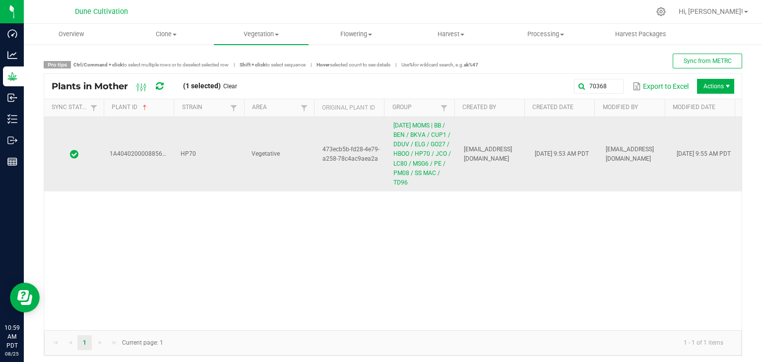
click at [230, 186] on td "HP70" at bounding box center [210, 154] width 71 height 74
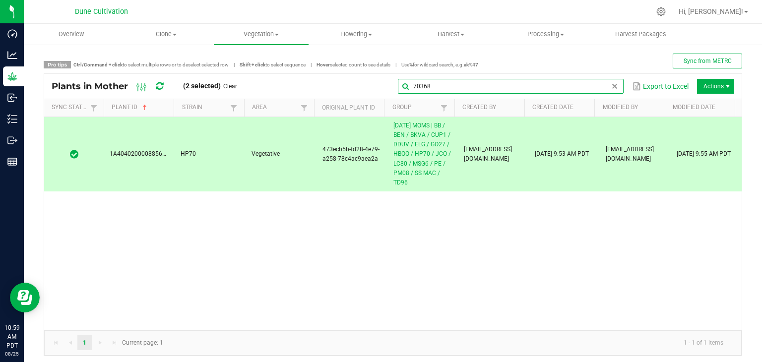
click at [600, 86] on input "70368" at bounding box center [511, 86] width 226 height 15
type input "7"
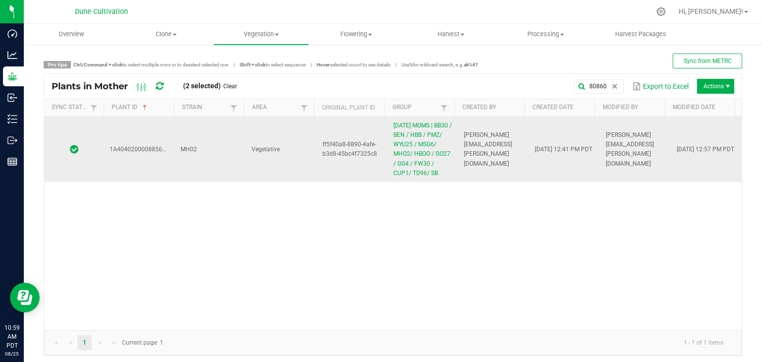
click at [150, 176] on td "1A4040200008856000080860" at bounding box center [139, 149] width 71 height 65
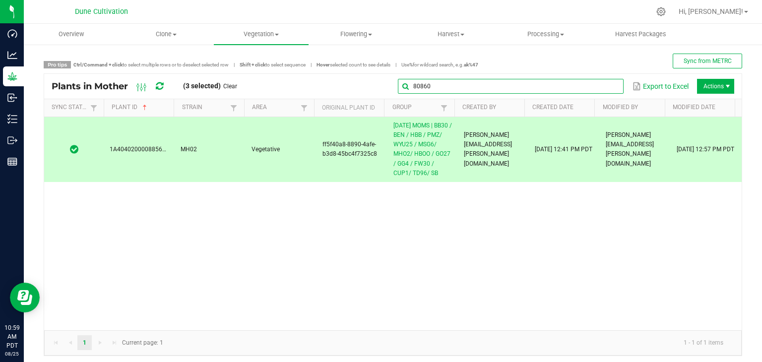
click at [604, 81] on input "80860" at bounding box center [511, 86] width 226 height 15
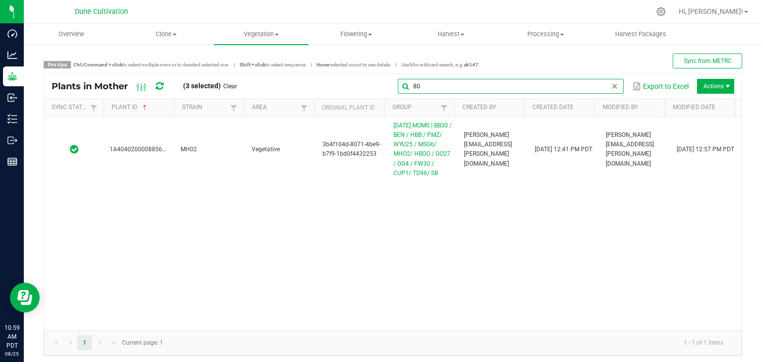
type input "8"
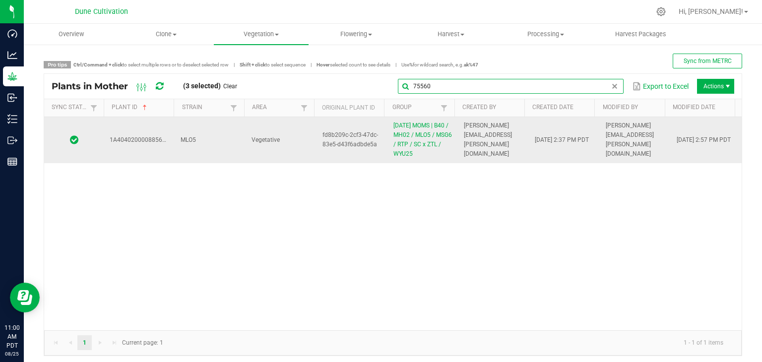
type input "75560"
click at [239, 152] on td "MLO5" at bounding box center [210, 140] width 71 height 46
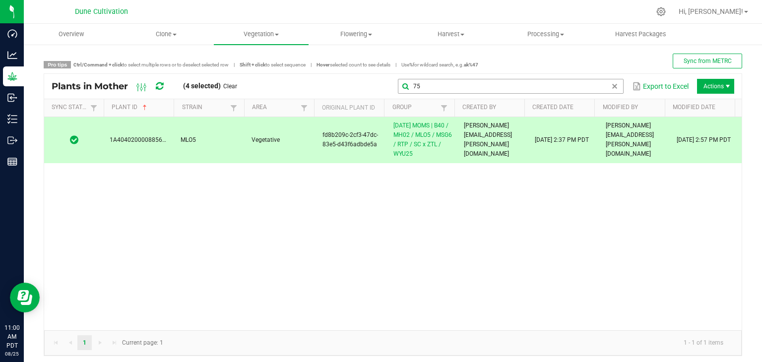
type input "7"
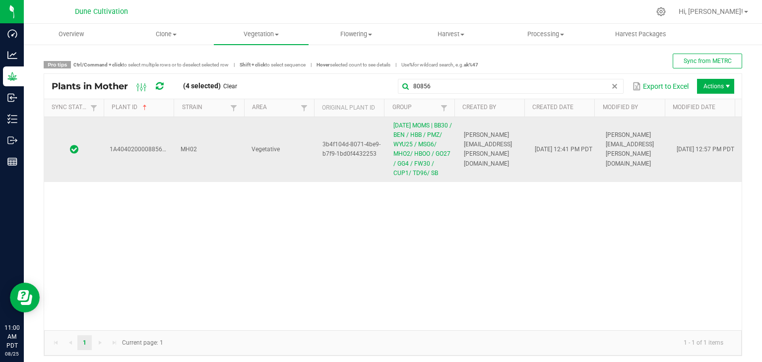
type input "80856"
click at [225, 129] on td "MH02" at bounding box center [210, 149] width 71 height 65
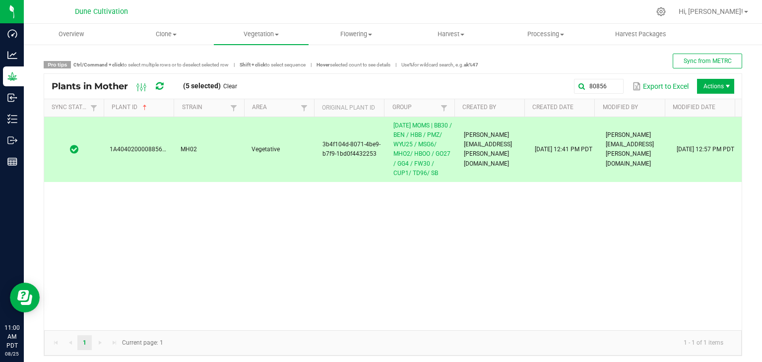
click at [711, 90] on span "Actions" at bounding box center [715, 86] width 37 height 15
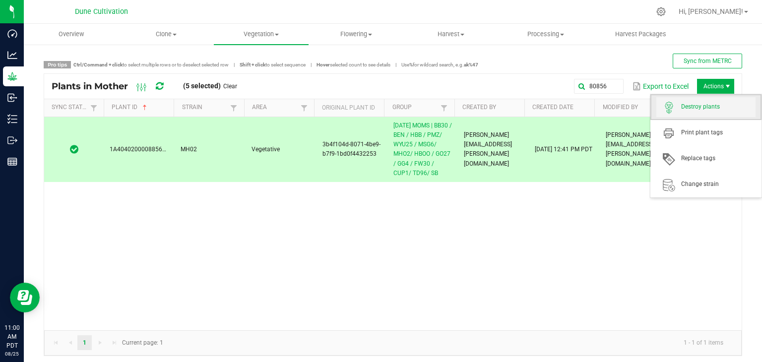
click at [708, 107] on span "Destroy plants" at bounding box center [719, 107] width 74 height 8
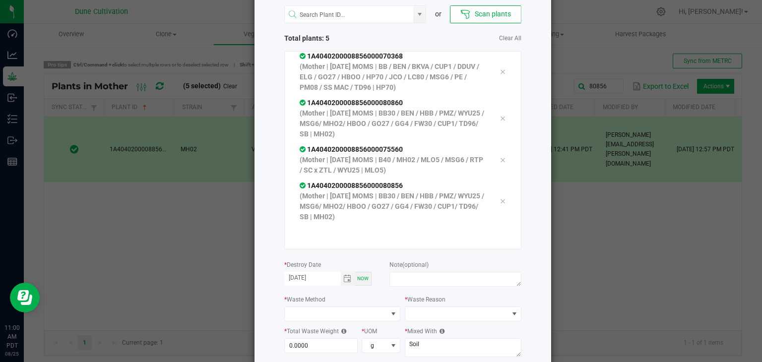
scroll to position [113, 0]
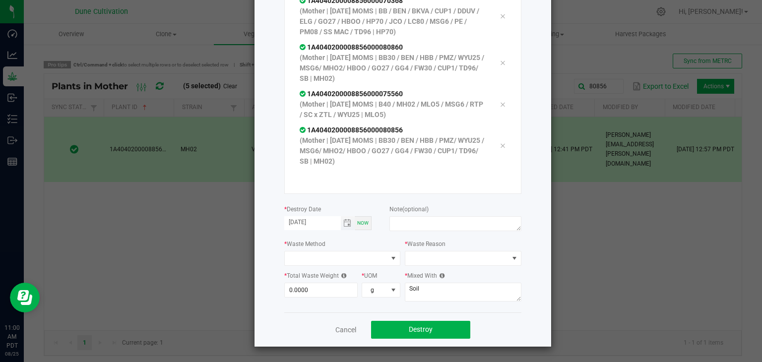
click at [348, 219] on span "Toggle calendar" at bounding box center [348, 223] width 14 height 14
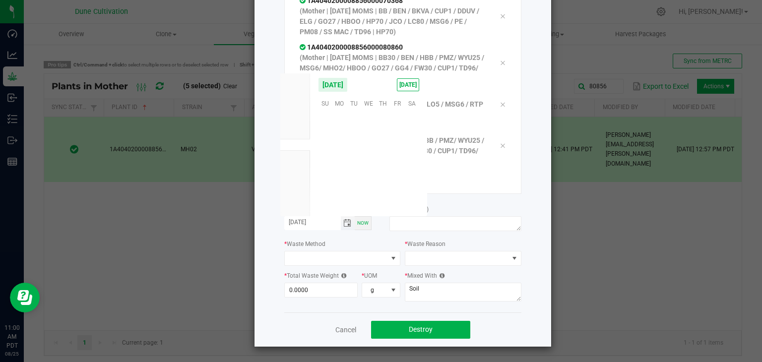
scroll to position [160898, 0]
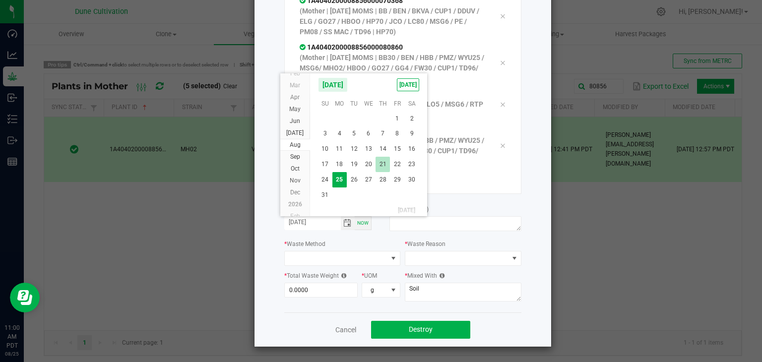
click at [387, 166] on span "21" at bounding box center [383, 164] width 14 height 15
type input "[DATE]"
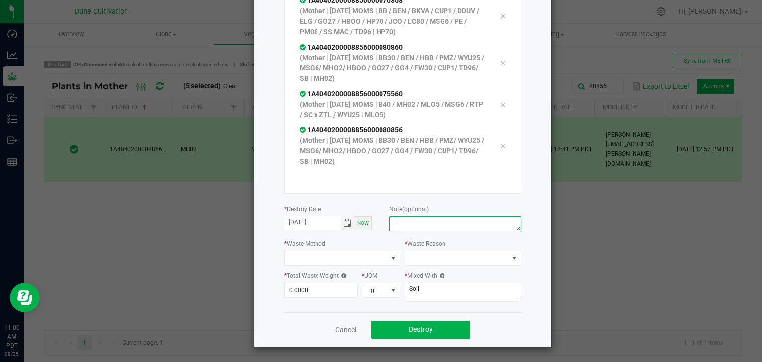
click at [417, 218] on textarea at bounding box center [456, 223] width 132 height 15
type textarea "unhealthy"
click at [359, 268] on div "or Scan plants Total plants: 5 Clear All 1A4040200008856000070366 (Mother | 05.…" at bounding box center [402, 126] width 237 height 373
click at [366, 258] on span at bounding box center [336, 259] width 103 height 14
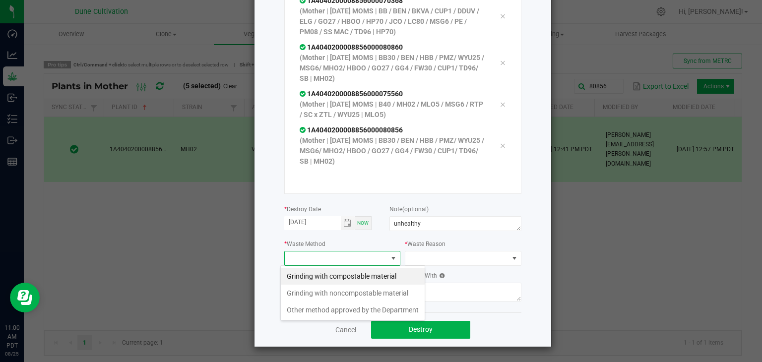
scroll to position [14, 117]
click at [358, 270] on li "Grinding with compostable material" at bounding box center [353, 276] width 144 height 17
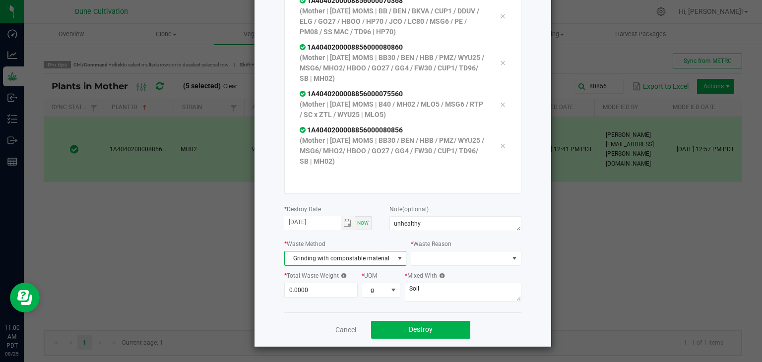
click at [425, 246] on label "* Waste Reason" at bounding box center [431, 244] width 41 height 9
click at [423, 253] on span at bounding box center [459, 259] width 97 height 14
click at [428, 271] on li "Pruning" at bounding box center [462, 276] width 112 height 17
click at [321, 297] on div "* Total Waste Weight 0.0000 * UOM g" at bounding box center [342, 288] width 117 height 34
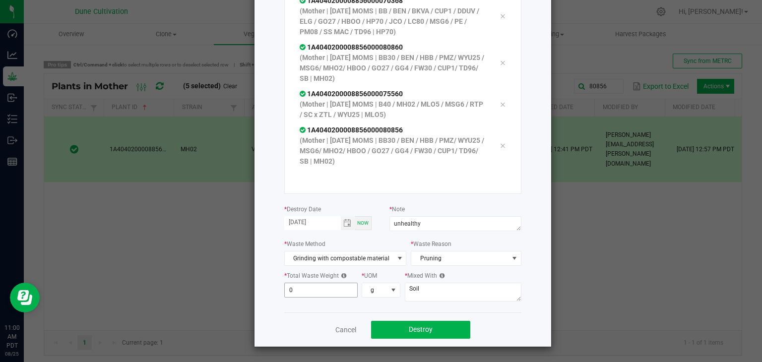
click at [300, 294] on input "0" at bounding box center [321, 290] width 73 height 14
click at [300, 294] on input "80" at bounding box center [321, 290] width 73 height 14
type input "8"
type input "597.0000"
click at [439, 296] on textarea "Soil" at bounding box center [463, 292] width 117 height 19
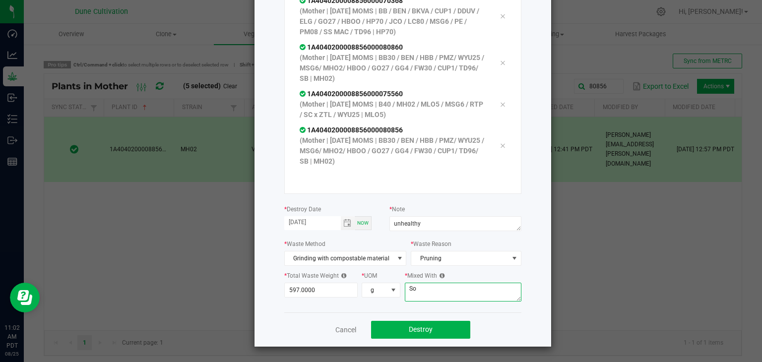
type textarea "S"
type textarea "wood chips"
click at [446, 330] on button "Destroy" at bounding box center [420, 330] width 99 height 18
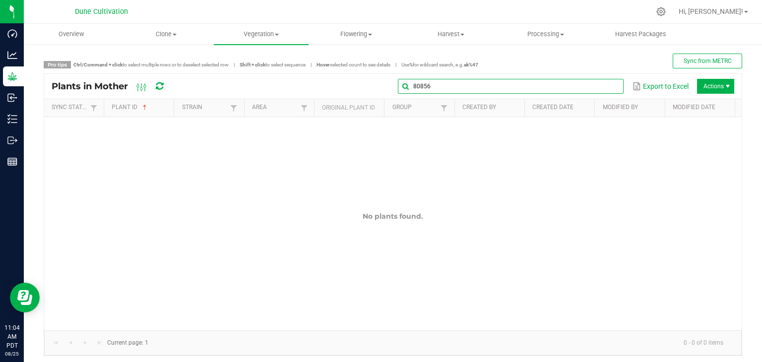
click at [610, 92] on input "80856" at bounding box center [511, 86] width 226 height 15
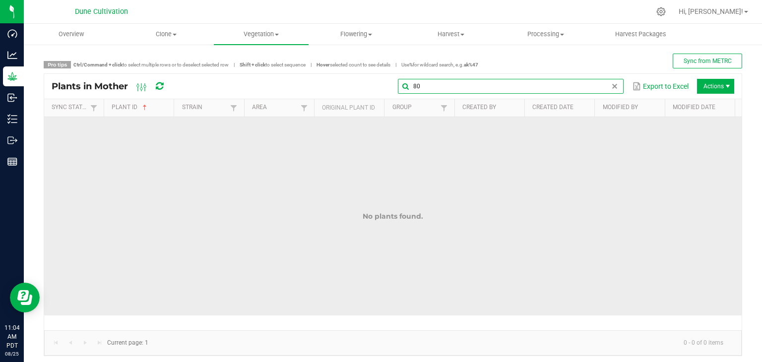
type input "8"
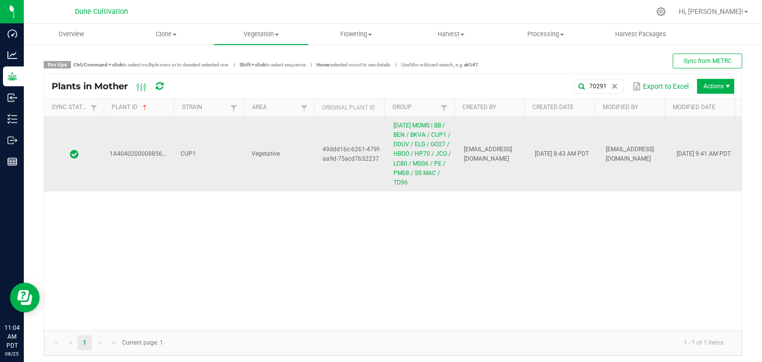
click at [235, 168] on td "CUP1" at bounding box center [210, 154] width 71 height 74
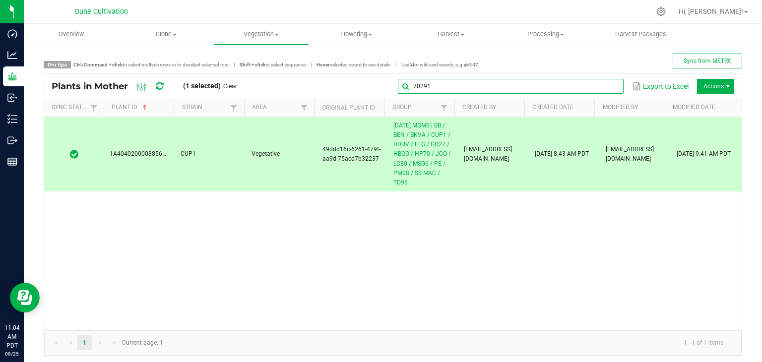
click at [600, 90] on input "70291" at bounding box center [511, 86] width 226 height 15
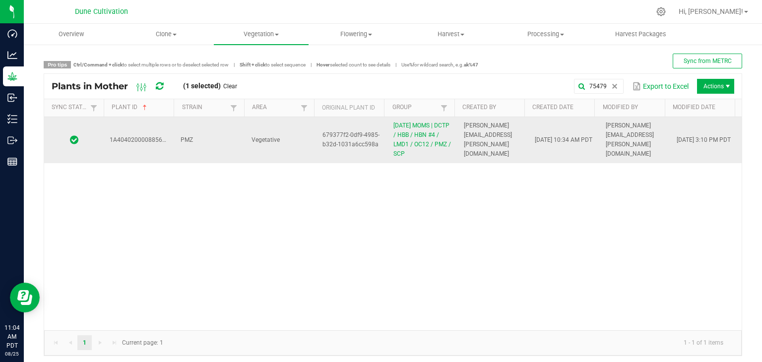
click at [301, 136] on td "Vegetative" at bounding box center [281, 140] width 71 height 46
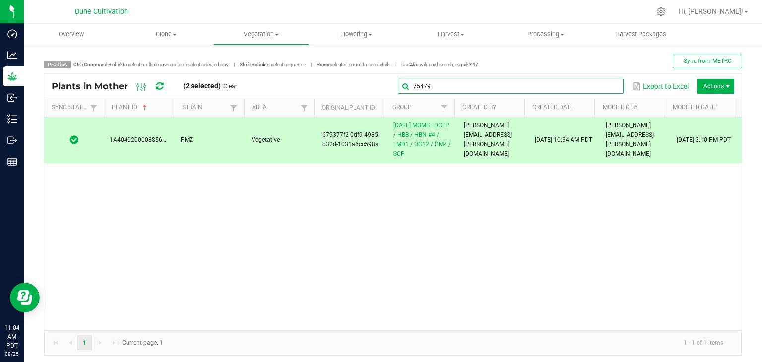
click at [601, 89] on input "75479" at bounding box center [511, 86] width 226 height 15
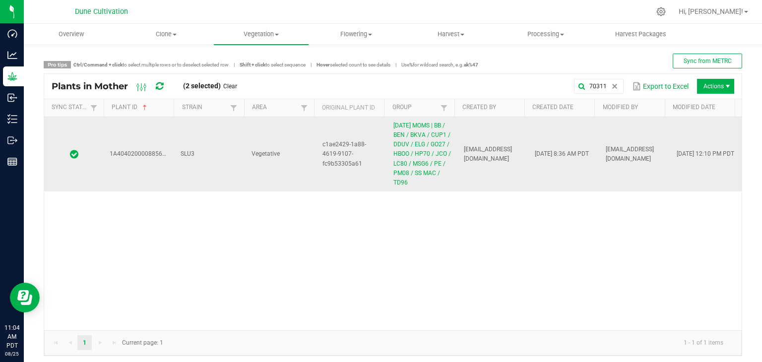
click at [281, 171] on td "Vegetative" at bounding box center [281, 154] width 71 height 74
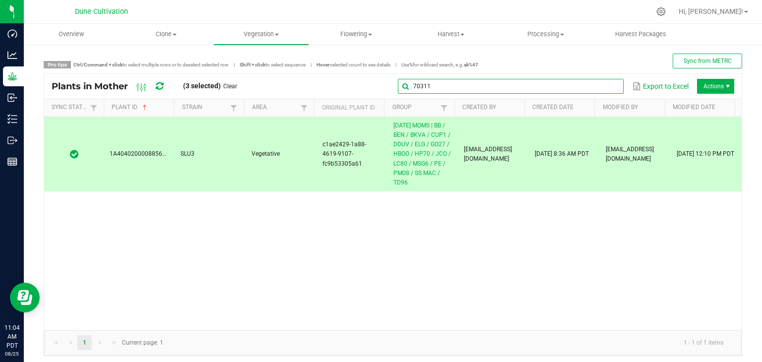
click at [606, 92] on input "70311" at bounding box center [511, 86] width 226 height 15
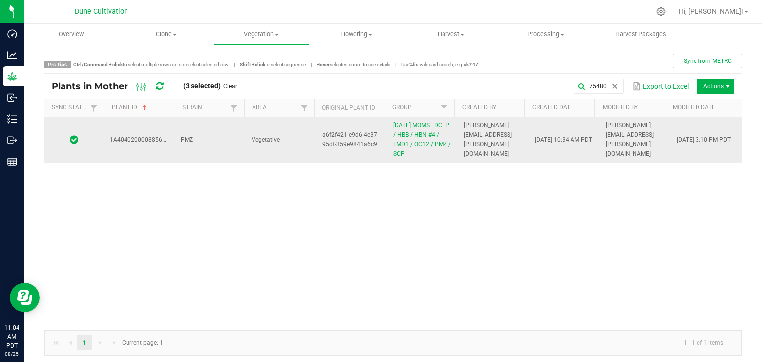
click at [208, 157] on td "PMZ" at bounding box center [210, 140] width 71 height 46
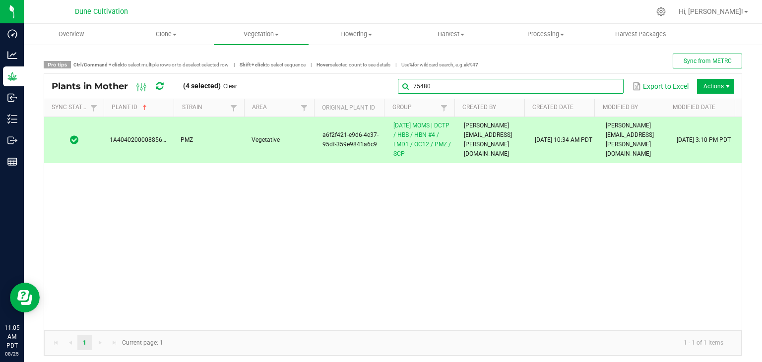
click at [602, 86] on global-search-input-ngx "75480" at bounding box center [511, 86] width 226 height 7
type input "7"
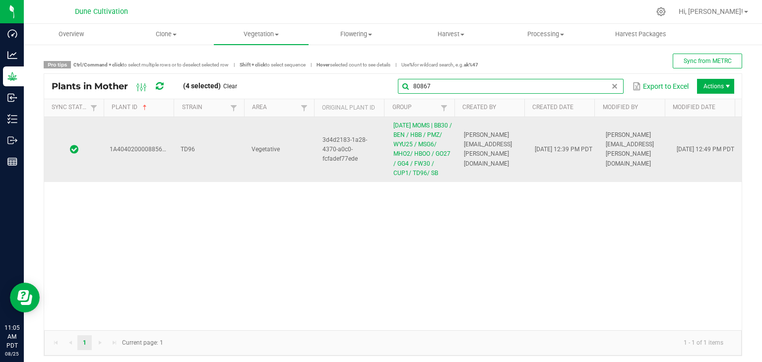
type input "80867"
click at [219, 130] on td "TD96" at bounding box center [210, 149] width 71 height 65
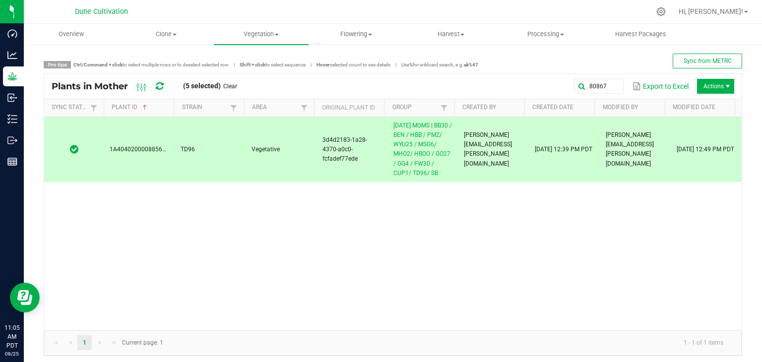
click at [706, 90] on span "Actions" at bounding box center [715, 86] width 37 height 15
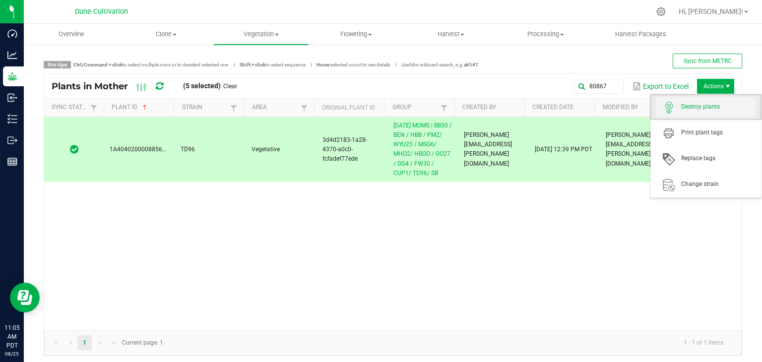
click at [693, 109] on span "Destroy plants" at bounding box center [719, 107] width 74 height 8
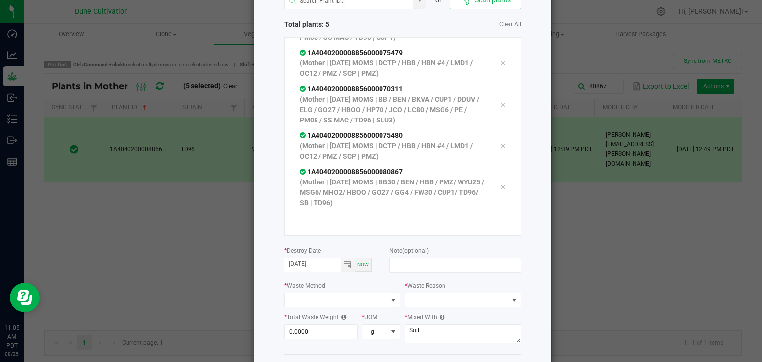
scroll to position [113, 0]
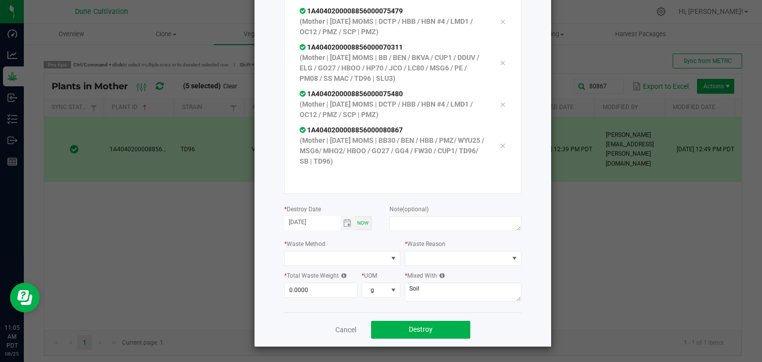
click at [341, 217] on span "Toggle calendar" at bounding box center [348, 223] width 14 height 14
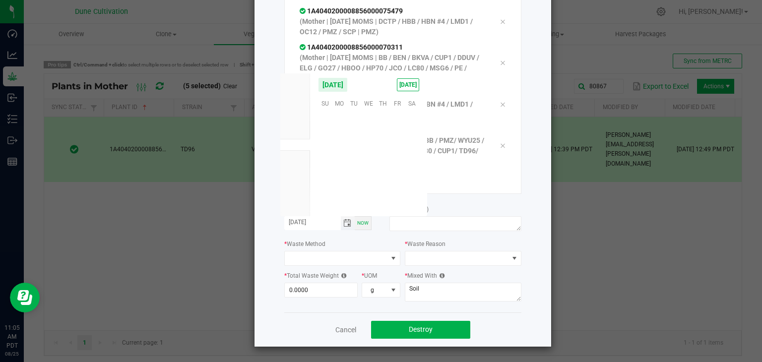
scroll to position [160898, 0]
click at [391, 163] on span "22" at bounding box center [397, 164] width 14 height 15
type input "[DATE]"
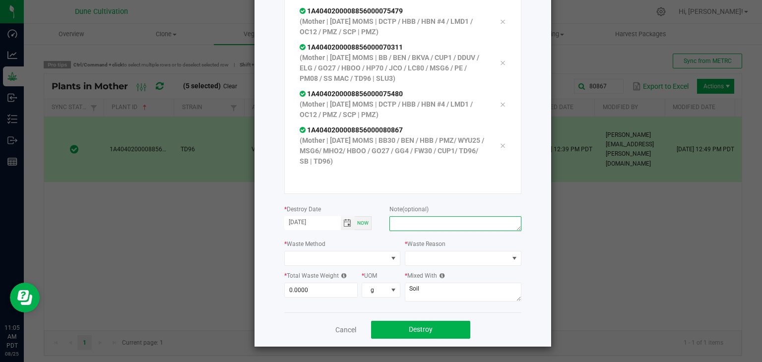
click at [425, 218] on textarea at bounding box center [456, 223] width 132 height 15
type textarea "unhealthy"
click at [328, 257] on span at bounding box center [336, 259] width 103 height 14
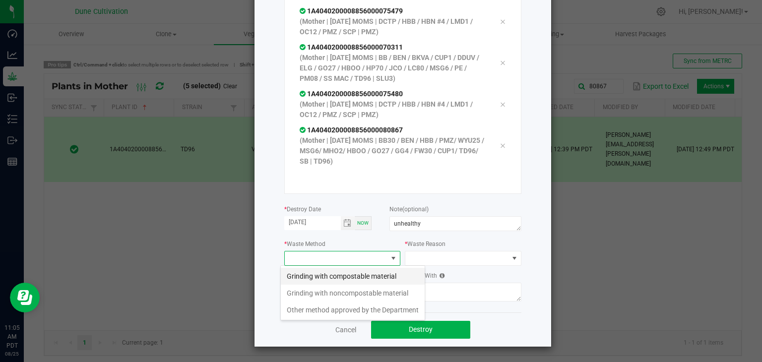
scroll to position [14, 117]
click at [331, 280] on li "Grinding with compostable material" at bounding box center [353, 276] width 144 height 17
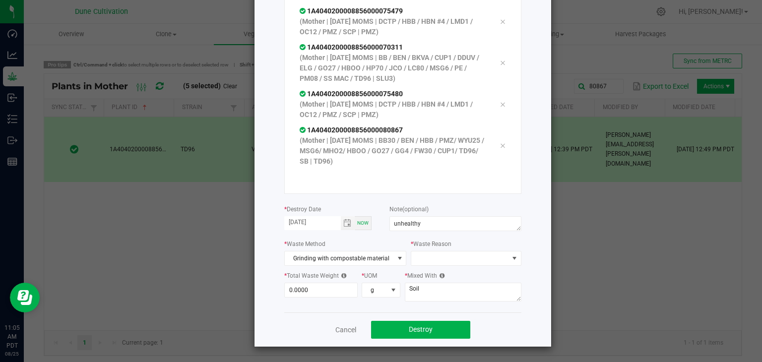
click at [450, 250] on div "* Waste Reason" at bounding box center [466, 252] width 110 height 27
click at [448, 257] on span at bounding box center [459, 259] width 97 height 14
click at [438, 278] on li "Pruning" at bounding box center [462, 276] width 112 height 17
click at [305, 292] on input "0" at bounding box center [321, 290] width 73 height 14
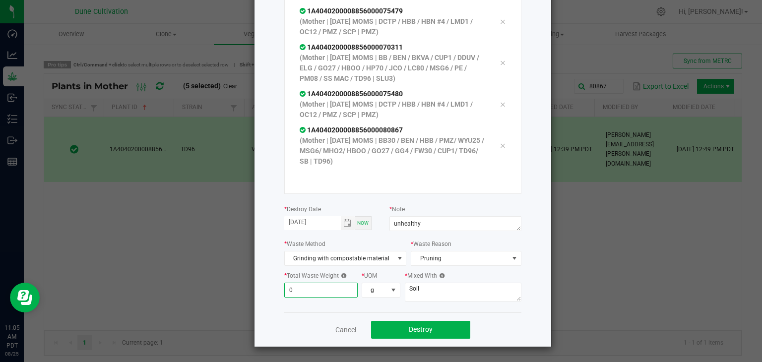
type input "8"
type input "476.0000"
drag, startPoint x: 468, startPoint y: 280, endPoint x: 463, endPoint y: 287, distance: 8.5
click at [468, 281] on div "* Mixed With Soil" at bounding box center [463, 288] width 117 height 34
click at [463, 287] on textarea "Soil" at bounding box center [463, 292] width 117 height 19
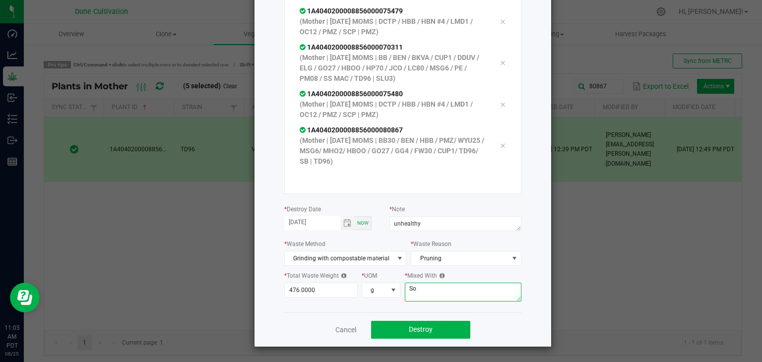
type textarea "S"
type textarea "wood chips"
click at [424, 328] on span "Destroy" at bounding box center [421, 330] width 24 height 8
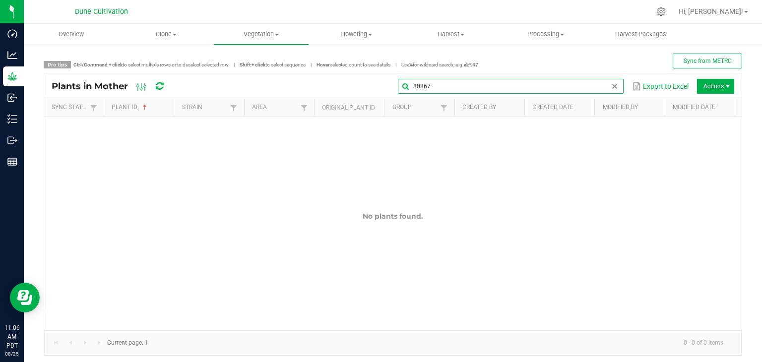
click at [607, 84] on global-search-input-ngx "80867" at bounding box center [511, 86] width 226 height 7
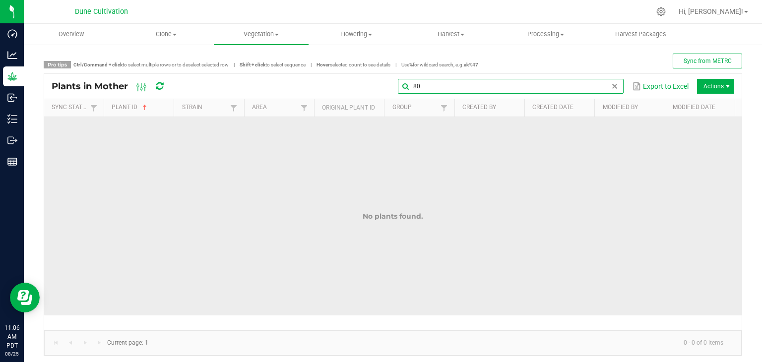
type input "8"
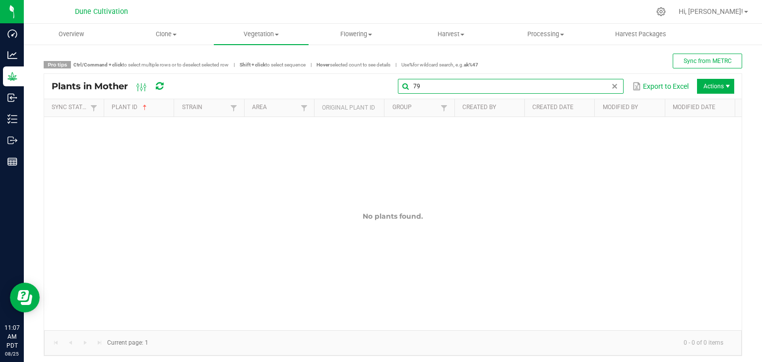
type input "7"
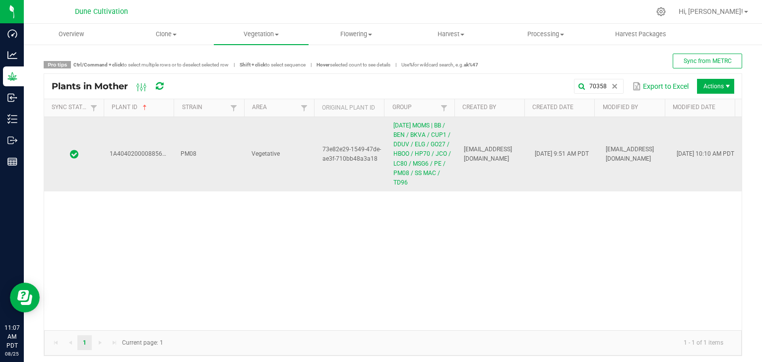
click at [183, 148] on td "PM08" at bounding box center [210, 154] width 71 height 74
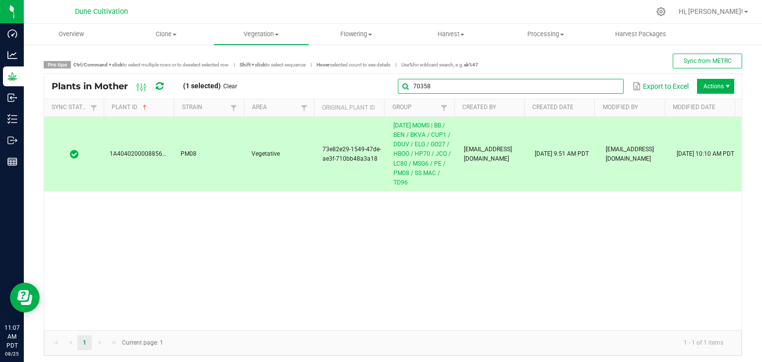
drag, startPoint x: 599, startPoint y: 89, endPoint x: 594, endPoint y: 92, distance: 6.0
click at [598, 90] on input "70358" at bounding box center [511, 86] width 226 height 15
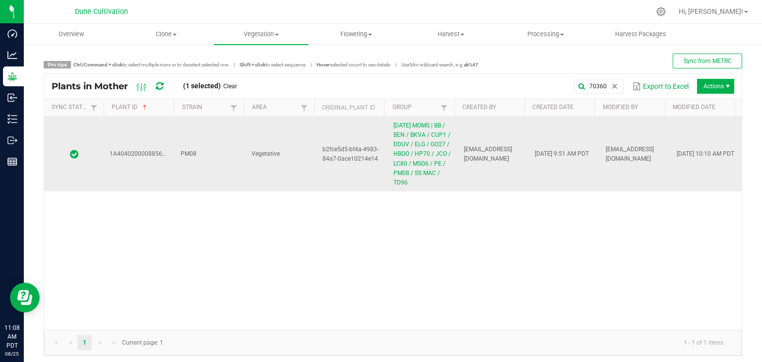
click at [228, 136] on td "PM08" at bounding box center [210, 154] width 71 height 74
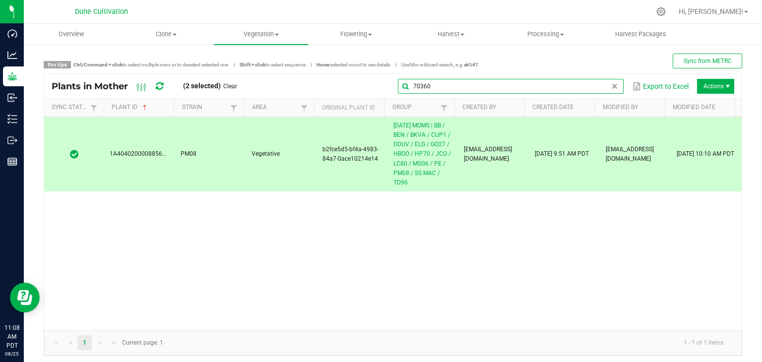
click at [604, 85] on global-search-input-ngx "70360" at bounding box center [511, 86] width 226 height 7
type input "7"
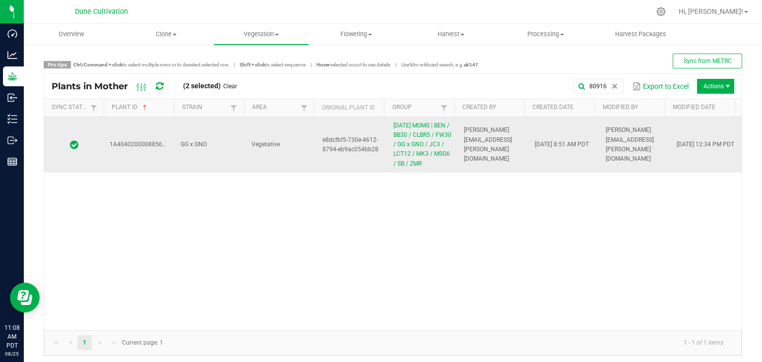
click at [227, 151] on td "GG x GNO" at bounding box center [210, 145] width 71 height 56
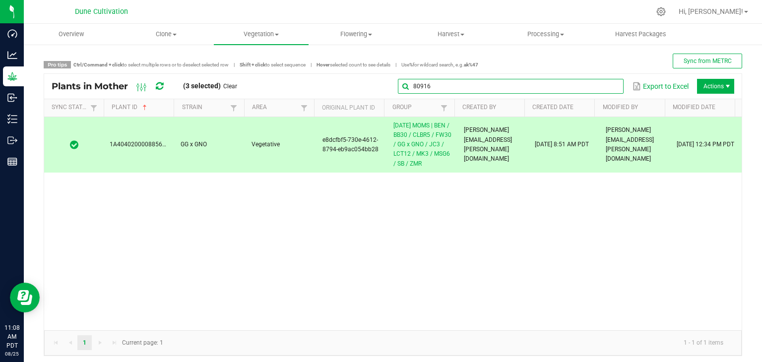
click at [604, 86] on global-search-input-ngx "80916" at bounding box center [511, 86] width 226 height 7
type input "8"
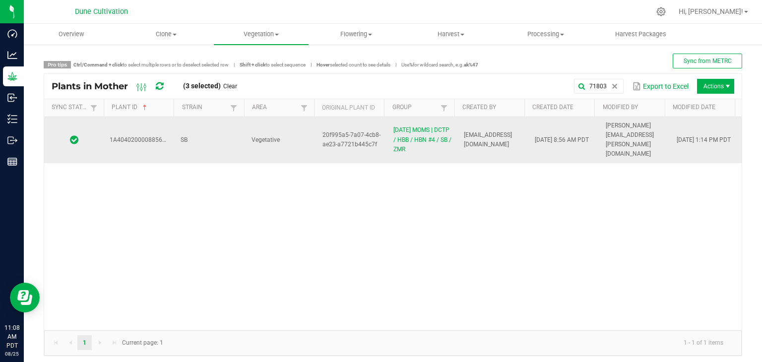
click at [210, 132] on td "SB" at bounding box center [210, 140] width 71 height 46
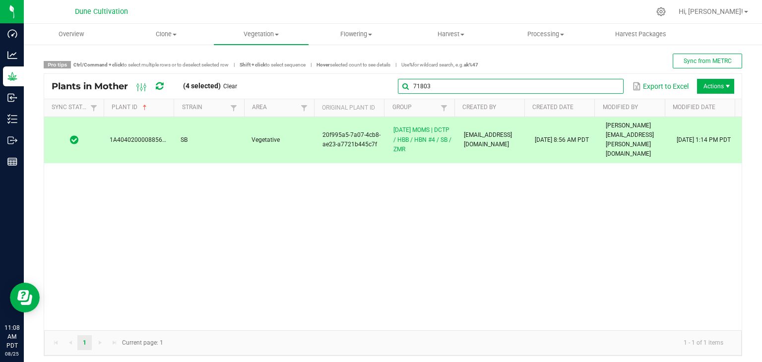
click at [611, 92] on input "71803" at bounding box center [511, 86] width 226 height 15
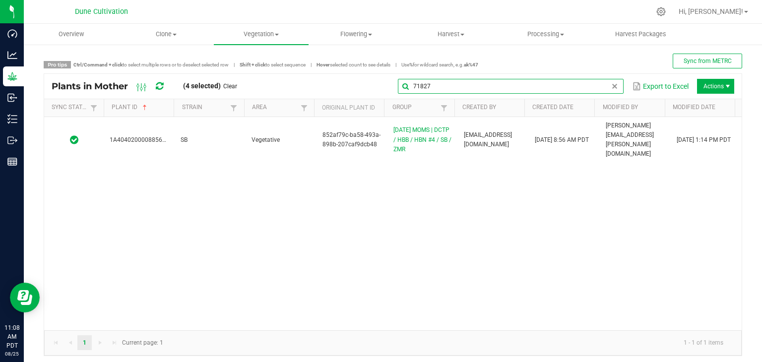
type input "71827"
click at [212, 156] on div "1A4040200008856000071827 SB Vegetative 852af79c-ba58-493a-898b-207caf9dcb48 06.…" at bounding box center [393, 223] width 698 height 213
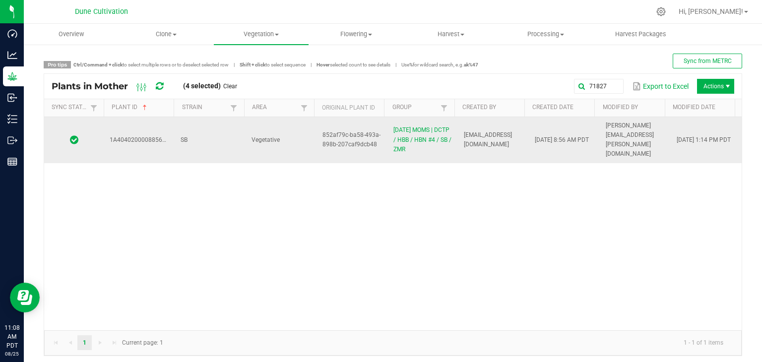
click at [224, 138] on td "SB" at bounding box center [210, 140] width 71 height 46
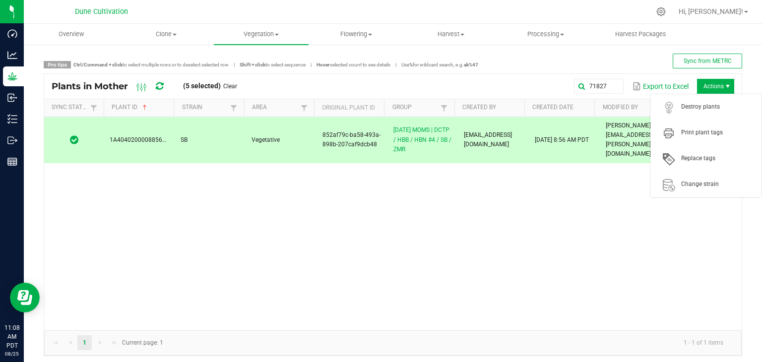
click at [715, 86] on span "Actions" at bounding box center [715, 86] width 37 height 15
click at [695, 115] on span "Destroy plants" at bounding box center [706, 107] width 99 height 20
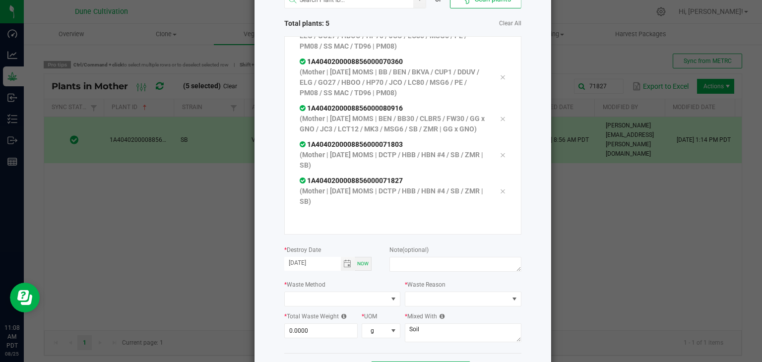
scroll to position [113, 0]
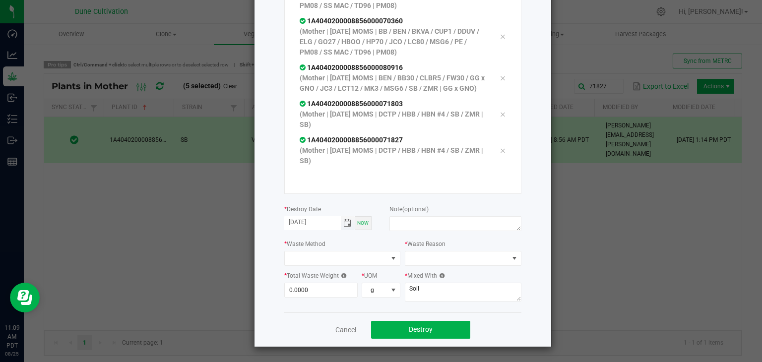
click at [345, 223] on span "Toggle calendar" at bounding box center [347, 223] width 8 height 8
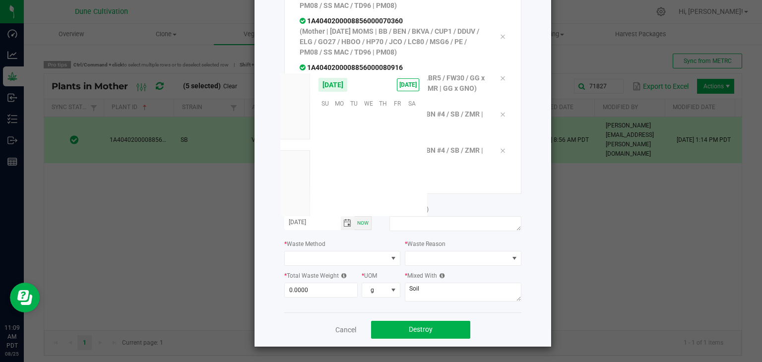
scroll to position [160898, 0]
click at [395, 164] on span "22" at bounding box center [397, 164] width 14 height 15
type input "[DATE]"
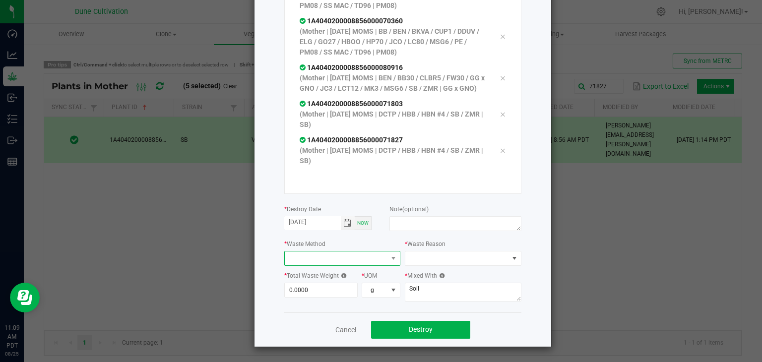
click at [318, 255] on span at bounding box center [336, 259] width 103 height 14
drag, startPoint x: 321, startPoint y: 274, endPoint x: 368, endPoint y: 255, distance: 51.0
click at [320, 275] on li "Grinding with compostable material" at bounding box center [353, 276] width 144 height 17
click at [411, 221] on textarea at bounding box center [456, 223] width 132 height 15
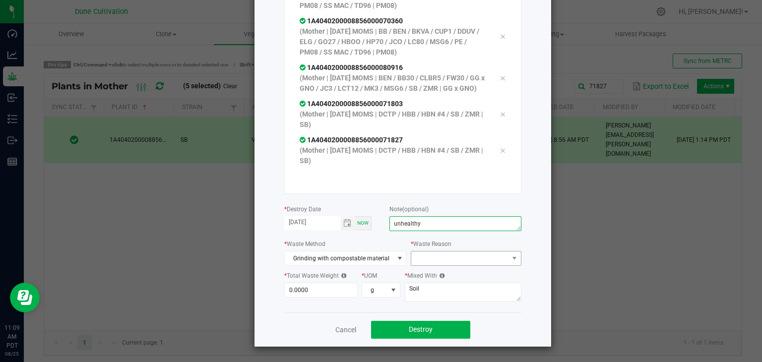
type textarea "unhealthy"
click at [453, 260] on span at bounding box center [459, 259] width 97 height 14
click at [449, 271] on li "Pruning" at bounding box center [462, 276] width 112 height 17
click at [285, 294] on input "0" at bounding box center [321, 290] width 73 height 14
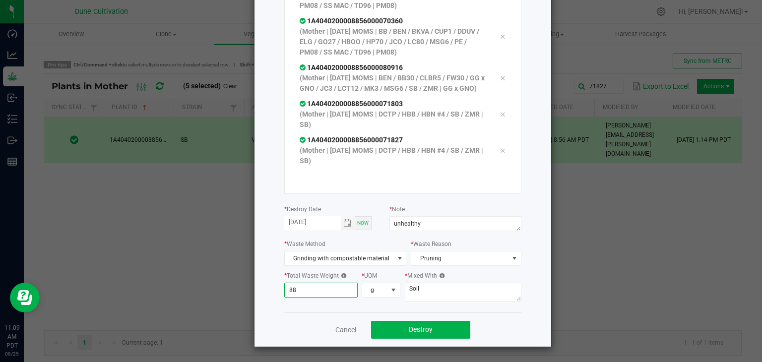
type input "8"
type input "3"
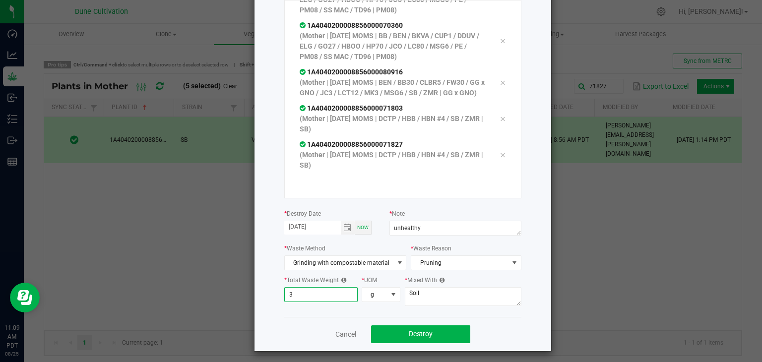
scroll to position [113, 0]
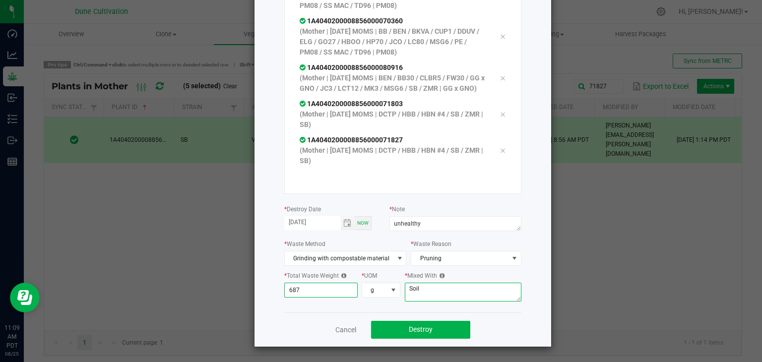
type input "687.0000"
click at [423, 291] on textarea "Soil" at bounding box center [463, 292] width 117 height 19
type textarea "S"
type textarea "wood chips"
click at [411, 332] on span "Destroy" at bounding box center [421, 330] width 24 height 8
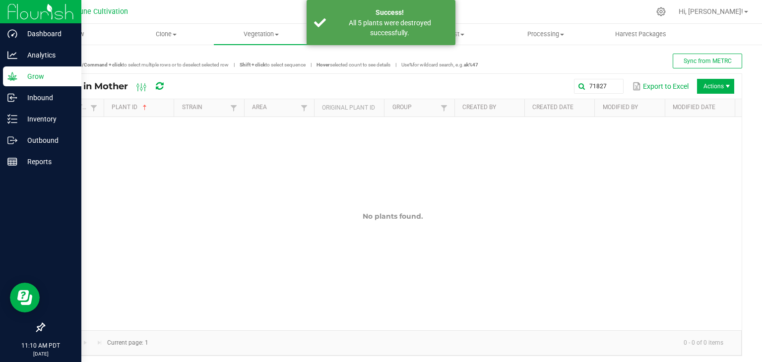
click at [31, 78] on p "Grow" at bounding box center [47, 76] width 60 height 12
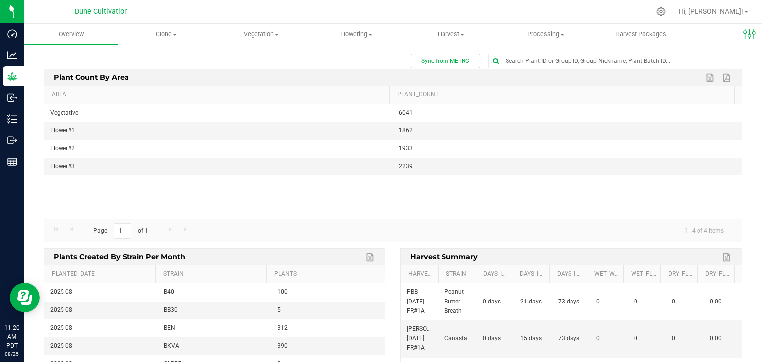
click at [344, 192] on div "Vegetative 6041 Flower#1 1862 Flower#2 1933 Flower#3 2239" at bounding box center [393, 161] width 698 height 115
drag, startPoint x: 425, startPoint y: 137, endPoint x: 421, endPoint y: 160, distance: 23.7
click at [421, 159] on tbody "Vegetative 6041 Flower#1 1862 Flower#2 1933 Flower#3 2239" at bounding box center [393, 139] width 698 height 71
drag, startPoint x: 420, startPoint y: 178, endPoint x: 424, endPoint y: 183, distance: 6.5
click at [424, 183] on div "Vegetative 6041 Flower#1 1862 Flower#2 1933 Flower#3 2239" at bounding box center [393, 161] width 698 height 115
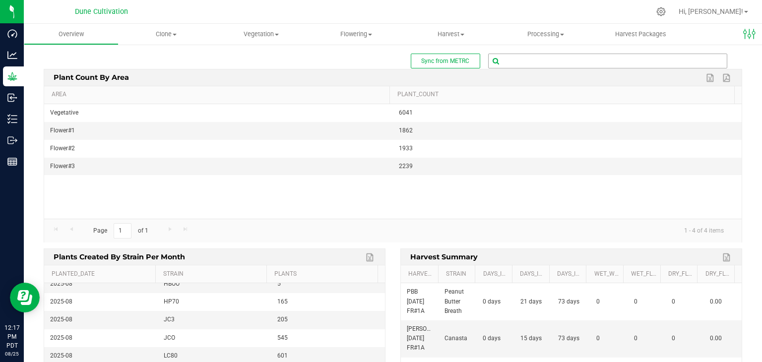
click at [522, 59] on input "text" at bounding box center [608, 61] width 238 height 14
type input "7888"
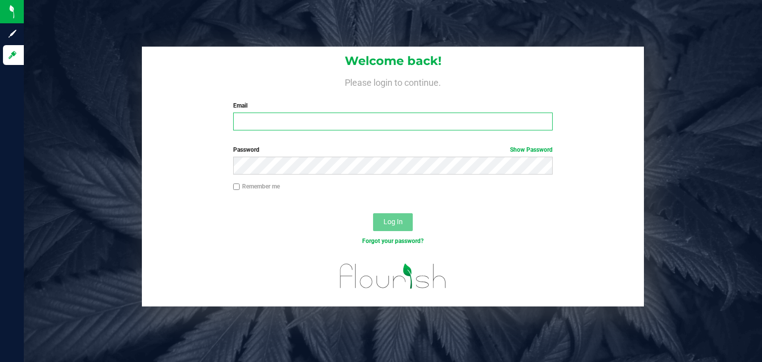
type input "[PERSON_NAME][EMAIL_ADDRESS][PERSON_NAME][DOMAIN_NAME]"
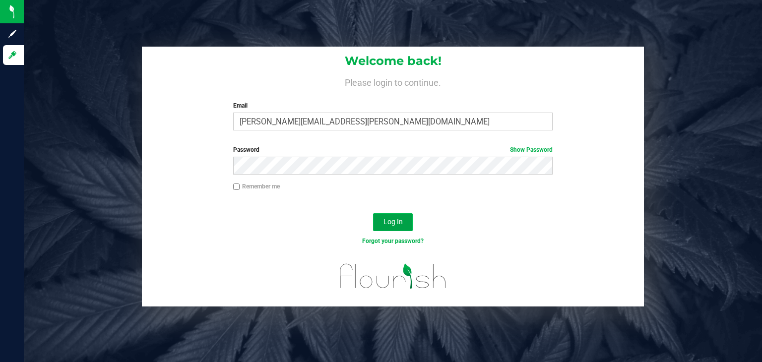
click at [404, 227] on button "Log In" at bounding box center [393, 222] width 40 height 18
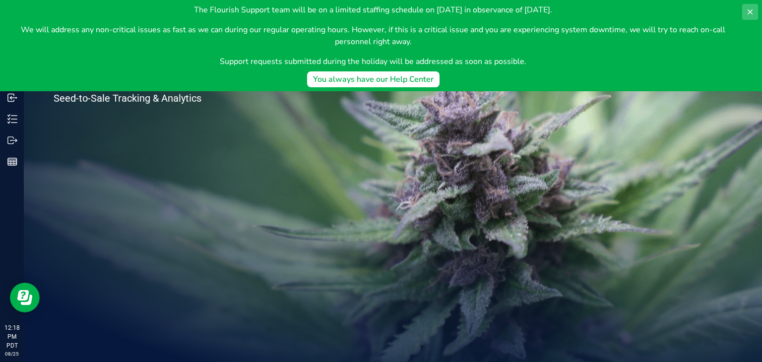
click at [744, 12] on button at bounding box center [751, 12] width 16 height 16
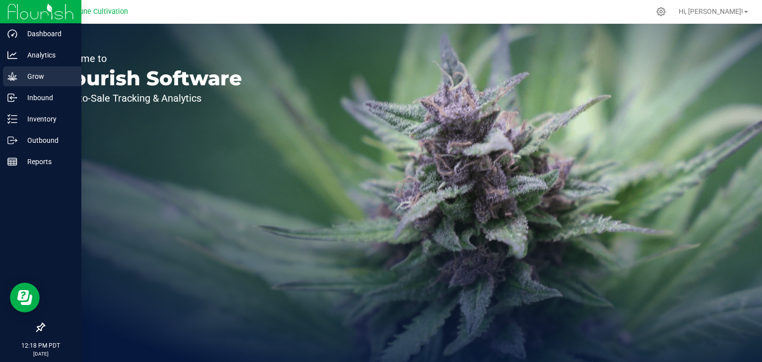
click at [38, 80] on p "Grow" at bounding box center [47, 76] width 60 height 12
